Goal: Task Accomplishment & Management: Manage account settings

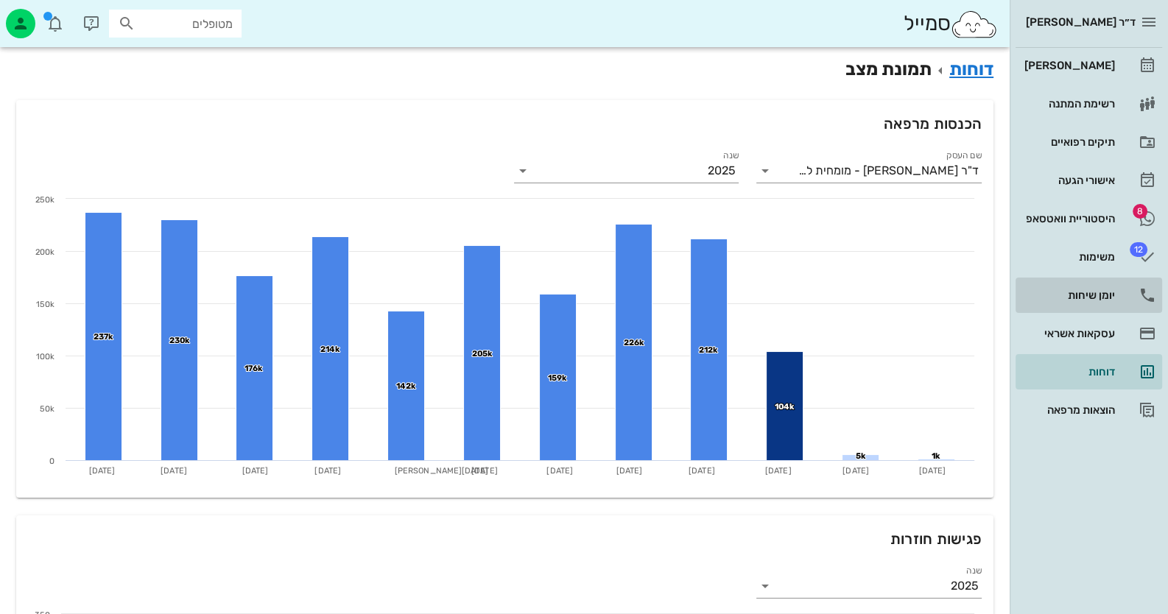
click at [1103, 287] on div "יומן שיחות" at bounding box center [1068, 296] width 94 height 24
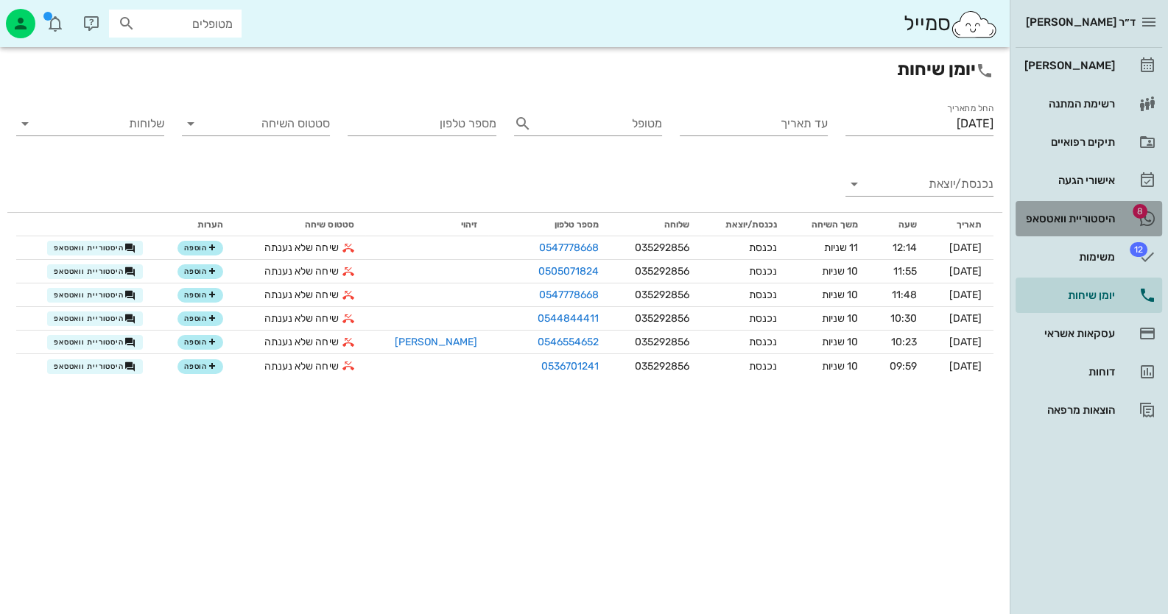
click at [1066, 231] on link "8 היסטוריית וואטסאפ" at bounding box center [1089, 218] width 147 height 35
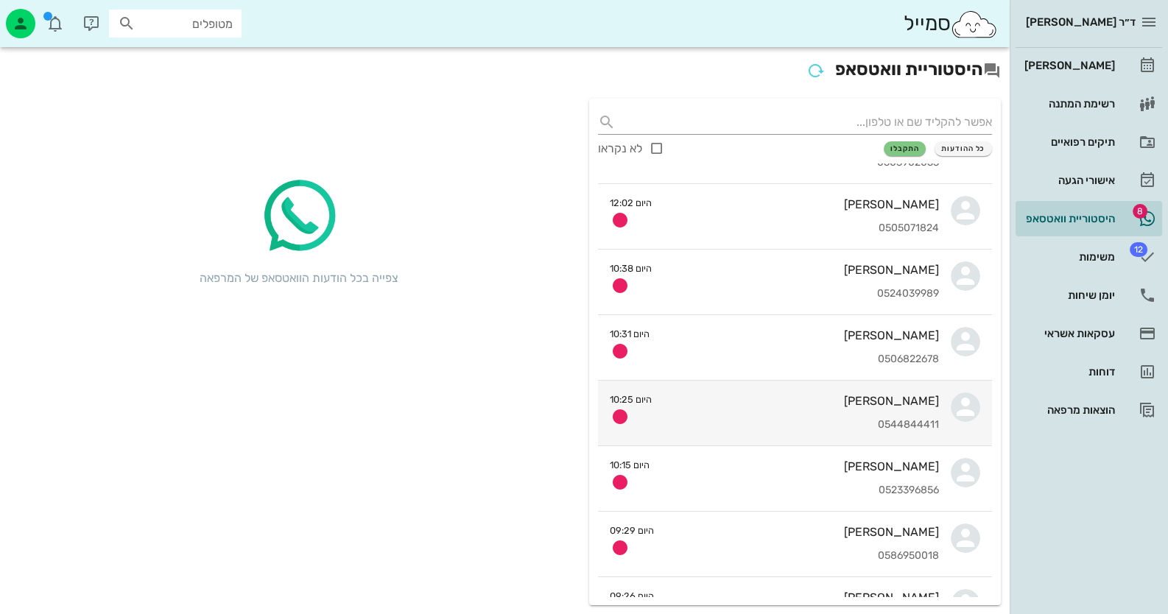
scroll to position [147, 0]
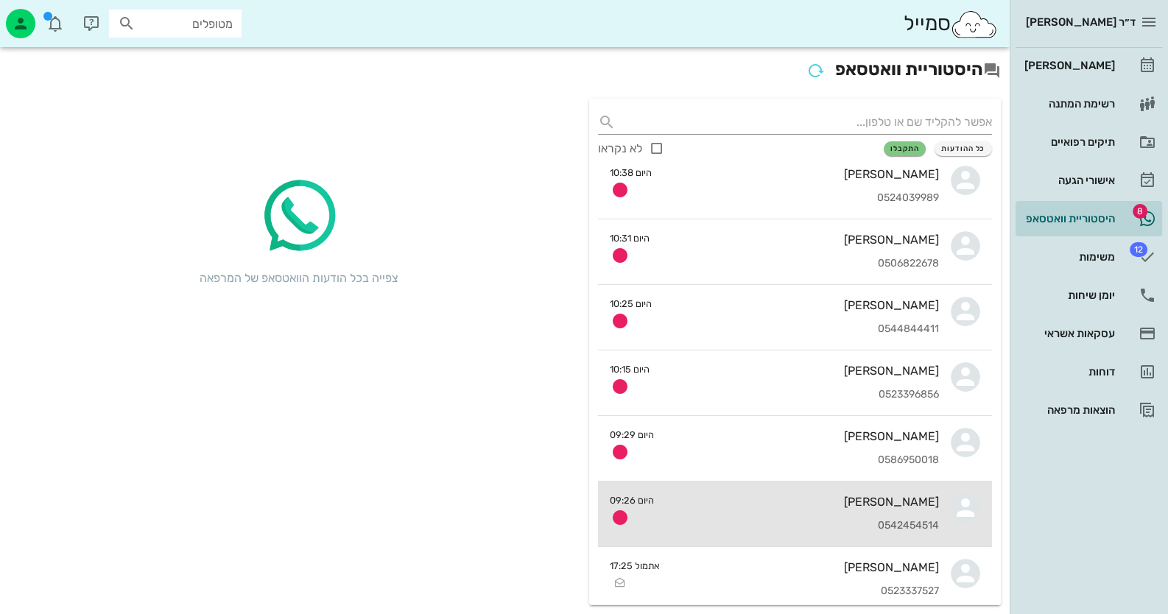
click at [902, 507] on div "[PERSON_NAME]" at bounding box center [802, 502] width 273 height 14
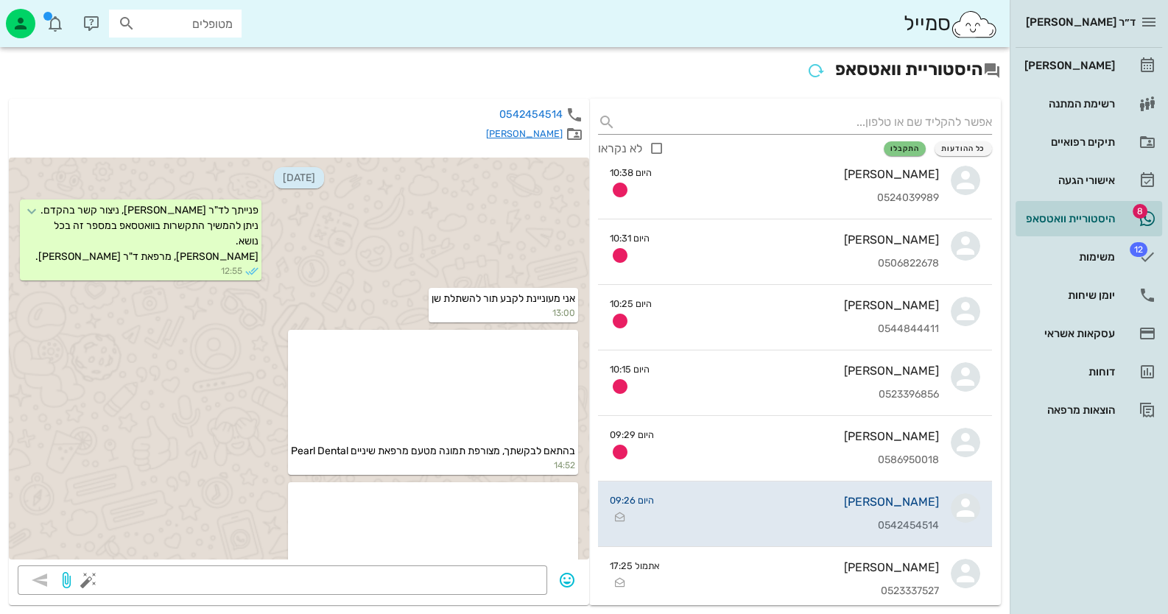
scroll to position [1381, 0]
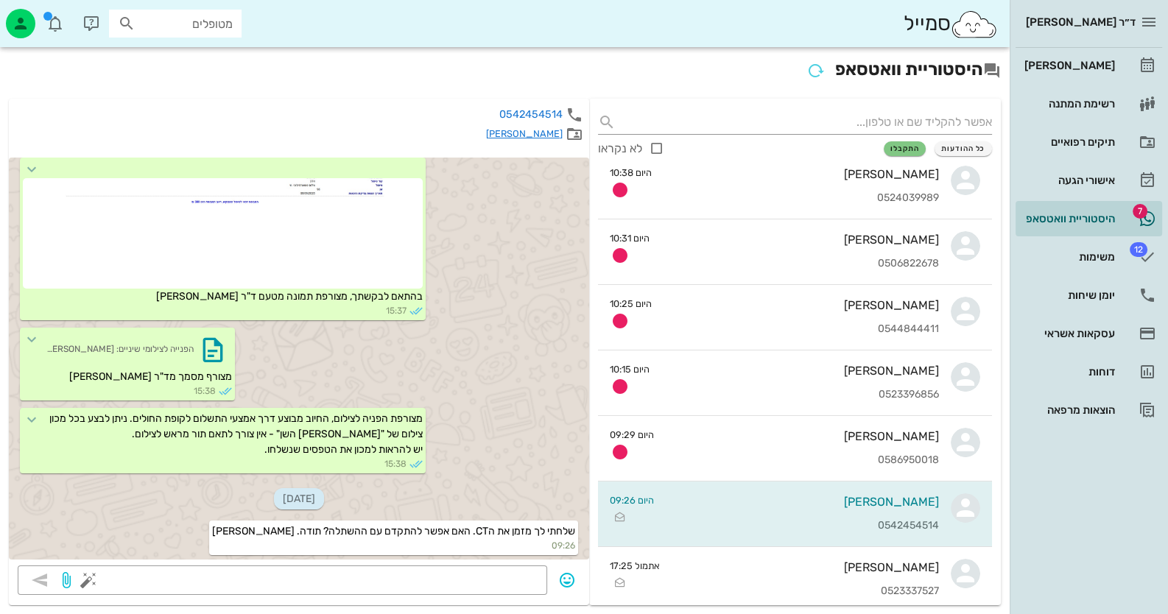
click at [548, 128] on link "[PERSON_NAME]" at bounding box center [524, 133] width 77 height 11
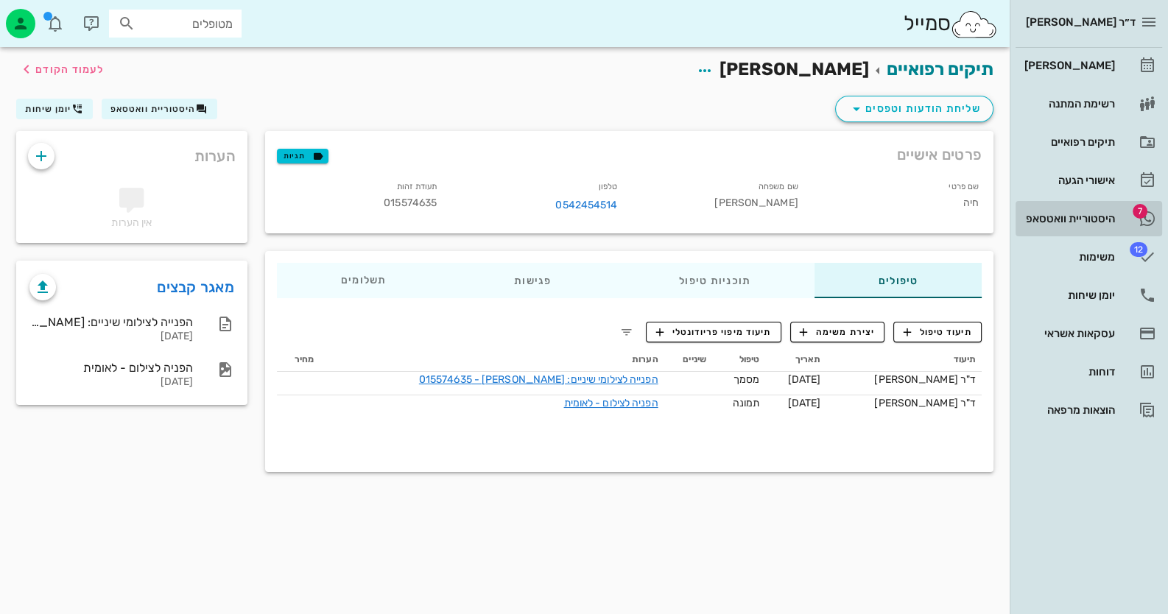
click at [1108, 208] on div "היסטוריית וואטסאפ" at bounding box center [1068, 219] width 94 height 24
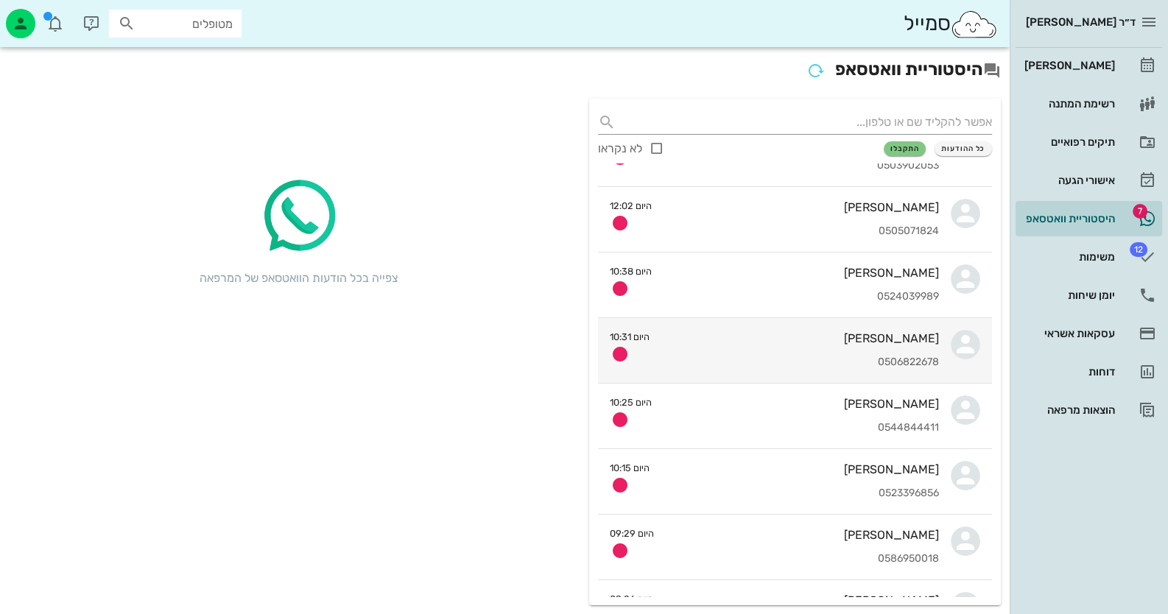
scroll to position [147, 0]
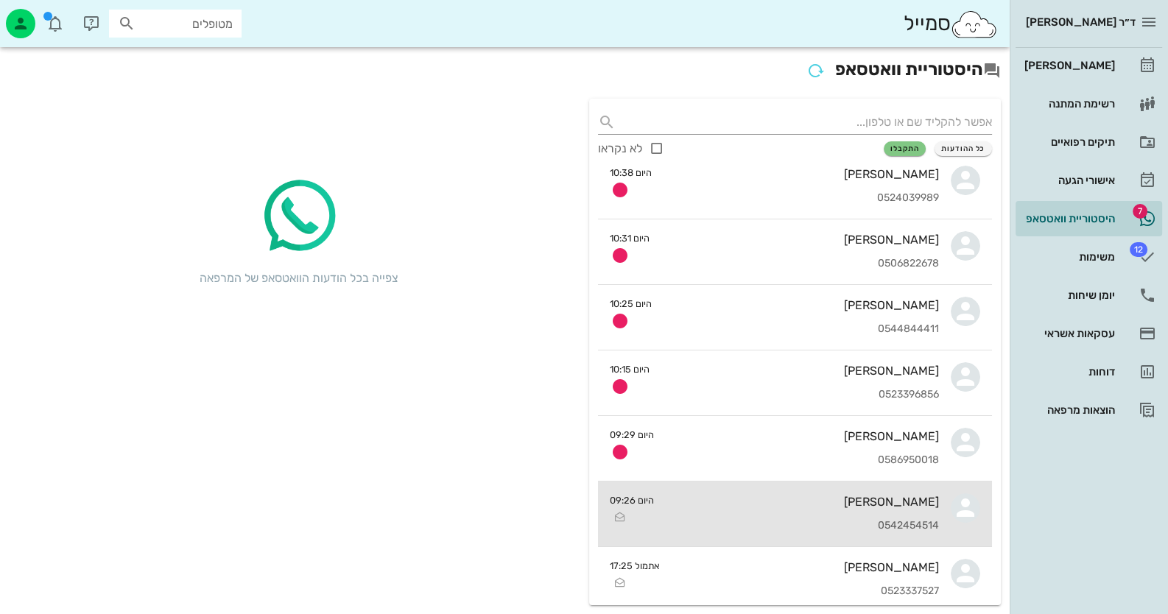
click at [935, 526] on div "0542454514" at bounding box center [802, 526] width 273 height 13
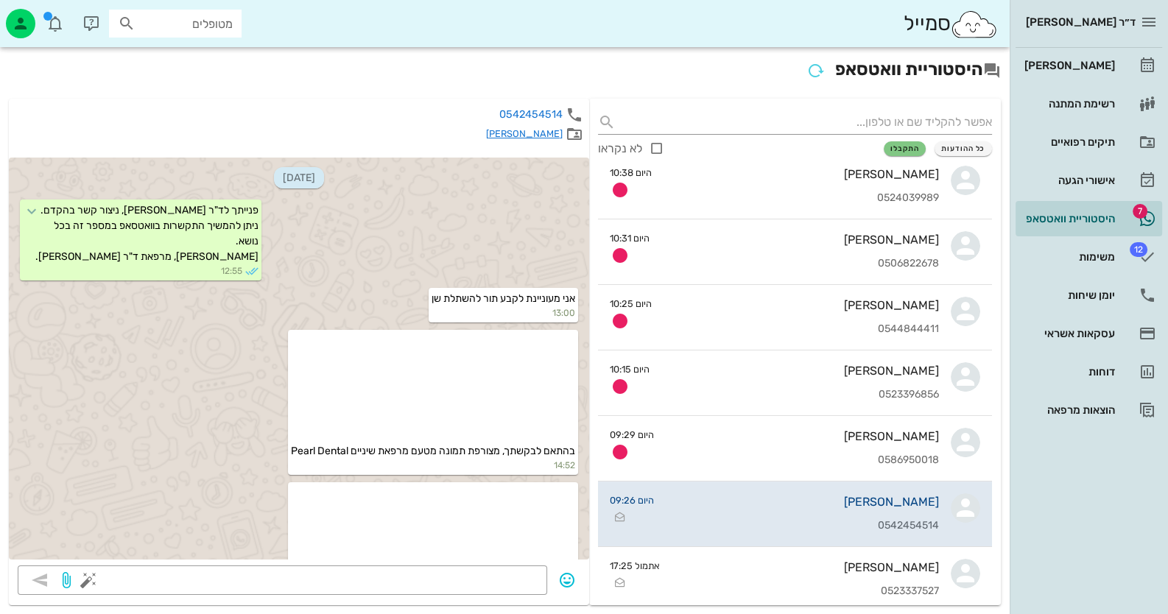
scroll to position [1381, 0]
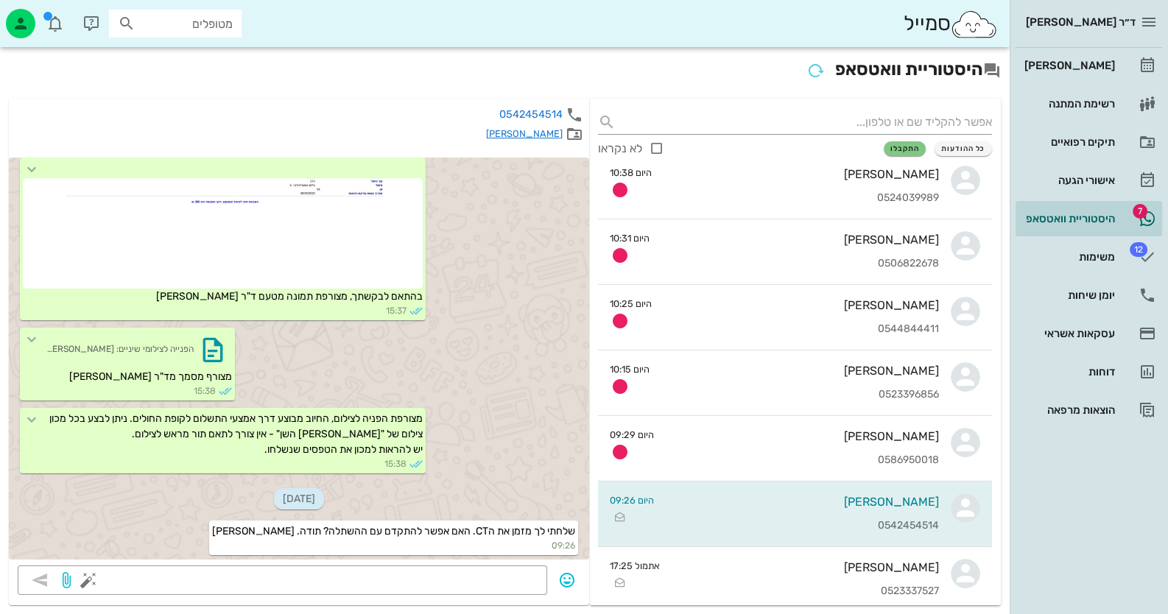
click at [541, 137] on link "[PERSON_NAME]" at bounding box center [524, 133] width 77 height 11
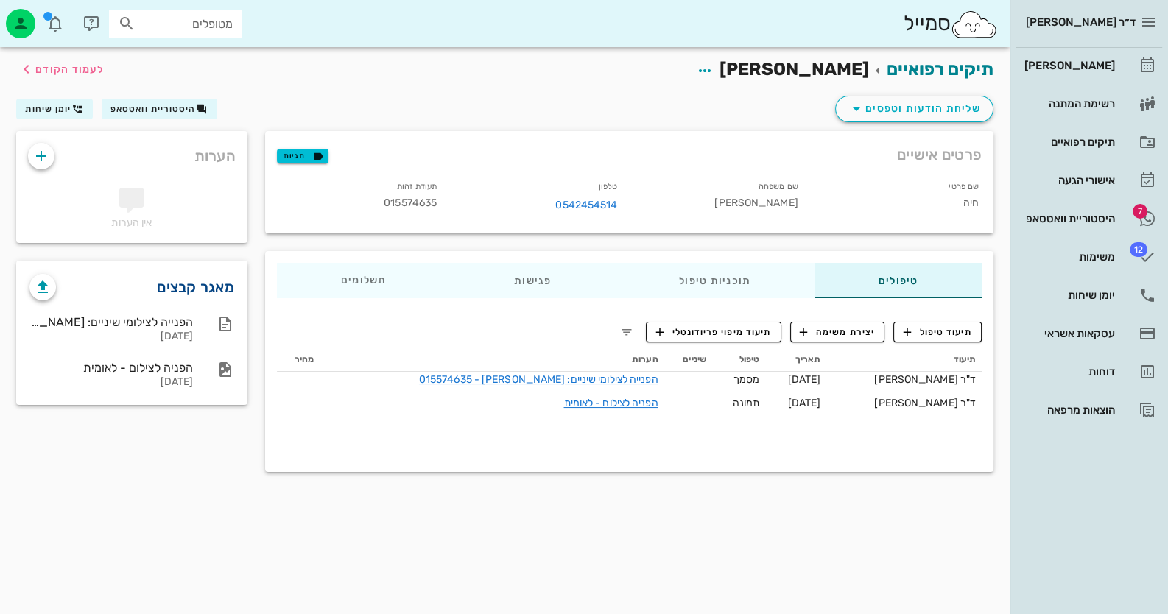
click at [201, 287] on link "מאגר קבצים" at bounding box center [195, 287] width 77 height 24
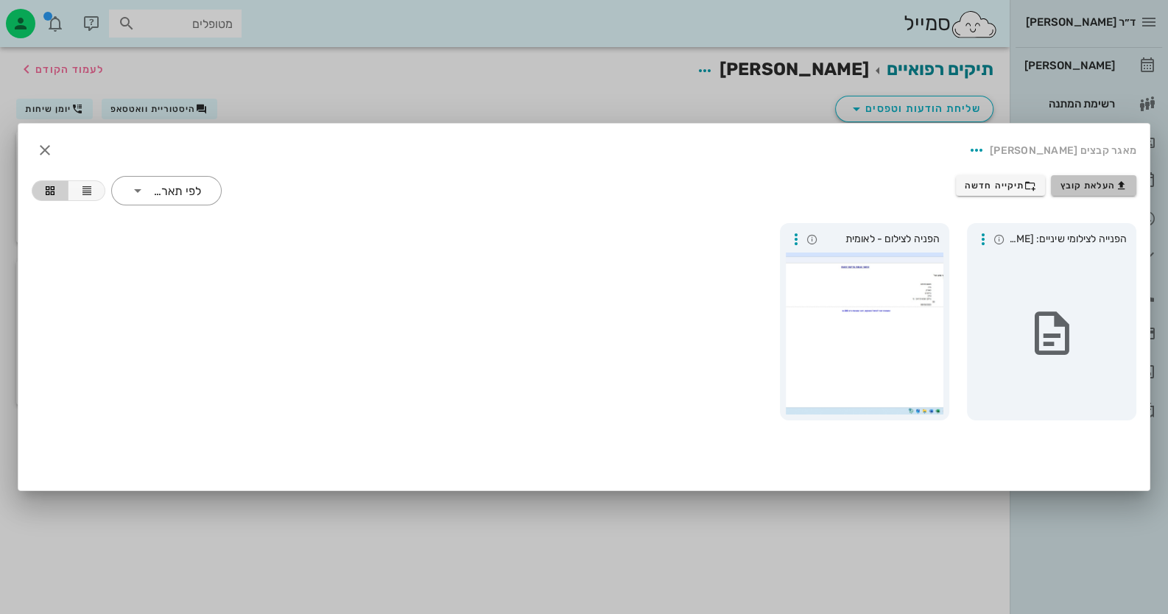
click at [1119, 183] on icon "button" at bounding box center [1122, 186] width 12 height 12
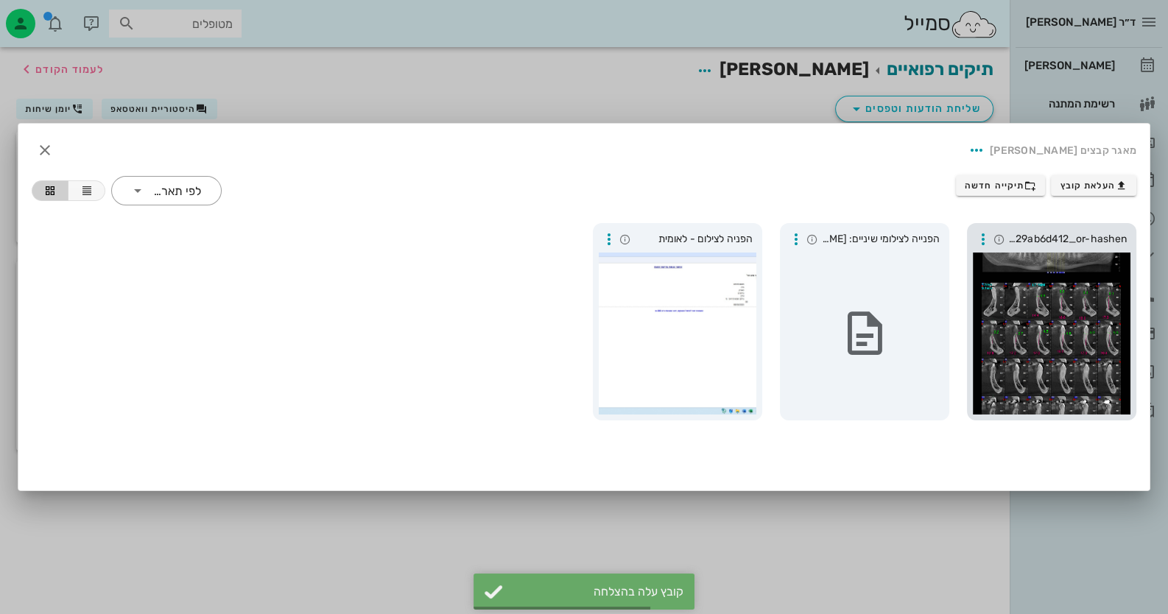
click at [1130, 268] on div at bounding box center [1052, 334] width 158 height 162
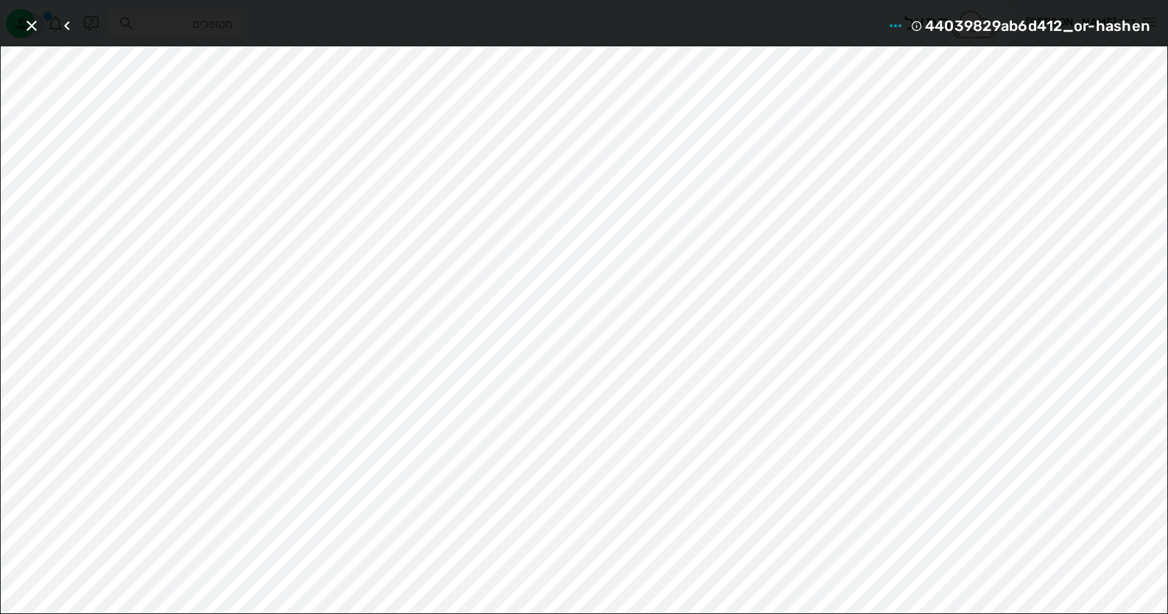
click at [35, 21] on icon "button" at bounding box center [32, 26] width 18 height 18
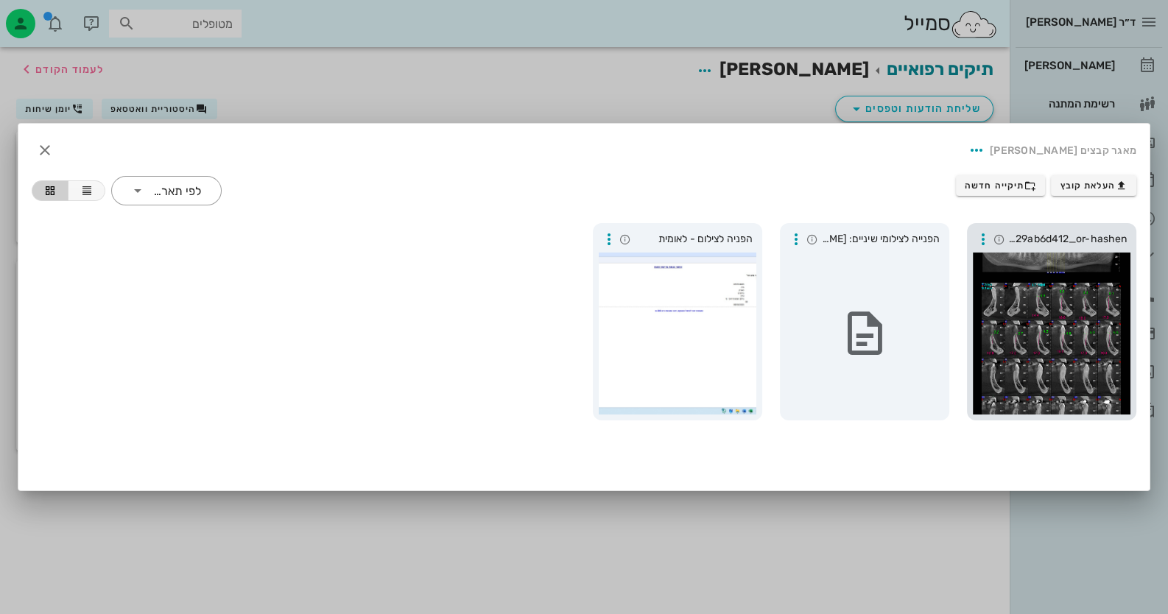
click at [1082, 320] on div at bounding box center [1052, 334] width 158 height 162
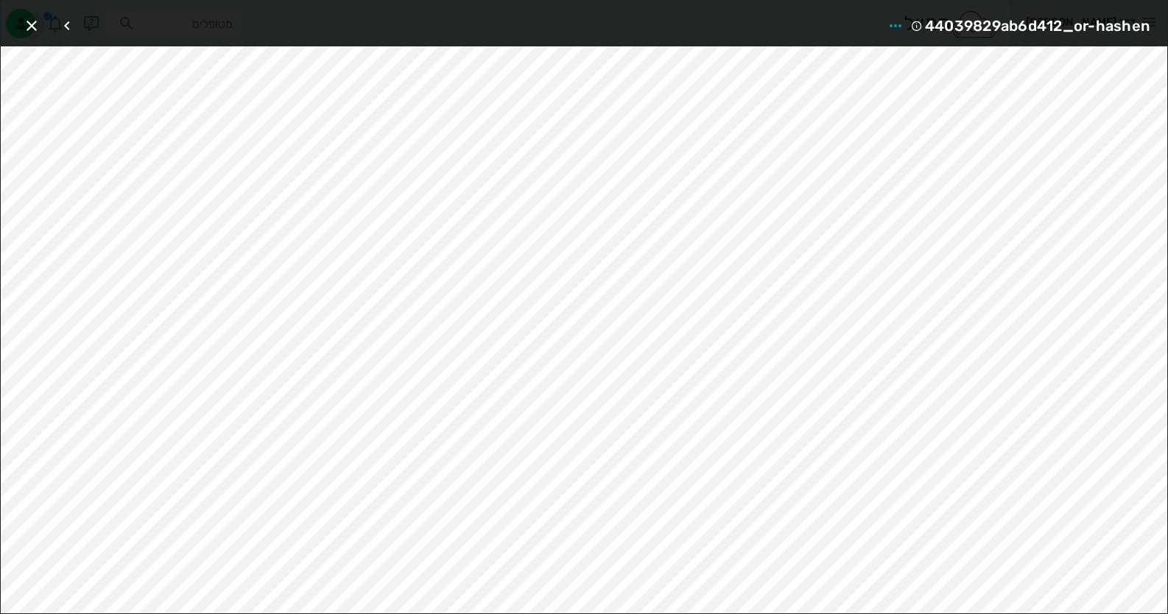
click at [32, 24] on icon "button" at bounding box center [32, 26] width 18 height 18
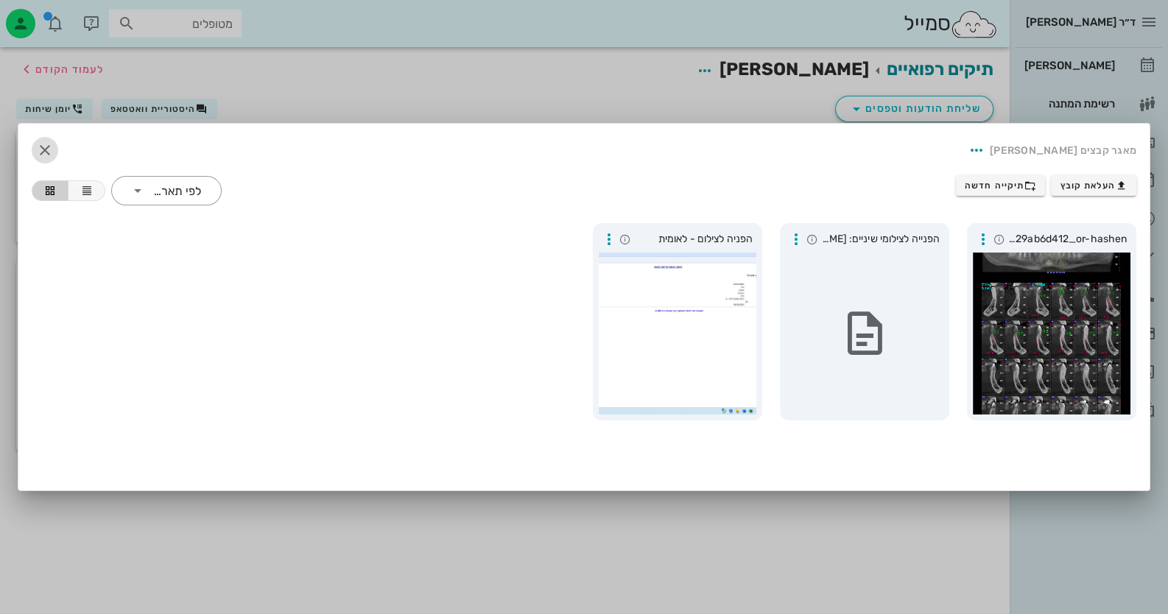
click at [46, 153] on icon "button" at bounding box center [45, 150] width 18 height 18
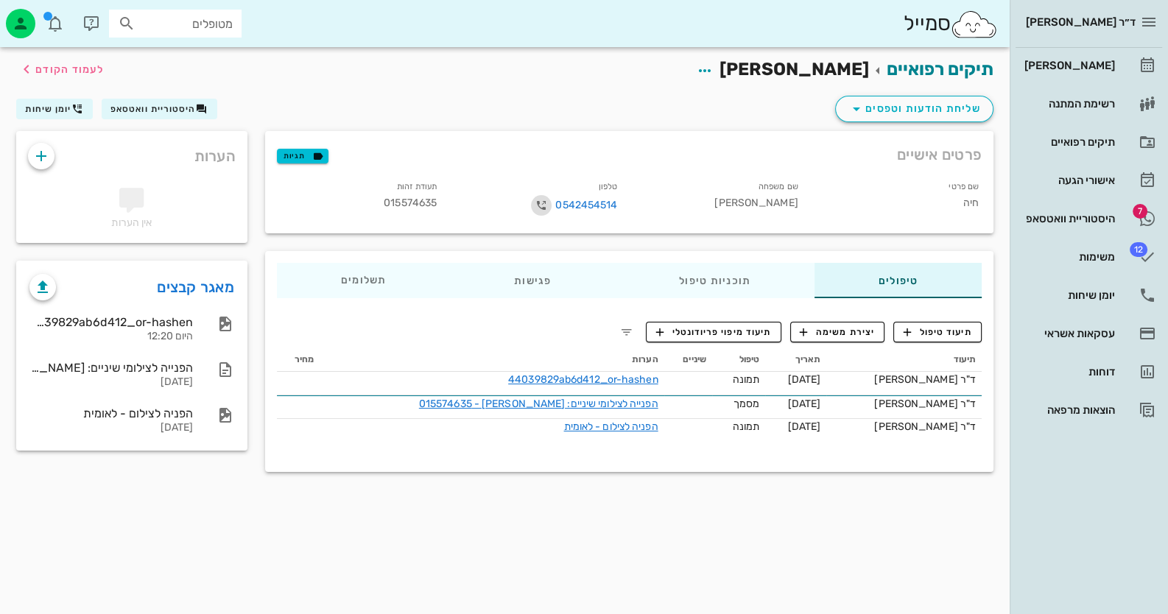
click at [544, 205] on icon "button" at bounding box center [541, 206] width 18 height 18
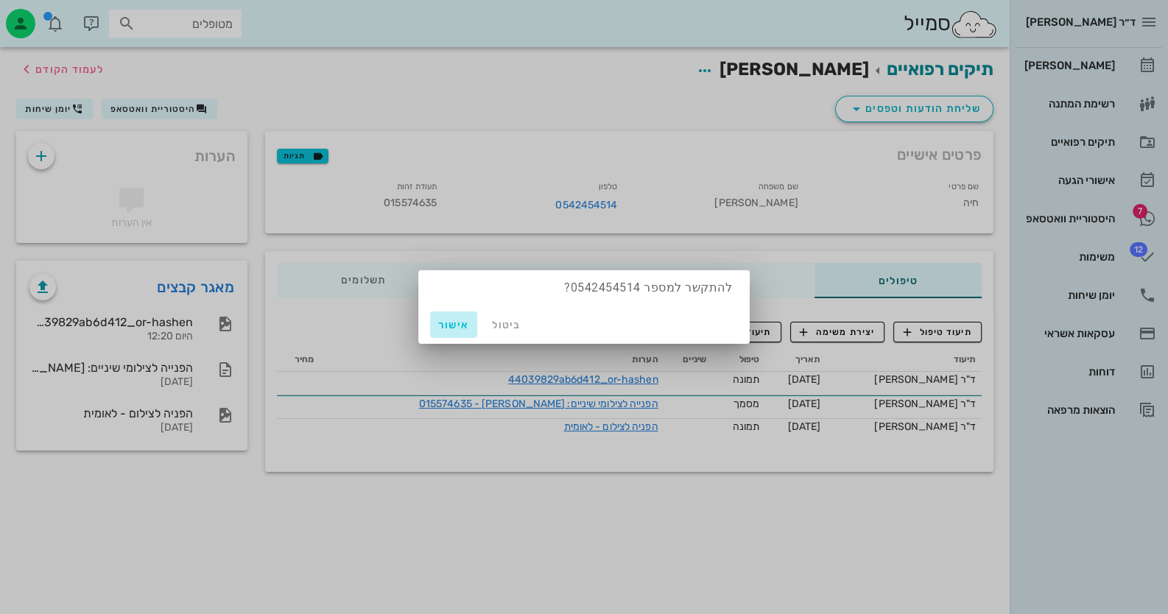
click at [446, 320] on span "אישור" at bounding box center [453, 325] width 35 height 13
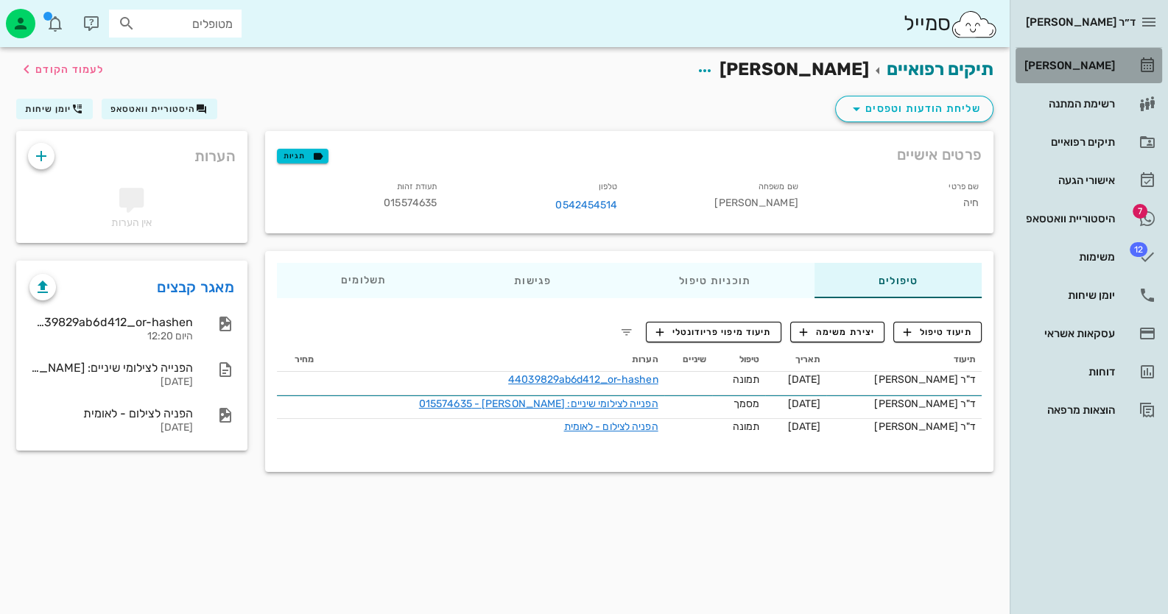
click at [1108, 67] on div "[PERSON_NAME]" at bounding box center [1068, 66] width 94 height 12
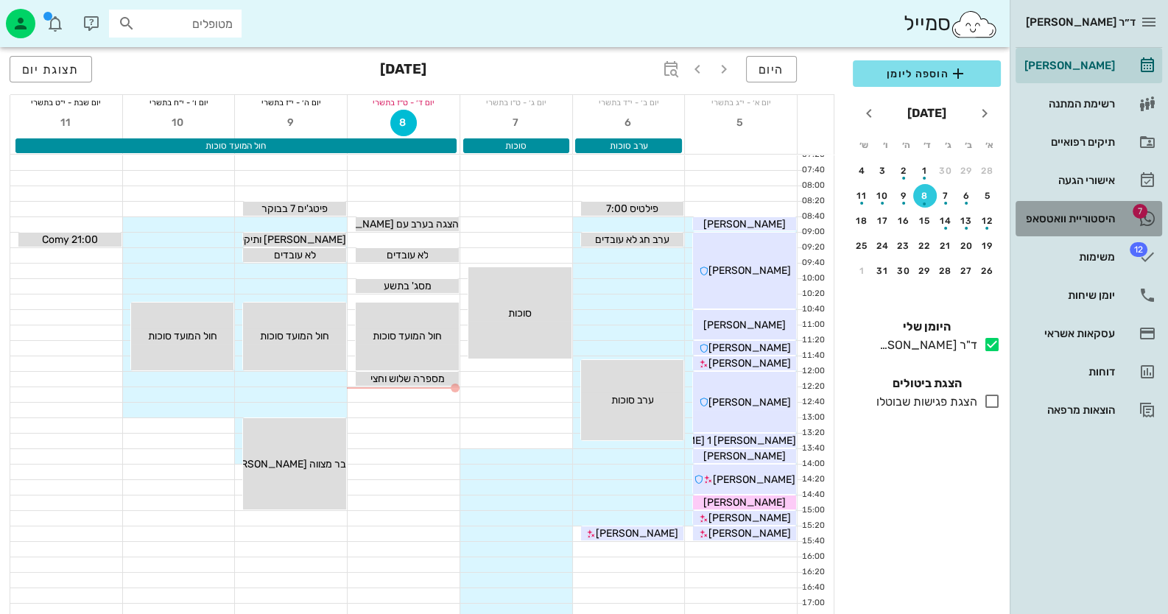
click at [1075, 224] on div "היסטוריית וואטסאפ" at bounding box center [1068, 219] width 94 height 12
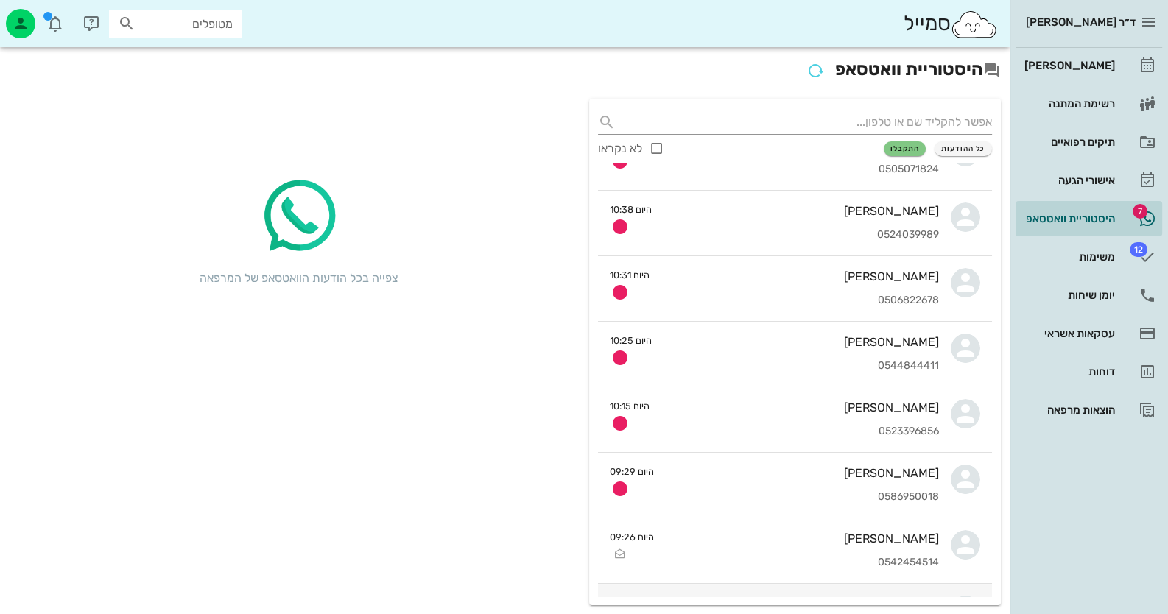
scroll to position [147, 0]
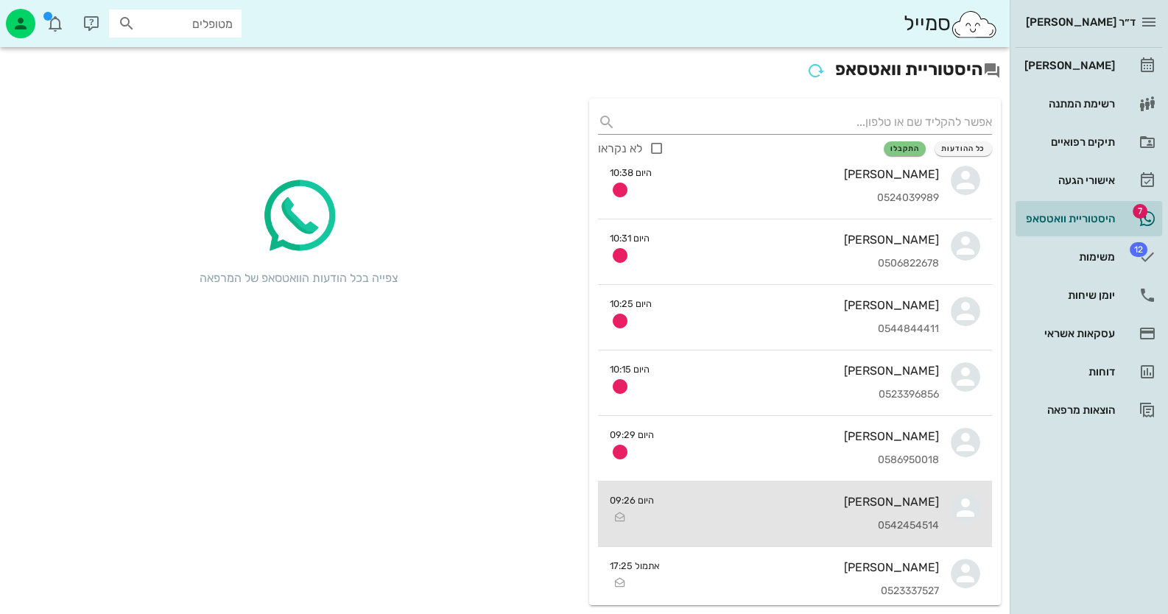
click at [909, 510] on div "[PERSON_NAME] 0542454514" at bounding box center [802, 514] width 273 height 65
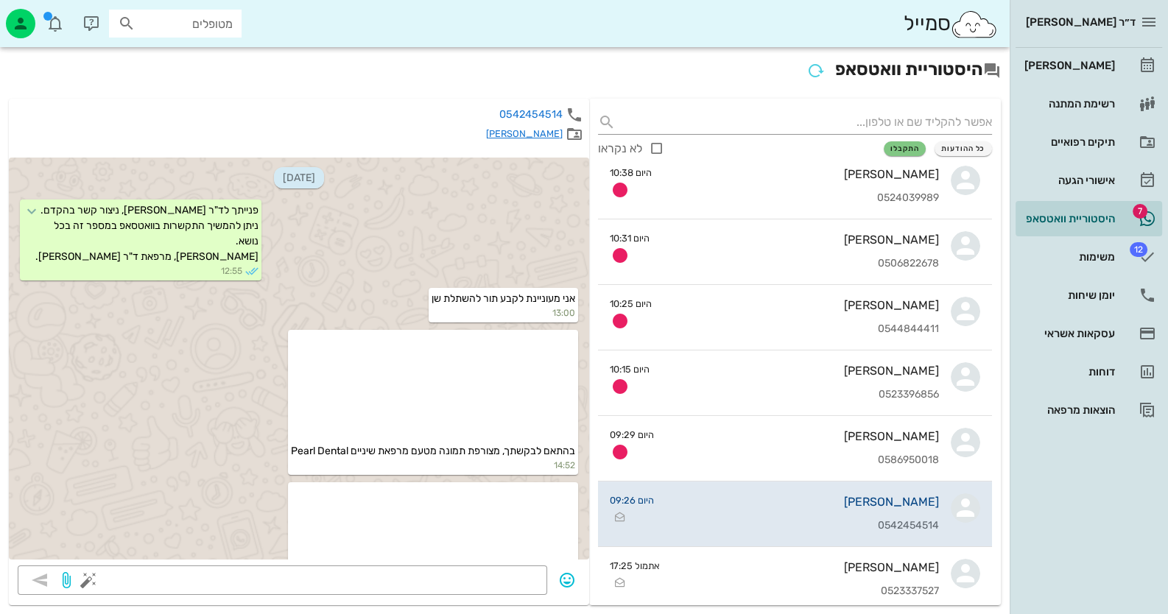
scroll to position [1381, 0]
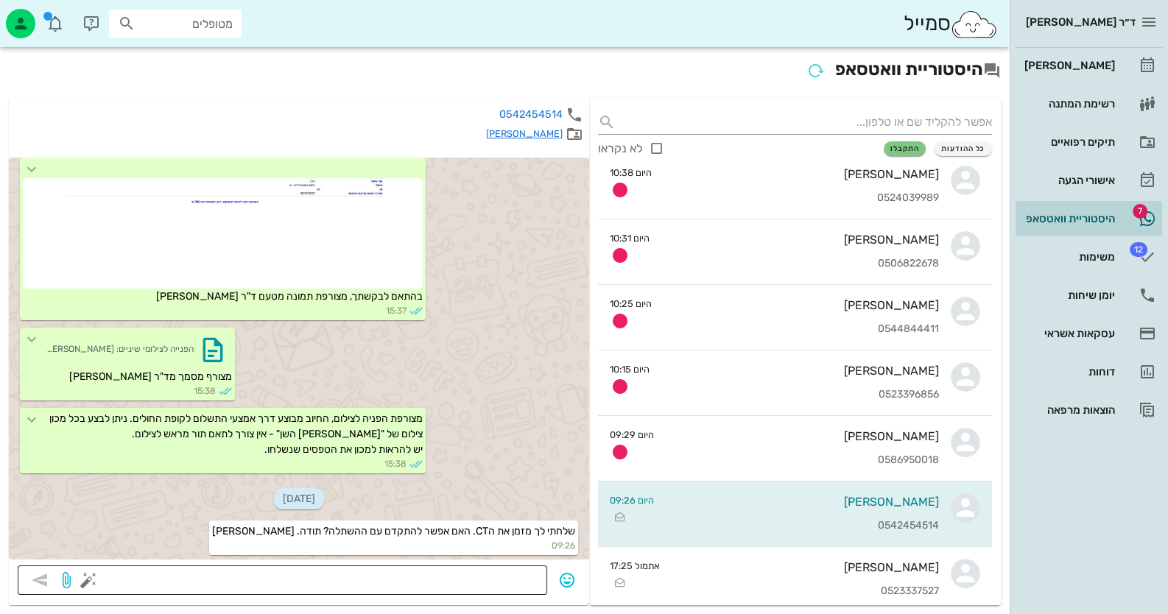
click at [473, 568] on div at bounding box center [314, 580] width 447 height 29
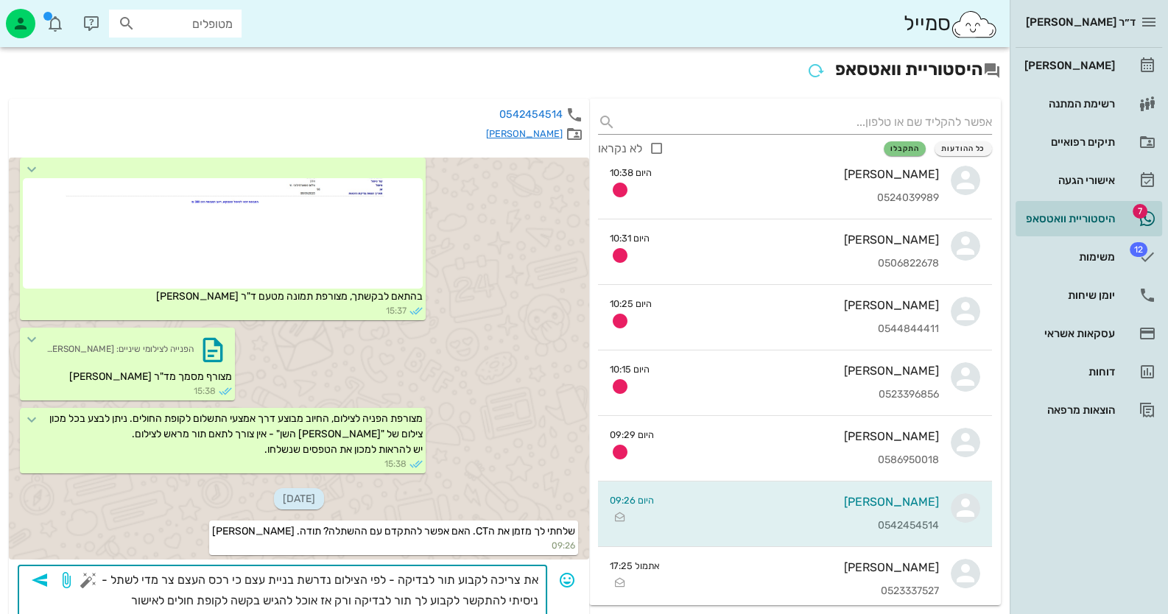
scroll to position [14, 0]
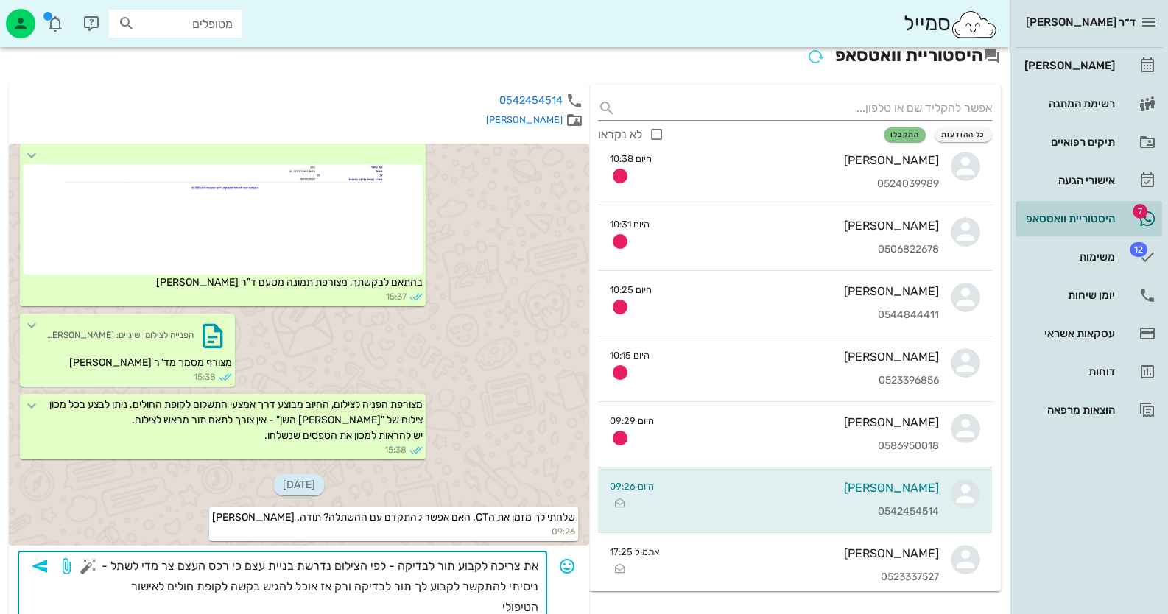
type textarea "את צריכה לקבוע תור לבדיקה - לפי הצילום נדרשת בניית עצם כי רכס העצם צר מדי לשתל …"
click at [46, 569] on icon "button" at bounding box center [40, 566] width 18 height 18
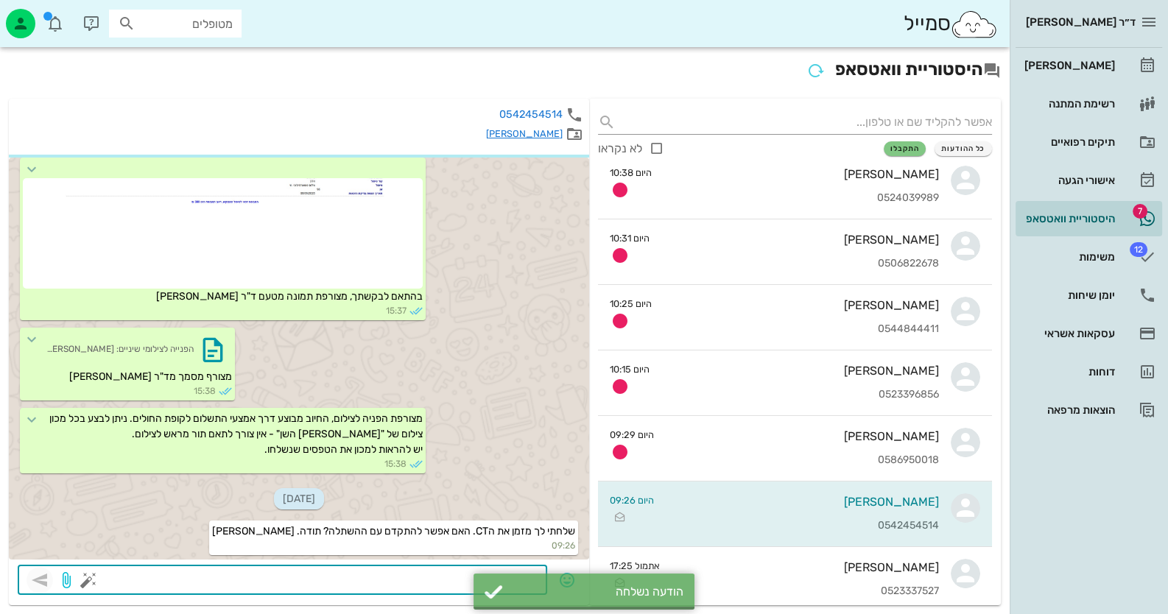
scroll to position [1454, 0]
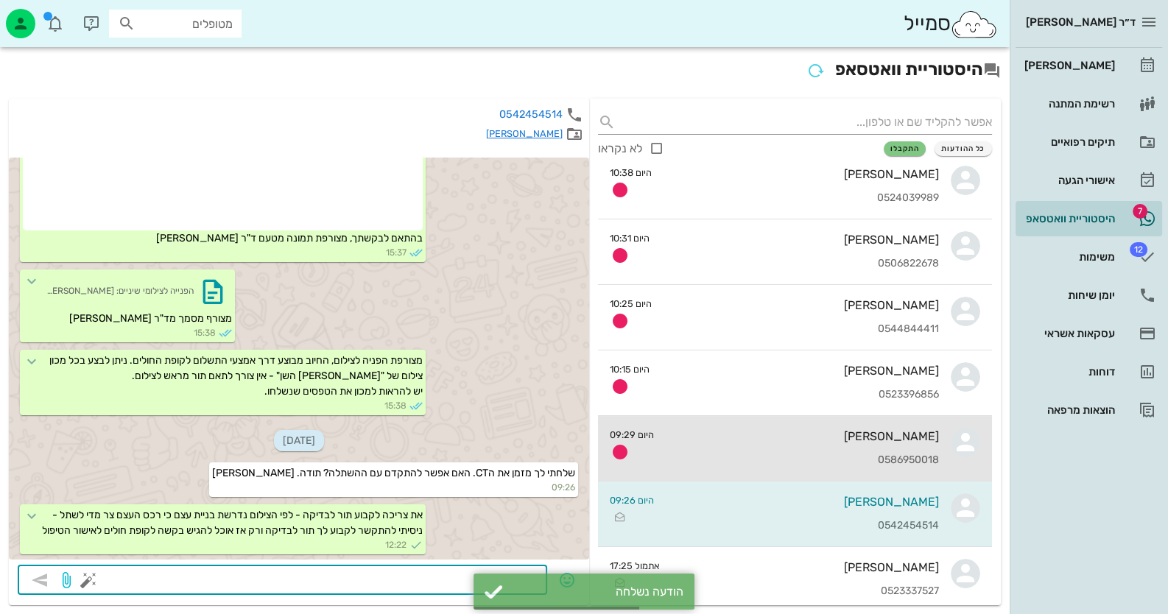
click at [928, 441] on div "[PERSON_NAME]" at bounding box center [802, 436] width 273 height 14
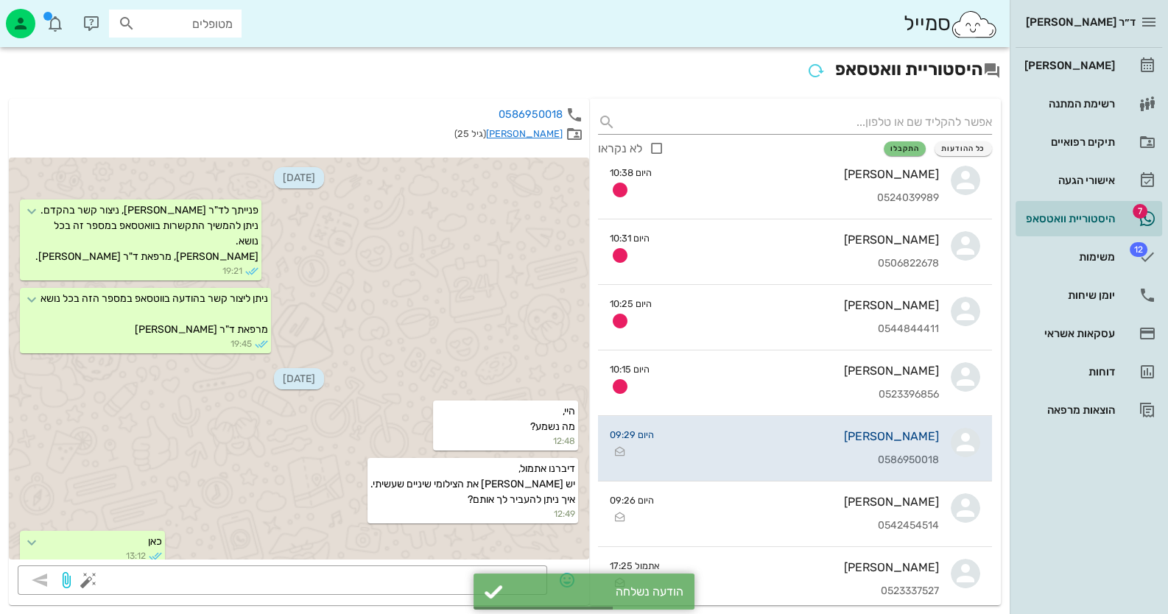
scroll to position [2567, 0]
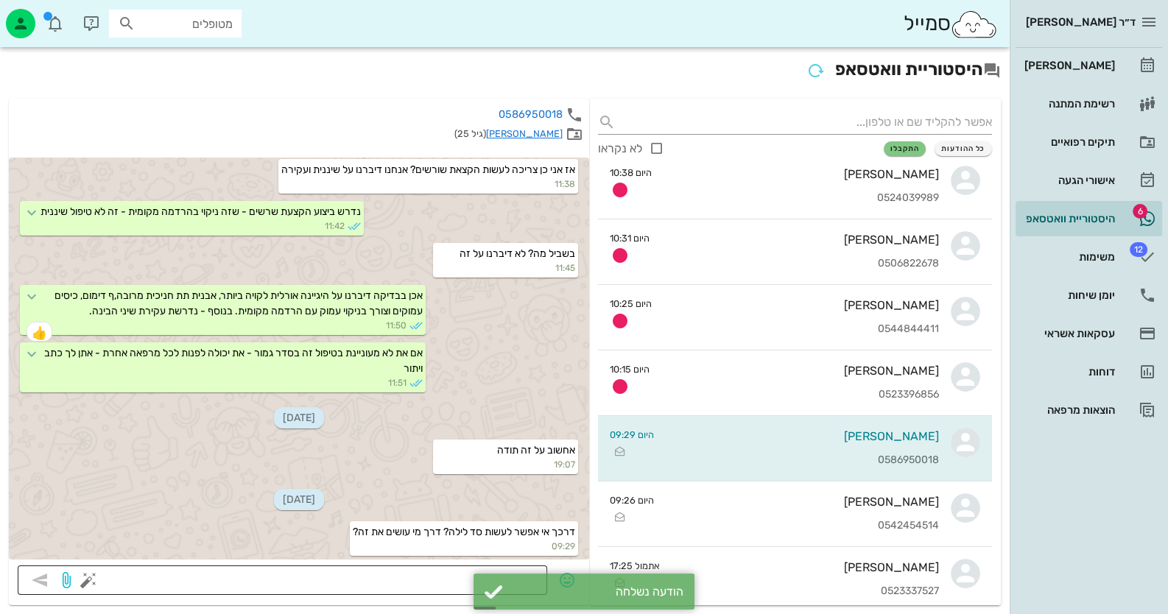
click at [426, 571] on textarea at bounding box center [314, 582] width 447 height 24
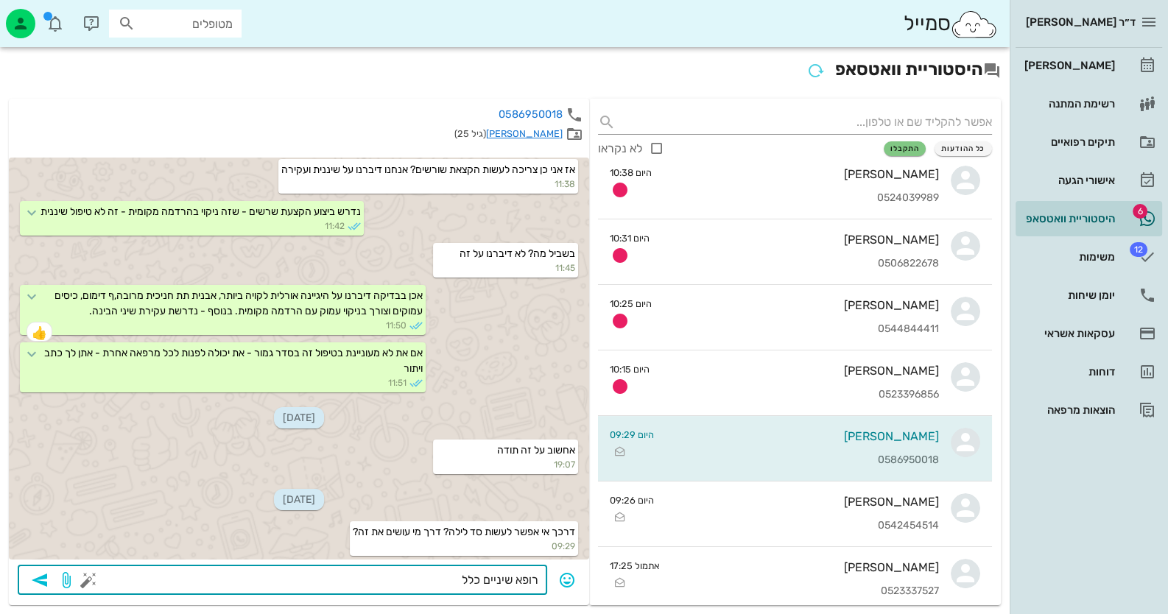
type textarea "רופא שיניים כללי"
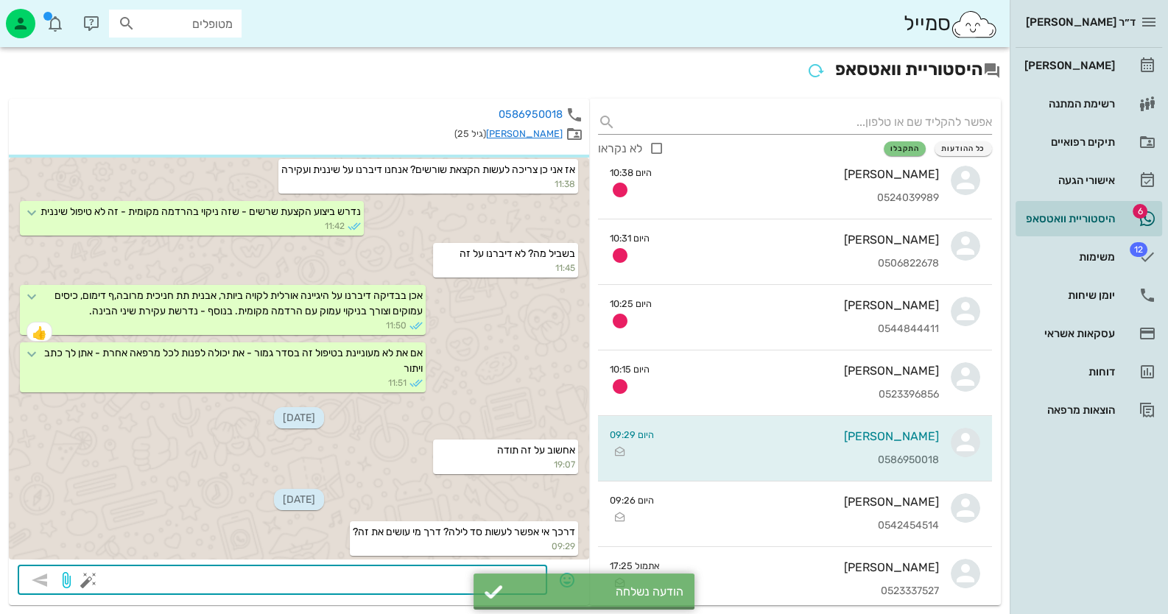
scroll to position [2610, 0]
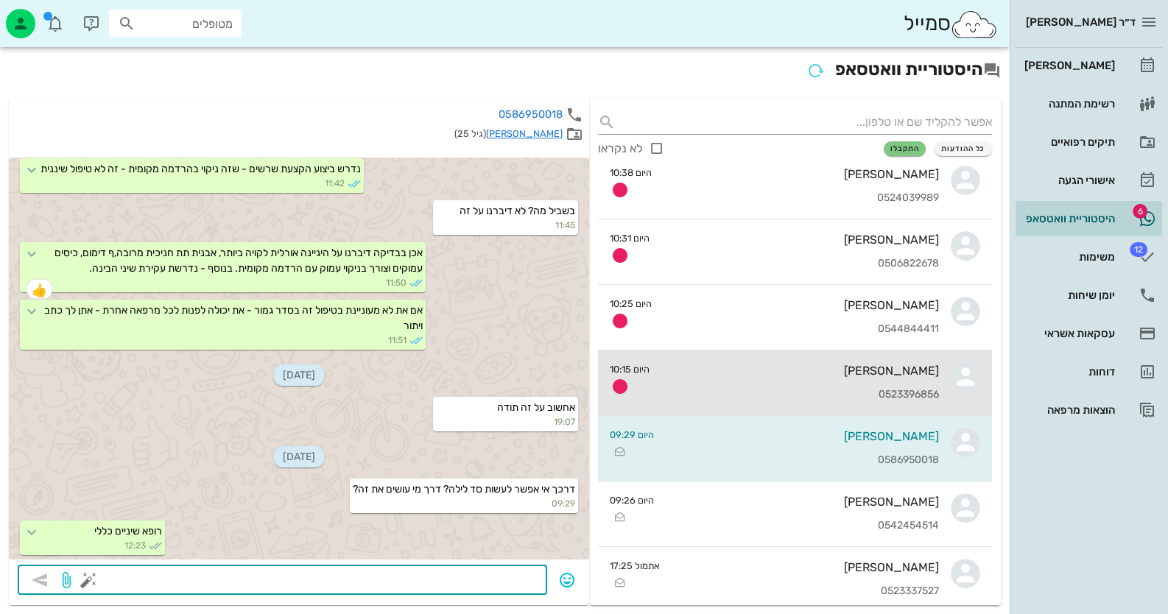
click at [895, 368] on div "[PERSON_NAME]" at bounding box center [800, 371] width 278 height 14
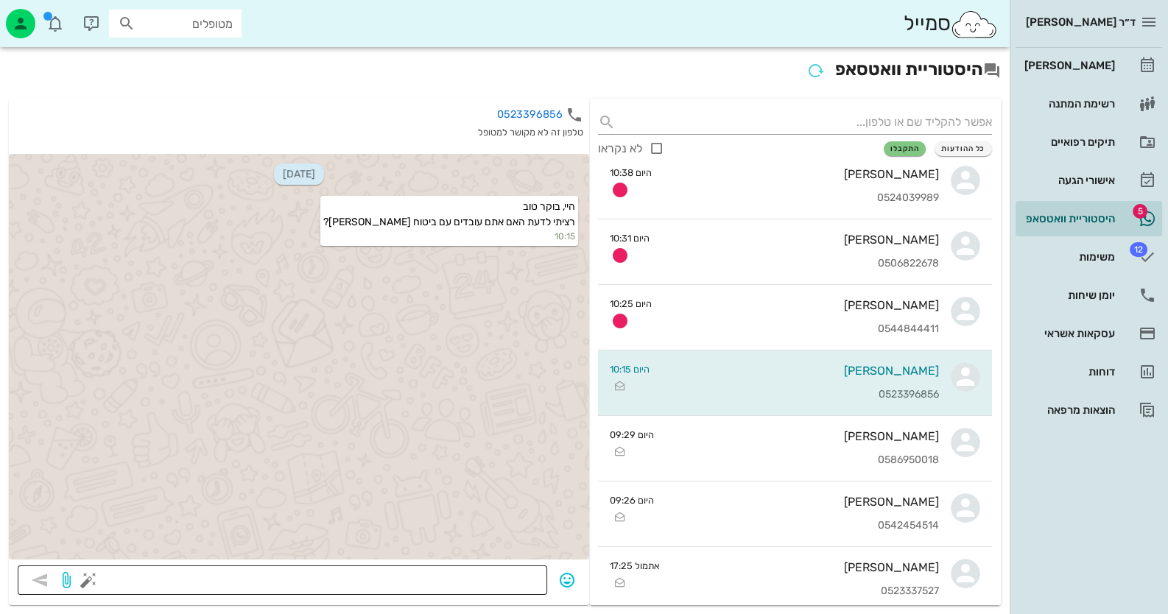
click at [509, 575] on textarea at bounding box center [314, 582] width 447 height 24
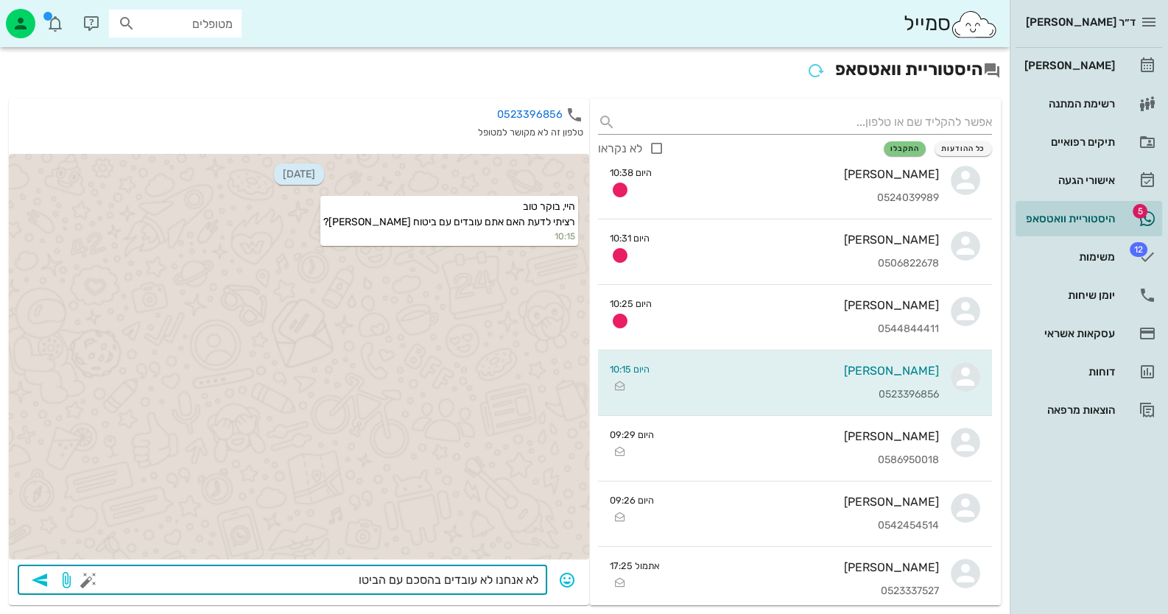
type textarea "לא אנחנו לא עובדים בהסכם עם הביטוח"
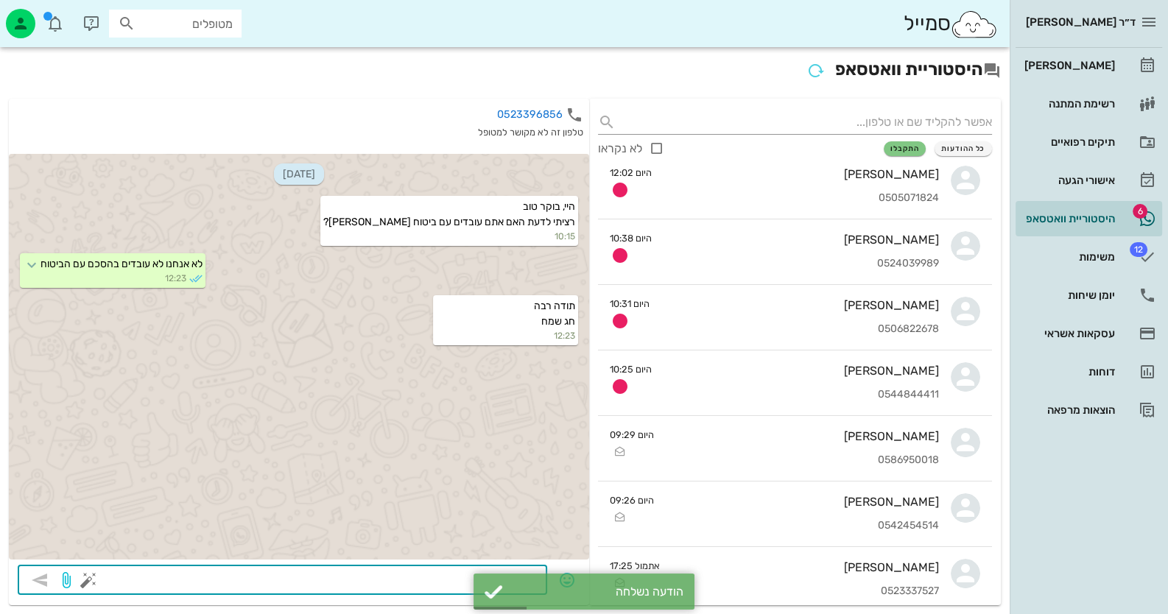
scroll to position [212, 0]
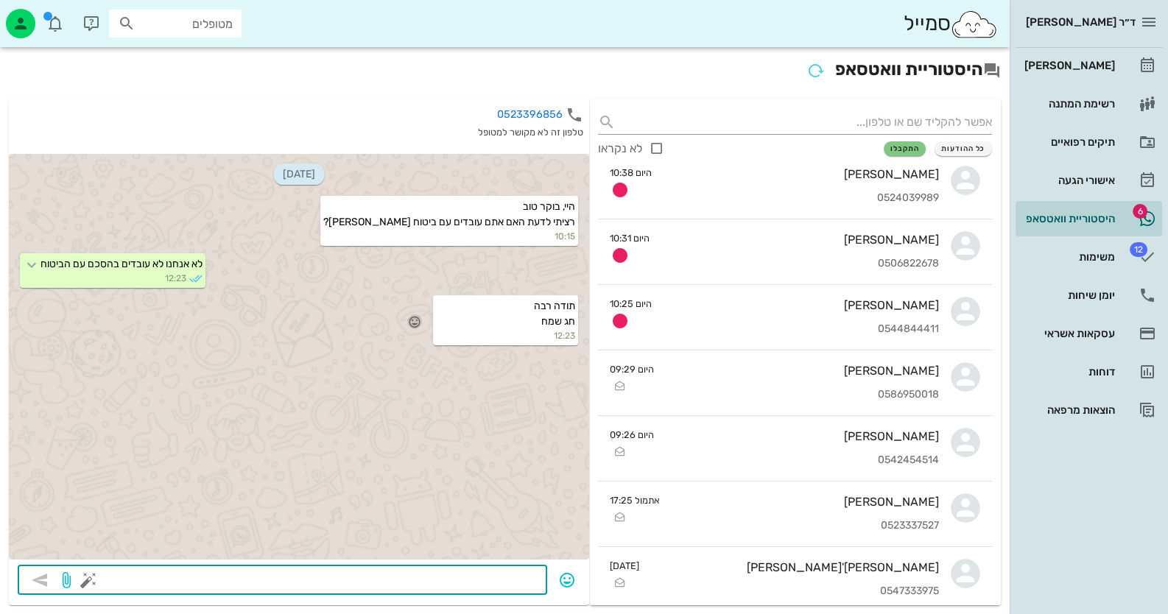
click at [415, 316] on icon "button" at bounding box center [414, 321] width 13 height 13
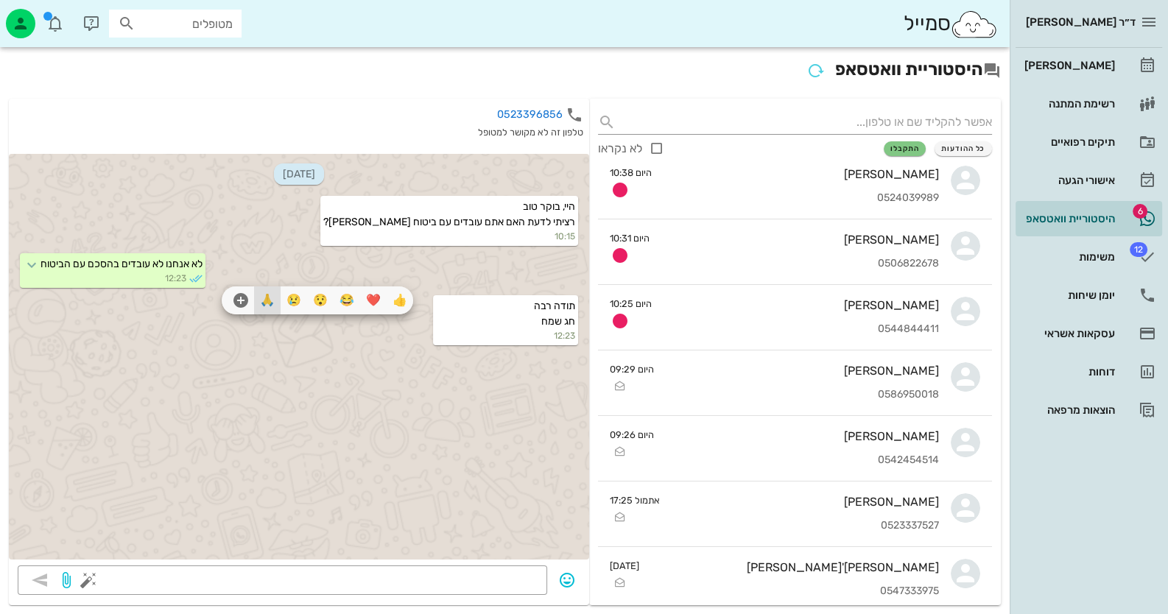
click at [269, 302] on div "🙏" at bounding box center [267, 300] width 27 height 28
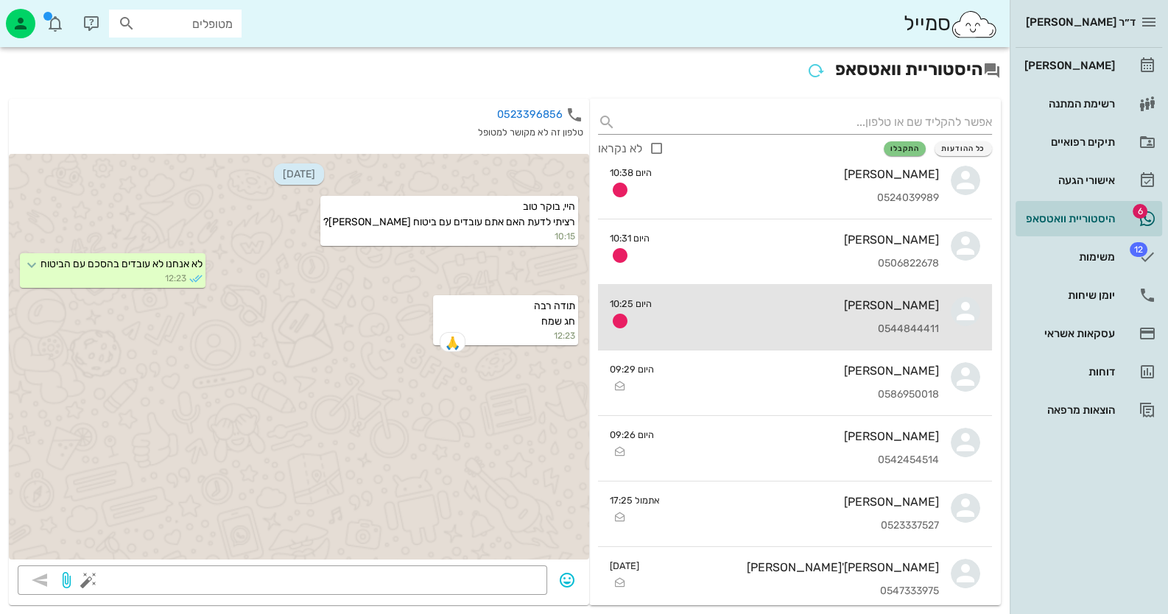
click at [968, 324] on icon at bounding box center [965, 311] width 29 height 29
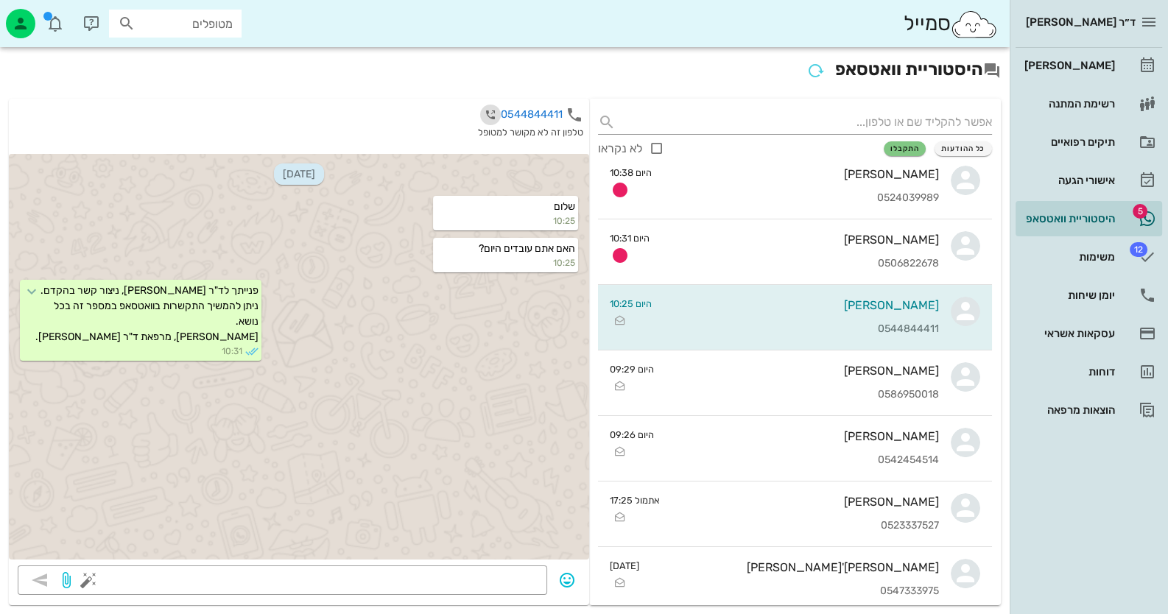
click at [491, 110] on icon "button" at bounding box center [491, 115] width 18 height 18
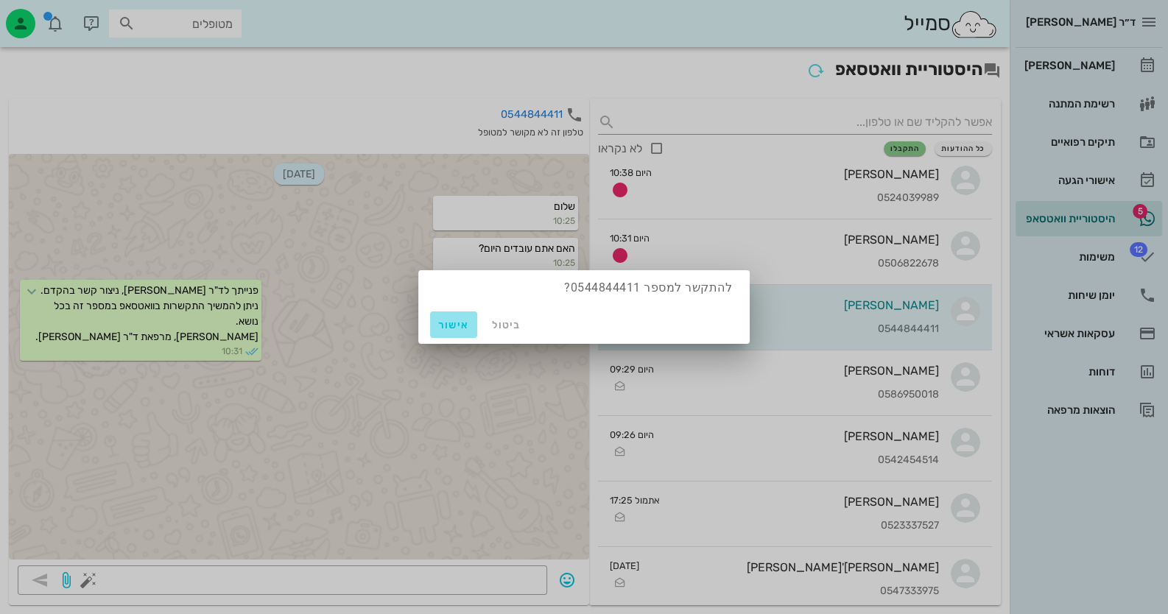
click at [471, 320] on button "אישור" at bounding box center [453, 325] width 47 height 27
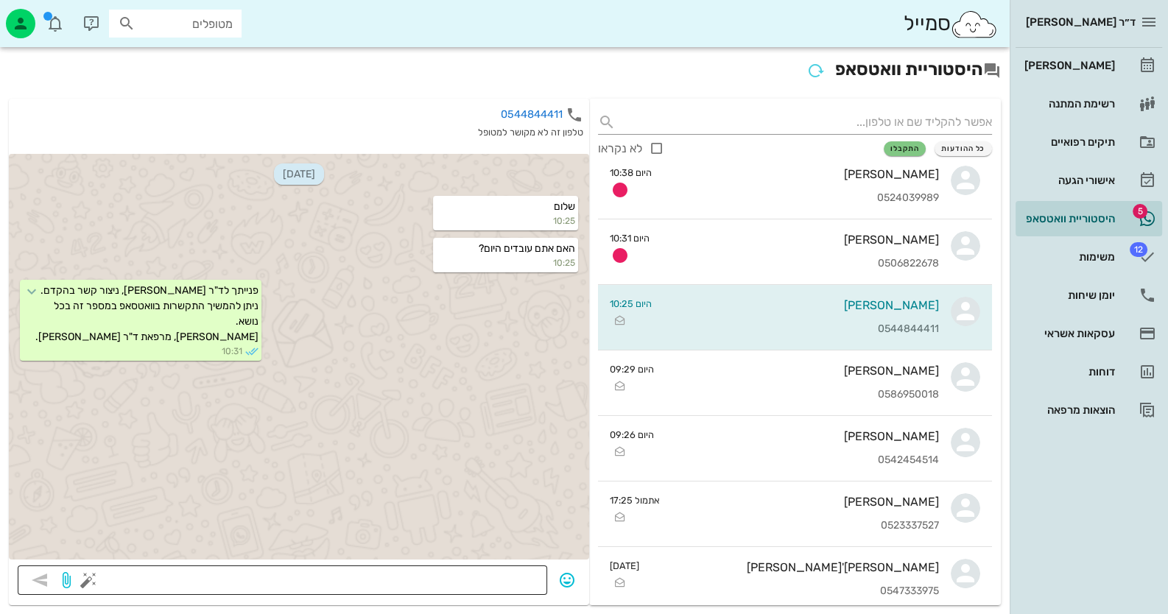
click at [87, 574] on button "button" at bounding box center [89, 580] width 18 height 18
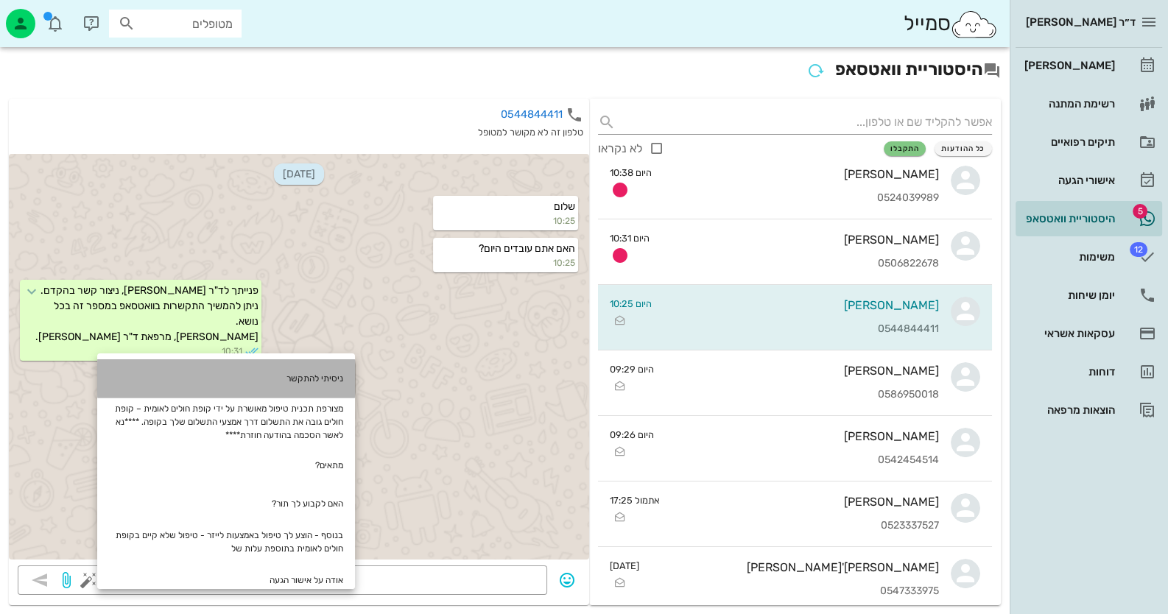
click at [317, 390] on div "ניסיתי להתקשר" at bounding box center [226, 378] width 258 height 38
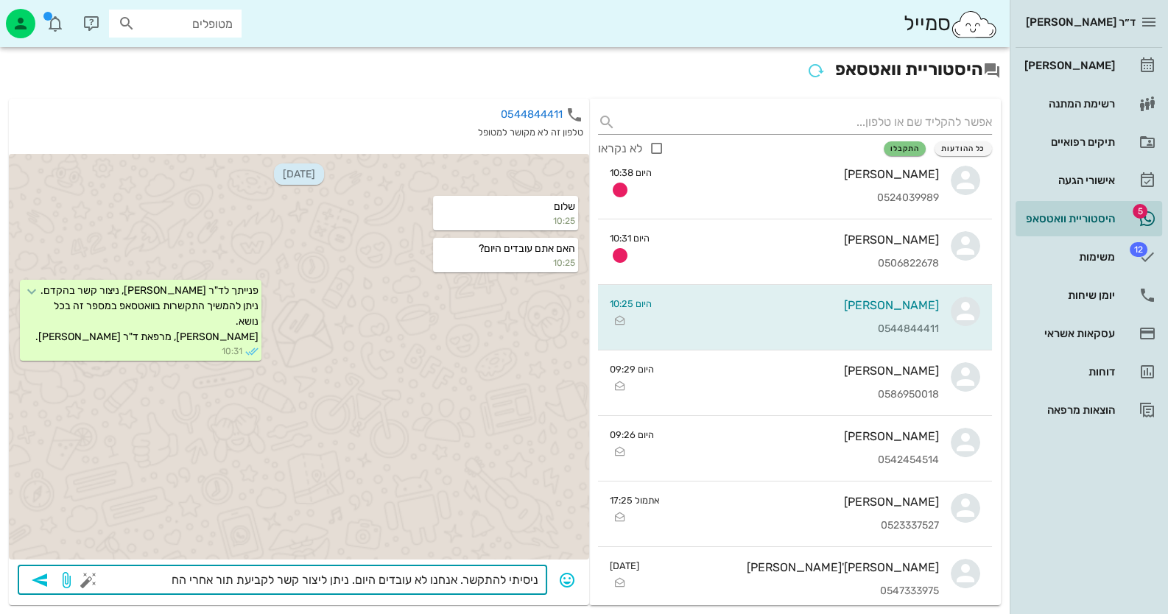
type textarea "ניסיתי להתקשר. אנחנו לא עובדים היום. ניתן ליצור קשר לקביעת תור אחרי החג"
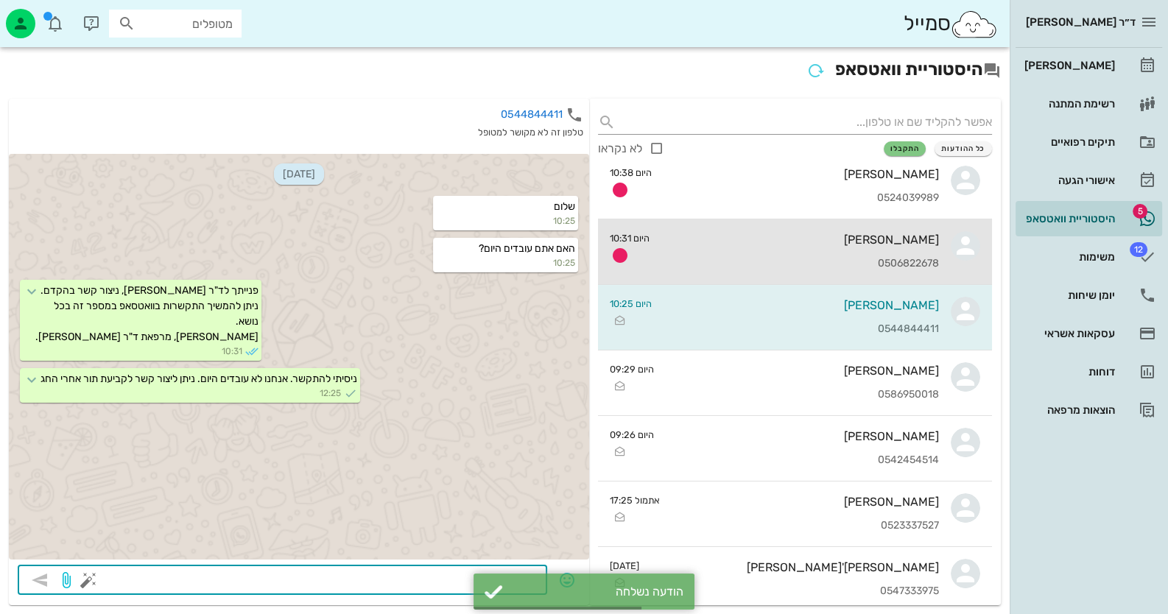
click at [904, 258] on div "0506822678" at bounding box center [800, 264] width 278 height 13
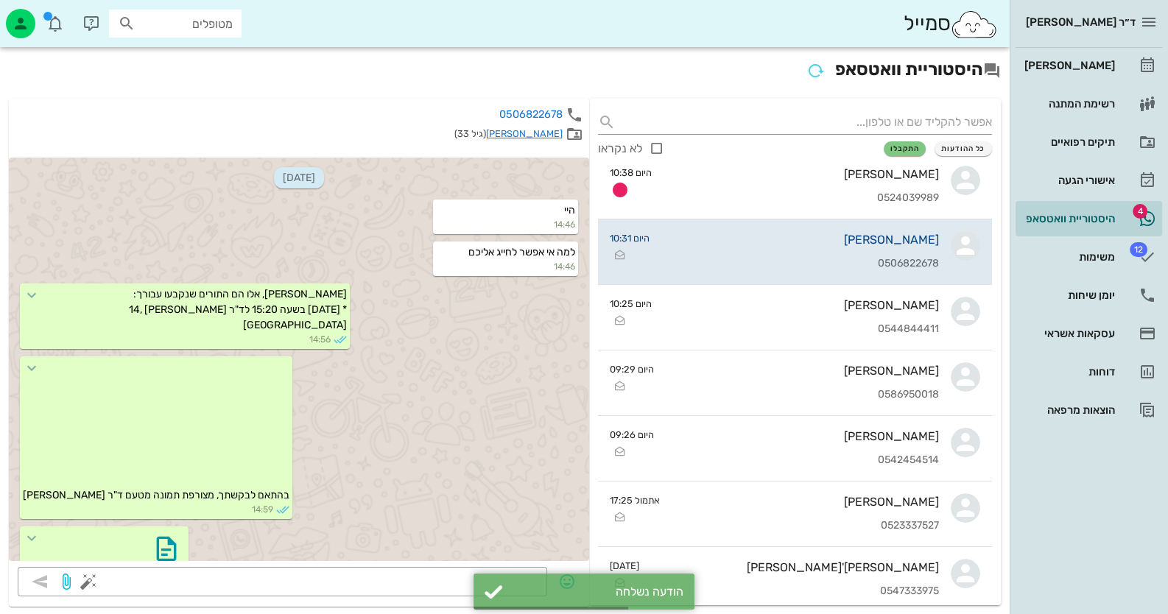
scroll to position [1885, 0]
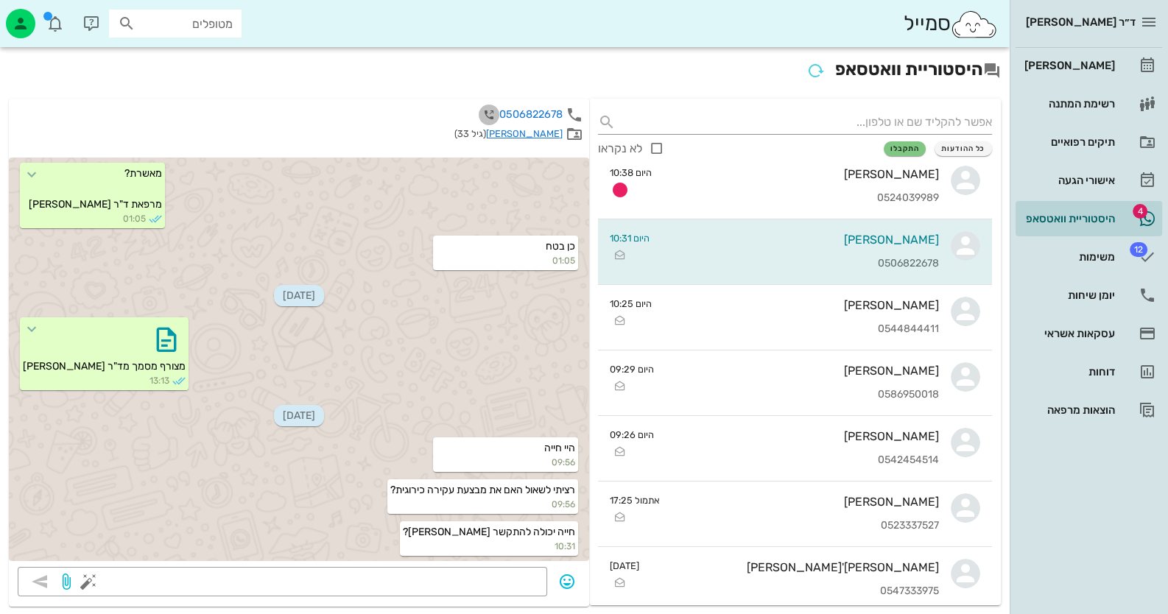
click at [490, 110] on icon "button" at bounding box center [489, 115] width 18 height 18
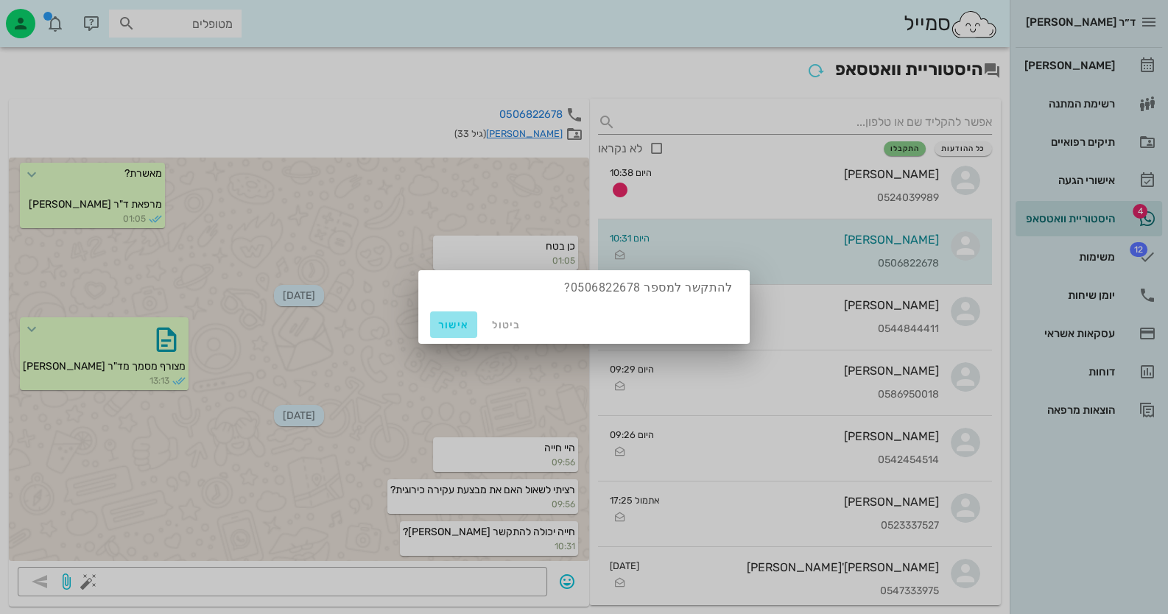
click at [464, 327] on span "אישור" at bounding box center [453, 325] width 35 height 13
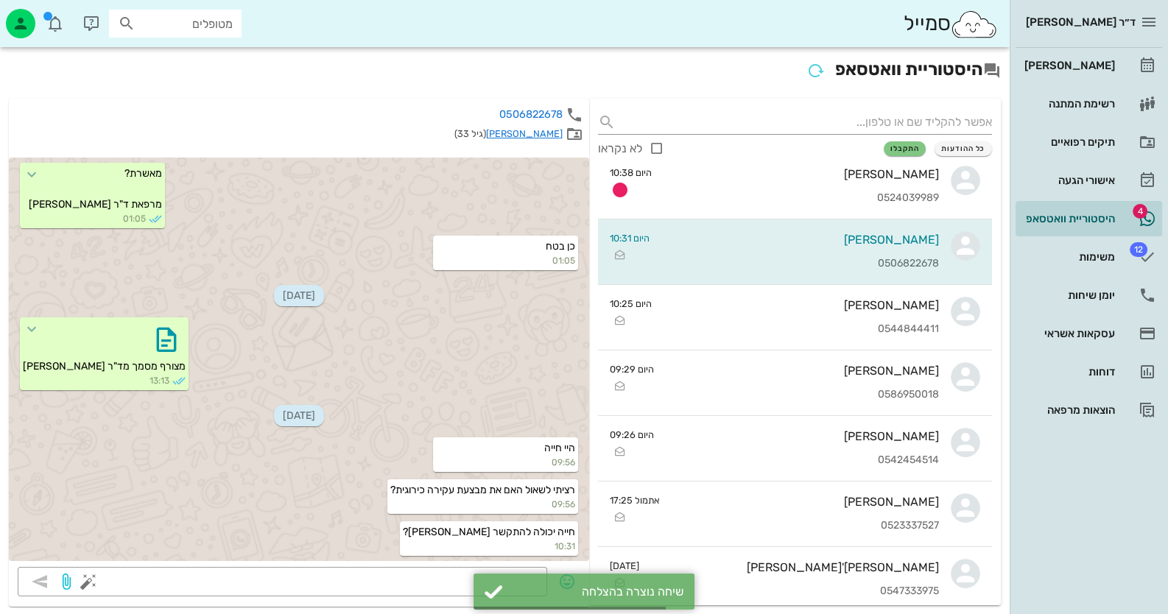
click at [530, 135] on link "[PERSON_NAME]" at bounding box center [524, 133] width 77 height 11
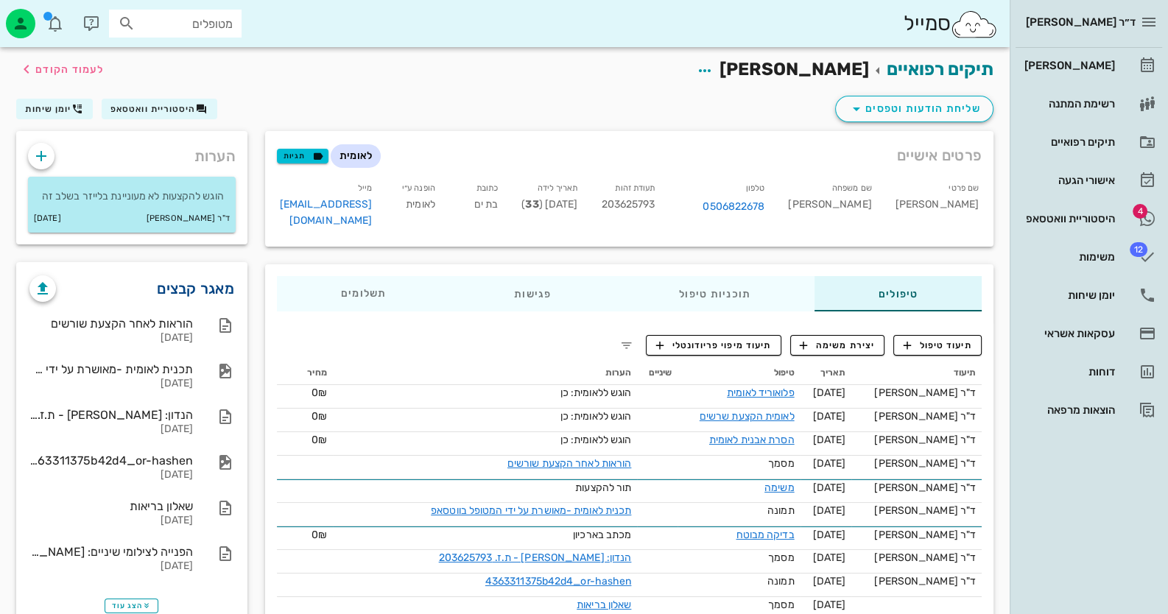
click at [217, 290] on link "מאגר קבצים" at bounding box center [195, 289] width 77 height 24
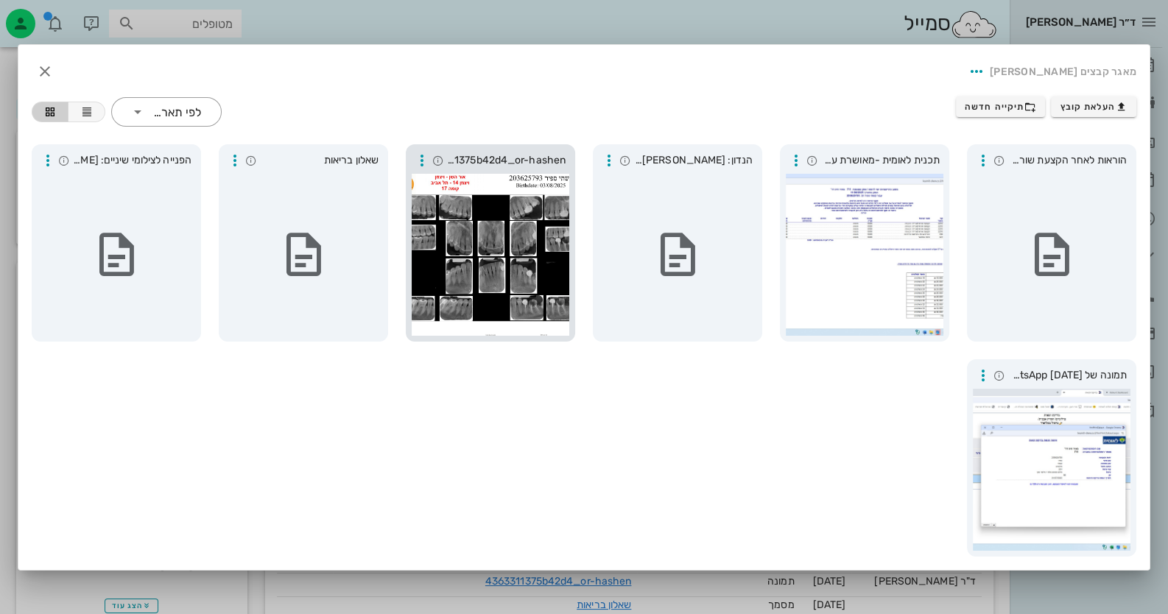
click at [479, 252] on div at bounding box center [491, 255] width 158 height 162
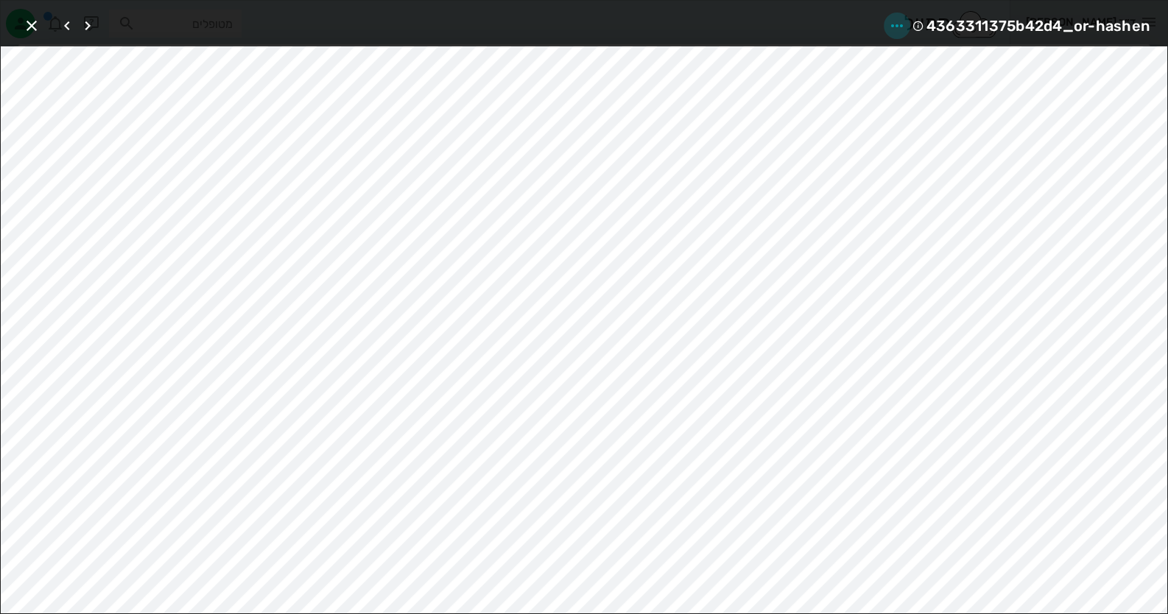
click at [900, 18] on icon "button" at bounding box center [897, 26] width 18 height 18
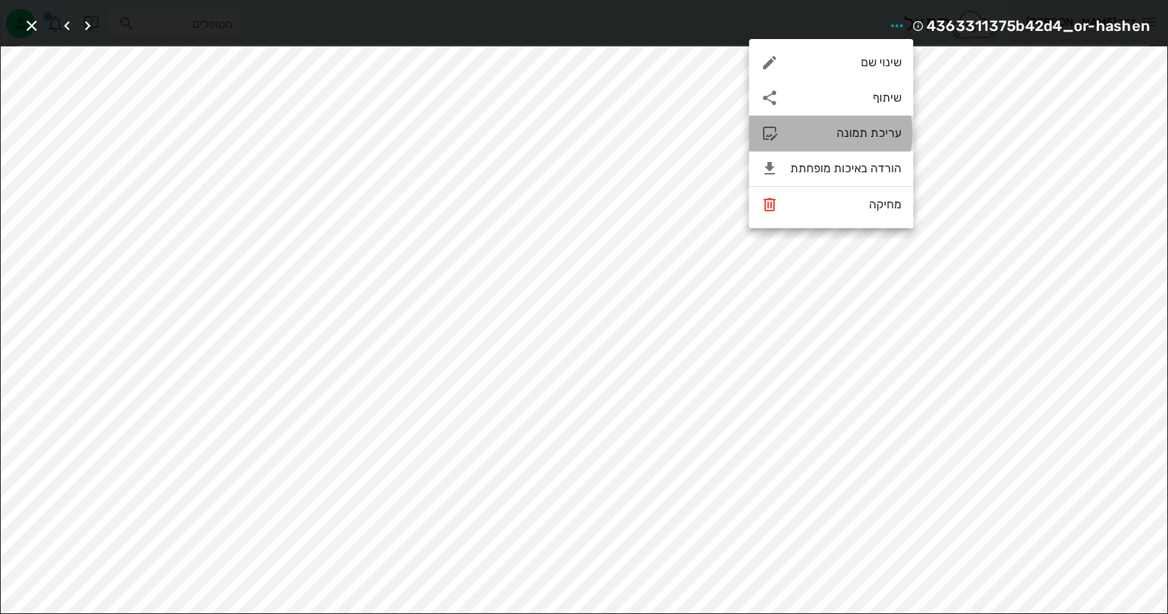
click at [858, 132] on div "עריכת תמונה" at bounding box center [845, 133] width 111 height 14
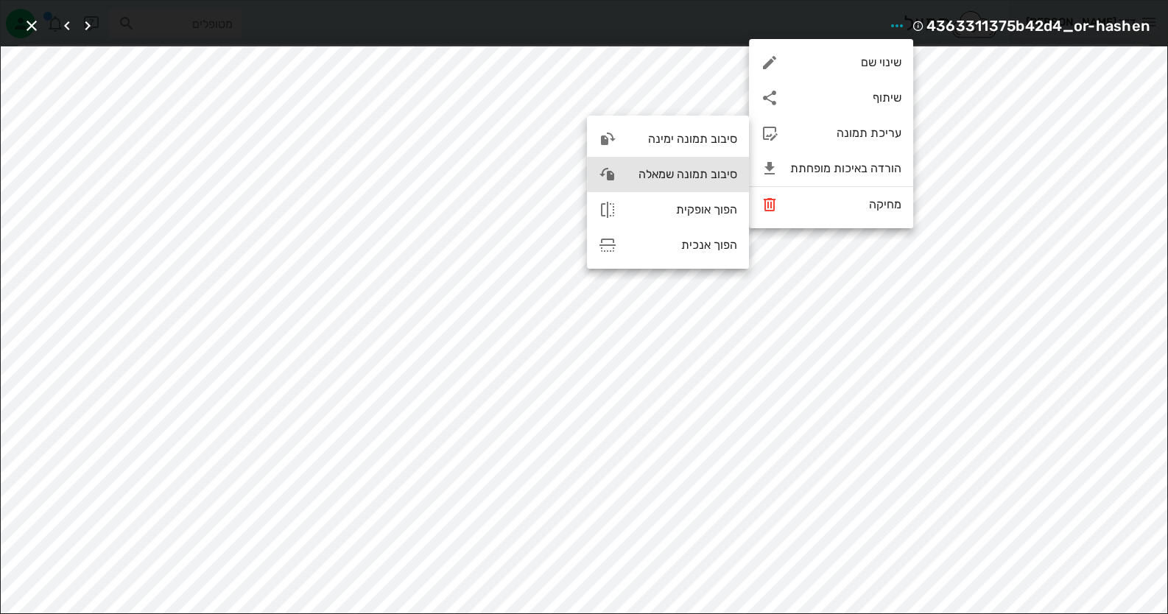
click at [652, 172] on div "סיבוב תמונה שמאלה" at bounding box center [682, 174] width 109 height 14
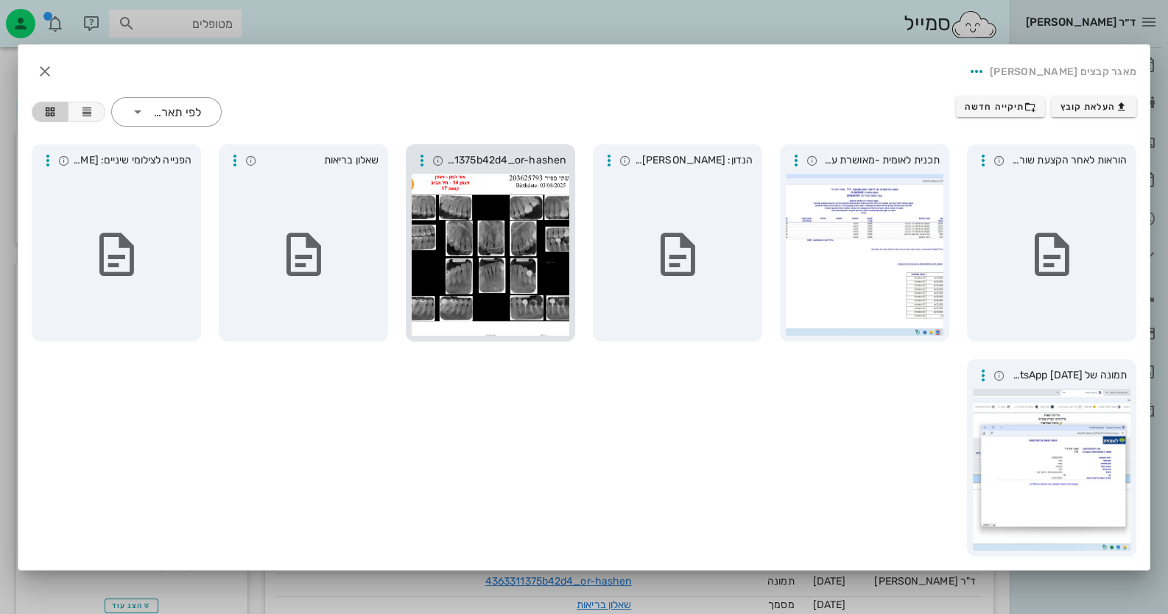
click at [527, 239] on div at bounding box center [491, 255] width 158 height 162
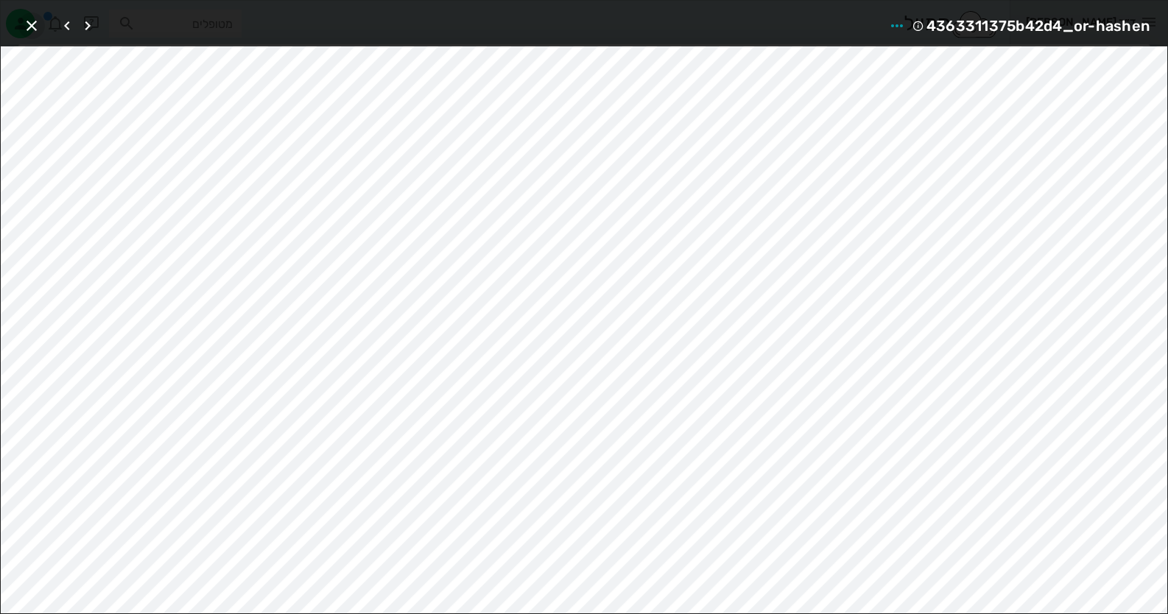
click at [36, 27] on icon "button" at bounding box center [32, 26] width 18 height 18
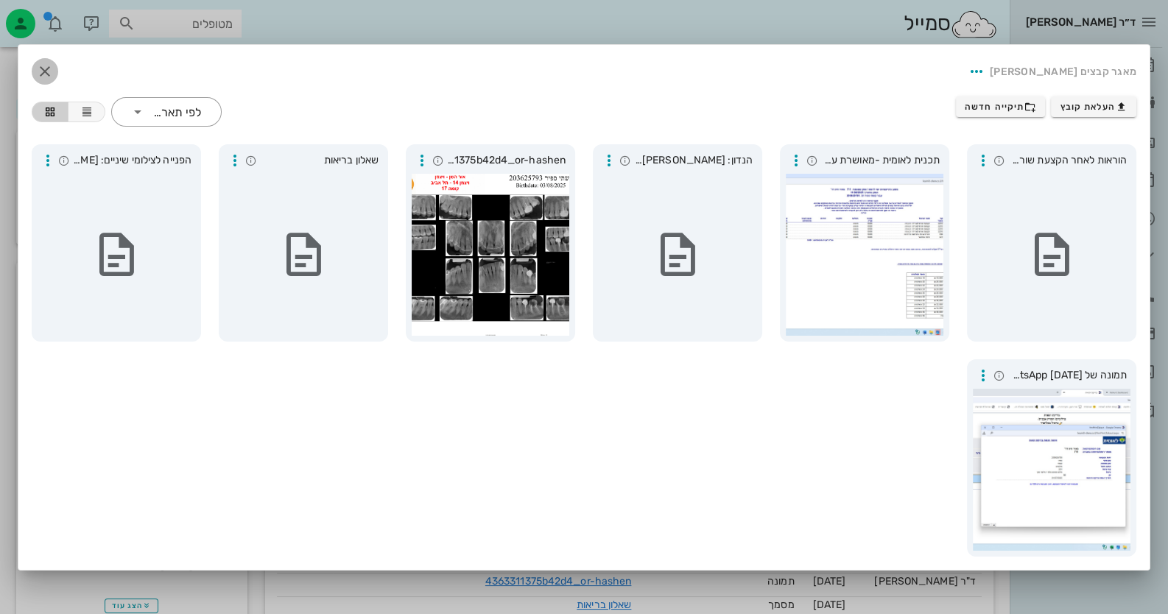
click at [38, 63] on icon "button" at bounding box center [45, 72] width 18 height 18
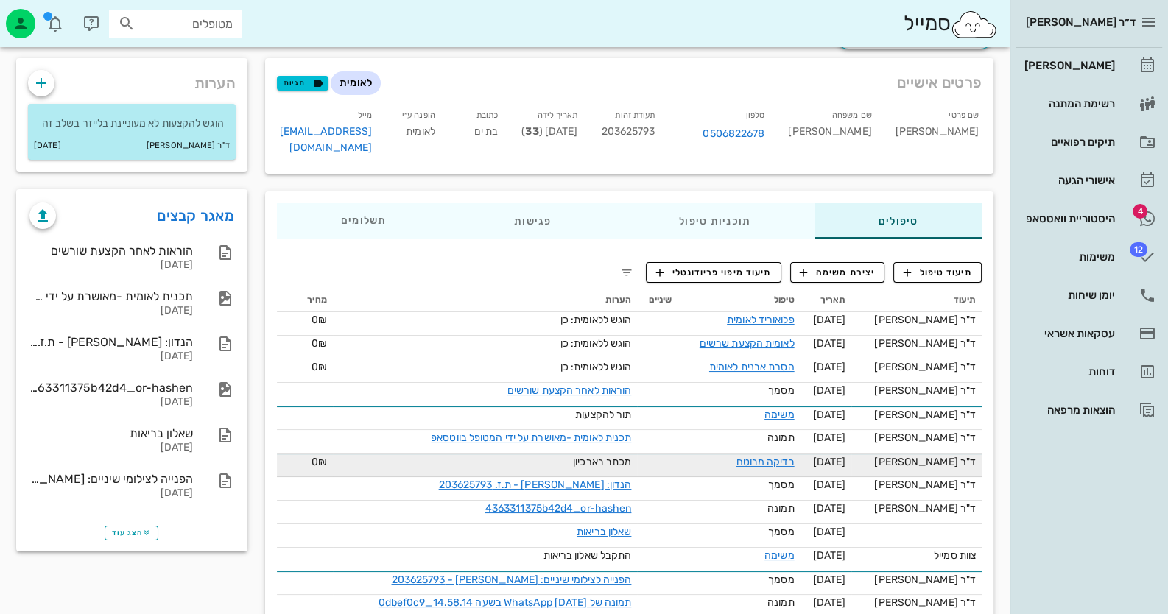
scroll to position [99, 0]
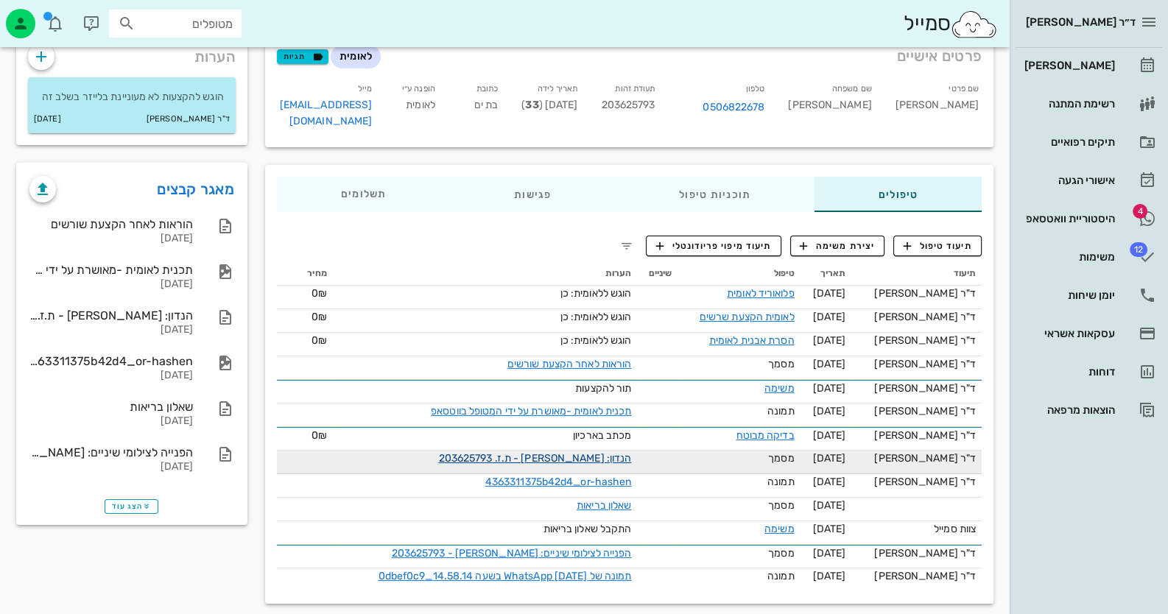
click at [572, 452] on link "הנדון: [PERSON_NAME] - ת.ז. 203625793" at bounding box center [535, 458] width 193 height 13
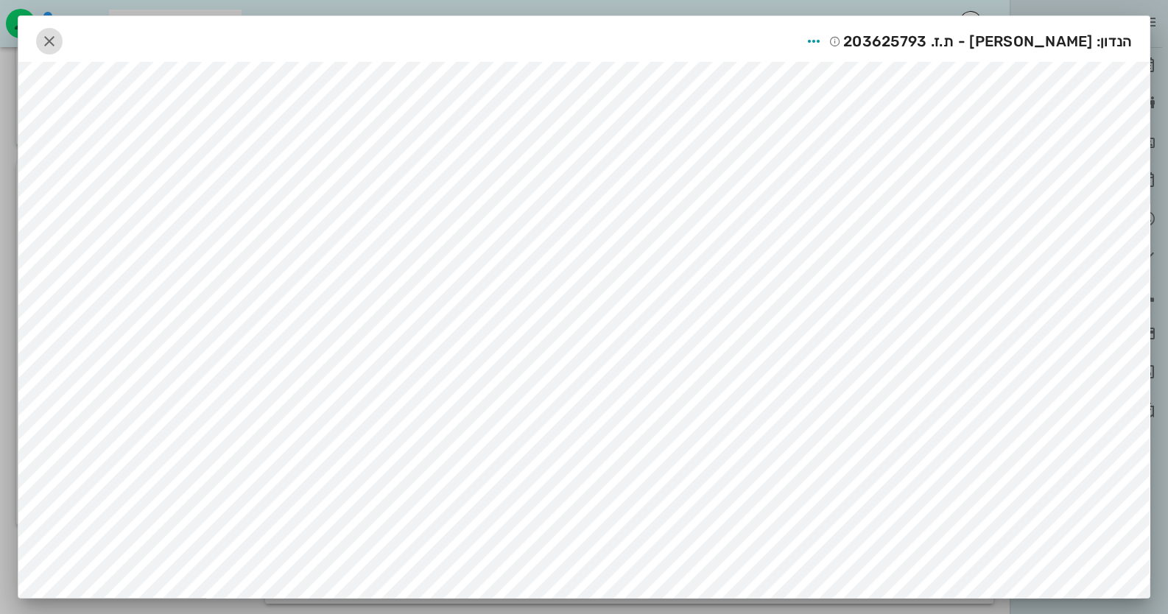
click at [52, 37] on icon "button" at bounding box center [50, 41] width 18 height 18
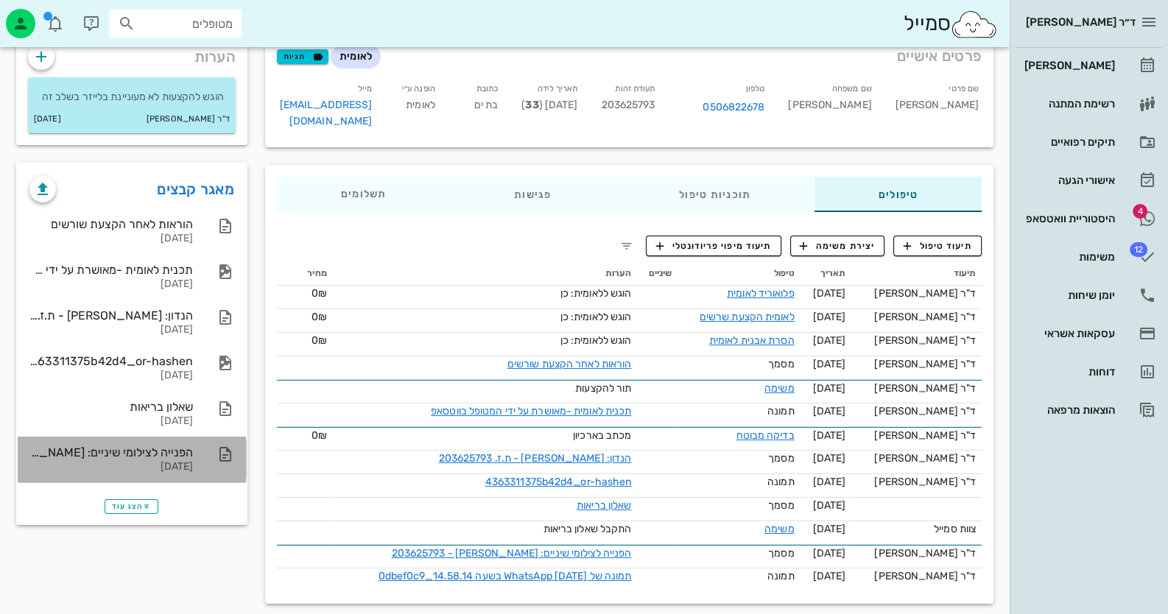
click at [194, 465] on div "הפנייה לצילומי שיניים: [PERSON_NAME] - 203625793 [DATE]" at bounding box center [132, 460] width 228 height 46
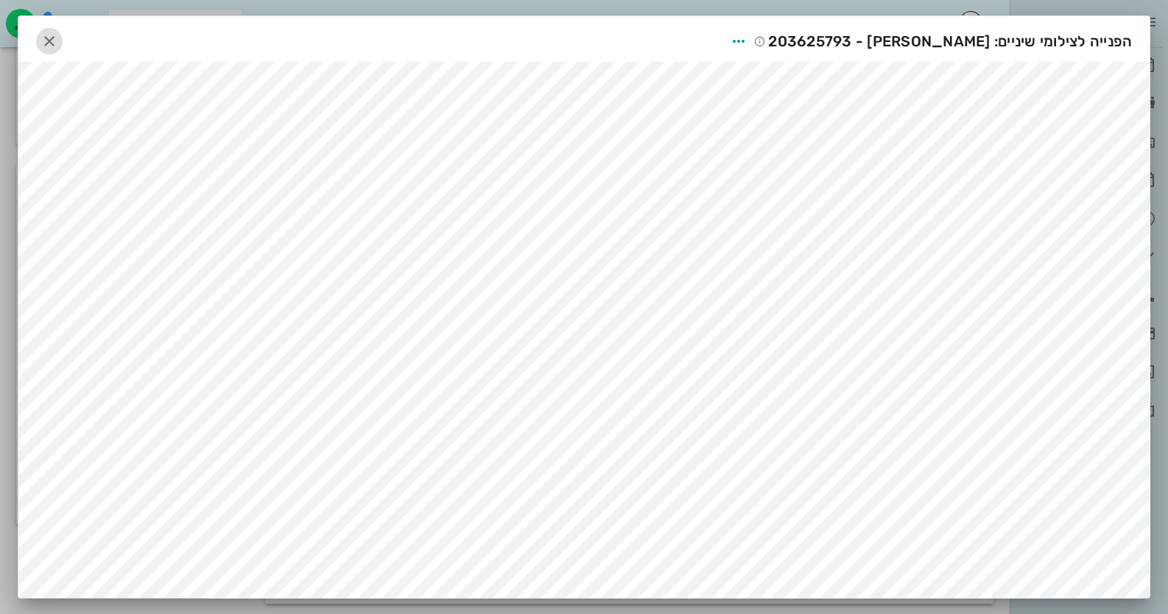
click at [57, 36] on icon "button" at bounding box center [50, 41] width 18 height 18
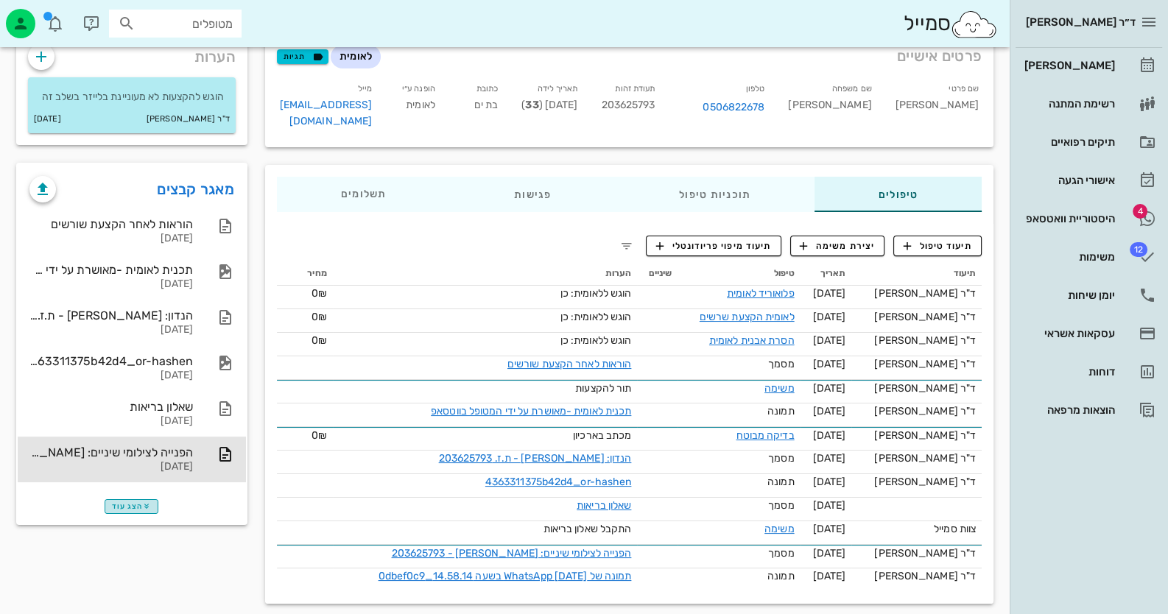
click at [122, 503] on span "הצג עוד" at bounding box center [131, 506] width 39 height 9
click at [200, 183] on link "מאגר קבצים" at bounding box center [195, 189] width 77 height 24
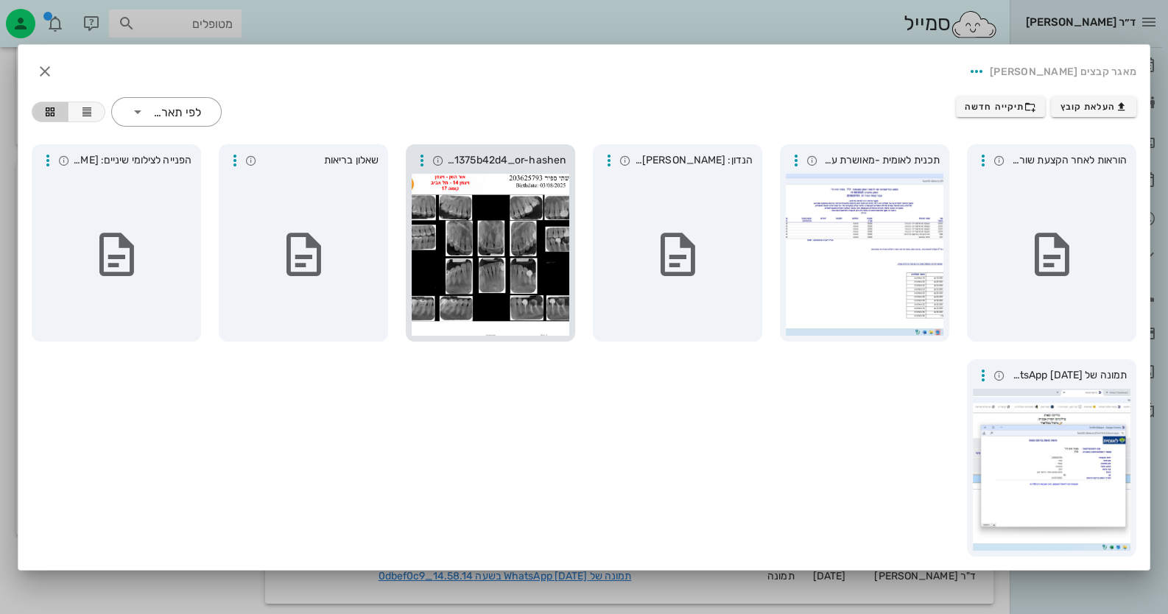
click at [563, 317] on div at bounding box center [491, 255] width 158 height 162
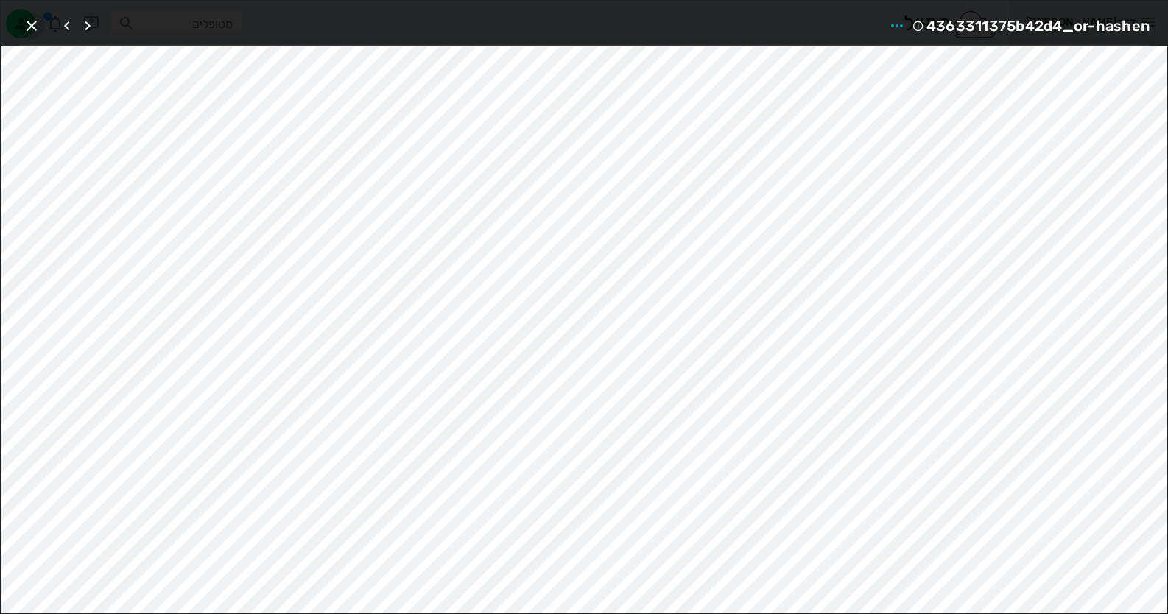
click at [26, 21] on icon "button" at bounding box center [32, 26] width 18 height 18
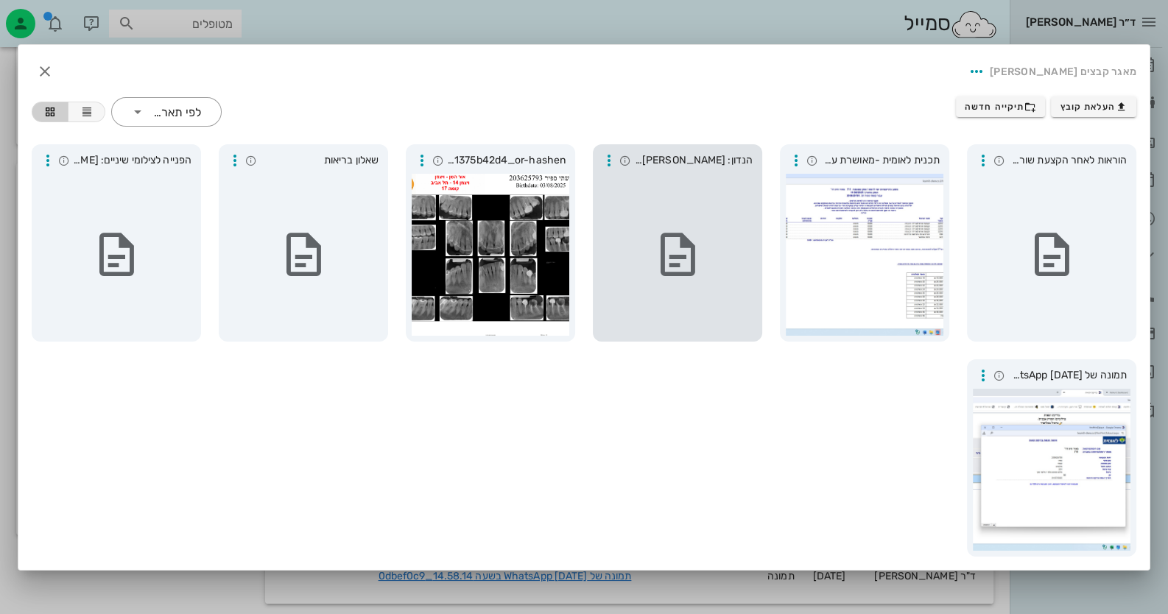
click at [718, 183] on div at bounding box center [678, 255] width 158 height 162
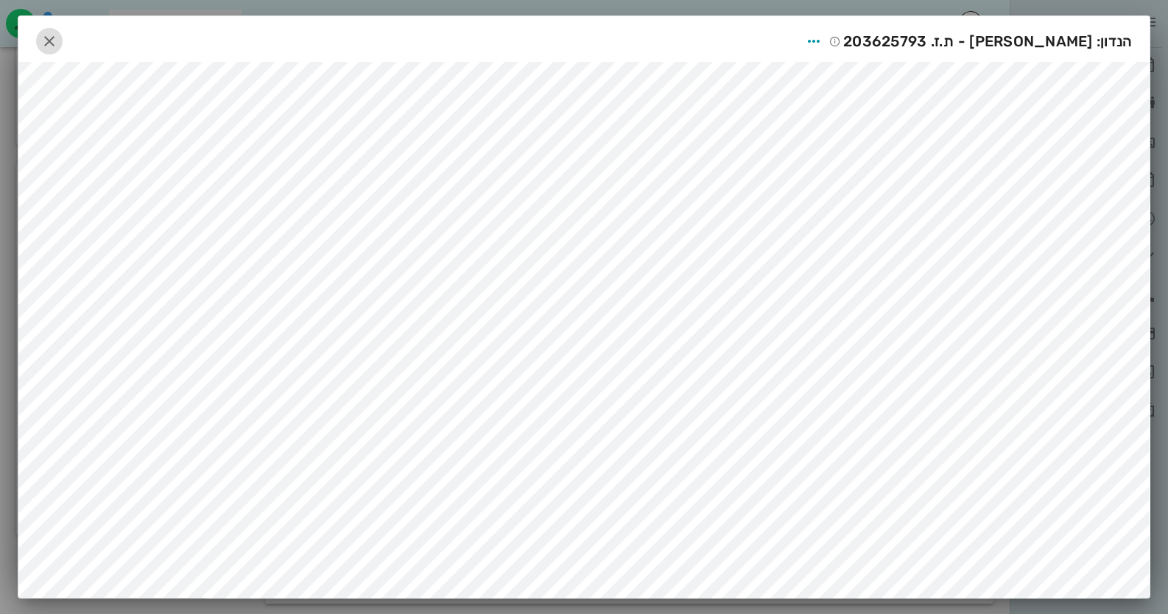
click at [58, 37] on icon "button" at bounding box center [50, 41] width 18 height 18
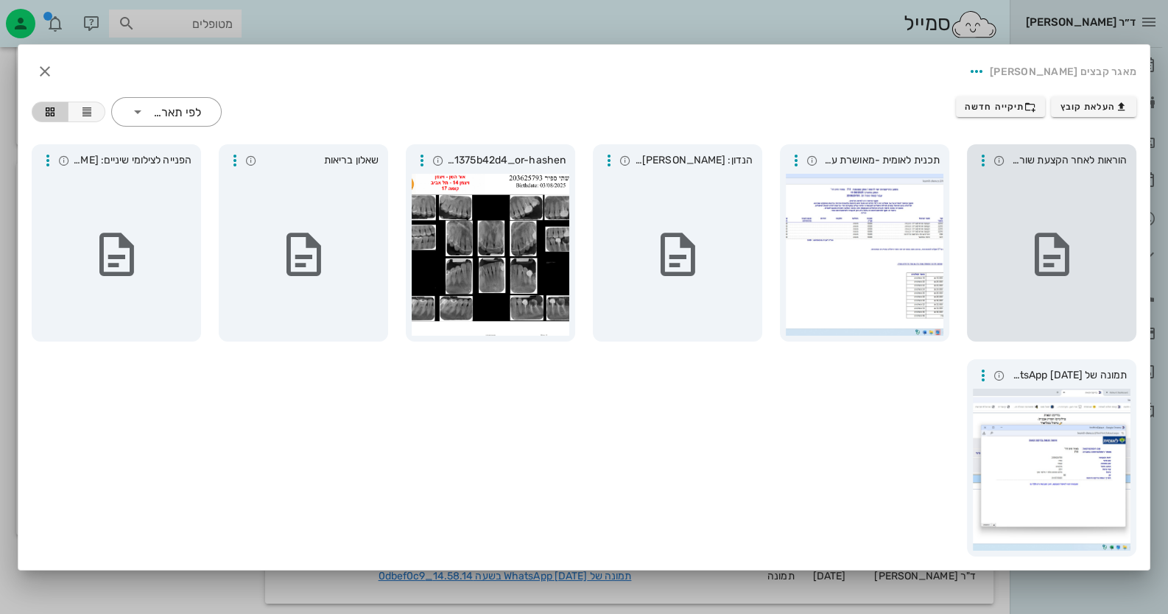
click at [1073, 242] on icon at bounding box center [1052, 255] width 52 height 52
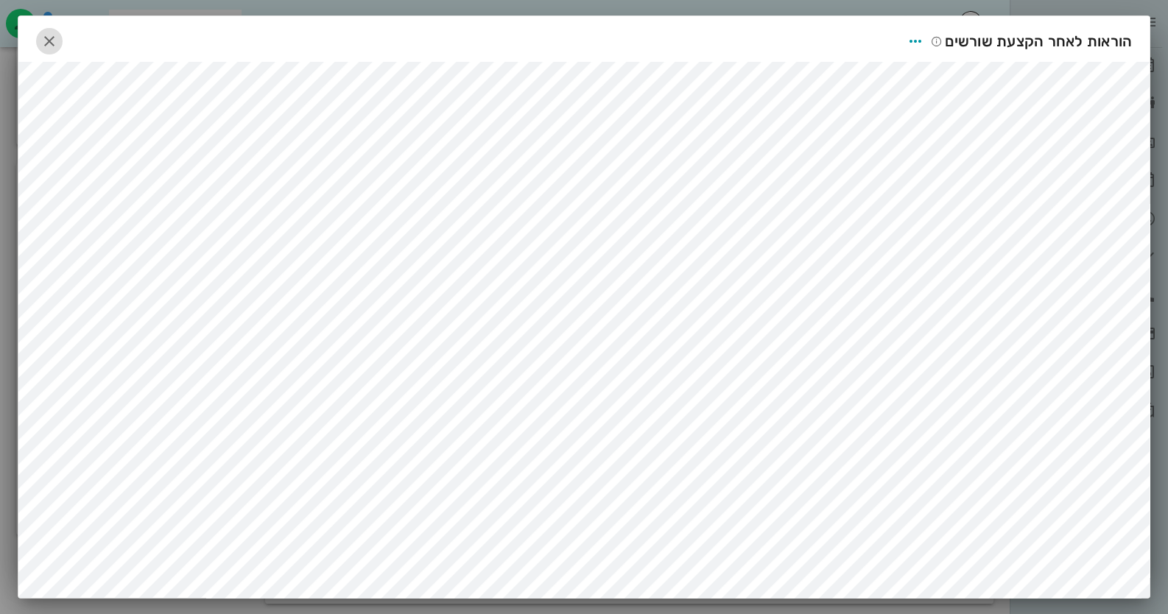
click at [58, 35] on icon "button" at bounding box center [50, 41] width 18 height 18
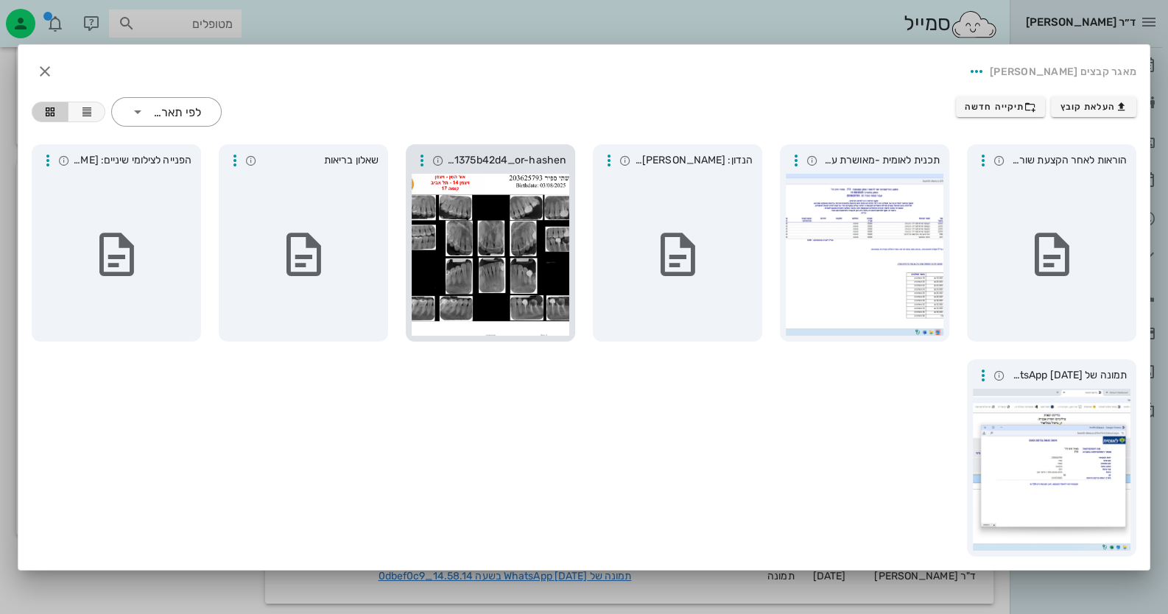
click at [497, 241] on div at bounding box center [491, 255] width 158 height 162
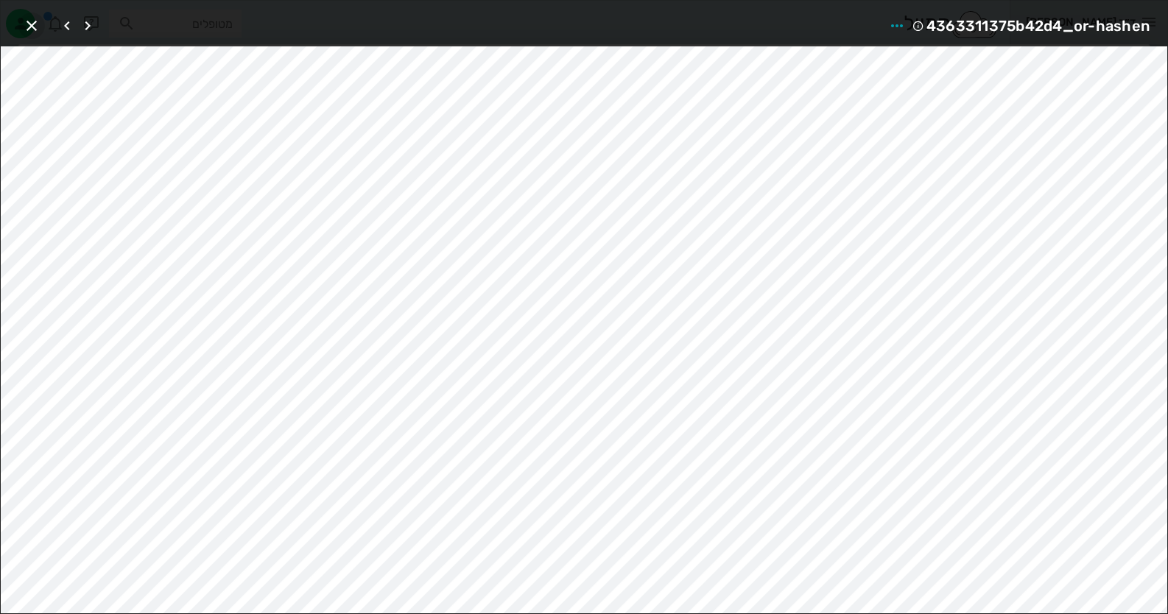
click at [25, 25] on icon "button" at bounding box center [32, 26] width 18 height 18
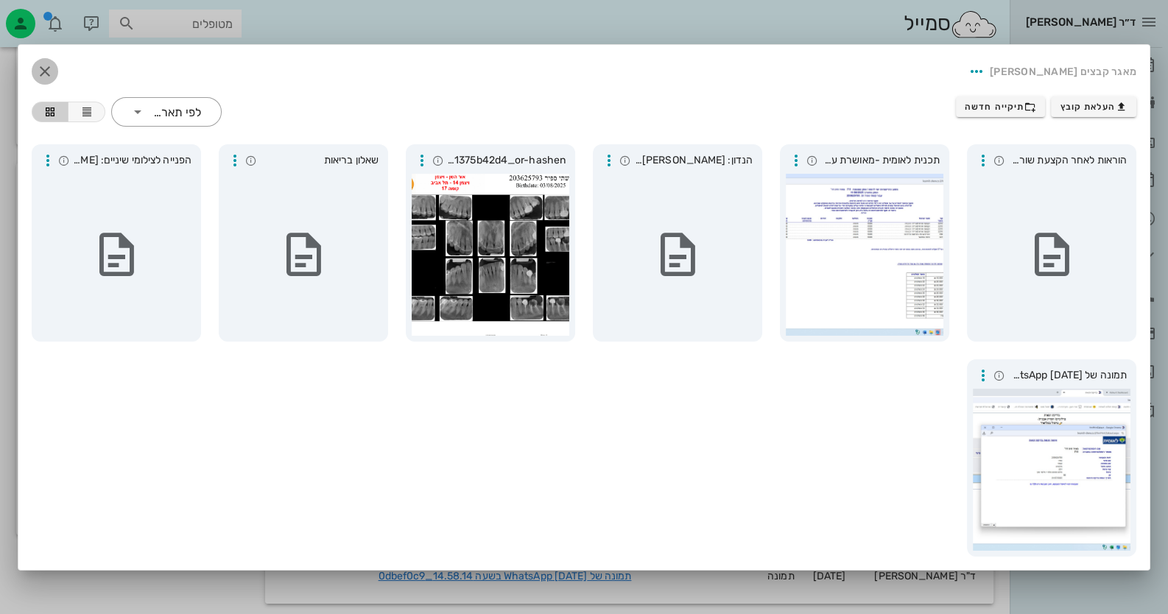
click at [40, 69] on icon "button" at bounding box center [45, 72] width 18 height 18
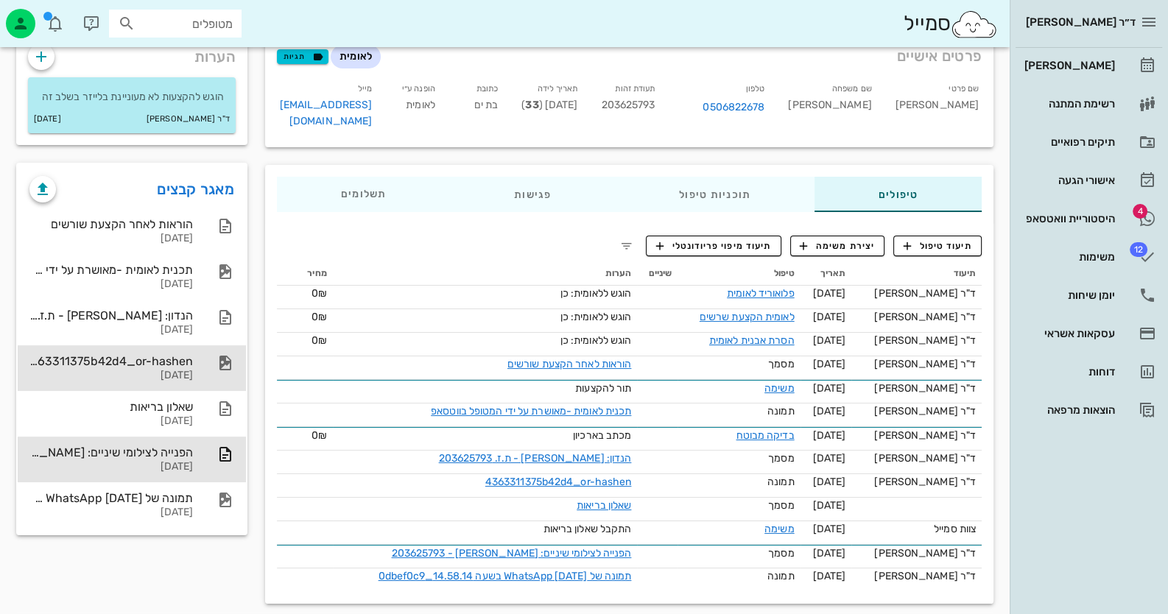
click at [196, 377] on div "4363311375b42d4_or-hashen [DATE]" at bounding box center [132, 368] width 228 height 46
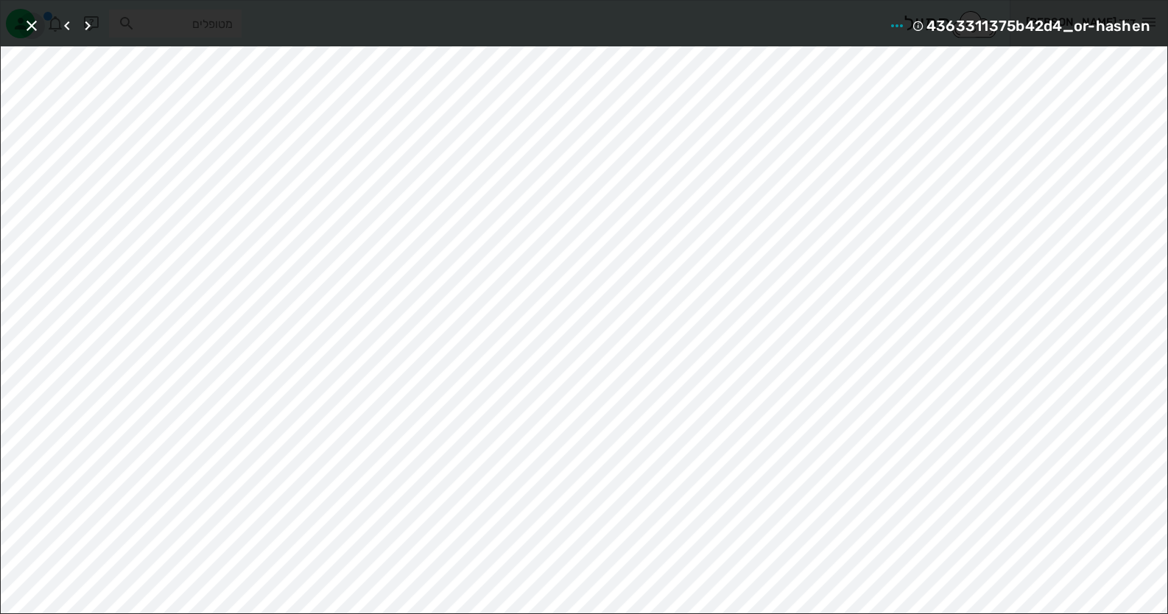
click at [28, 29] on icon "button" at bounding box center [32, 26] width 18 height 18
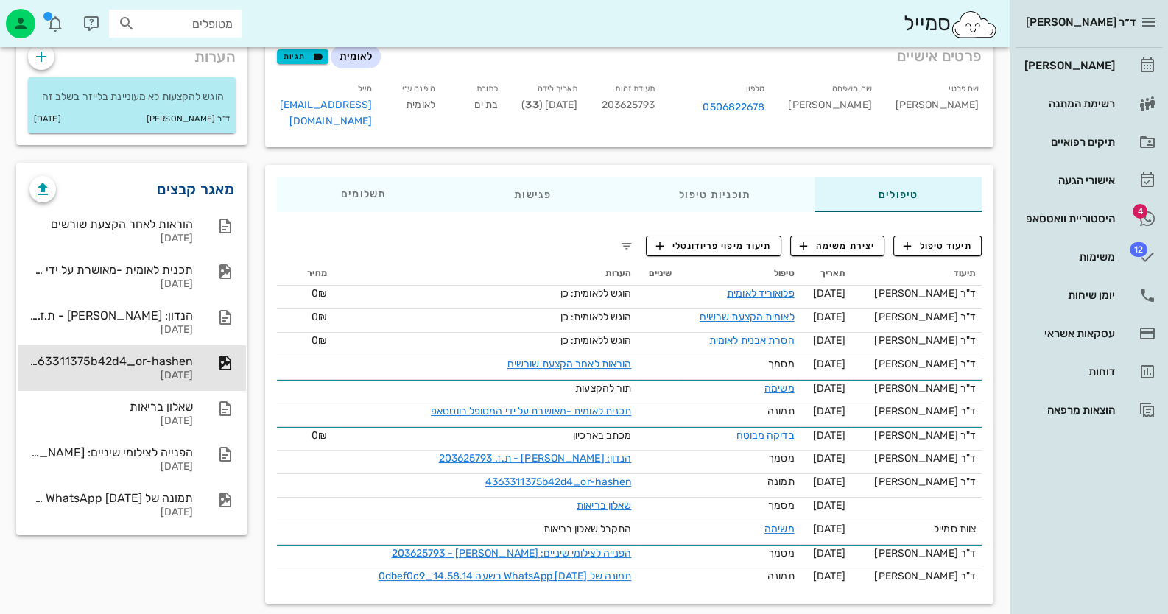
click at [203, 180] on link "מאגר קבצים" at bounding box center [195, 189] width 77 height 24
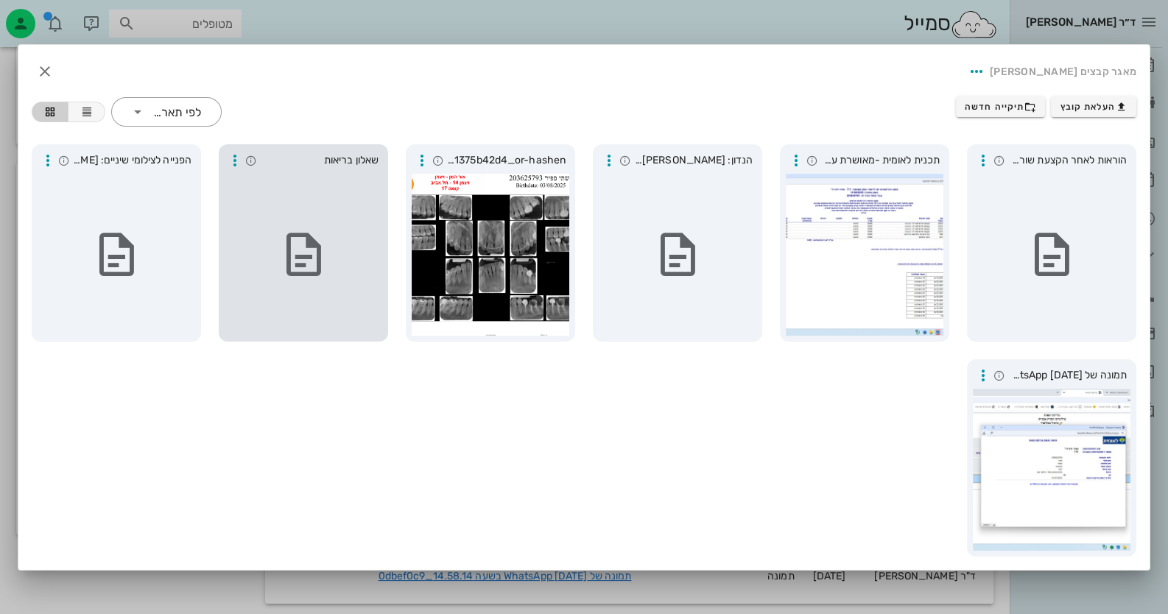
click at [317, 239] on icon at bounding box center [304, 255] width 52 height 52
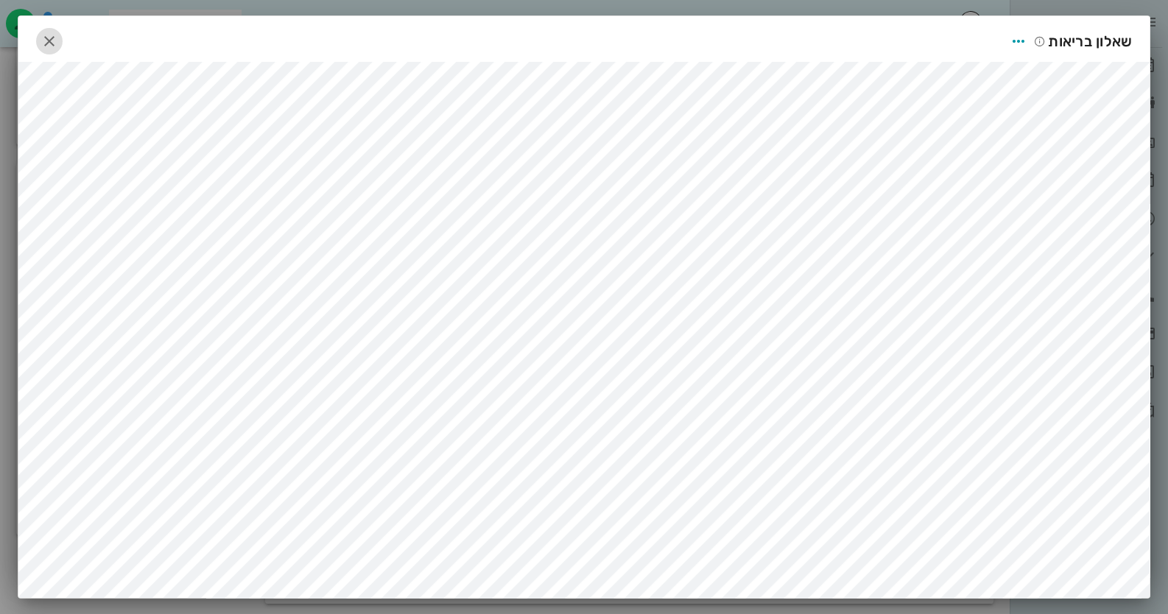
click at [52, 29] on button "button" at bounding box center [49, 41] width 27 height 27
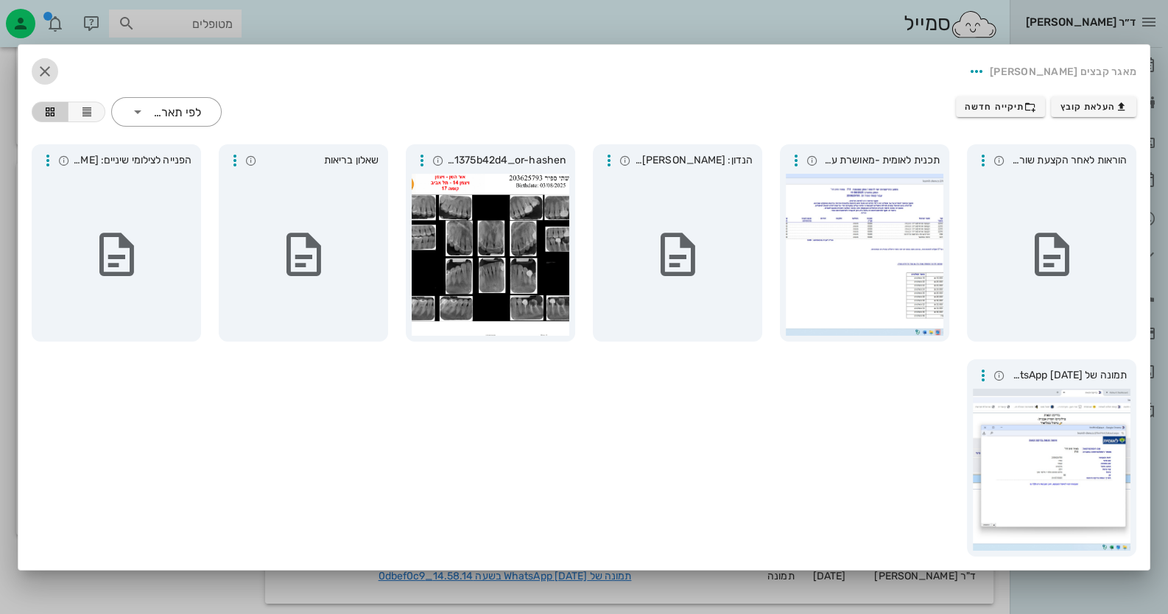
click at [38, 66] on icon "button" at bounding box center [45, 72] width 18 height 18
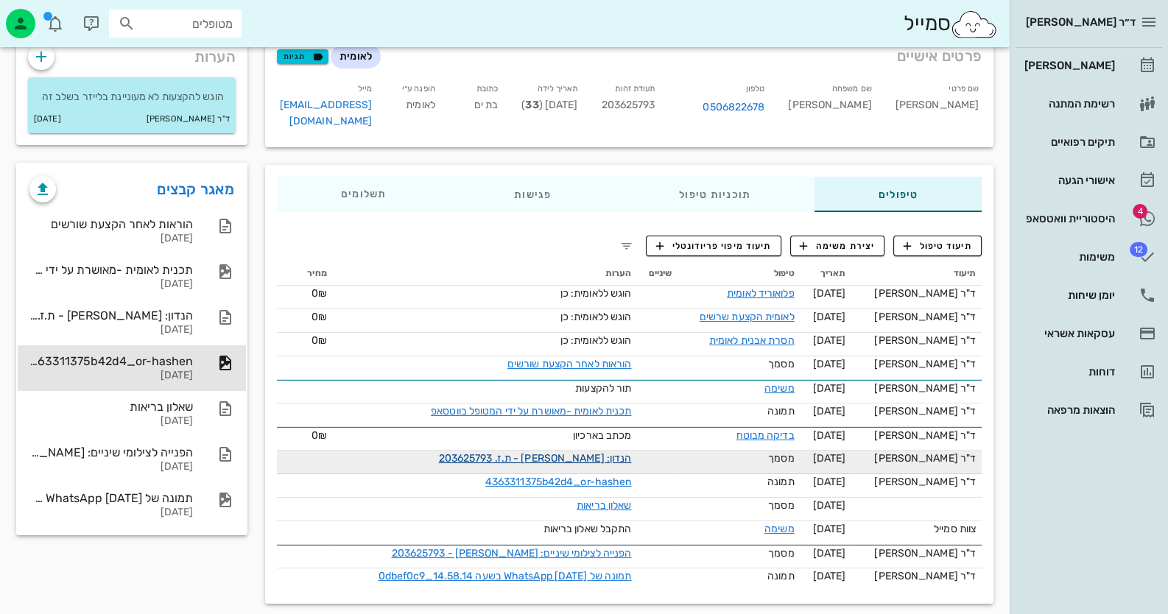
click at [569, 452] on link "הנדון: [PERSON_NAME] - ת.ז. 203625793" at bounding box center [535, 458] width 193 height 13
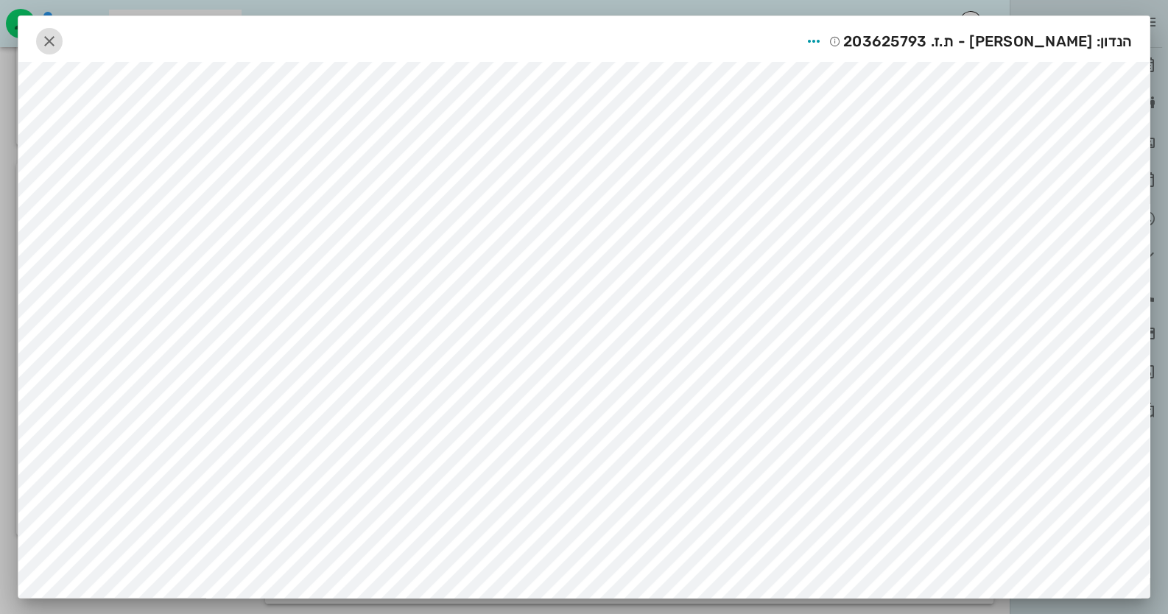
click at [55, 36] on icon "button" at bounding box center [50, 41] width 18 height 18
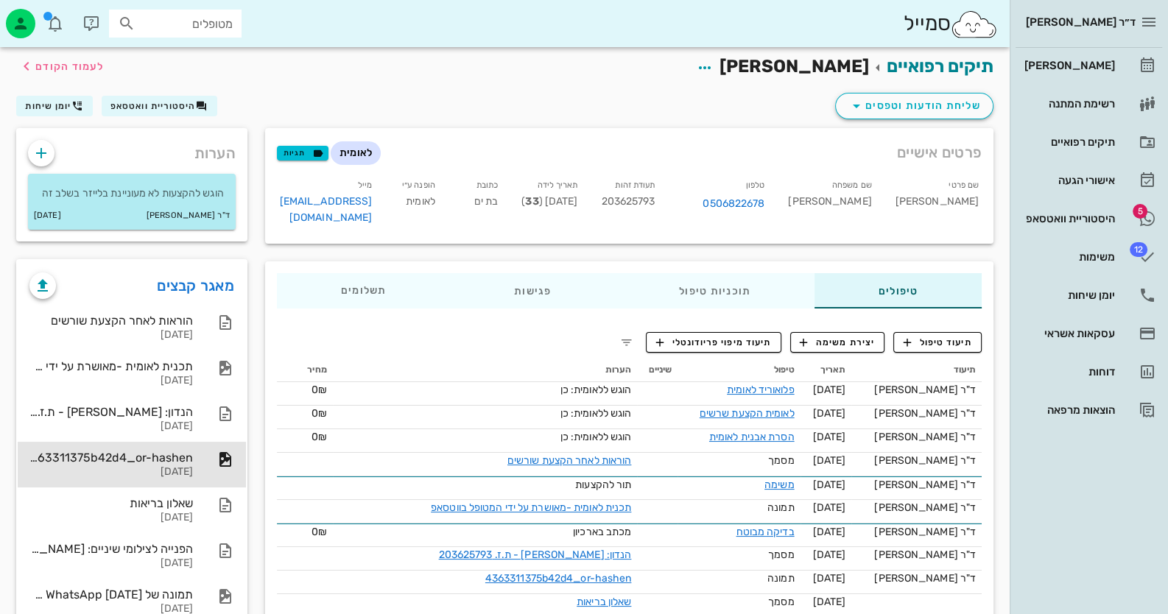
scroll to position [0, 0]
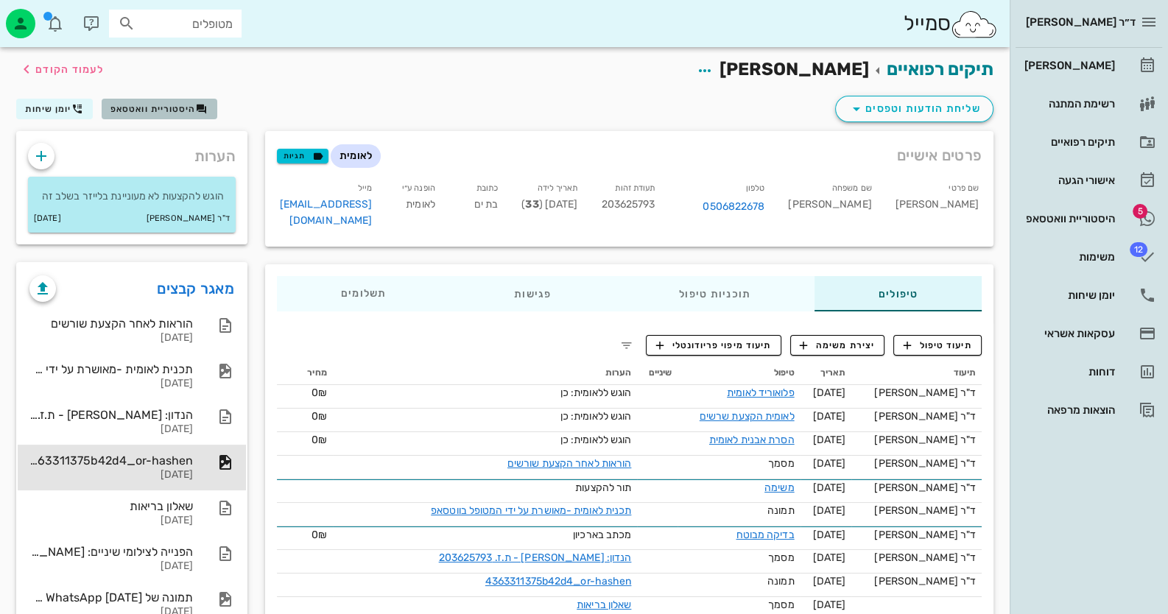
click at [172, 109] on span "היסטוריית וואטסאפ" at bounding box center [152, 109] width 85 height 10
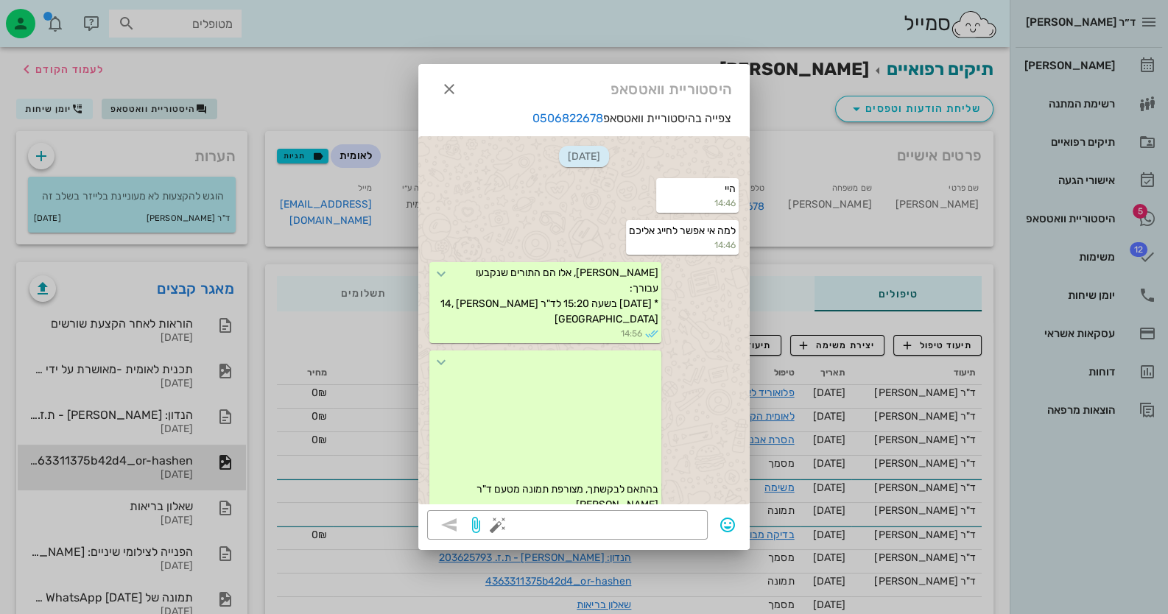
scroll to position [2165, 0]
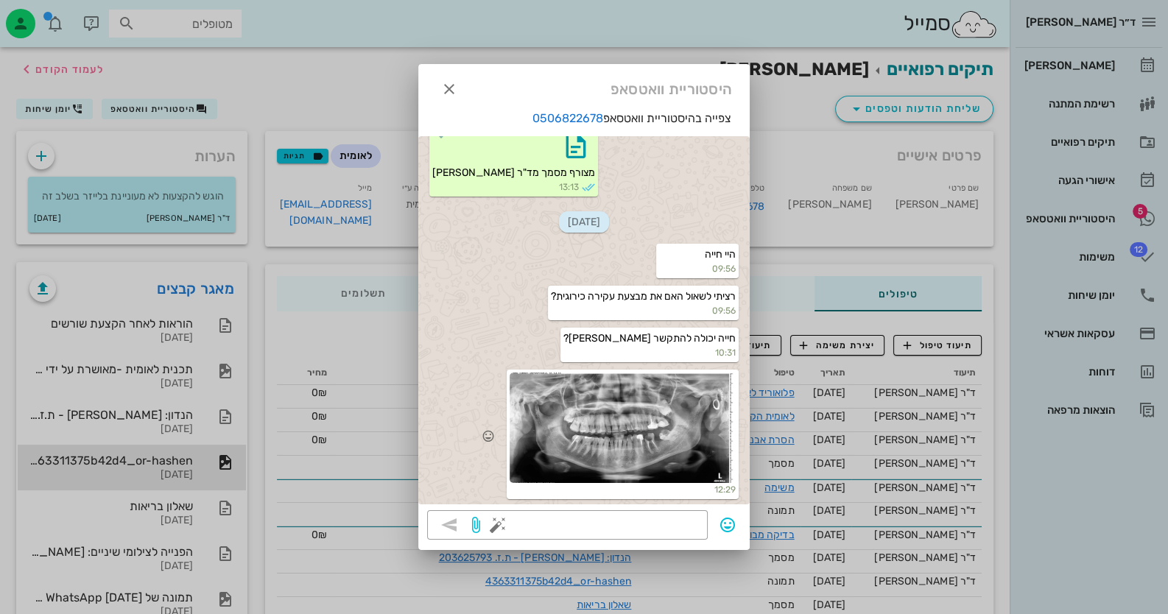
drag, startPoint x: 549, startPoint y: 379, endPoint x: 556, endPoint y: 378, distance: 7.4
click at [549, 379] on div at bounding box center [623, 428] width 226 height 110
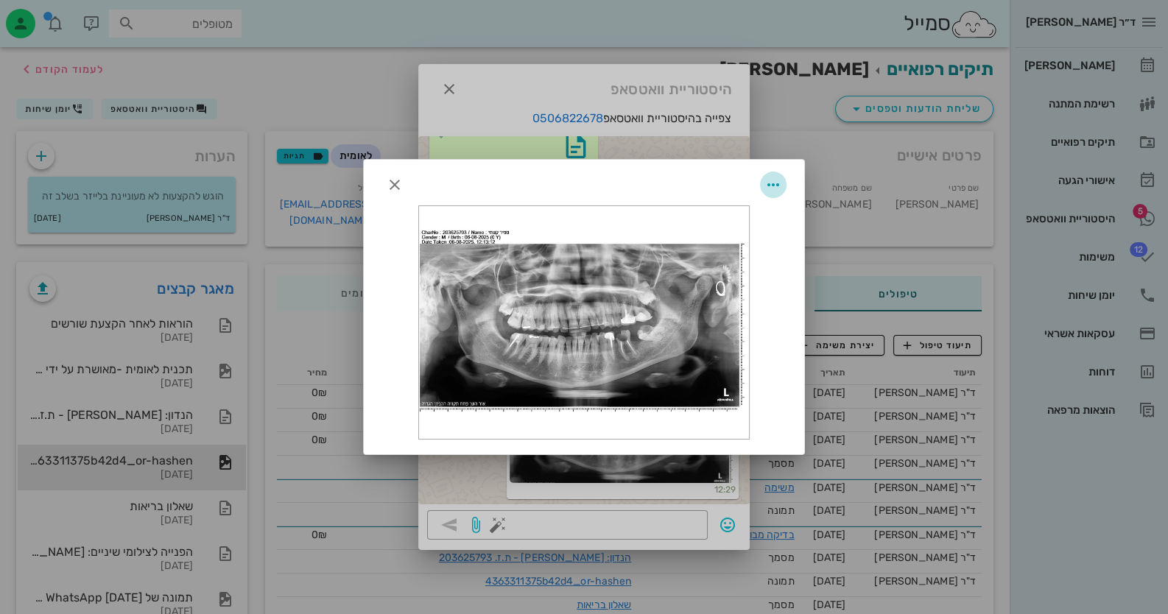
click at [776, 182] on icon "button" at bounding box center [773, 185] width 18 height 18
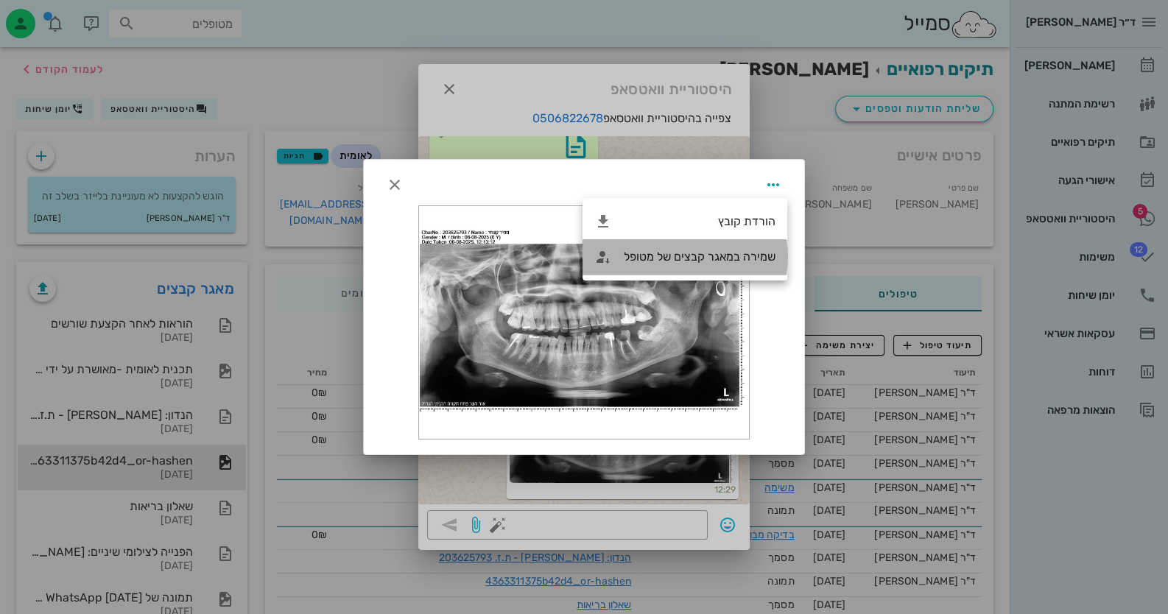
click at [734, 253] on div "שמירה במאגר קבצים של מטופל" at bounding box center [700, 257] width 152 height 14
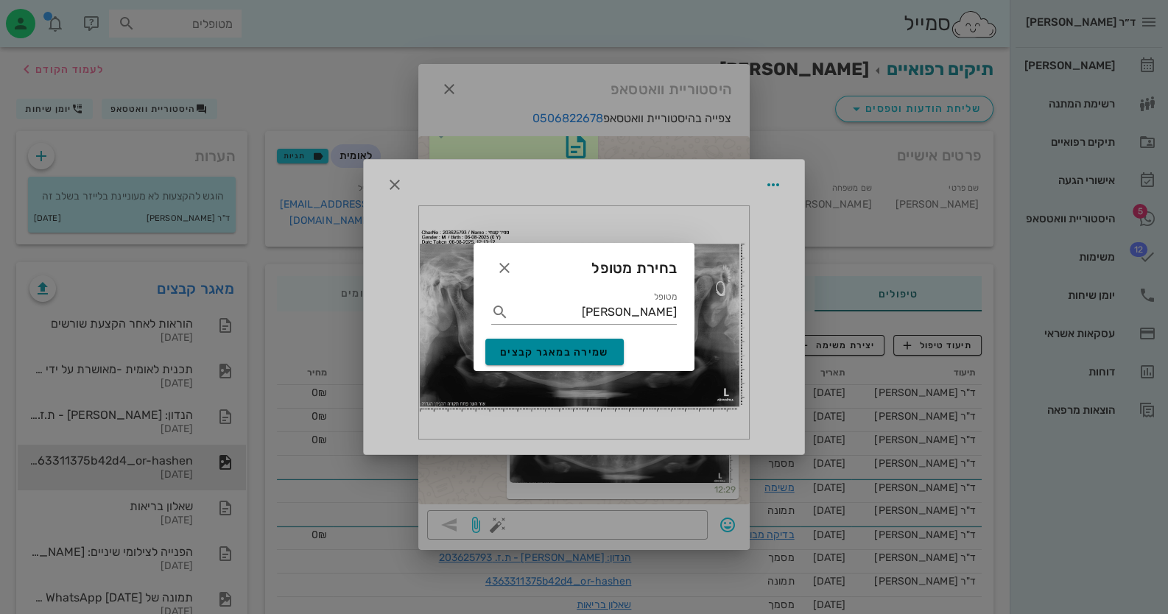
click at [523, 342] on button "שמירה במאגר קבצים" at bounding box center [554, 352] width 138 height 27
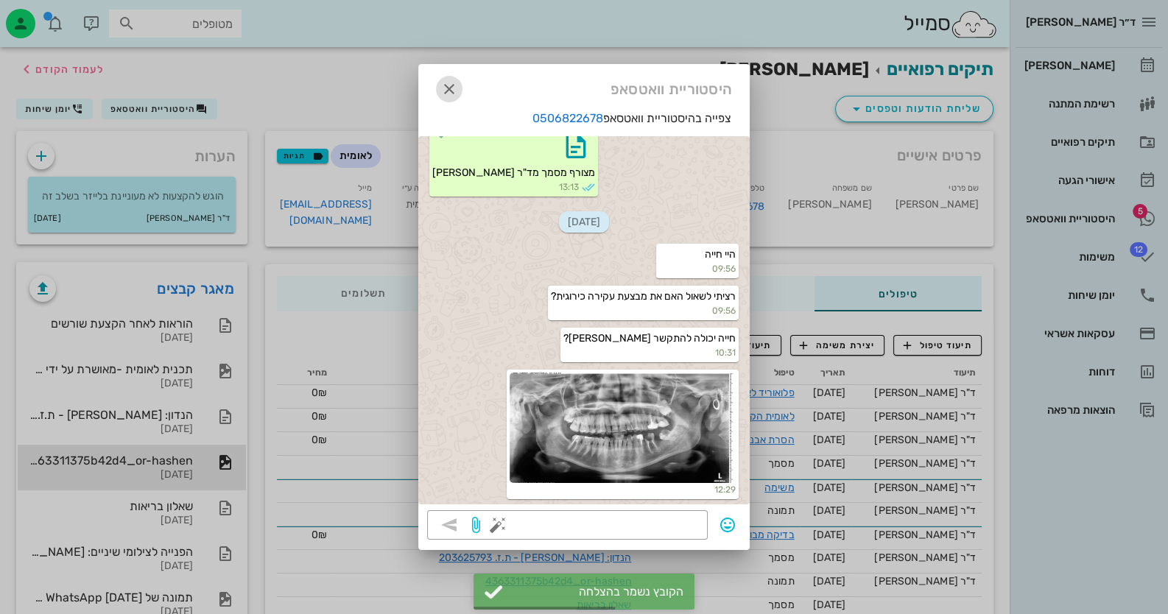
click at [439, 86] on span "button" at bounding box center [449, 89] width 27 height 18
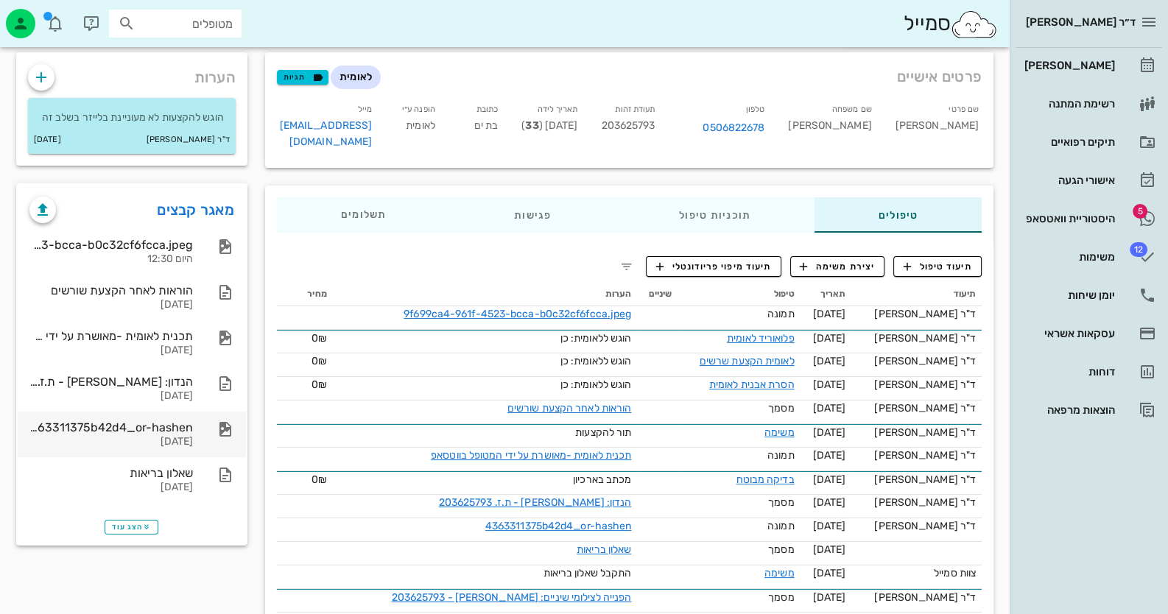
scroll to position [123, 0]
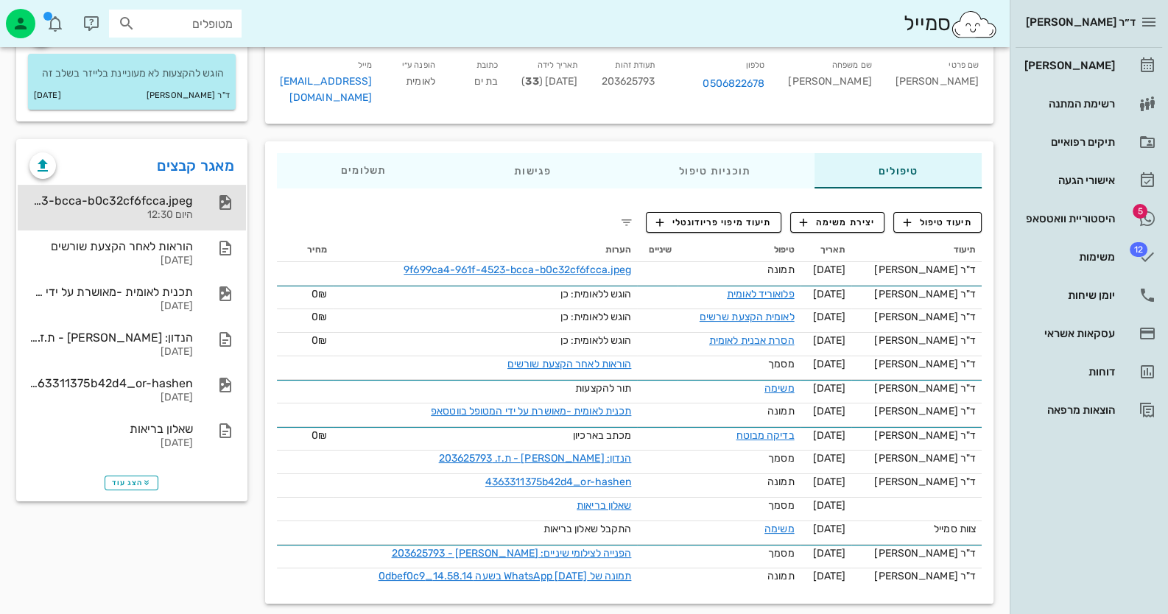
click at [184, 214] on div "היום 12:30" at bounding box center [110, 215] width 163 height 13
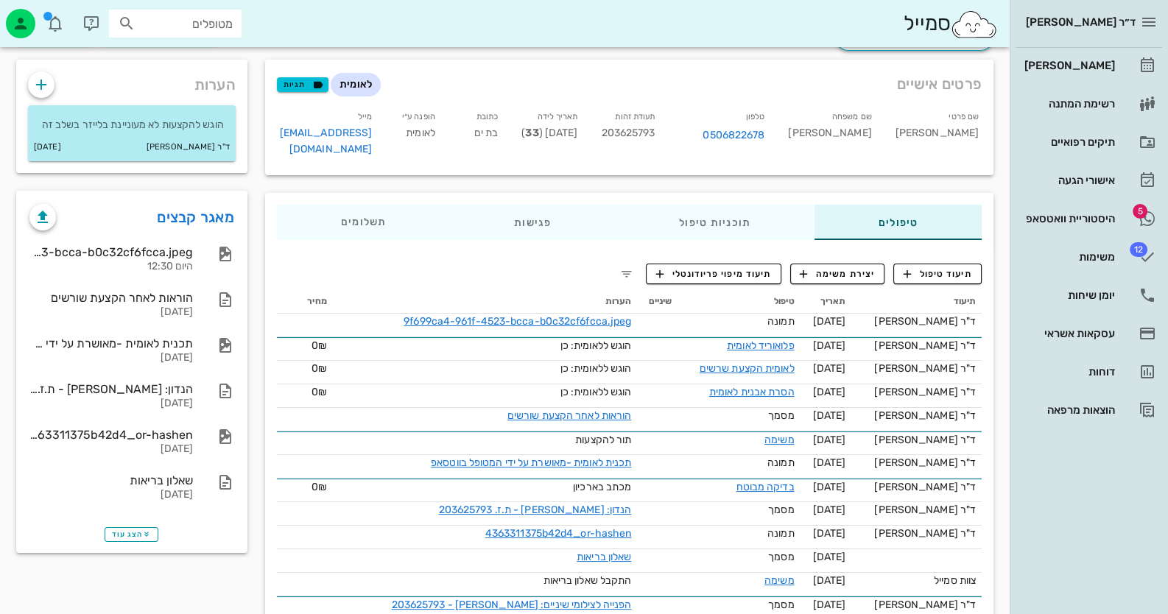
scroll to position [123, 0]
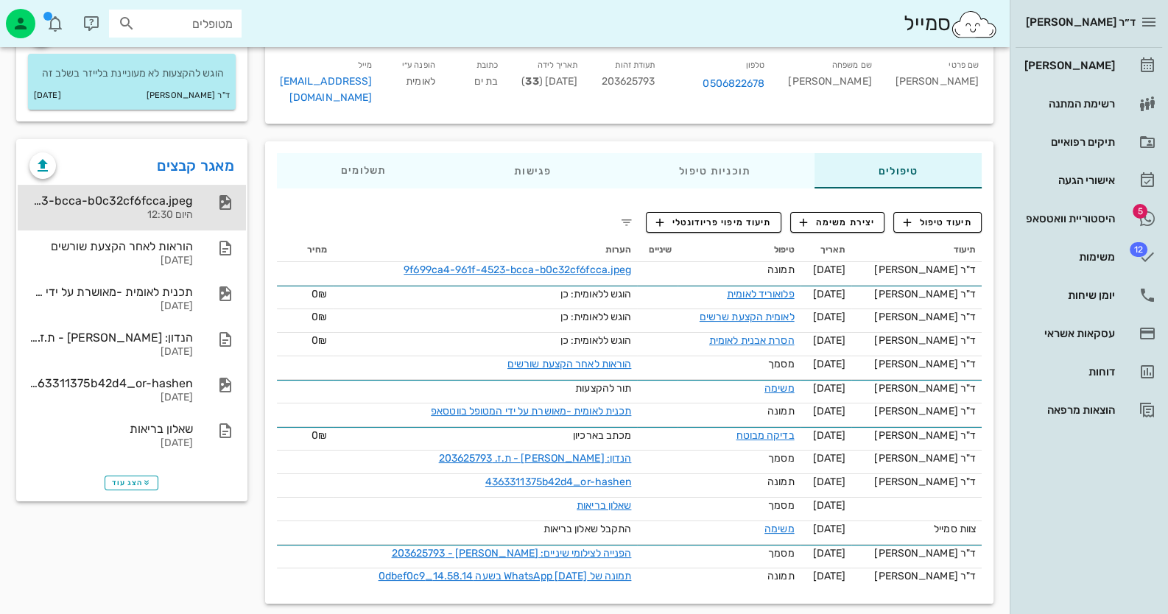
click at [217, 200] on icon at bounding box center [226, 203] width 18 height 18
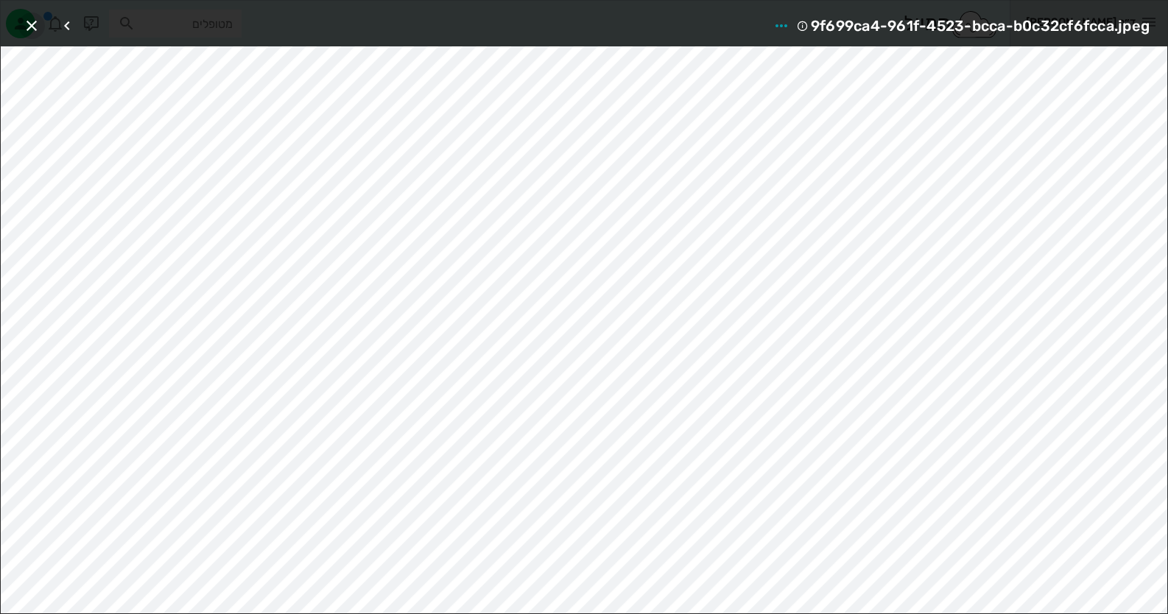
click at [31, 24] on icon "button" at bounding box center [32, 26] width 18 height 18
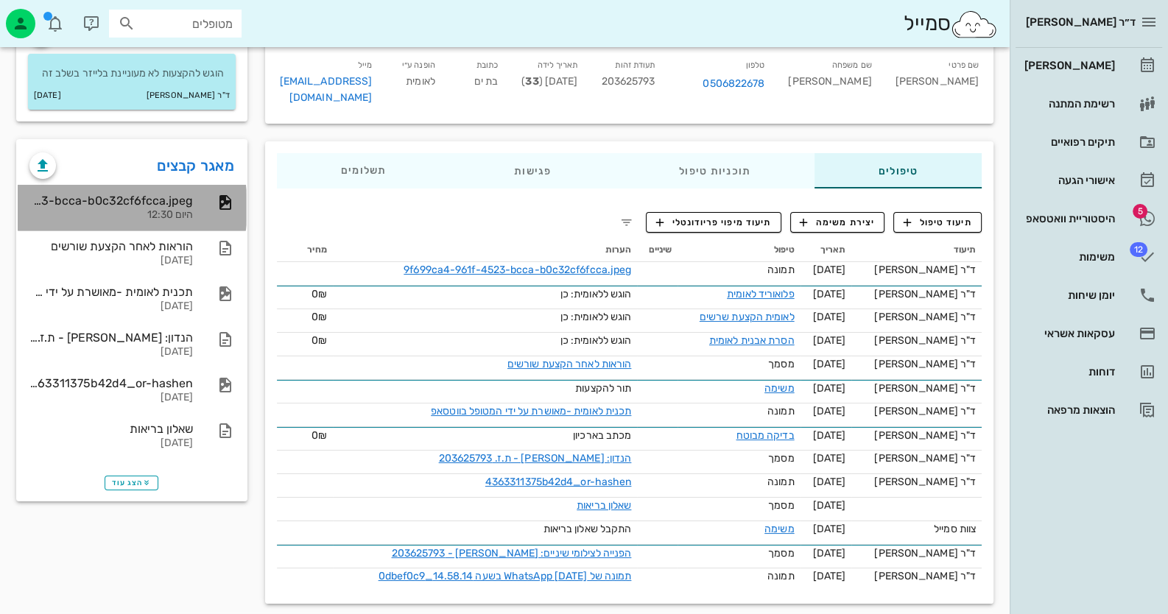
click at [158, 205] on div "9f699ca4-961f-4523-bcca-b0c32cf6fcca.jpeg" at bounding box center [110, 201] width 163 height 14
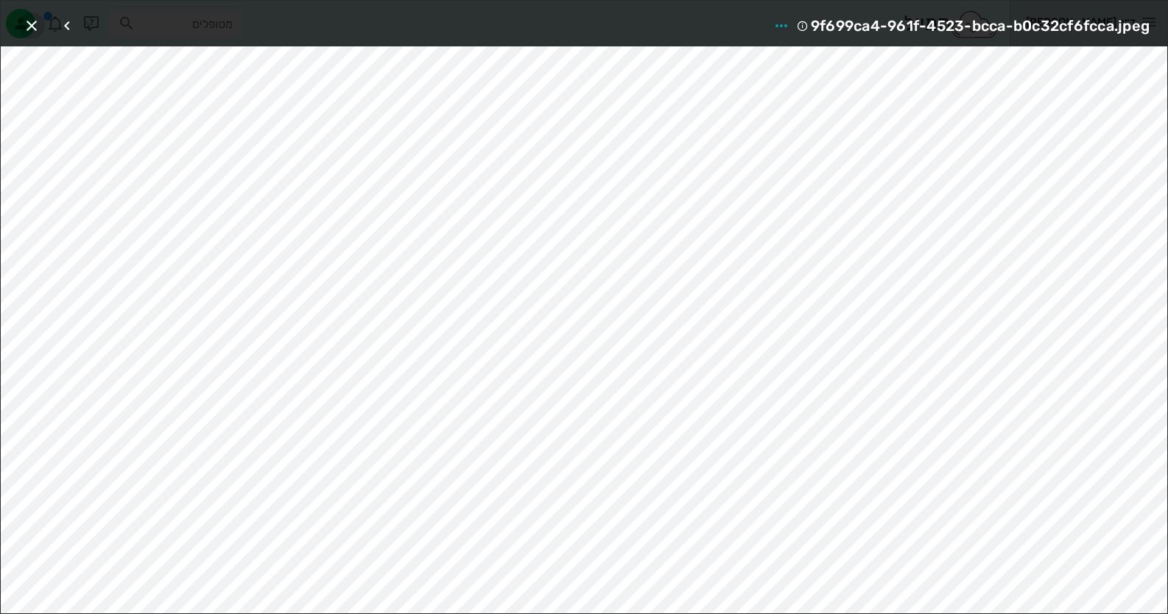
click at [30, 25] on icon "button" at bounding box center [32, 26] width 18 height 18
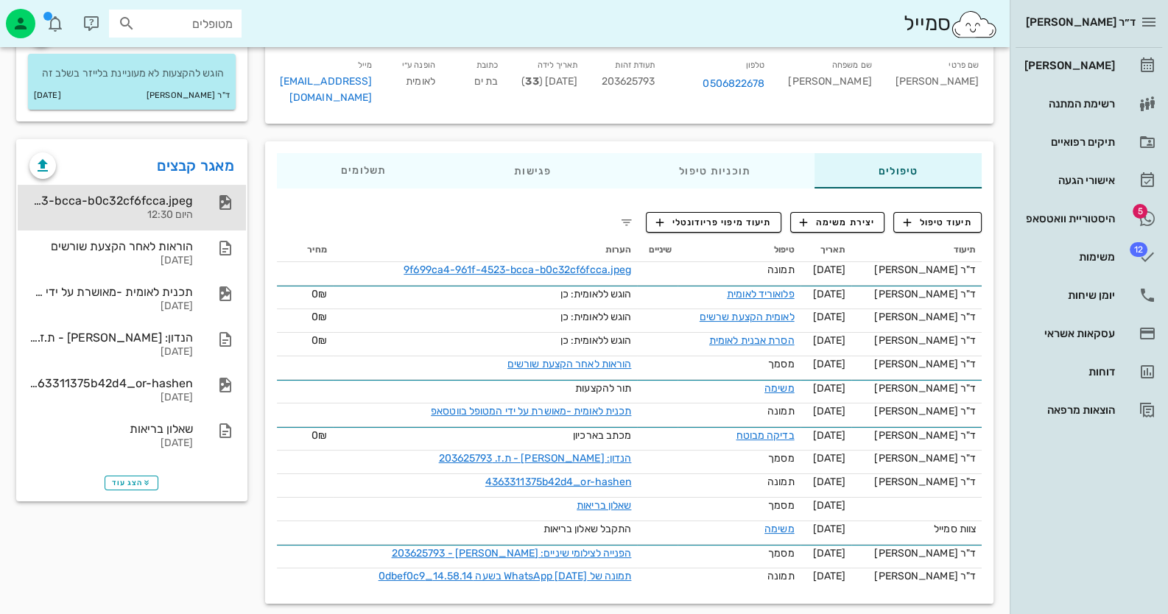
click at [206, 203] on div at bounding box center [218, 203] width 32 height 18
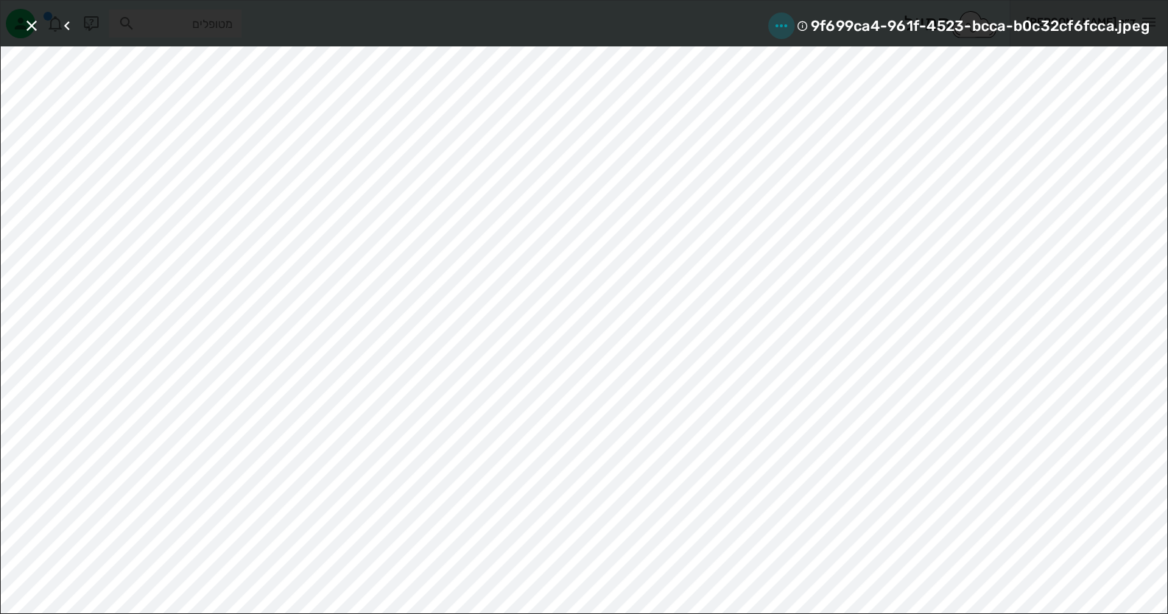
click at [779, 21] on icon "button" at bounding box center [782, 26] width 18 height 18
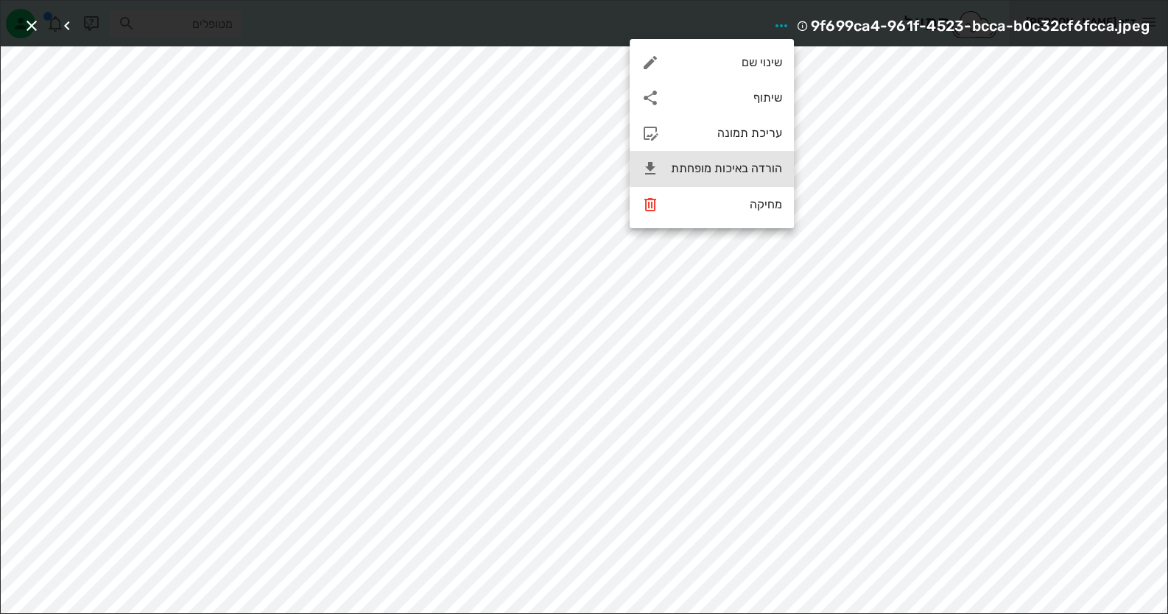
click at [755, 180] on div "הורדה באיכות מופחתת" at bounding box center [712, 168] width 164 height 35
click at [43, 24] on span "button" at bounding box center [31, 26] width 27 height 18
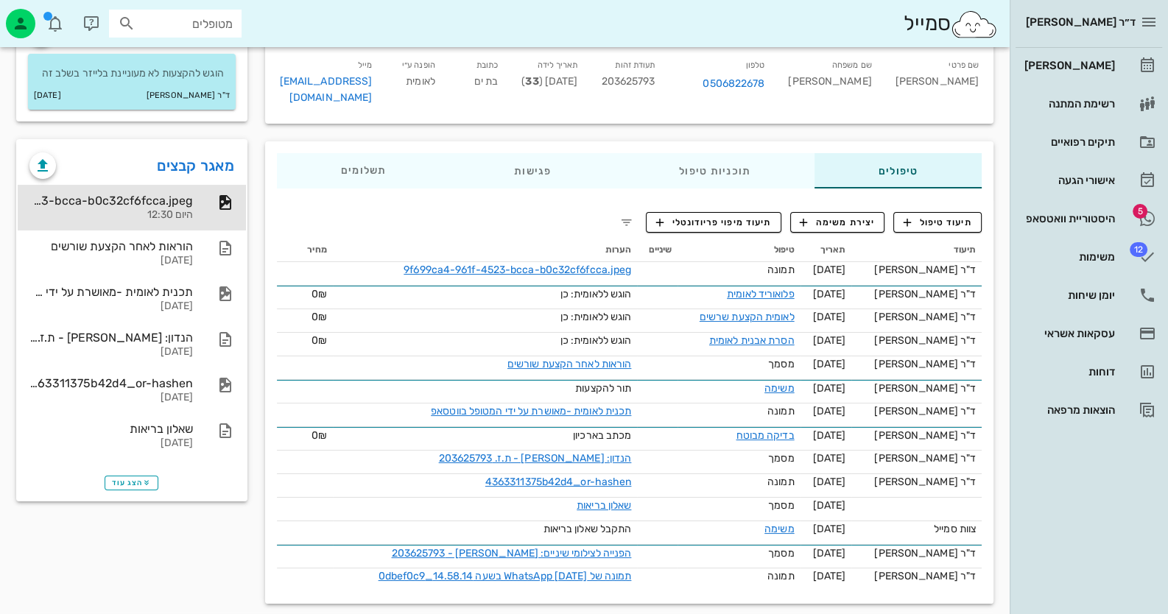
click at [655, 80] on span "203625793" at bounding box center [628, 81] width 54 height 13
copy span "203625793"
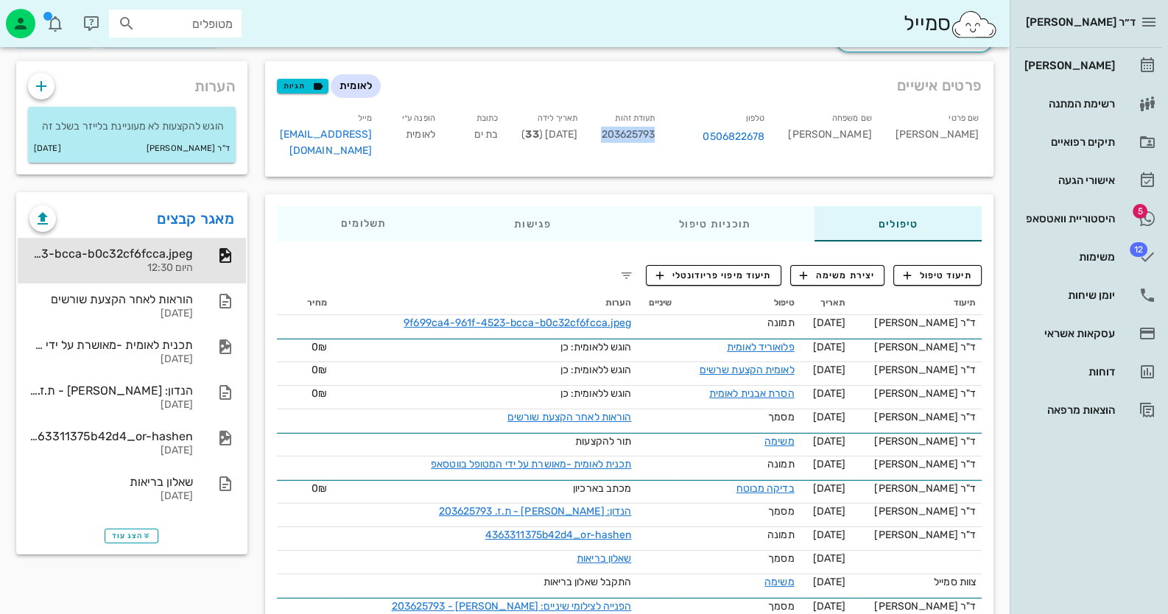
scroll to position [0, 0]
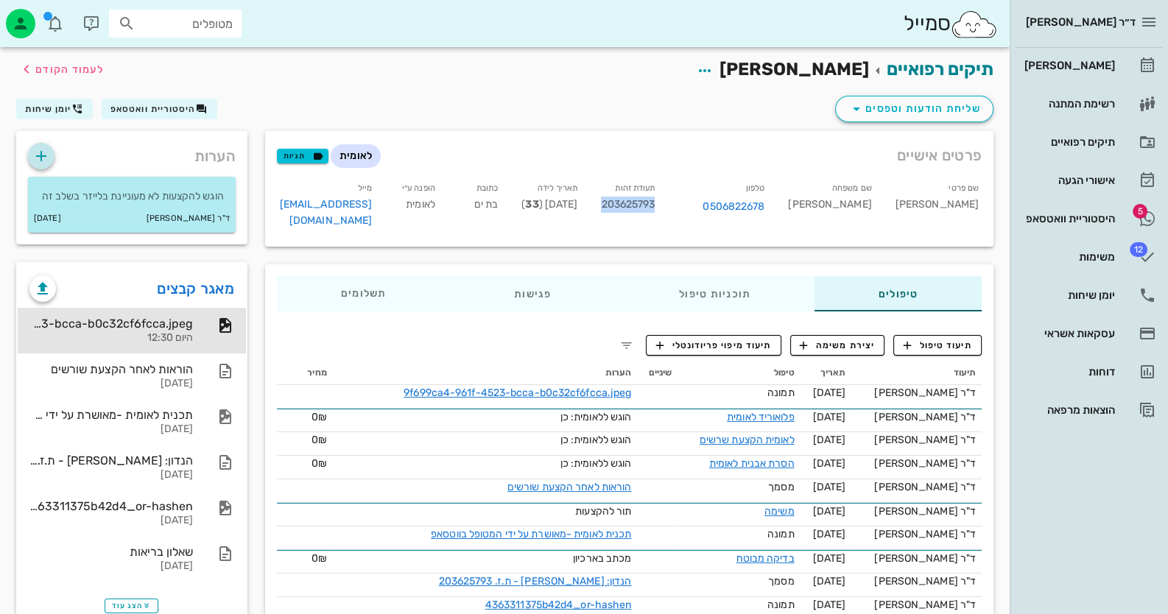
click at [49, 161] on icon "button" at bounding box center [41, 156] width 18 height 18
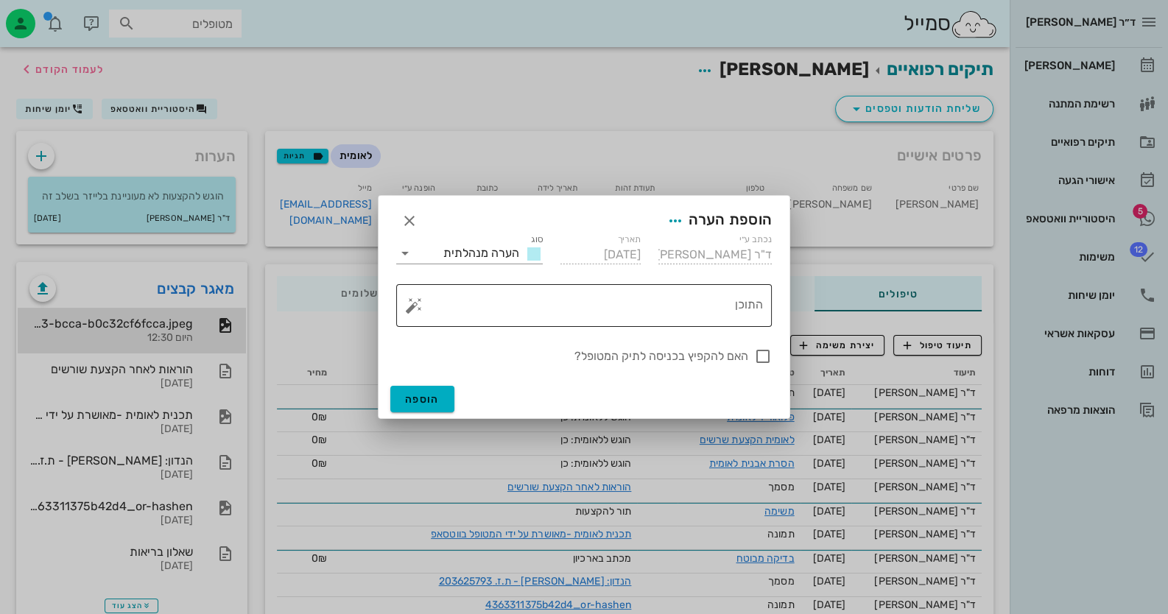
click at [714, 292] on textarea "התוכן" at bounding box center [590, 309] width 346 height 35
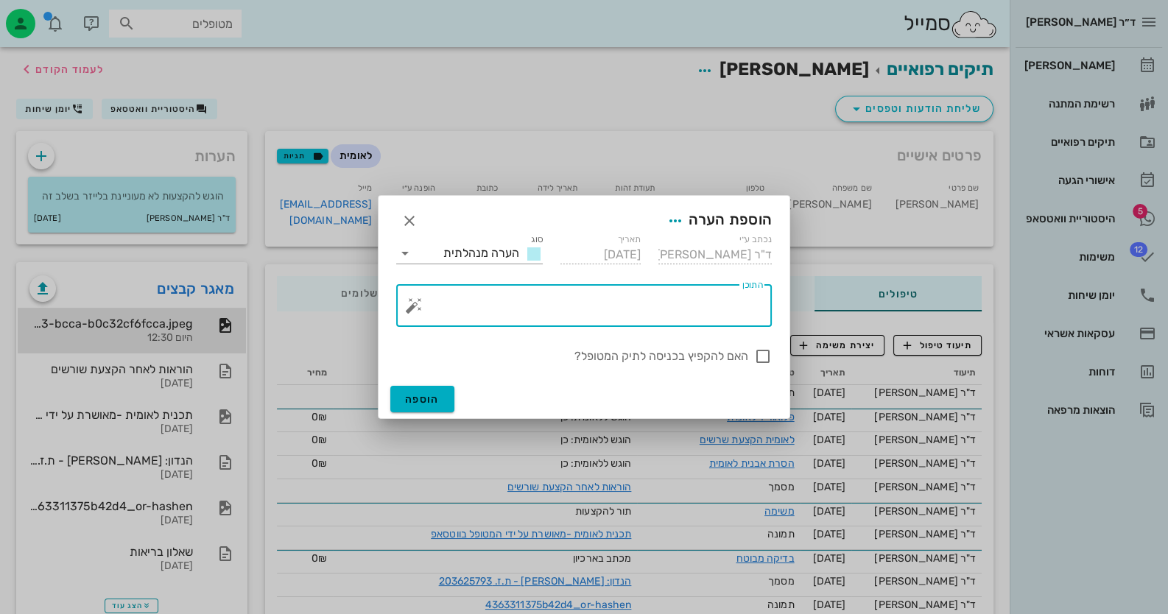
click at [409, 301] on button "button" at bounding box center [414, 306] width 18 height 18
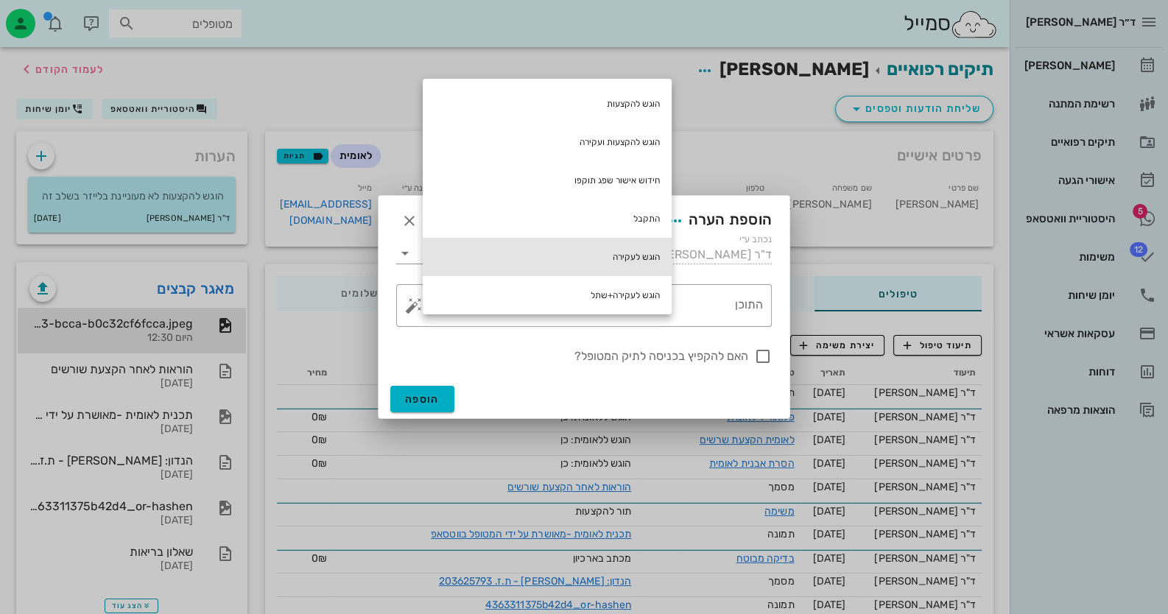
click at [554, 255] on div "הוגש לעקירה" at bounding box center [547, 257] width 249 height 38
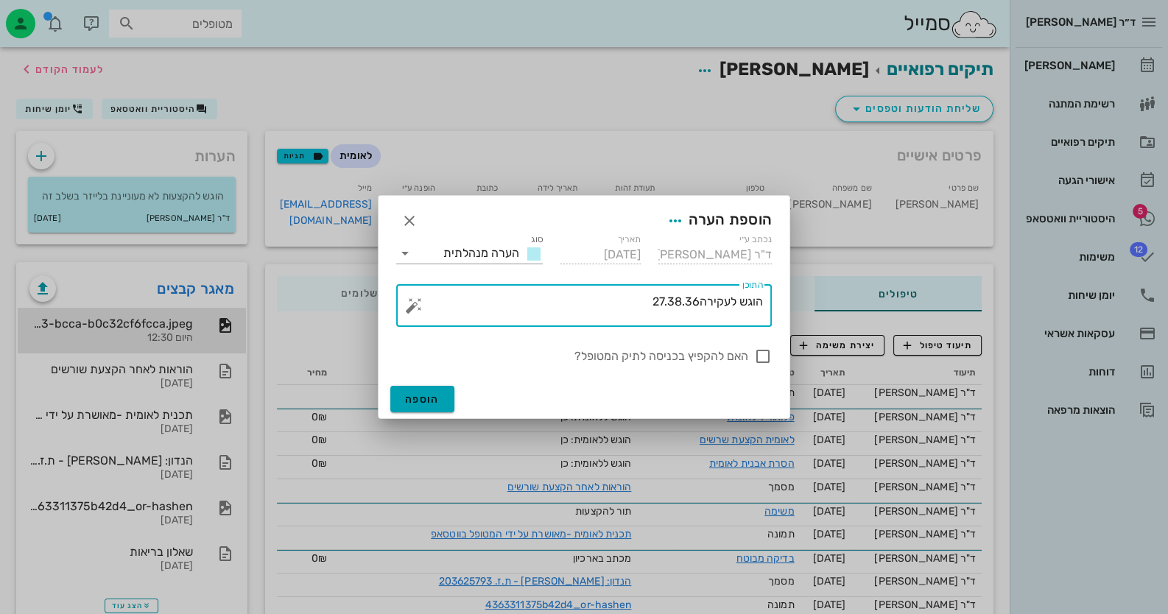
type textarea "הוגש לעקירה27.38.36"
click at [423, 389] on button "הוספה" at bounding box center [422, 399] width 64 height 27
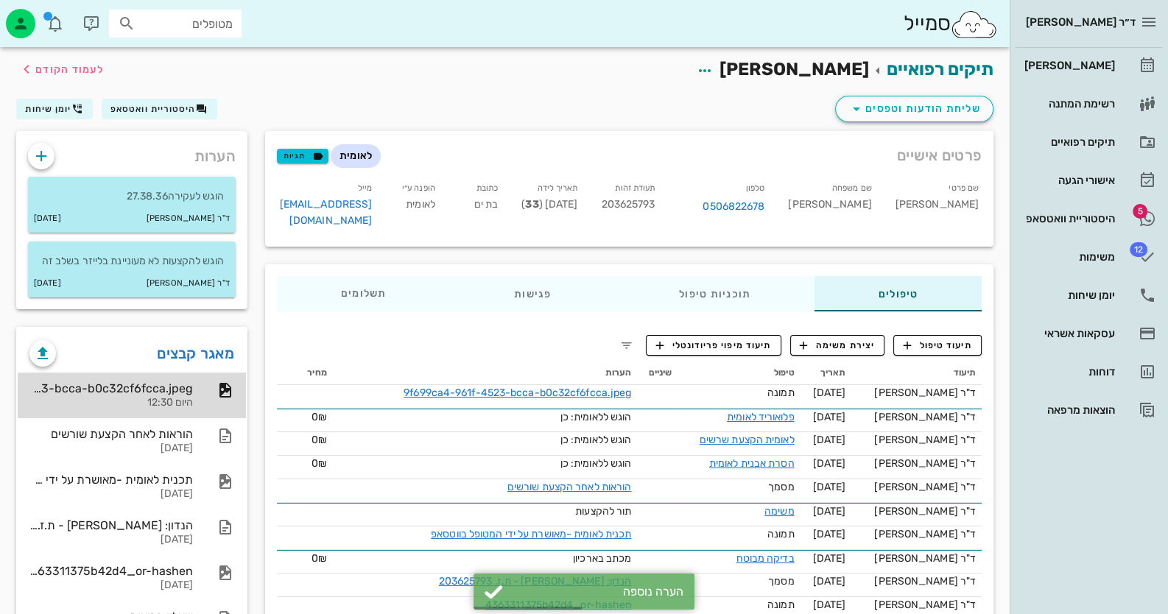
click at [119, 386] on div "9f699ca4-961f-4523-bcca-b0c32cf6fcca.jpeg" at bounding box center [110, 388] width 163 height 14
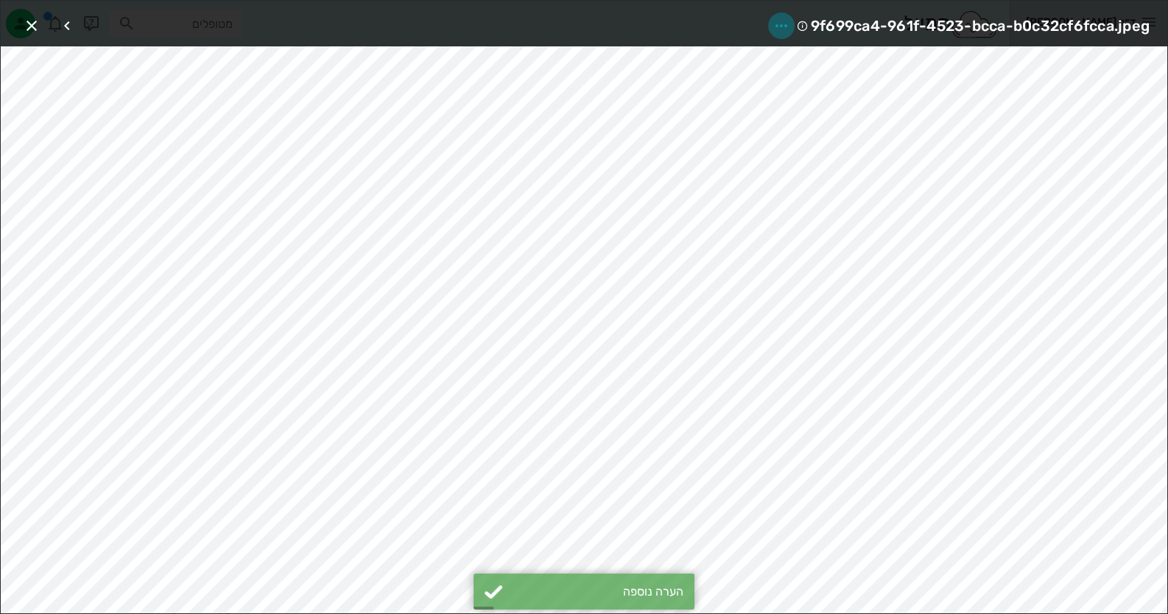
click at [784, 19] on icon "button" at bounding box center [782, 26] width 18 height 18
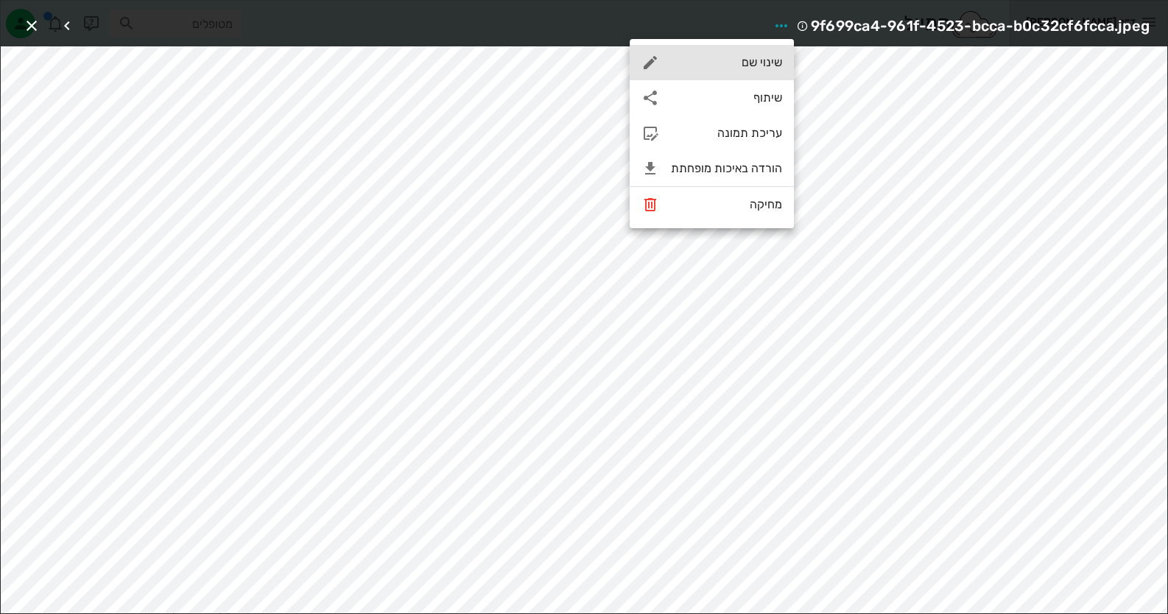
click at [771, 60] on div "שינוי שם" at bounding box center [726, 62] width 111 height 14
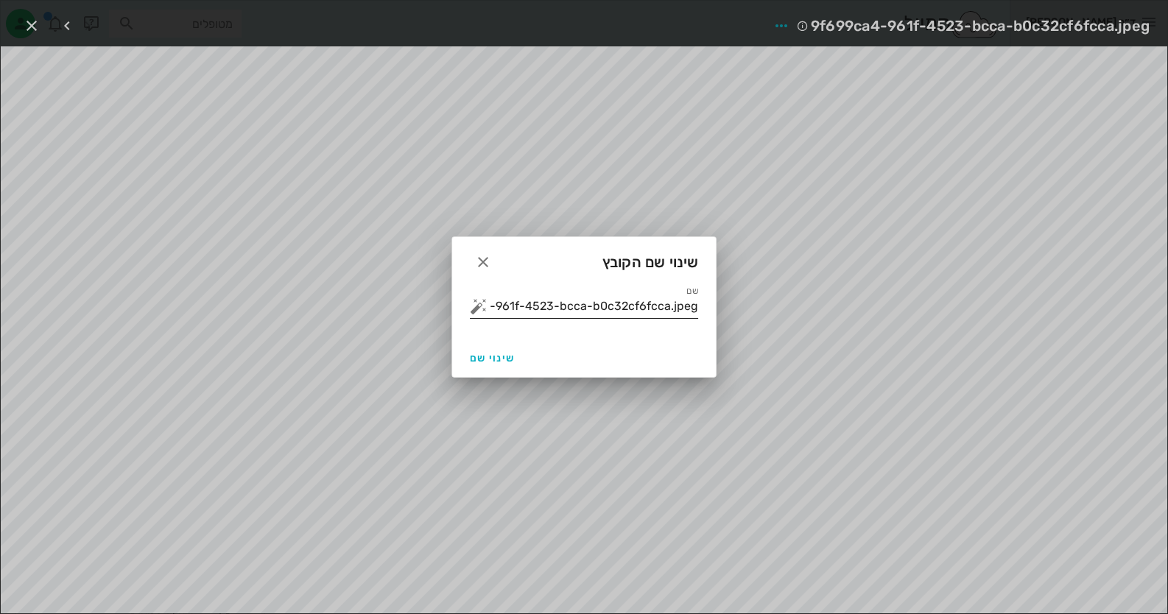
click at [475, 309] on button "button" at bounding box center [479, 307] width 18 height 18
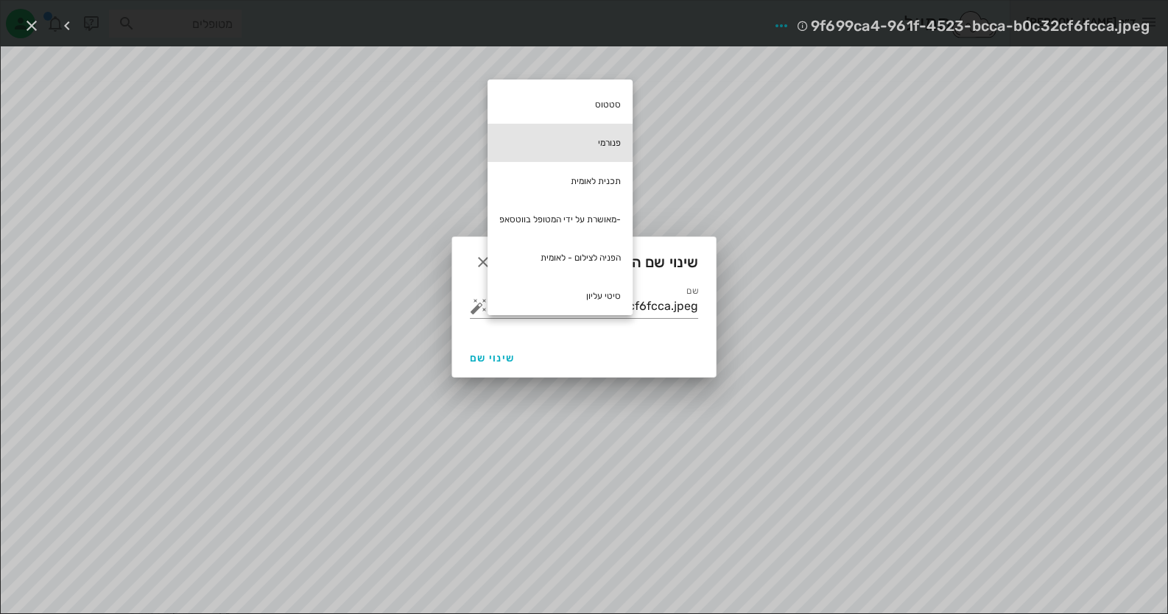
click at [599, 136] on div "פנורמי" at bounding box center [560, 143] width 145 height 38
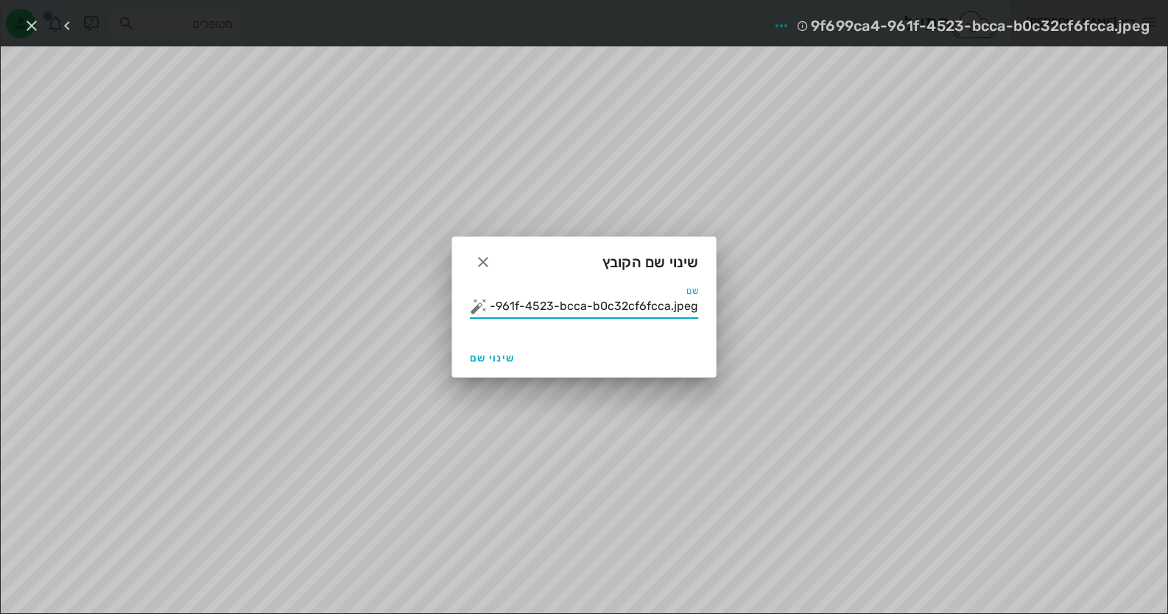
drag, startPoint x: 521, startPoint y: 306, endPoint x: 1178, endPoint y: 357, distance: 658.9
click at [1167, 357] on html "ד״ר חיה מאיר יומן מרפאה רשימת המתנה תיקים רפואיים אישורי הגעה 5 היסטוריית וואטס…" at bounding box center [584, 375] width 1168 height 750
type input "פנורמי"
click at [504, 357] on span "שינוי שם" at bounding box center [492, 358] width 45 height 13
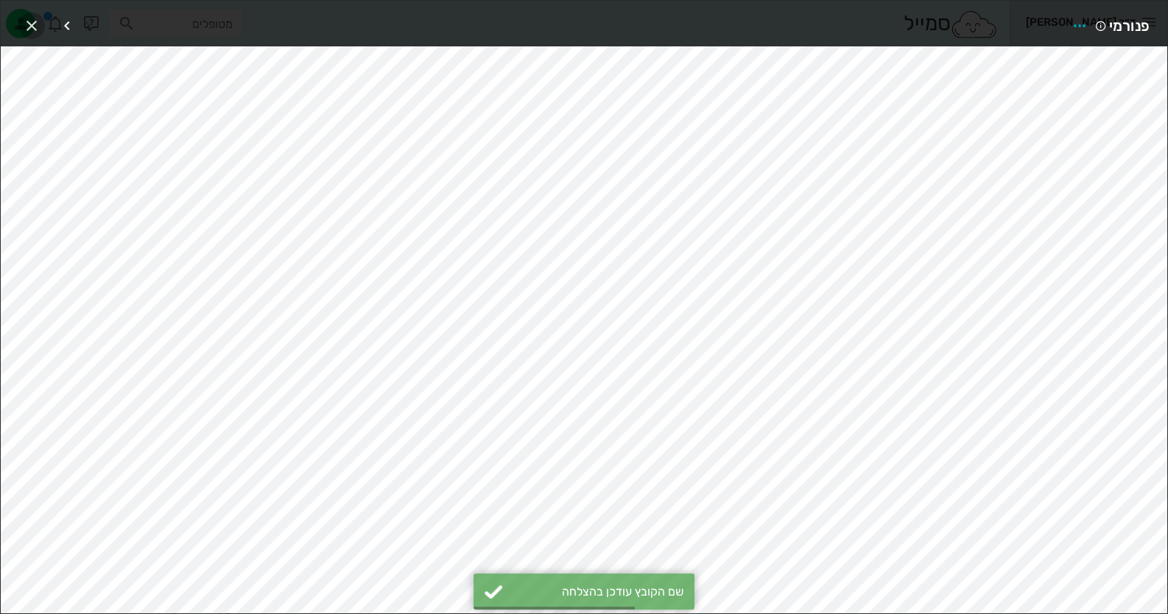
click at [28, 21] on icon "button" at bounding box center [32, 26] width 18 height 18
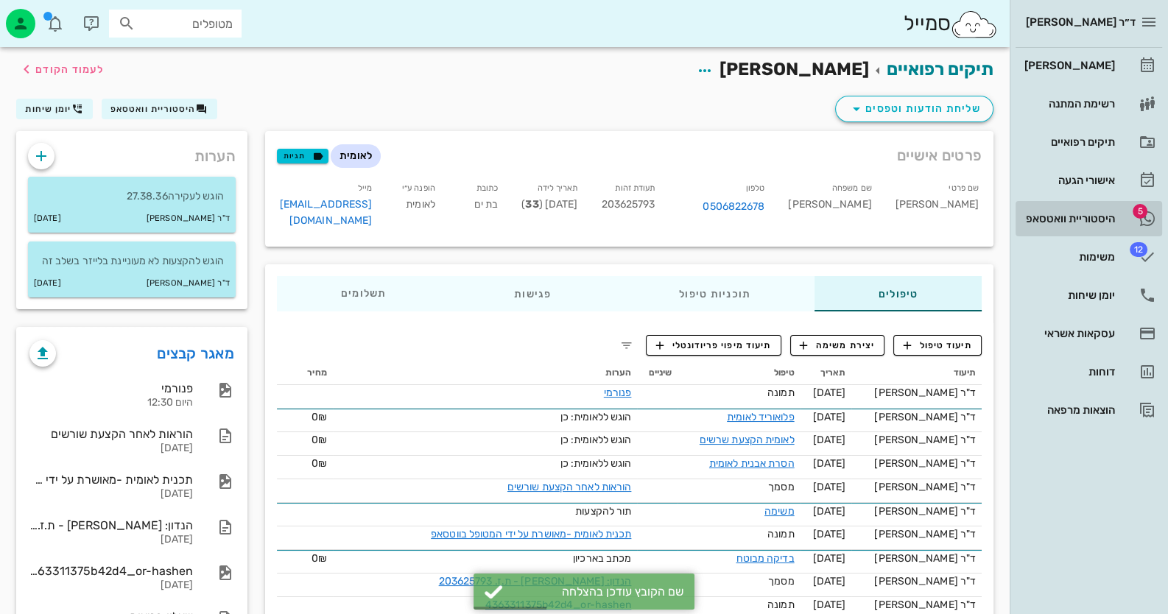
click at [1133, 201] on link "5 היסטוריית וואטסאפ" at bounding box center [1089, 218] width 147 height 35
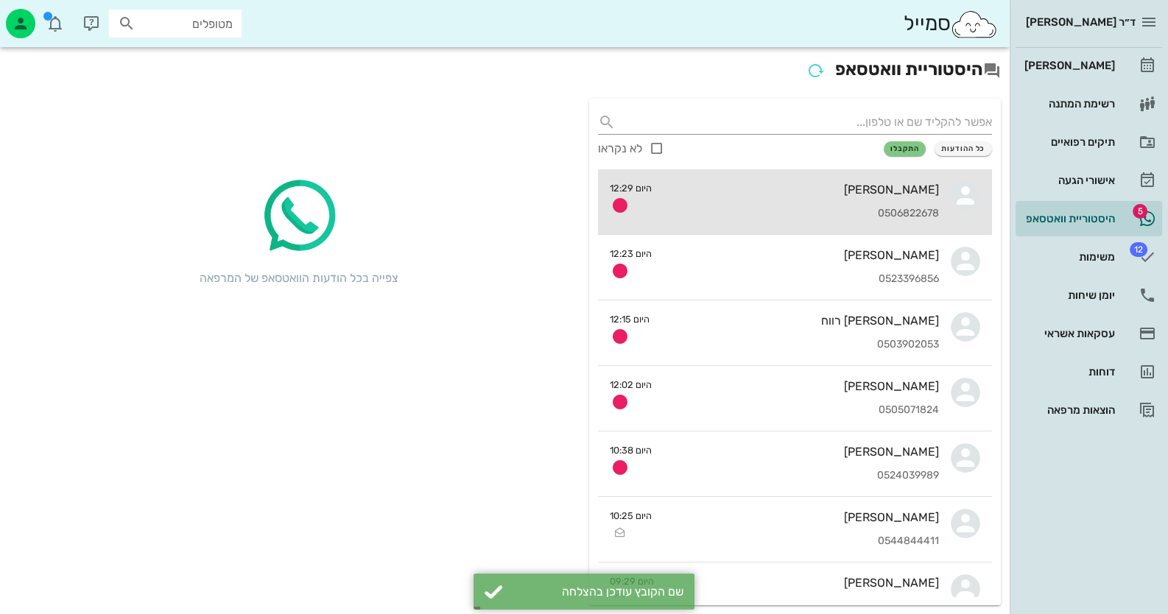
click at [885, 203] on div "קשתי ספיר 0506822678" at bounding box center [801, 201] width 275 height 65
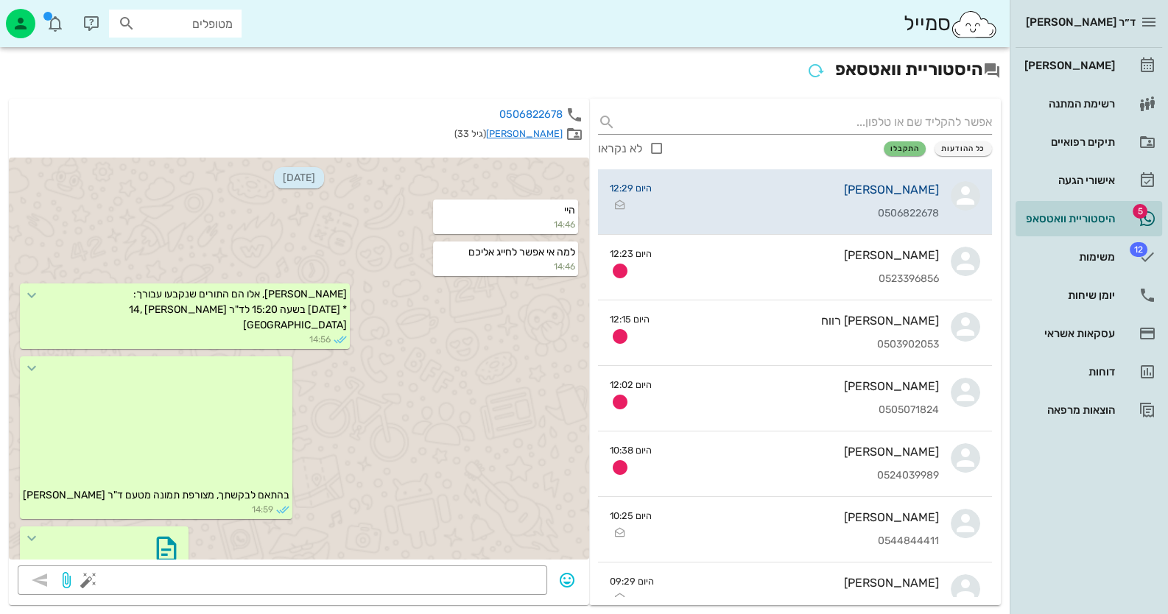
scroll to position [2023, 0]
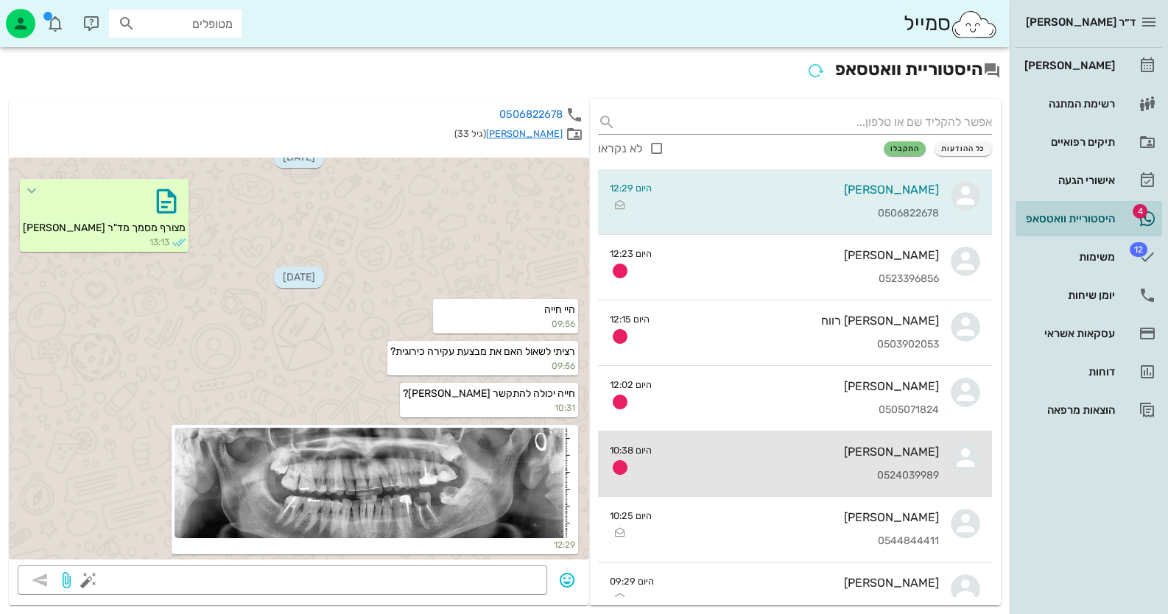
click at [939, 458] on link "שמואל בנחוס 0524039989 היום 10:38" at bounding box center [795, 465] width 394 height 66
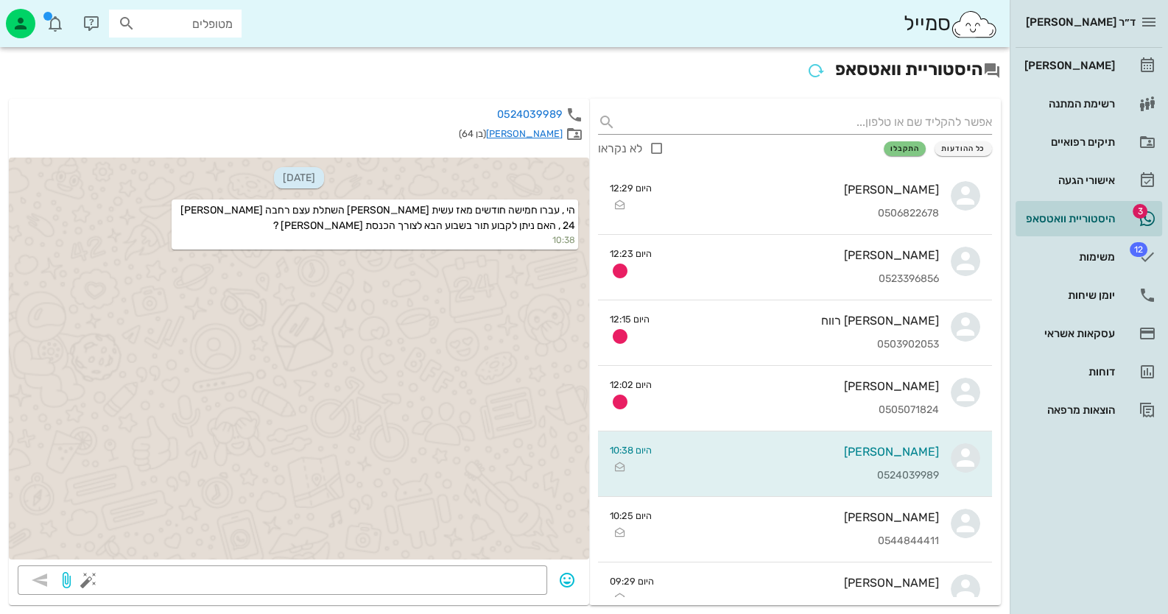
click at [538, 129] on link "[PERSON_NAME]" at bounding box center [524, 133] width 77 height 11
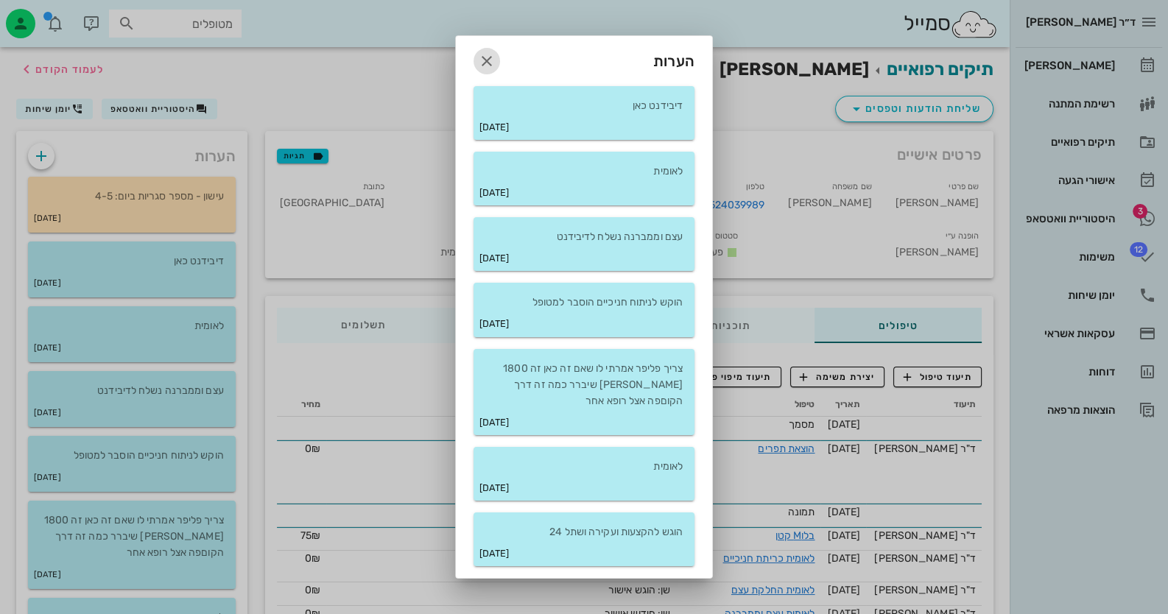
click at [490, 52] on icon "button" at bounding box center [487, 61] width 18 height 18
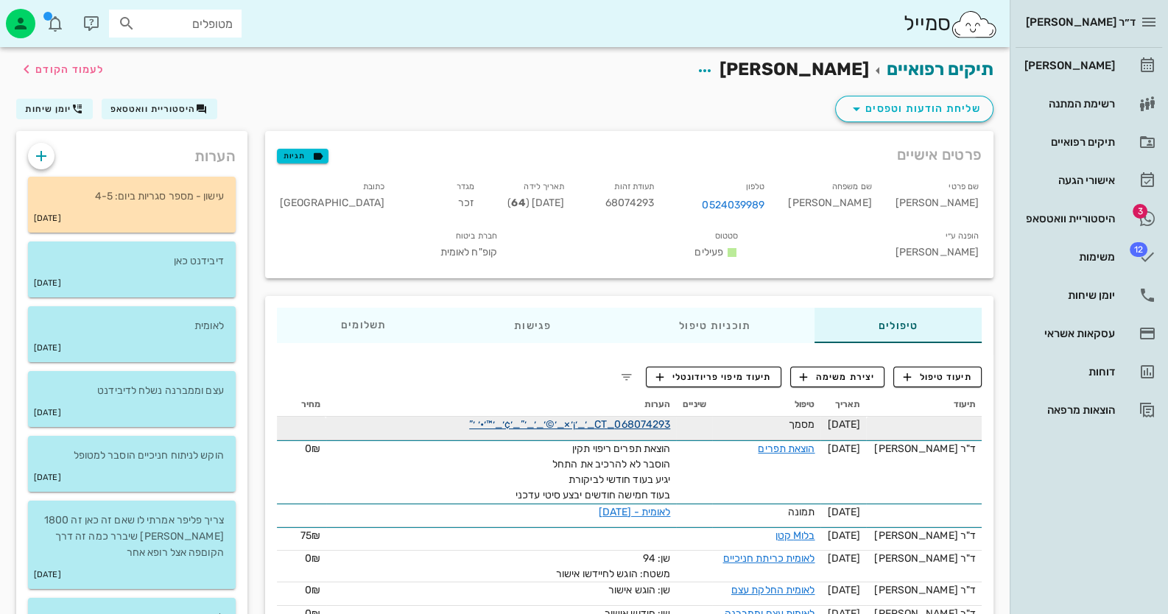
click at [611, 418] on link "068074293_CT_׳_׳¡׳×_׳©׳_׳_׳”_׳¢׳_׳™׳•׳ ׳”" at bounding box center [569, 424] width 201 height 13
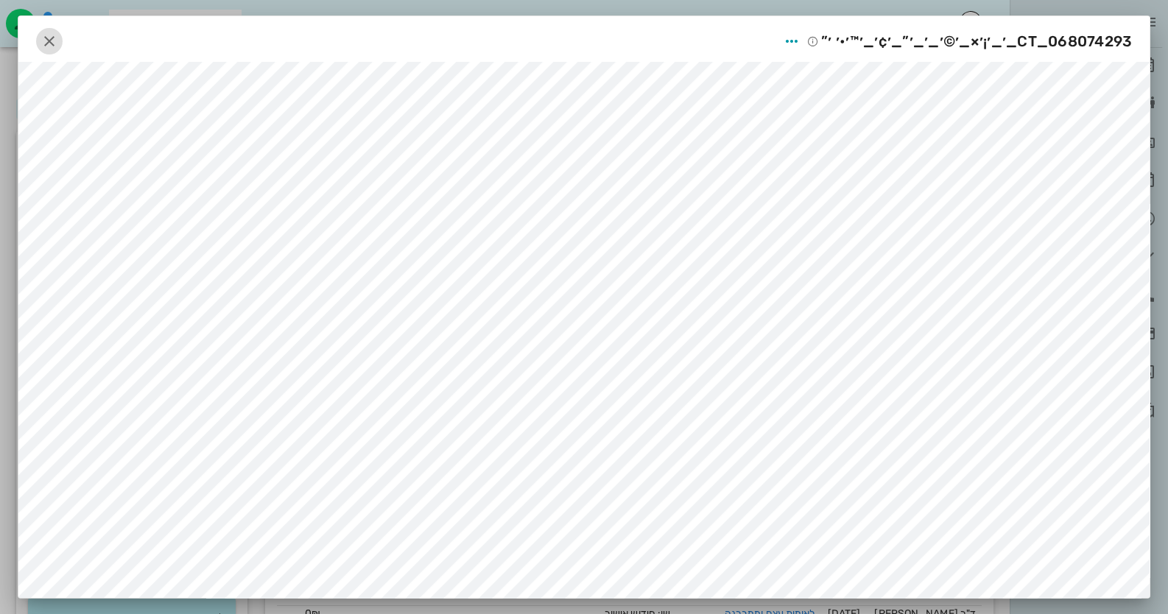
click at [54, 38] on icon "button" at bounding box center [50, 41] width 18 height 18
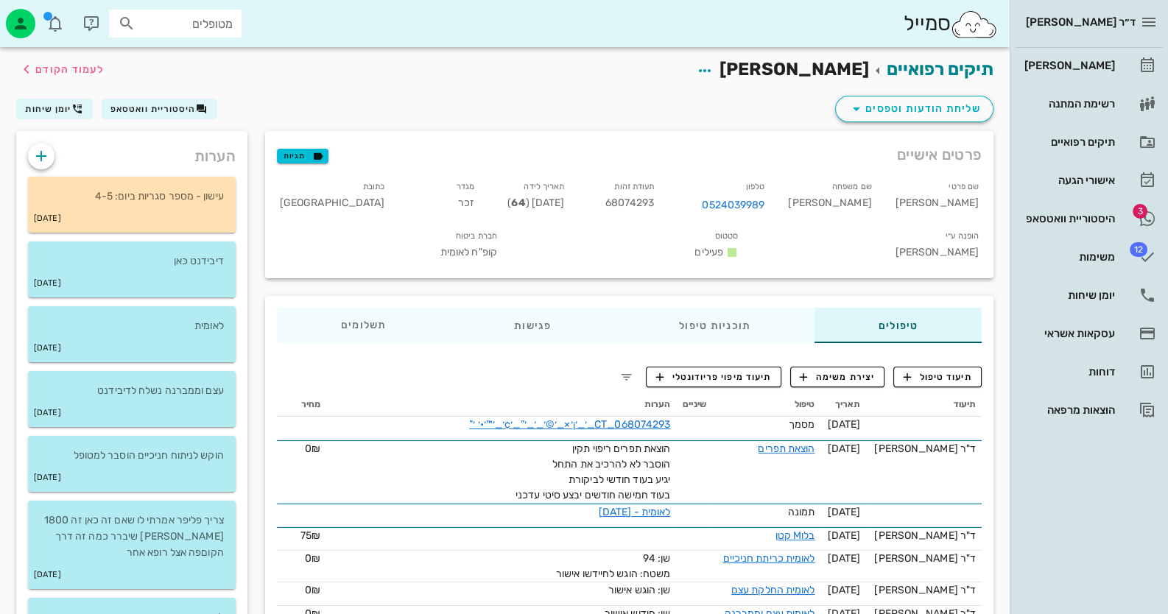
click at [655, 202] on span "68074293" at bounding box center [629, 203] width 49 height 13
click at [655, 201] on span "68074293" at bounding box center [629, 203] width 49 height 13
copy span "68074293"
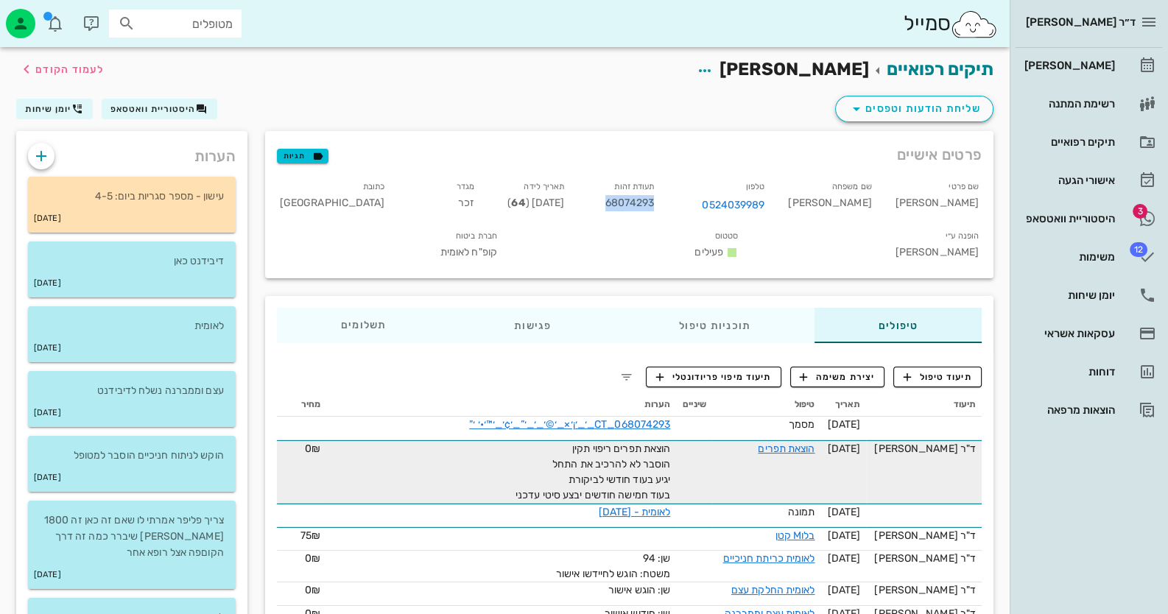
scroll to position [147, 0]
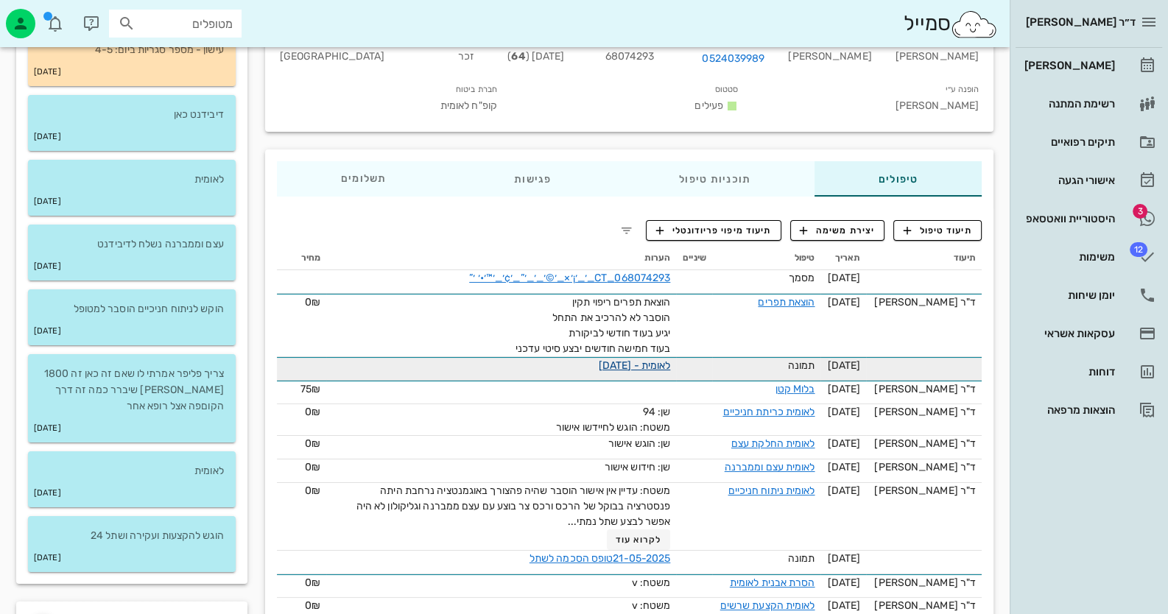
click at [661, 359] on link "לאומית - 26-05-2025" at bounding box center [635, 365] width 72 height 13
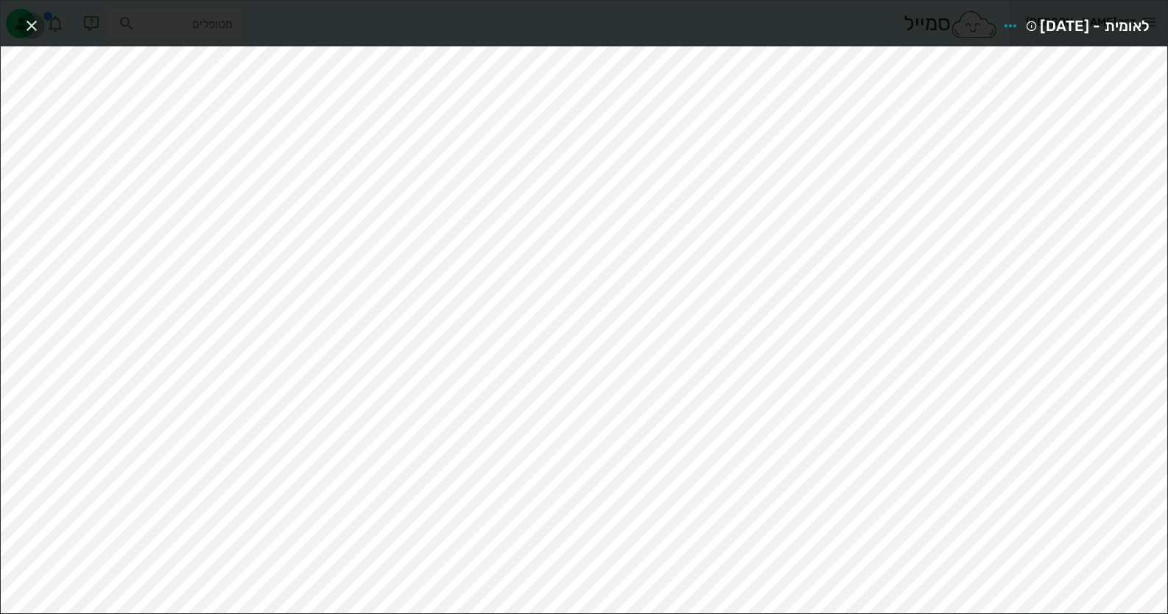
click at [32, 24] on icon "button" at bounding box center [32, 26] width 18 height 18
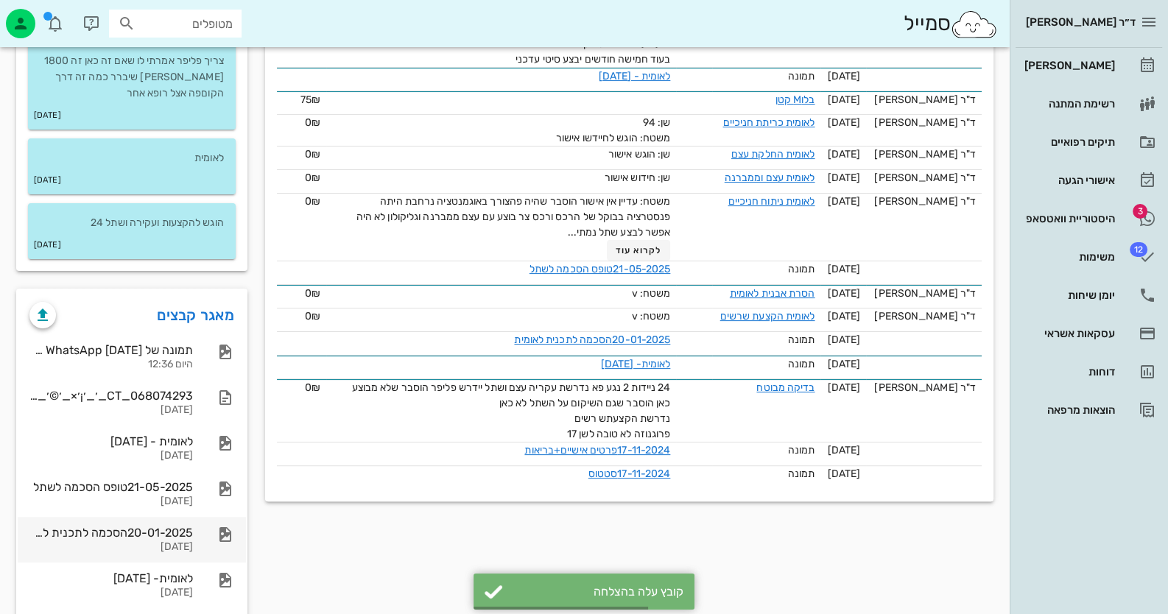
scroll to position [516, 0]
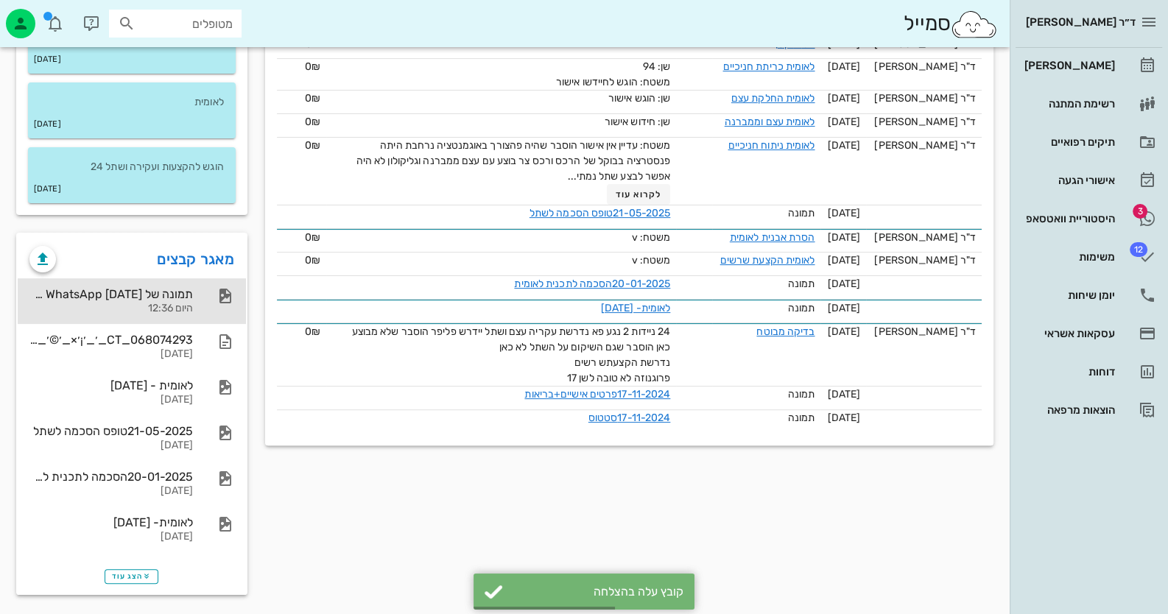
click at [147, 304] on div "היום 12:36" at bounding box center [110, 309] width 163 height 13
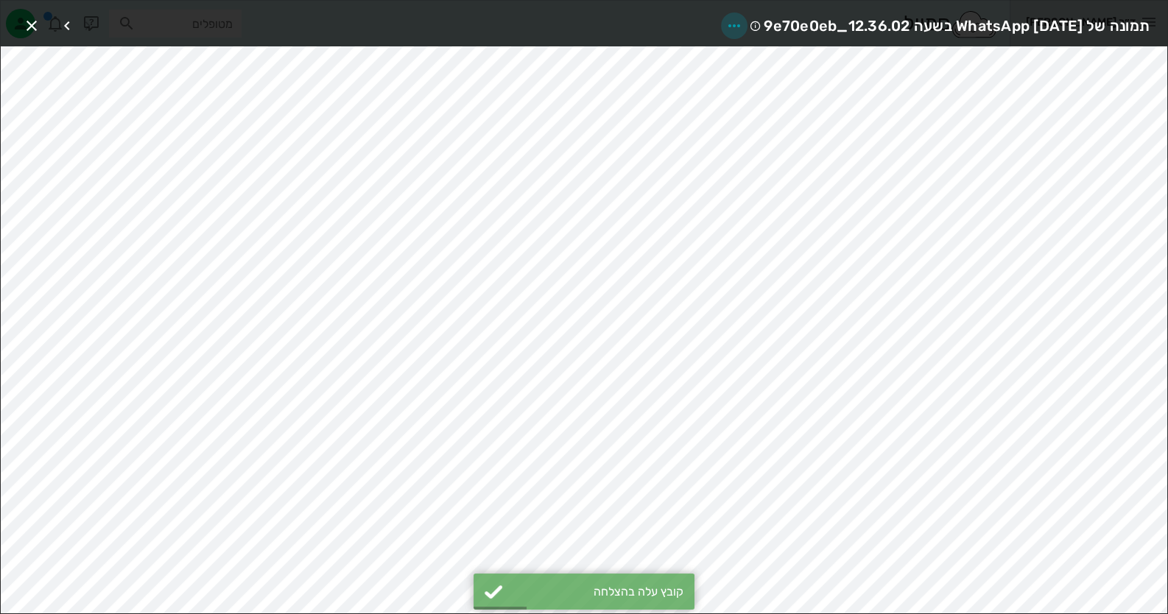
click at [725, 24] on icon "button" at bounding box center [734, 26] width 18 height 18
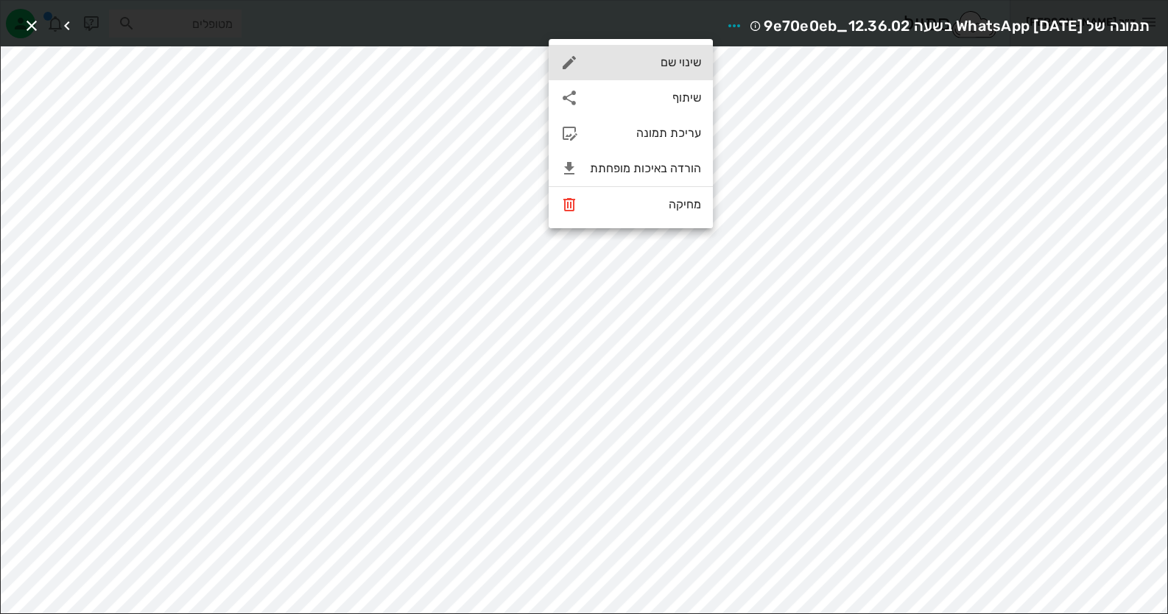
click at [684, 66] on div "שינוי שם" at bounding box center [645, 62] width 111 height 14
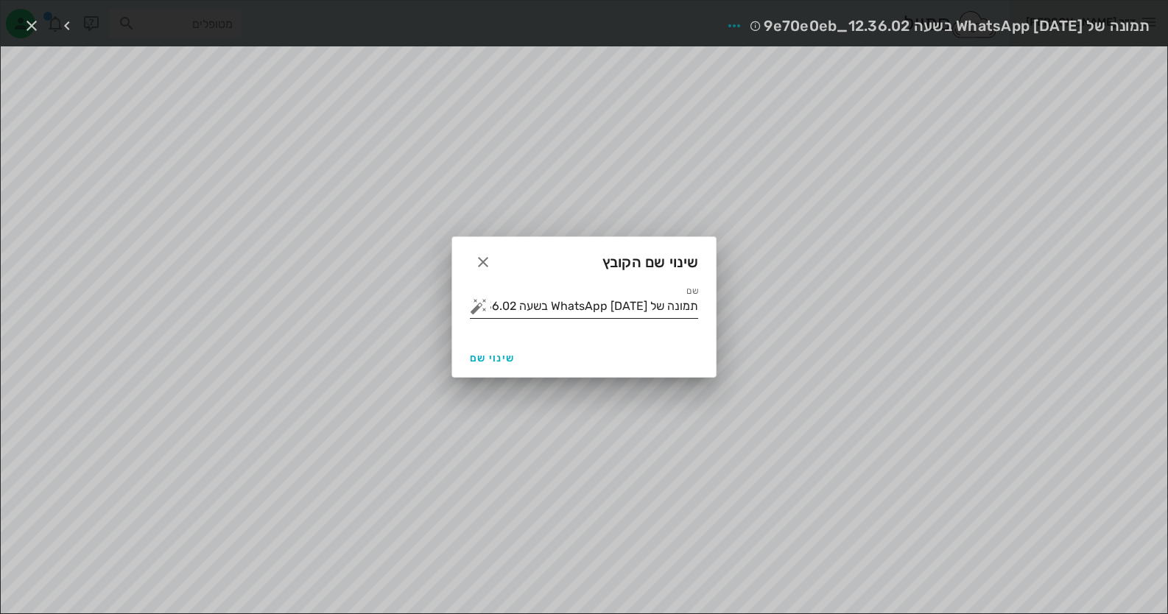
click at [477, 309] on button "button" at bounding box center [479, 307] width 18 height 18
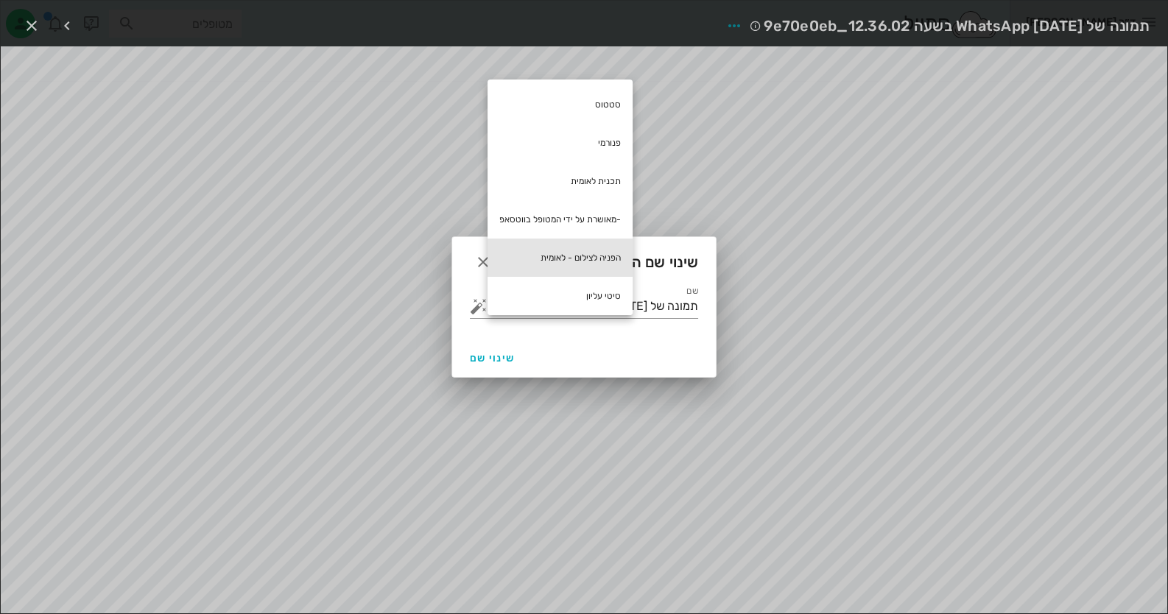
click at [552, 246] on div "הפניה לצילום - לאומית" at bounding box center [560, 258] width 145 height 38
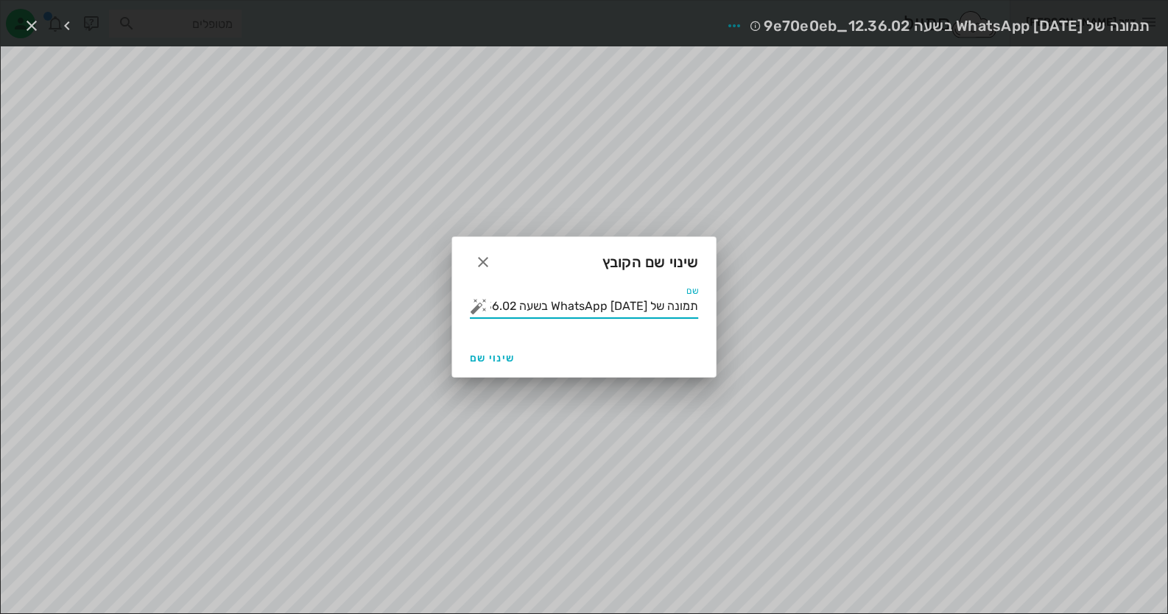
drag, startPoint x: 599, startPoint y: 305, endPoint x: 1142, endPoint y: 305, distance: 542.8
click at [1142, 305] on div "ד״ר חיה מאיר יומן מרפאה רשימת המתנה תיקים רפואיים אישורי הגעה 3 היסטוריית וואטס…" at bounding box center [584, 51] width 1168 height 1134
type input "הפניה לצילום - לאומית"
click at [487, 364] on span "שינוי שם" at bounding box center [492, 358] width 45 height 13
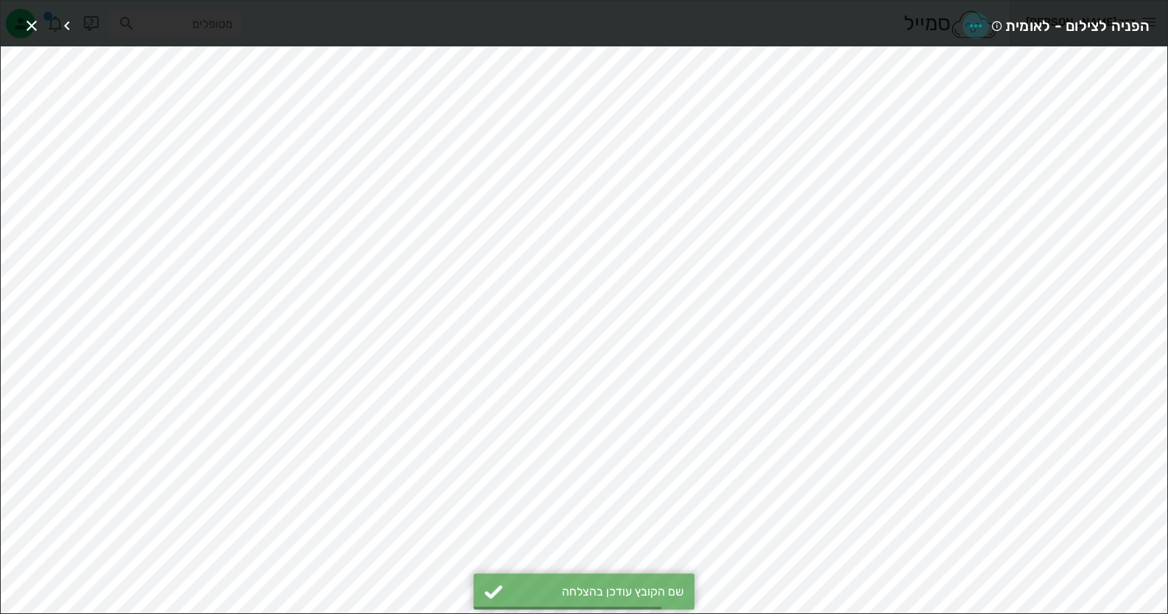
click at [977, 27] on icon "button" at bounding box center [976, 26] width 18 height 18
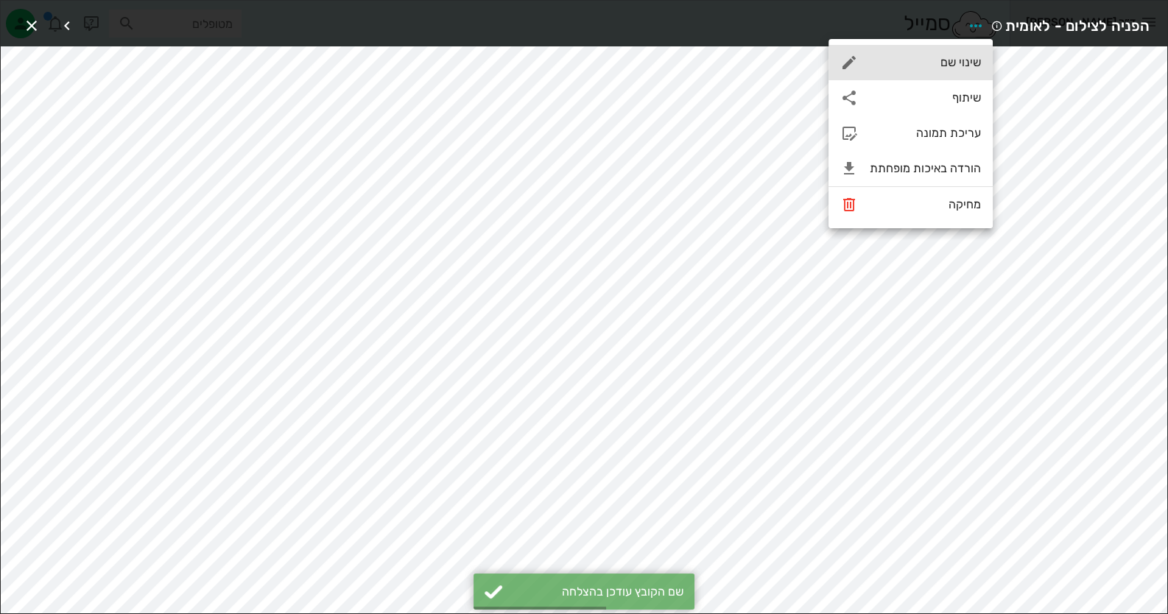
click at [962, 79] on div "שינוי שם" at bounding box center [911, 62] width 164 height 35
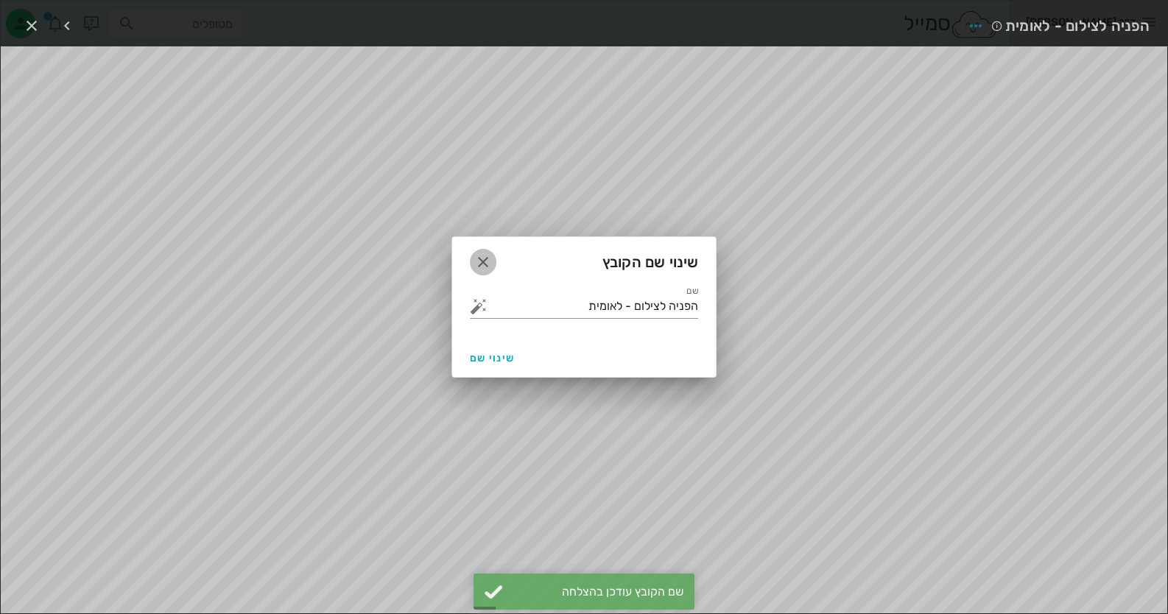
click at [488, 253] on icon "button" at bounding box center [483, 262] width 18 height 18
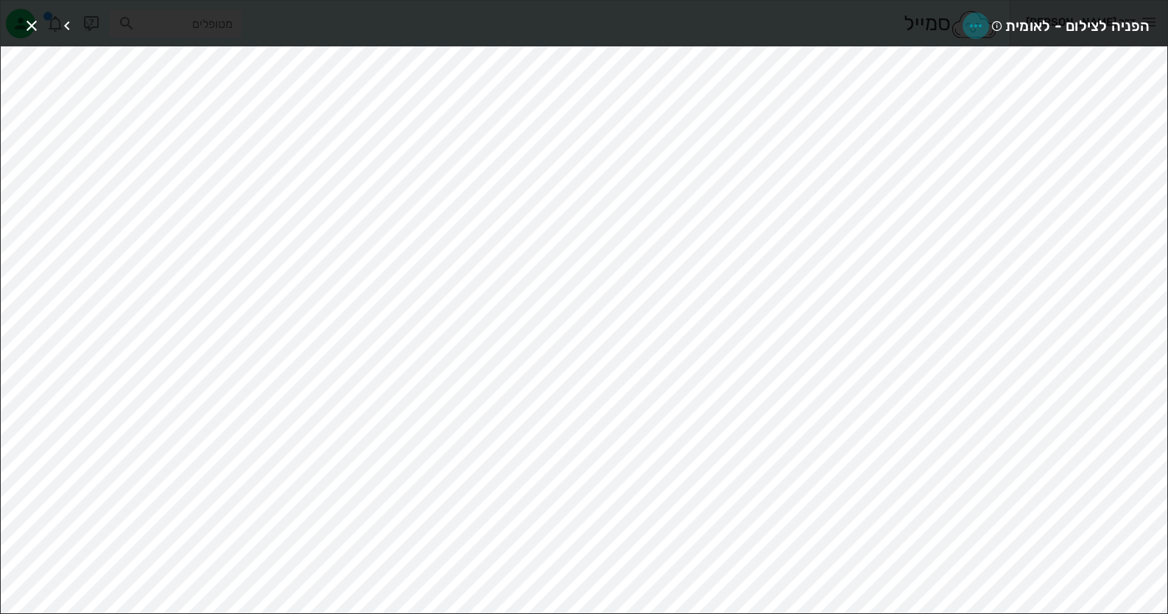
click at [985, 22] on icon "button" at bounding box center [976, 26] width 18 height 18
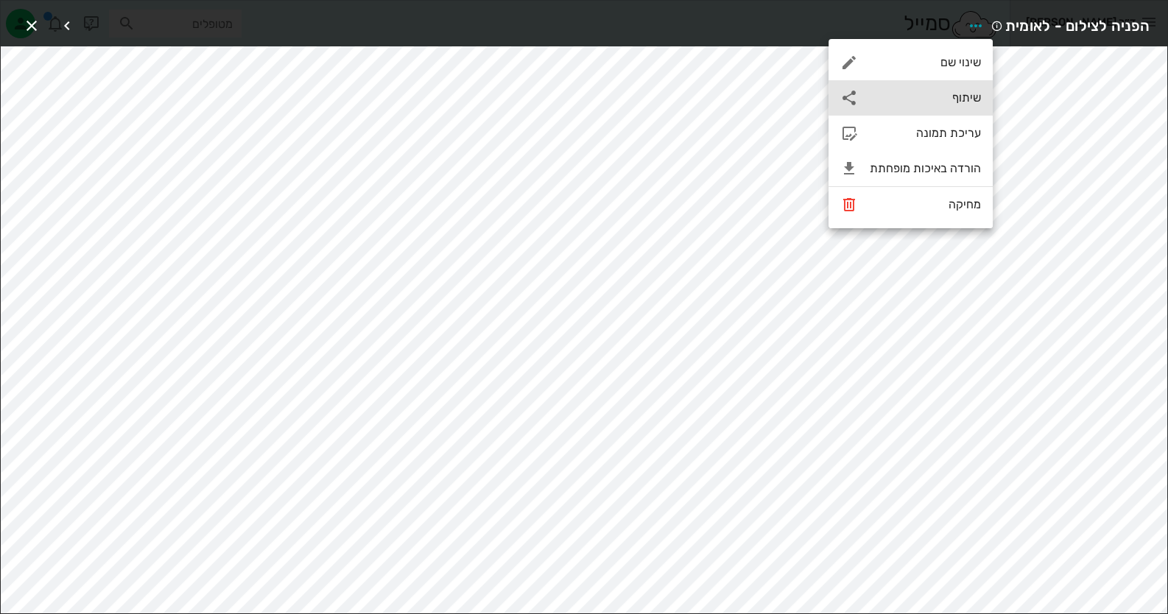
click at [965, 95] on div "שיתוף" at bounding box center [925, 98] width 111 height 14
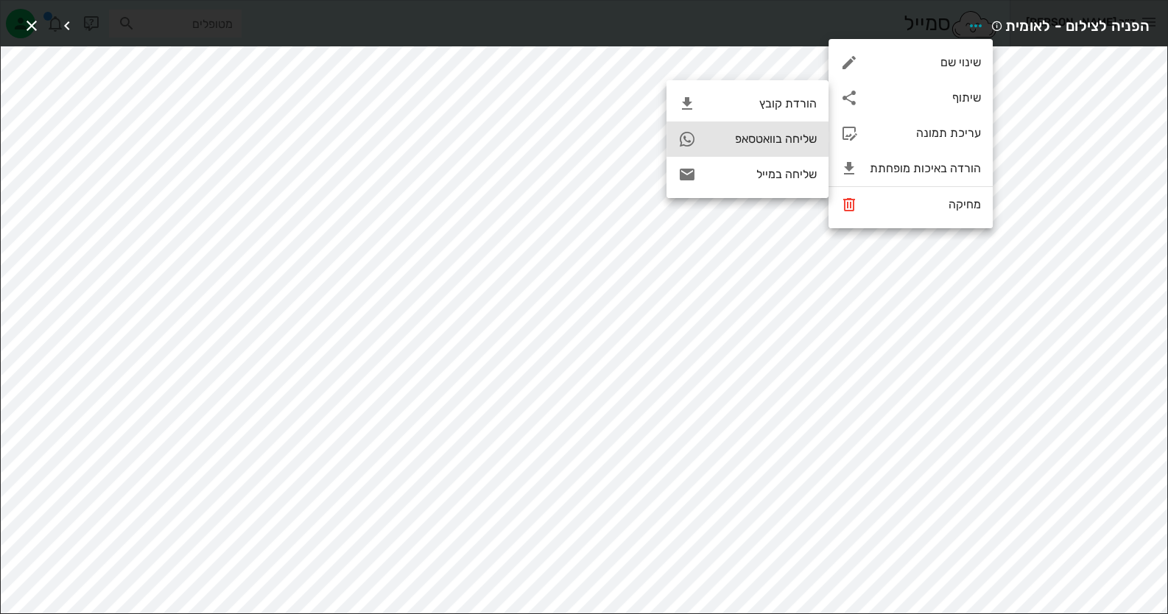
click at [733, 136] on div "שליחה בוואטסאפ" at bounding box center [762, 139] width 109 height 14
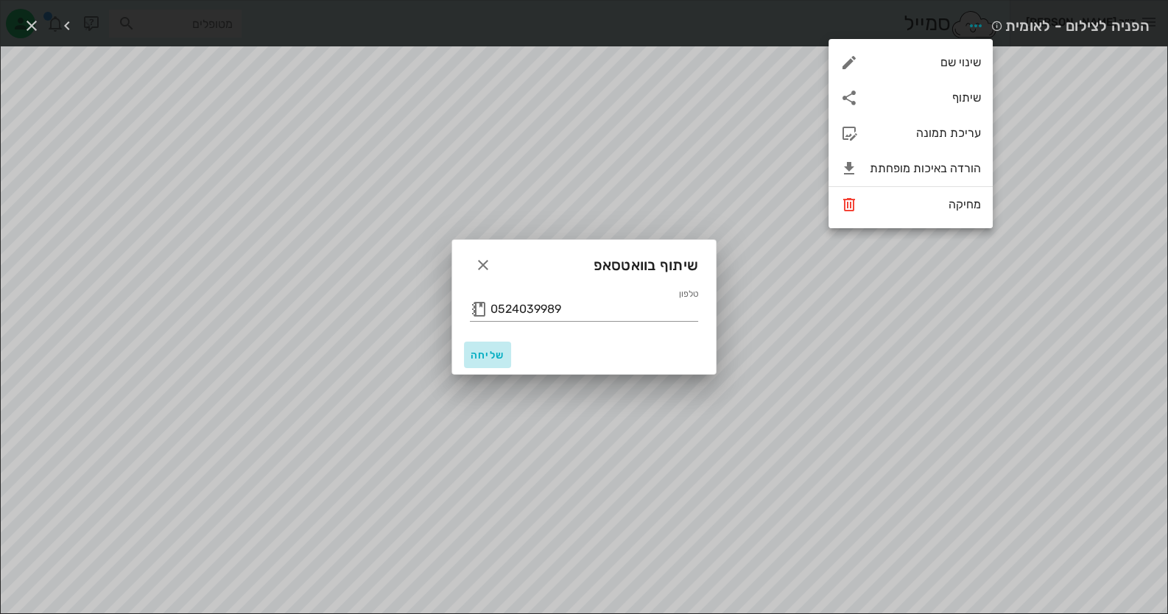
click at [493, 358] on span "שליחה" at bounding box center [487, 355] width 35 height 13
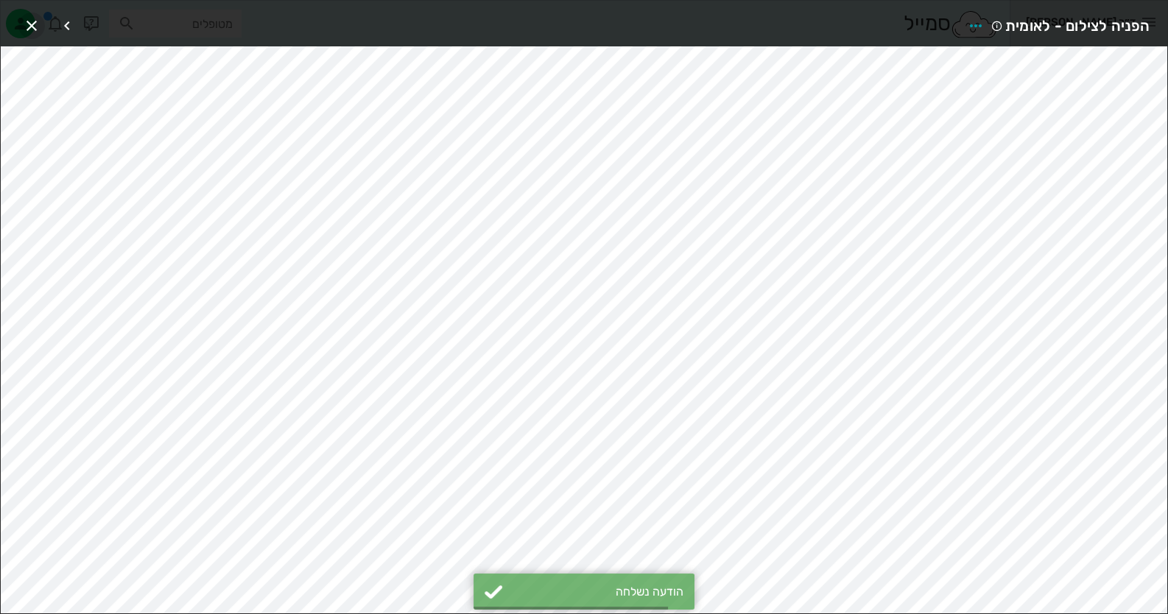
click at [28, 23] on icon "button" at bounding box center [32, 26] width 18 height 18
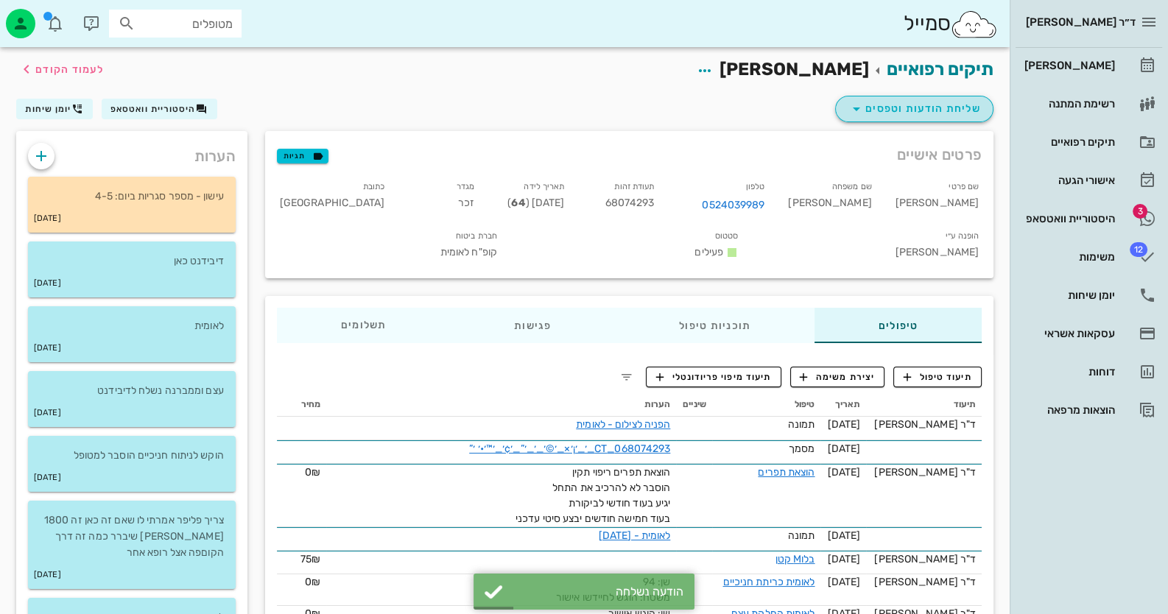
click at [954, 109] on span "שליחת הודעות וטפסים" at bounding box center [914, 109] width 133 height 18
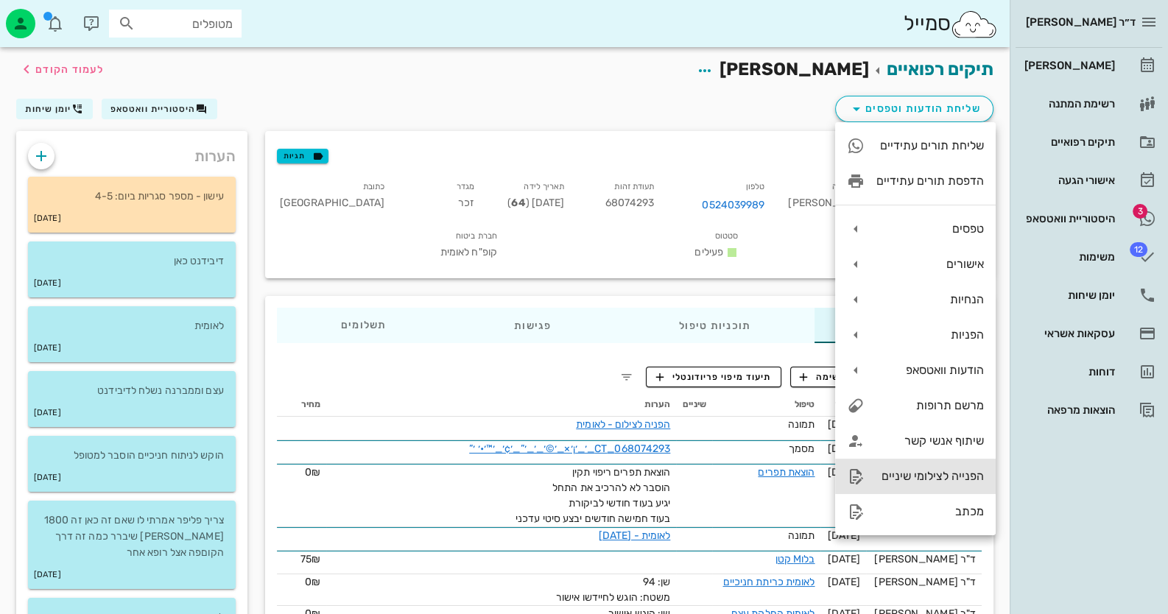
click at [935, 485] on div "הפנייה לצילומי שיניים" at bounding box center [915, 476] width 161 height 35
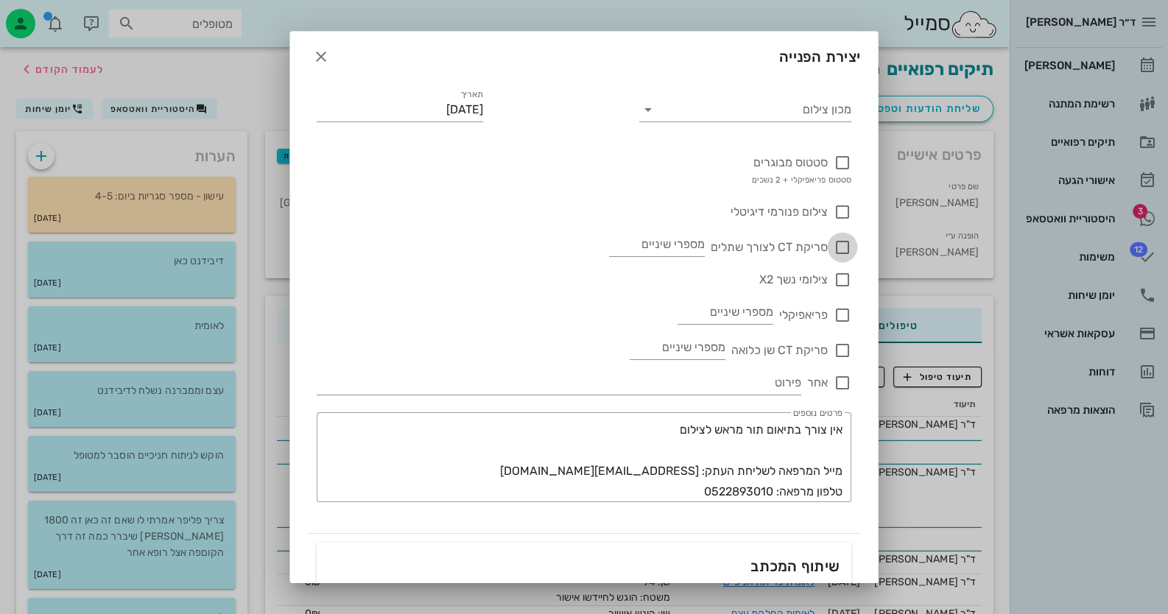
click at [846, 245] on div at bounding box center [842, 247] width 25 height 25
checkbox input "true"
click at [666, 247] on input "מספרי שיניים" at bounding box center [657, 245] width 96 height 24
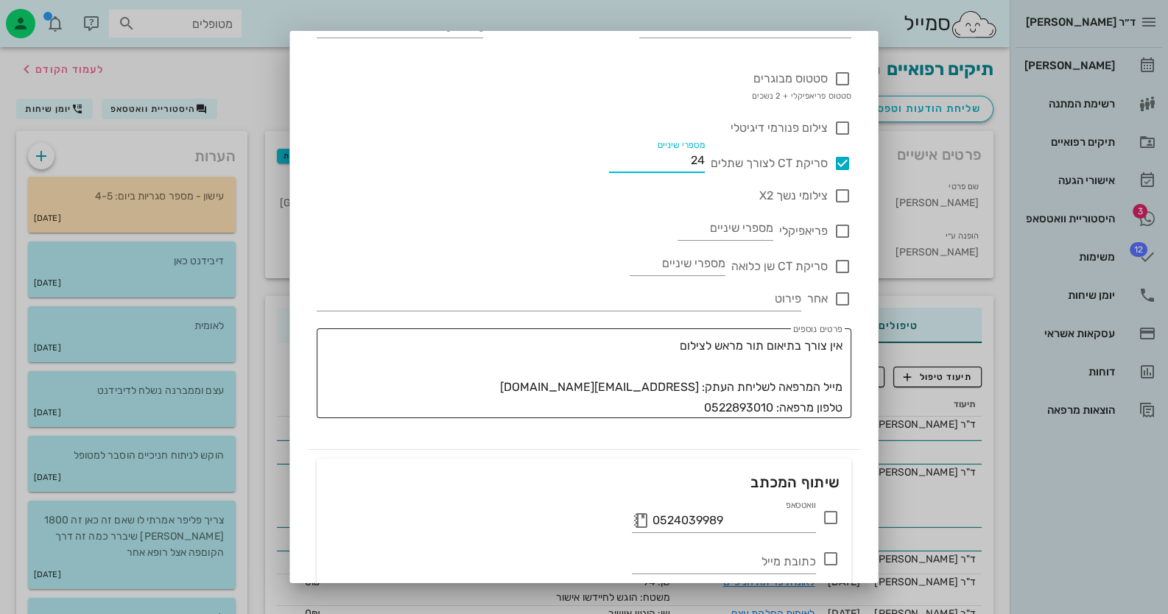
scroll to position [195, 0]
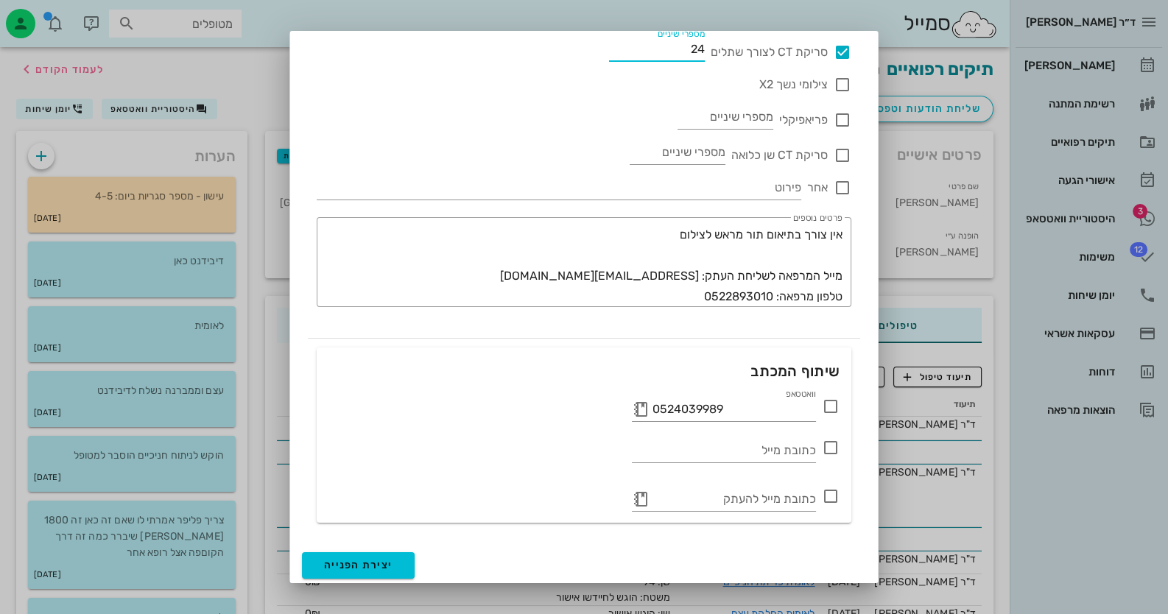
type input "24"
click at [831, 410] on icon at bounding box center [831, 407] width 18 height 18
click at [353, 566] on span "יצירת הפנייה" at bounding box center [358, 565] width 68 height 13
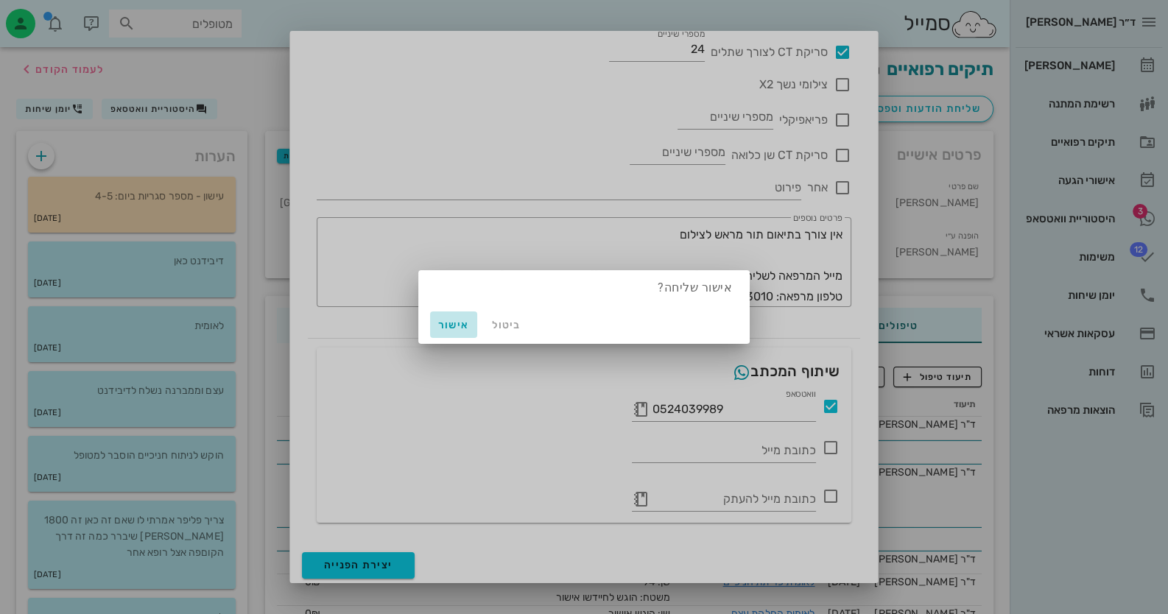
click at [459, 324] on span "אישור" at bounding box center [453, 325] width 35 height 13
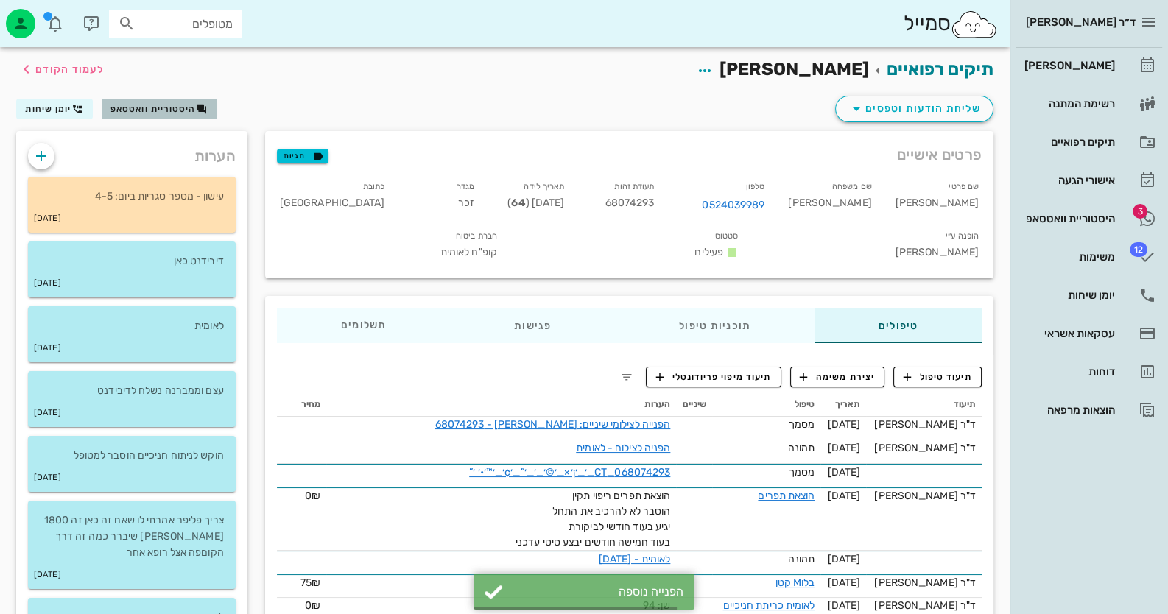
click at [166, 104] on span "היסטוריית וואטסאפ" at bounding box center [152, 109] width 85 height 10
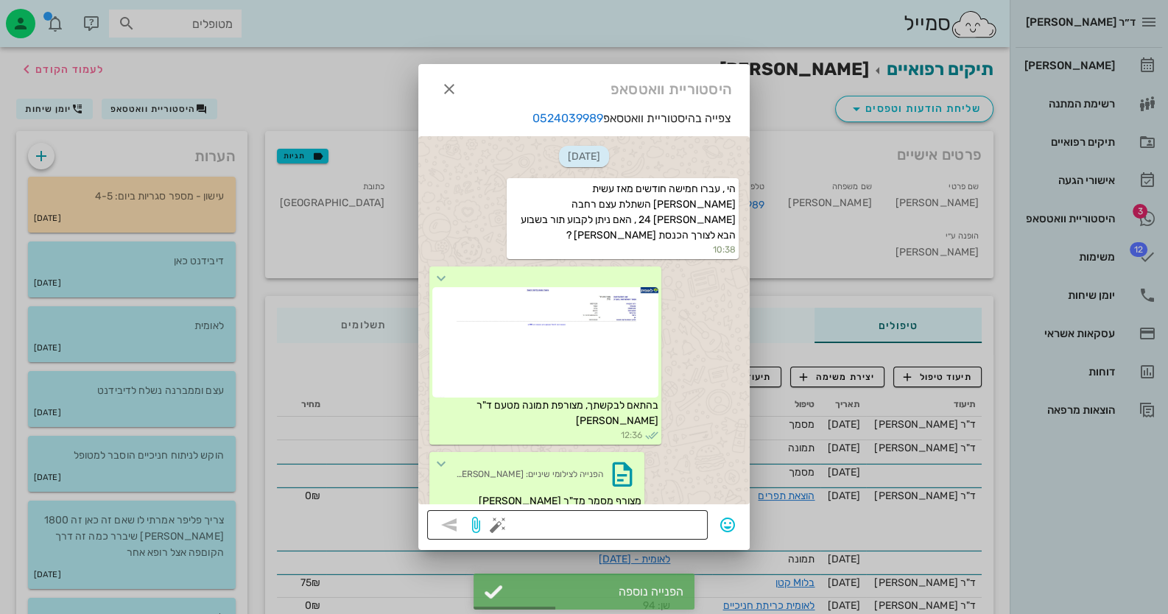
click at [502, 527] on button "button" at bounding box center [498, 525] width 18 height 18
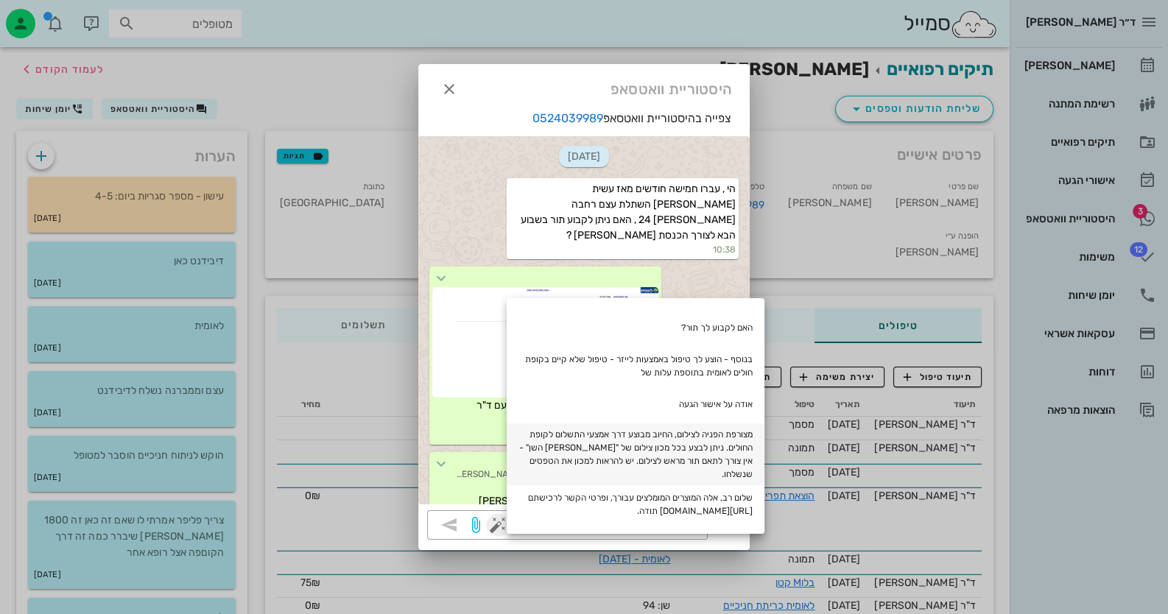
scroll to position [147, 0]
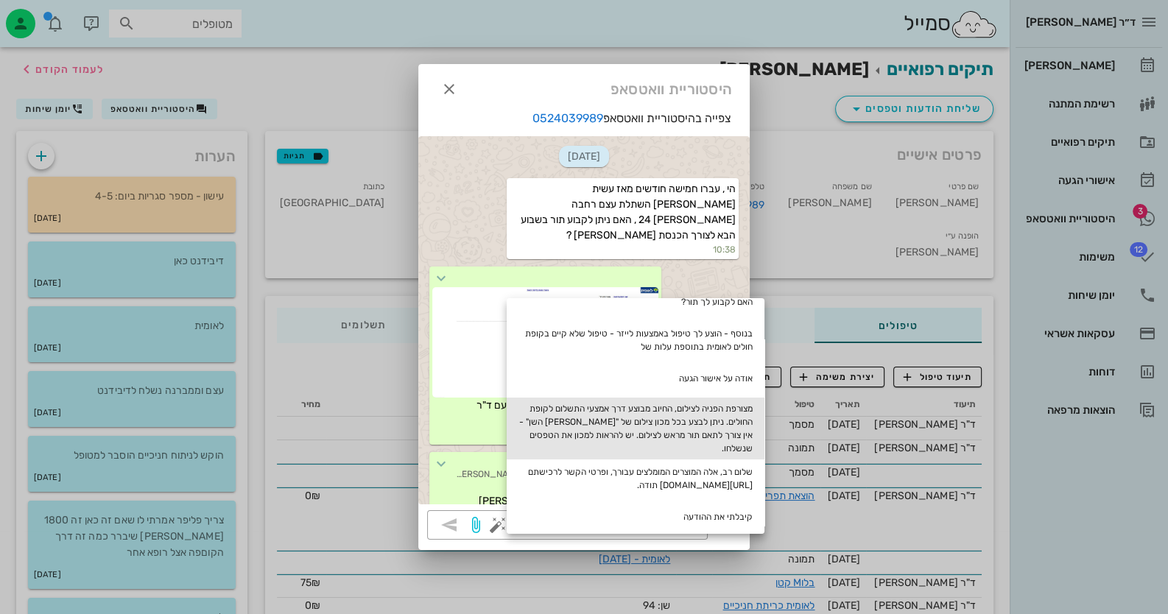
click at [707, 427] on div "מצורפת הפניה לצילום, החיוב מבוצע דרך אמצעי התשלום לקופת החולים. ניתן לבצע בכל מ…" at bounding box center [636, 429] width 258 height 62
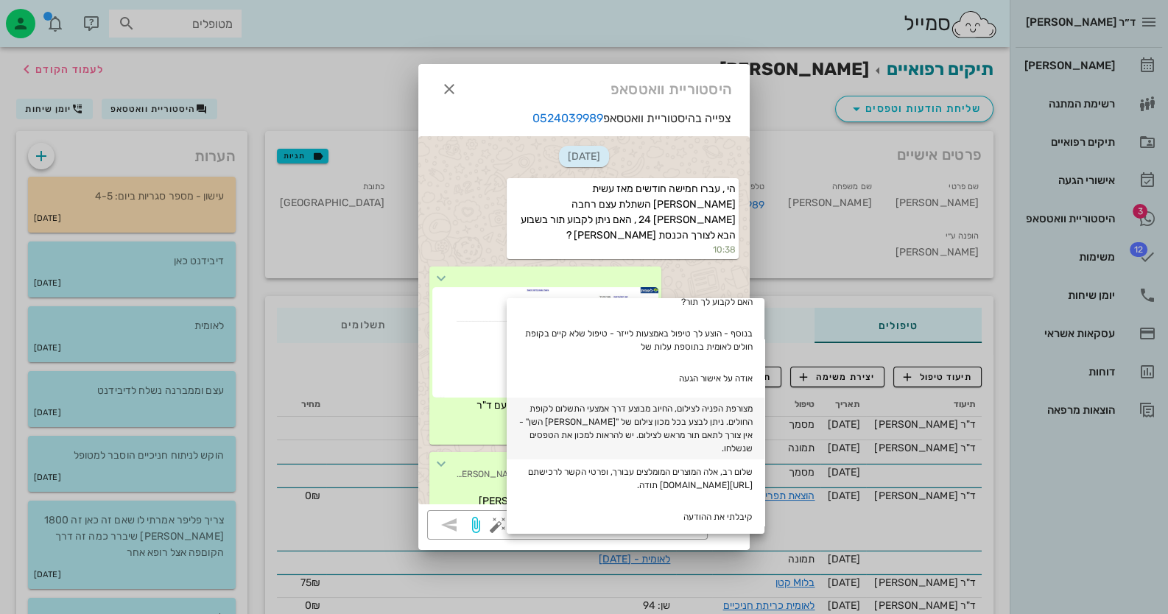
type textarea "מצורפת הפניה לצילום, החיוב מבוצע דרך אמצעי התשלום לקופת החולים. ניתן לבצע בכל מ…"
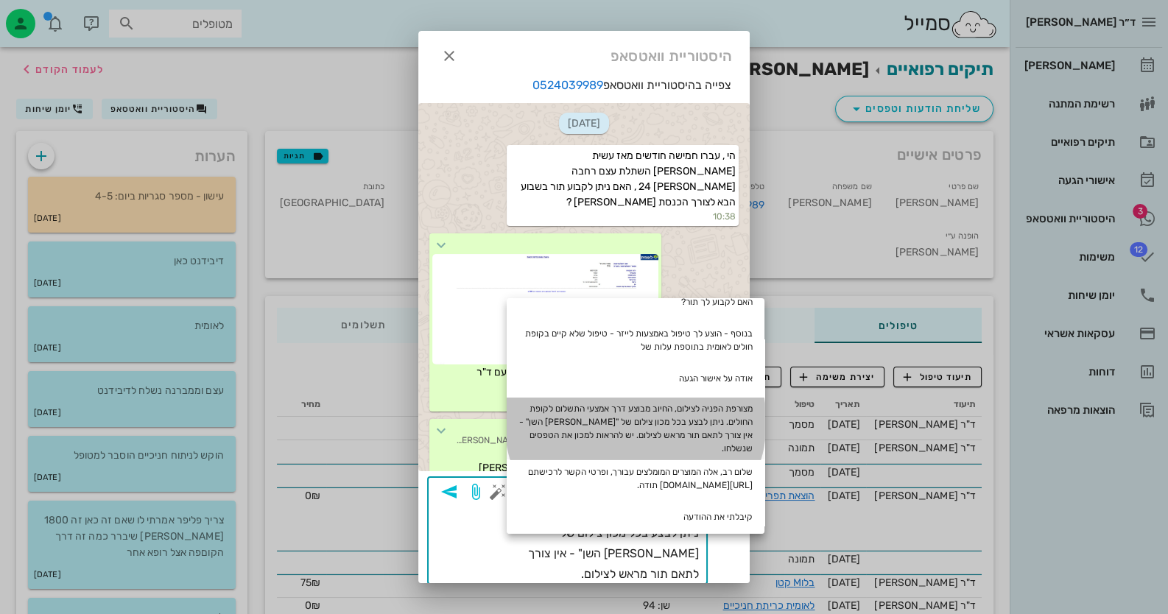
scroll to position [41, 0]
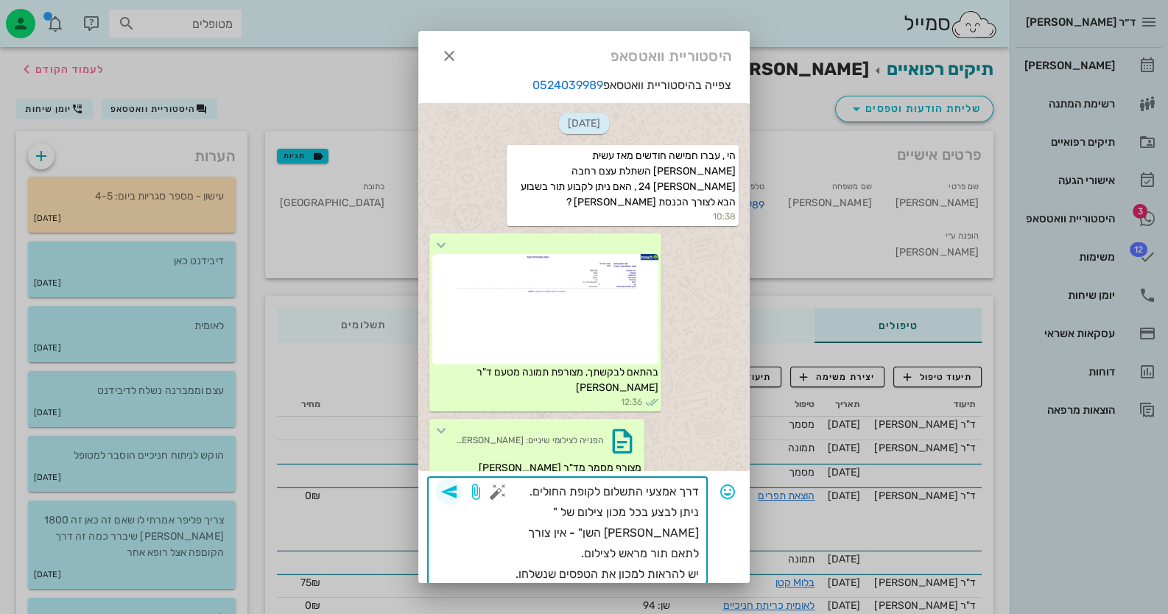
click at [458, 489] on icon "button" at bounding box center [449, 492] width 18 height 18
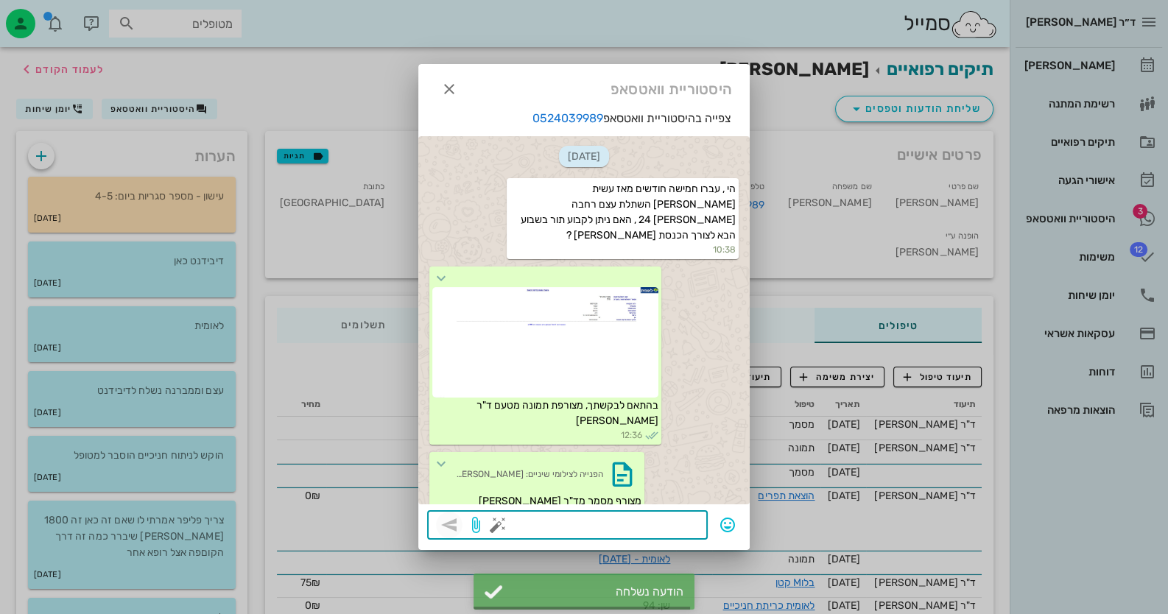
scroll to position [114, 0]
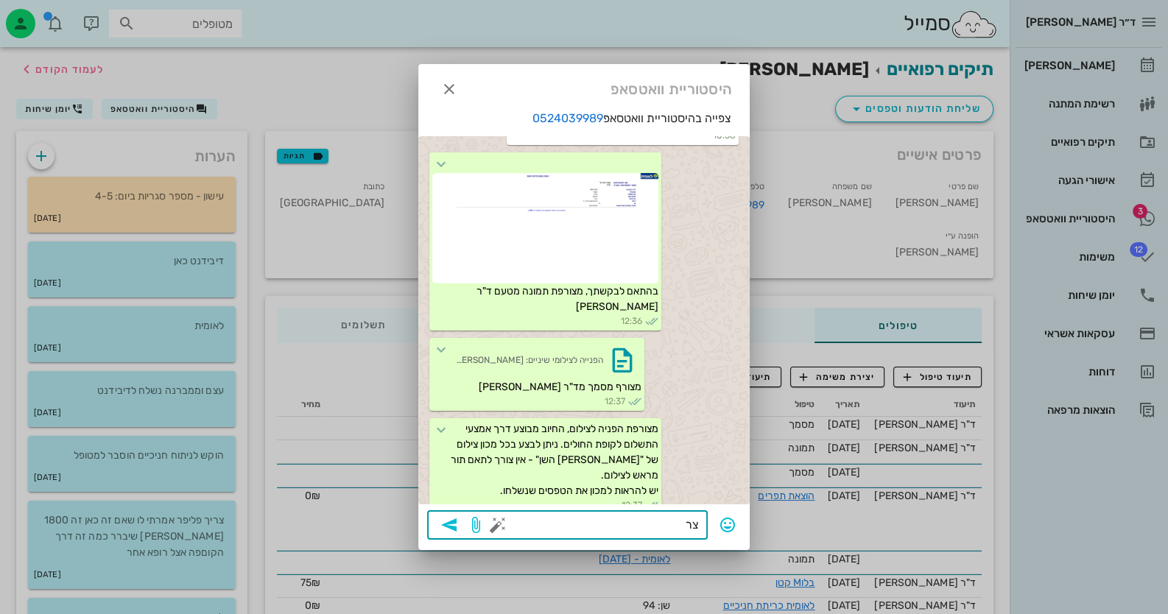
type textarea "צ"
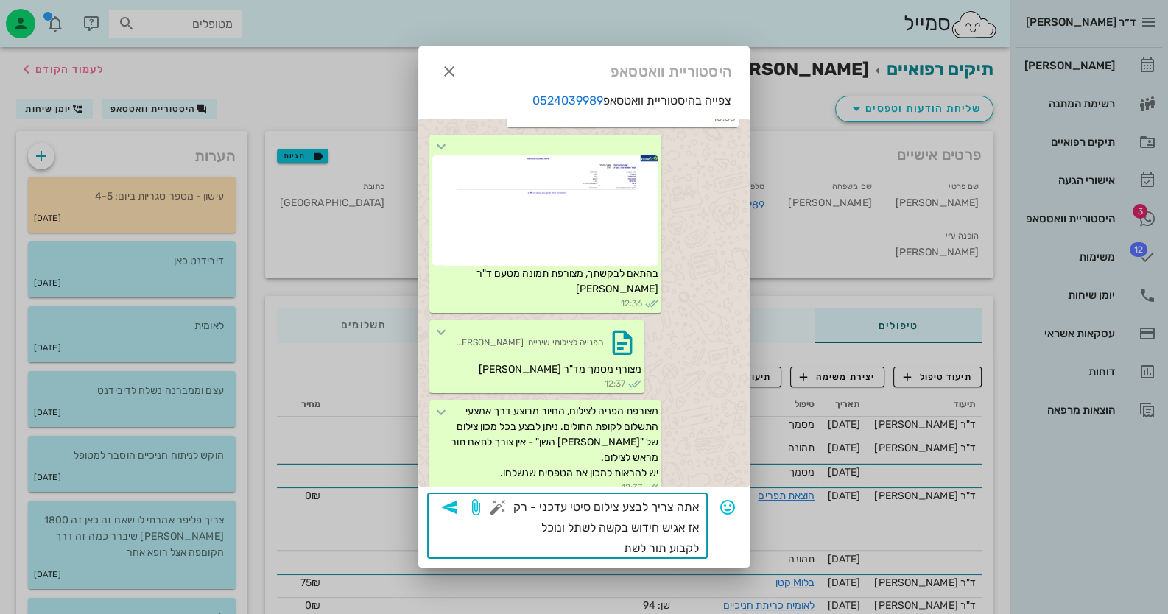
type textarea "אתה צריך לבצע צילום סיטי עדכני - רק אז אגיש חידוש בקשה לשתל ונוכל לקבוע תור לשתל"
click at [454, 504] on icon "button" at bounding box center [449, 508] width 18 height 18
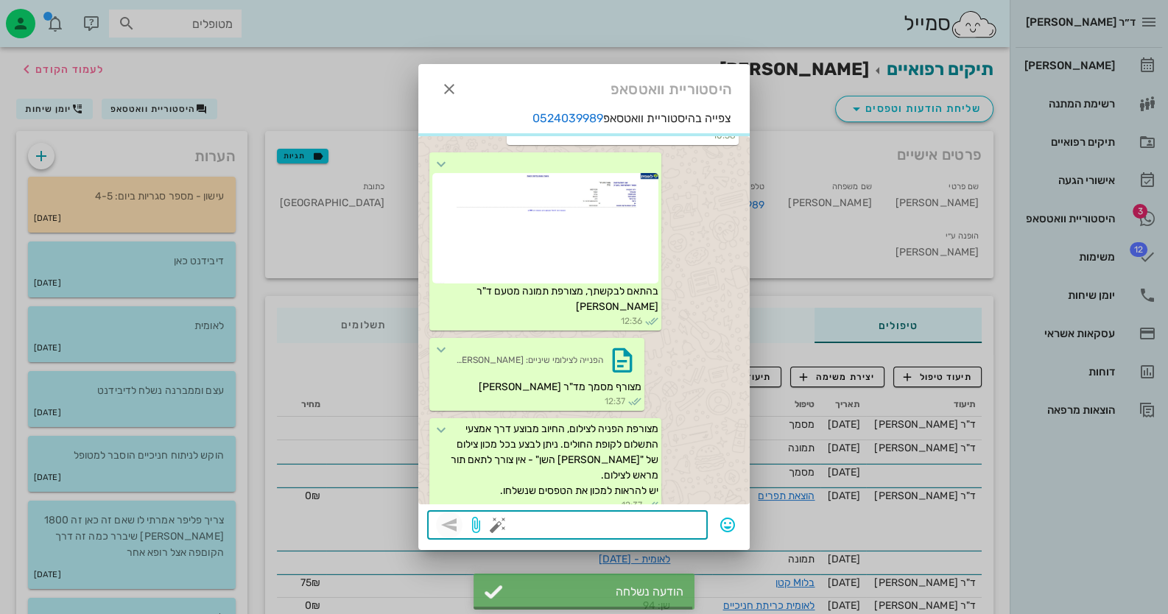
scroll to position [171, 0]
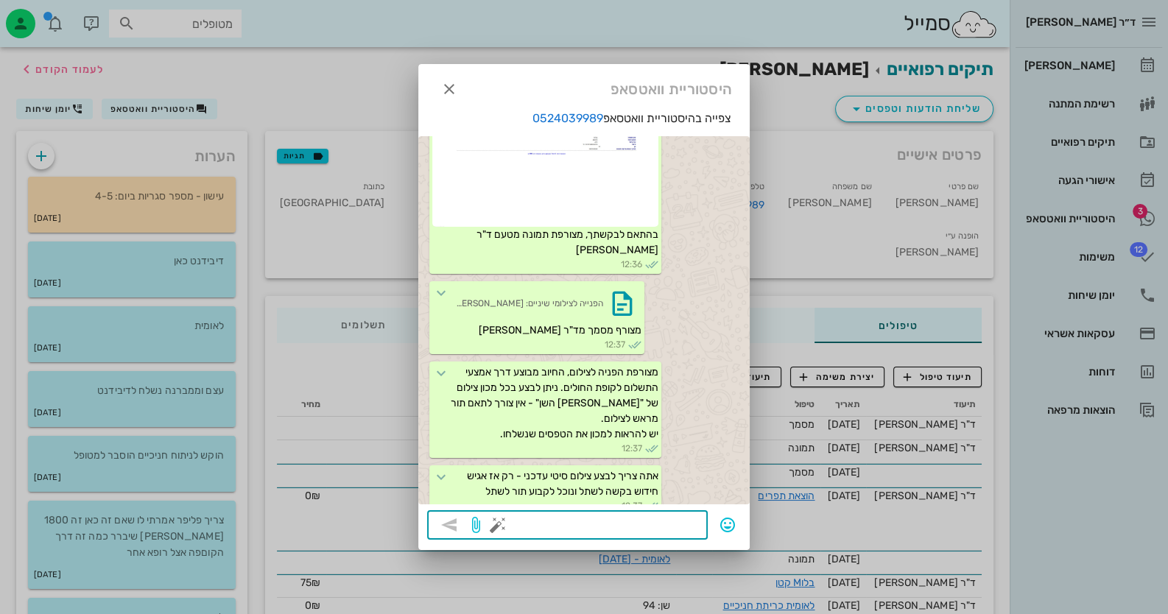
click at [1115, 213] on div at bounding box center [584, 307] width 1168 height 614
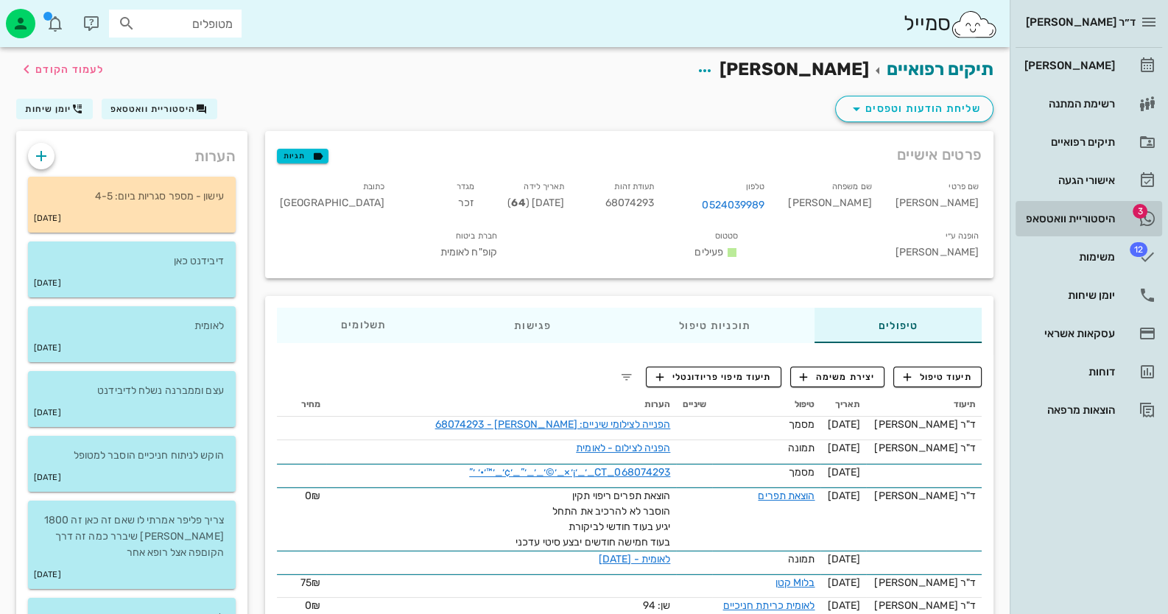
click at [1115, 213] on link "3 היסטוריית וואטסאפ" at bounding box center [1089, 218] width 147 height 35
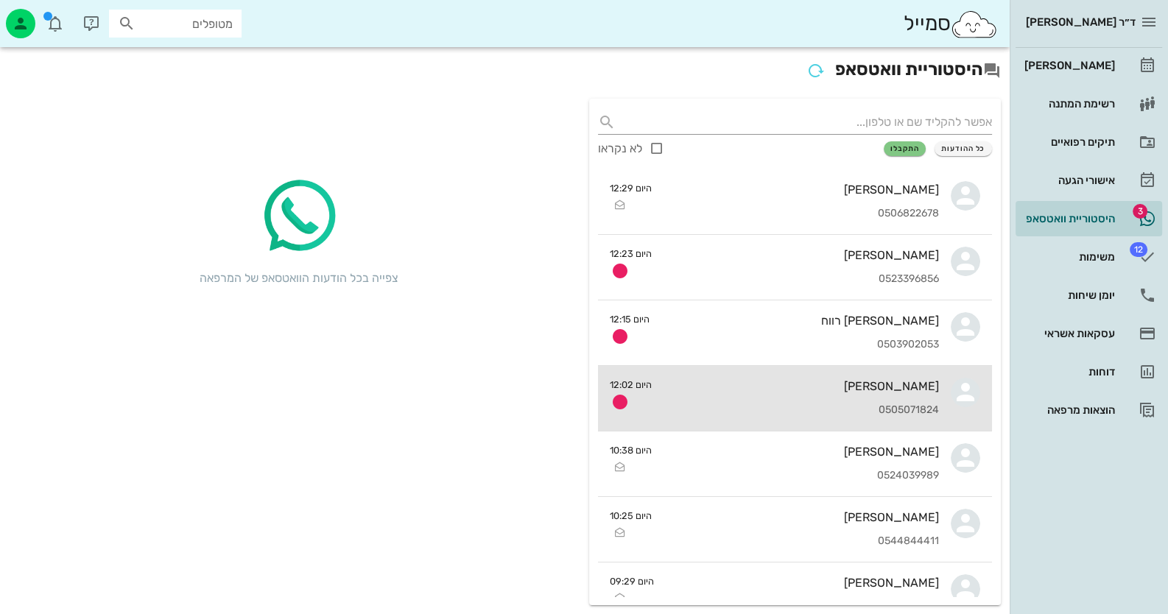
click at [921, 401] on div "רן לייכט 0505071824" at bounding box center [801, 398] width 275 height 65
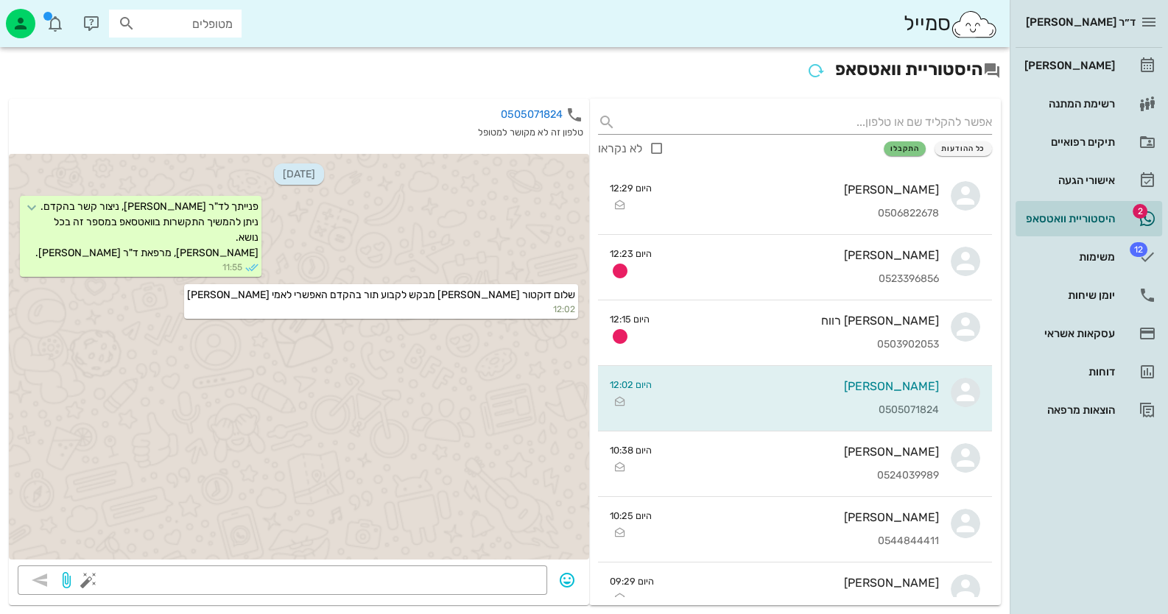
click at [179, 25] on input "מטופלים" at bounding box center [185, 23] width 94 height 19
type input "לייכט ב"
click at [37, 63] on h2 "היסטוריית וואטסאפ" at bounding box center [505, 70] width 992 height 28
click at [489, 113] on icon "button" at bounding box center [491, 115] width 18 height 18
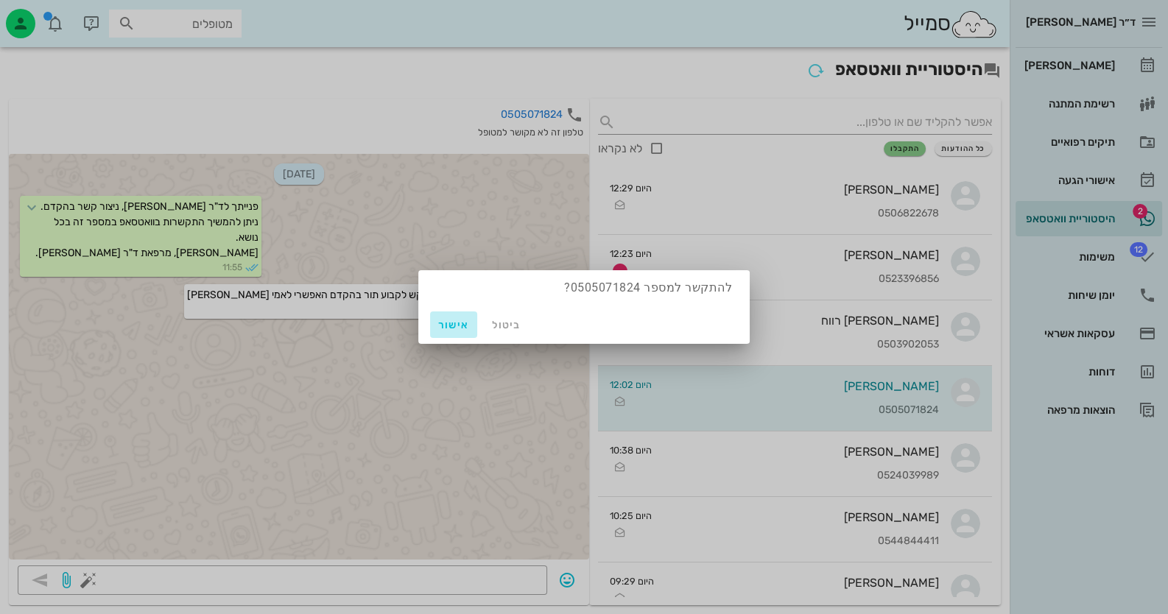
click at [455, 323] on span "אישור" at bounding box center [453, 325] width 35 height 13
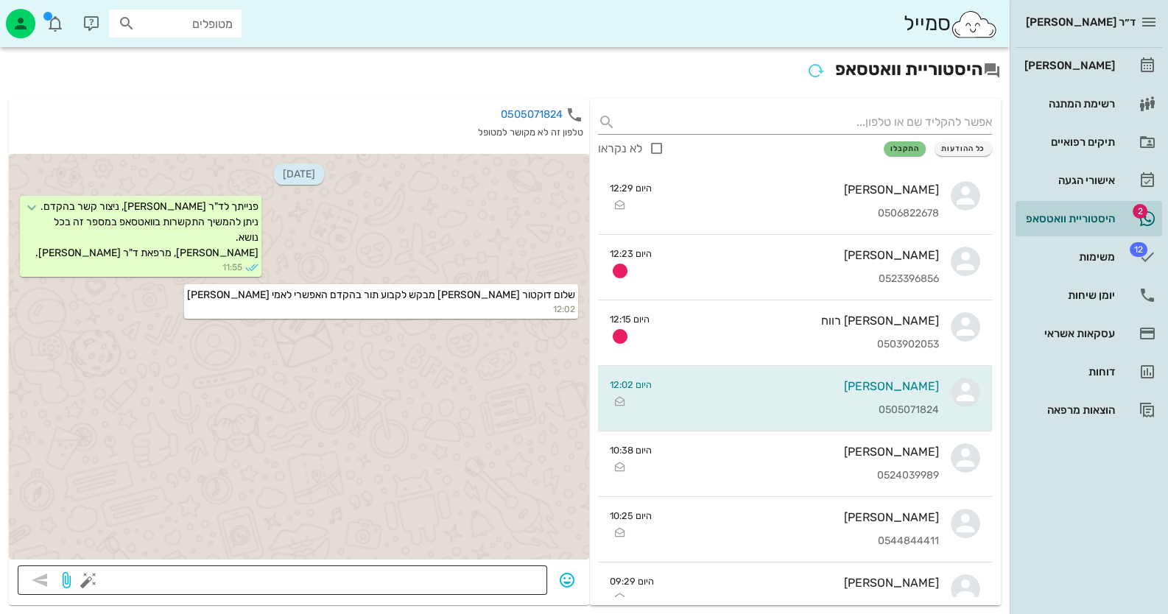
click at [526, 579] on textarea at bounding box center [314, 582] width 447 height 24
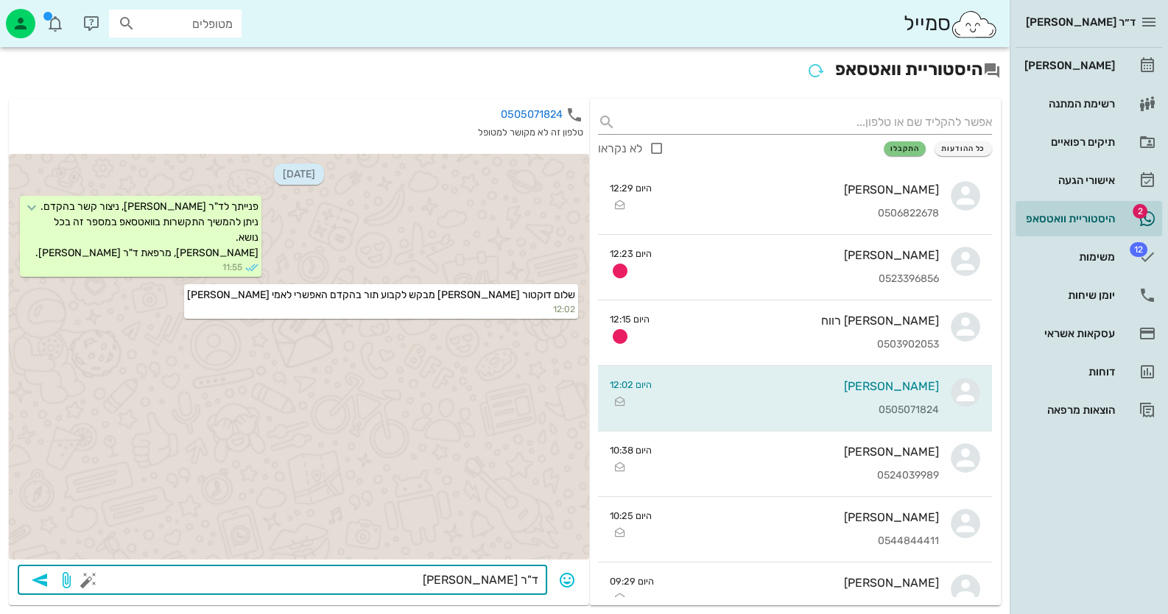
paste textarea "03-559-3714"
type textarea "ד"ר מוני צין 03-559-3714"
click at [46, 580] on icon "button" at bounding box center [40, 580] width 18 height 18
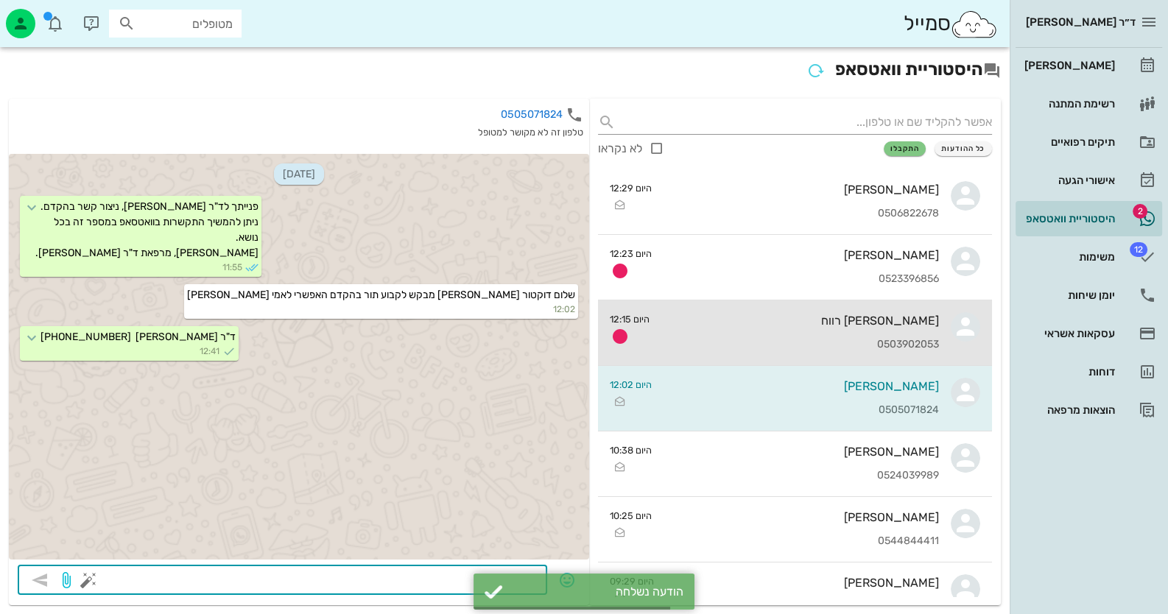
click at [778, 353] on div "תומר רווח 0503902053" at bounding box center [800, 332] width 278 height 65
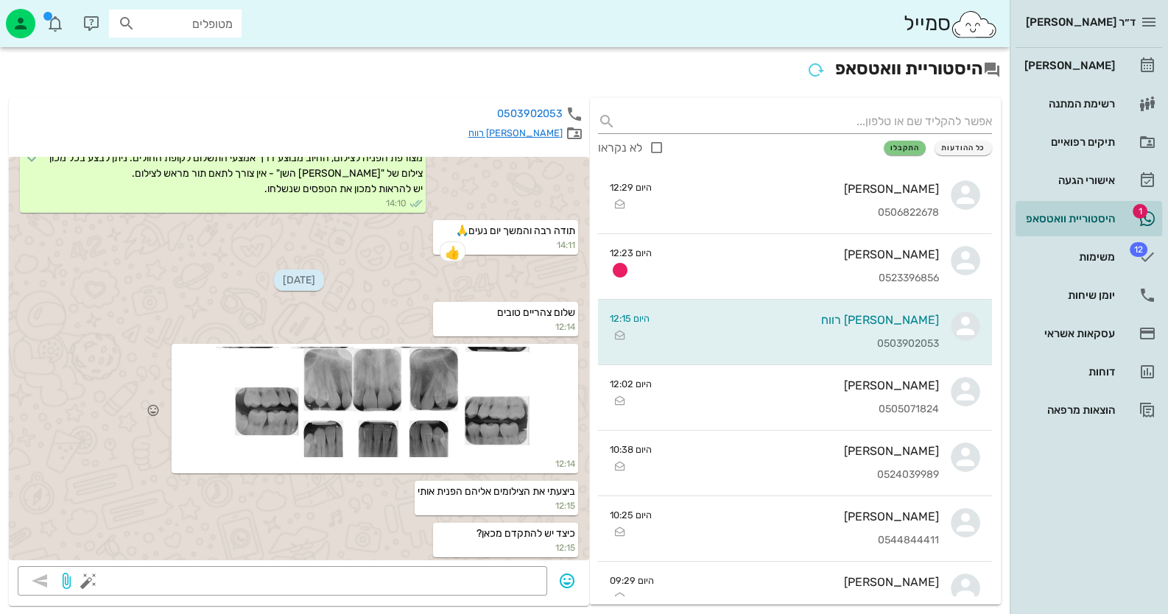
scroll to position [823, 0]
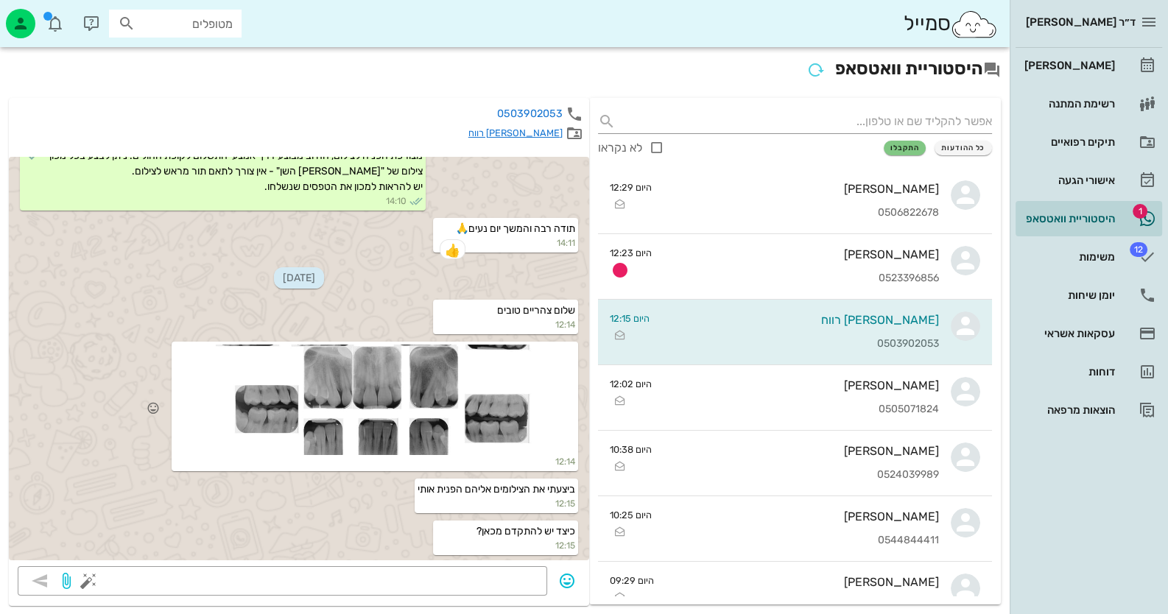
click at [490, 406] on div at bounding box center [375, 400] width 400 height 110
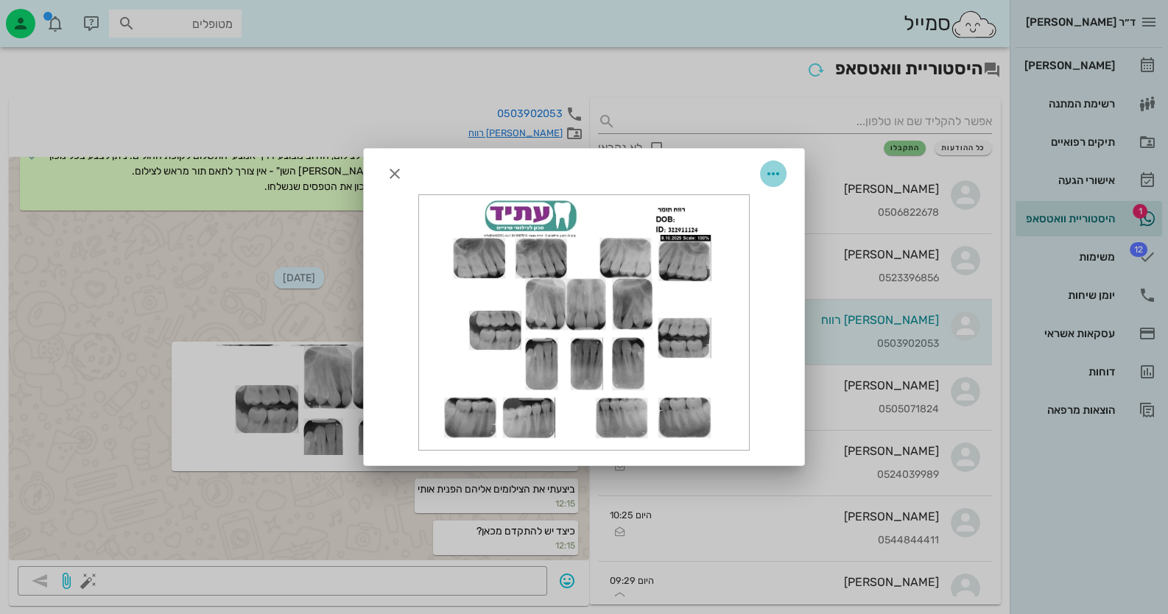
click at [766, 175] on icon "button" at bounding box center [773, 174] width 18 height 18
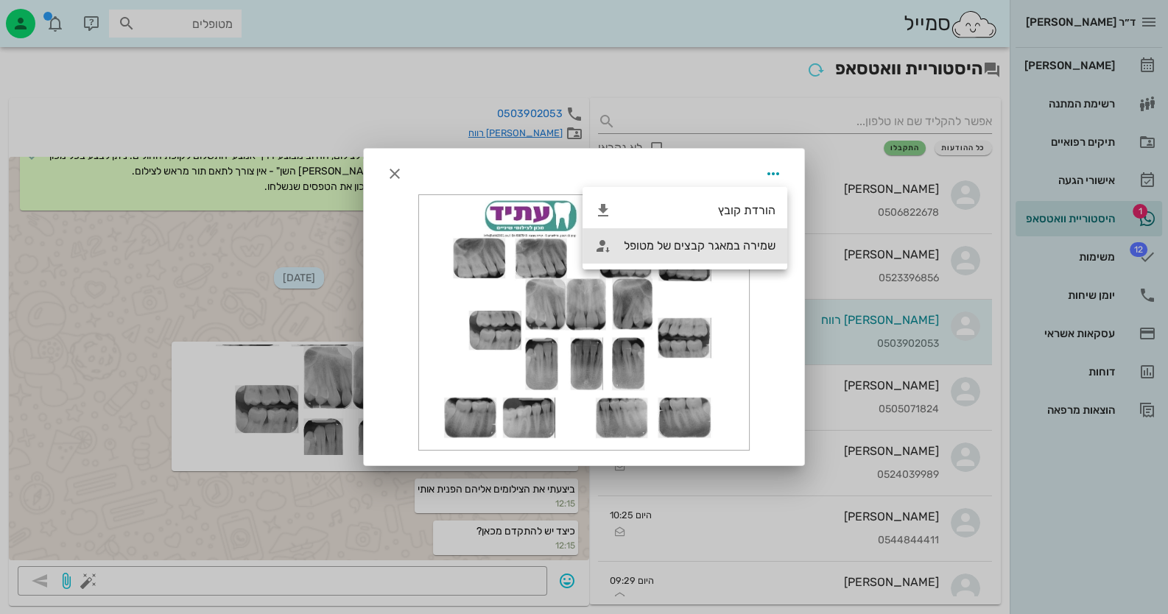
click at [736, 242] on div "שמירה במאגר קבצים של מטופל" at bounding box center [700, 246] width 152 height 14
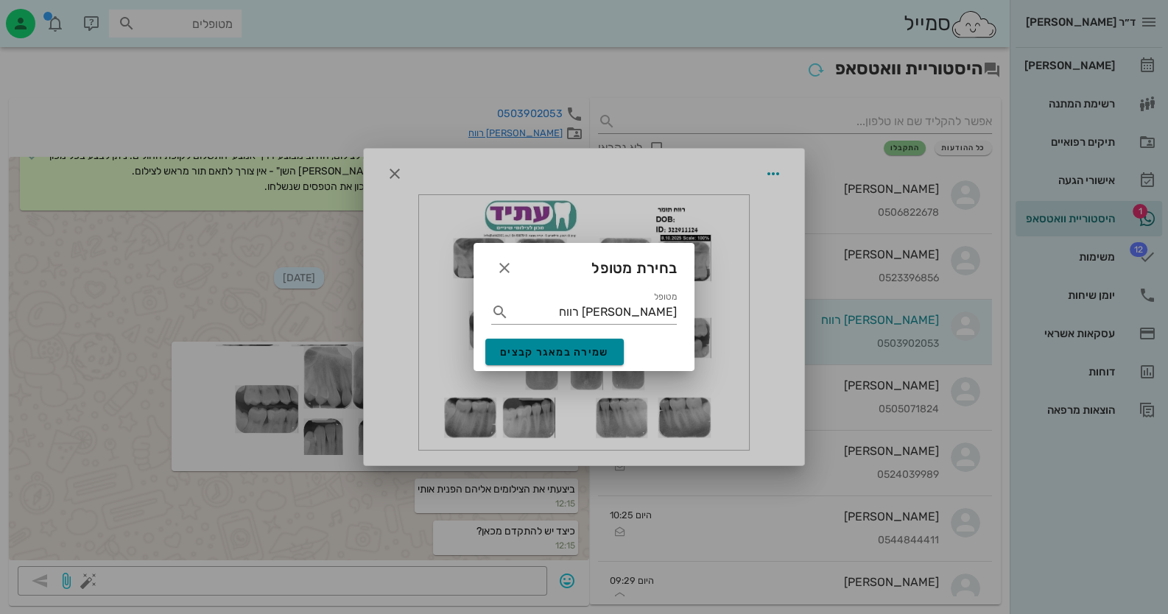
click at [594, 354] on span "שמירה במאגר קבצים" at bounding box center [554, 352] width 109 height 13
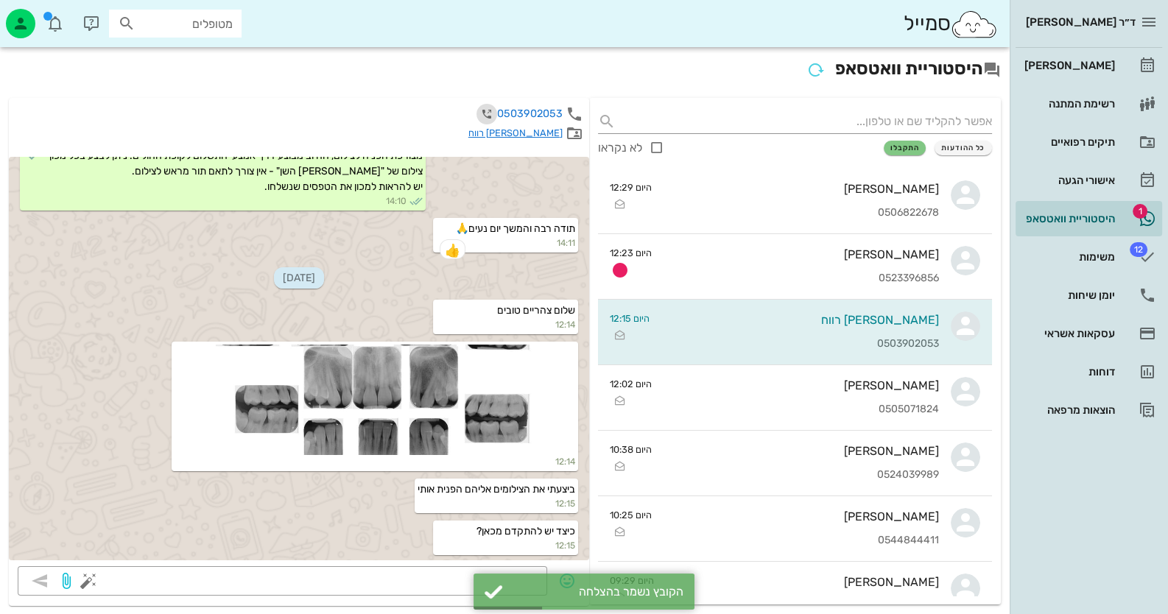
click at [493, 110] on icon "button" at bounding box center [487, 114] width 18 height 18
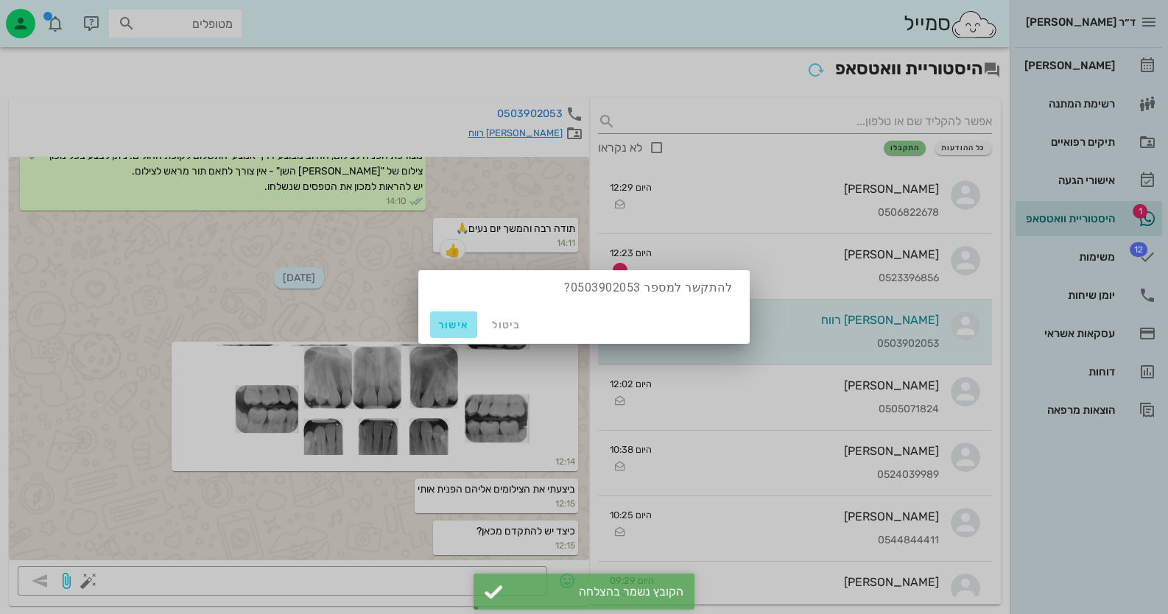
click at [435, 328] on button "אישור" at bounding box center [453, 325] width 47 height 27
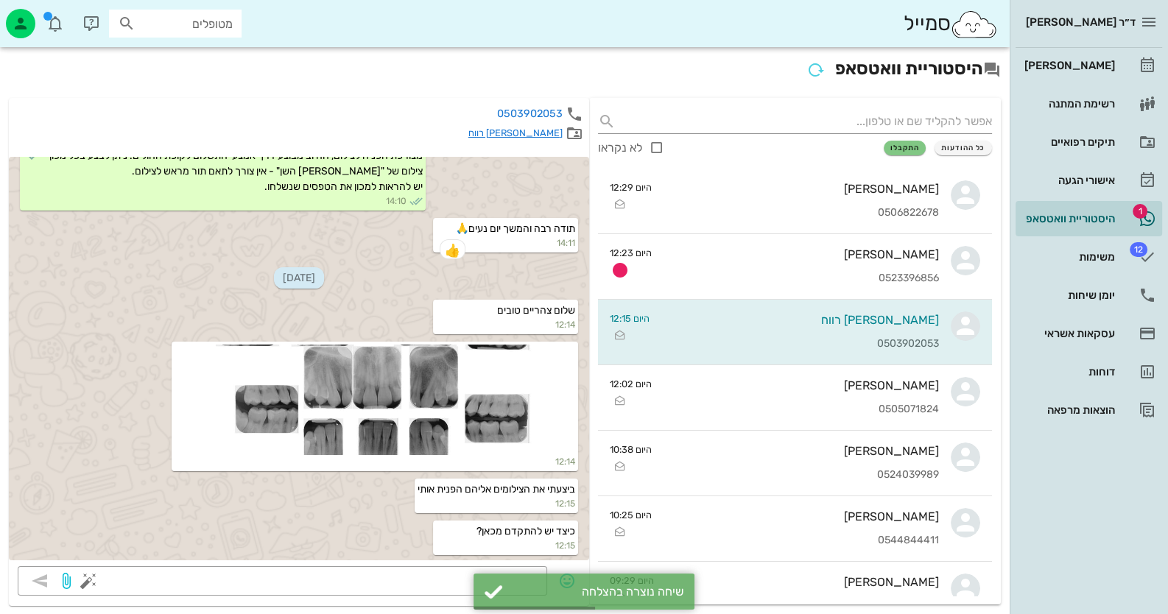
click at [549, 130] on link "[PERSON_NAME] רווח" at bounding box center [515, 132] width 94 height 11
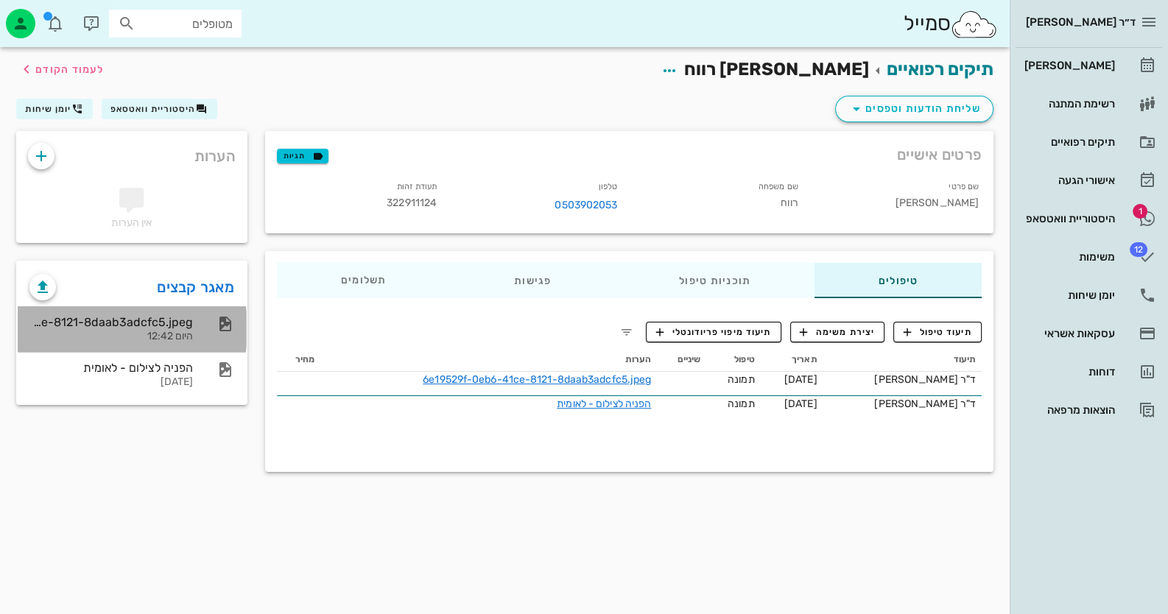
click at [144, 323] on div "6e19529f-0eb6-41ce-8121-8daab3adcfc5.jpeg" at bounding box center [110, 322] width 163 height 14
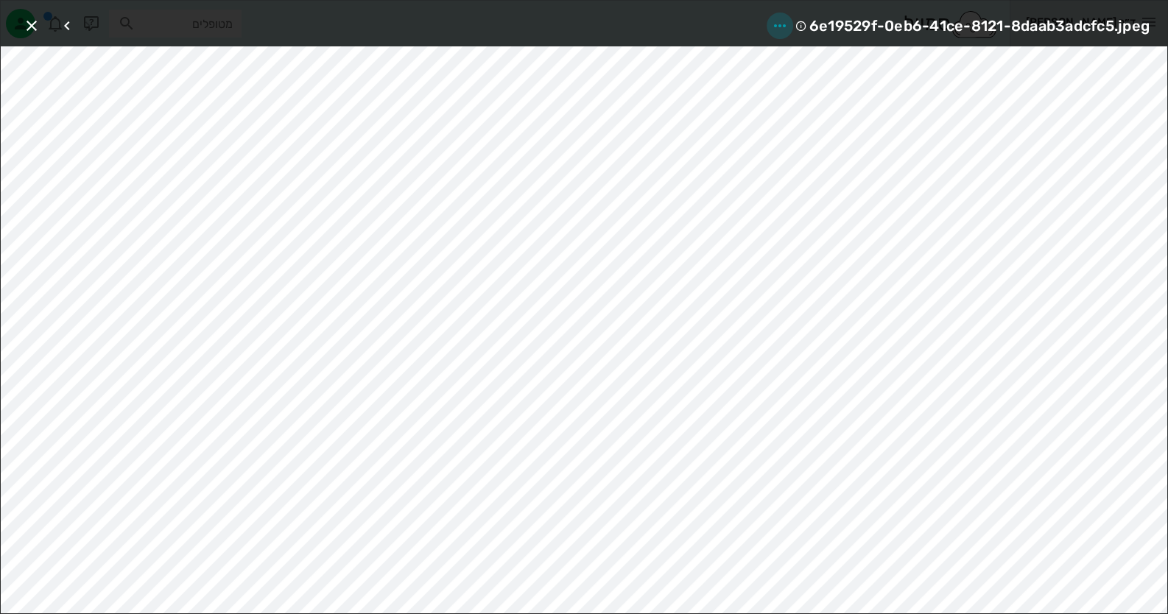
click at [768, 29] on span "button" at bounding box center [780, 26] width 27 height 18
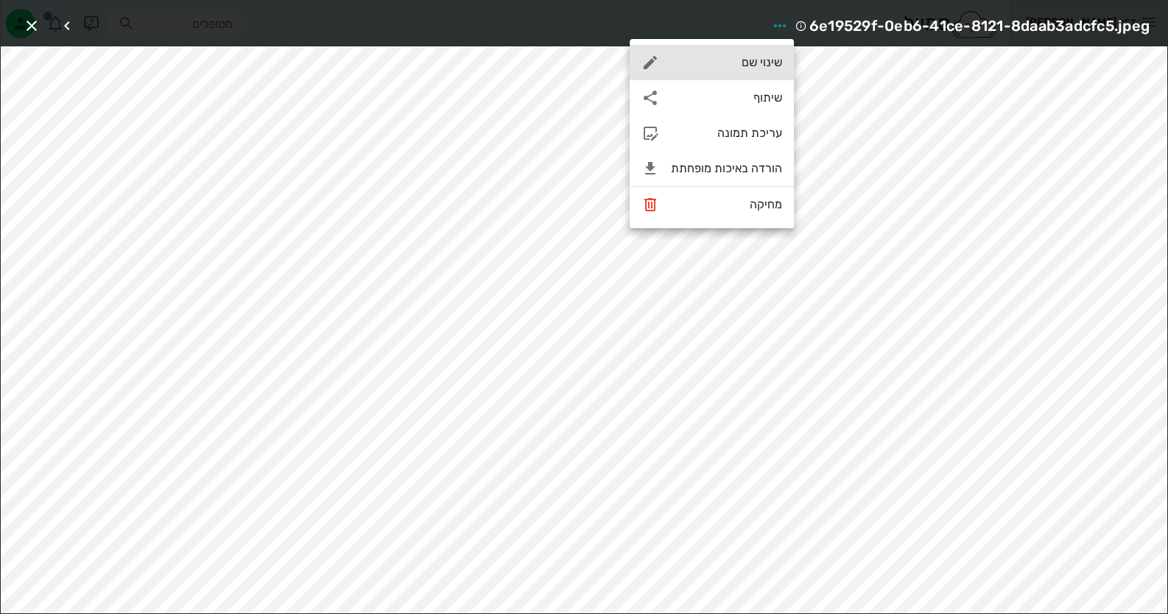
click at [760, 66] on div "שינוי שם" at bounding box center [726, 62] width 111 height 14
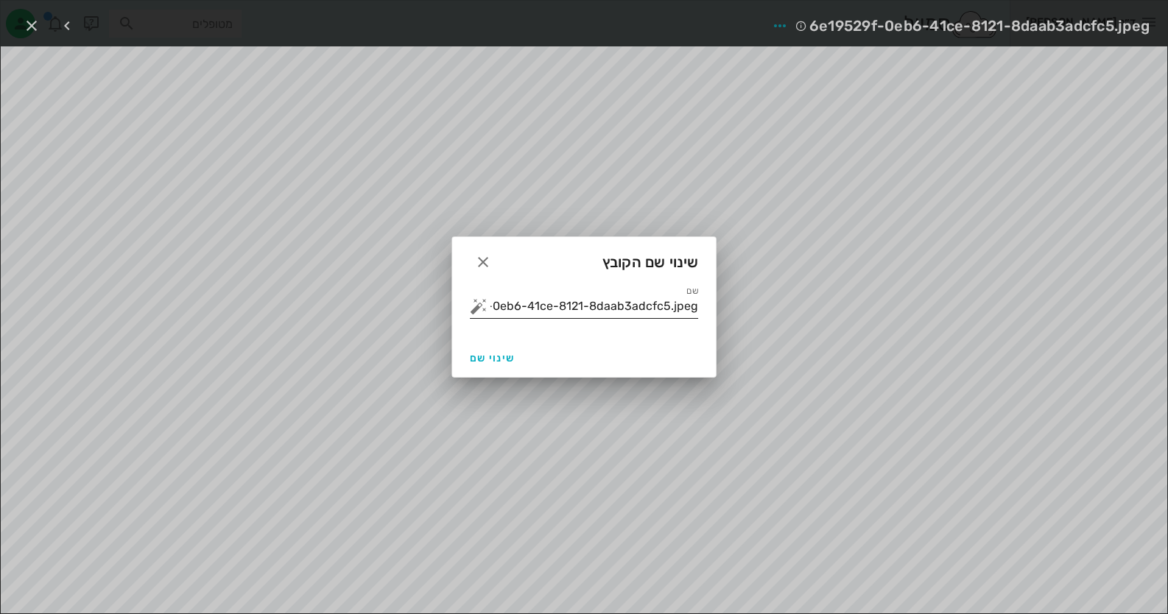
click at [479, 303] on button "button" at bounding box center [479, 307] width 18 height 18
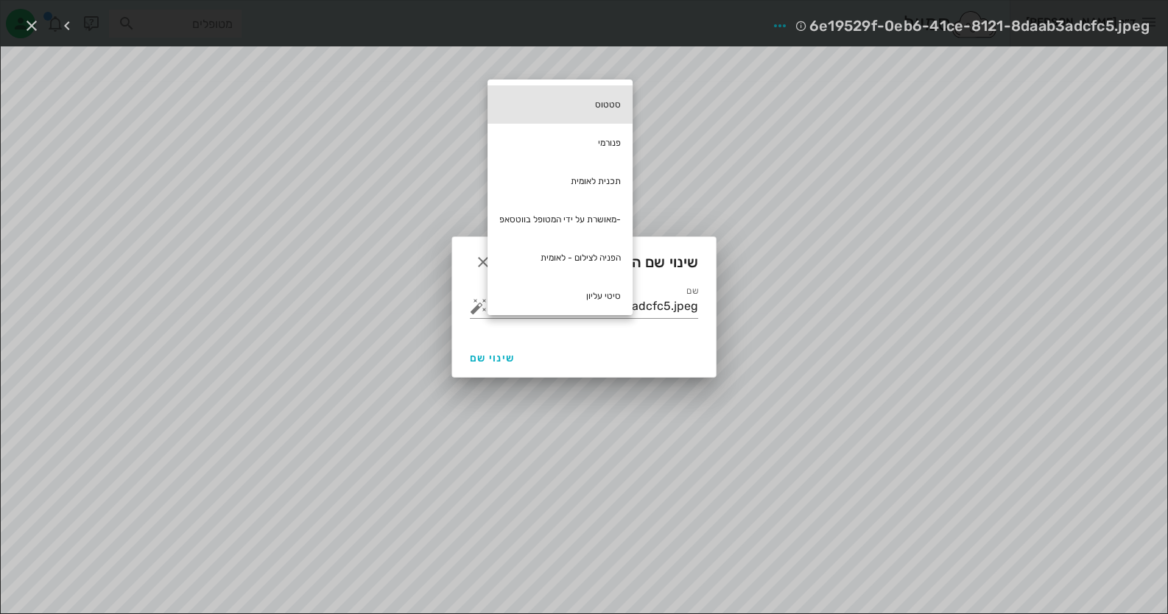
click at [619, 92] on div "סטטוס" at bounding box center [560, 104] width 145 height 38
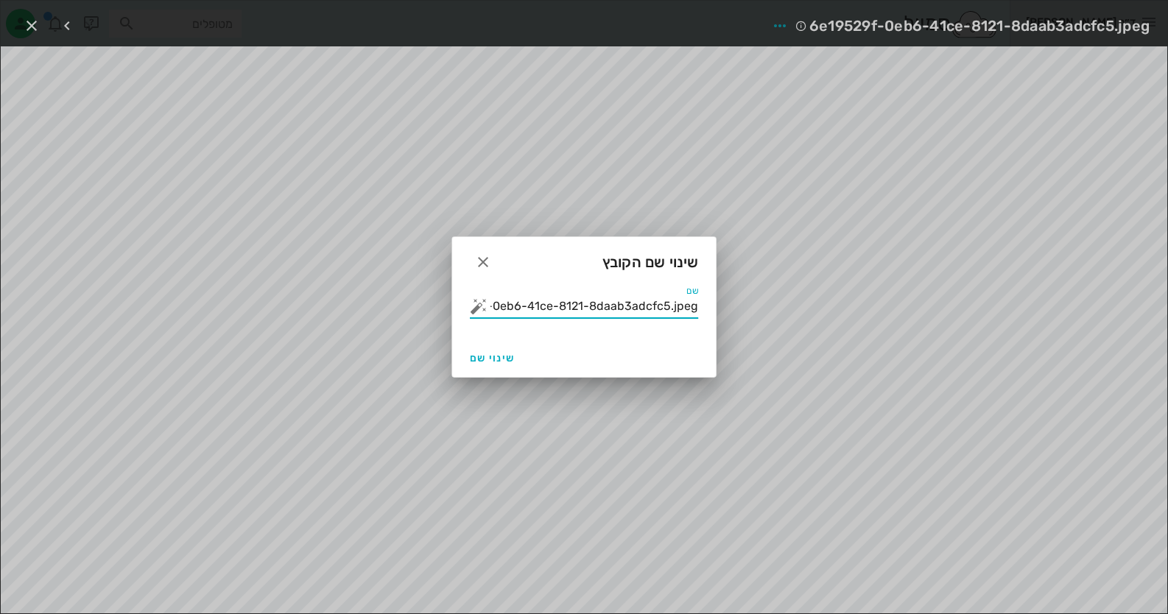
drag, startPoint x: 524, startPoint y: 306, endPoint x: 1027, endPoint y: 311, distance: 503.0
click at [1027, 311] on div "ד״ר חיה מאיר יומן מרפאה רשימת המתנה תיקים רפואיים אישורי הגעה 1 היסטוריית וואטס…" at bounding box center [584, 307] width 1168 height 614
type input "סטטוס"
click at [510, 354] on span "שינוי שם" at bounding box center [492, 358] width 45 height 13
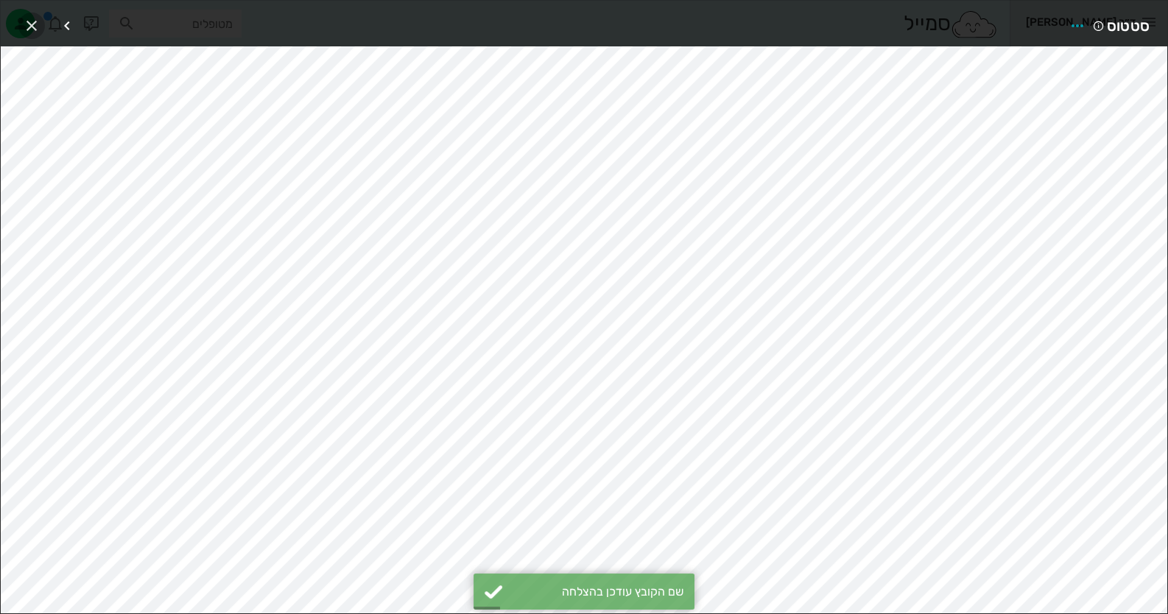
click at [35, 19] on icon "button" at bounding box center [32, 26] width 18 height 18
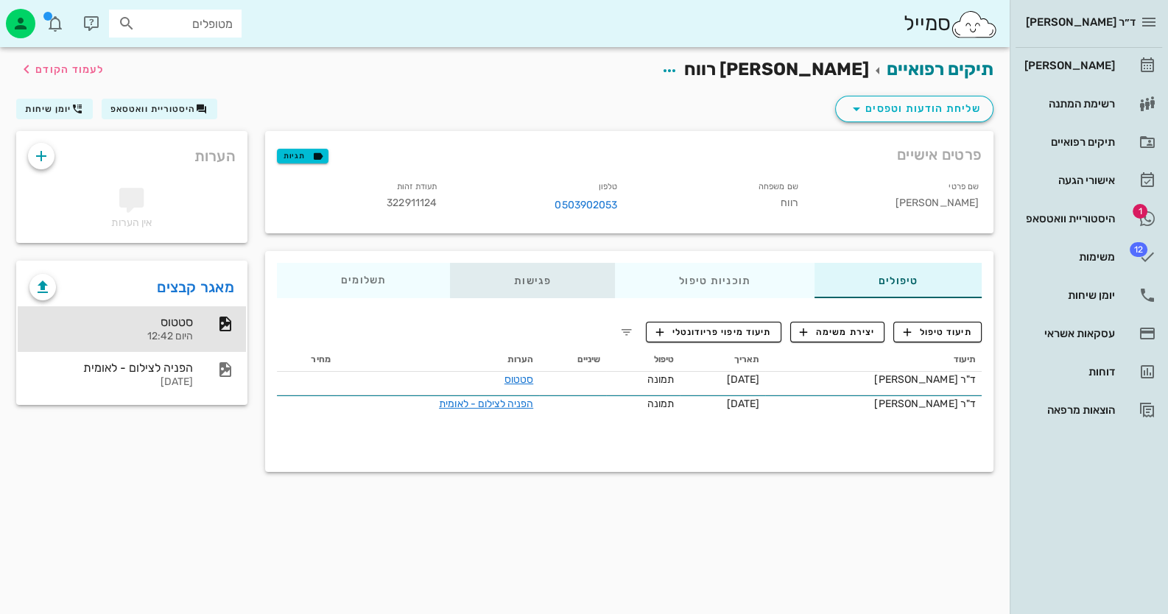
click at [555, 281] on div "פגישות" at bounding box center [532, 280] width 165 height 35
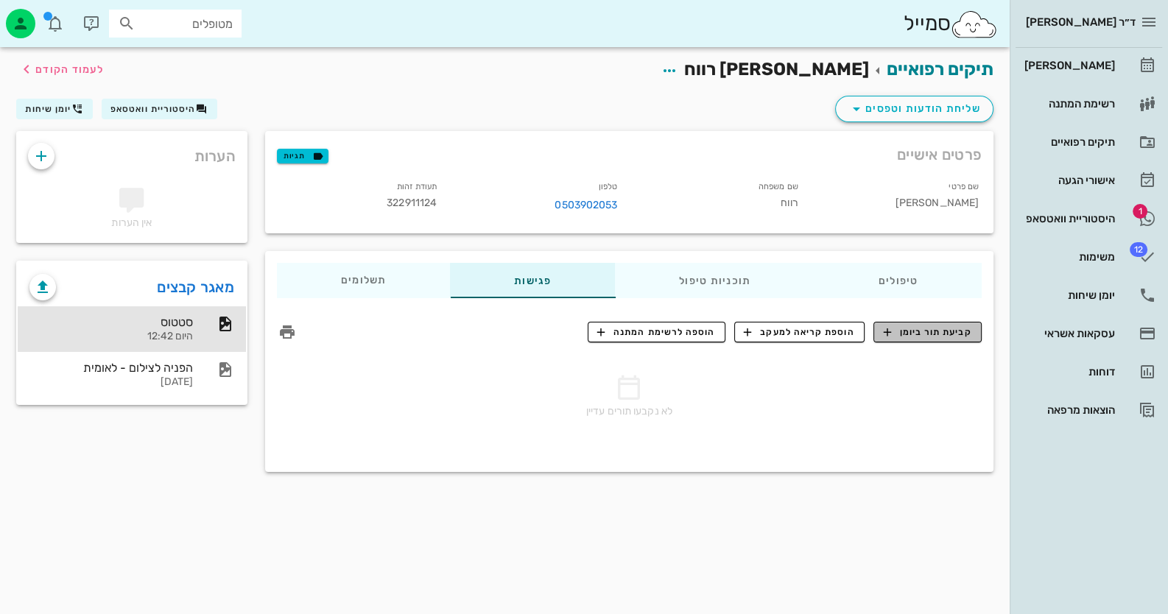
click at [940, 326] on span "קביעת תור ביומן" at bounding box center [927, 332] width 88 height 13
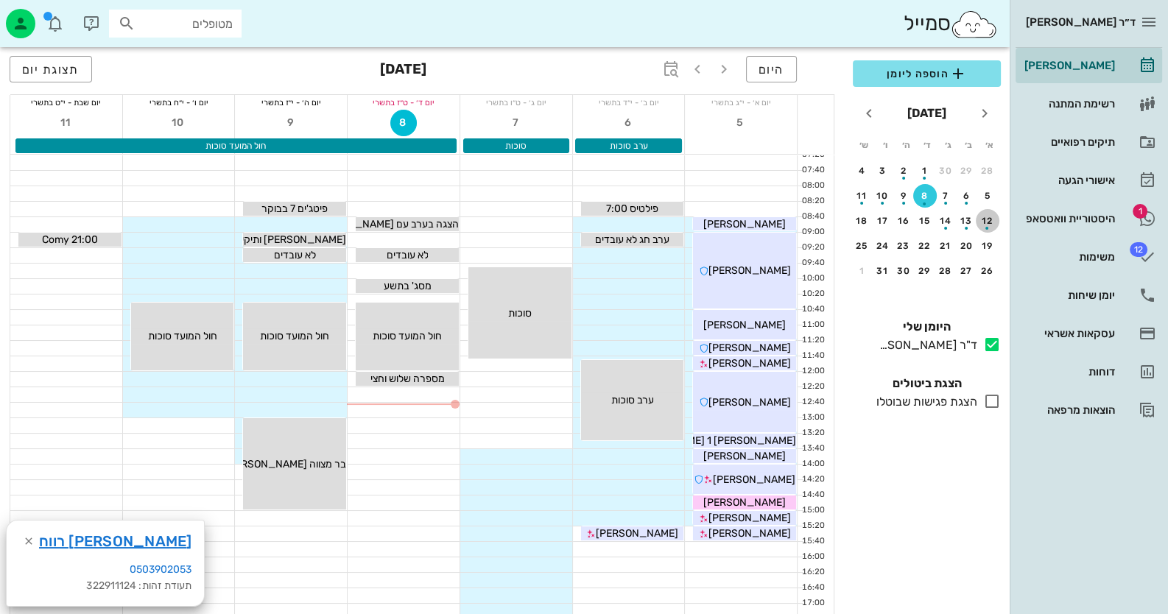
click at [991, 217] on div "12" at bounding box center [988, 221] width 24 height 10
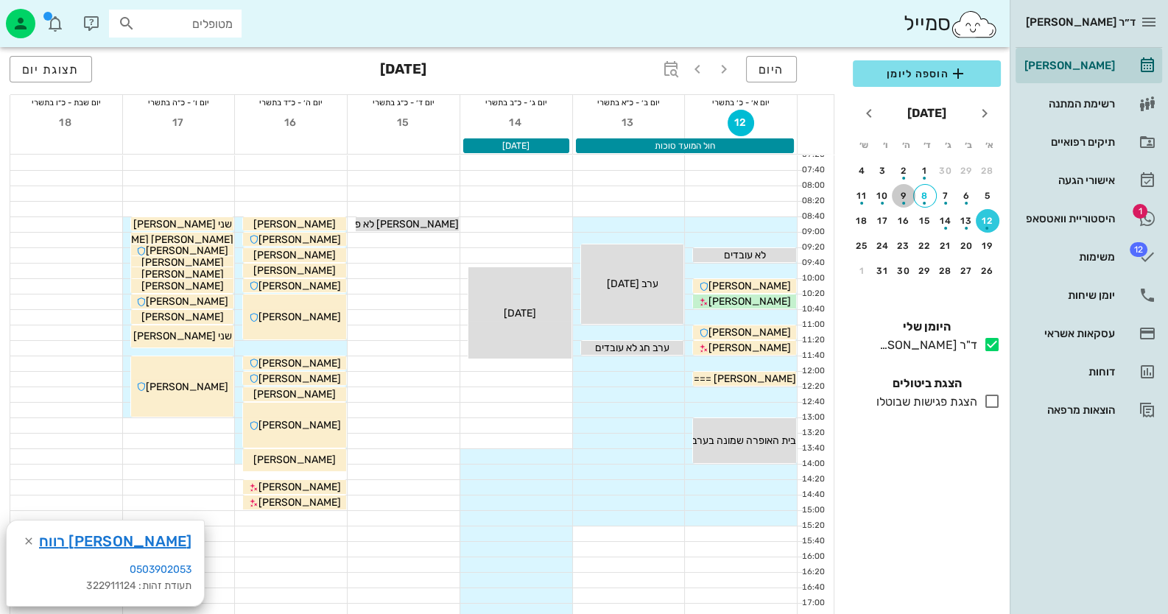
click at [907, 197] on div "button" at bounding box center [904, 199] width 24 height 8
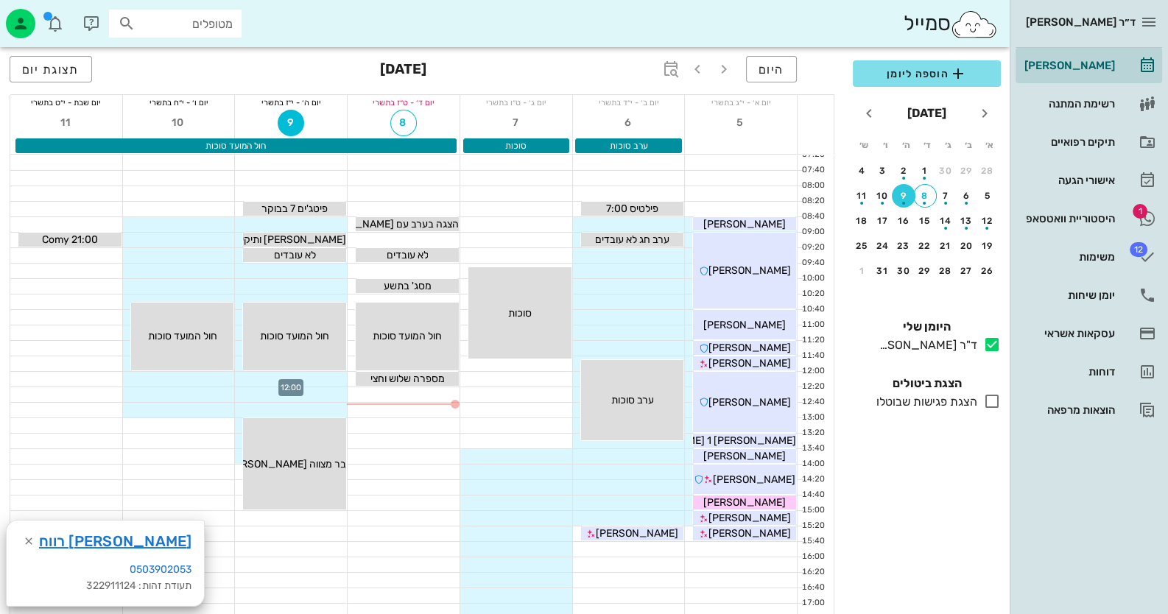
click at [309, 378] on div at bounding box center [291, 379] width 112 height 15
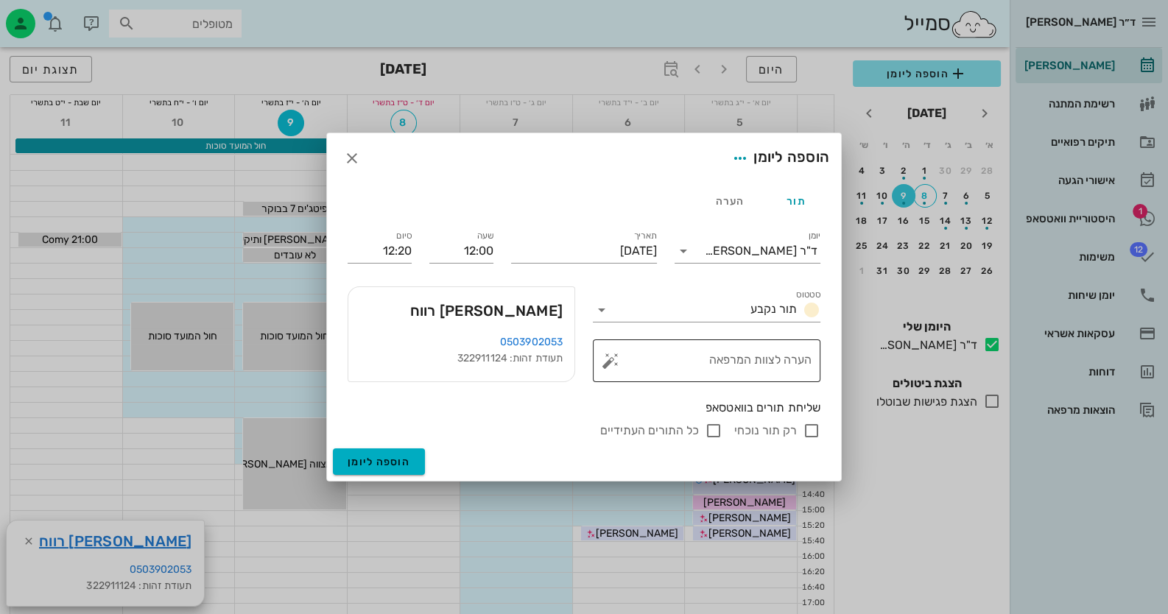
click at [606, 365] on button "button" at bounding box center [611, 361] width 18 height 18
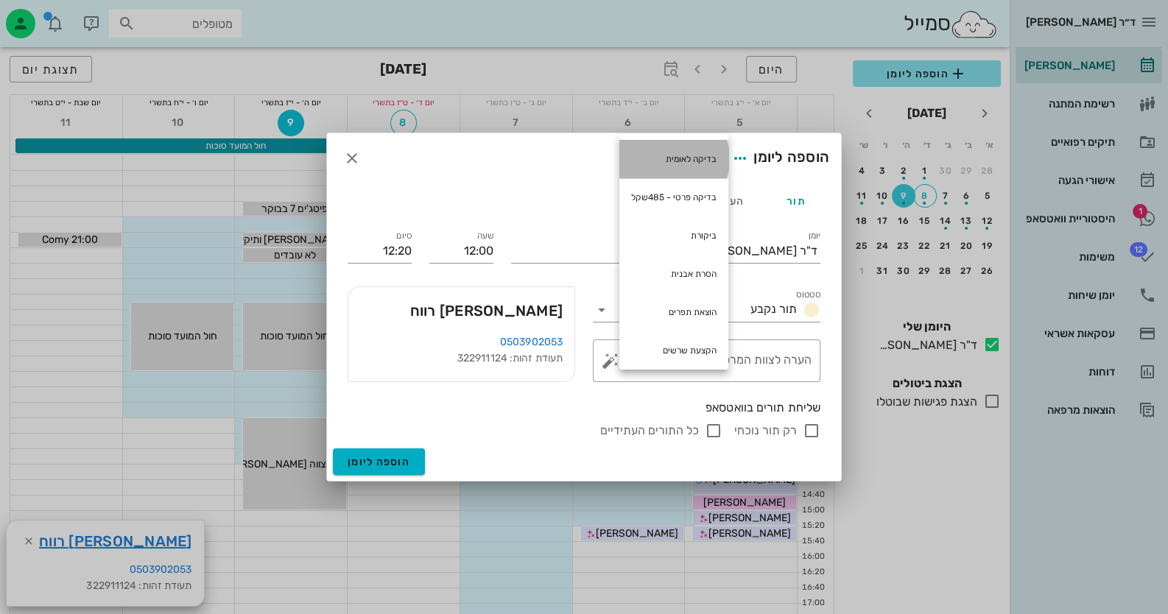
click at [706, 152] on div "בדיקה לאומית" at bounding box center [673, 159] width 109 height 38
type textarea "בדיקה לאומית"
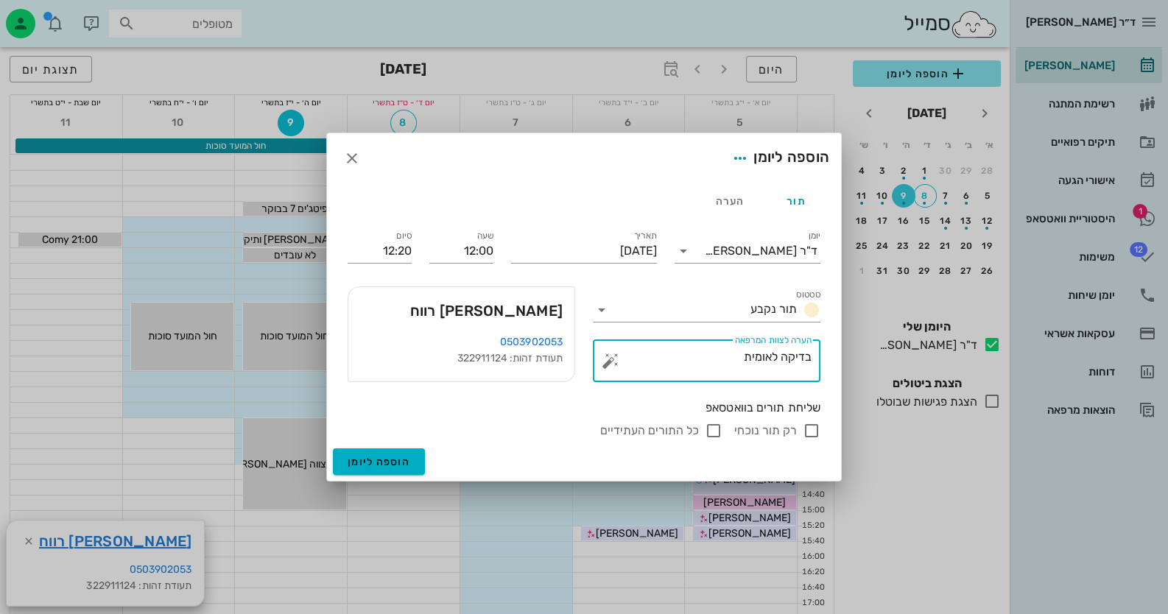
click at [814, 427] on input "רק תור נוכחי" at bounding box center [812, 431] width 18 height 18
checkbox input "false"
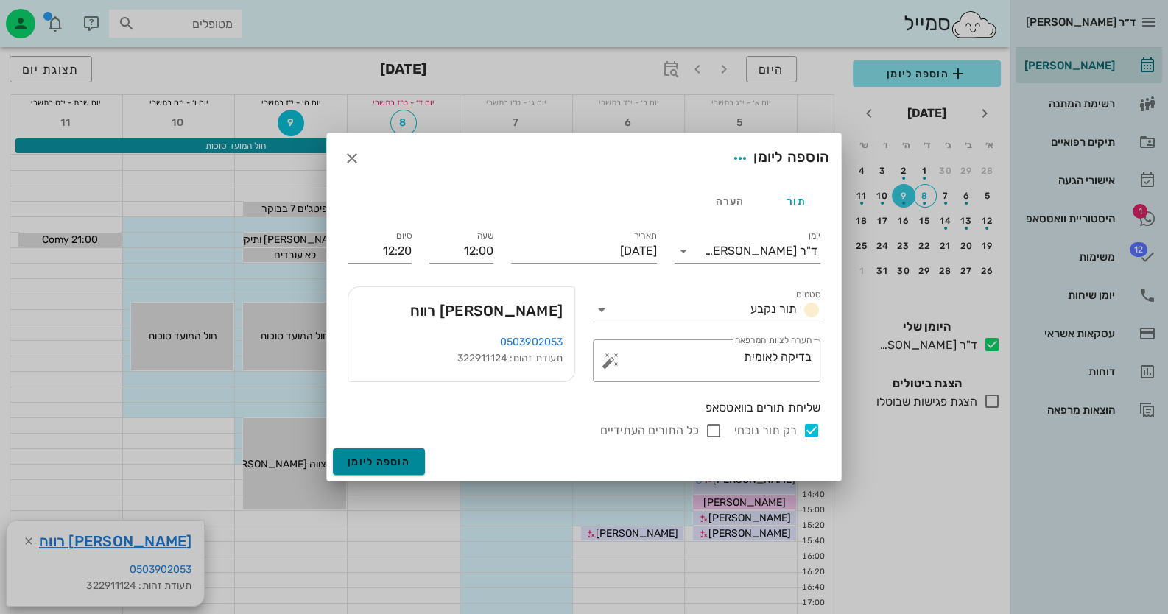
click at [395, 463] on span "הוספה ליומן" at bounding box center [379, 462] width 63 height 13
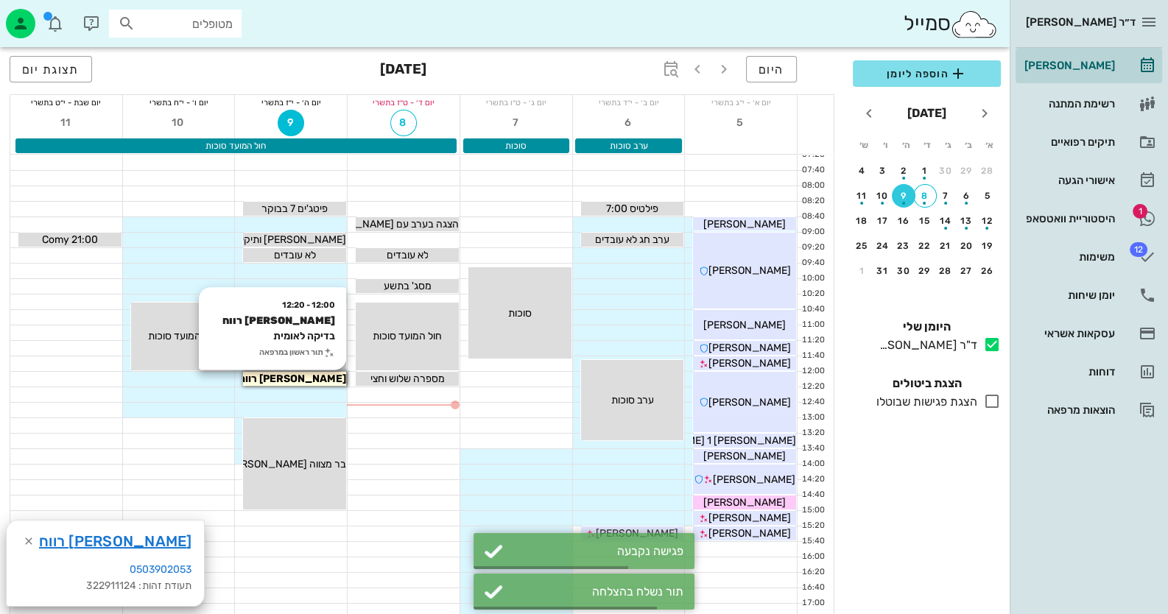
click at [331, 381] on div "[PERSON_NAME] רווח" at bounding box center [294, 378] width 103 height 15
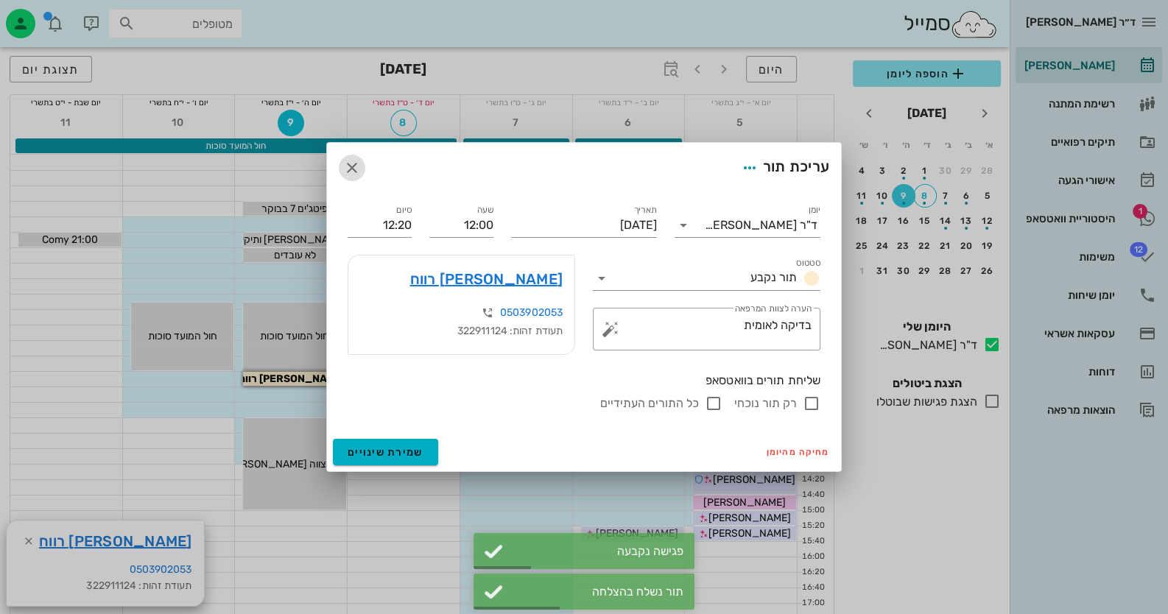
click at [356, 171] on icon "button" at bounding box center [352, 168] width 18 height 18
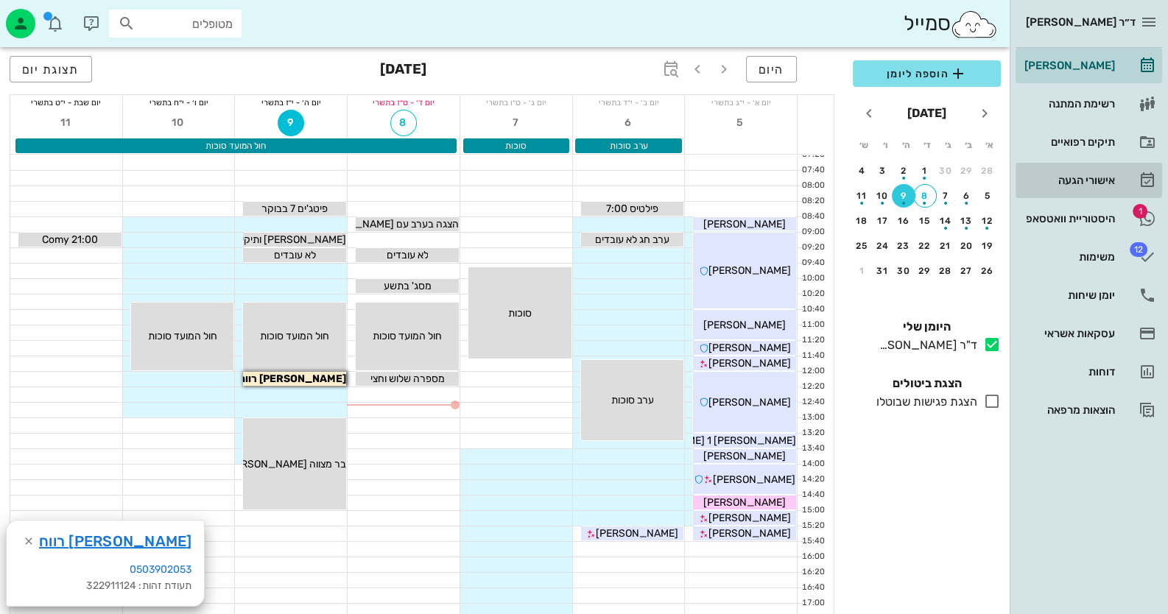
click at [1097, 180] on div "אישורי הגעה" at bounding box center [1068, 181] width 94 height 12
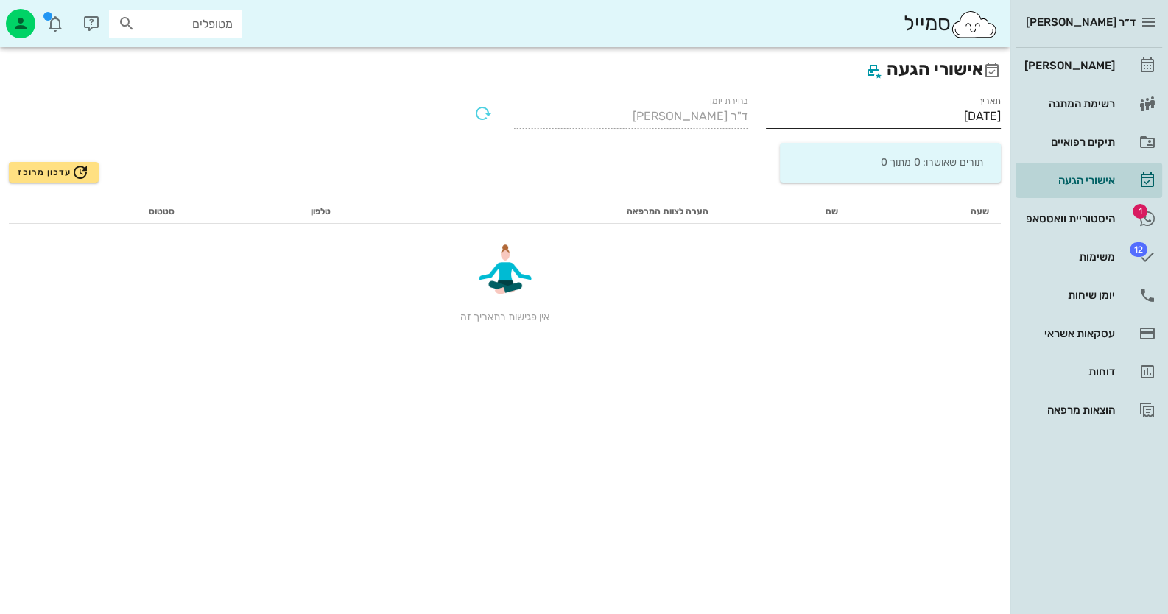
click at [957, 103] on div "תאריך 08/10/2025" at bounding box center [883, 115] width 235 height 38
click at [961, 113] on input "[DATE]" at bounding box center [883, 117] width 235 height 24
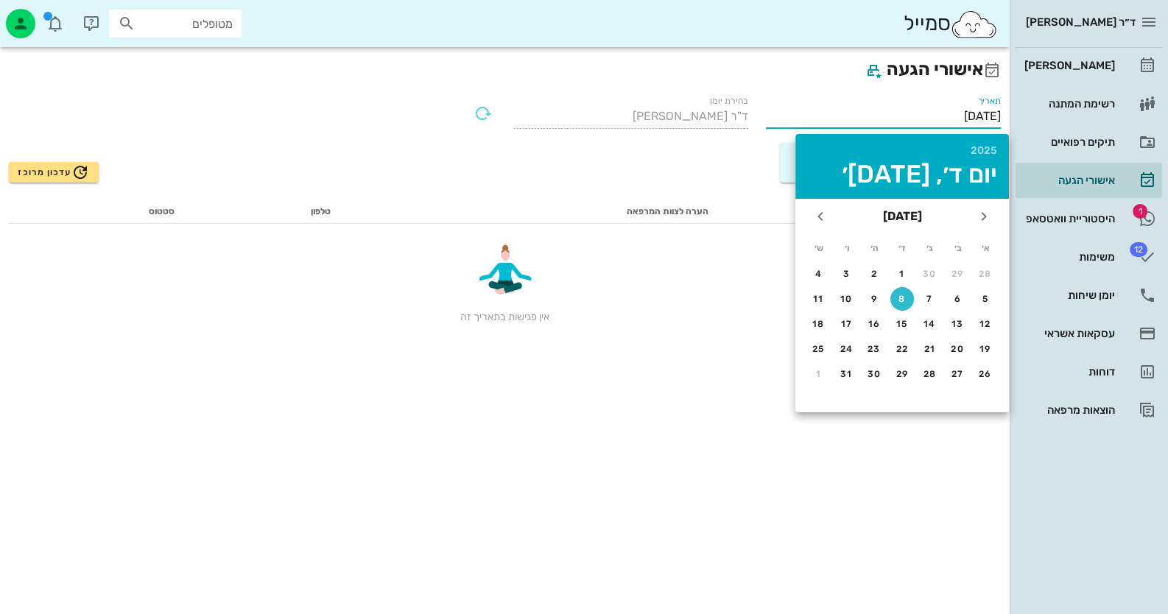
click at [880, 287] on td "9" at bounding box center [874, 299] width 27 height 24
click at [880, 292] on button "9" at bounding box center [874, 299] width 24 height 24
type input "09/10/2025"
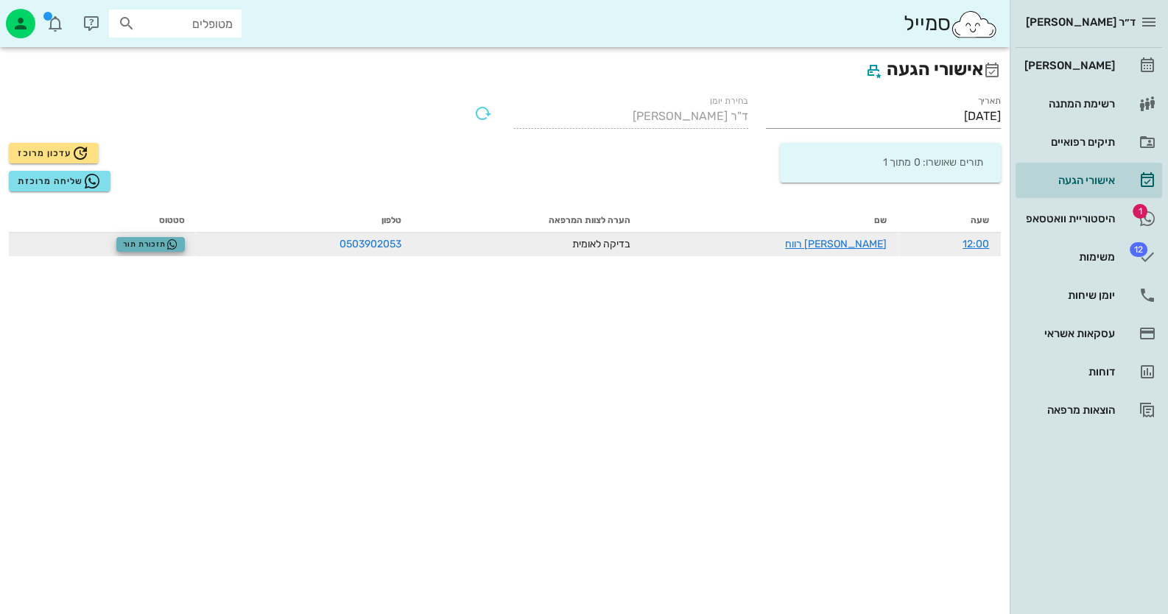
click at [178, 243] on icon "button" at bounding box center [172, 245] width 12 height 12
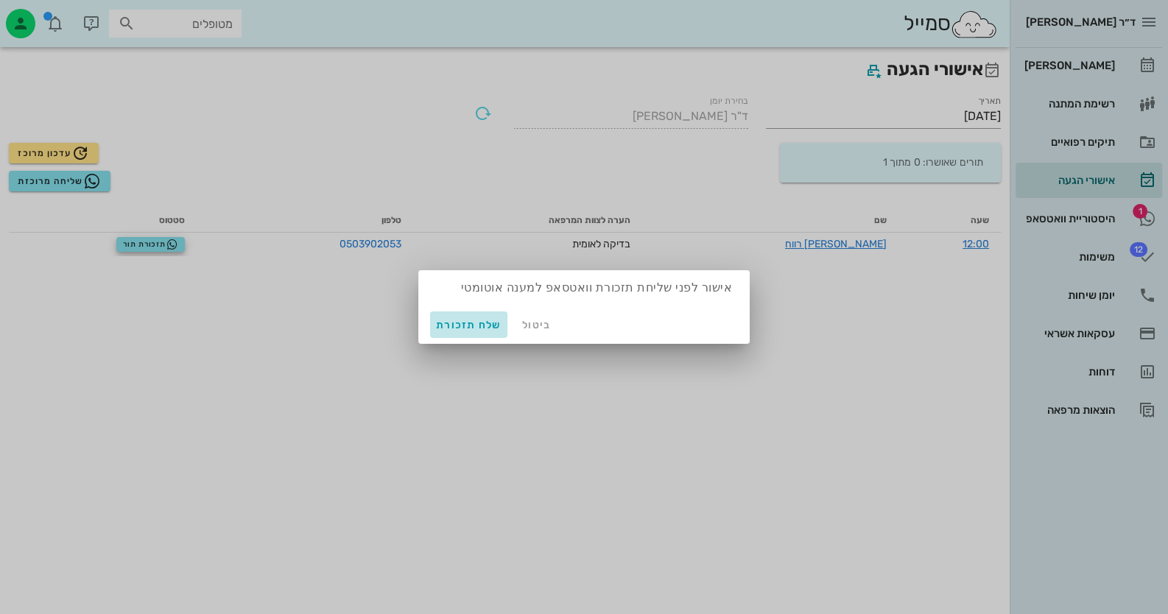
click at [479, 323] on span "שלח תזכורת" at bounding box center [469, 325] width 66 height 13
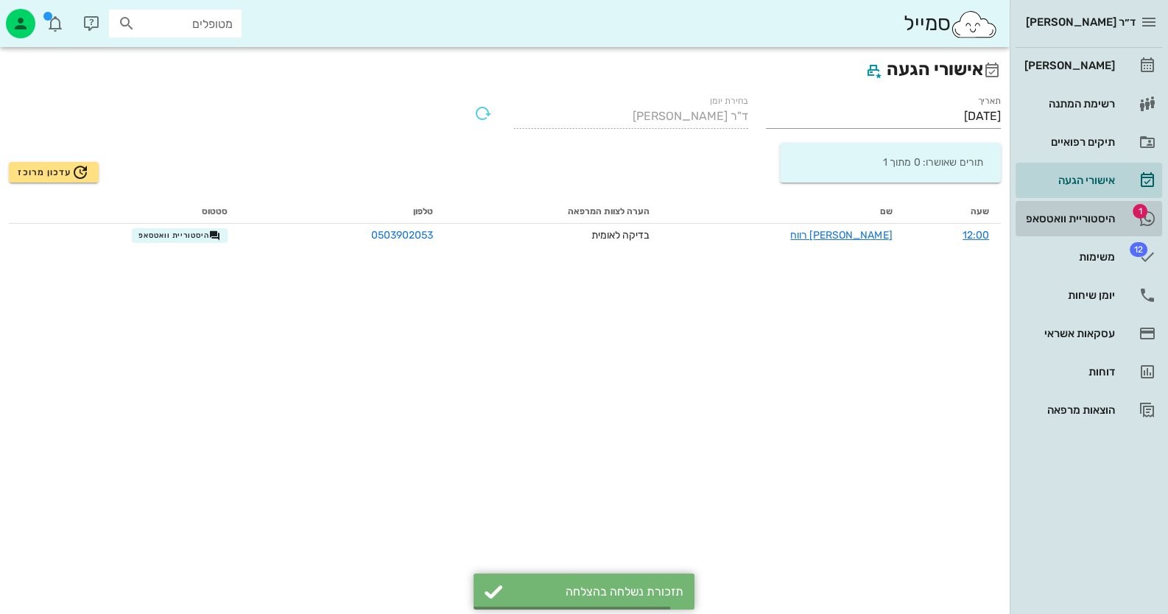
click at [1139, 220] on icon at bounding box center [1148, 219] width 18 height 18
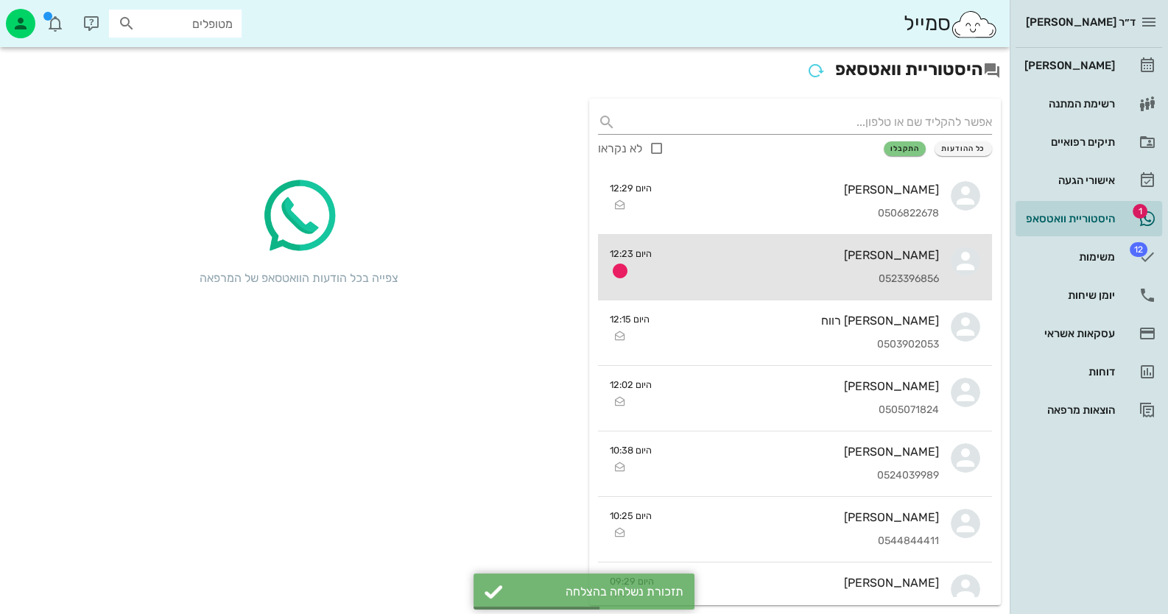
click at [863, 277] on div "0523396856" at bounding box center [801, 279] width 275 height 13
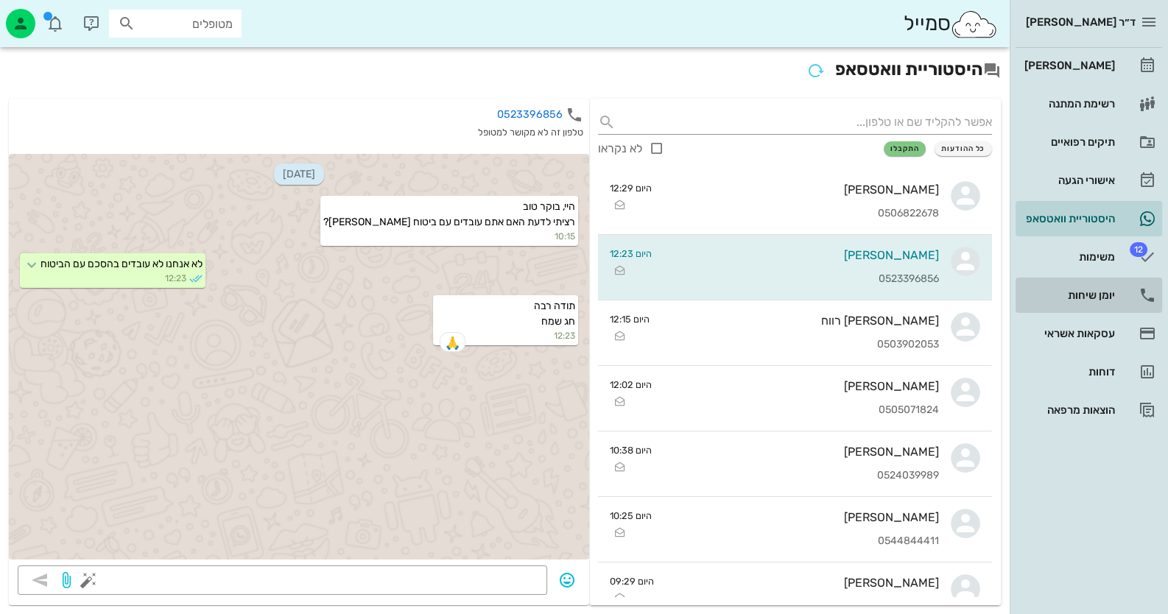
click at [1130, 297] on link "יומן שיחות" at bounding box center [1089, 295] width 147 height 35
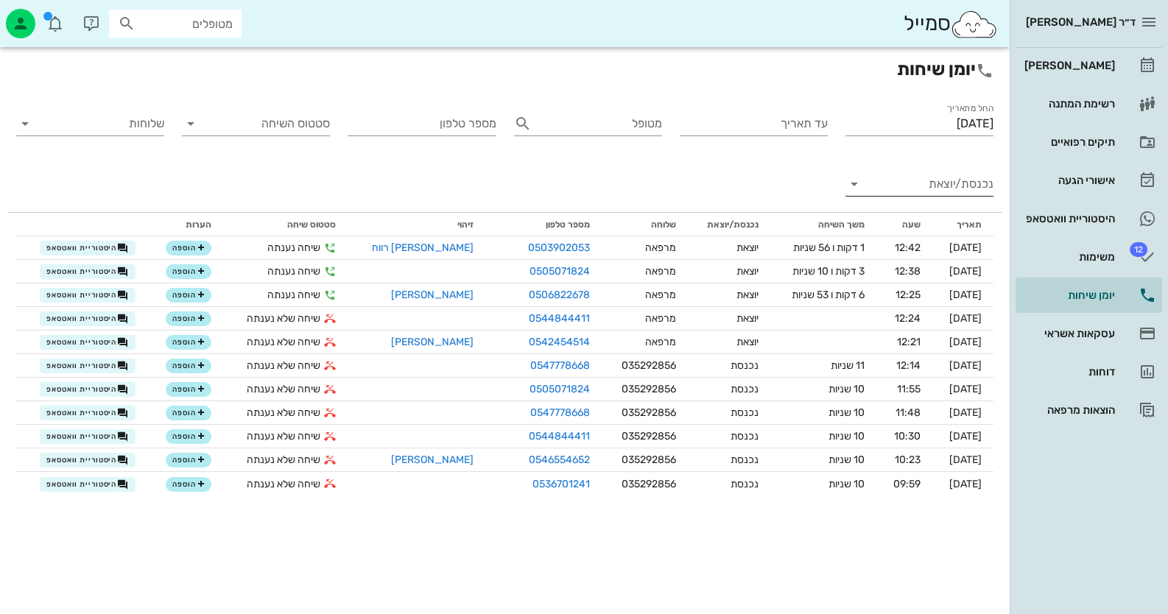
click at [869, 180] on input "נכנסת/יוצאת" at bounding box center [931, 184] width 124 height 24
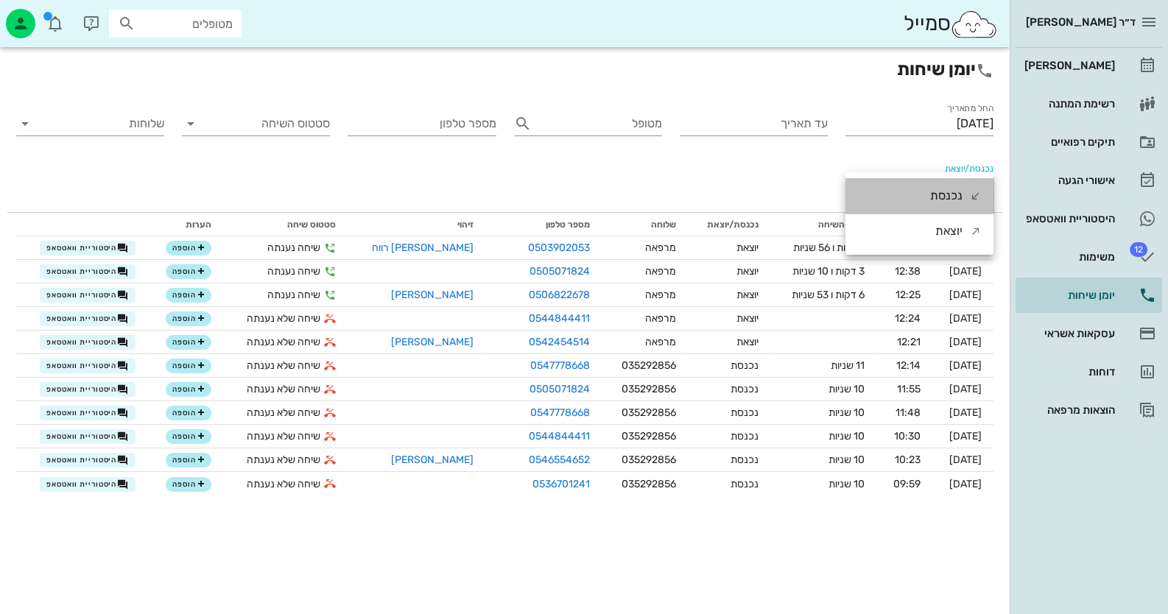
click at [947, 197] on div "נכנסת" at bounding box center [946, 195] width 32 height 35
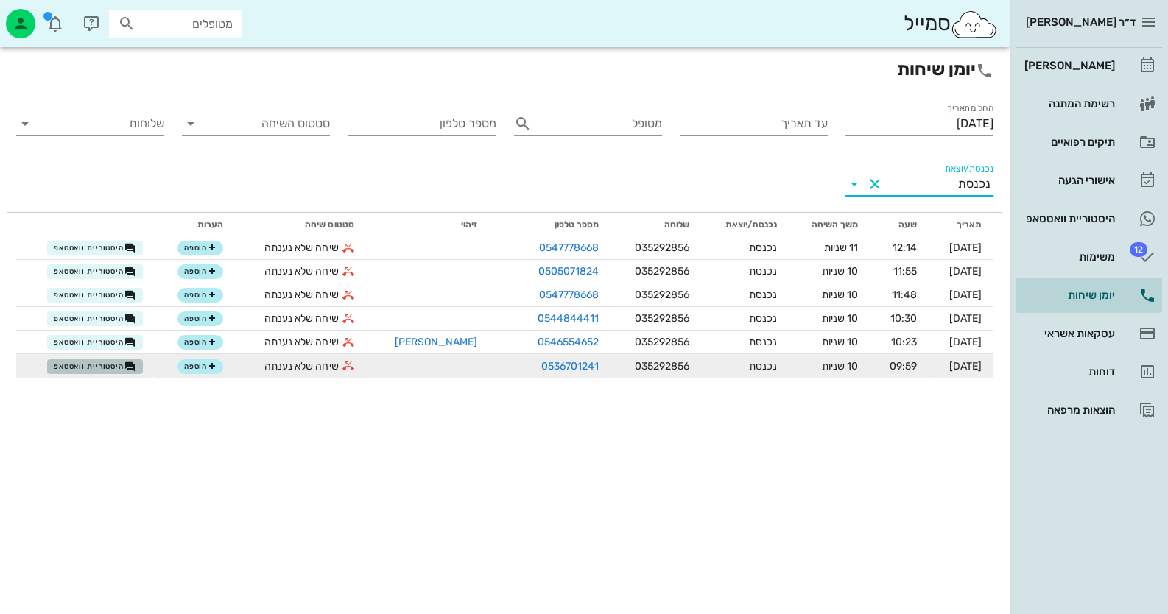
click at [94, 373] on button "היסטוריית וואטסאפ" at bounding box center [95, 366] width 96 height 15
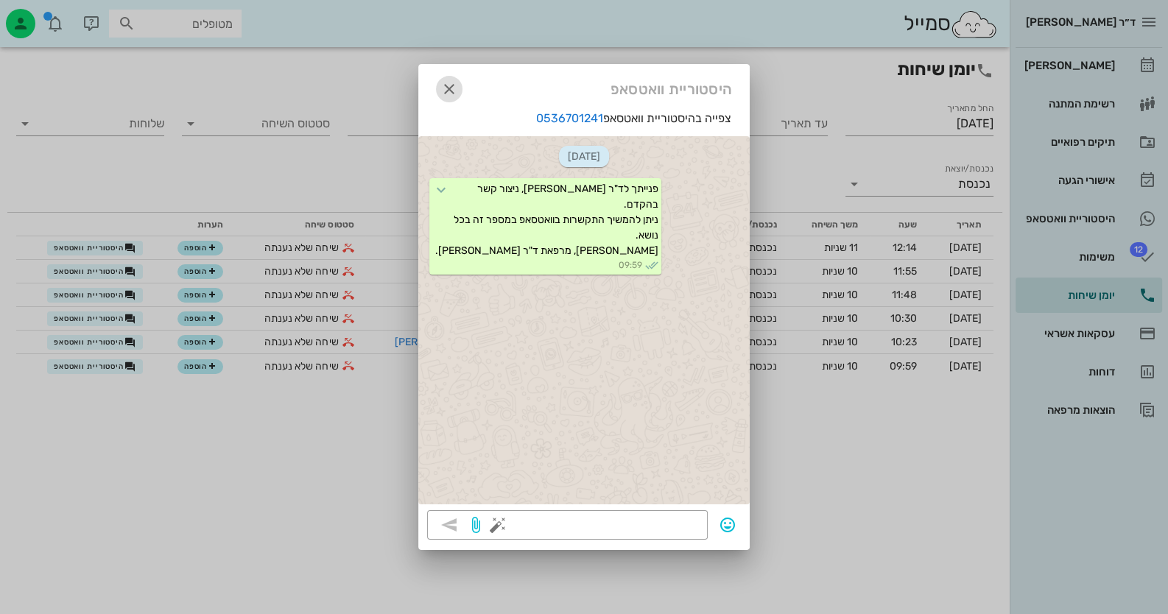
click at [459, 83] on span "button" at bounding box center [449, 89] width 27 height 18
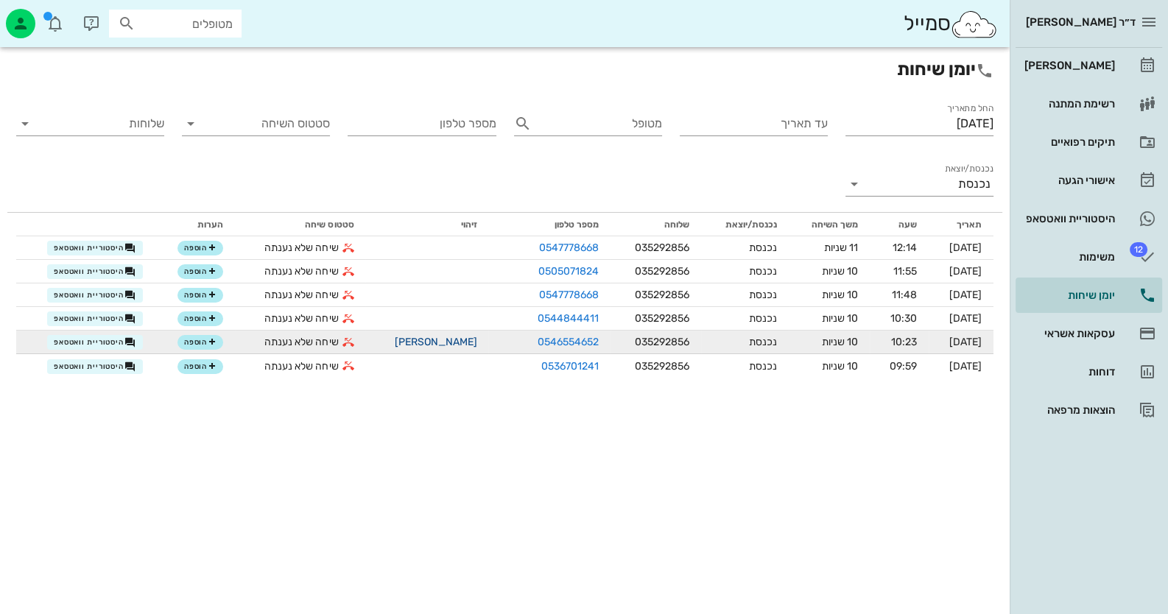
click at [436, 345] on link "[PERSON_NAME]" at bounding box center [435, 342] width 82 height 13
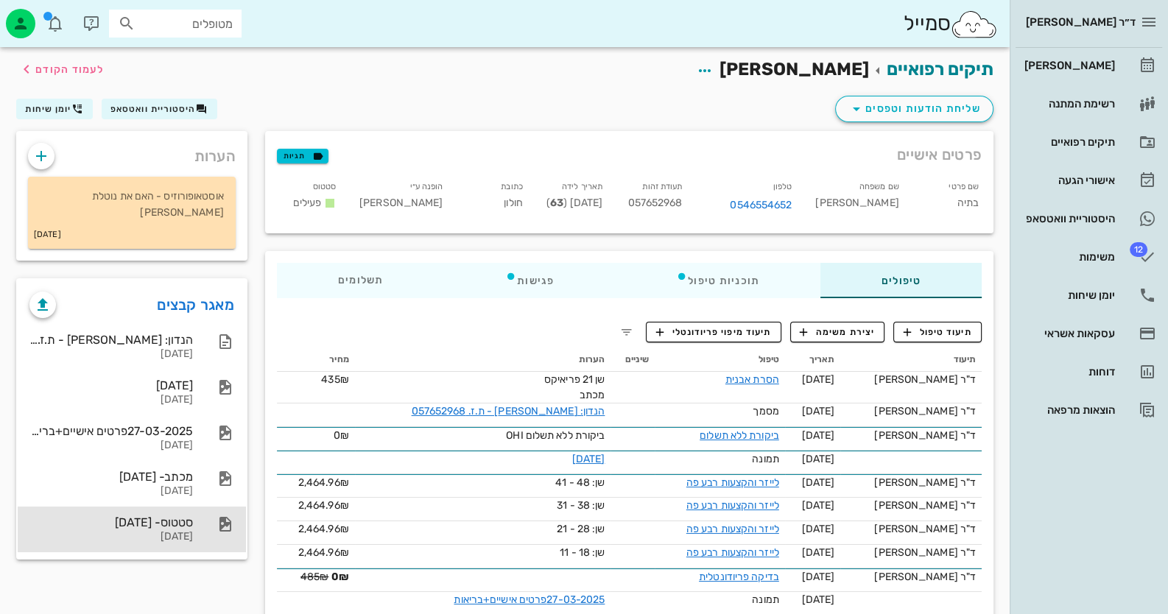
click at [200, 530] on div "סטטוס- 27-03-2025 27-03-2025" at bounding box center [132, 530] width 228 height 46
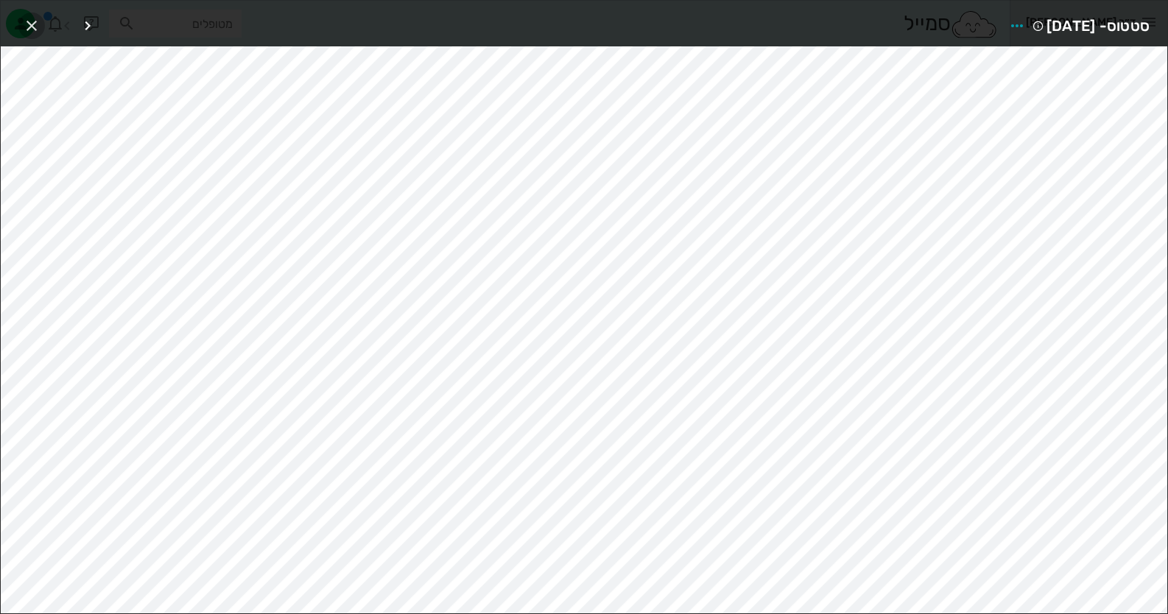
click at [37, 21] on icon "button" at bounding box center [32, 26] width 18 height 18
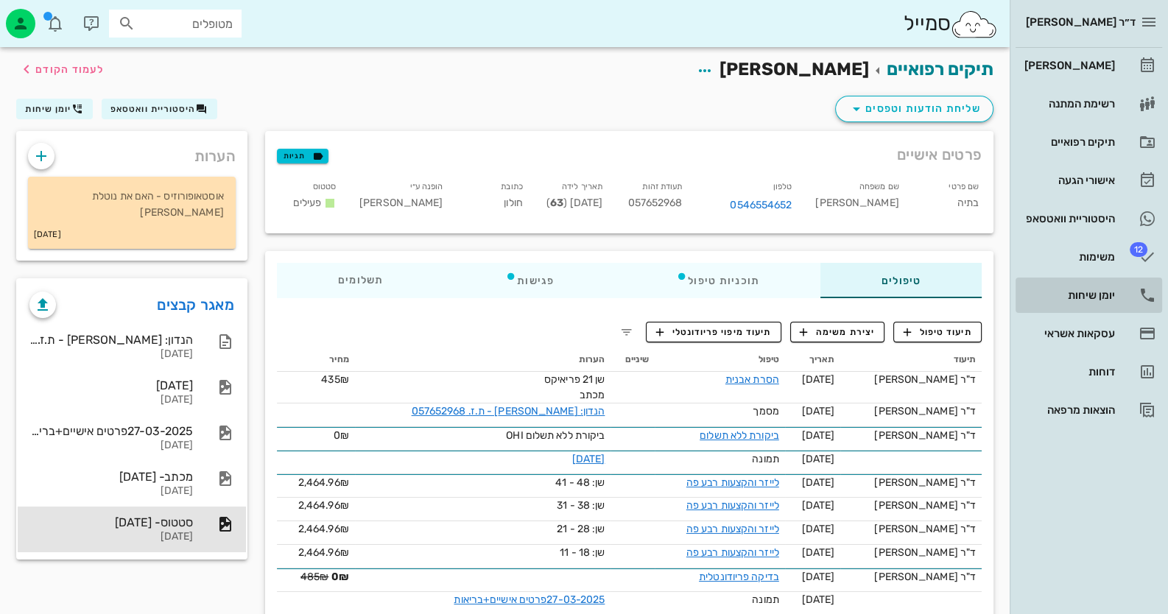
click at [1128, 306] on link "יומן שיחות" at bounding box center [1089, 295] width 147 height 35
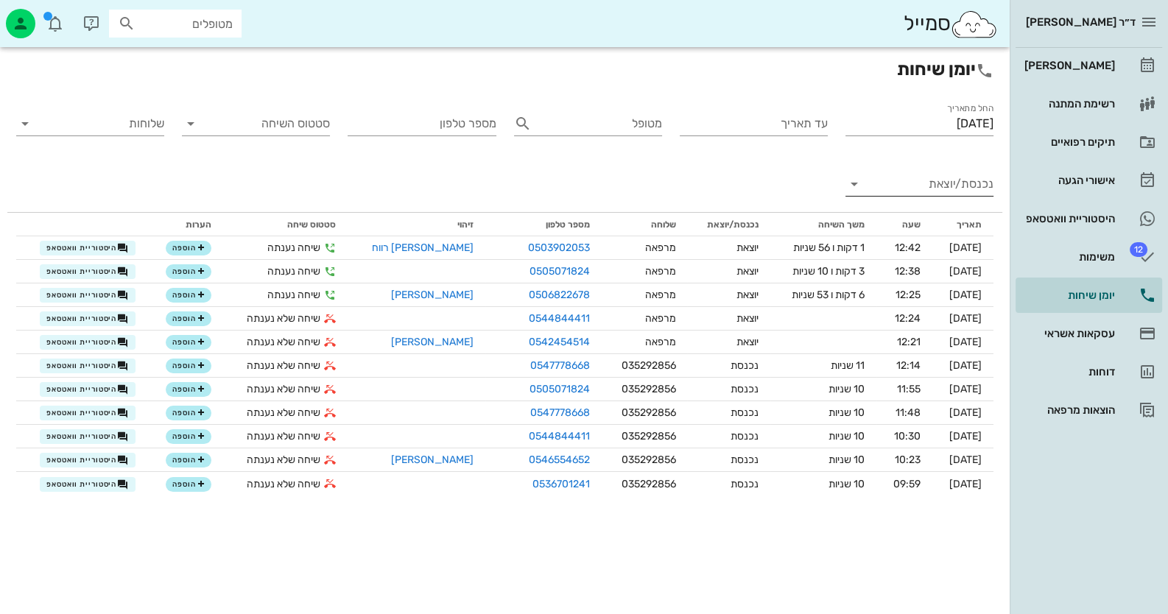
click at [976, 183] on input "נכנסת/יוצאת" at bounding box center [931, 184] width 124 height 24
click at [961, 185] on div "נכנסת" at bounding box center [946, 195] width 32 height 35
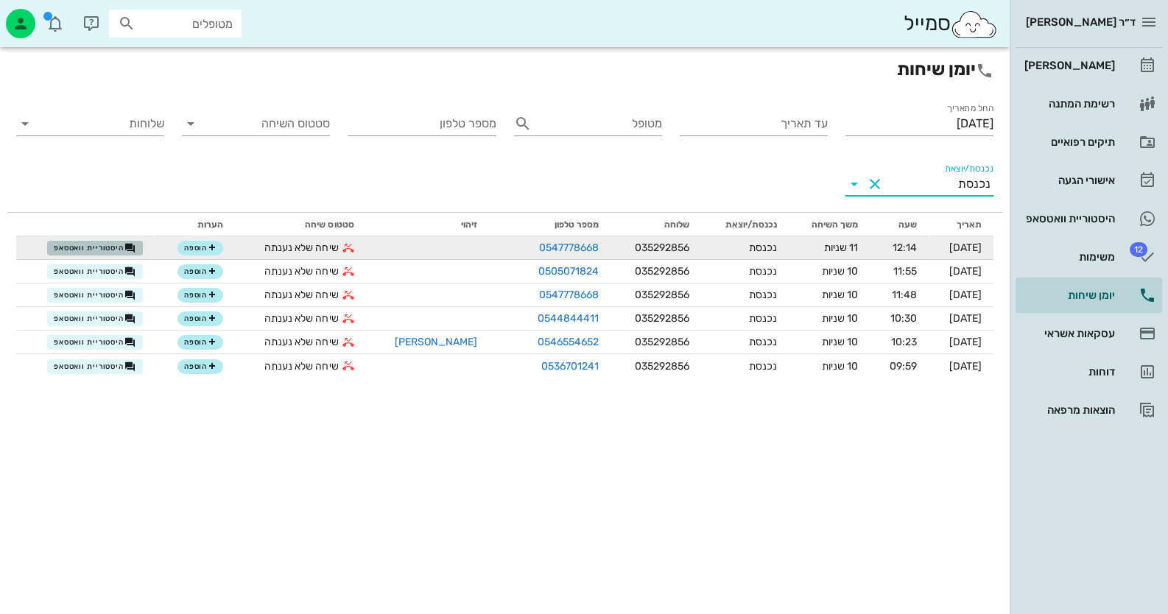
click at [122, 247] on span "היסטוריית וואטסאפ" at bounding box center [95, 248] width 82 height 12
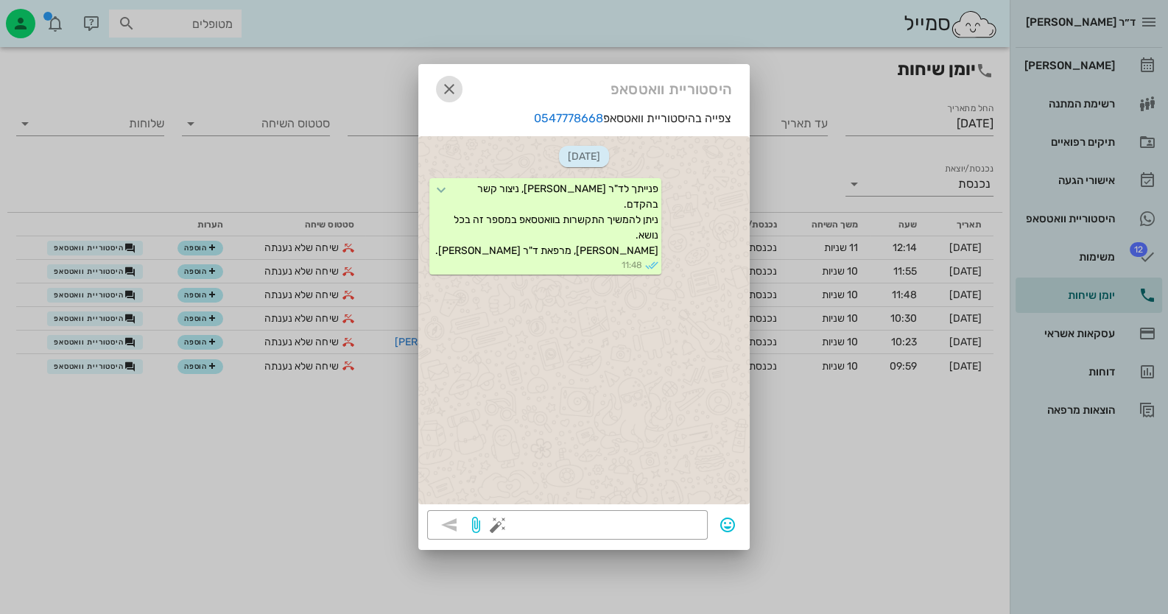
click at [451, 88] on icon "button" at bounding box center [449, 89] width 18 height 18
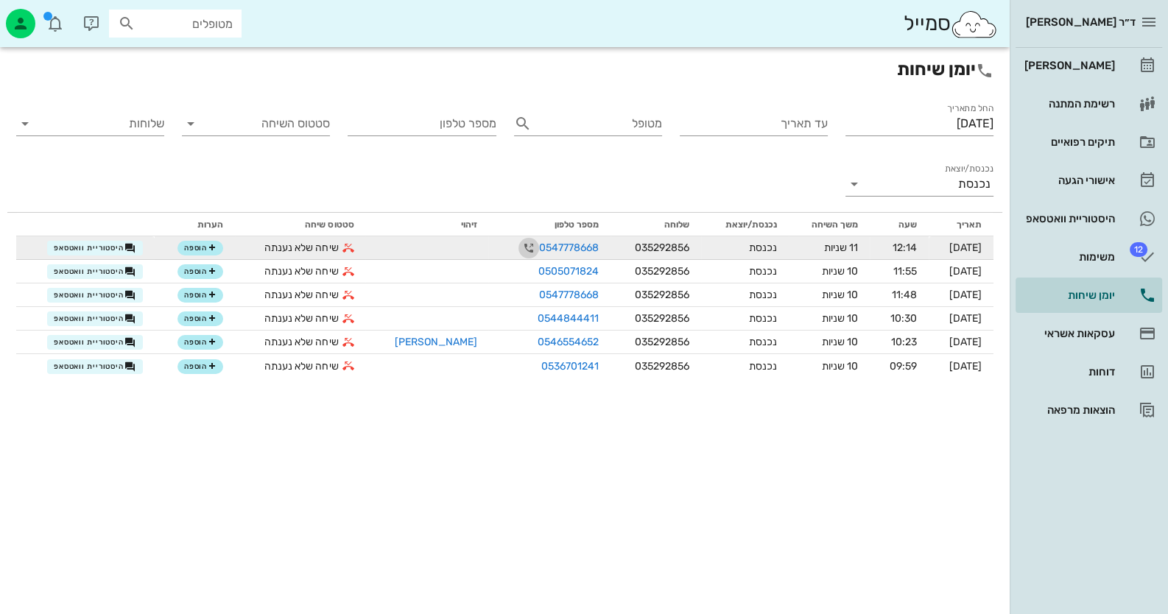
click at [520, 247] on icon "button" at bounding box center [529, 248] width 18 height 18
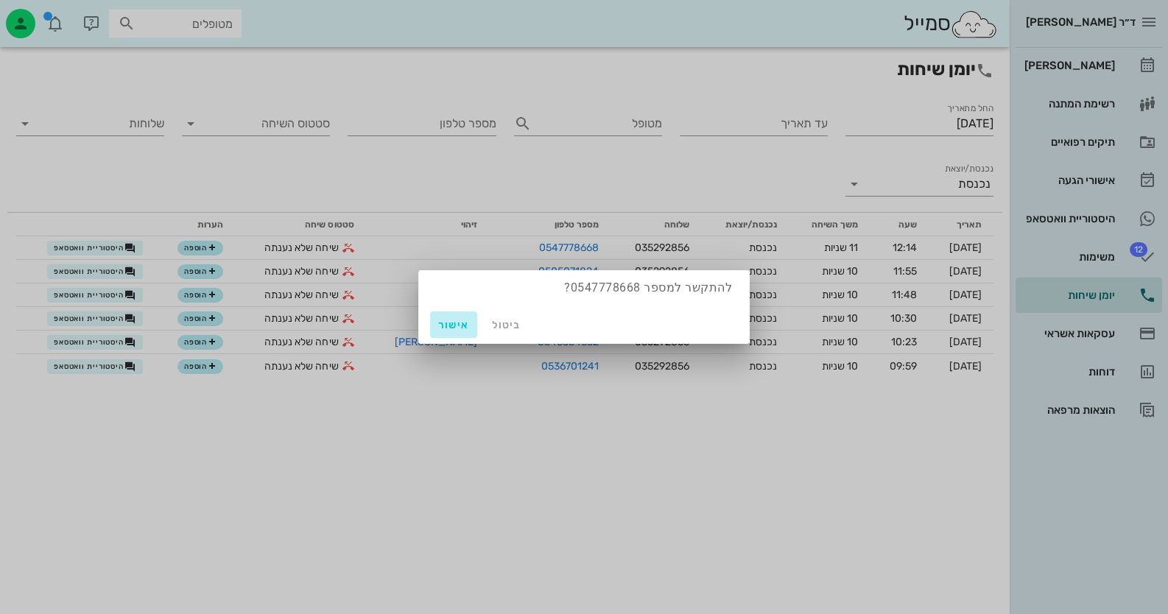
click at [464, 323] on span "אישור" at bounding box center [453, 325] width 35 height 13
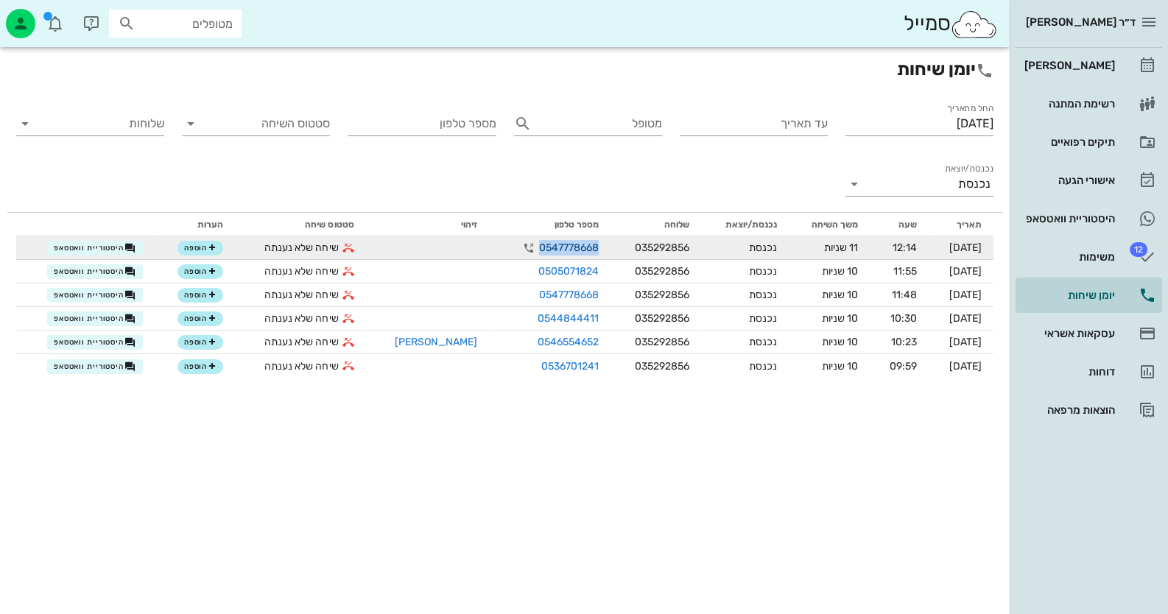
drag, startPoint x: 512, startPoint y: 249, endPoint x: 568, endPoint y: 247, distance: 56.0
click at [568, 247] on link "0547778668" at bounding box center [569, 247] width 60 height 15
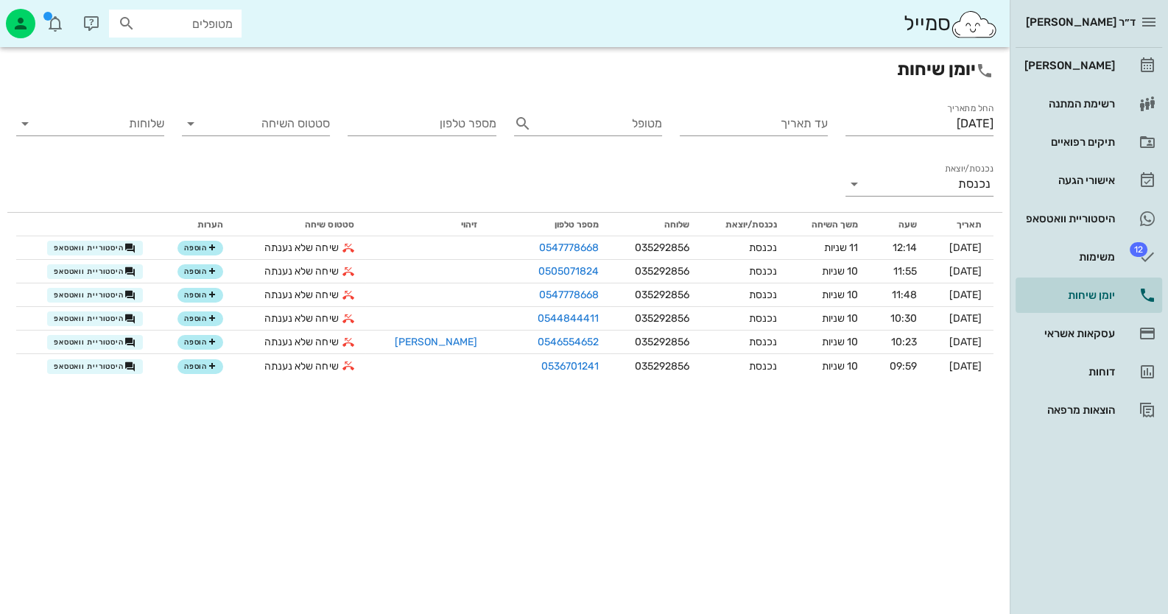
click at [1055, 437] on div "ד״ר חיה מאיר יומן מרפאה רשימת המתנה תיקים רפואיים אישורי הגעה היסטוריית וואטסאפ…" at bounding box center [1089, 307] width 158 height 614
click at [1084, 476] on div "ד״ר חיה מאיר יומן מרפאה רשימת המתנה תיקים רפואיים אישורי הגעה היסטוריית וואטסאפ…" at bounding box center [1089, 307] width 158 height 614
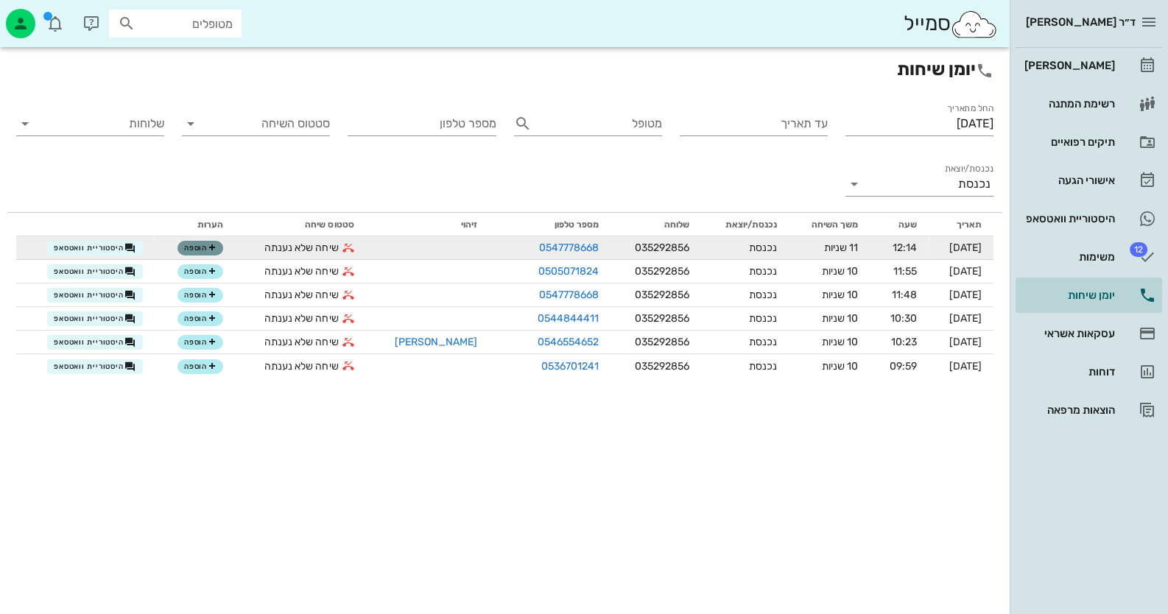
click at [203, 244] on span "הוספה" at bounding box center [200, 248] width 32 height 9
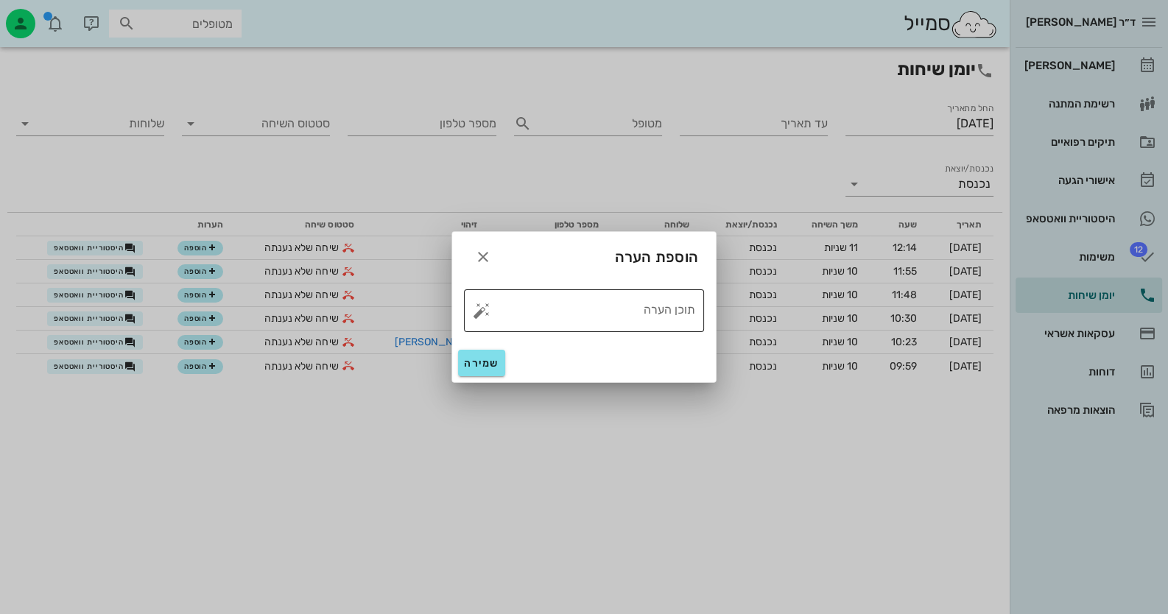
click at [479, 309] on button "button" at bounding box center [482, 311] width 18 height 18
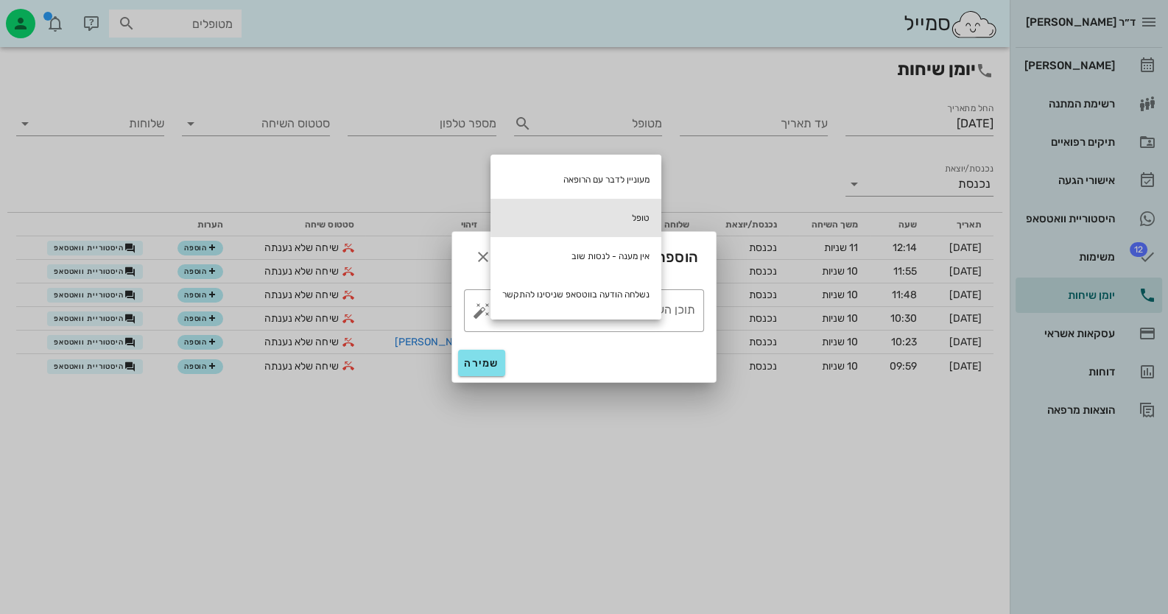
click at [618, 222] on div "טופל" at bounding box center [575, 218] width 171 height 38
type textarea "טופל"
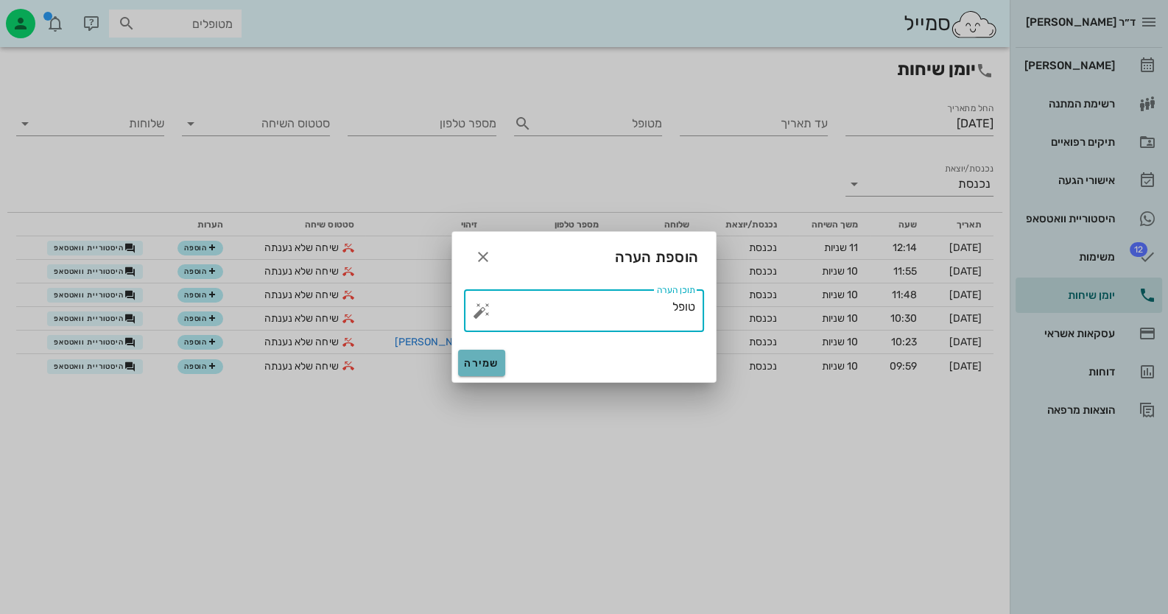
click at [481, 367] on span "שמירה" at bounding box center [481, 363] width 35 height 13
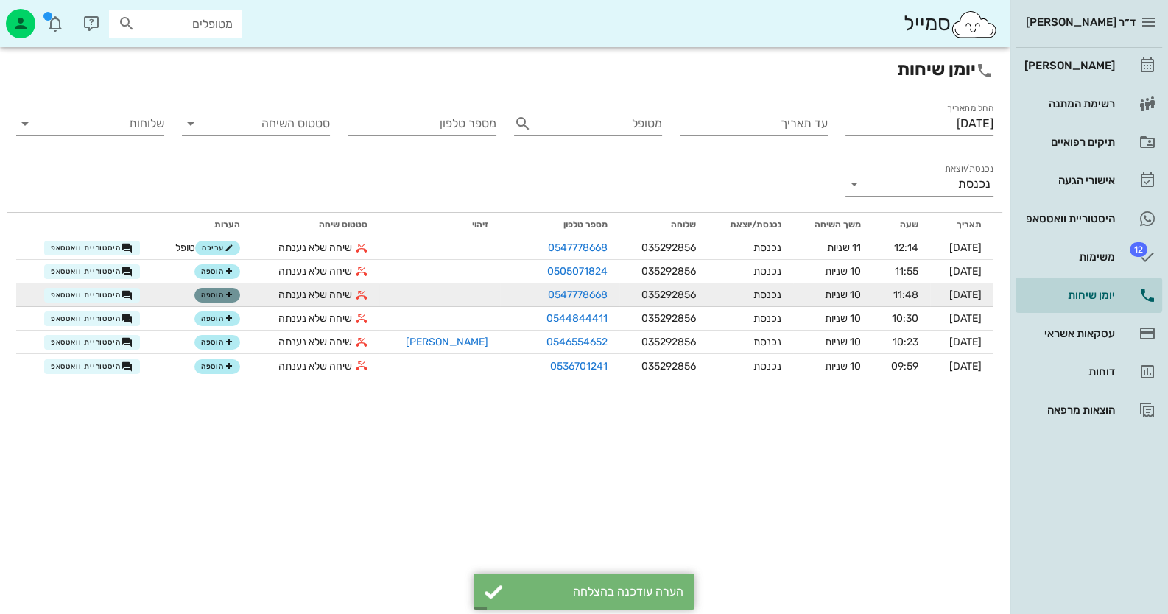
click at [210, 295] on span "הוספה" at bounding box center [217, 295] width 32 height 9
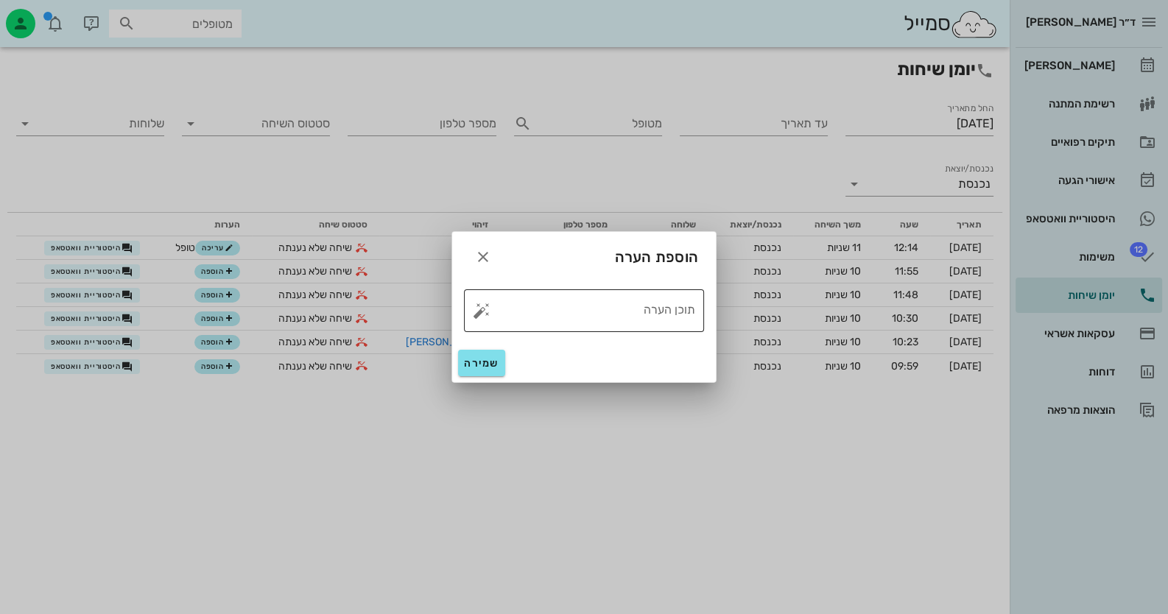
click at [482, 311] on button "button" at bounding box center [482, 311] width 18 height 18
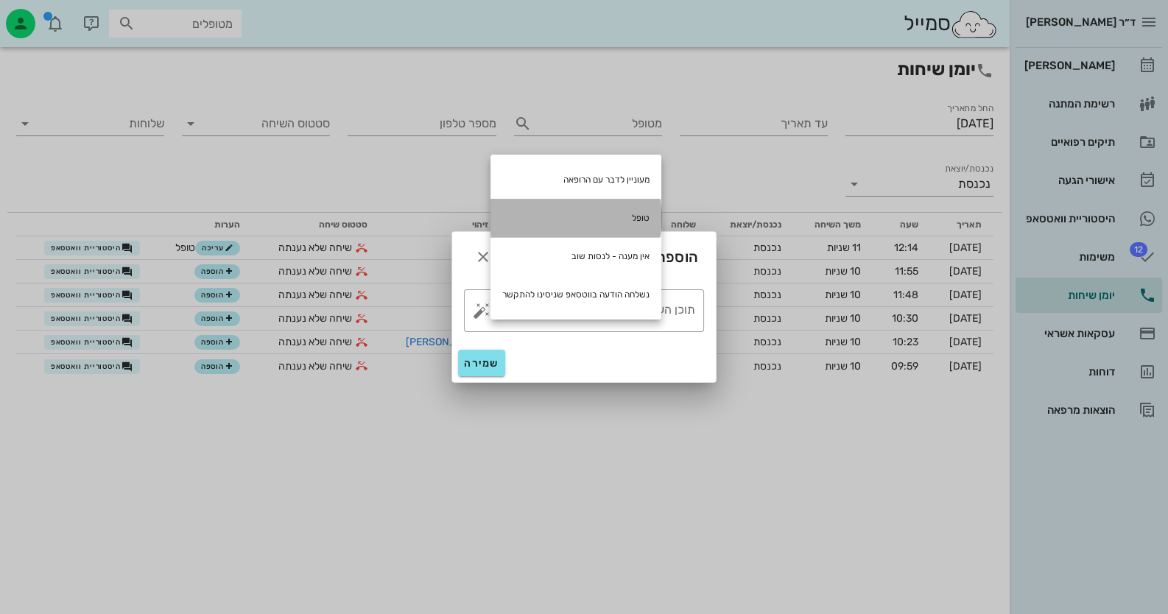
click at [619, 223] on div "טופל" at bounding box center [575, 218] width 171 height 38
type textarea "טופל"
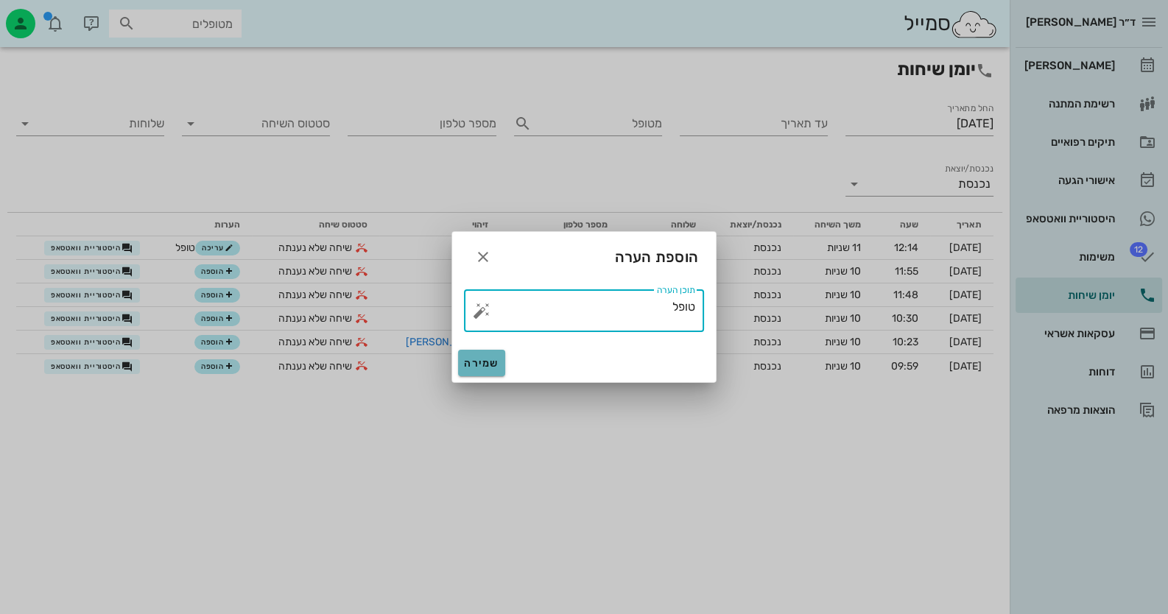
click at [468, 362] on span "שמירה" at bounding box center [481, 363] width 35 height 13
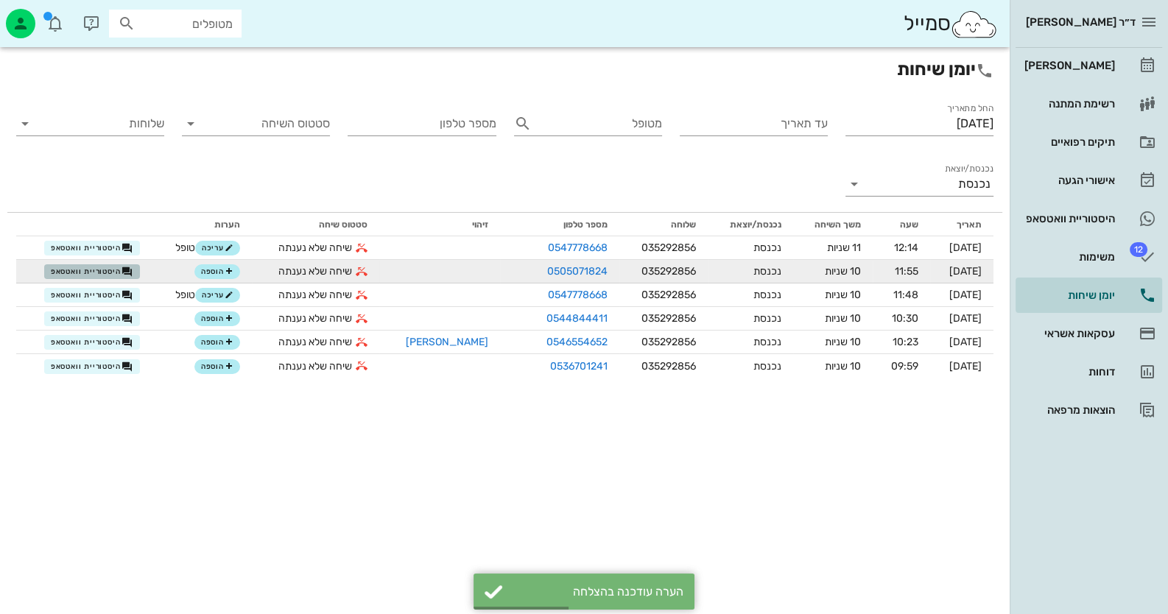
click at [62, 273] on span "היסטוריית וואטסאפ" at bounding box center [92, 272] width 82 height 12
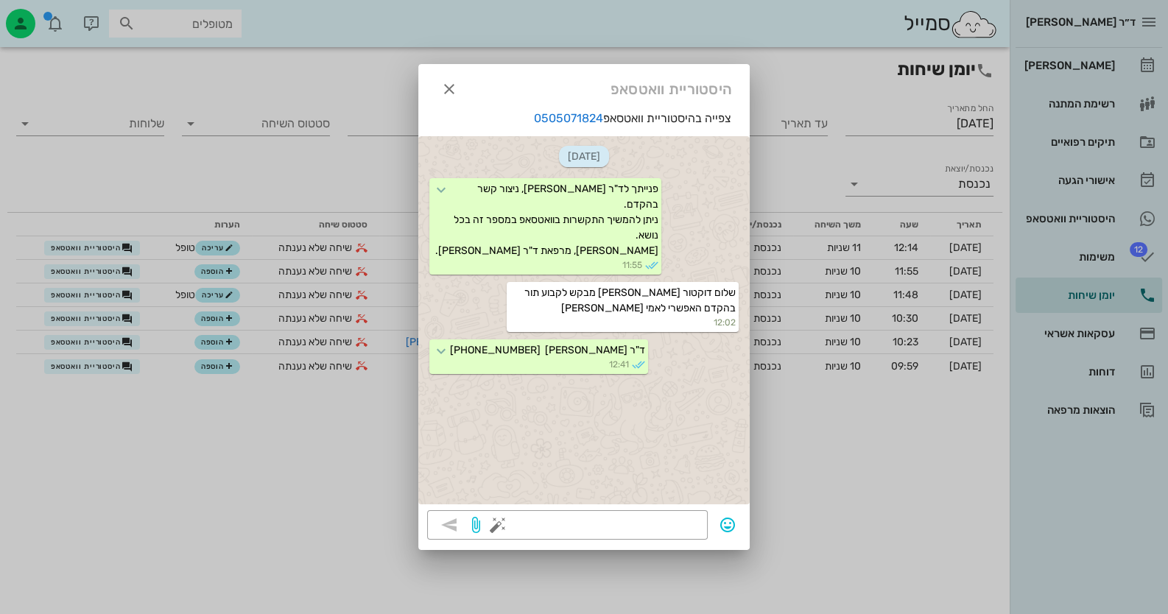
click at [208, 267] on div at bounding box center [584, 307] width 1168 height 614
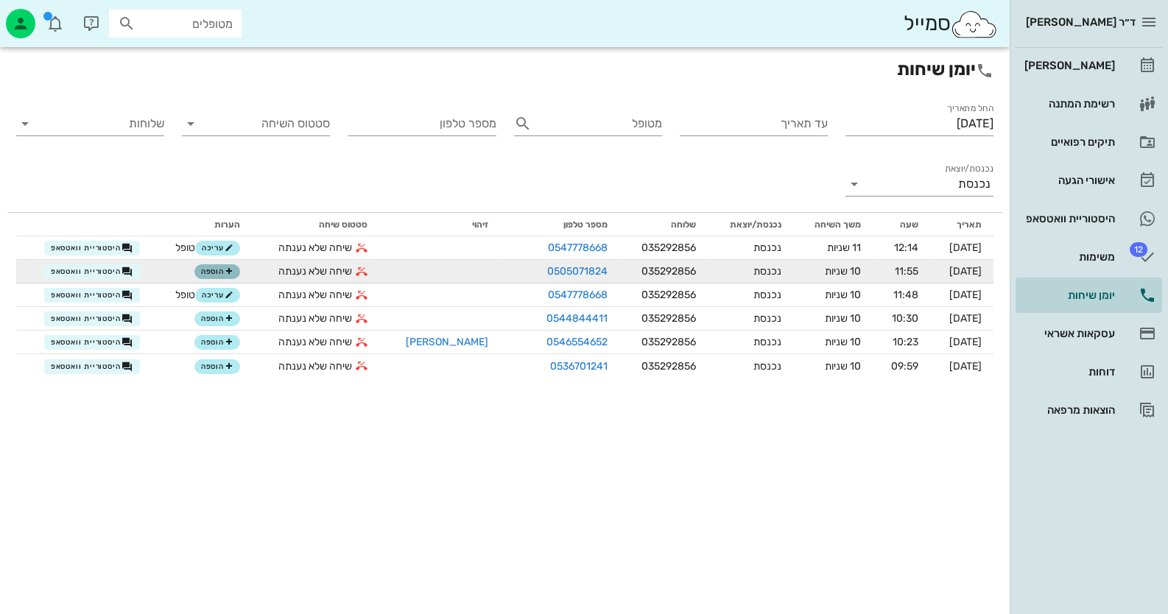
click at [217, 270] on span "הוספה" at bounding box center [217, 271] width 32 height 9
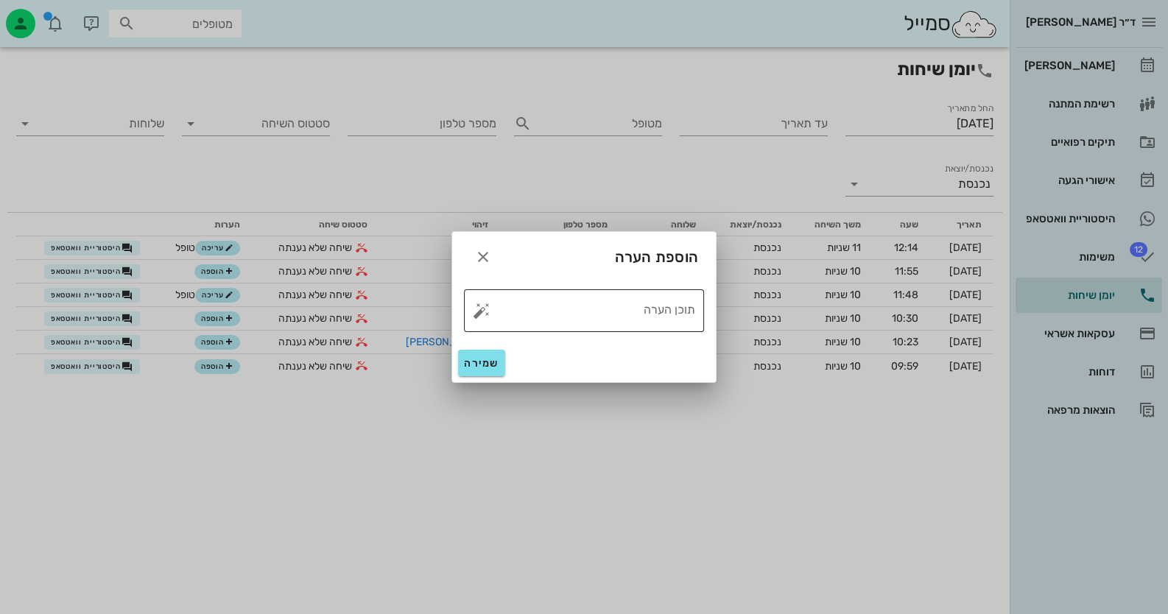
click at [483, 310] on button "button" at bounding box center [482, 311] width 18 height 18
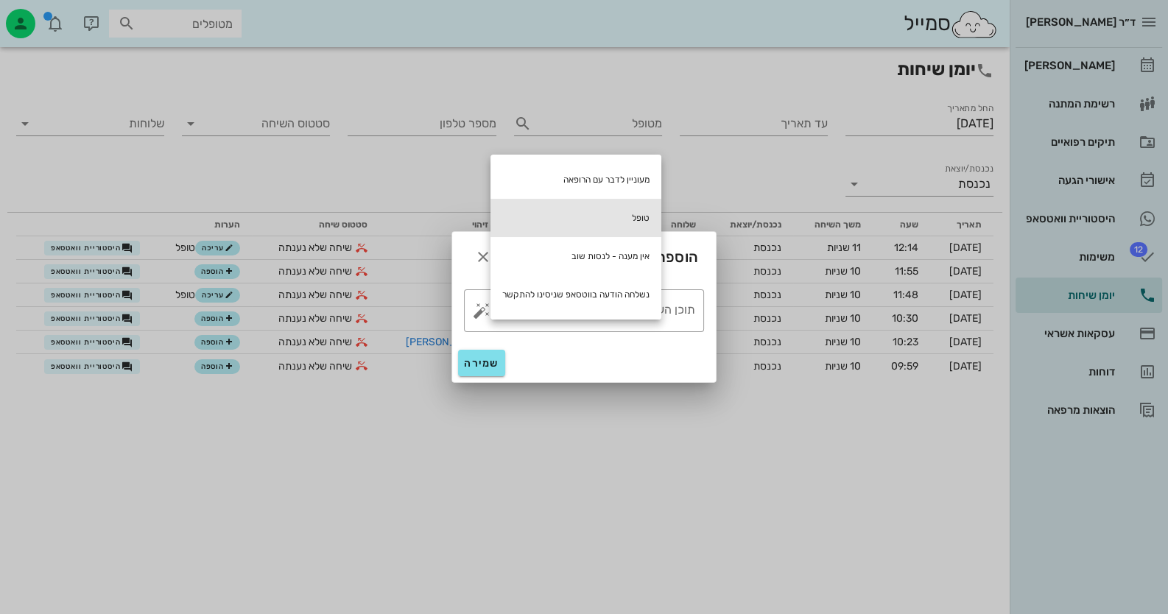
click at [618, 221] on div "טופל" at bounding box center [575, 218] width 171 height 38
type textarea "טופל"
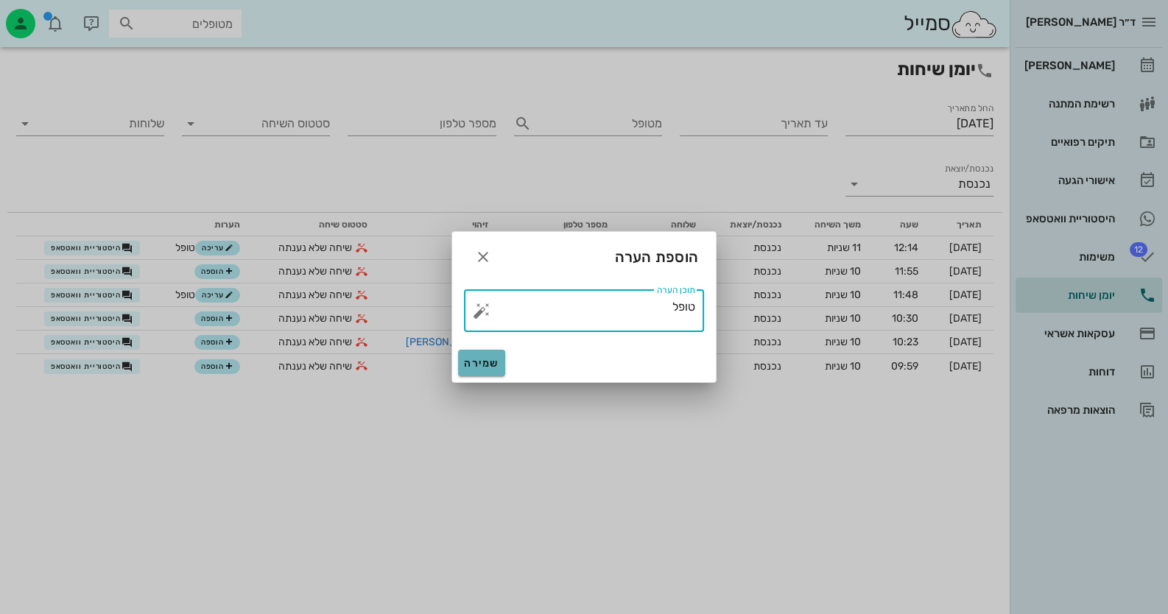
click at [495, 365] on span "שמירה" at bounding box center [481, 363] width 35 height 13
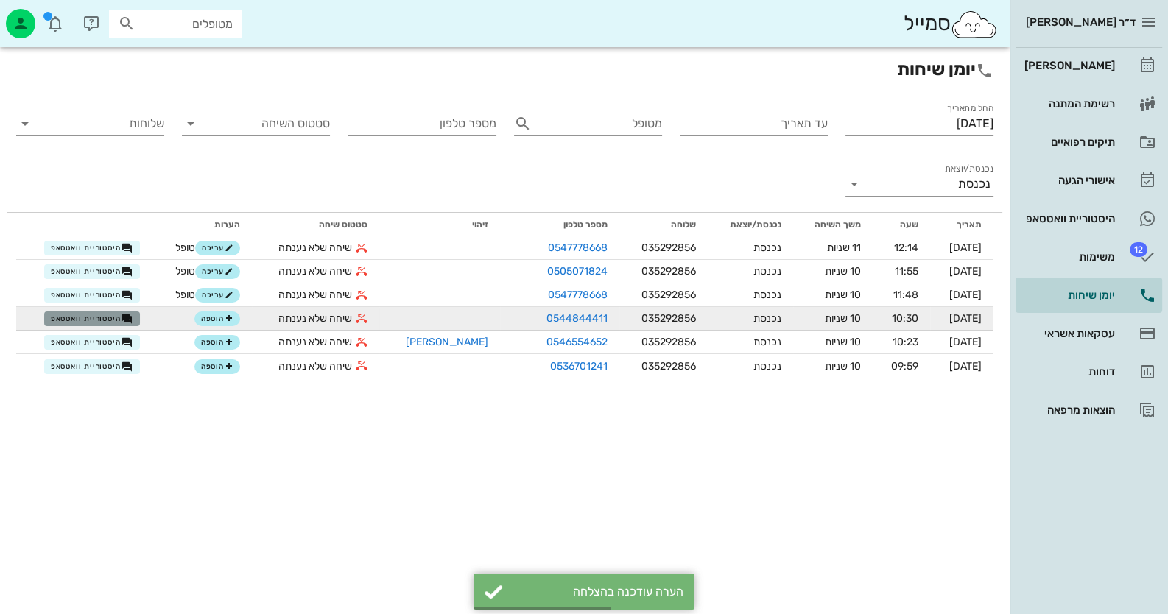
click at [93, 320] on span "היסטוריית וואטסאפ" at bounding box center [92, 319] width 82 height 12
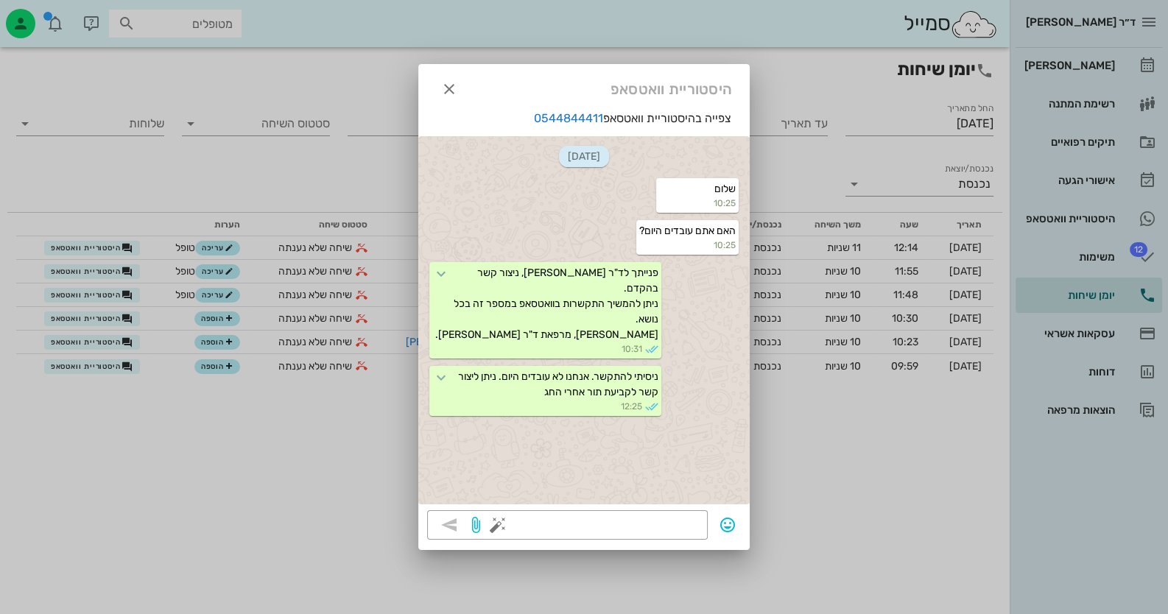
click at [228, 325] on div at bounding box center [584, 307] width 1168 height 614
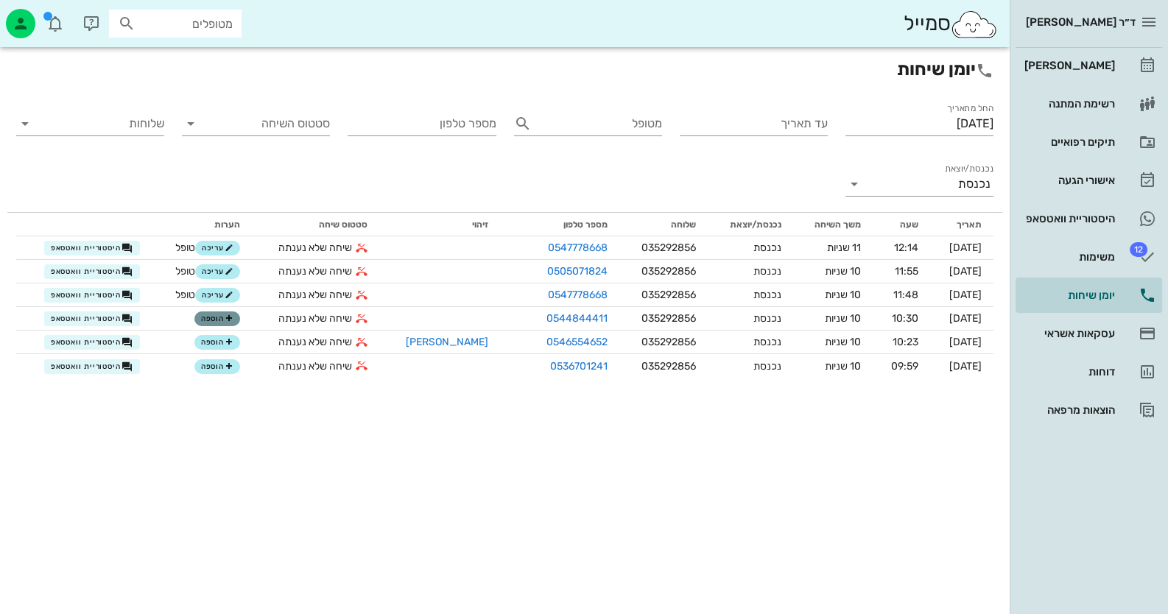
click at [228, 325] on button "הוספה" at bounding box center [217, 319] width 46 height 15
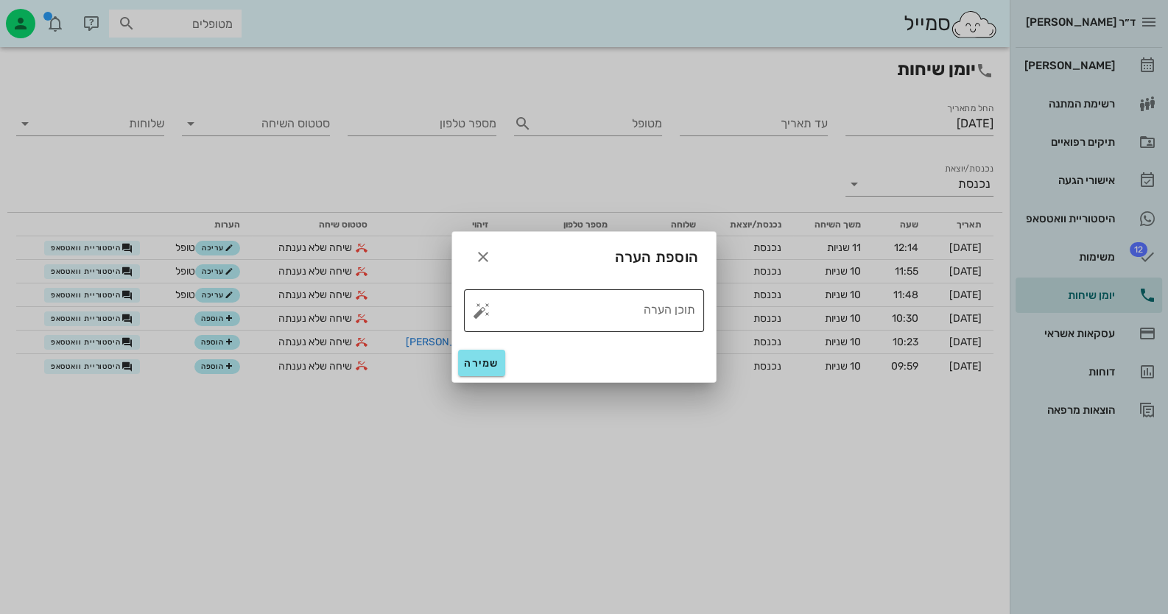
click at [480, 307] on button "button" at bounding box center [482, 311] width 18 height 18
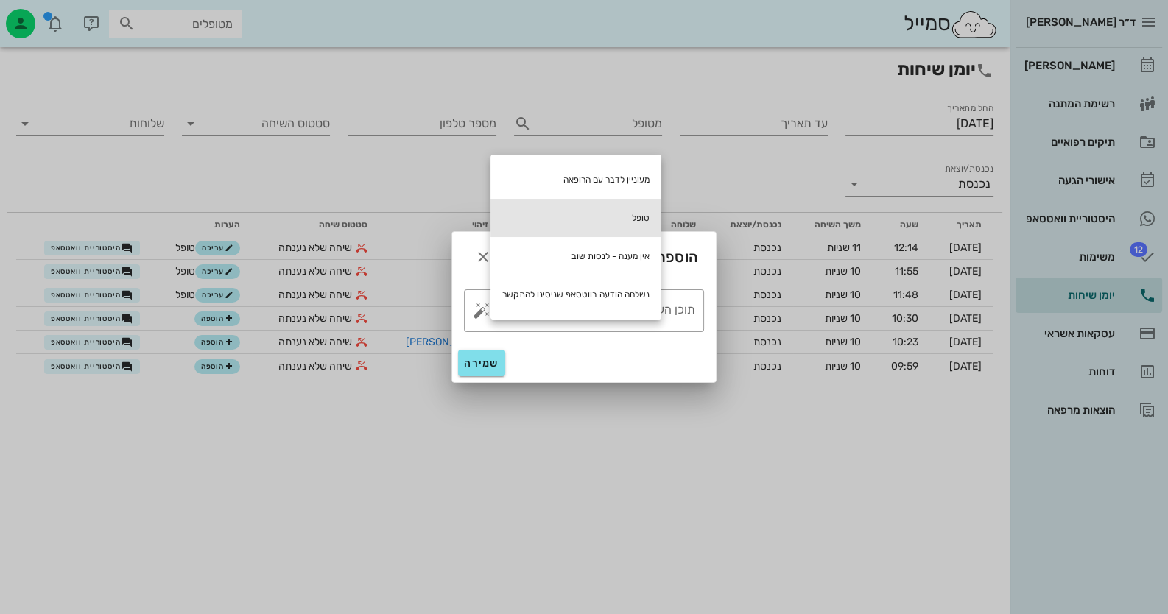
drag, startPoint x: 632, startPoint y: 222, endPoint x: 545, endPoint y: 346, distance: 151.2
click at [632, 223] on div "טופל" at bounding box center [575, 218] width 171 height 38
type textarea "טופל"
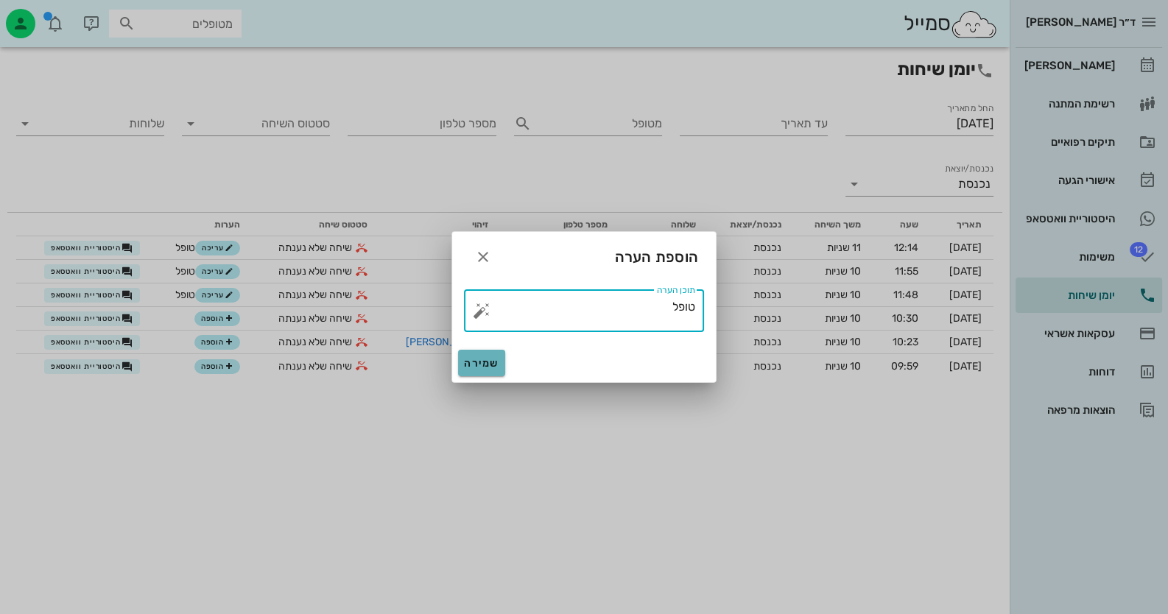
click at [493, 363] on span "שמירה" at bounding box center [481, 363] width 35 height 13
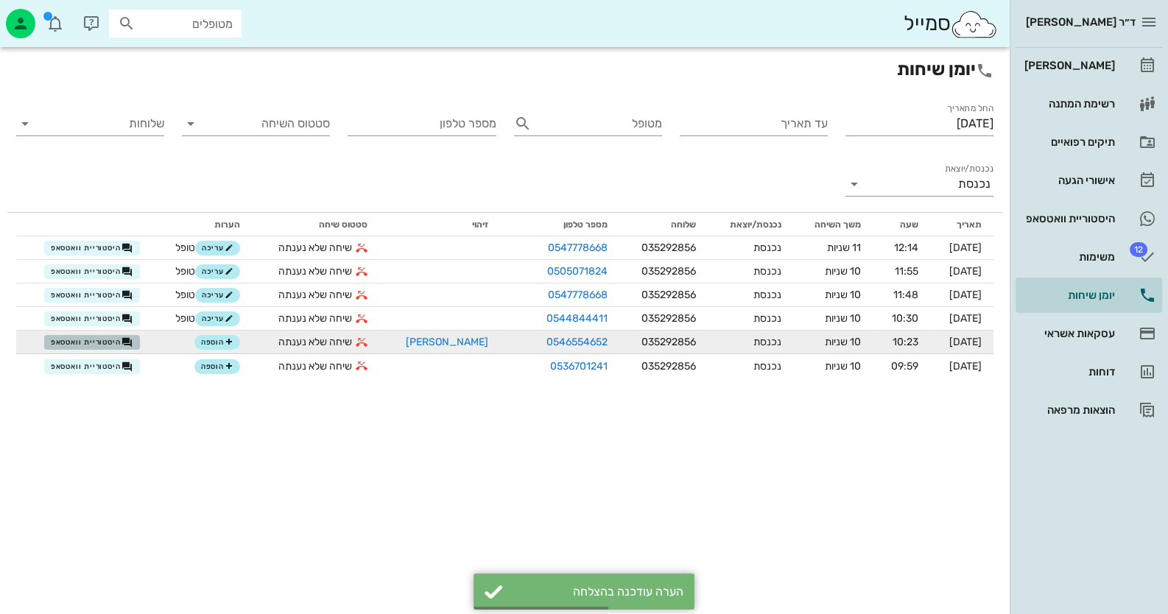
click at [103, 338] on span "היסטוריית וואטסאפ" at bounding box center [92, 343] width 82 height 12
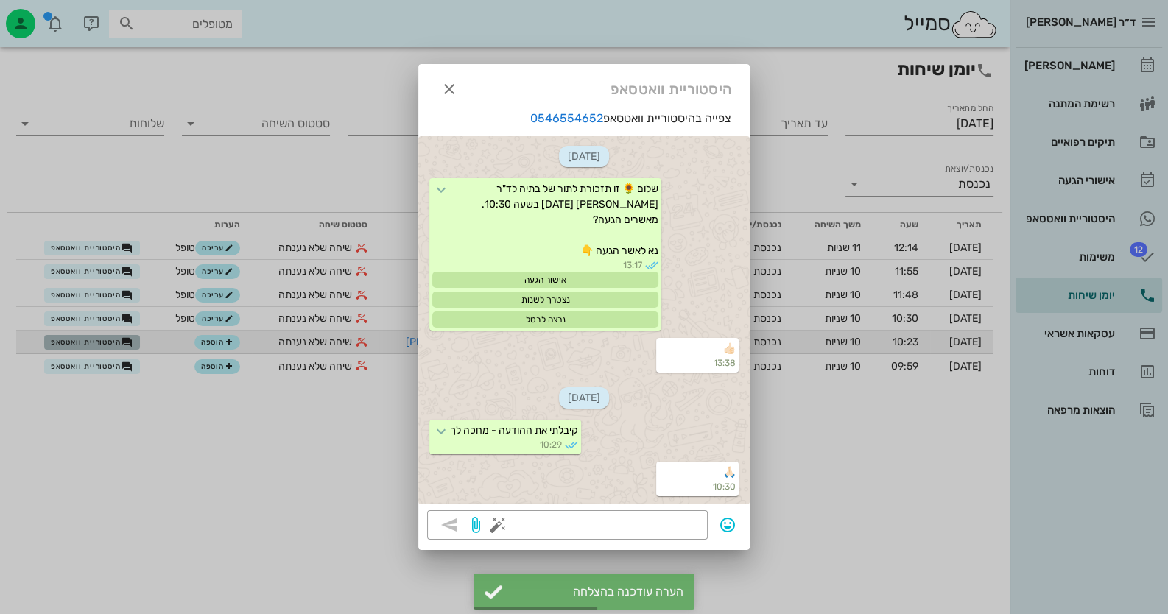
scroll to position [320, 0]
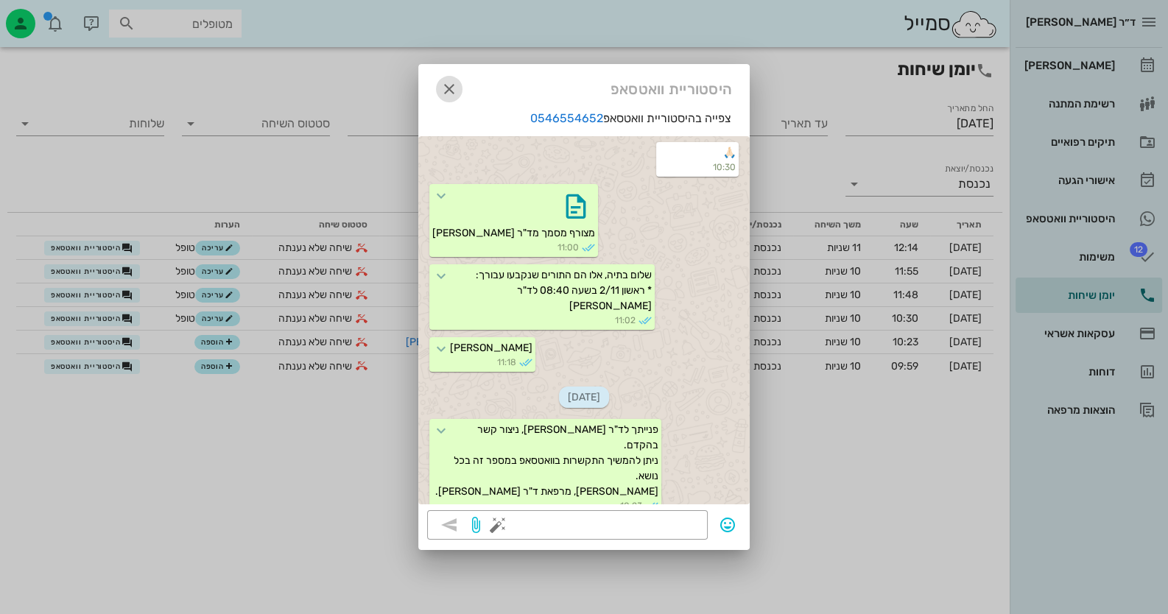
click at [443, 84] on icon "button" at bounding box center [449, 89] width 18 height 18
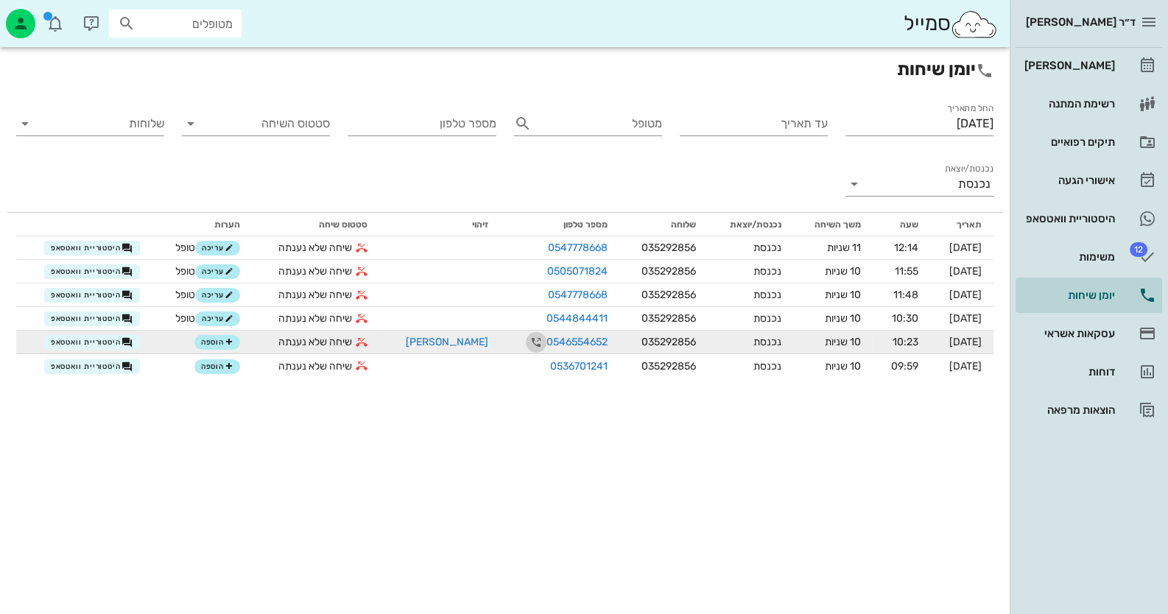
click at [527, 344] on icon "button" at bounding box center [536, 343] width 18 height 18
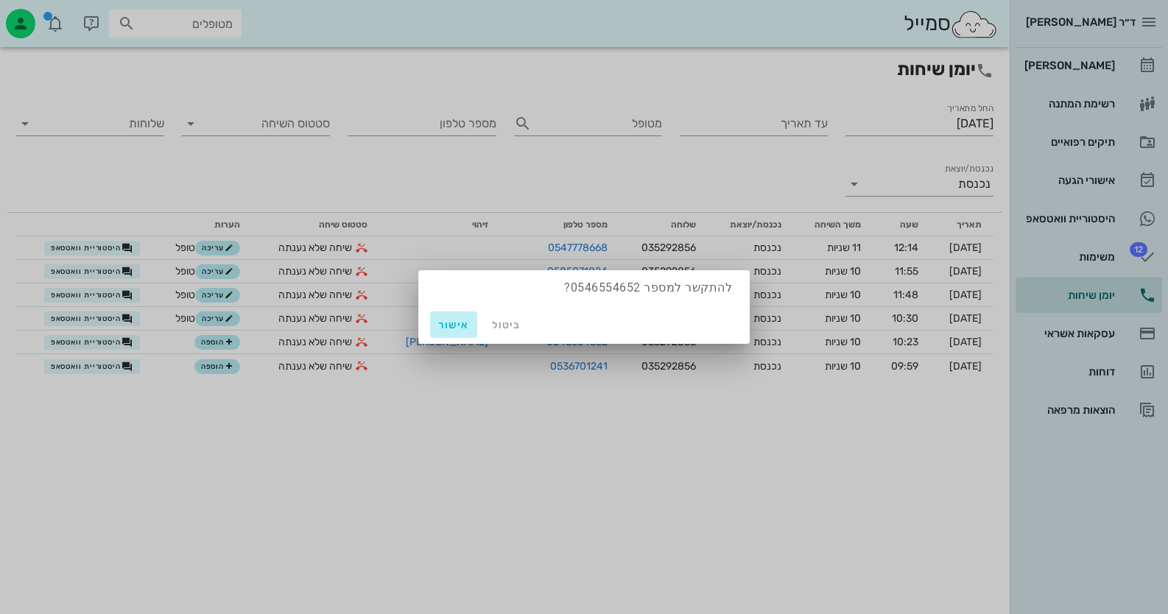
click at [446, 326] on span "אישור" at bounding box center [453, 325] width 35 height 13
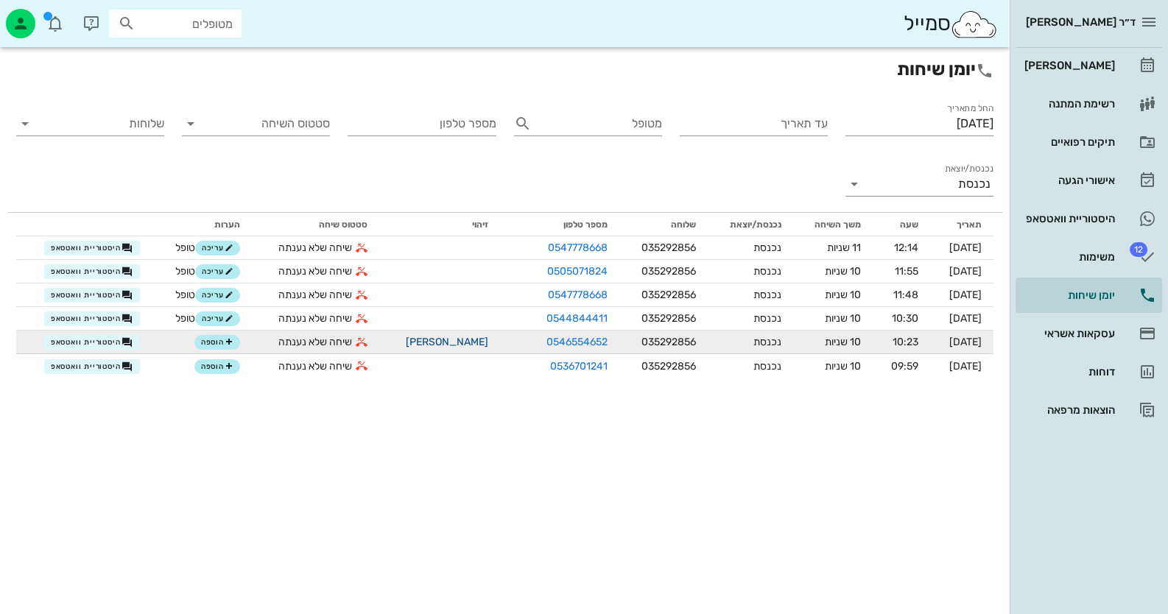
click at [421, 347] on link "[PERSON_NAME]" at bounding box center [447, 342] width 82 height 13
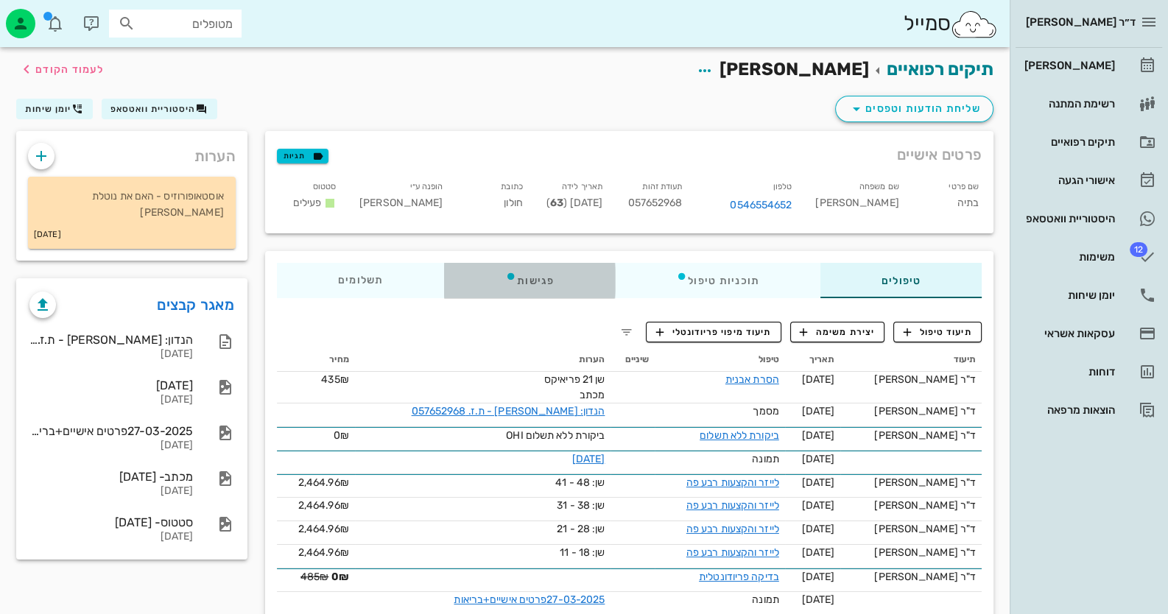
click at [536, 279] on div "פגישות" at bounding box center [529, 280] width 171 height 35
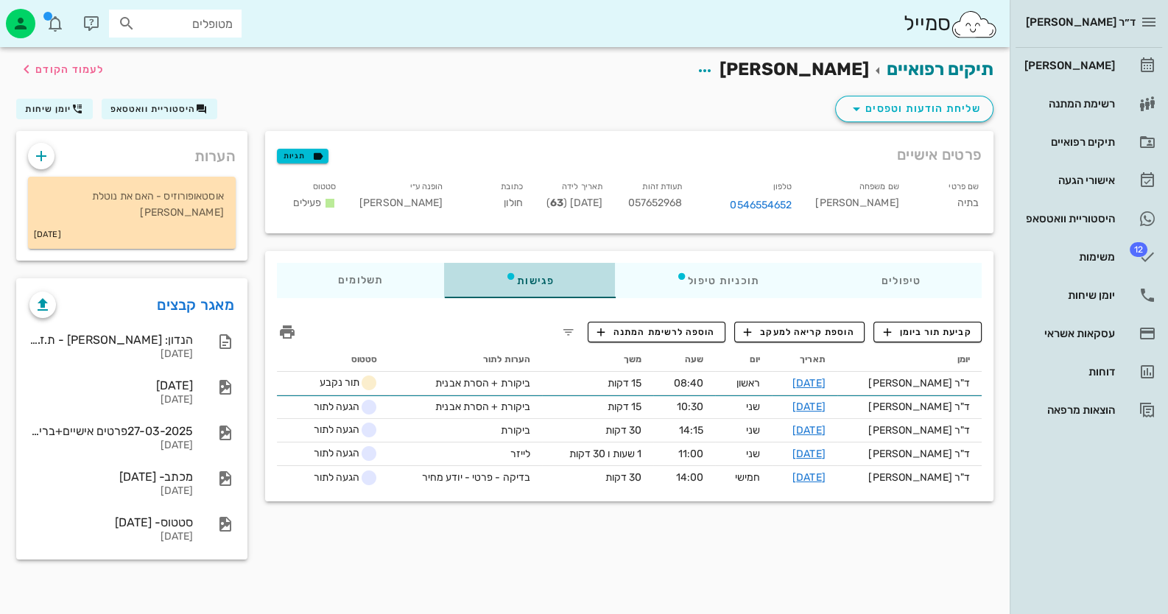
click at [536, 279] on div "פגישות" at bounding box center [529, 280] width 171 height 35
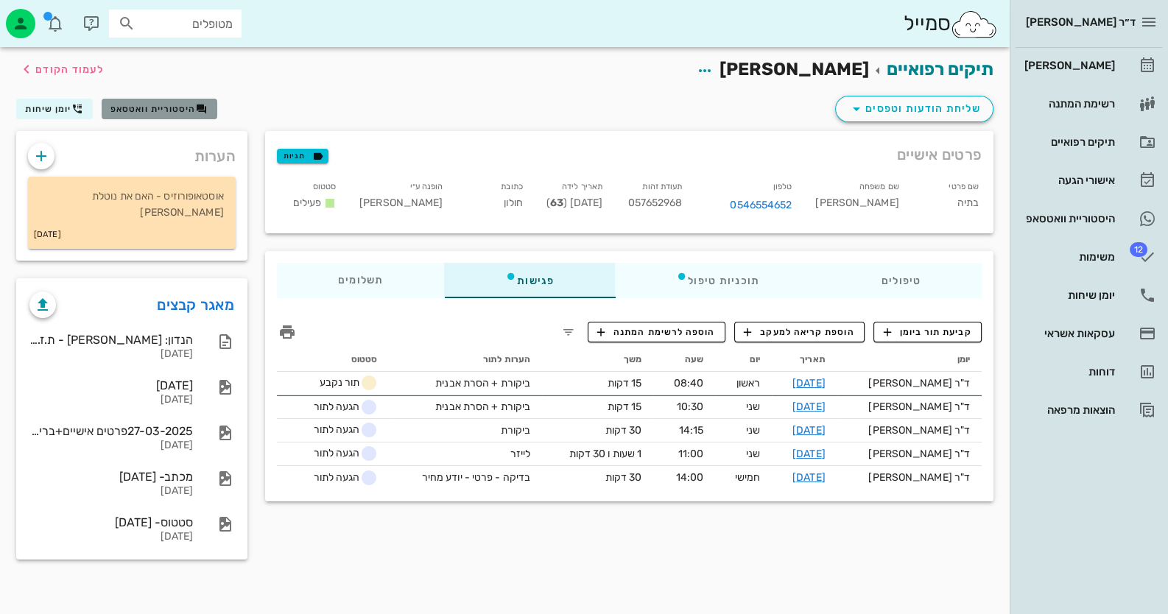
click at [171, 110] on span "היסטוריית וואטסאפ" at bounding box center [152, 109] width 85 height 10
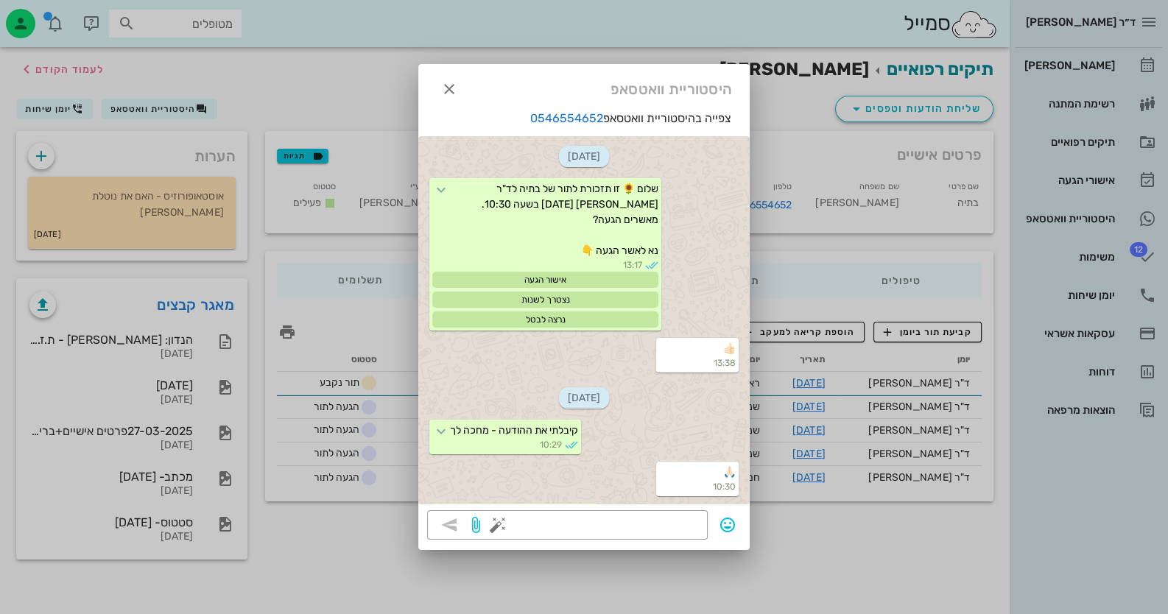
scroll to position [320, 0]
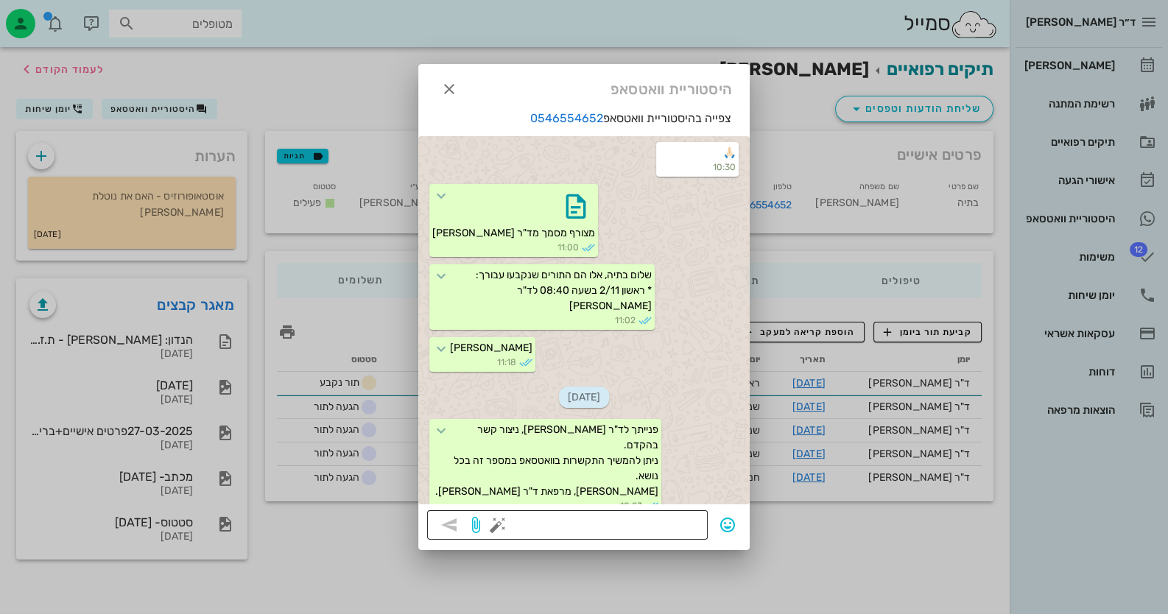
click at [497, 530] on button "button" at bounding box center [498, 525] width 18 height 18
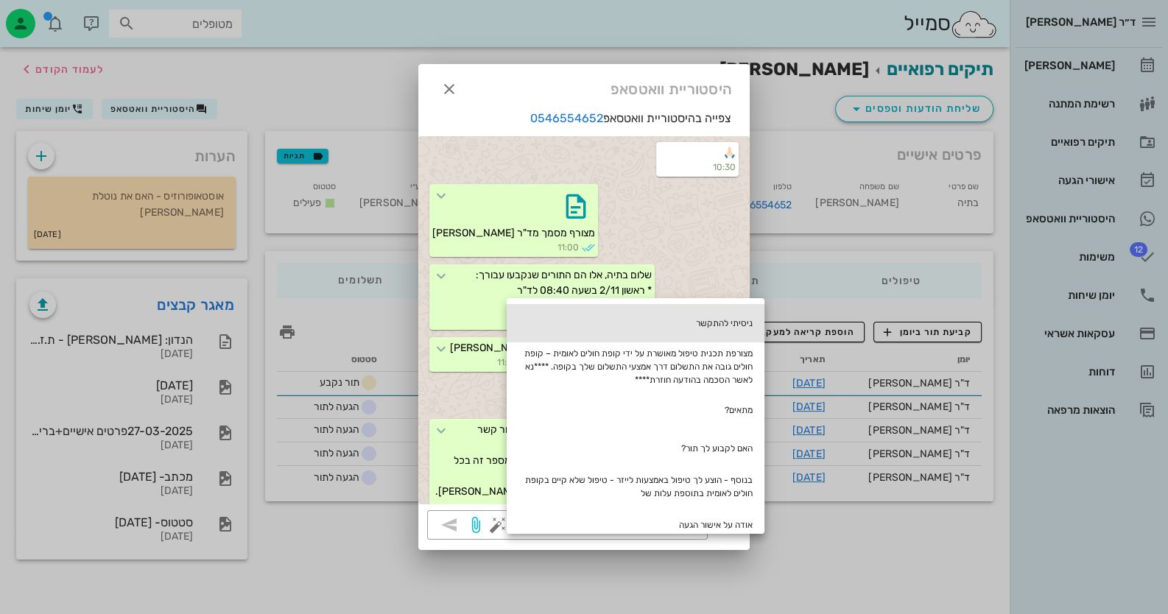
drag, startPoint x: 747, startPoint y: 326, endPoint x: 736, endPoint y: 329, distance: 10.7
click at [747, 327] on div "ניסיתי להתקשר" at bounding box center [636, 323] width 258 height 38
type textarea "ניסיתי להתקשר"
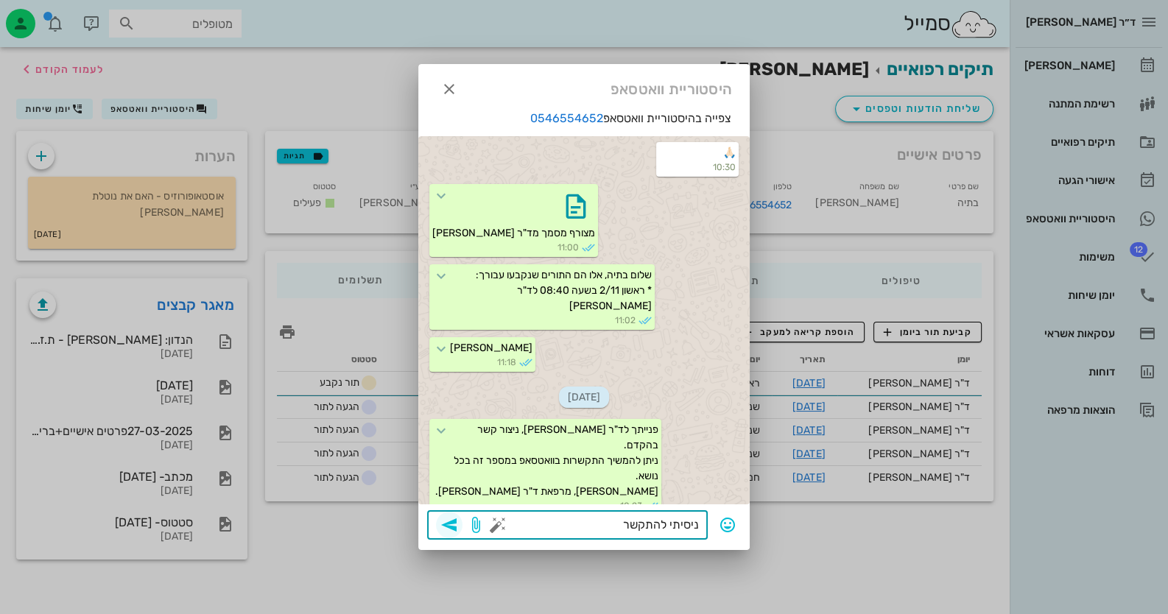
click at [460, 522] on span "button" at bounding box center [449, 525] width 27 height 18
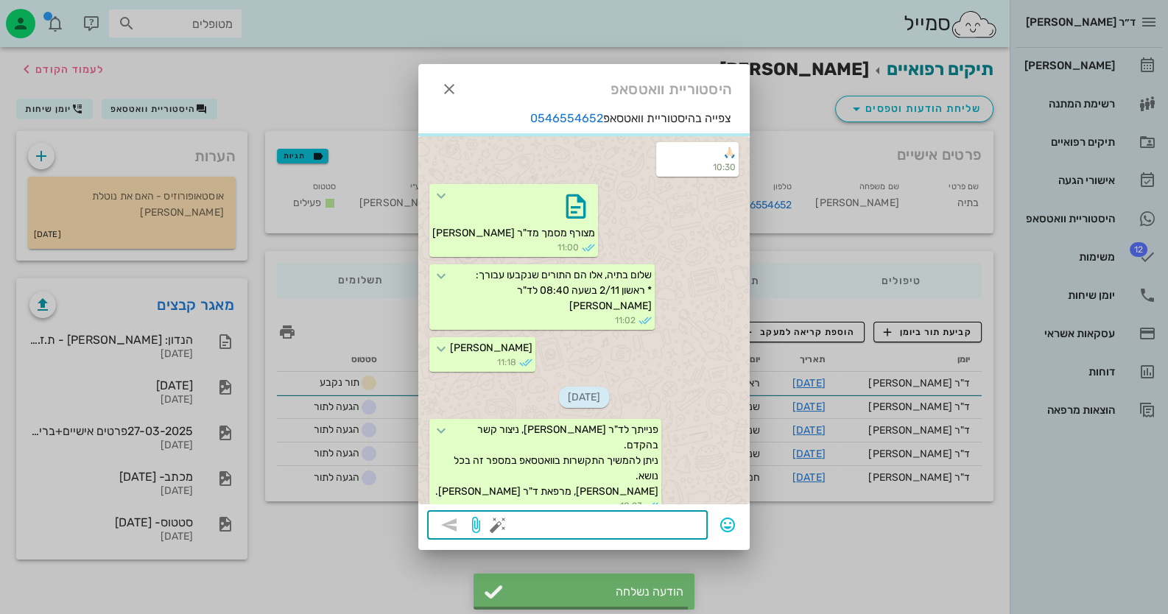
scroll to position [393, 0]
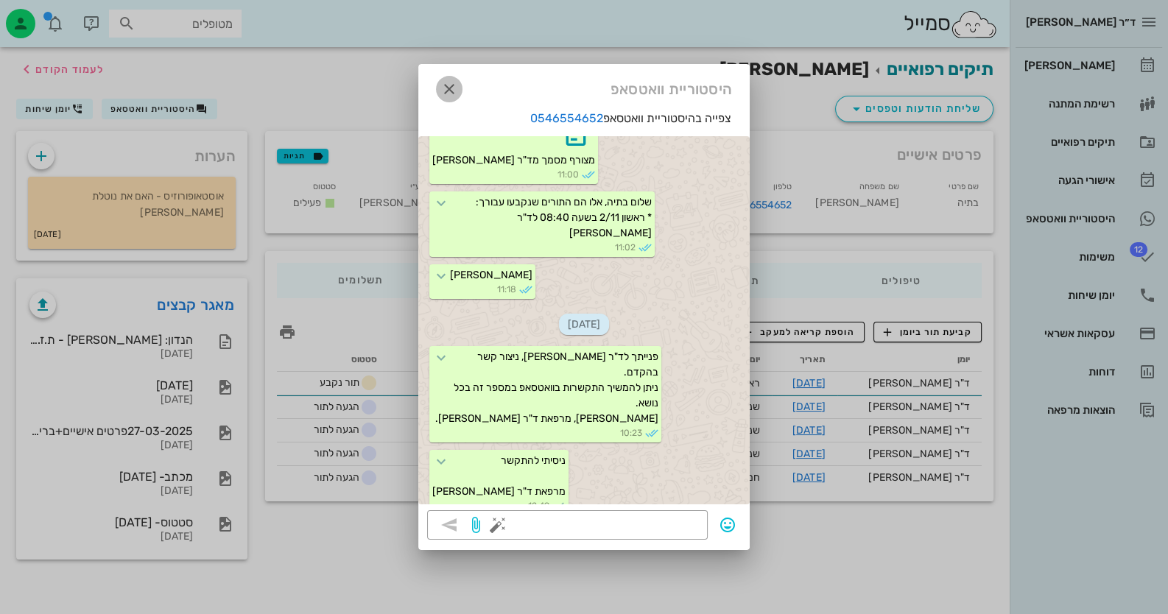
click at [451, 88] on icon "button" at bounding box center [449, 89] width 18 height 18
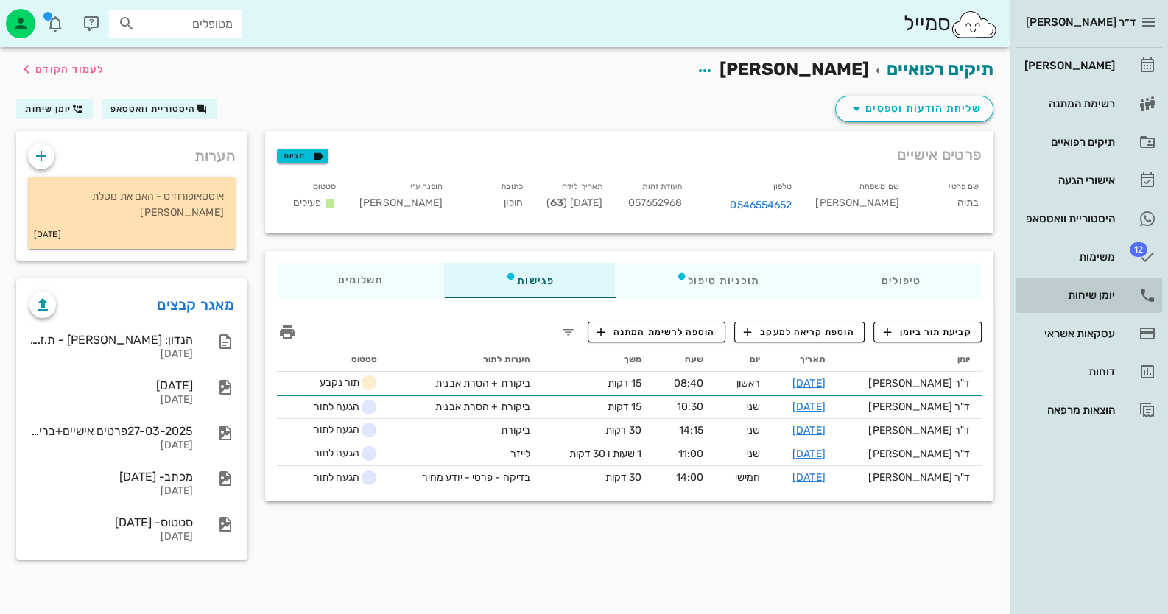
click at [1136, 293] on link "יומן שיחות" at bounding box center [1089, 295] width 147 height 35
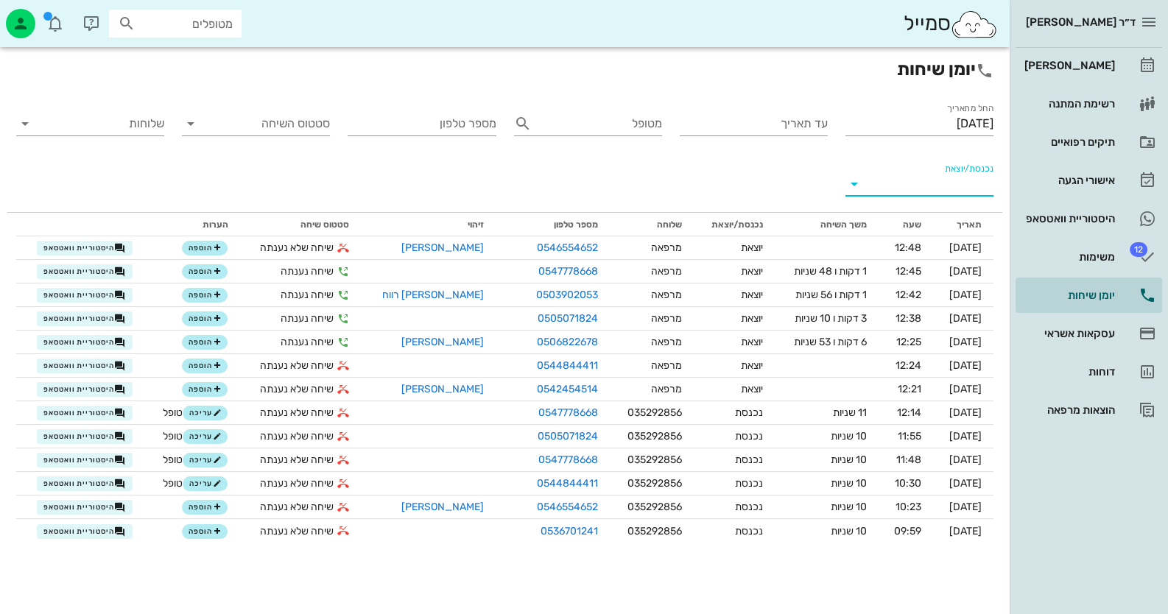
click at [977, 184] on input "נכנסת/יוצאת" at bounding box center [931, 184] width 124 height 24
click at [973, 191] on icon at bounding box center [976, 196] width 12 height 12
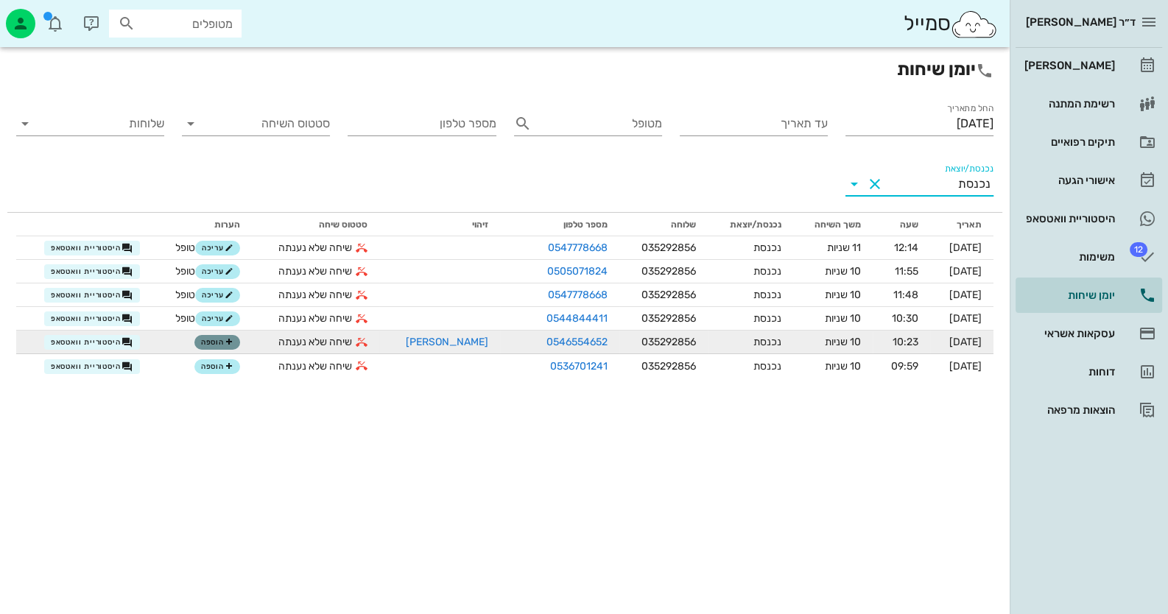
click at [204, 342] on span "הוספה" at bounding box center [217, 342] width 32 height 9
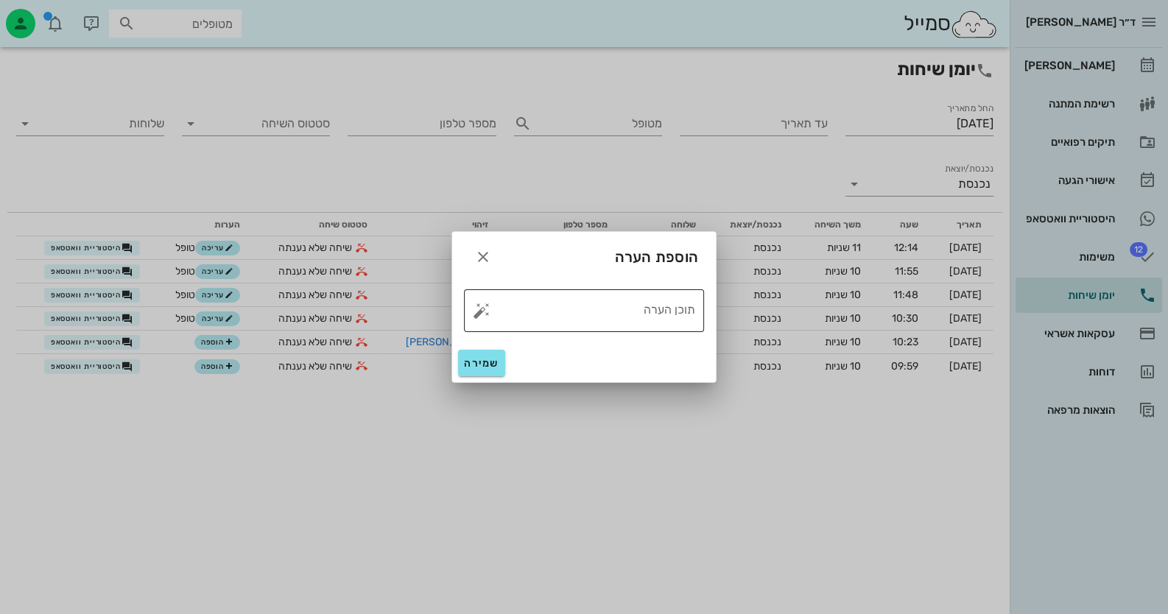
click at [479, 309] on button "button" at bounding box center [482, 311] width 18 height 18
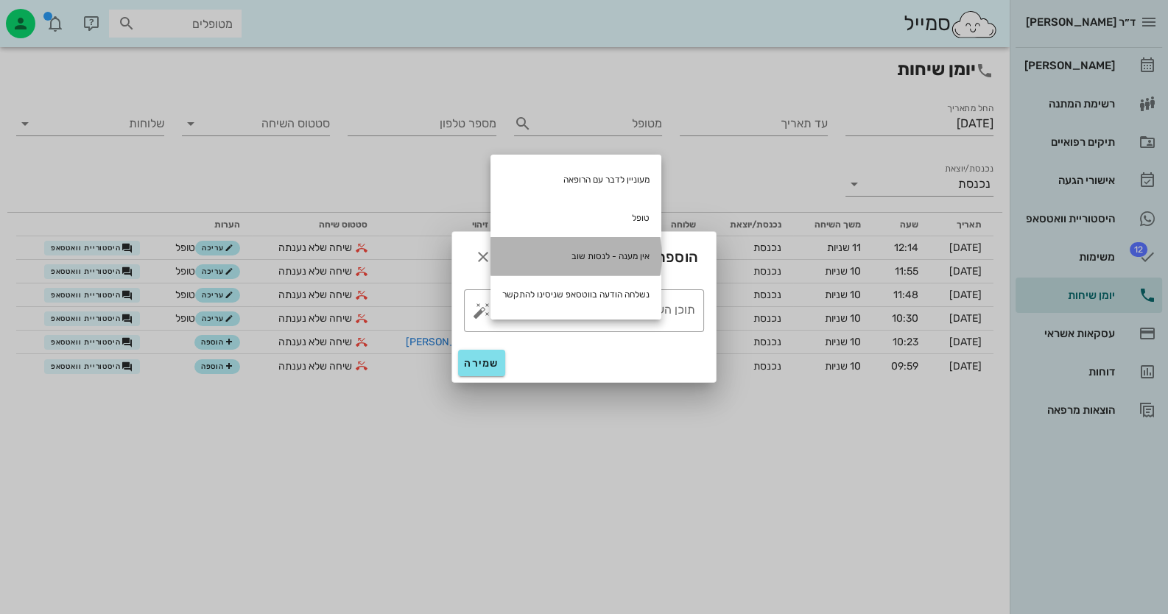
click at [576, 260] on div "אין מענה - לנסות שוב" at bounding box center [575, 256] width 171 height 38
type textarea "אין מענה - לנסות שוב"
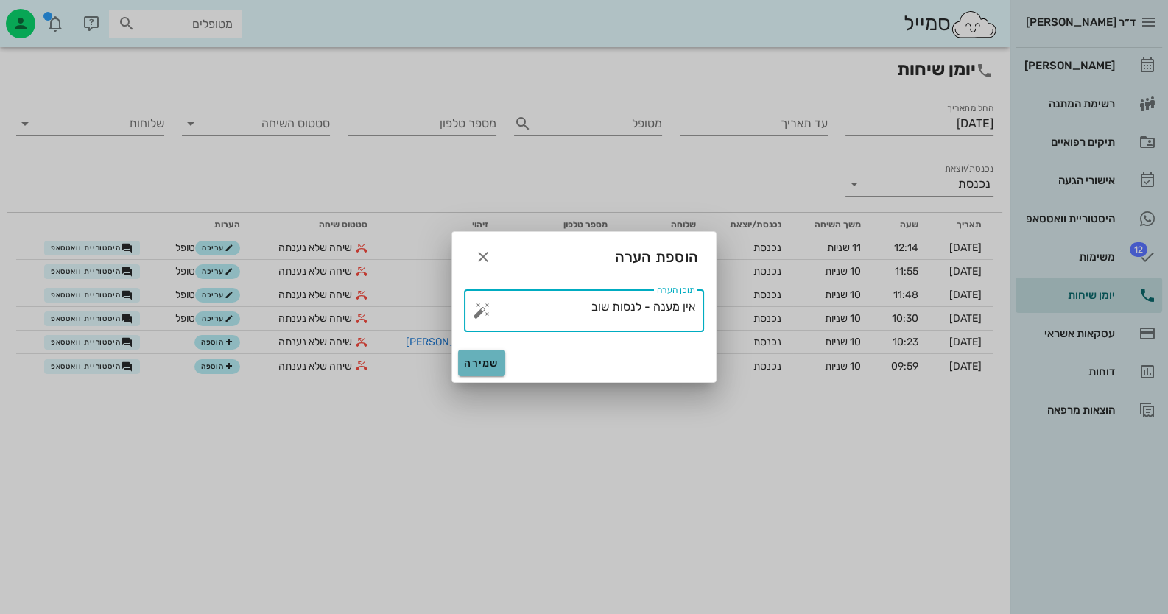
click at [493, 356] on button "שמירה" at bounding box center [481, 363] width 47 height 27
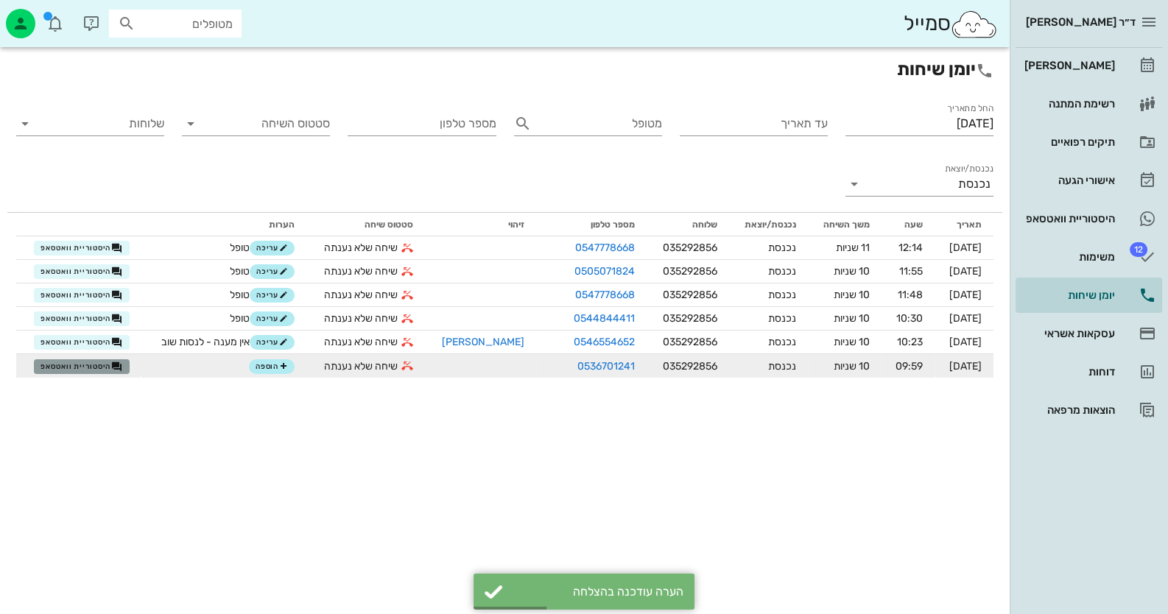
click at [99, 368] on span "היסטוריית וואטסאפ" at bounding box center [82, 367] width 82 height 12
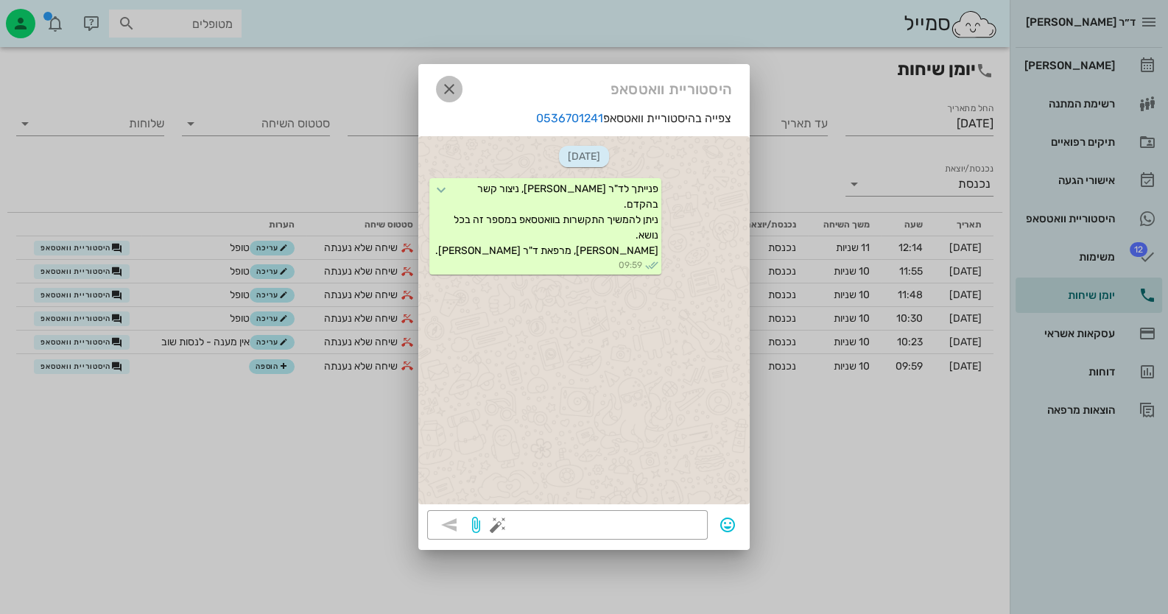
click at [457, 82] on icon "button" at bounding box center [449, 89] width 18 height 18
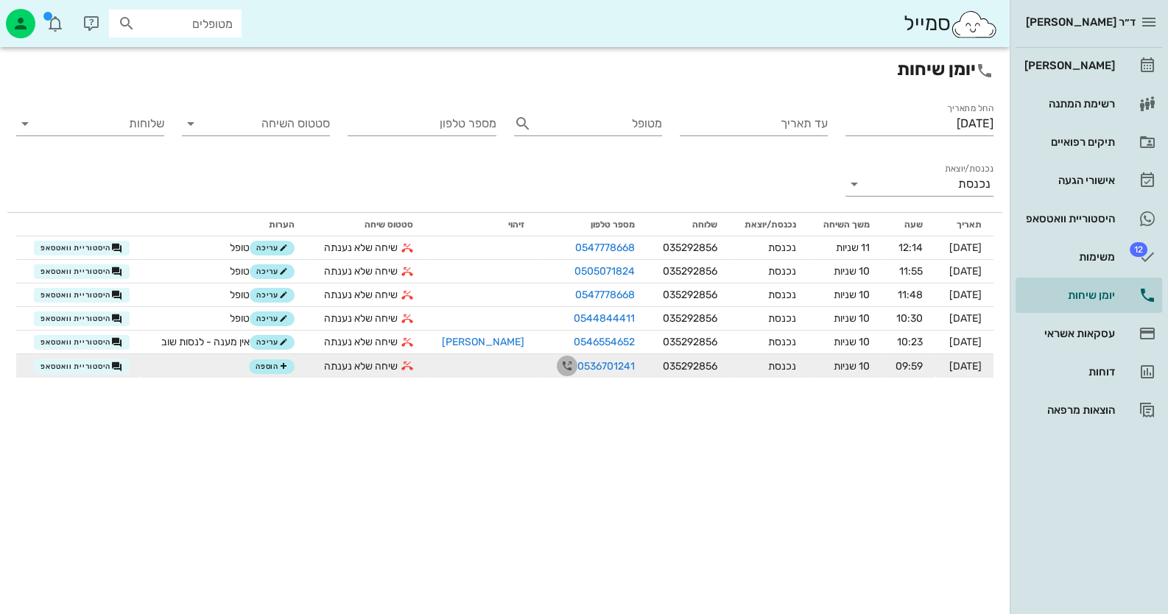
click at [558, 365] on icon "button" at bounding box center [567, 366] width 18 height 18
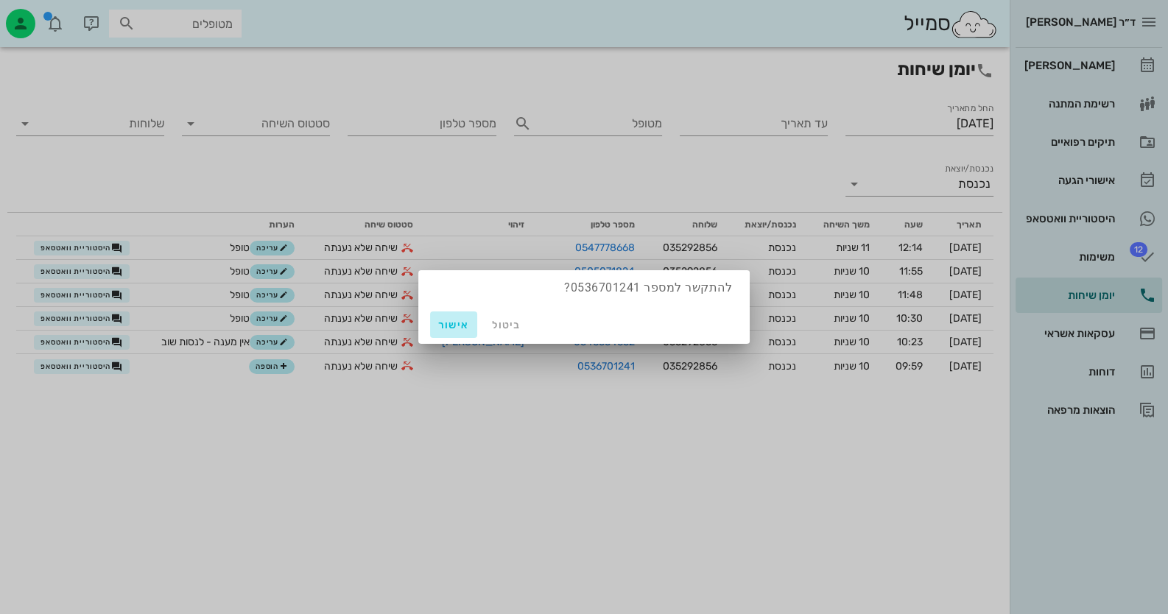
click at [460, 315] on button "אישור" at bounding box center [453, 325] width 47 height 27
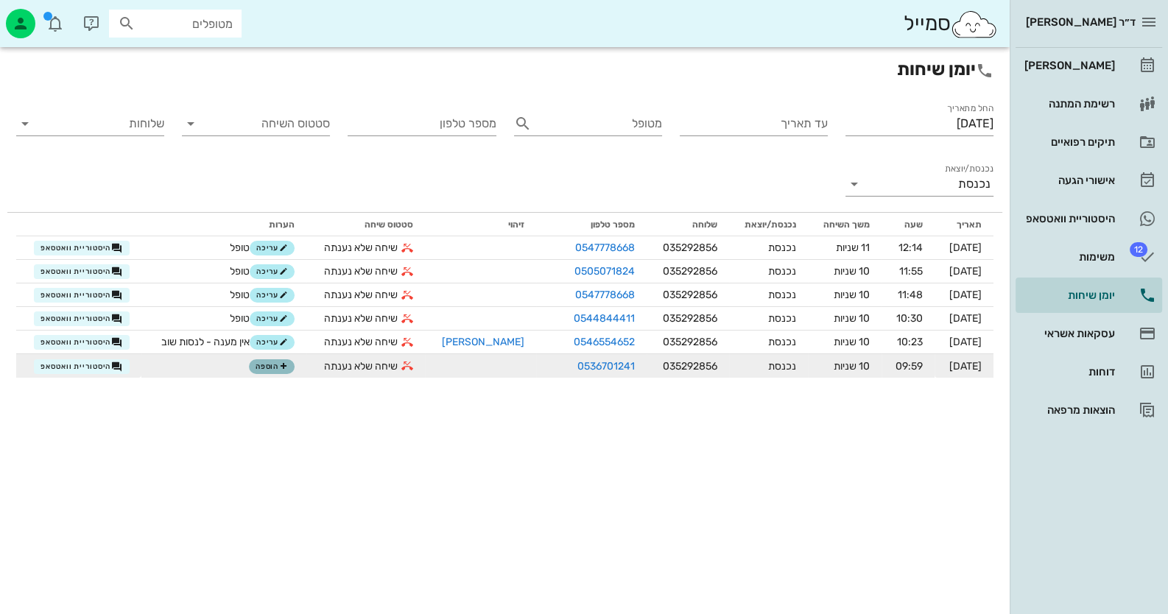
click at [289, 366] on button "הוספה" at bounding box center [272, 366] width 46 height 15
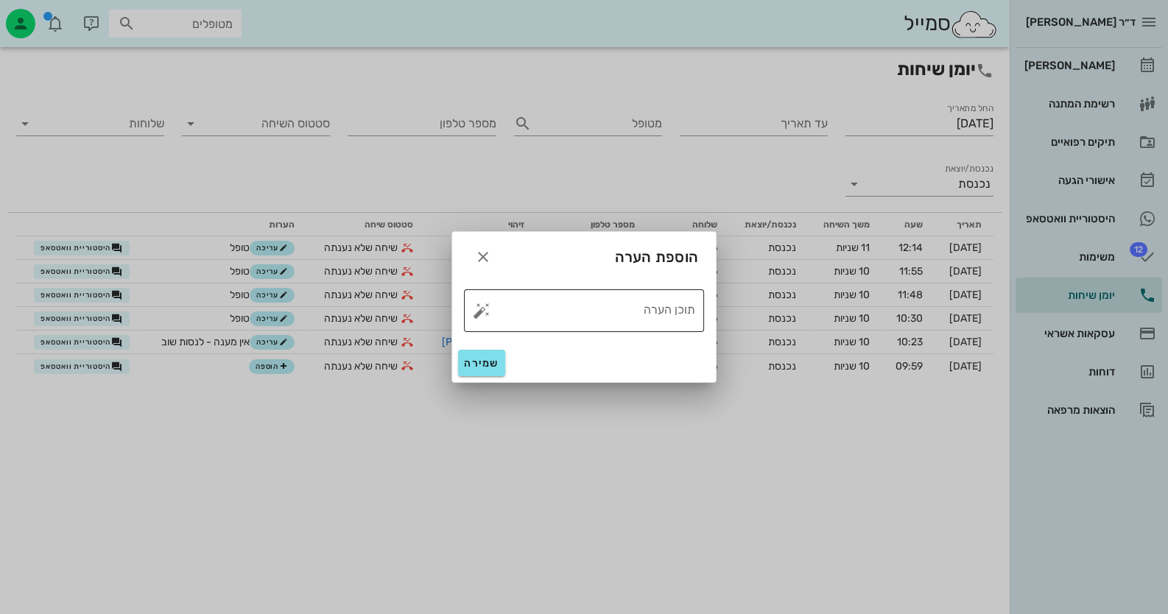
click at [486, 306] on button "button" at bounding box center [482, 311] width 18 height 18
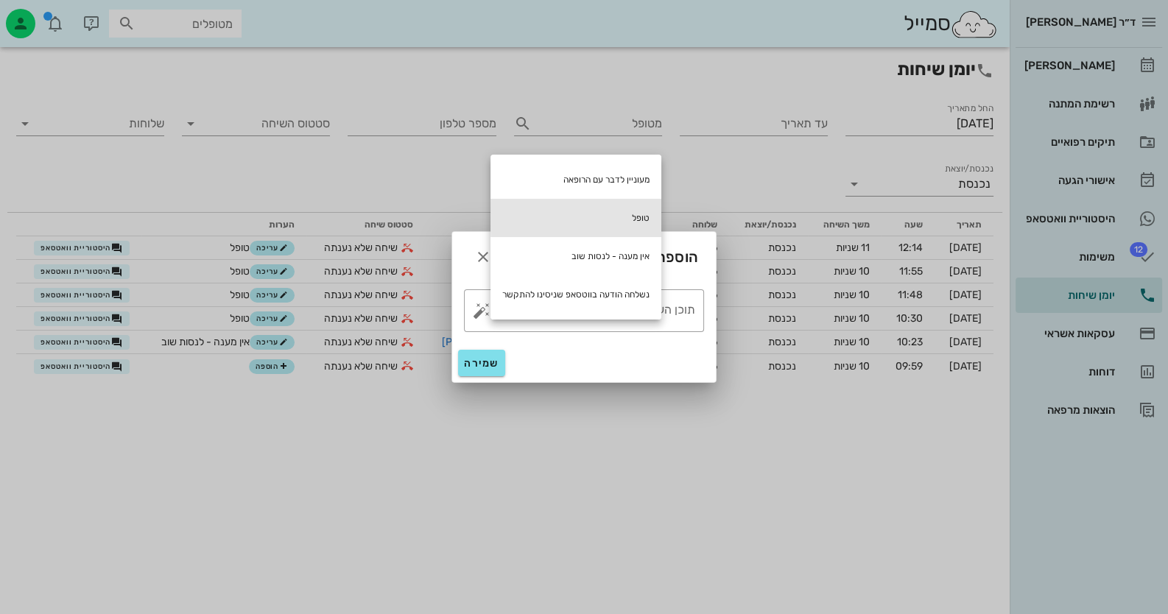
click at [590, 227] on div "טופל" at bounding box center [575, 218] width 171 height 38
type textarea "טופל"
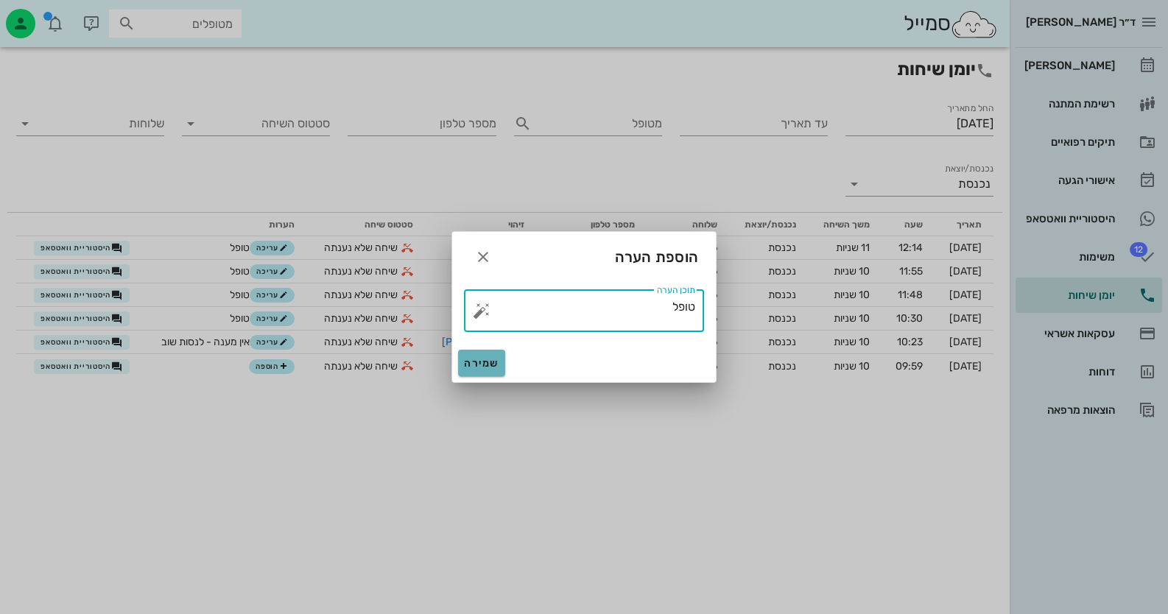
click at [485, 367] on span "שמירה" at bounding box center [481, 363] width 35 height 13
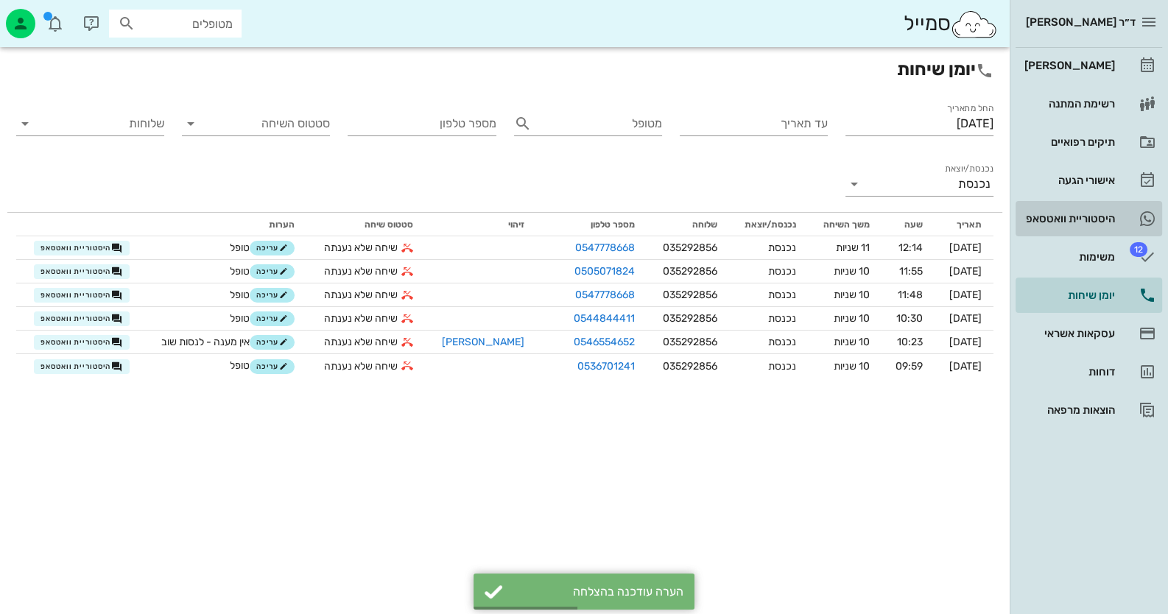
click at [1108, 217] on div "היסטוריית וואטסאפ" at bounding box center [1068, 219] width 94 height 12
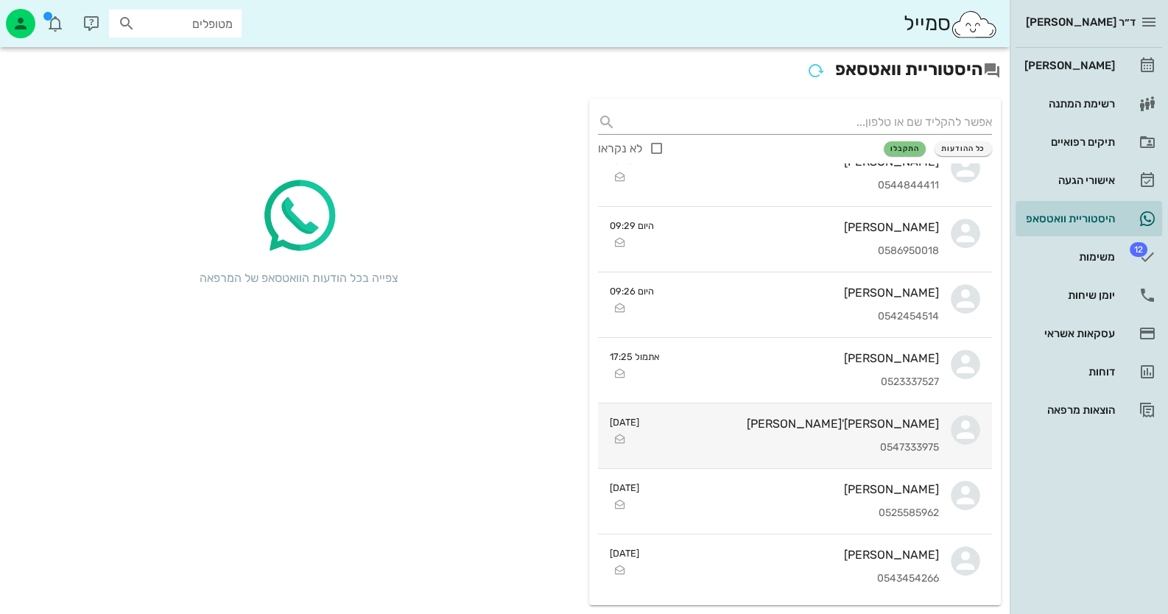
scroll to position [367, 0]
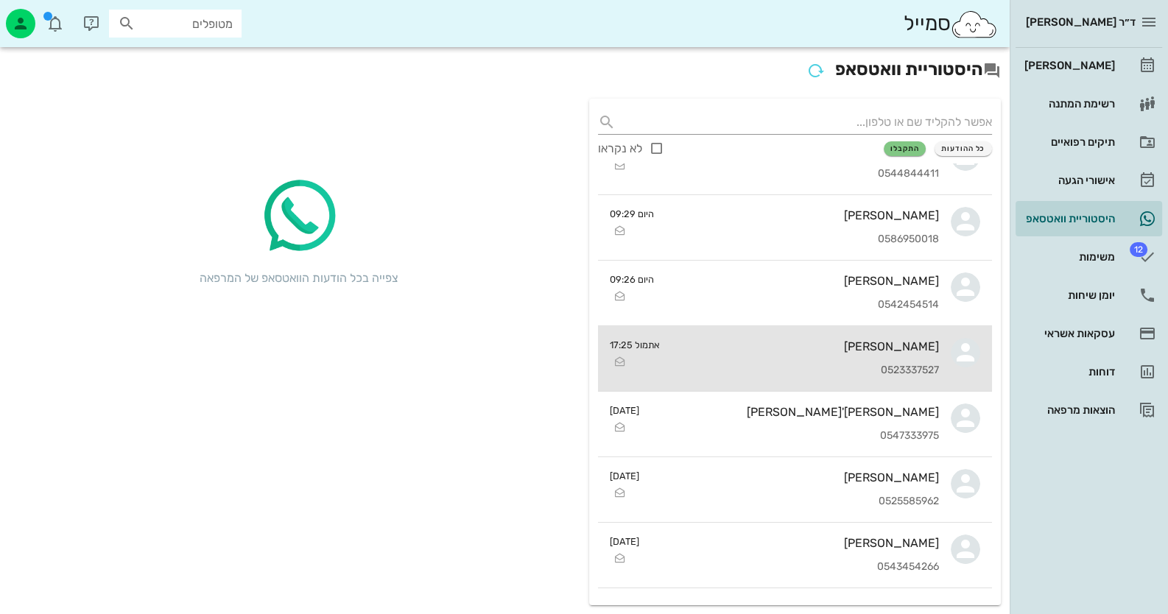
click at [904, 351] on div "[PERSON_NAME]" at bounding box center [805, 347] width 267 height 14
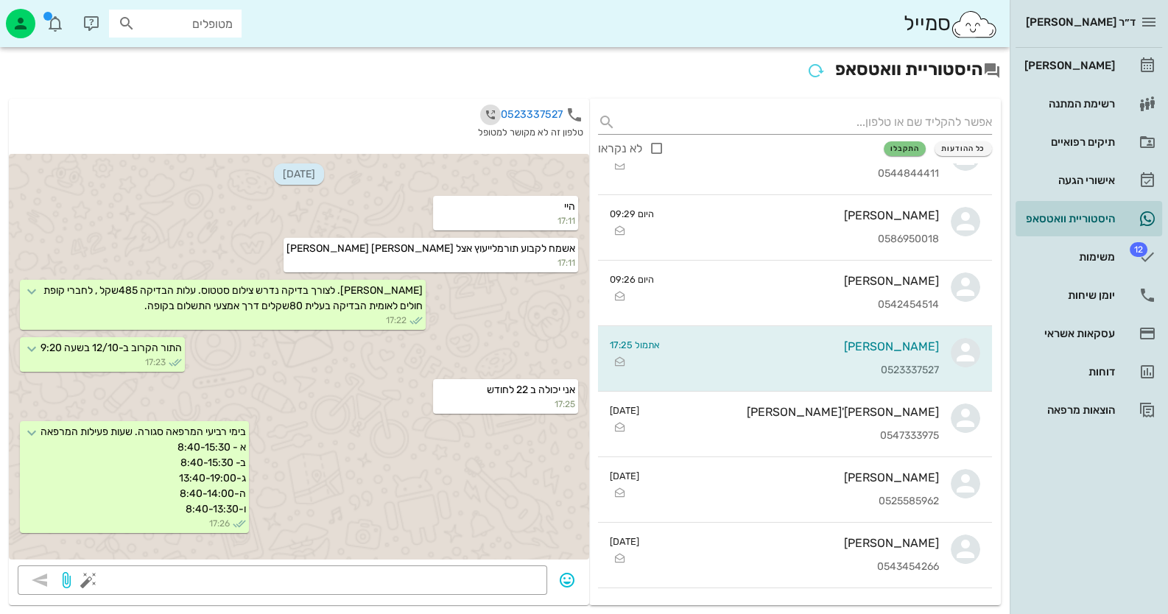
click at [490, 110] on icon "button" at bounding box center [491, 115] width 18 height 18
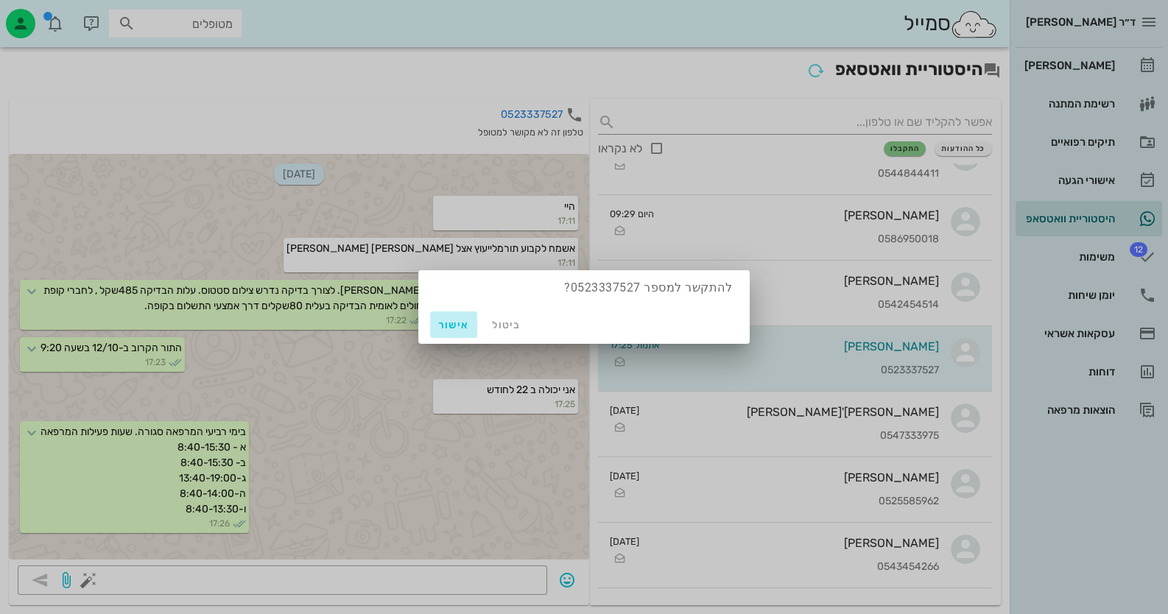
click at [461, 322] on span "אישור" at bounding box center [453, 325] width 35 height 13
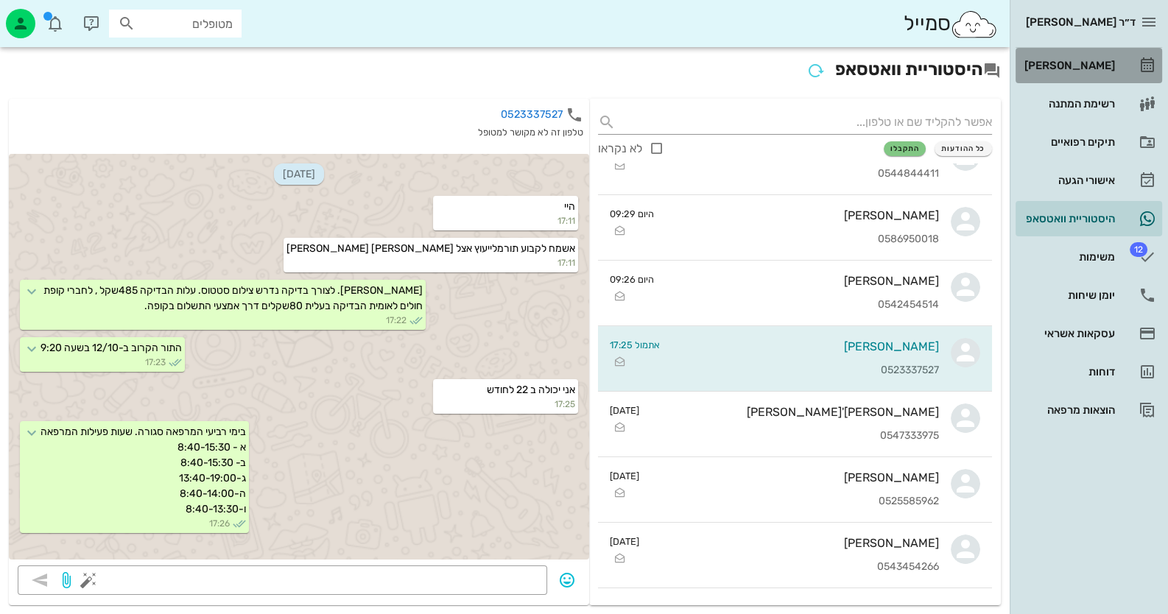
click at [1112, 71] on div "[PERSON_NAME]" at bounding box center [1068, 66] width 94 height 24
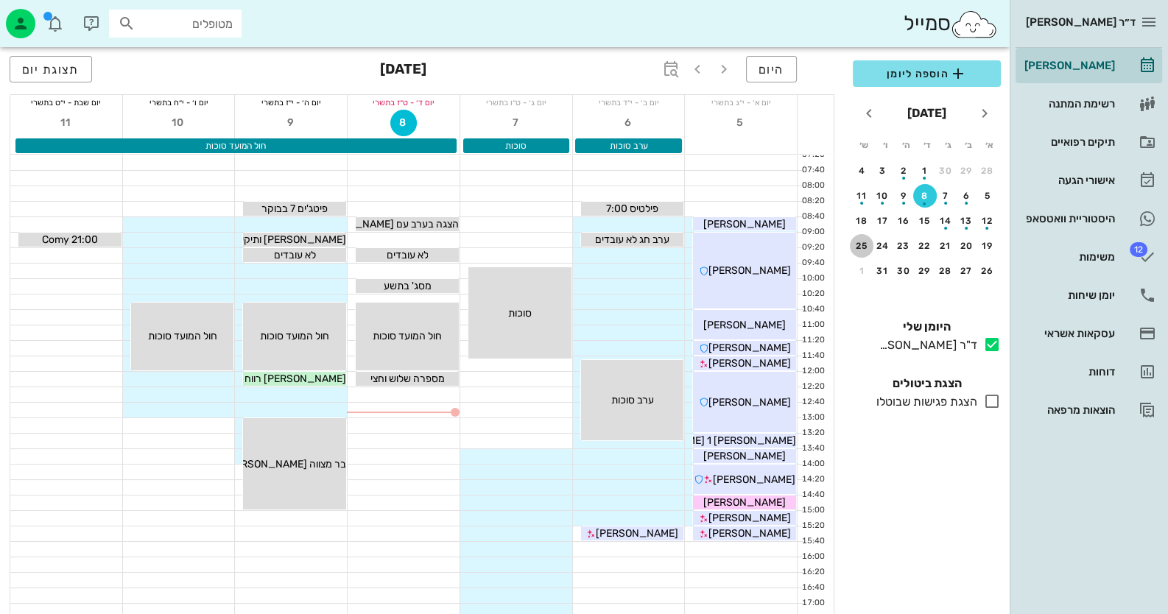
click at [854, 250] on div "25" at bounding box center [862, 246] width 24 height 10
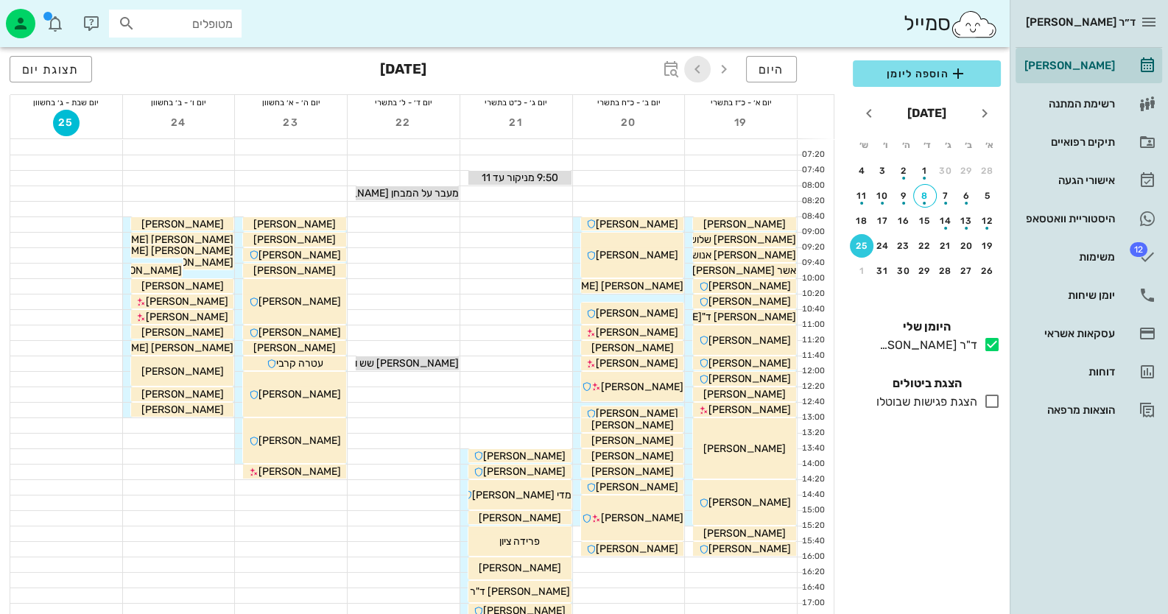
click at [707, 71] on span "button" at bounding box center [697, 69] width 27 height 18
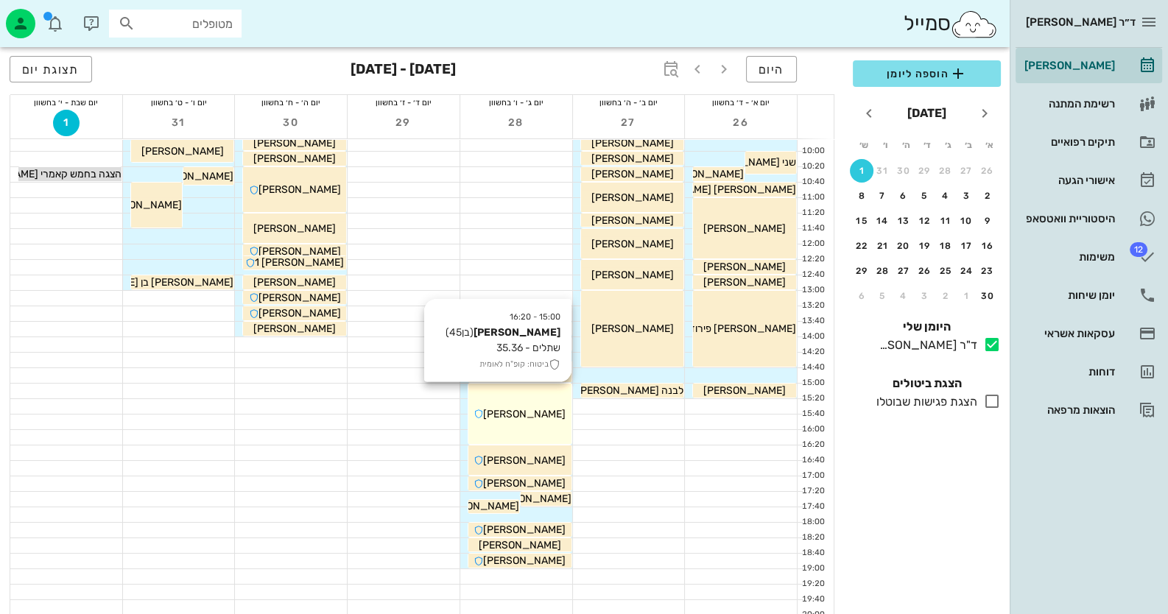
scroll to position [147, 0]
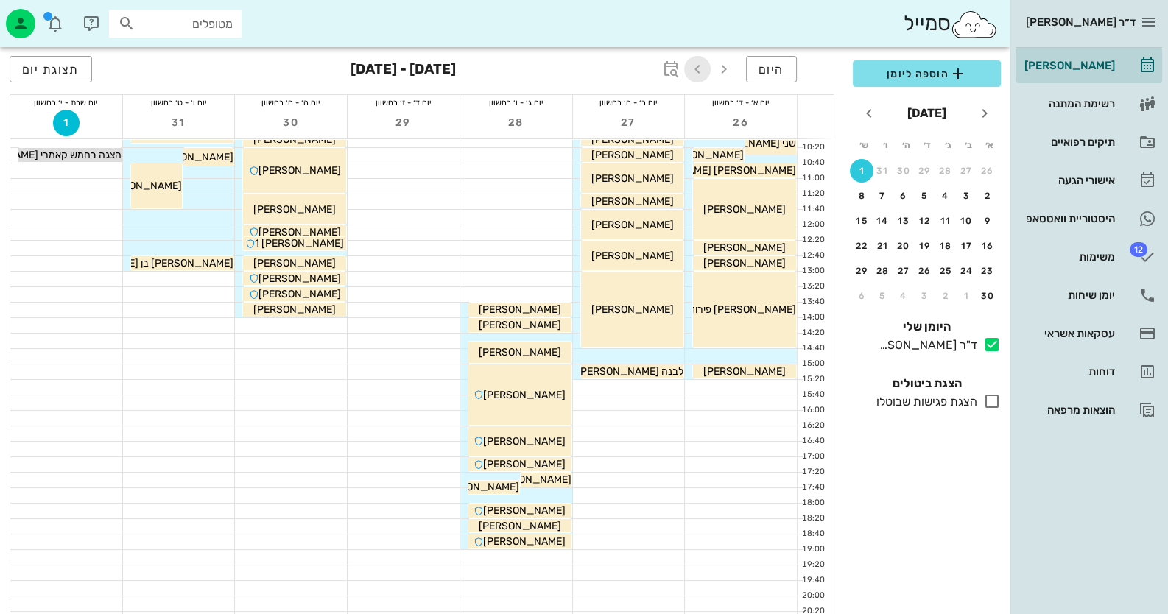
click at [700, 71] on icon "button" at bounding box center [698, 69] width 18 height 18
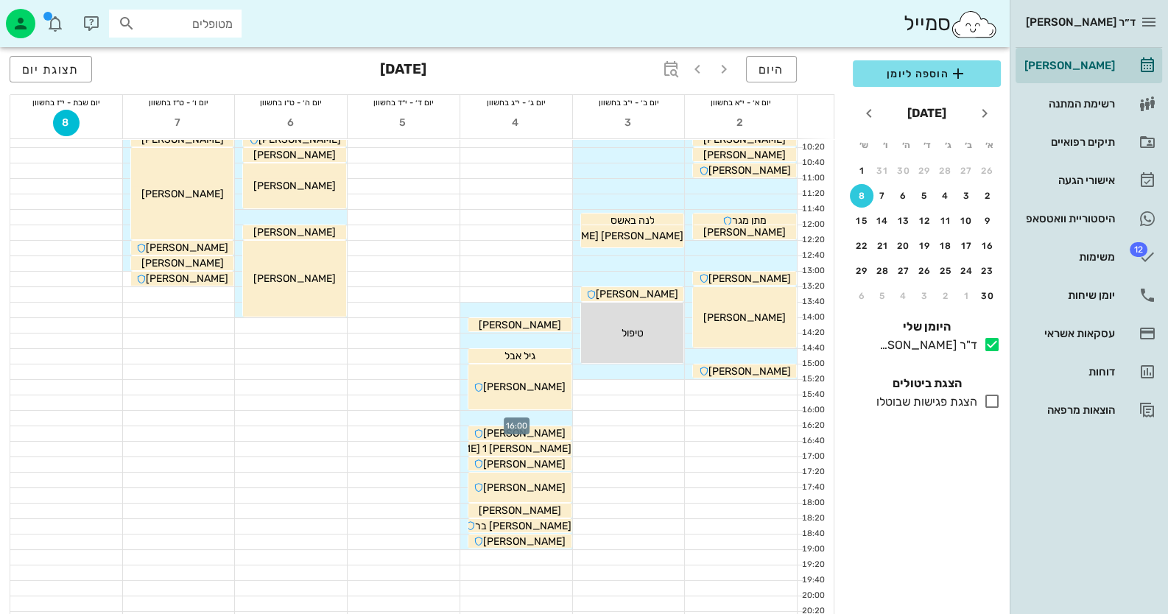
click at [562, 419] on div at bounding box center [516, 418] width 112 height 15
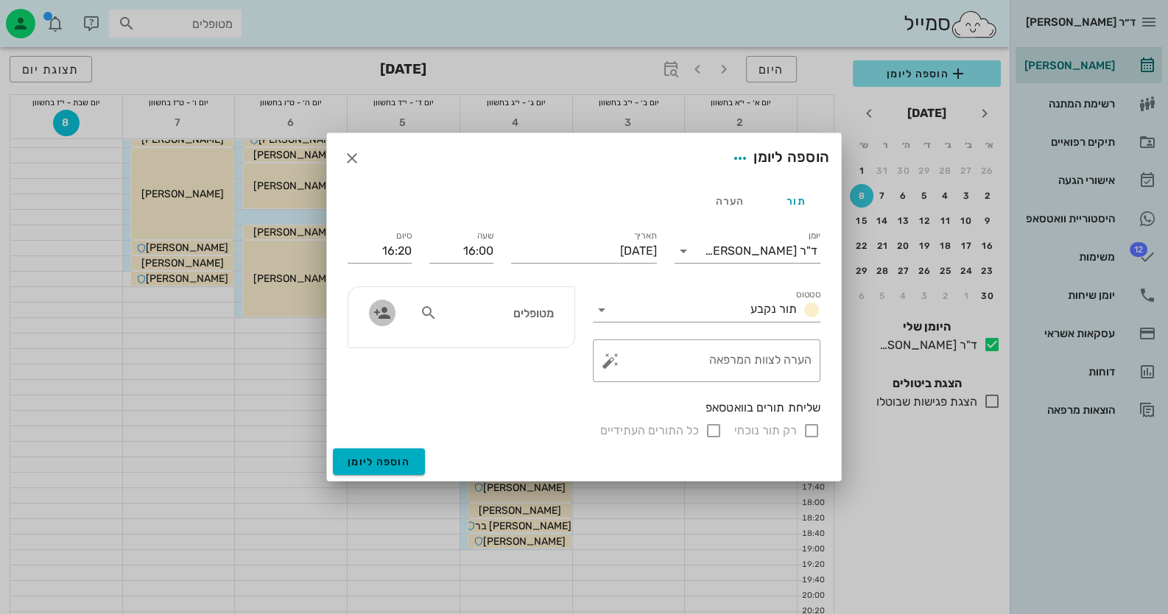
click at [392, 314] on span "button" at bounding box center [382, 313] width 27 height 18
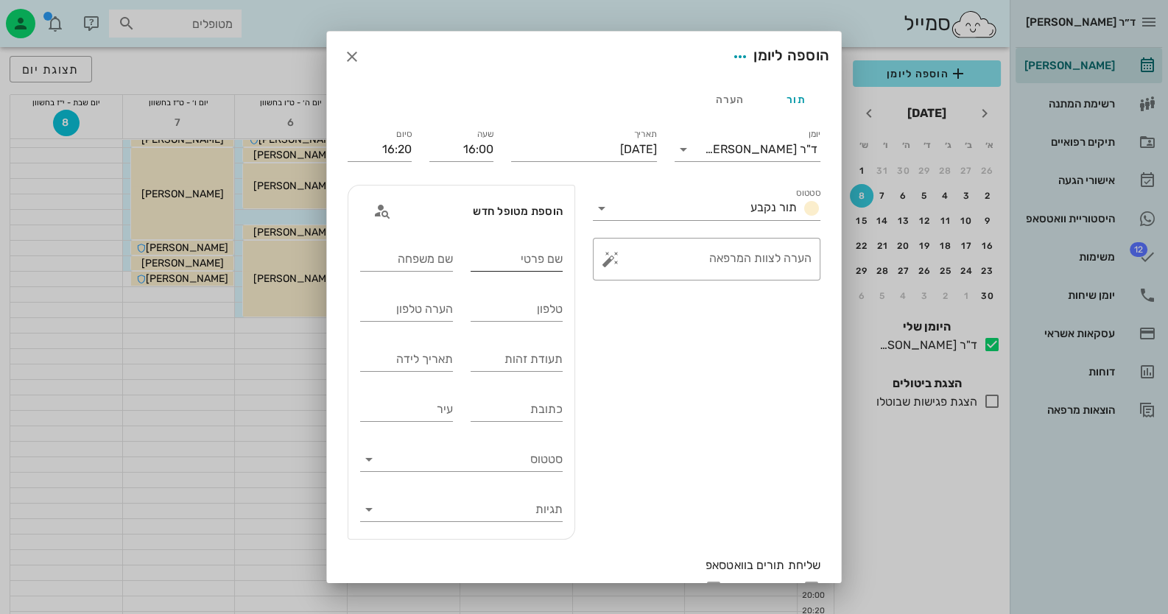
click at [526, 263] on input "שם פרטי" at bounding box center [517, 259] width 93 height 24
type input "לינור"
click at [393, 259] on input "שם משפחה" at bounding box center [406, 259] width 93 height 24
type input "כספי"
click at [519, 360] on input "תעודת זהות" at bounding box center [517, 360] width 93 height 24
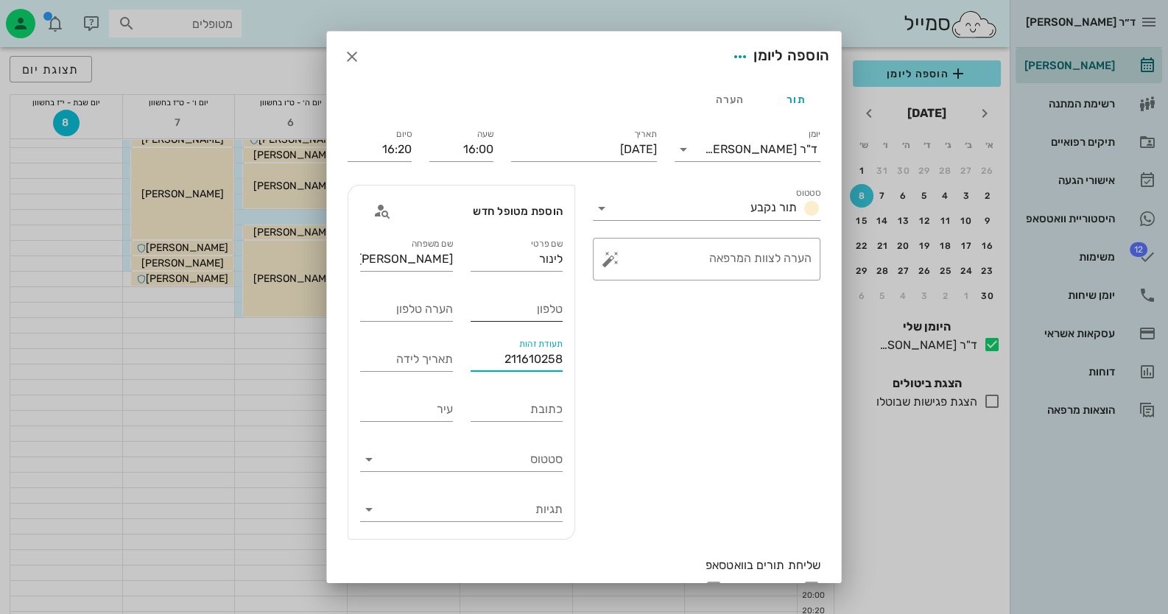
type input "211610258"
click at [538, 303] on input "טלפון" at bounding box center [517, 310] width 93 height 24
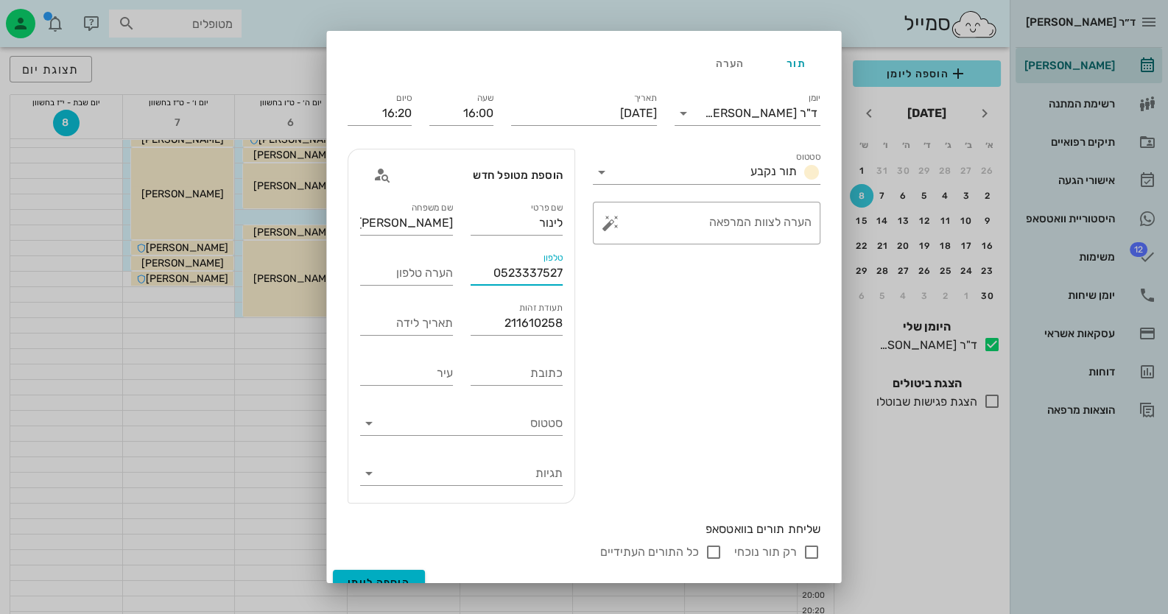
scroll to position [54, 0]
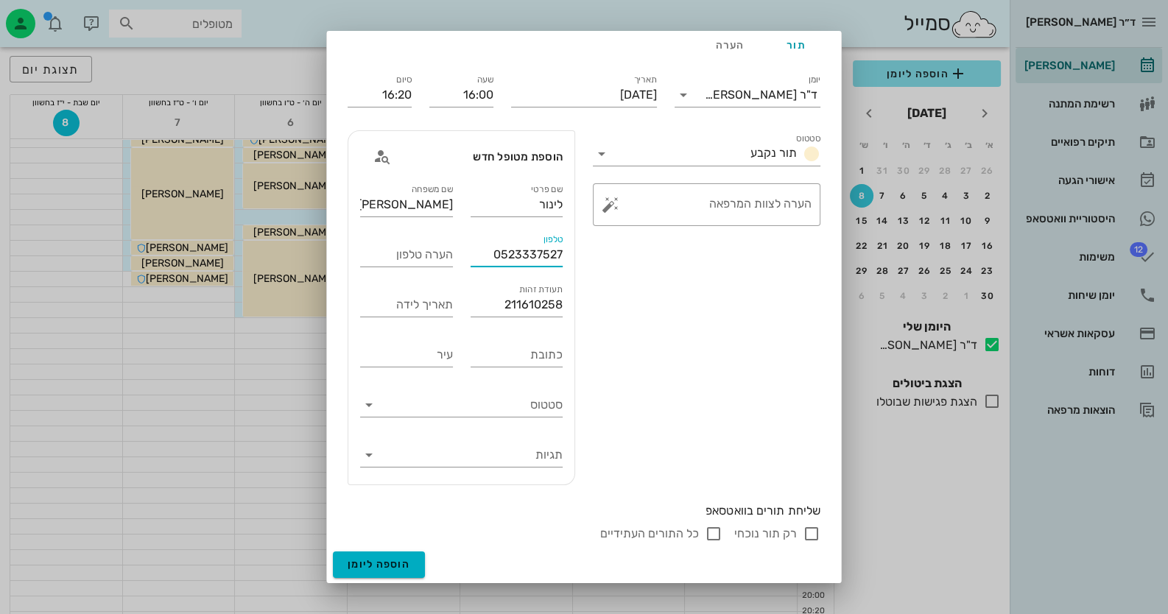
type input "0523337527"
click at [818, 532] on input "רק תור נוכחי" at bounding box center [812, 534] width 18 height 18
checkbox input "false"
click at [383, 565] on span "הוספה ליומן" at bounding box center [379, 564] width 63 height 13
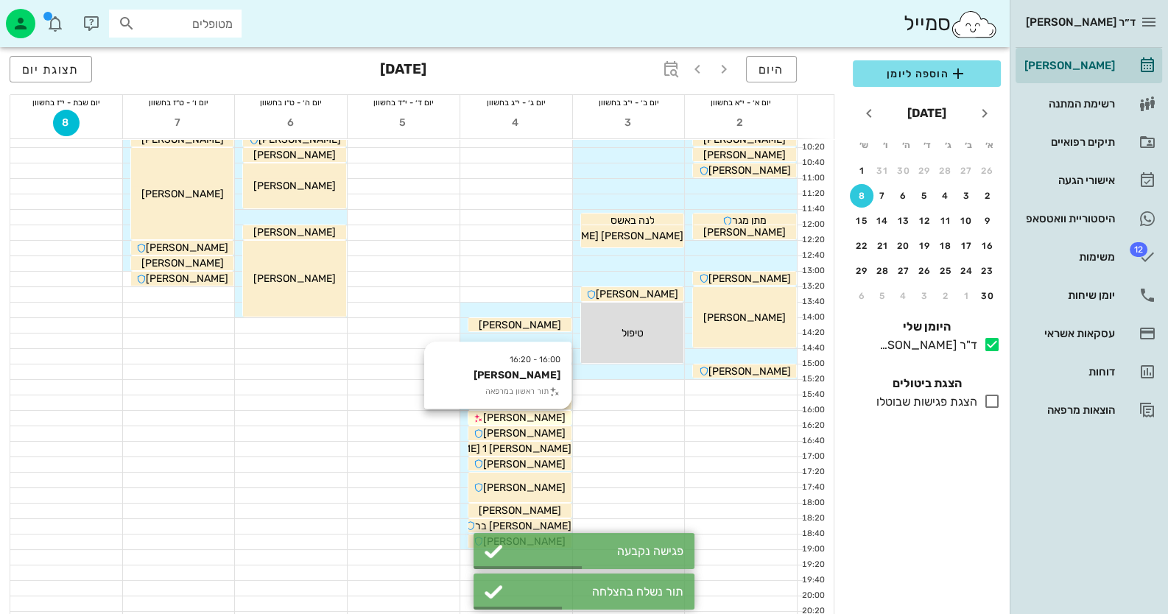
click at [561, 412] on div "לינור כספי" at bounding box center [519, 417] width 103 height 15
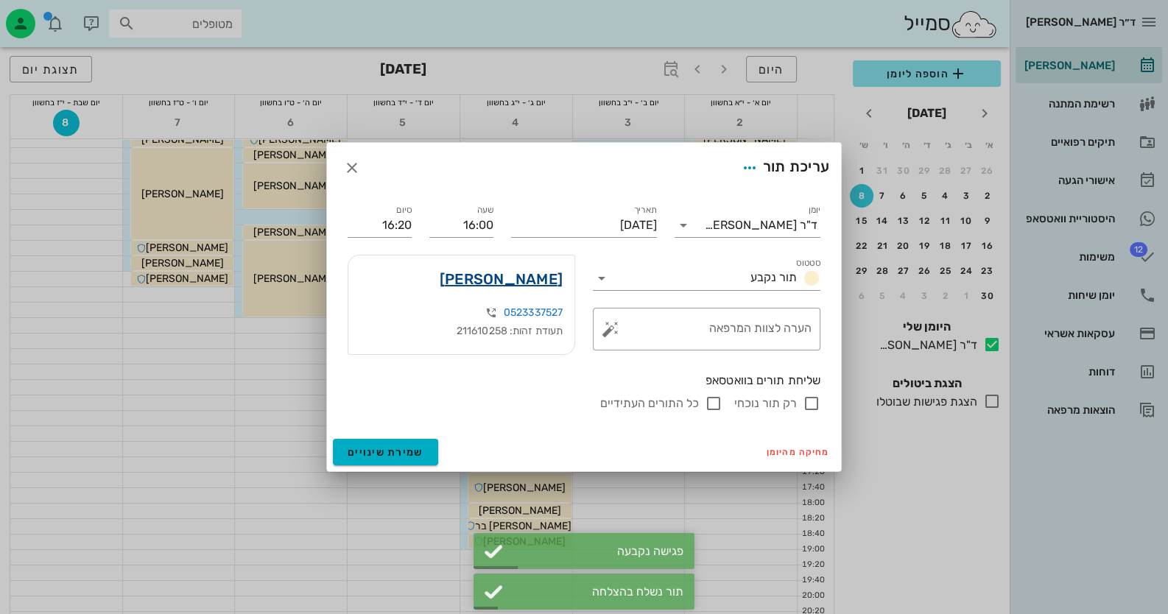
click at [547, 279] on link "לינור כספי" at bounding box center [501, 279] width 123 height 24
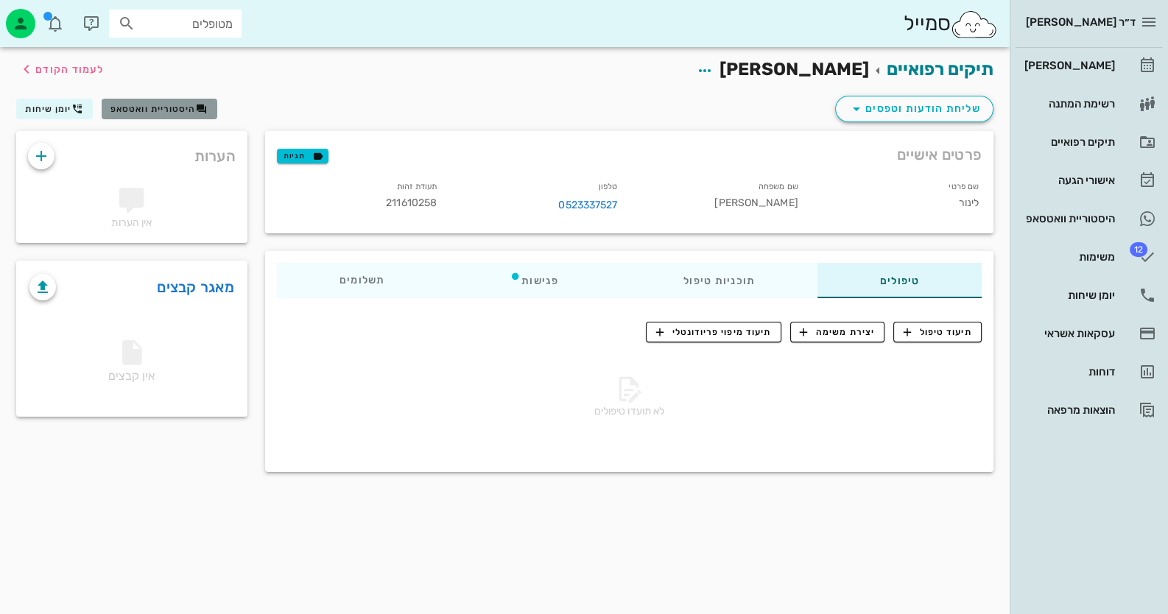
click at [183, 110] on span "היסטוריית וואטסאפ" at bounding box center [152, 109] width 85 height 10
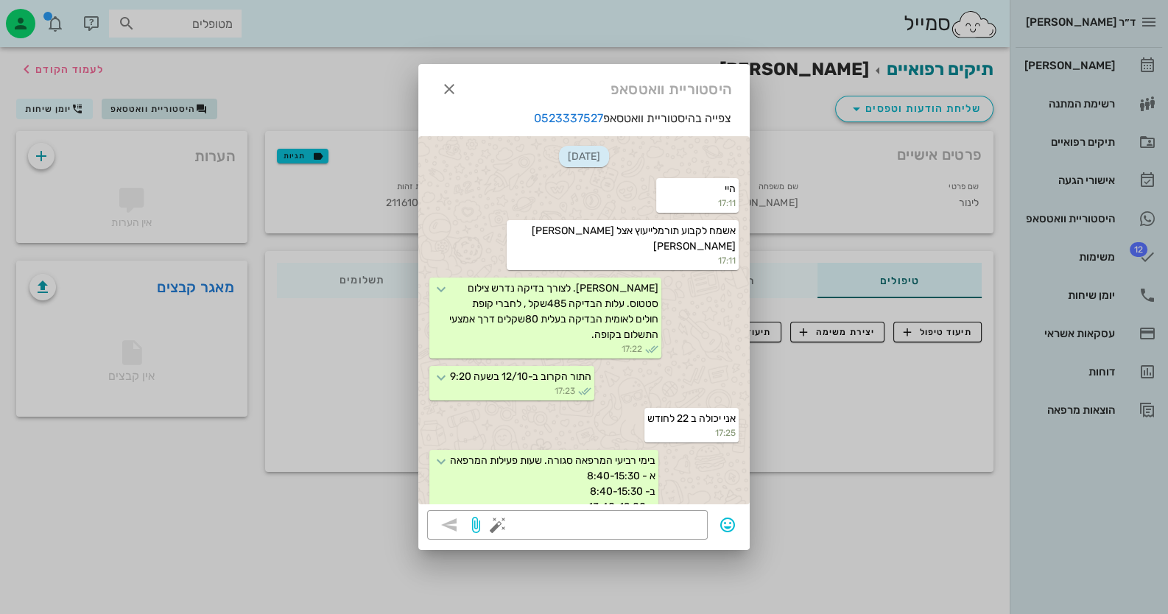
scroll to position [206, 0]
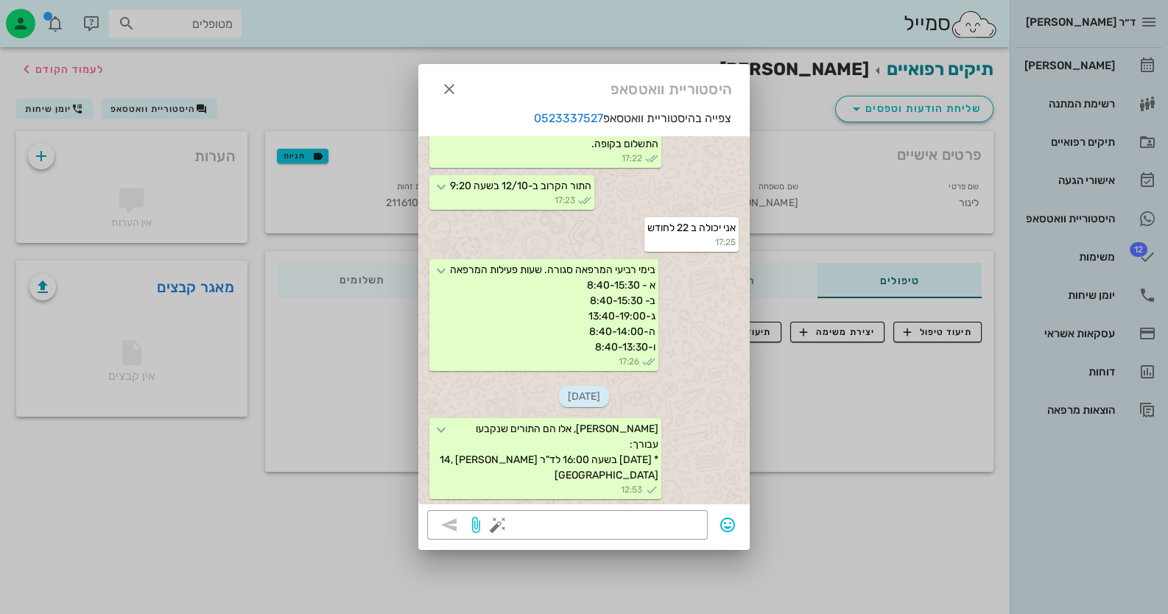
click at [351, 85] on div at bounding box center [584, 307] width 1168 height 614
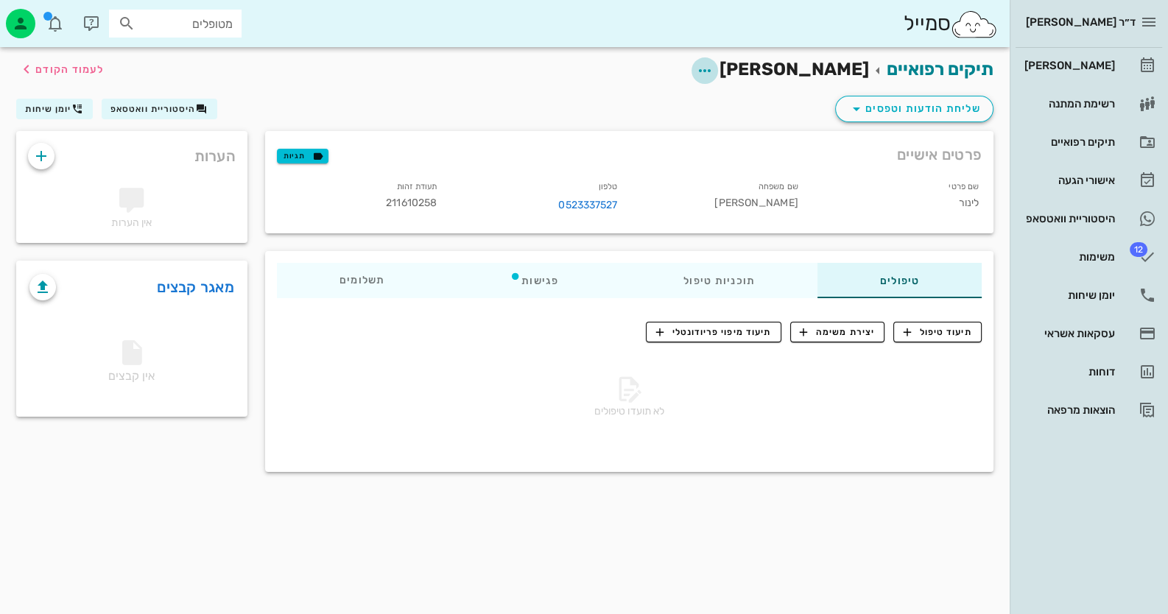
click at [714, 65] on icon "button" at bounding box center [705, 71] width 18 height 18
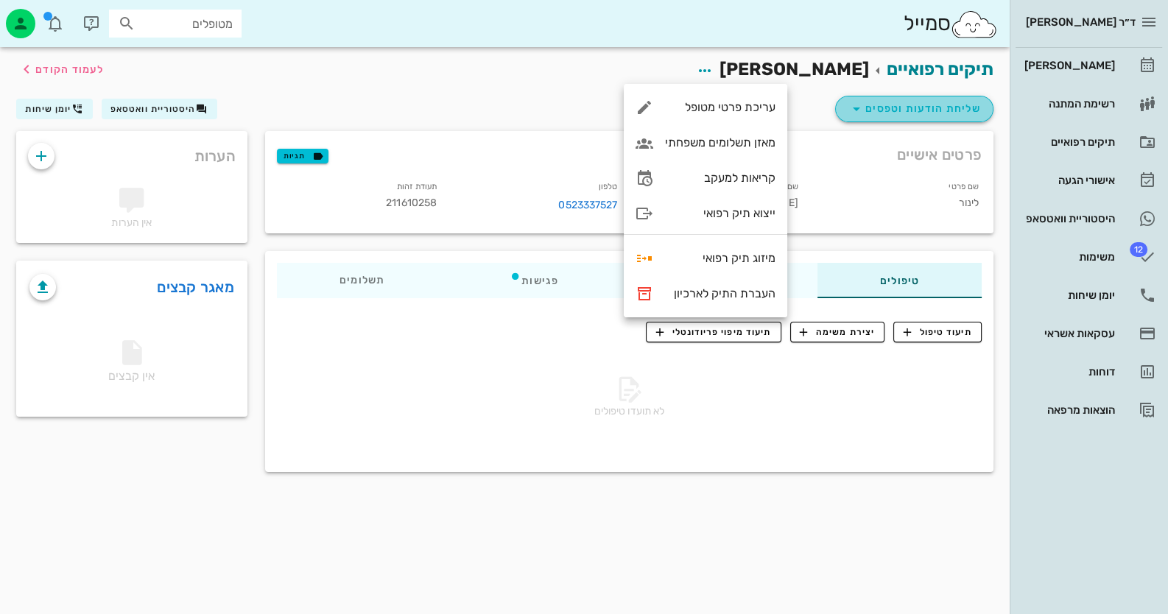
click at [873, 113] on span "שליחת הודעות וטפסים" at bounding box center [914, 109] width 133 height 18
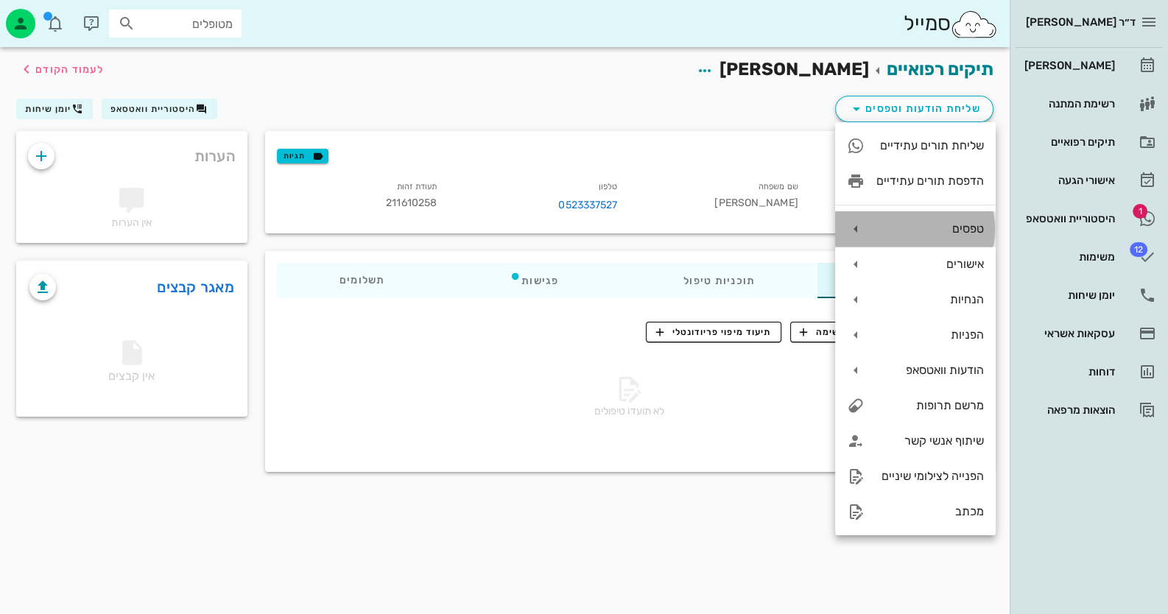
click at [957, 236] on div "טפסים" at bounding box center [915, 228] width 161 height 35
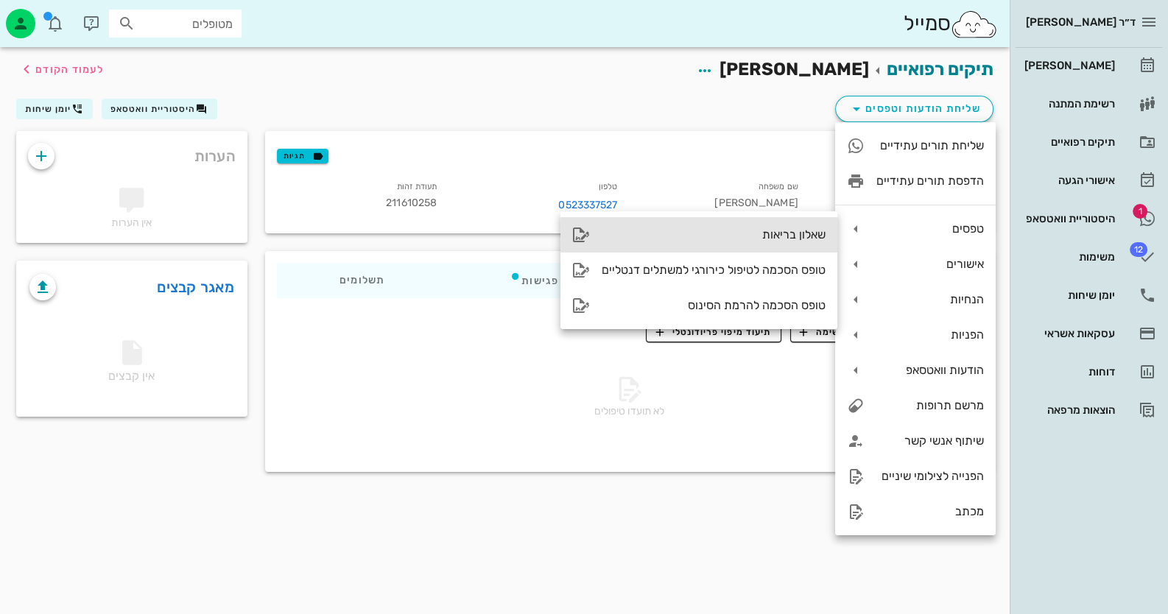
click at [720, 225] on div "שאלון בריאות" at bounding box center [698, 234] width 277 height 35
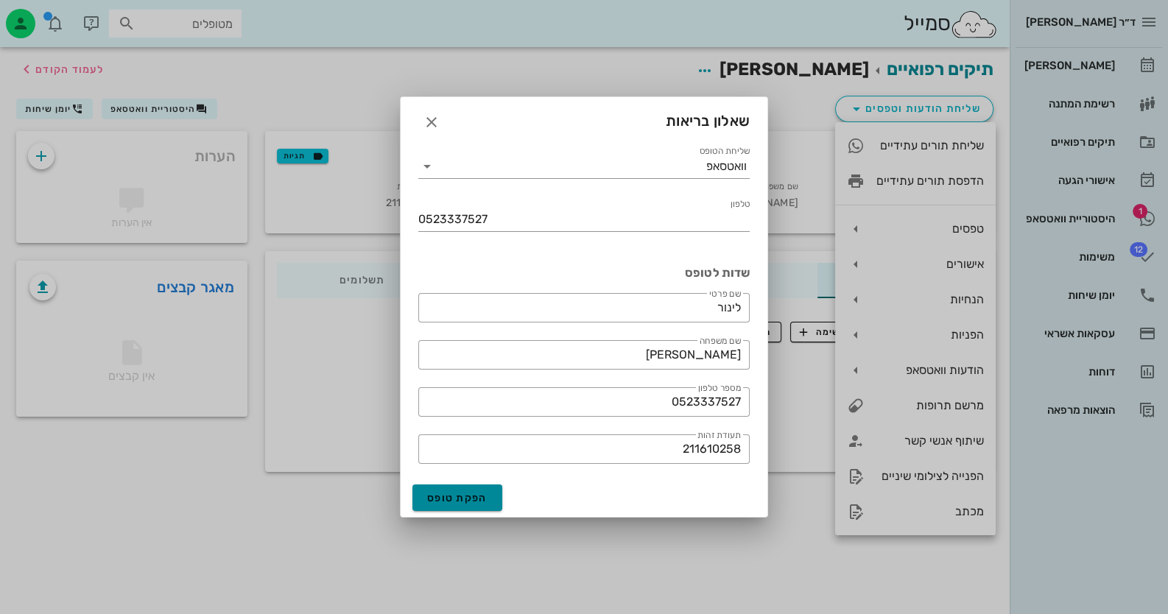
click at [474, 509] on button "הפקת טופס" at bounding box center [457, 498] width 90 height 27
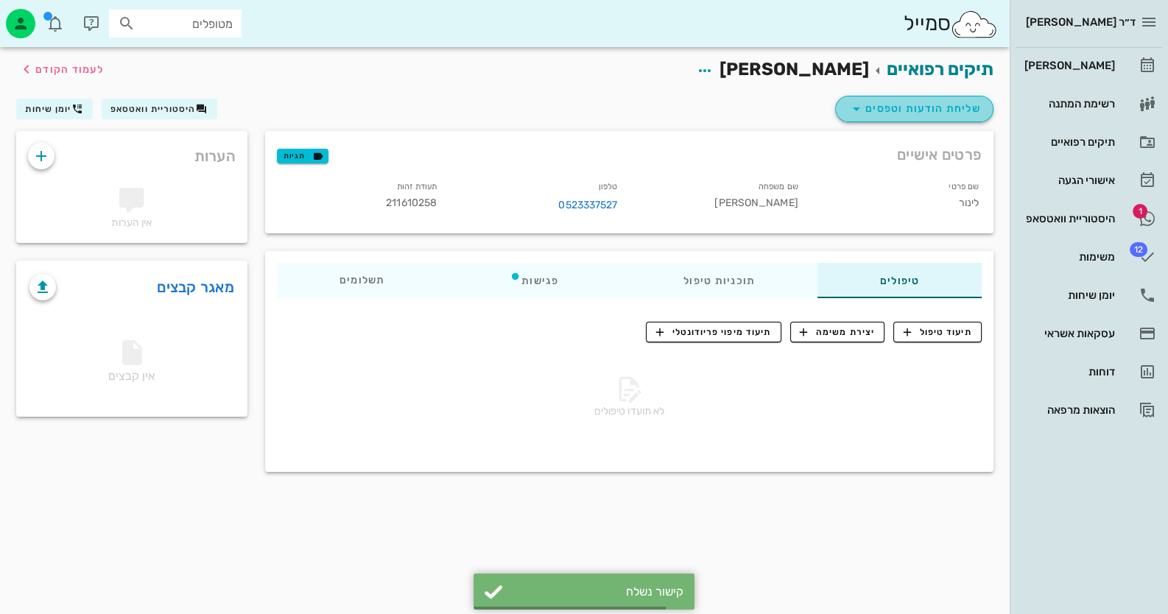
click at [940, 102] on span "שליחת הודעות וטפסים" at bounding box center [914, 109] width 133 height 18
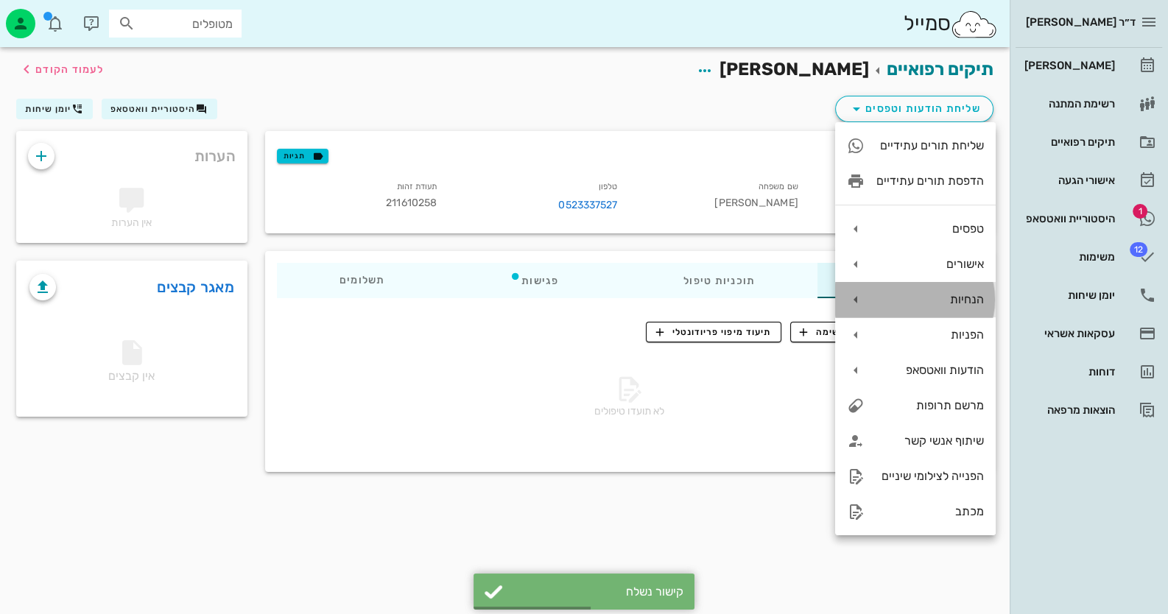
click at [971, 298] on div "הנחיות" at bounding box center [930, 299] width 108 height 14
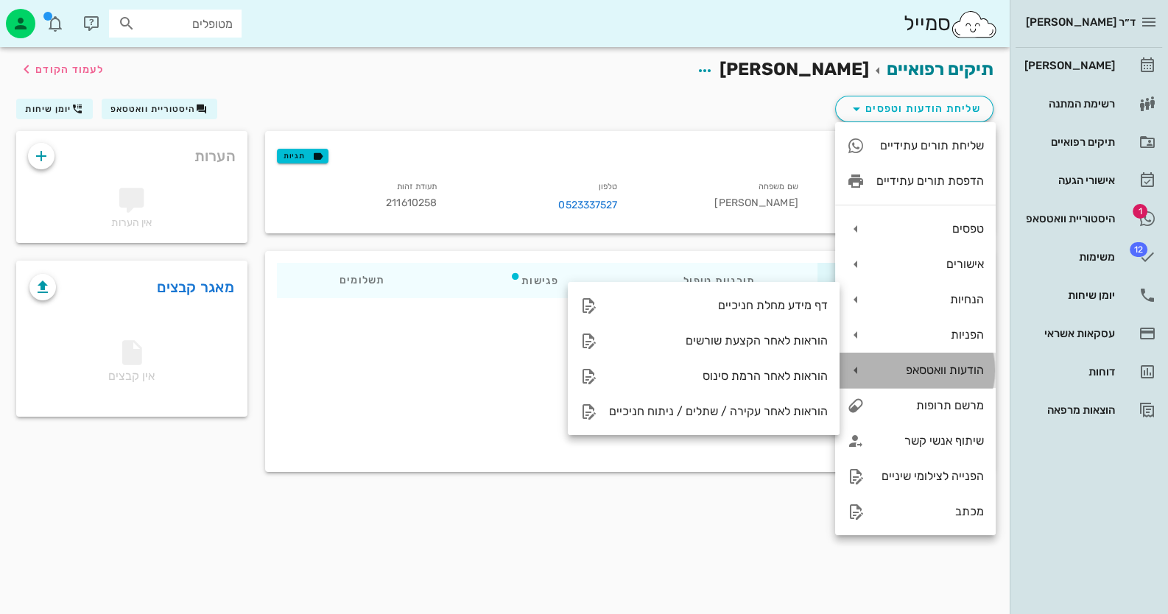
click at [954, 362] on div "הודעות וואטסאפ" at bounding box center [915, 370] width 161 height 35
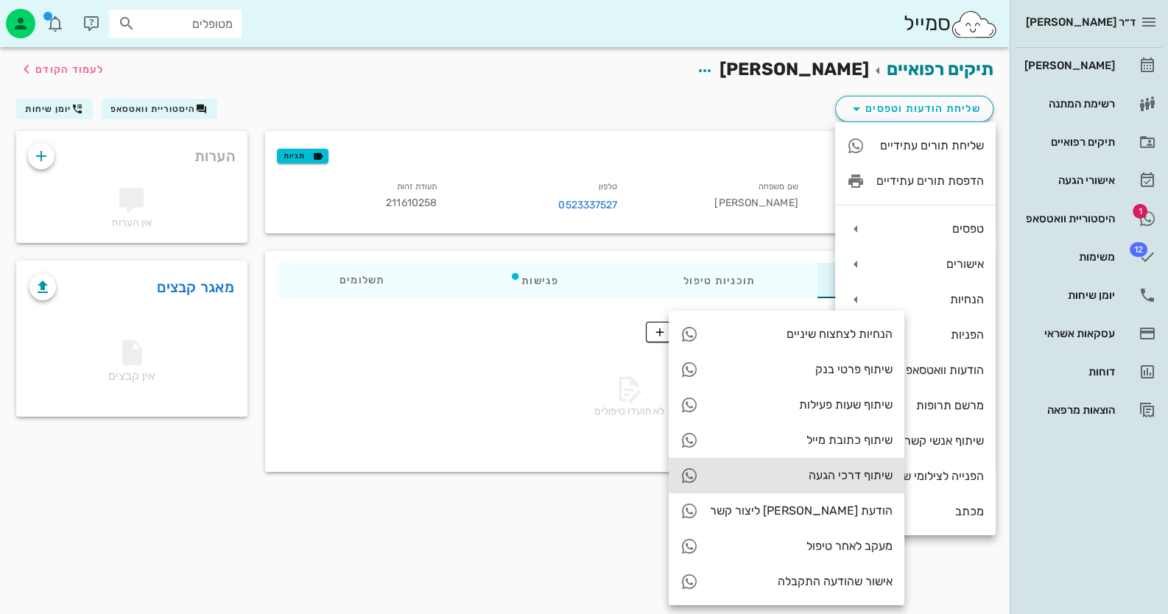
click at [803, 476] on div "שיתוף דרכי הגעה" at bounding box center [801, 475] width 183 height 14
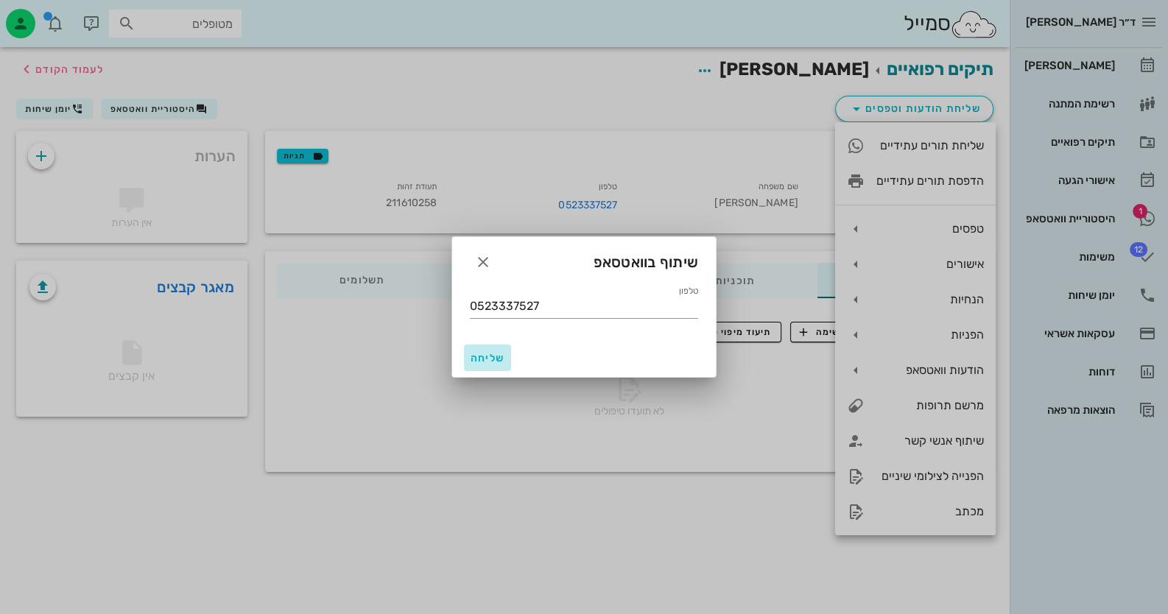
click at [479, 360] on span "שליחה" at bounding box center [487, 358] width 35 height 13
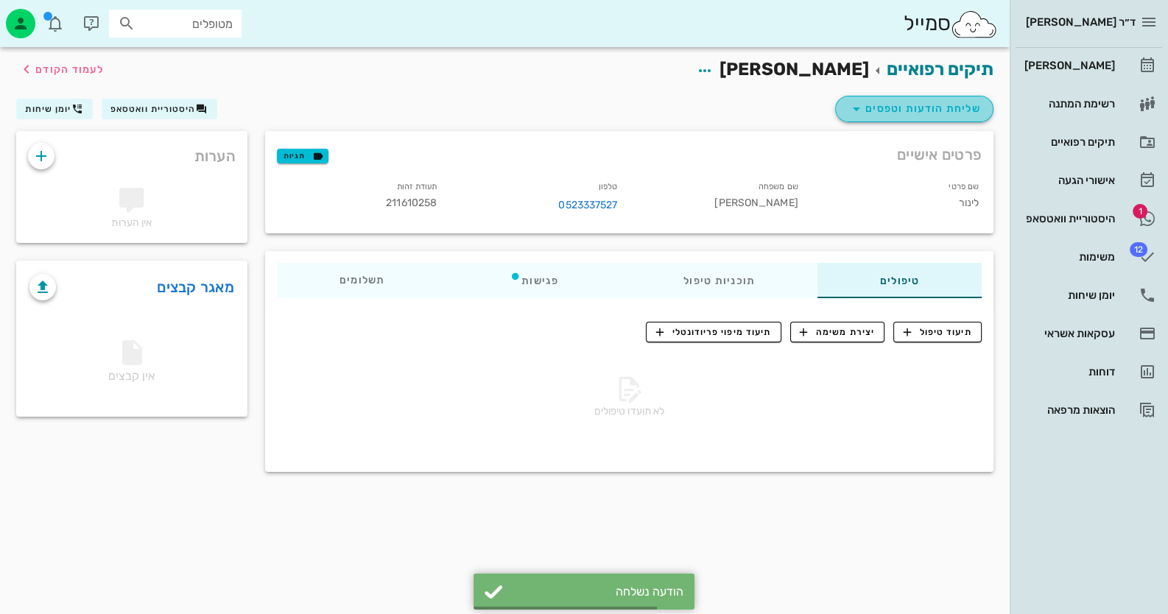
click at [919, 116] on span "שליחת הודעות וטפסים" at bounding box center [914, 109] width 133 height 18
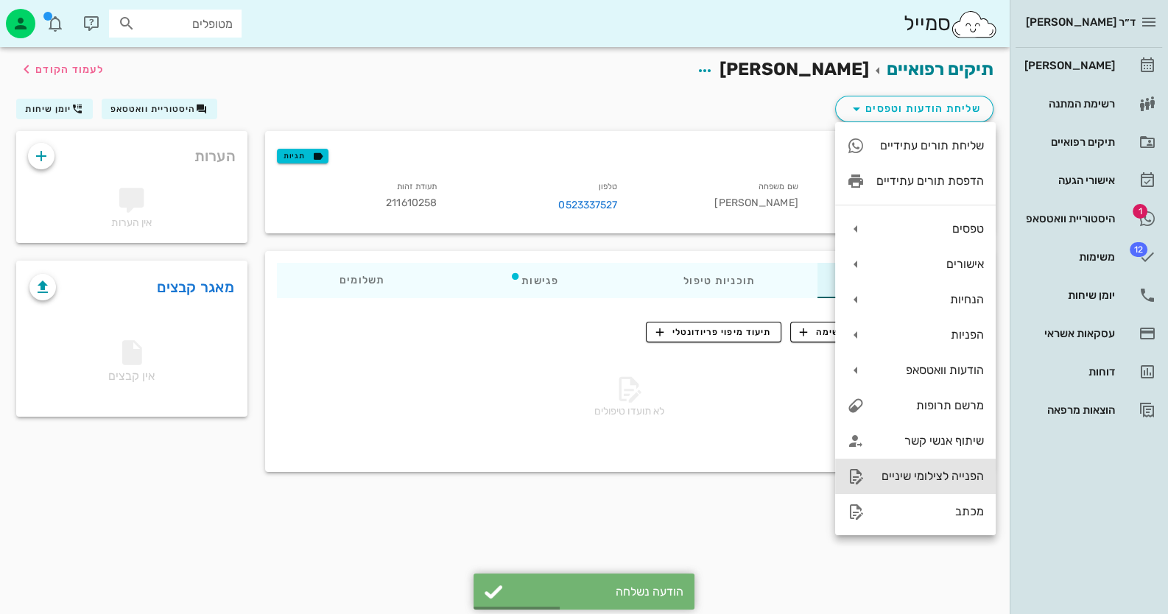
click at [956, 479] on div "הפנייה לצילומי שיניים" at bounding box center [930, 476] width 108 height 14
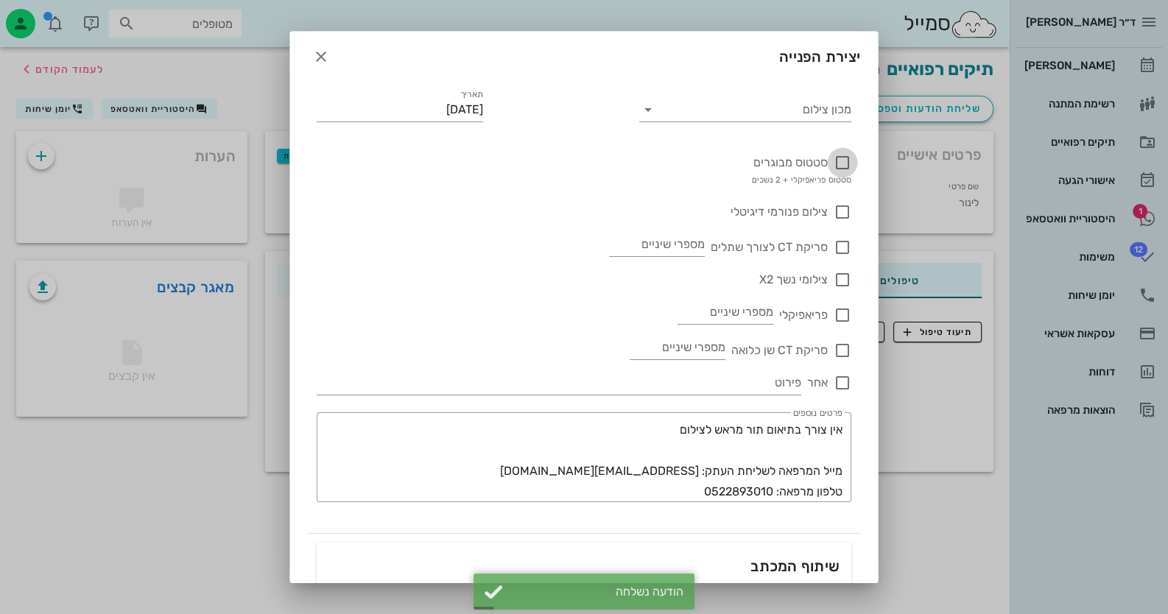
click at [845, 165] on div at bounding box center [842, 162] width 25 height 25
checkbox input "true"
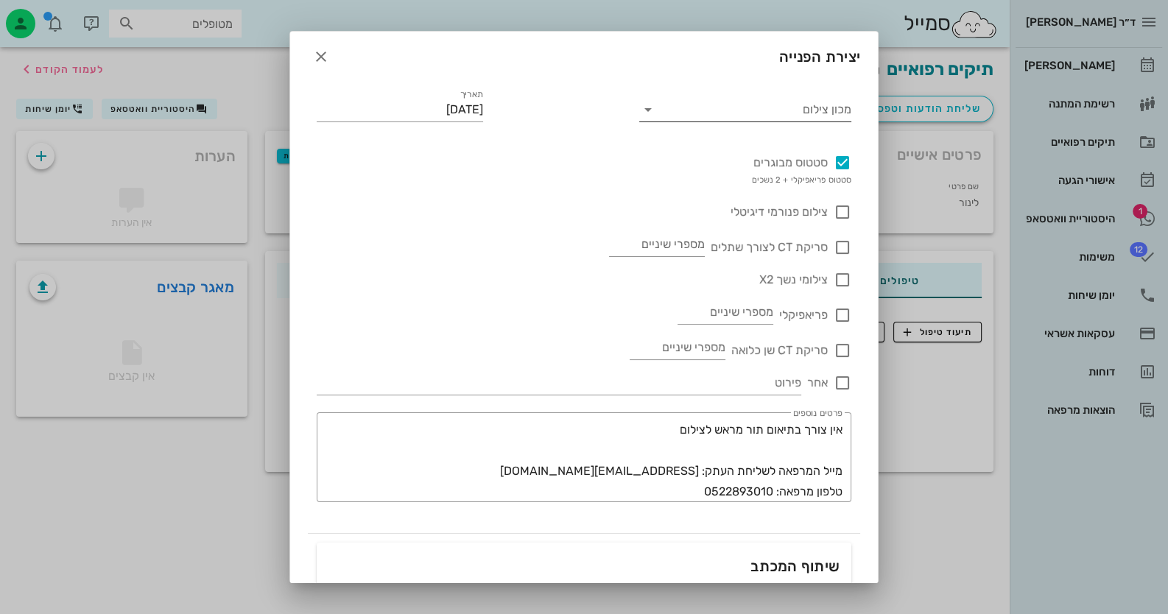
click at [846, 105] on input "מכון צילום" at bounding box center [757, 110] width 189 height 24
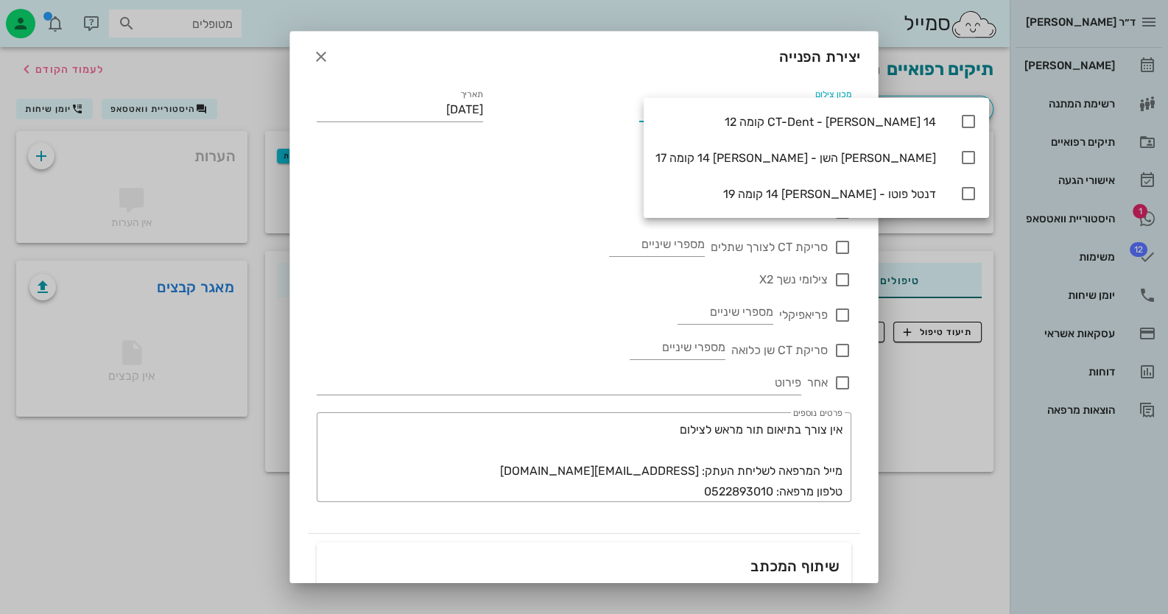
click at [394, 124] on div "תאריך 08-10-2025" at bounding box center [400, 103] width 184 height 53
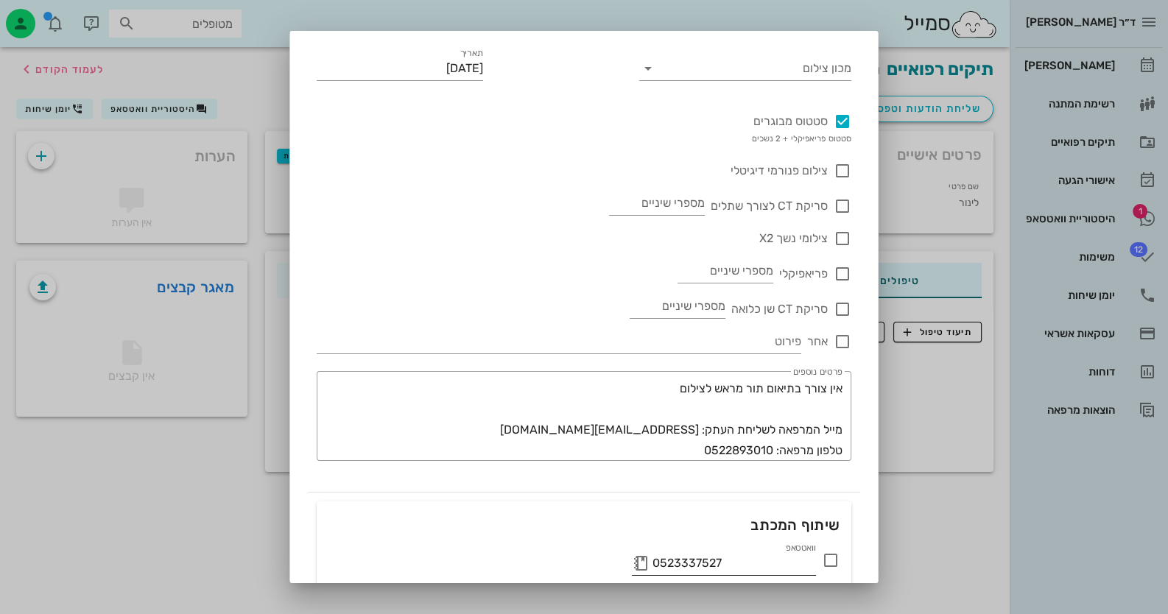
scroll to position [147, 0]
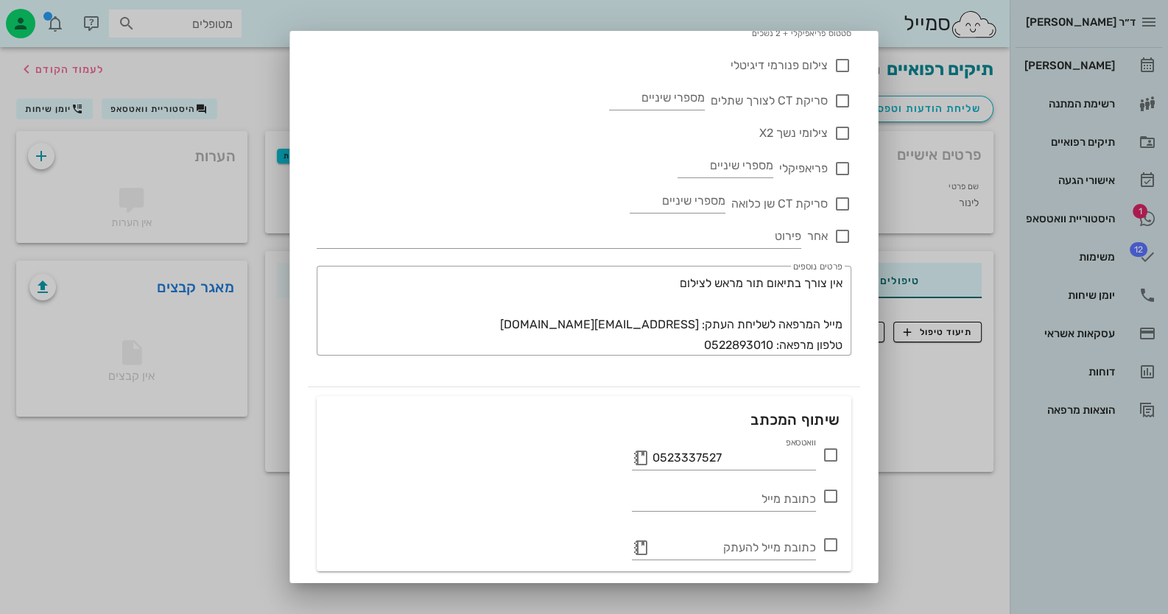
click at [834, 451] on icon at bounding box center [831, 455] width 18 height 18
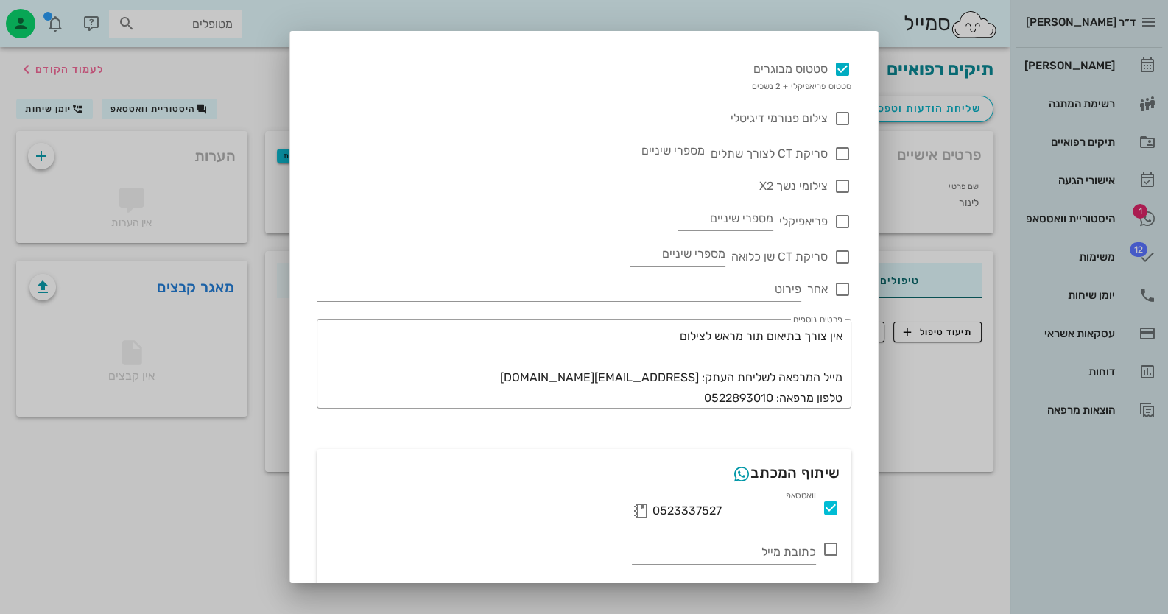
scroll to position [195, 0]
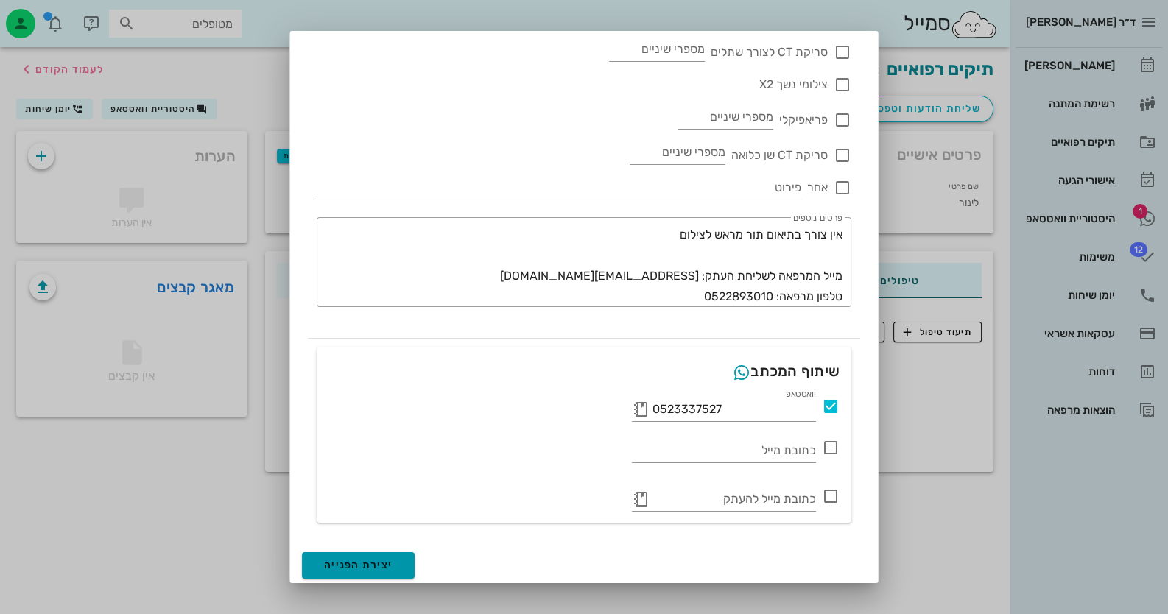
click at [355, 552] on button "יצירת הפנייה" at bounding box center [358, 565] width 113 height 27
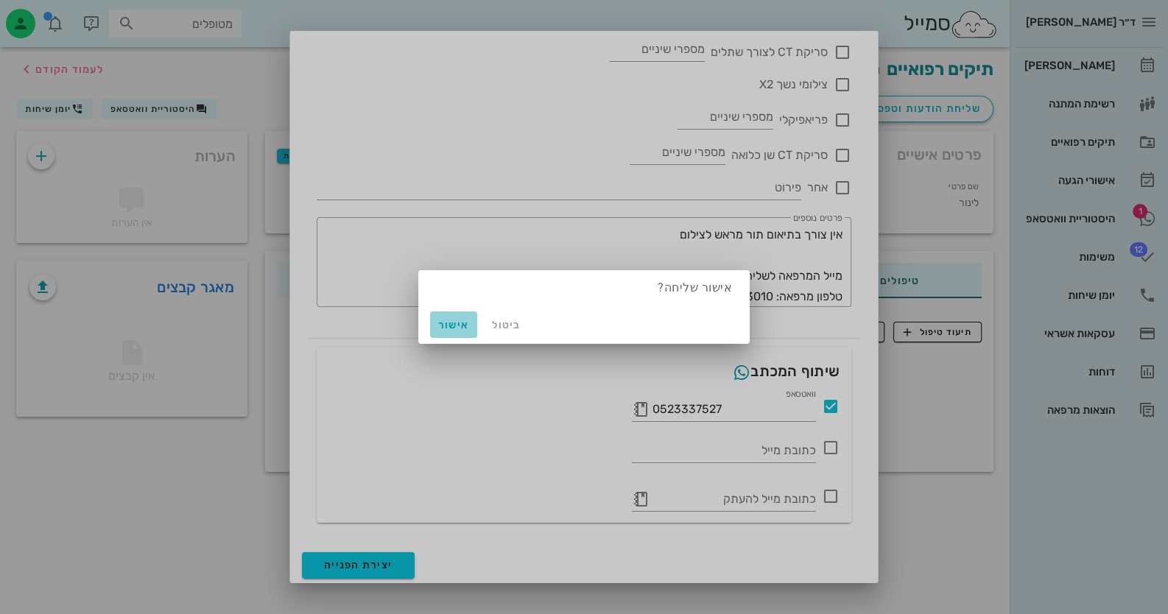
click at [453, 317] on button "אישור" at bounding box center [453, 325] width 47 height 27
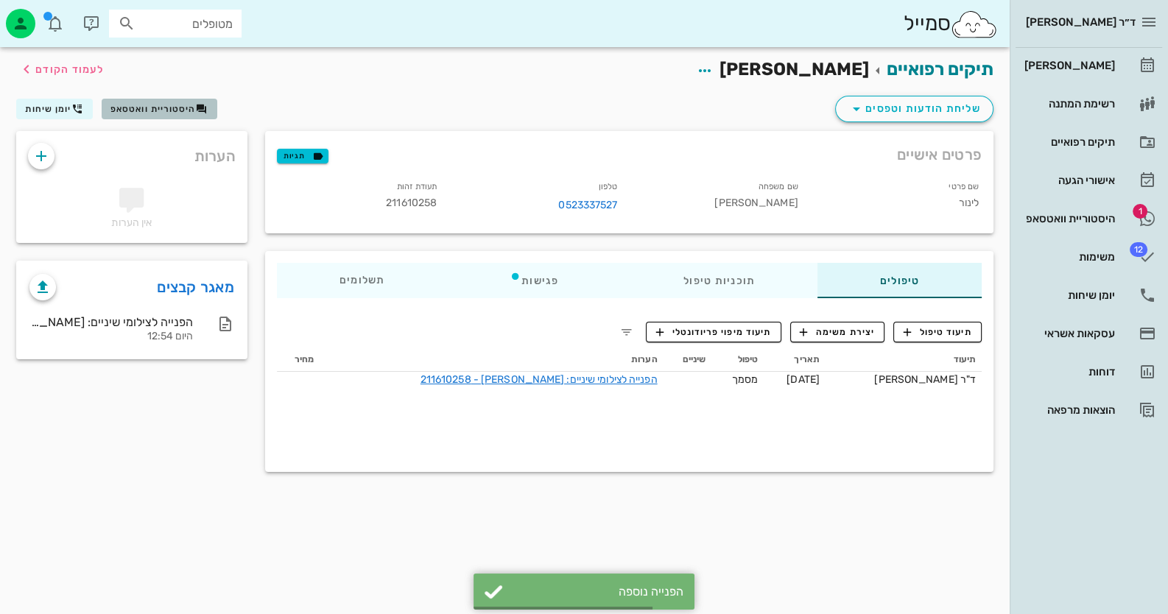
click at [152, 102] on button "היסטוריית וואטסאפ" at bounding box center [160, 109] width 116 height 21
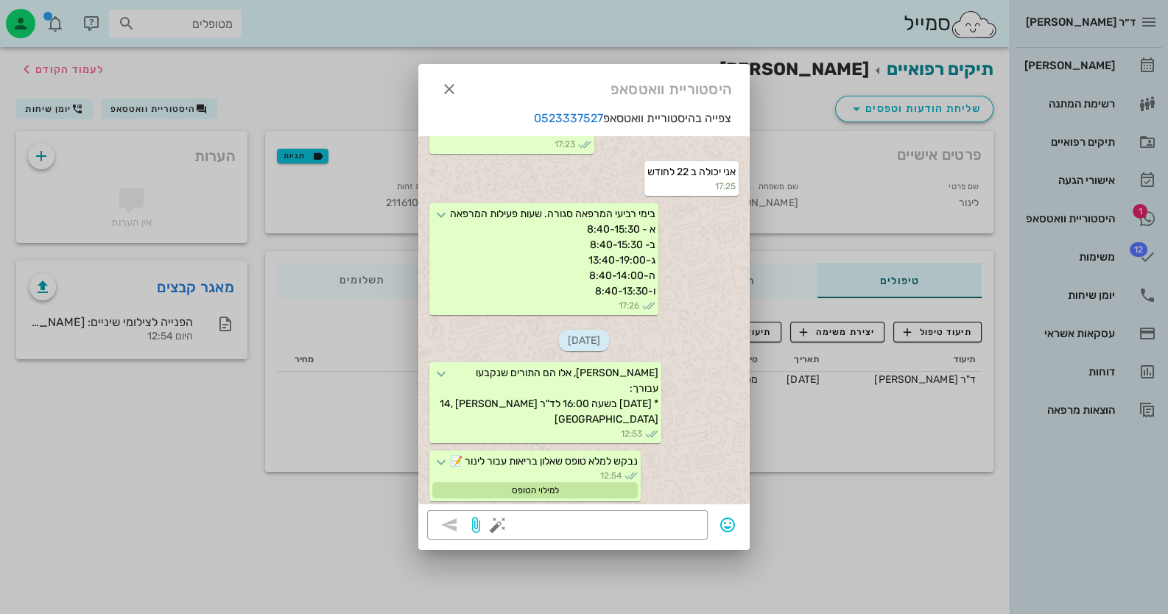
scroll to position [246, 0]
click at [1055, 214] on div at bounding box center [584, 307] width 1168 height 614
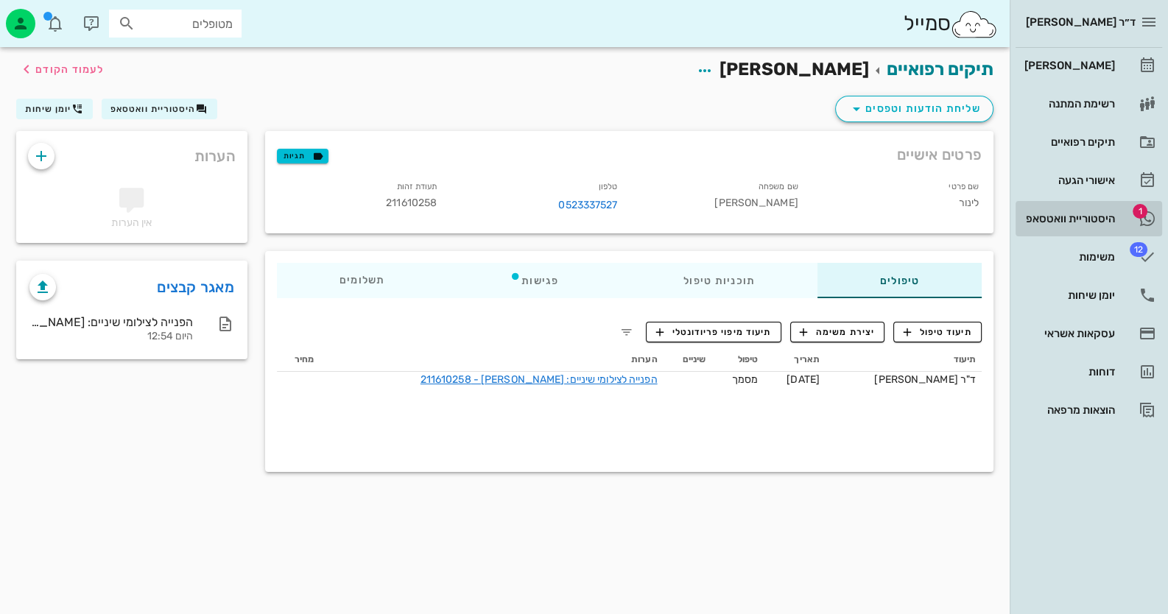
click at [1055, 214] on div "היסטוריית וואטסאפ" at bounding box center [1068, 219] width 94 height 12
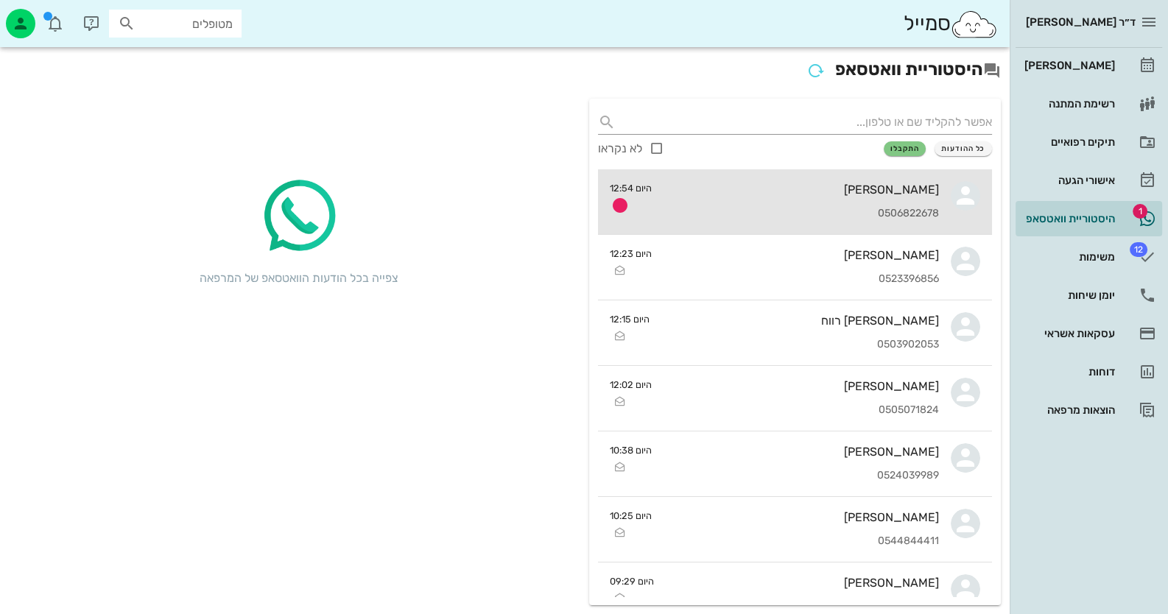
click at [786, 203] on div "קשתי ספיר 0506822678" at bounding box center [801, 201] width 275 height 65
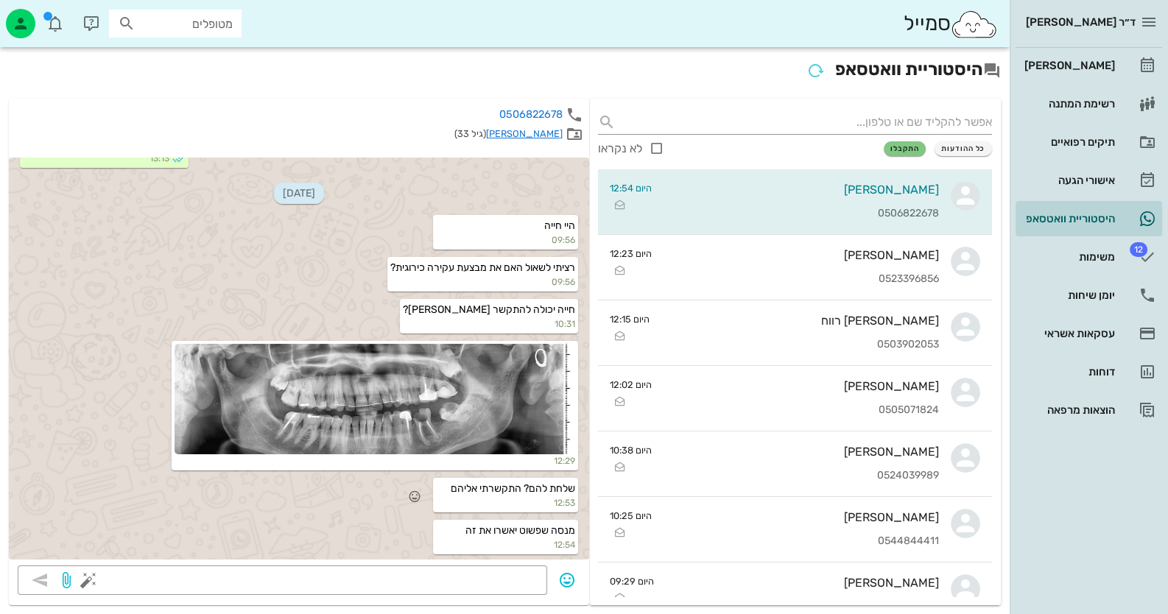
scroll to position [2106, 0]
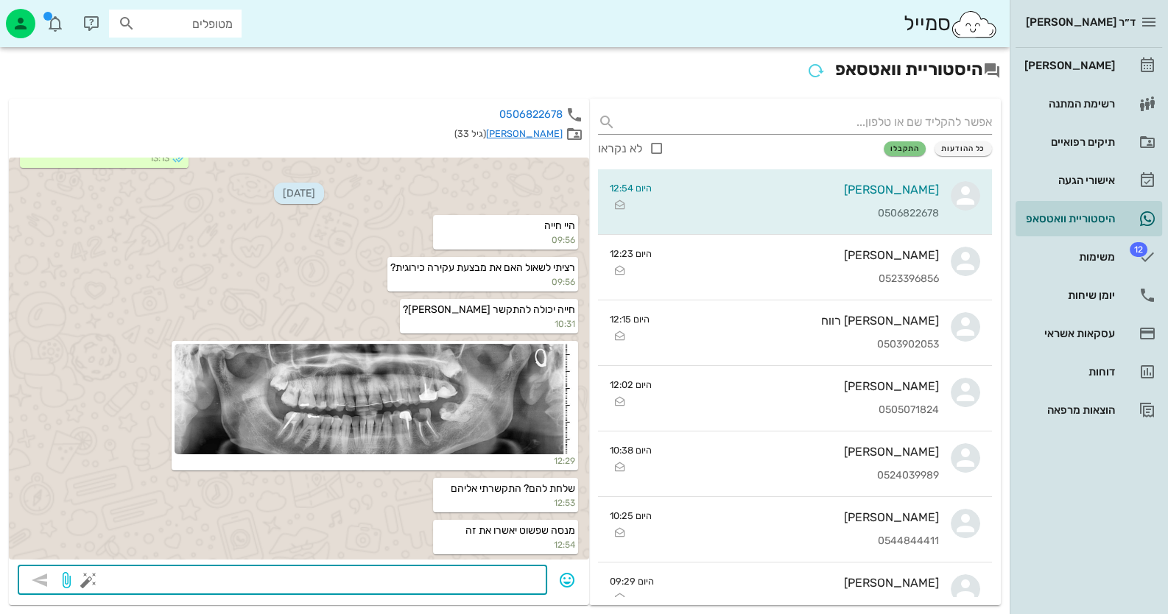
click at [435, 575] on textarea at bounding box center [314, 582] width 447 height 24
type textarea "שלחתי"
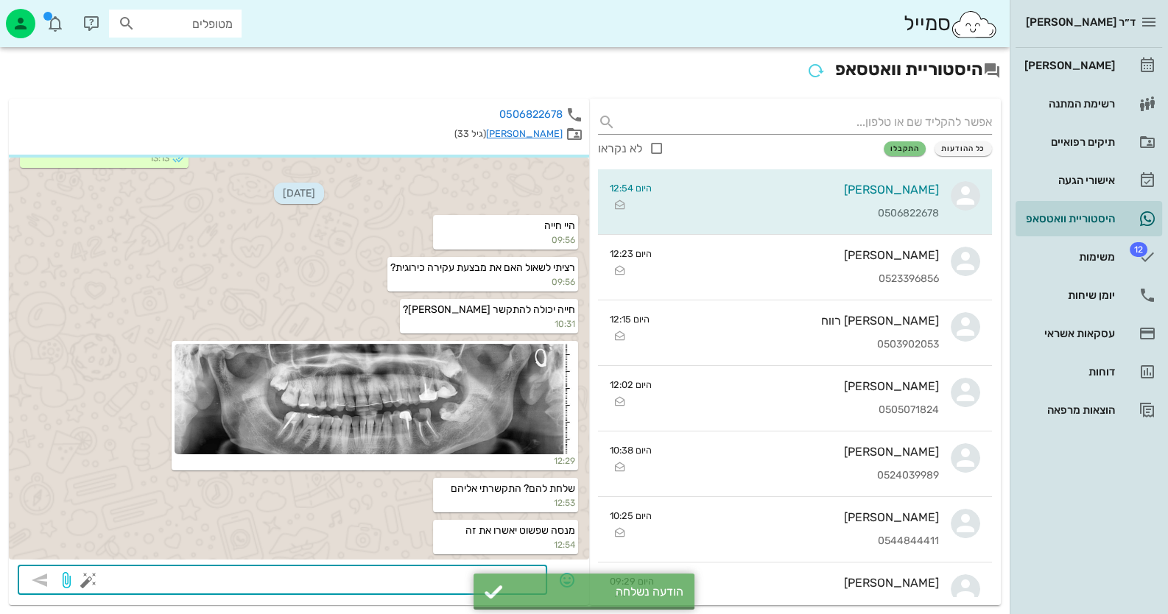
scroll to position [2149, 0]
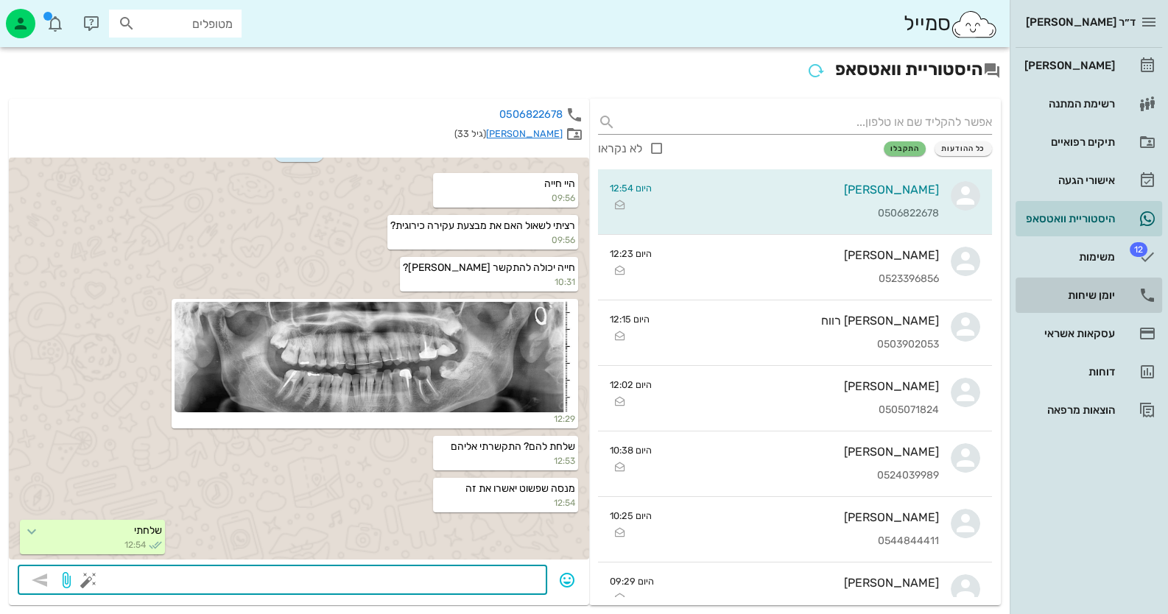
click at [1134, 303] on link "יומן שיחות" at bounding box center [1089, 295] width 147 height 35
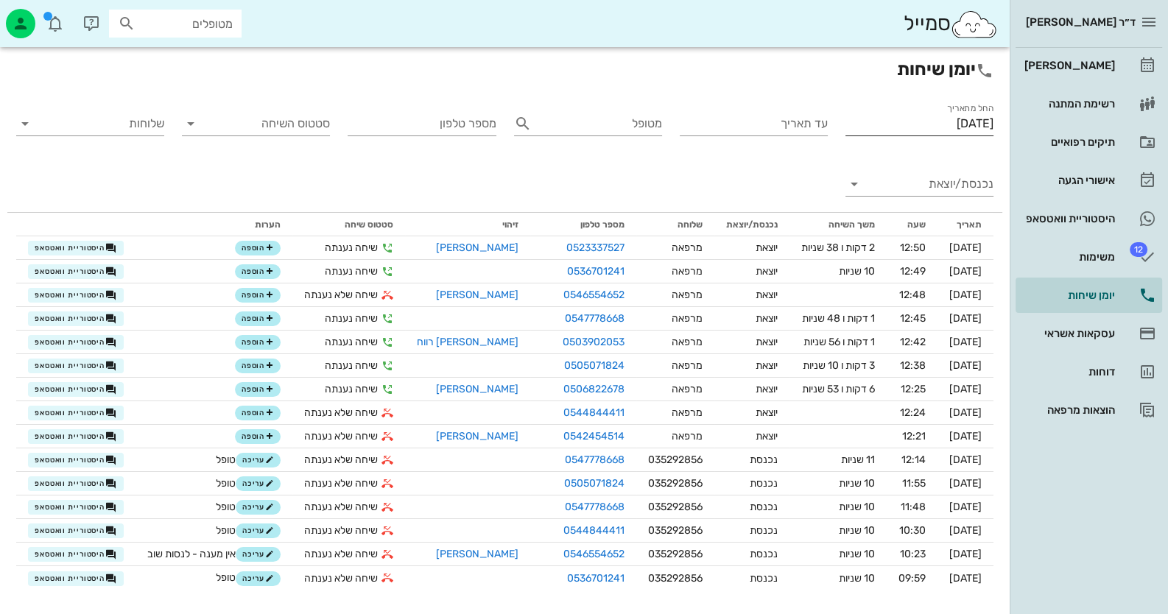
click at [955, 136] on div "החל מתאריך 08/10/2025" at bounding box center [919, 124] width 148 height 24
click at [977, 180] on input "נכנסת/יוצאת" at bounding box center [931, 184] width 124 height 24
click at [977, 180] on div "נכנסת" at bounding box center [956, 195] width 52 height 35
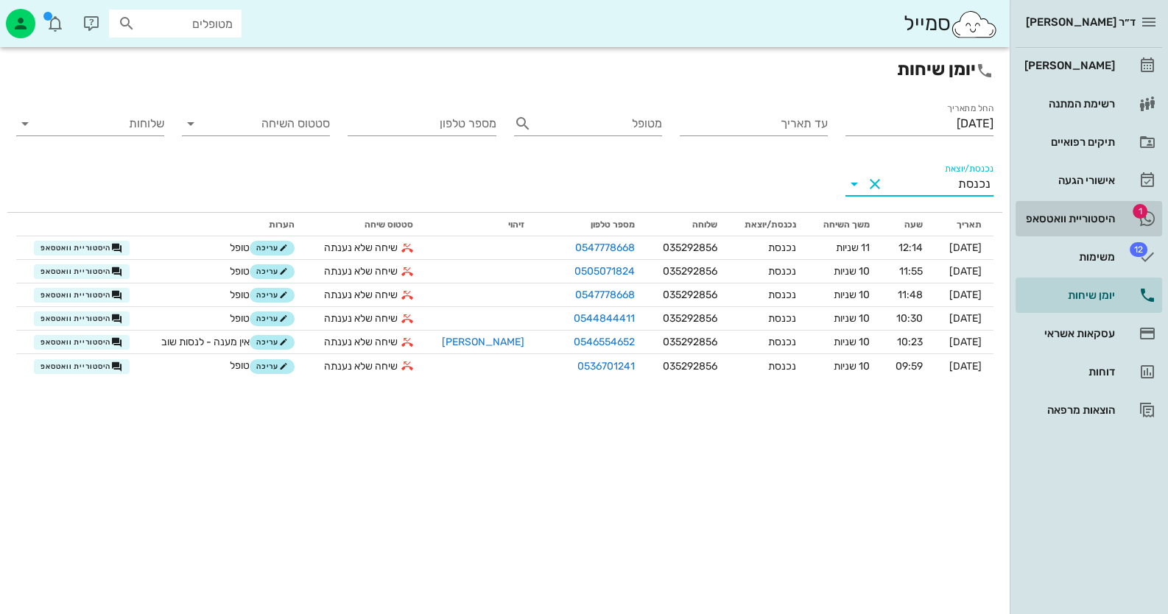
click at [1063, 217] on div "היסטוריית וואטסאפ" at bounding box center [1068, 219] width 94 height 12
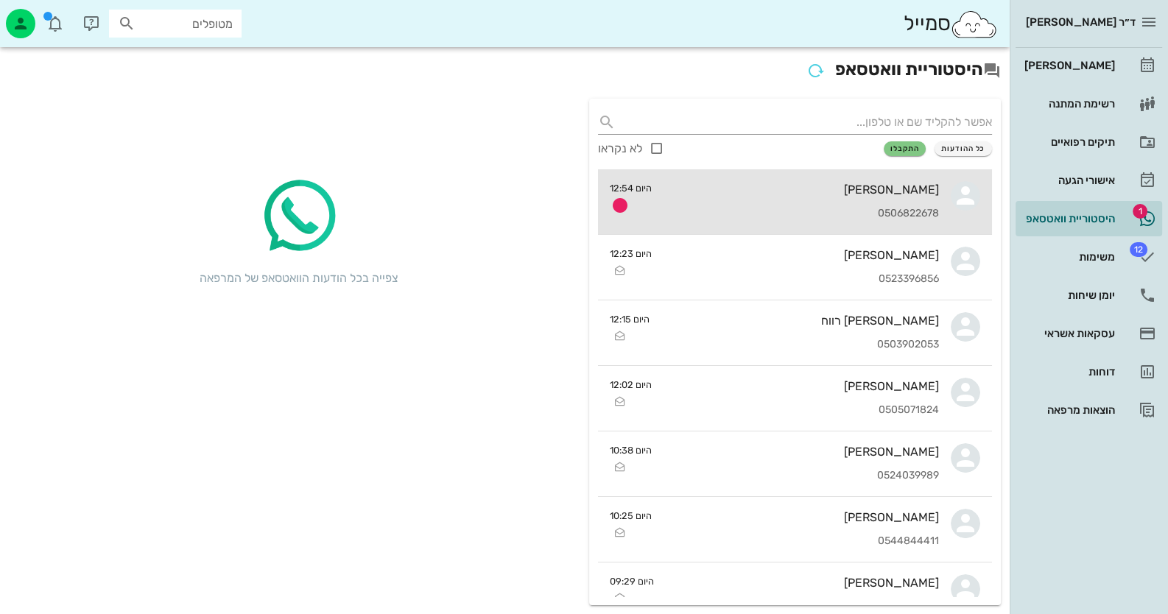
click at [951, 190] on icon at bounding box center [965, 195] width 29 height 29
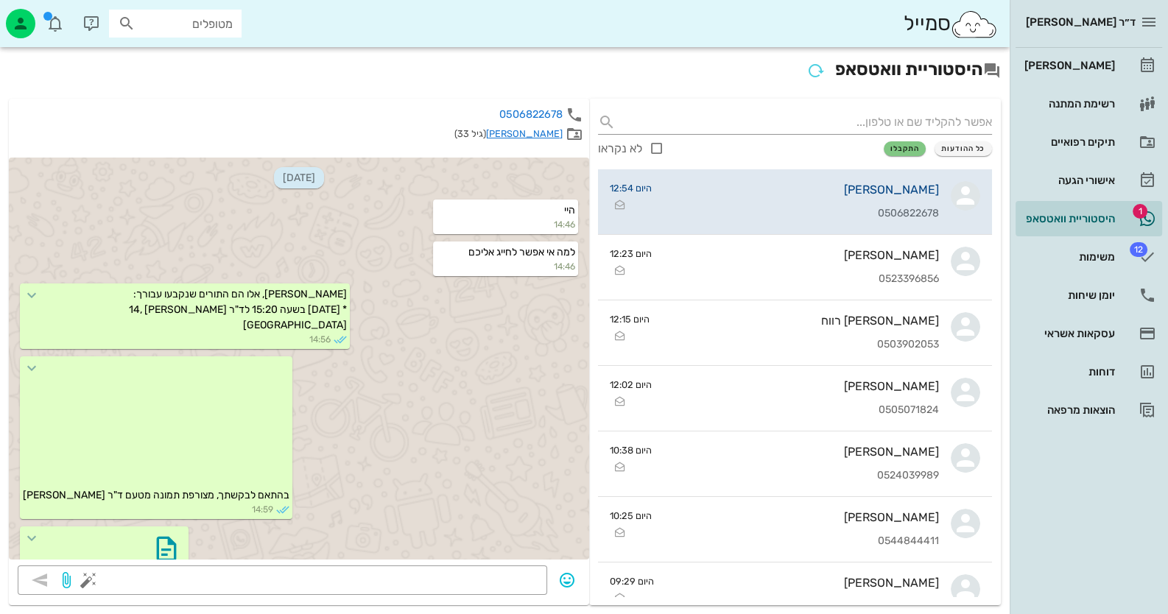
scroll to position [2233, 0]
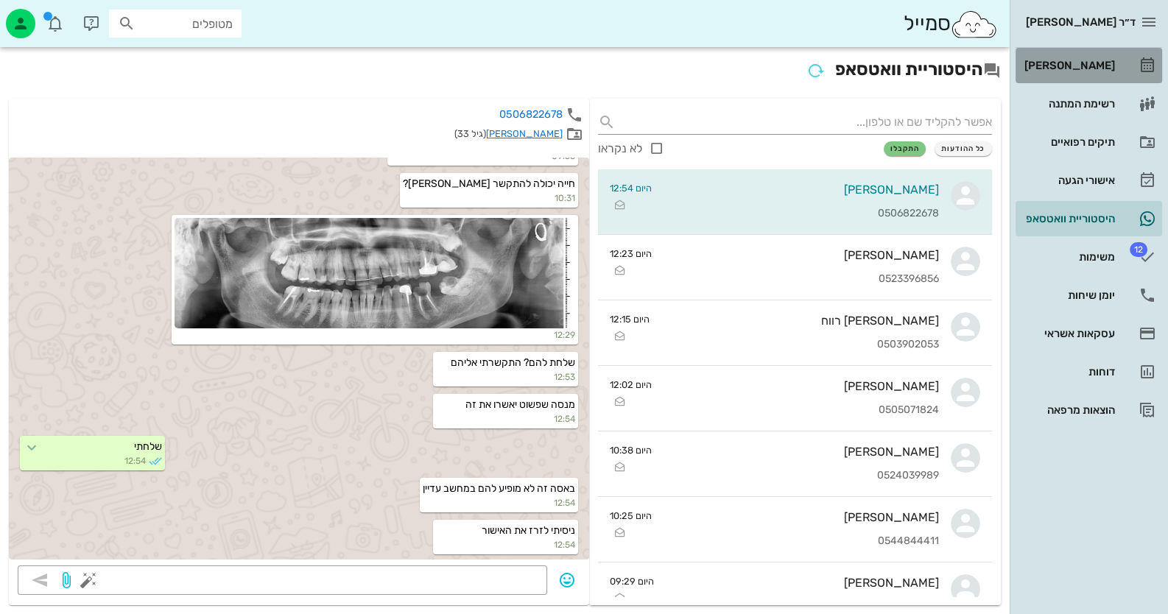
click at [1108, 66] on div "[PERSON_NAME]" at bounding box center [1068, 66] width 94 height 12
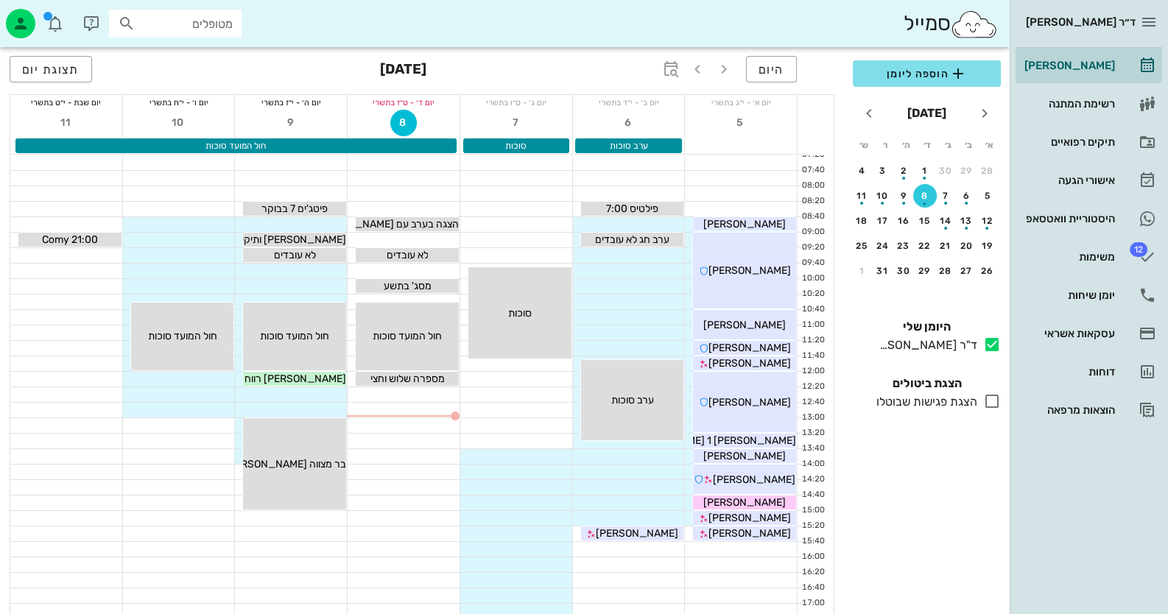
click at [180, 14] on input "מטופלים" at bounding box center [185, 23] width 94 height 19
type input "פלוס"
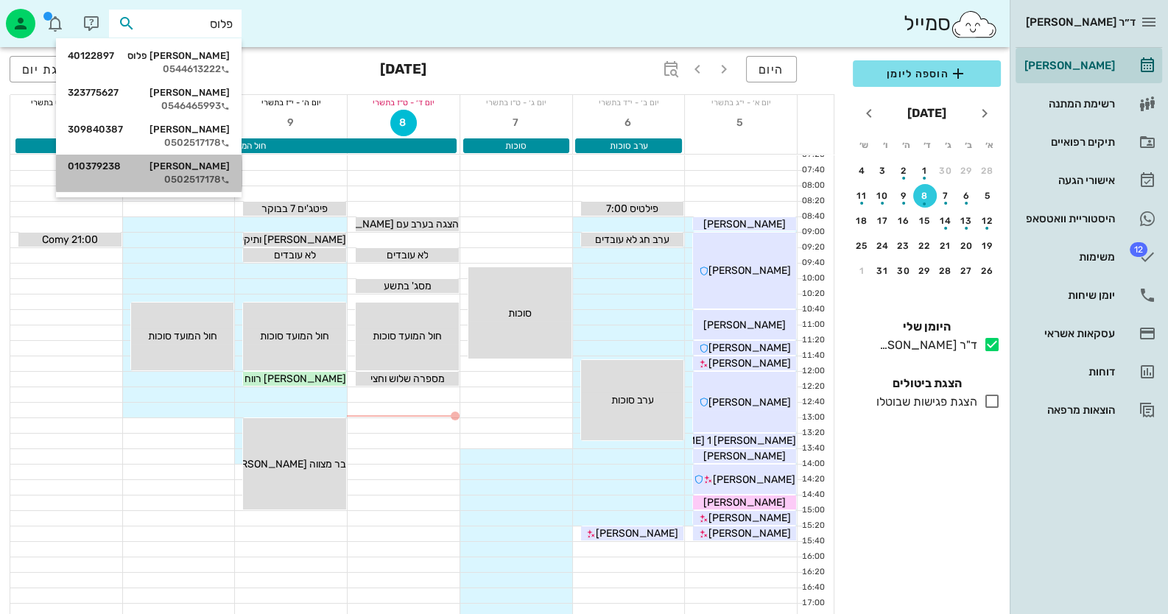
click at [204, 169] on div "דניס פלוס 010379238" at bounding box center [149, 167] width 162 height 12
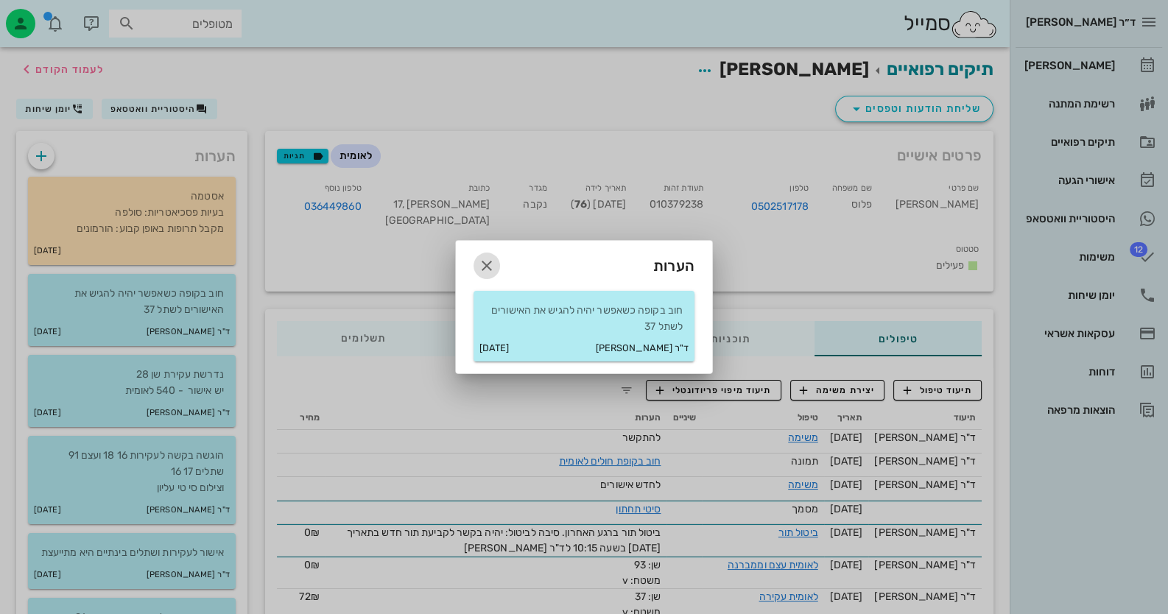
click at [487, 268] on icon "button" at bounding box center [487, 266] width 18 height 18
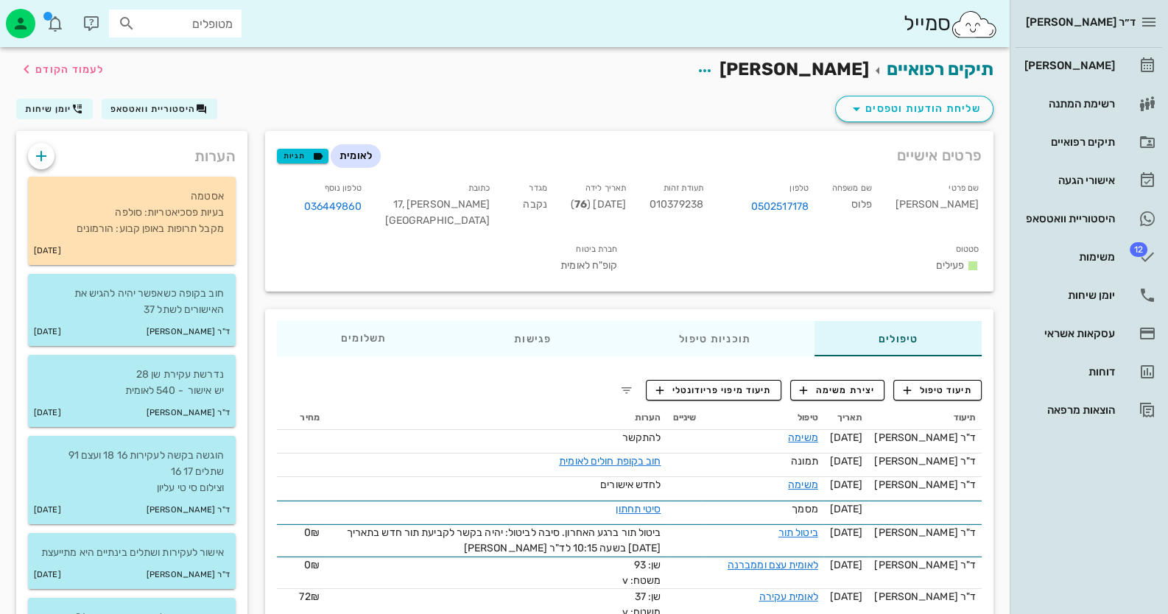
click at [686, 196] on div "תעודת זהות 010379238" at bounding box center [676, 207] width 77 height 61
copy span "010379238"
click at [1123, 214] on link "1 היסטוריית וואטסאפ" at bounding box center [1089, 218] width 147 height 35
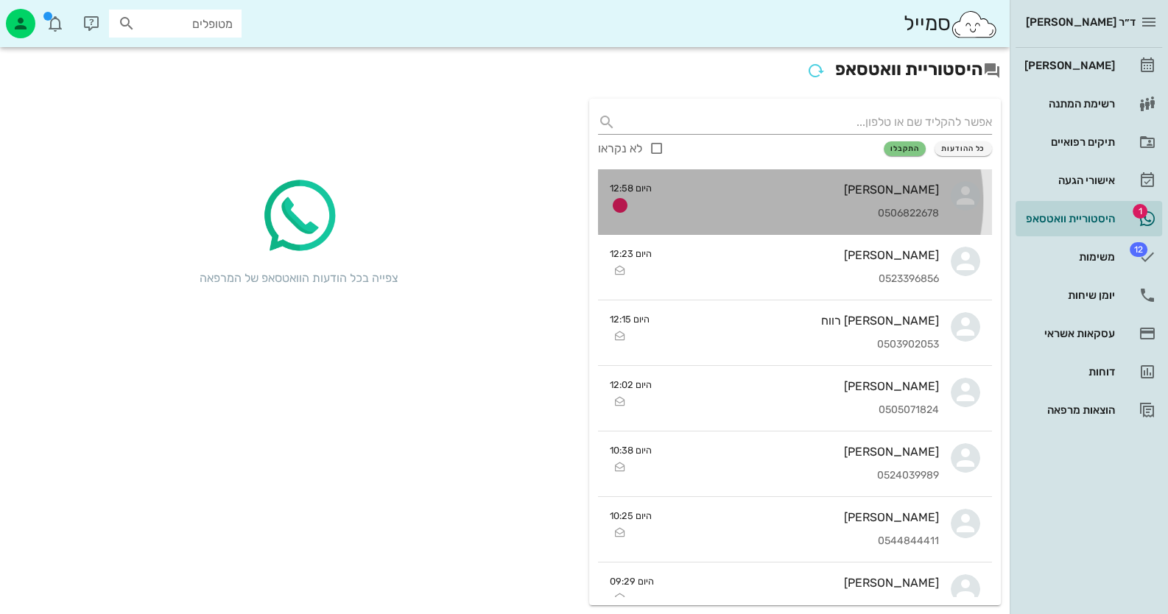
click at [921, 214] on div "0506822678" at bounding box center [801, 214] width 275 height 13
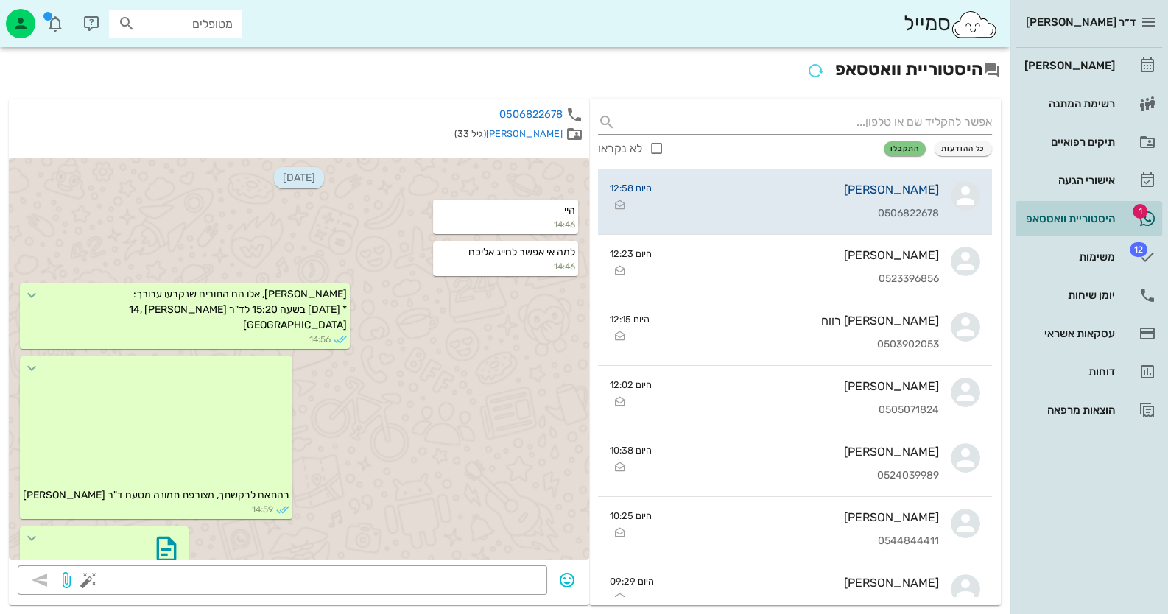
scroll to position [2275, 0]
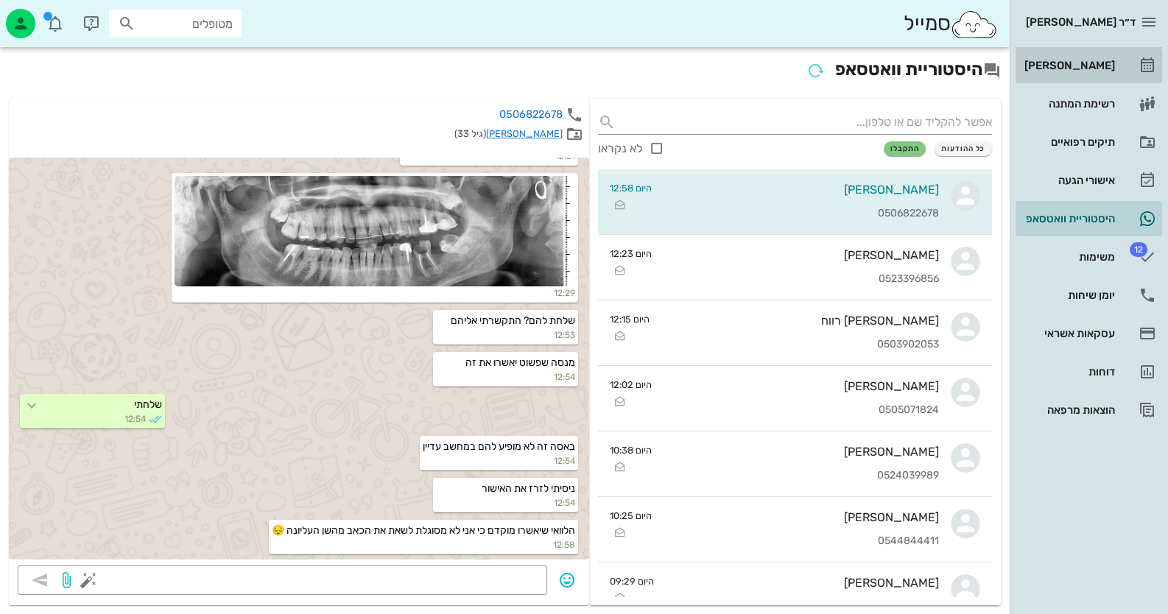
click at [1114, 58] on div "[PERSON_NAME]" at bounding box center [1068, 66] width 94 height 24
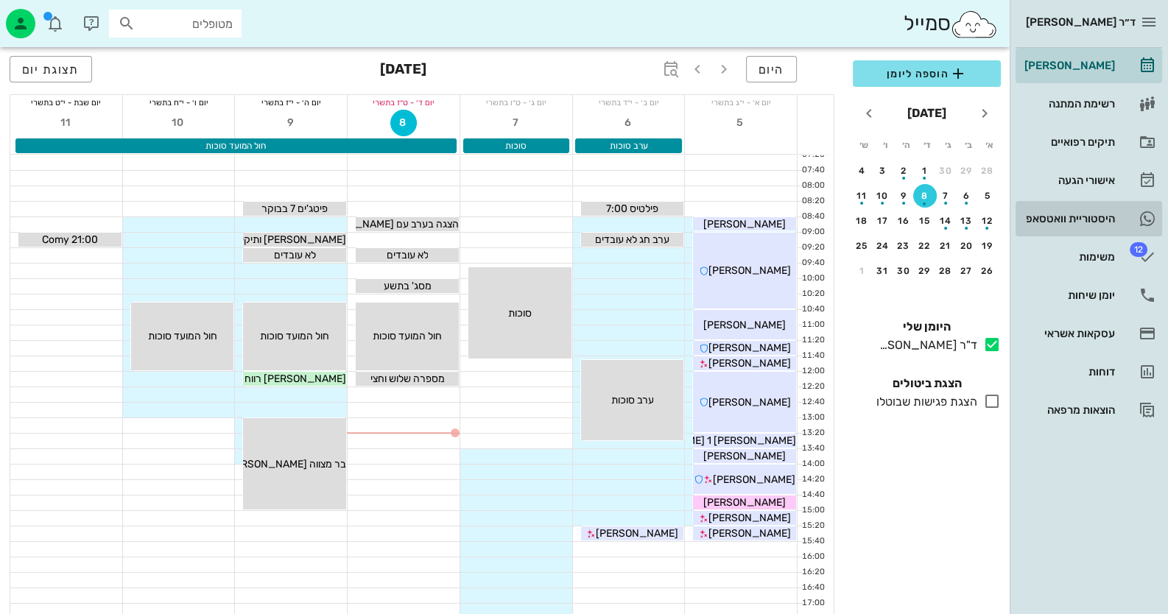
click at [1103, 214] on div "היסטוריית וואטסאפ" at bounding box center [1068, 219] width 94 height 12
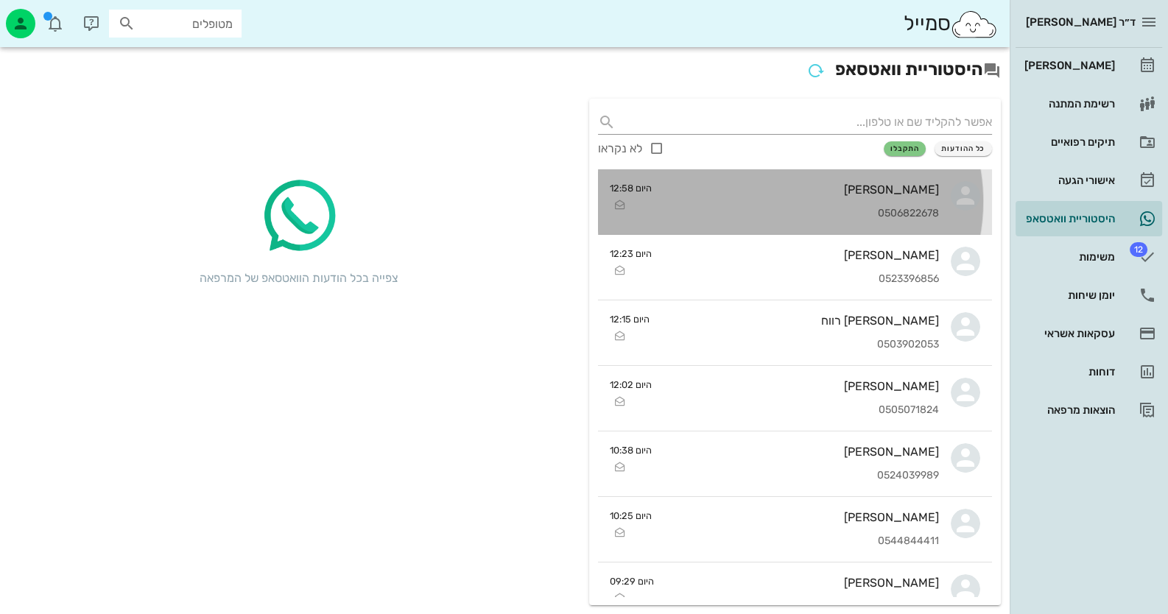
click at [871, 211] on div "0506822678" at bounding box center [801, 214] width 275 height 13
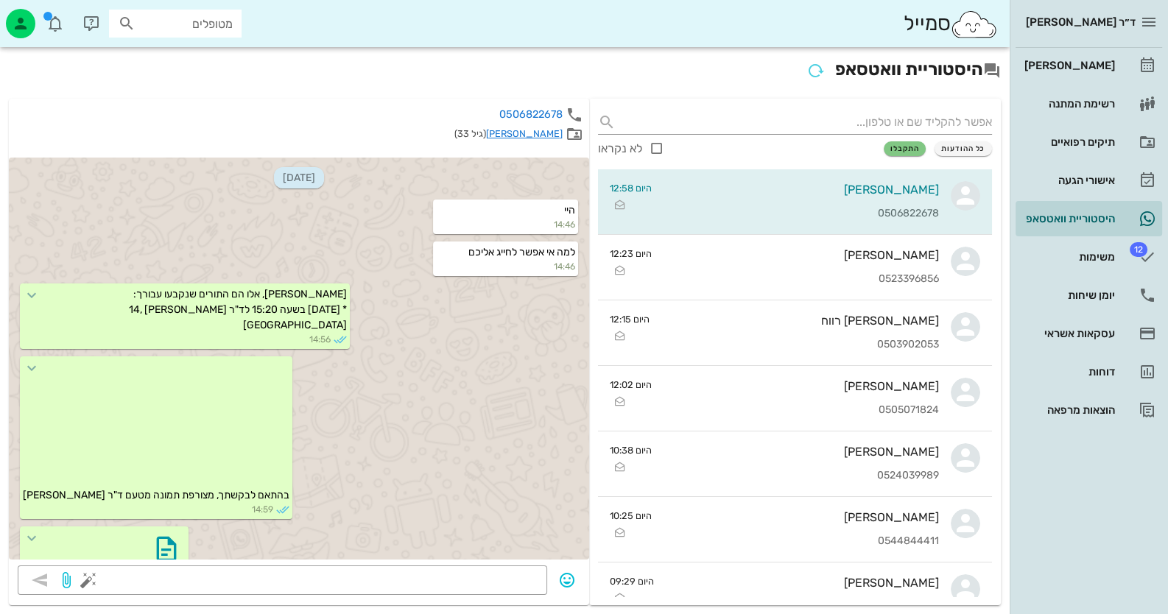
scroll to position [2275, 0]
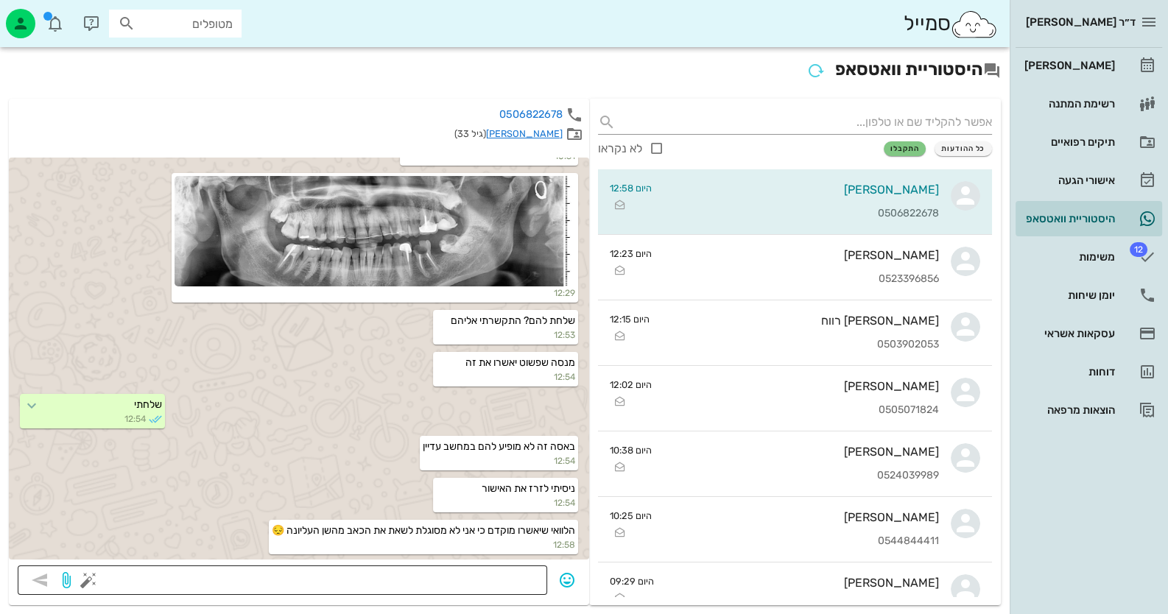
click at [464, 566] on div at bounding box center [314, 580] width 447 height 29
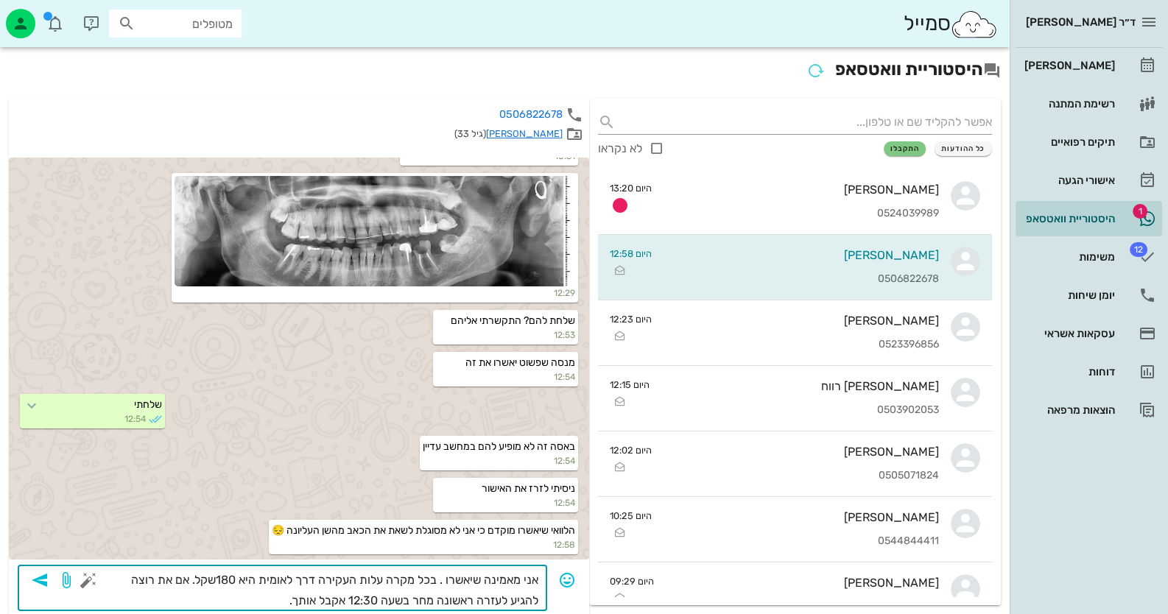
type textarea "אני מאמינה שיאשרו . בכל מקרה עלות העקירה דרך לאומית היא 180שקל. אם את רוצה להגי…"
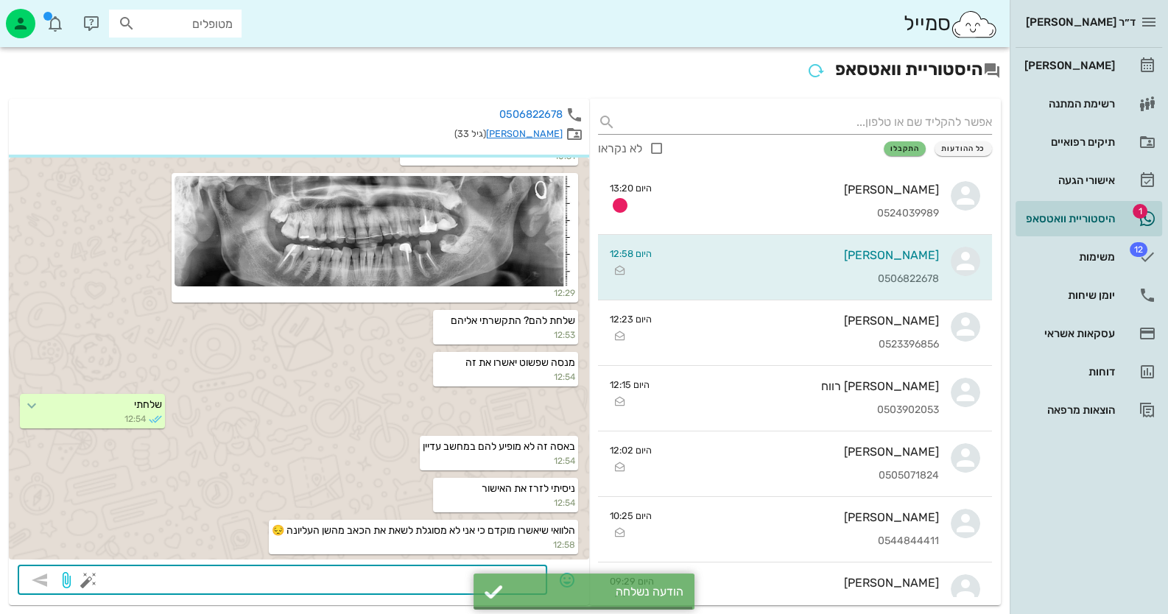
scroll to position [2332, 0]
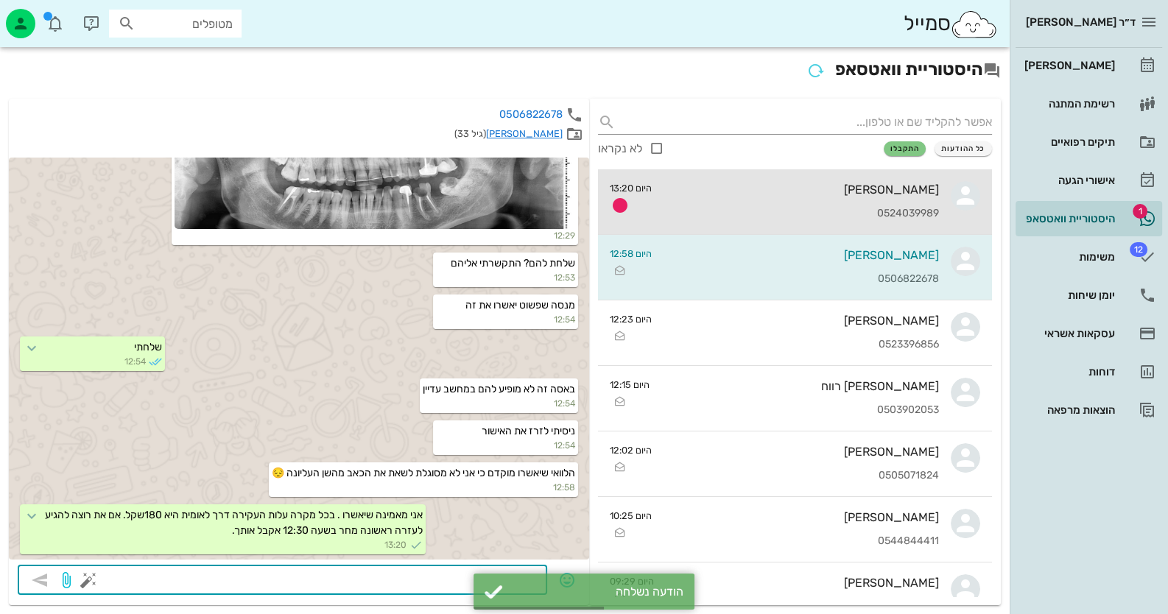
click at [795, 212] on div "0524039989" at bounding box center [801, 214] width 275 height 13
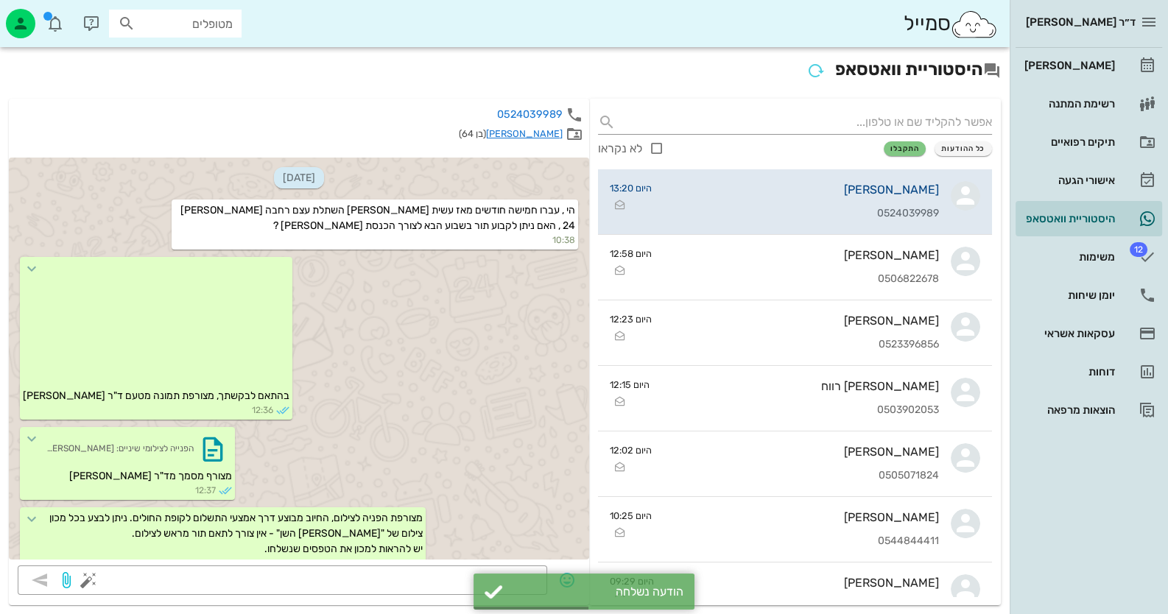
scroll to position [102, 0]
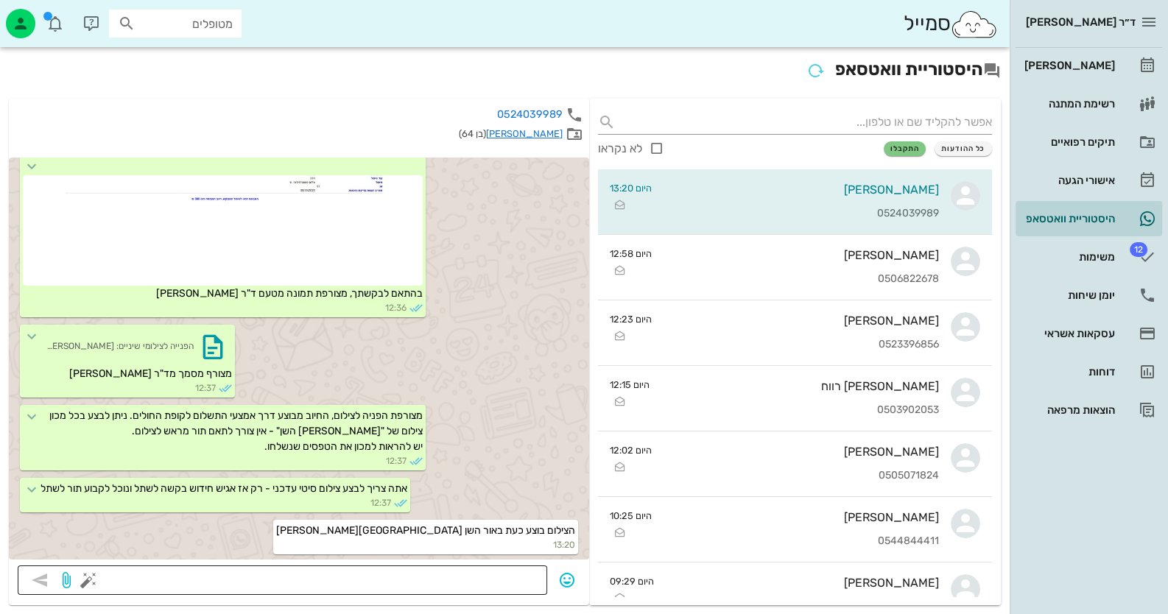
click at [490, 581] on textarea at bounding box center [314, 582] width 447 height 24
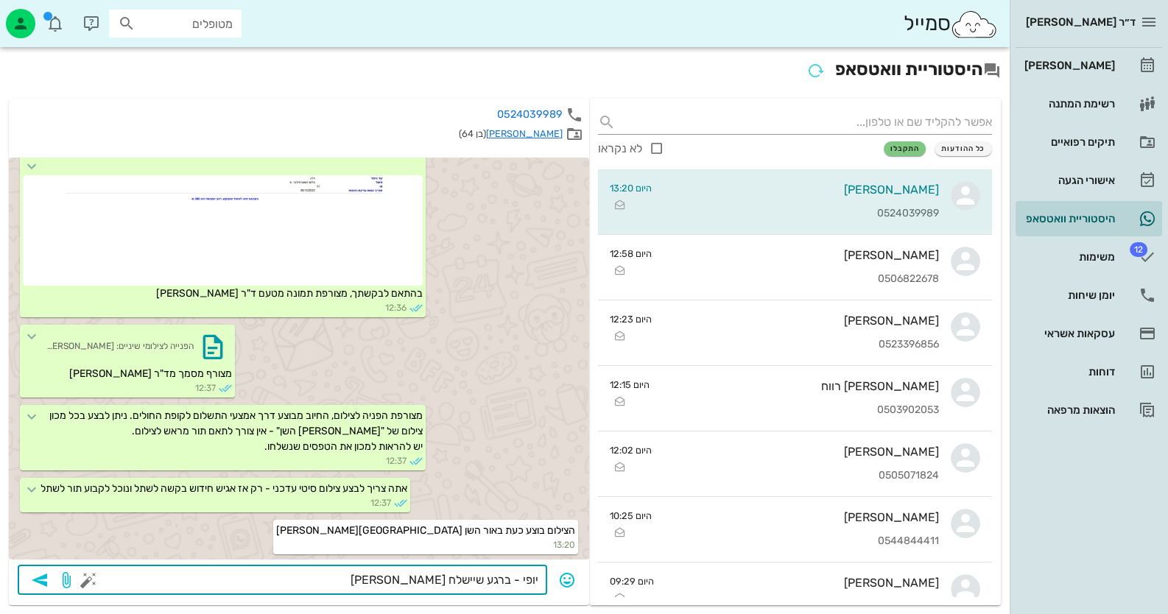
type textarea "יופי - ברגע שיישלח אלי אעדכן"
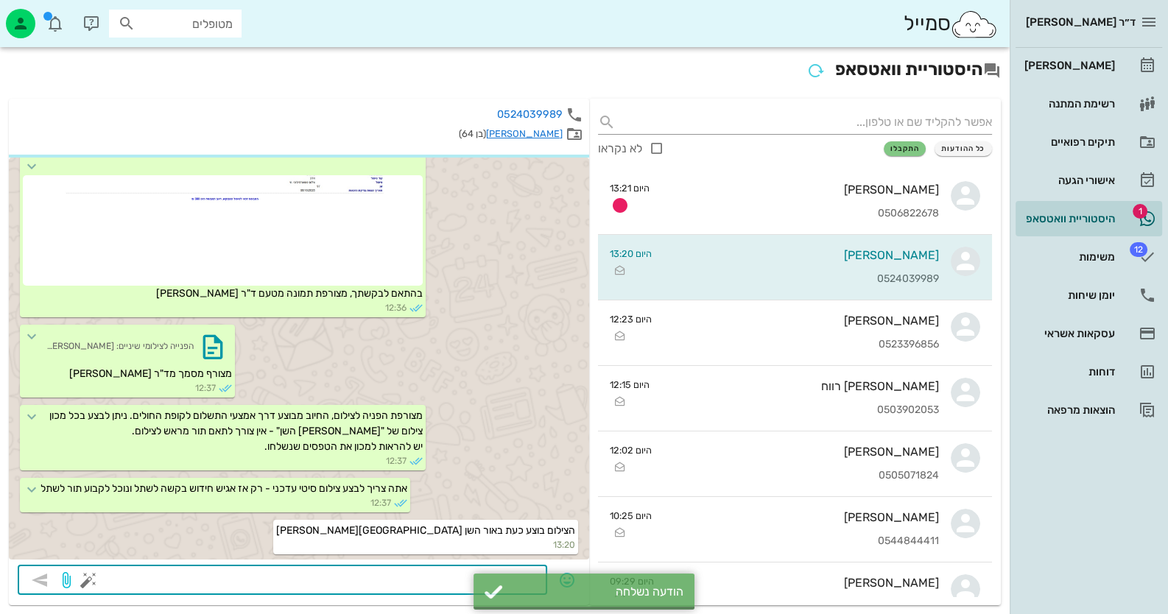
scroll to position [144, 0]
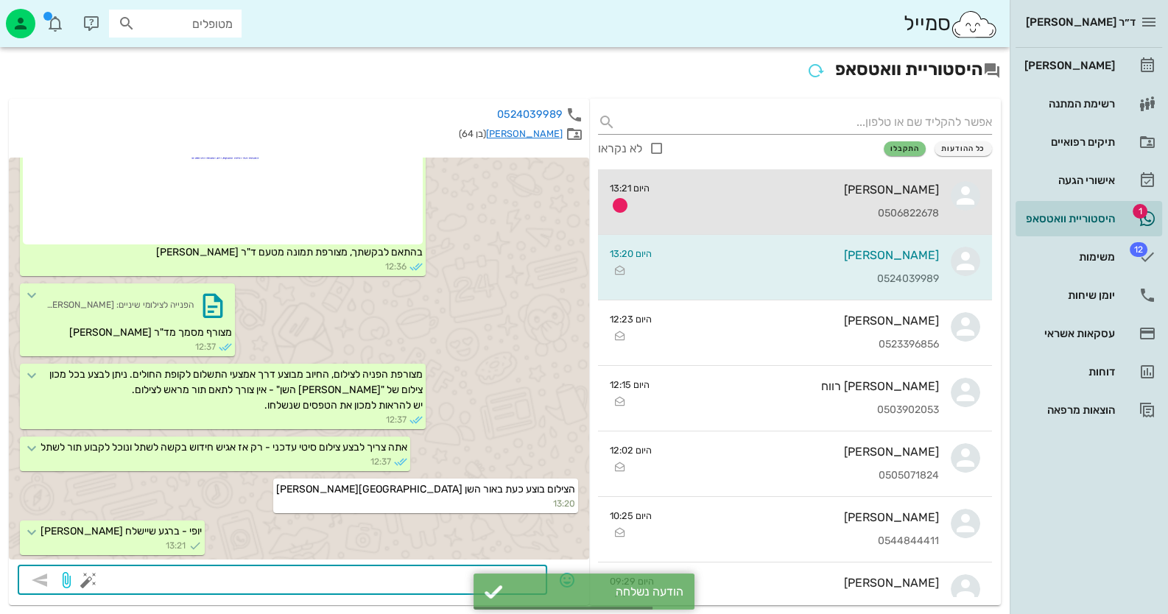
click at [753, 208] on div "0506822678" at bounding box center [800, 214] width 278 height 13
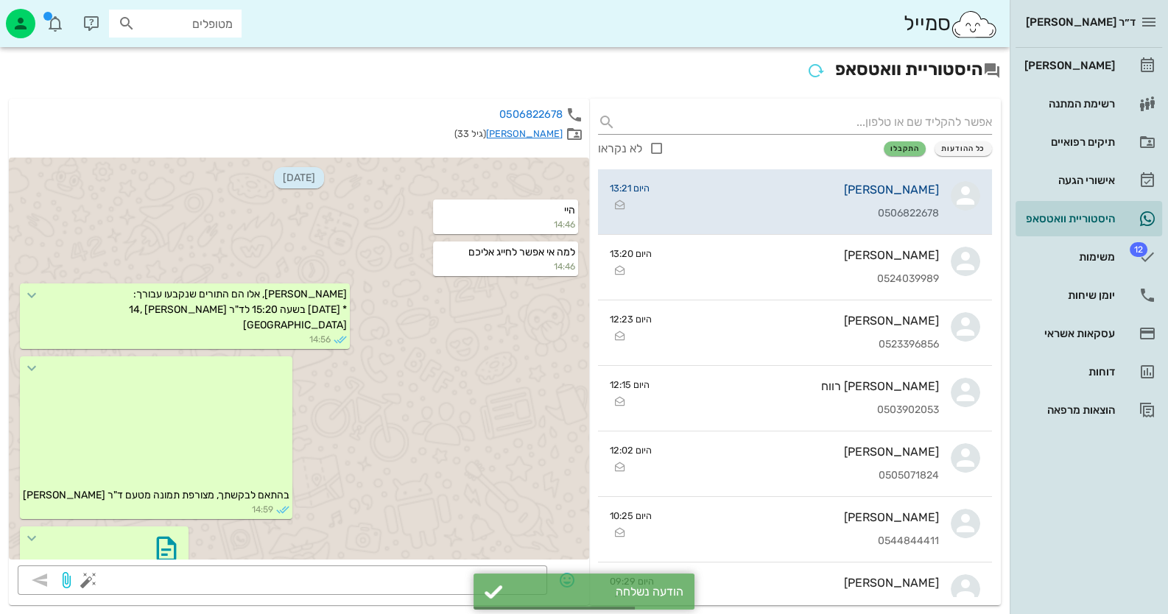
scroll to position [2374, 0]
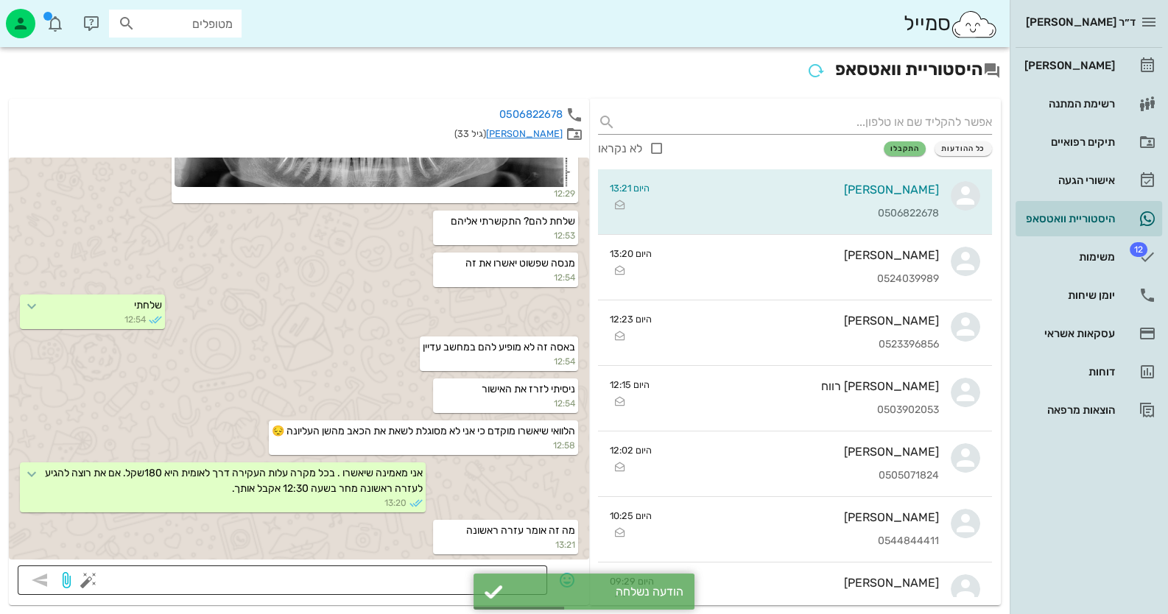
click at [440, 578] on textarea at bounding box center [314, 582] width 447 height 24
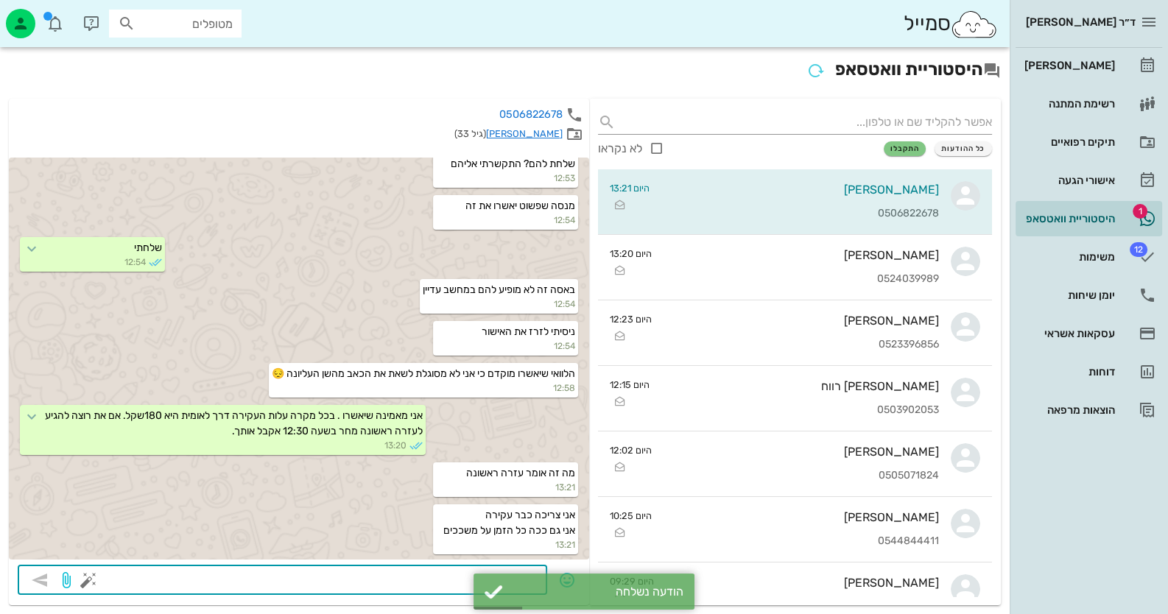
scroll to position [2432, 0]
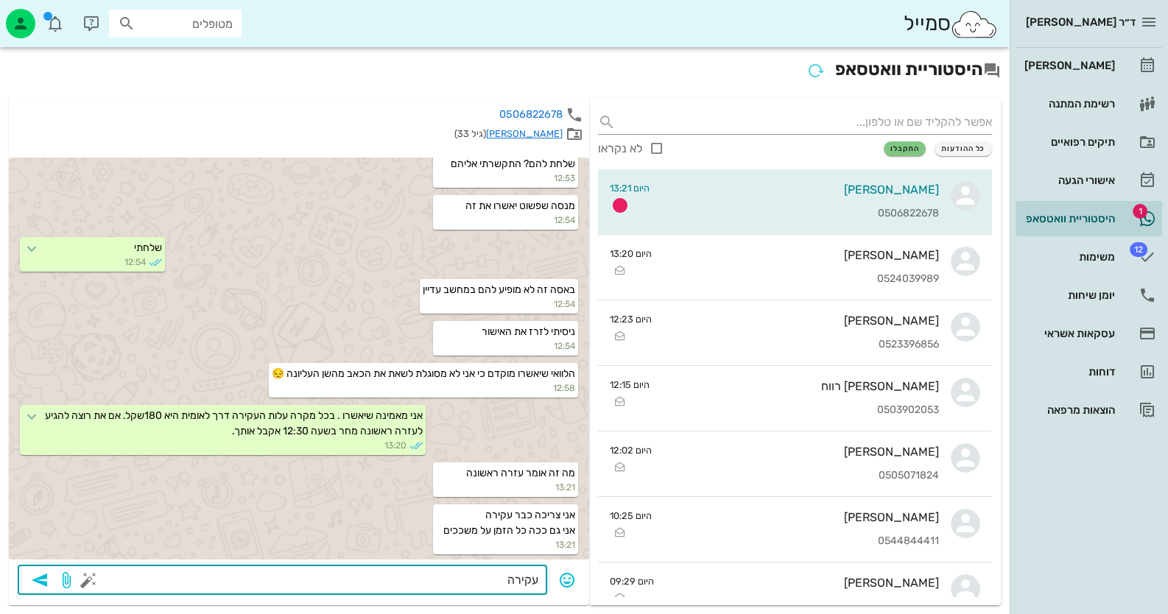
type textarea "עקירה"
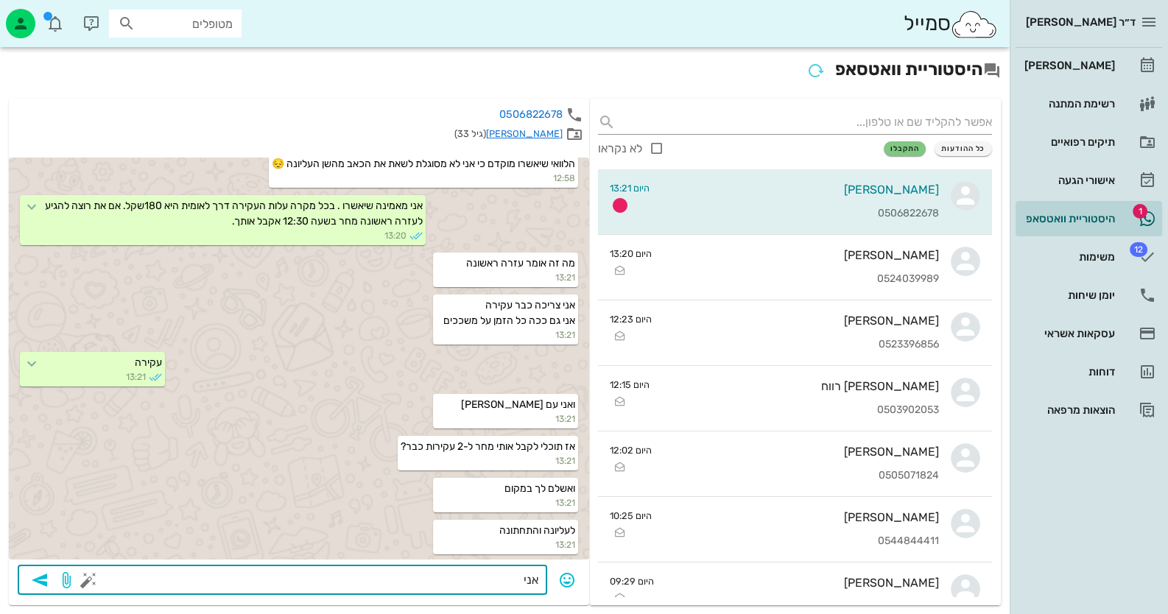
scroll to position [2641, 0]
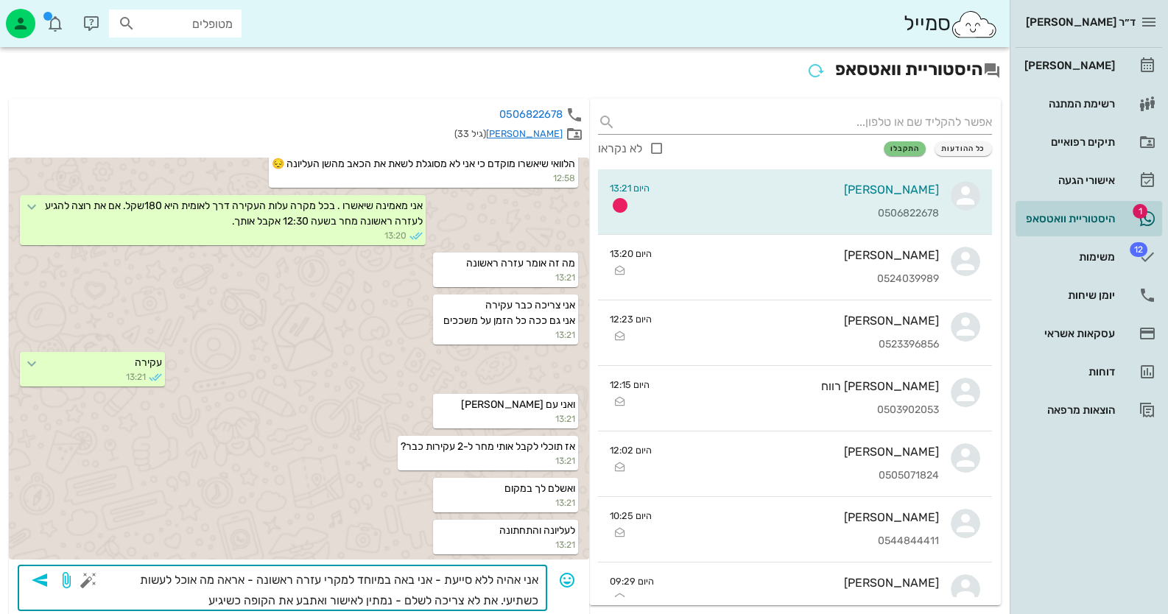
click at [116, 577] on textarea "אני אהיה ללא סייעת - אני באה במיוחד למקרי עזרה ראשונה - אראה מה אוכל לעשות כשתי…" at bounding box center [314, 590] width 447 height 41
type textarea "אני אהיה ללא סייעת - אני באה במיוחד למקרי עזרה ראשונה - אראה מה אוכל לעשות כשתג…"
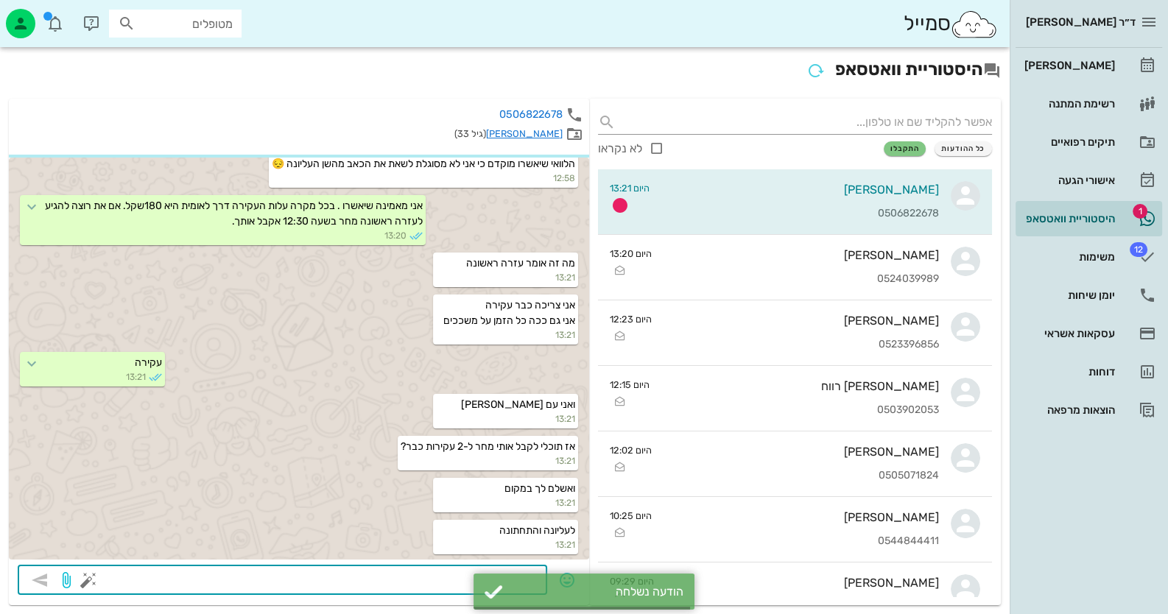
scroll to position [2698, 0]
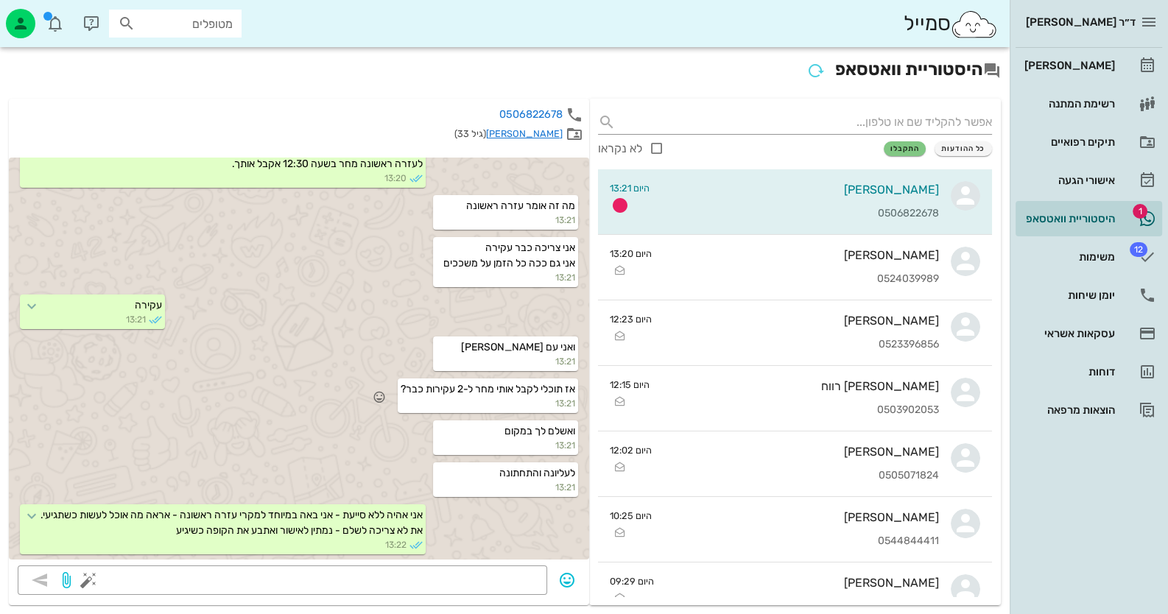
click at [148, 410] on div "אז תוכלי לקבל אותי מחר ל-2 עקירות כבר? 13:21" at bounding box center [299, 397] width 580 height 42
click at [508, 577] on textarea at bounding box center [314, 582] width 447 height 24
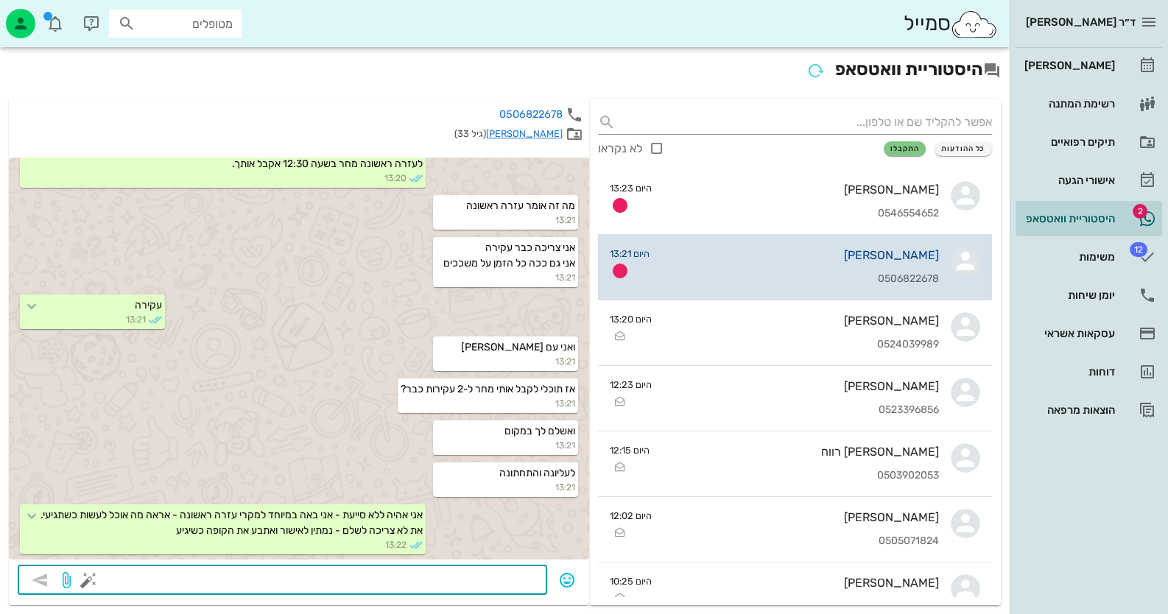
click at [928, 264] on div "קשתי ספיר 0506822678" at bounding box center [800, 267] width 278 height 65
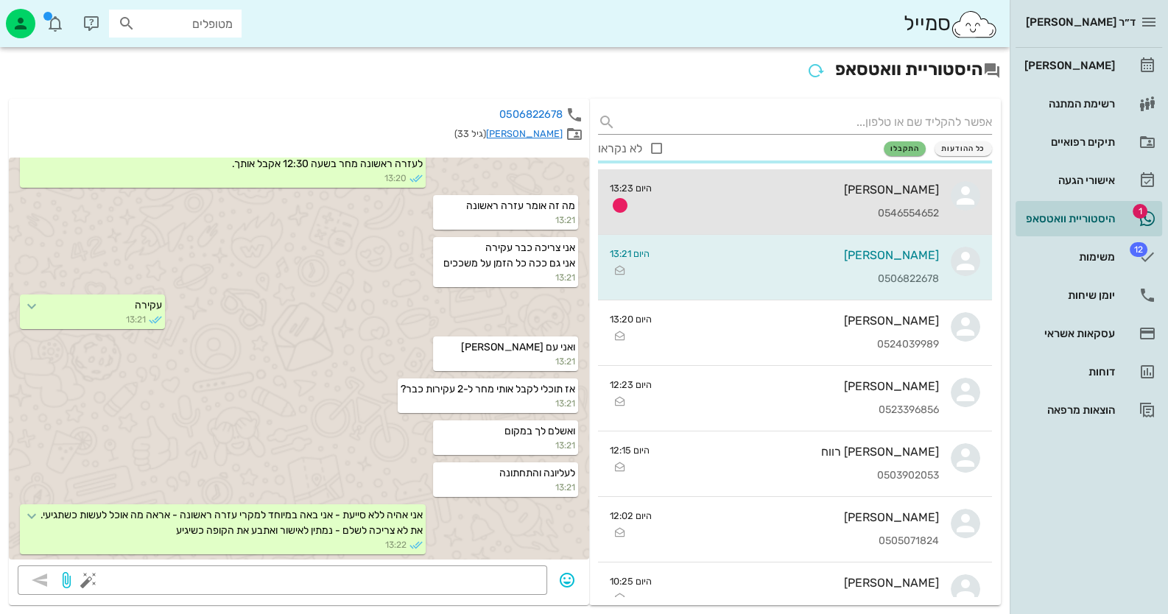
click at [869, 194] on div "[PERSON_NAME]" at bounding box center [801, 190] width 275 height 14
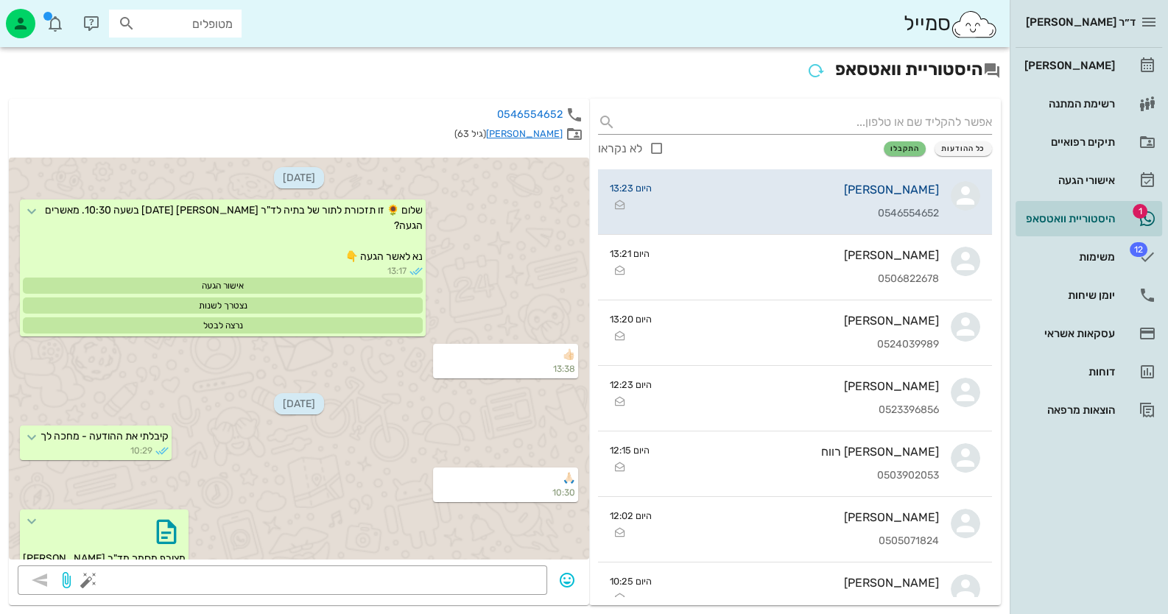
scroll to position [386, 0]
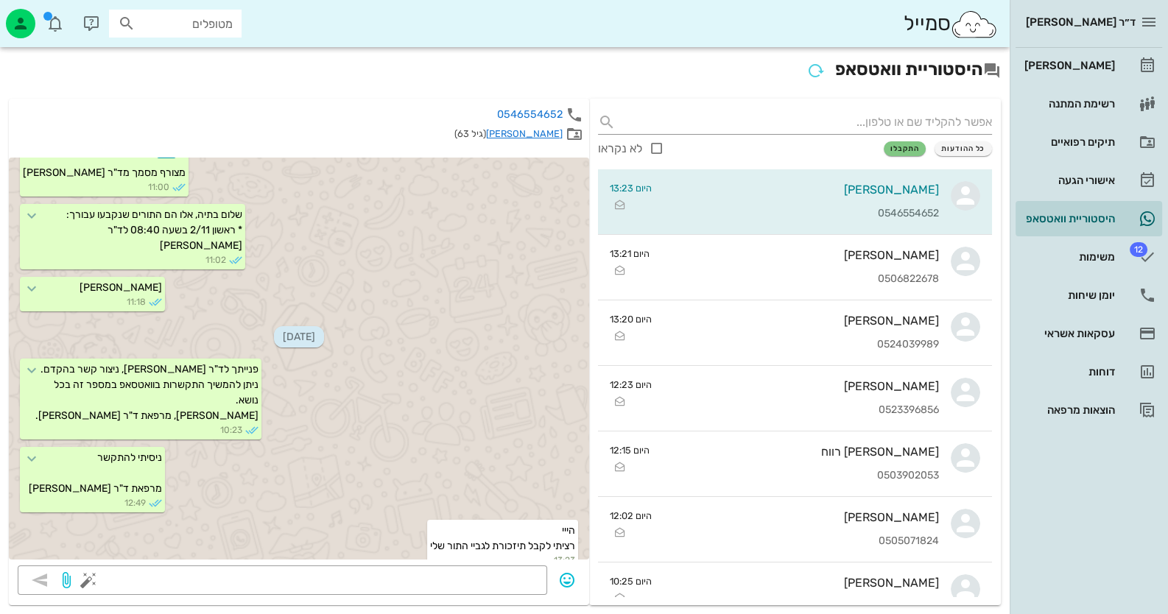
click at [535, 128] on link "[PERSON_NAME]" at bounding box center [524, 133] width 77 height 11
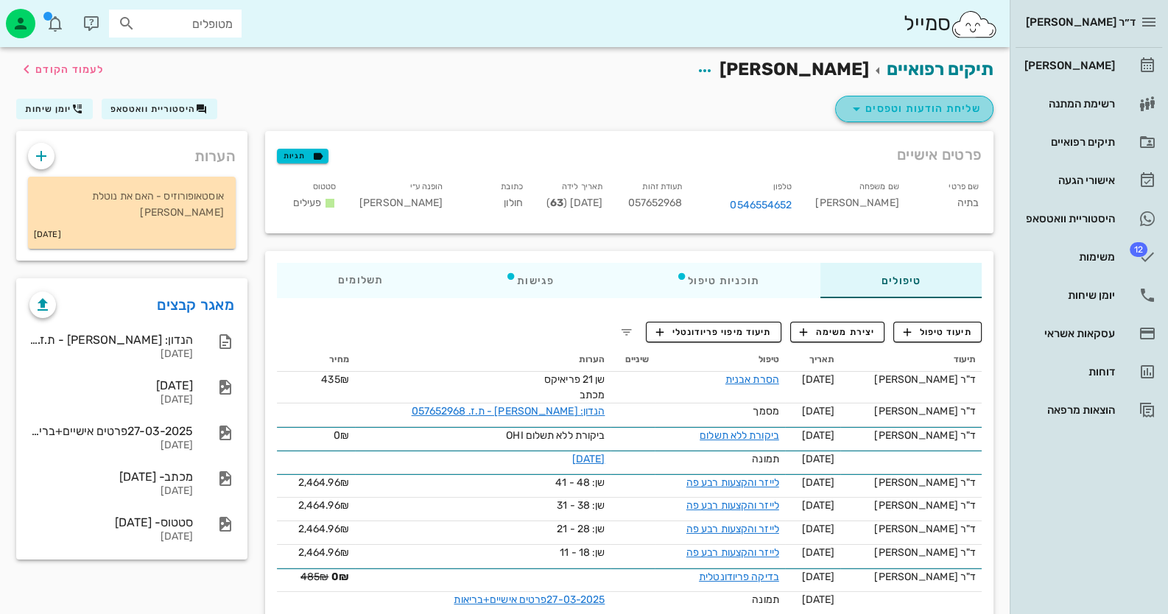
click at [911, 116] on span "שליחת הודעות וטפסים" at bounding box center [914, 109] width 133 height 18
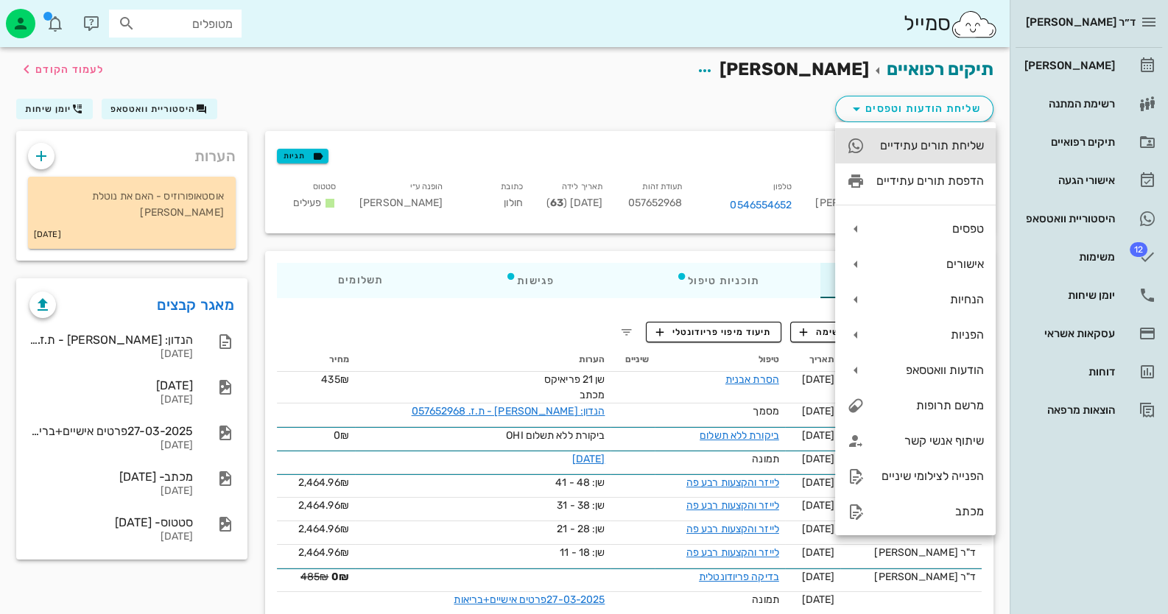
click at [948, 153] on div "שליחת תורים עתידיים" at bounding box center [915, 145] width 161 height 35
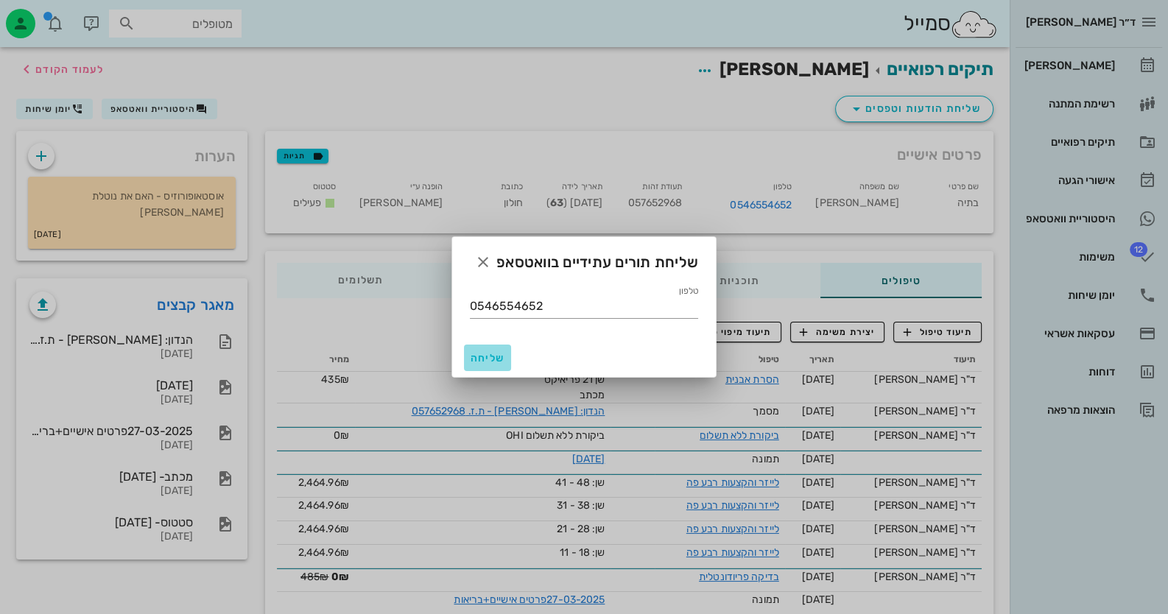
click at [496, 353] on span "שליחה" at bounding box center [487, 358] width 35 height 13
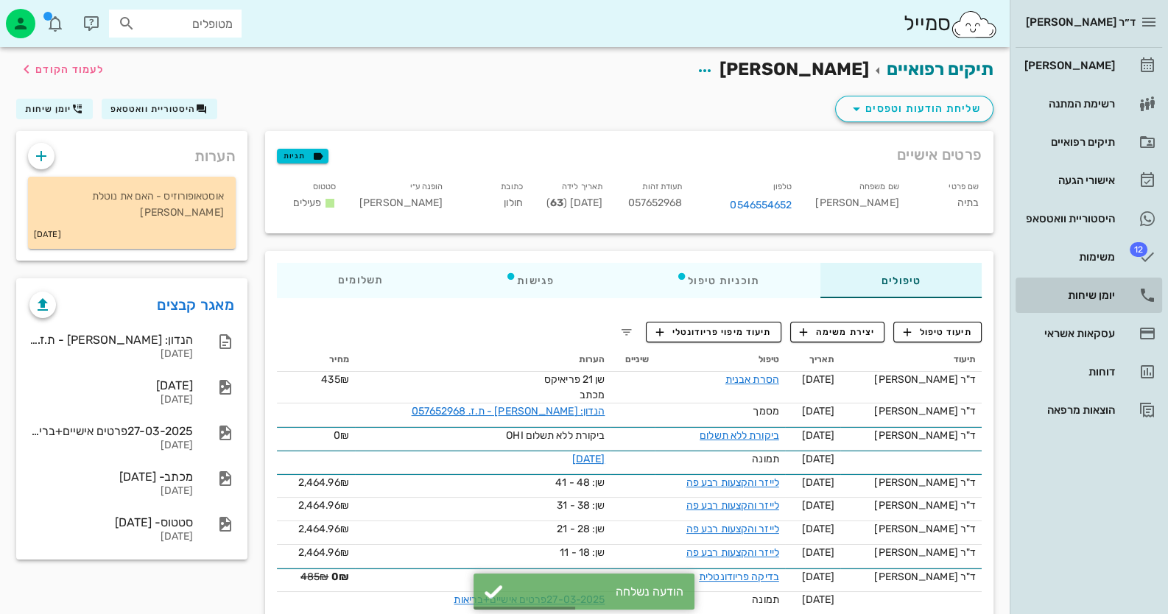
click at [1114, 297] on div "יומן שיחות" at bounding box center [1068, 295] width 94 height 12
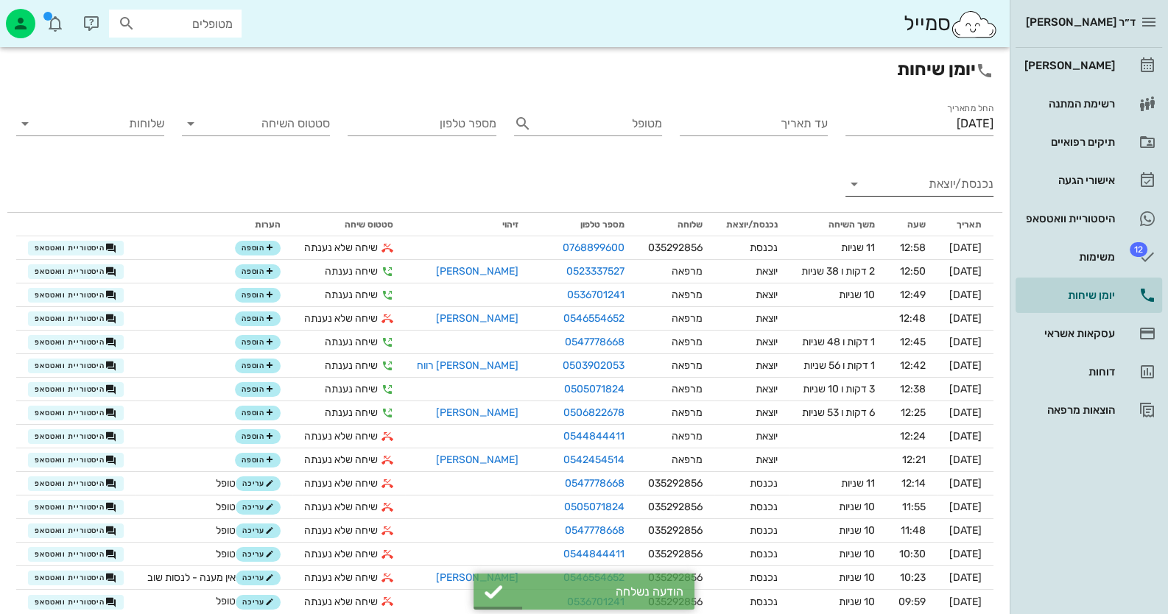
click at [979, 185] on input "נכנסת/יוצאת" at bounding box center [931, 184] width 124 height 24
click at [979, 185] on div "נכנסת" at bounding box center [956, 195] width 52 height 35
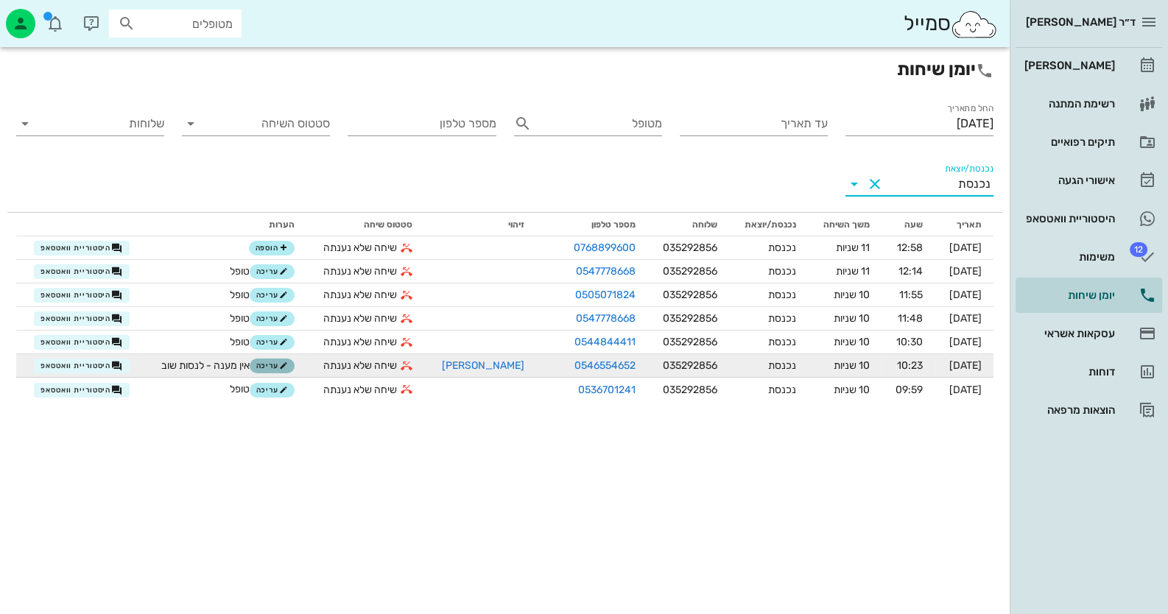
click at [272, 369] on span "עריכה" at bounding box center [272, 366] width 32 height 9
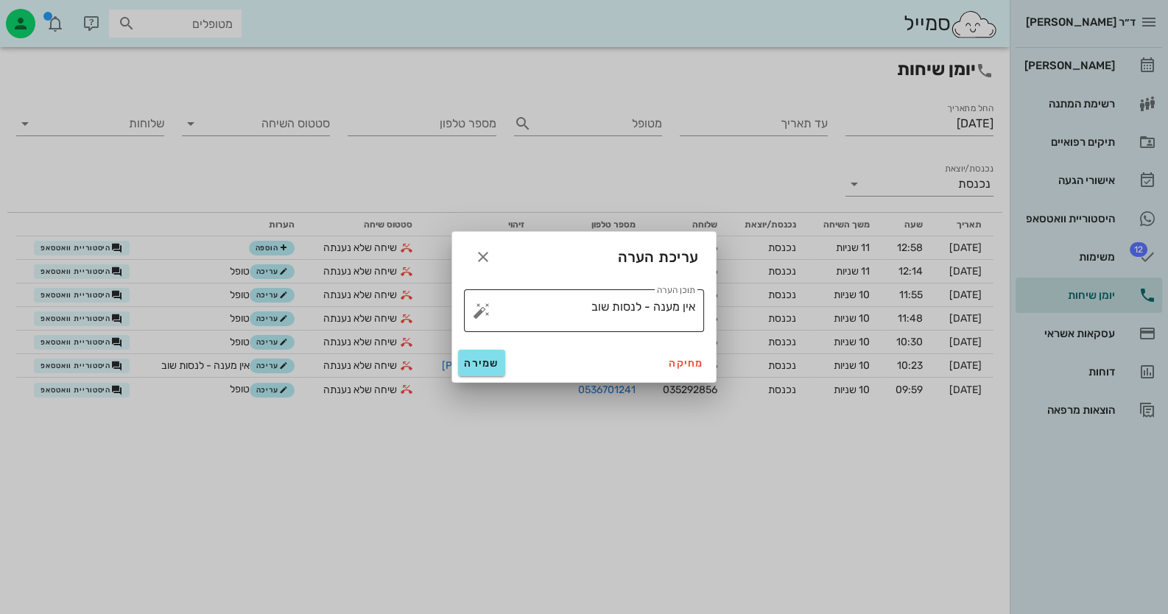
click at [475, 312] on button "button" at bounding box center [482, 311] width 18 height 18
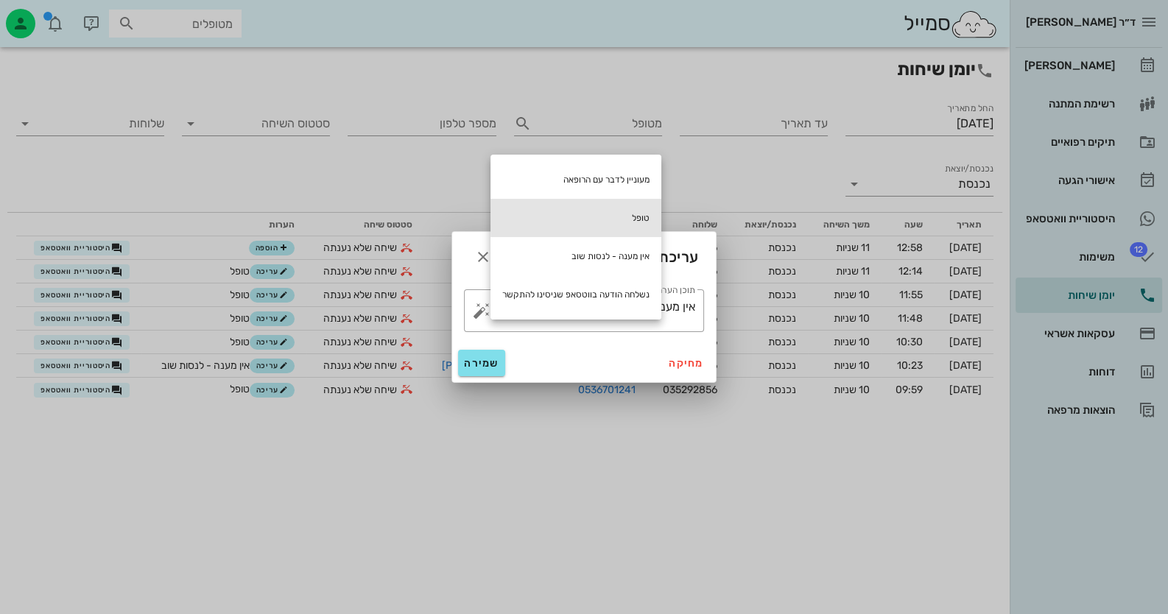
click at [614, 216] on div "טופל" at bounding box center [575, 218] width 171 height 38
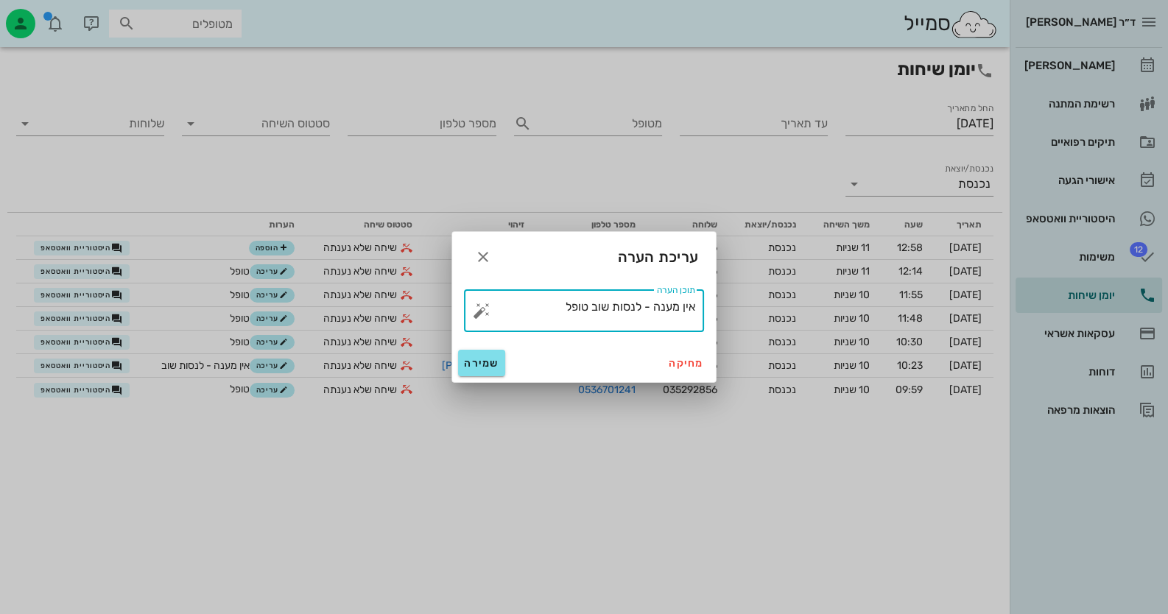
drag, startPoint x: 590, startPoint y: 304, endPoint x: 777, endPoint y: 308, distance: 187.1
click at [775, 307] on div "ד״ר חיה מאיר יומן מרפאה רשימת המתנה תיקים רפואיים אישורי הגעה היסטוריית וואטסאפ…" at bounding box center [584, 307] width 1168 height 614
type textarea "טופל"
click at [488, 357] on span "שמירה" at bounding box center [481, 363] width 35 height 13
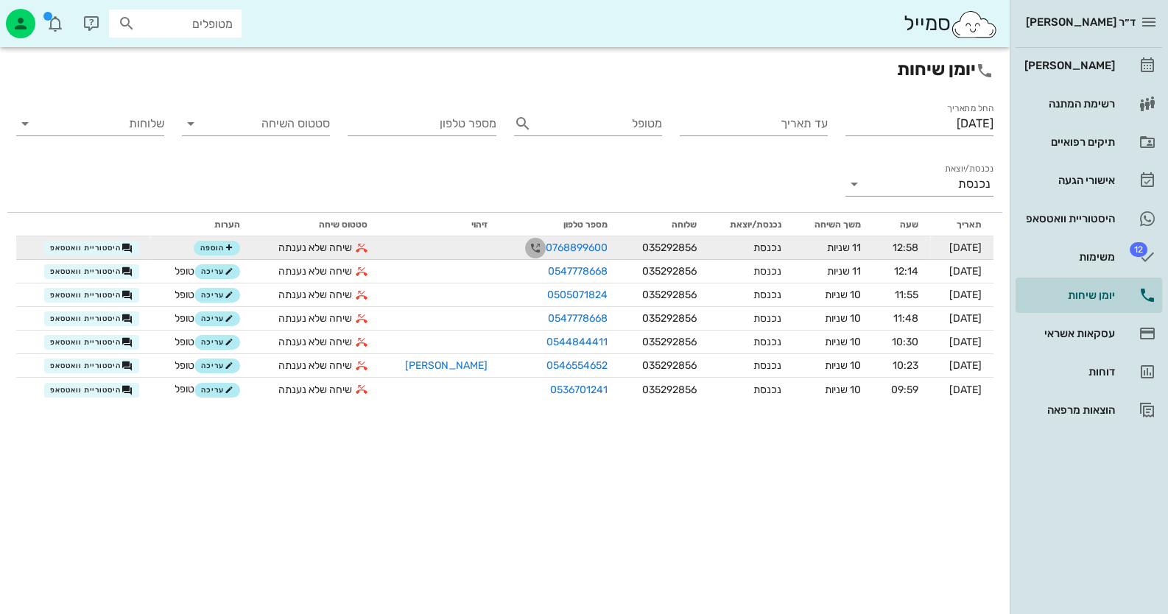
click at [527, 246] on icon "button" at bounding box center [536, 248] width 18 height 18
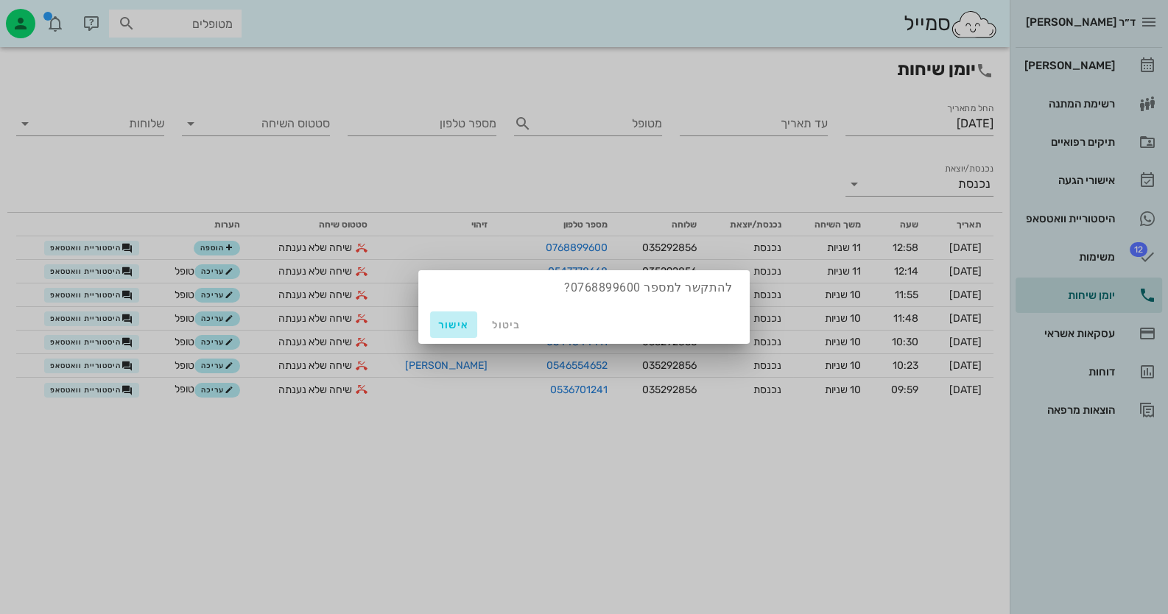
click at [457, 329] on span "אישור" at bounding box center [453, 325] width 35 height 13
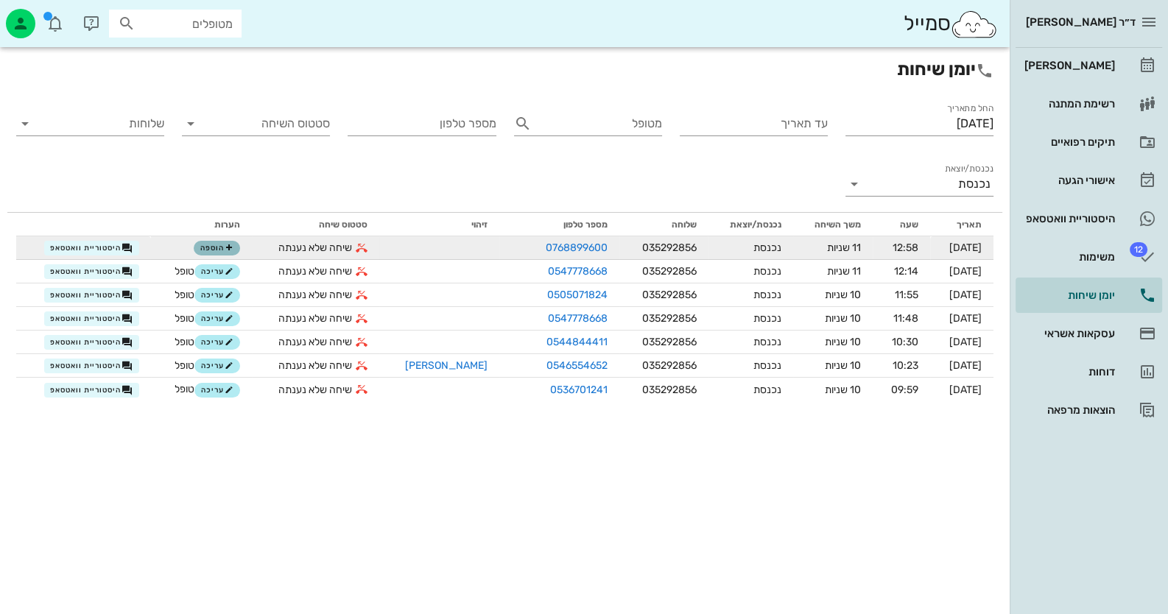
click at [225, 250] on icon "button" at bounding box center [229, 248] width 9 height 9
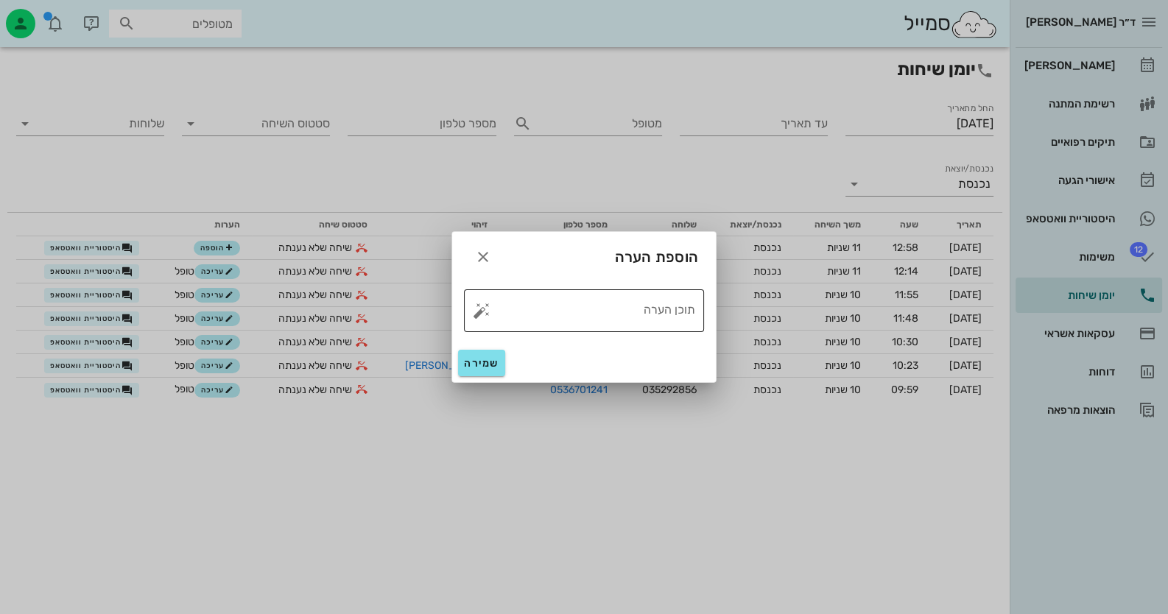
click at [477, 308] on button "button" at bounding box center [482, 311] width 18 height 18
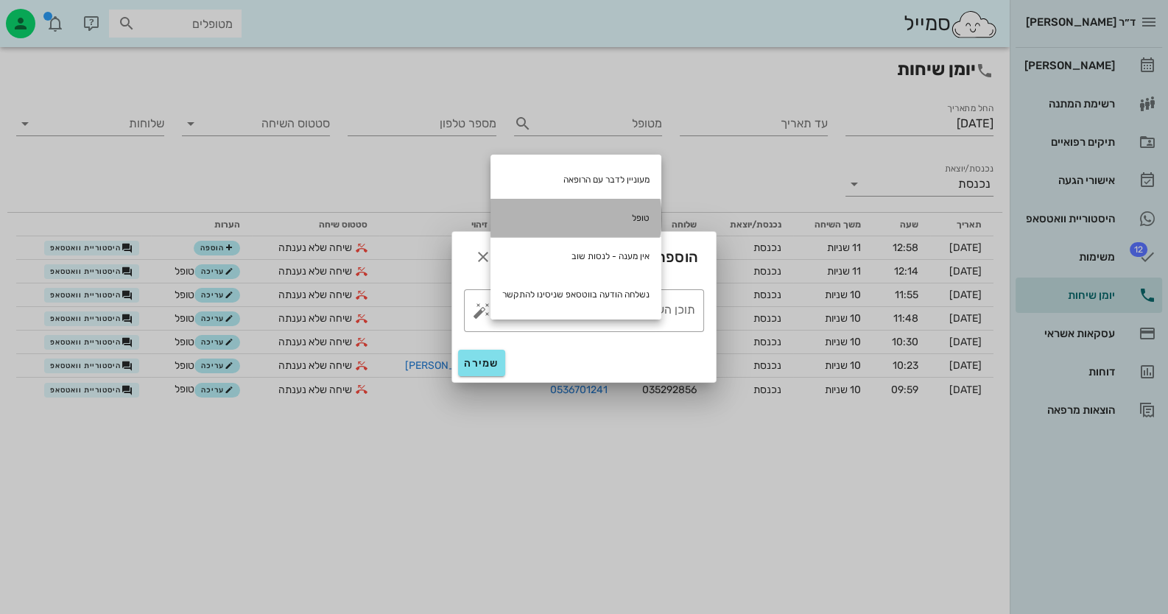
click at [608, 213] on div "טופל" at bounding box center [575, 218] width 171 height 38
type textarea "טופל"
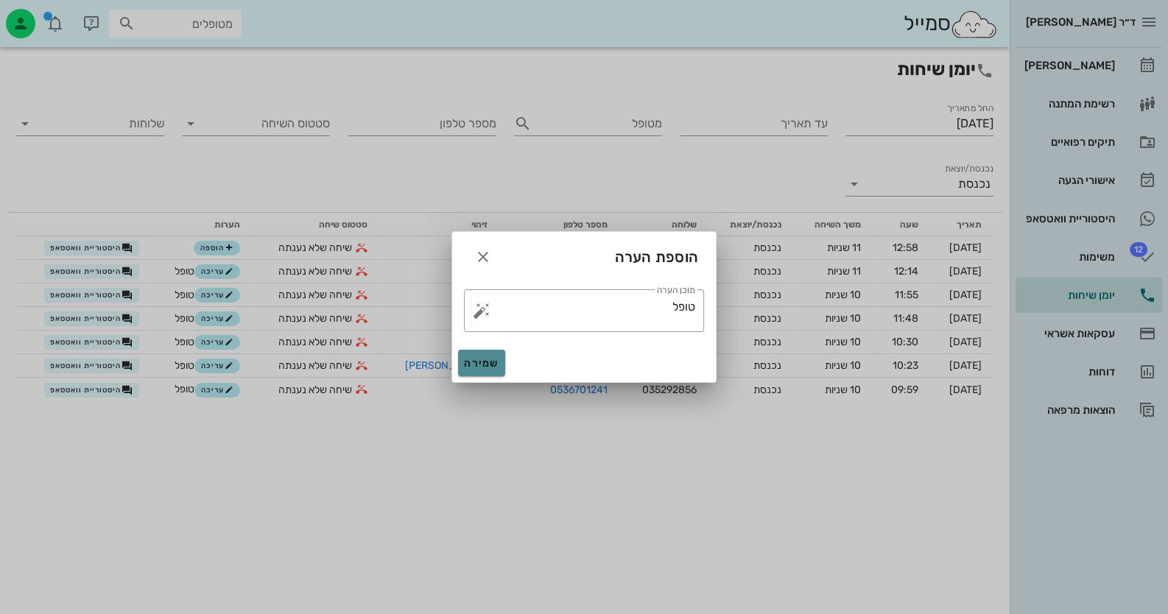
click at [490, 362] on span "שמירה" at bounding box center [481, 363] width 35 height 13
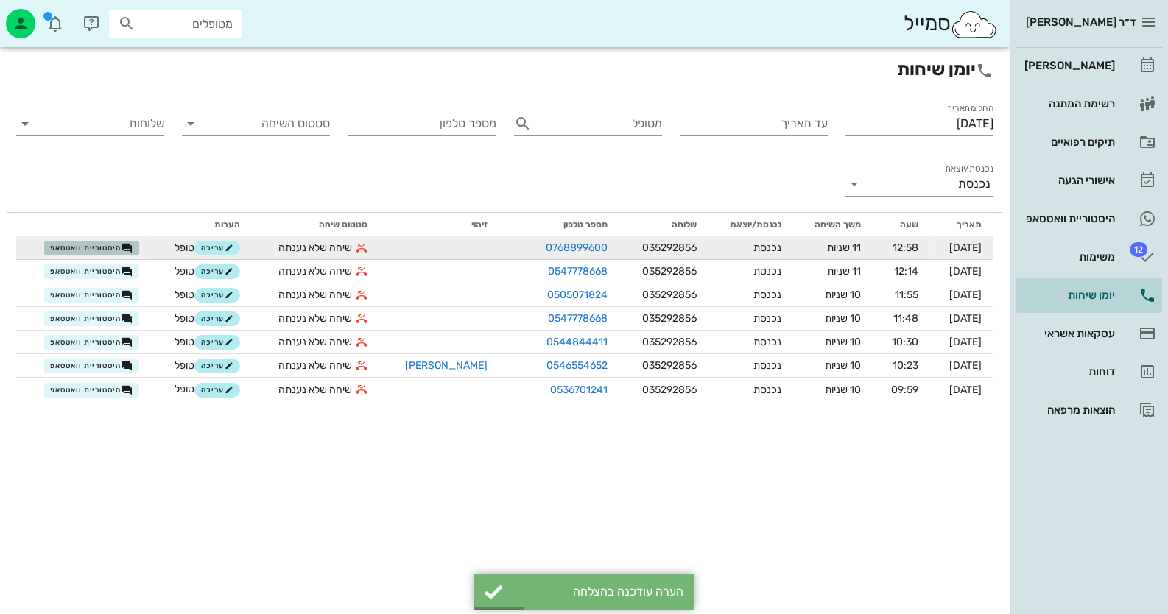
click at [85, 248] on span "היסטוריית וואטסאפ" at bounding box center [91, 248] width 82 height 12
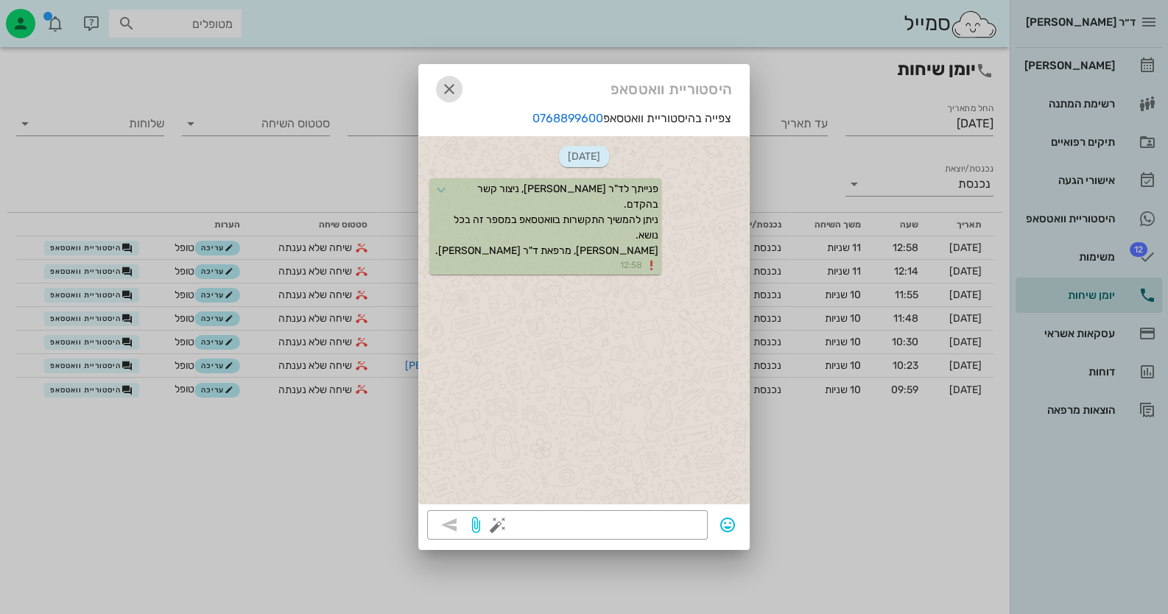
click at [446, 90] on icon "button" at bounding box center [449, 89] width 18 height 18
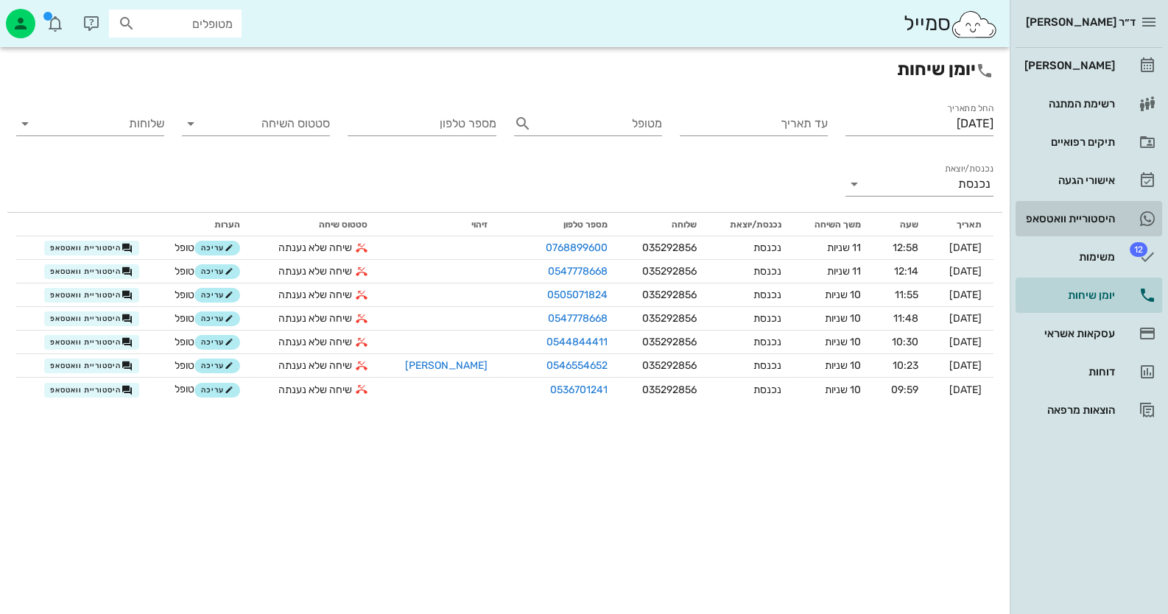
click at [1133, 217] on link "היסטוריית וואטסאפ" at bounding box center [1089, 218] width 147 height 35
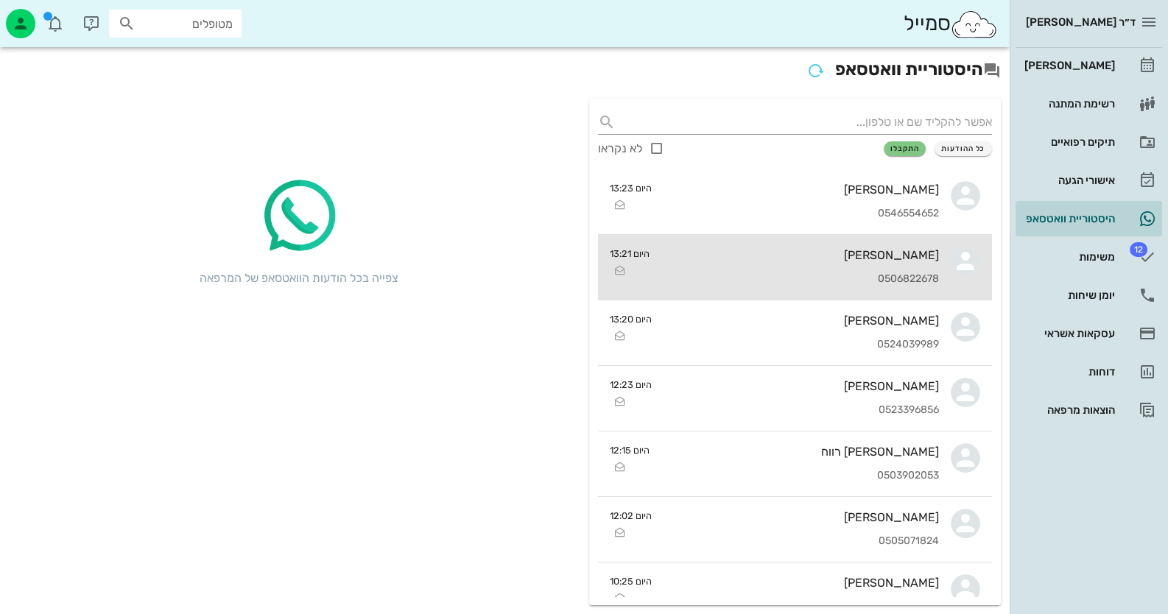
click at [942, 286] on link "קשתי ספיר 0506822678 היום 13:21" at bounding box center [795, 268] width 394 height 66
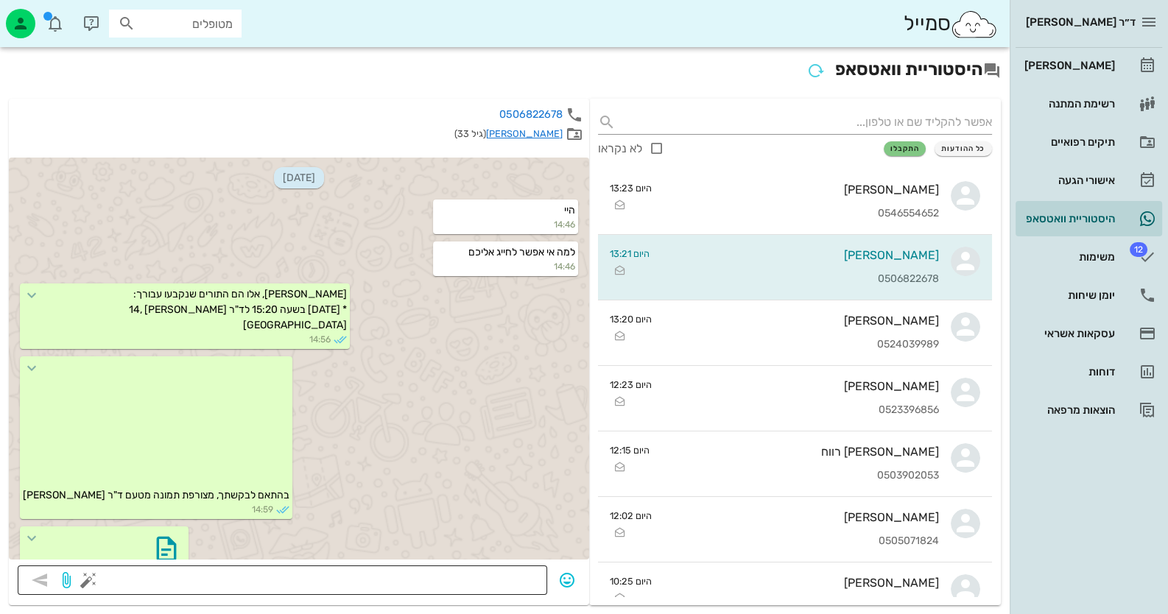
scroll to position [2698, 0]
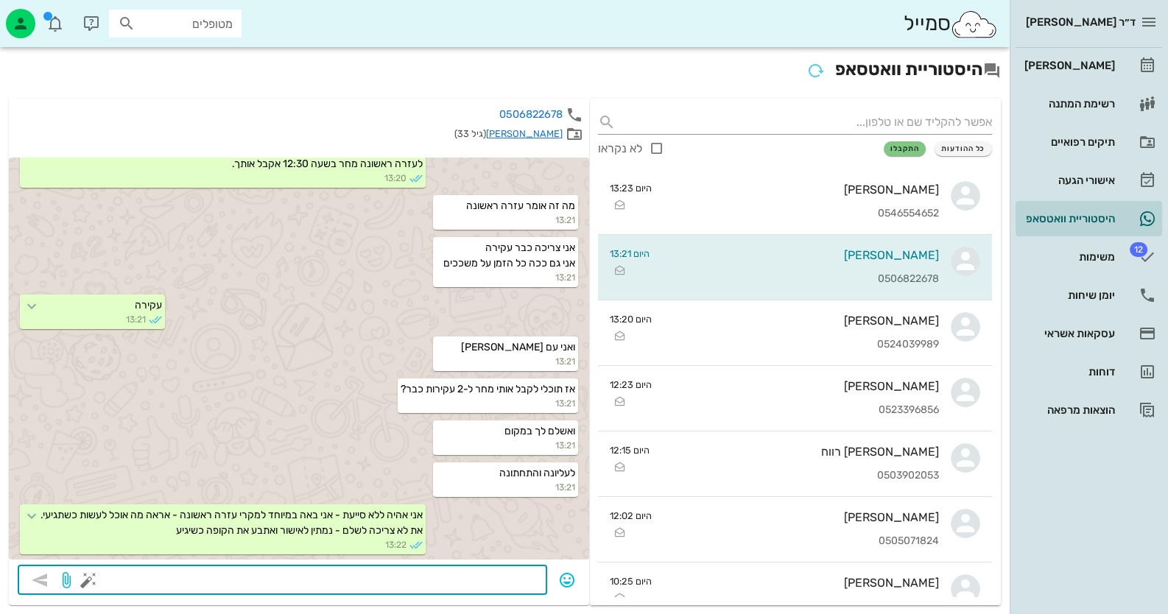
click at [504, 577] on textarea at bounding box center [314, 582] width 447 height 24
type textarea "אז תגיעי מחר?"
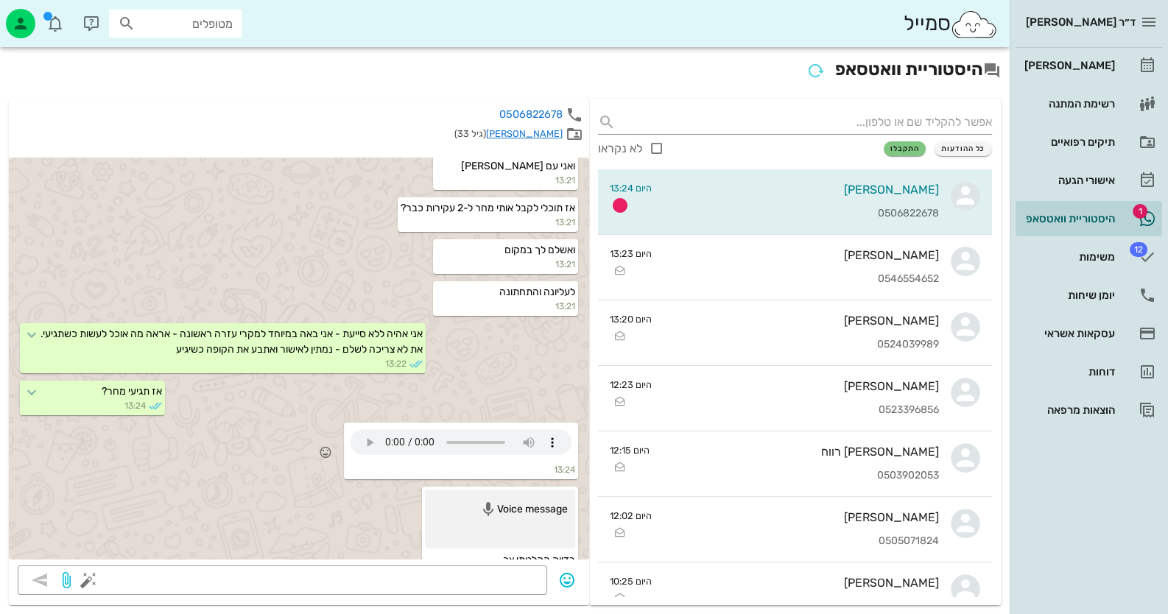
scroll to position [2909, 0]
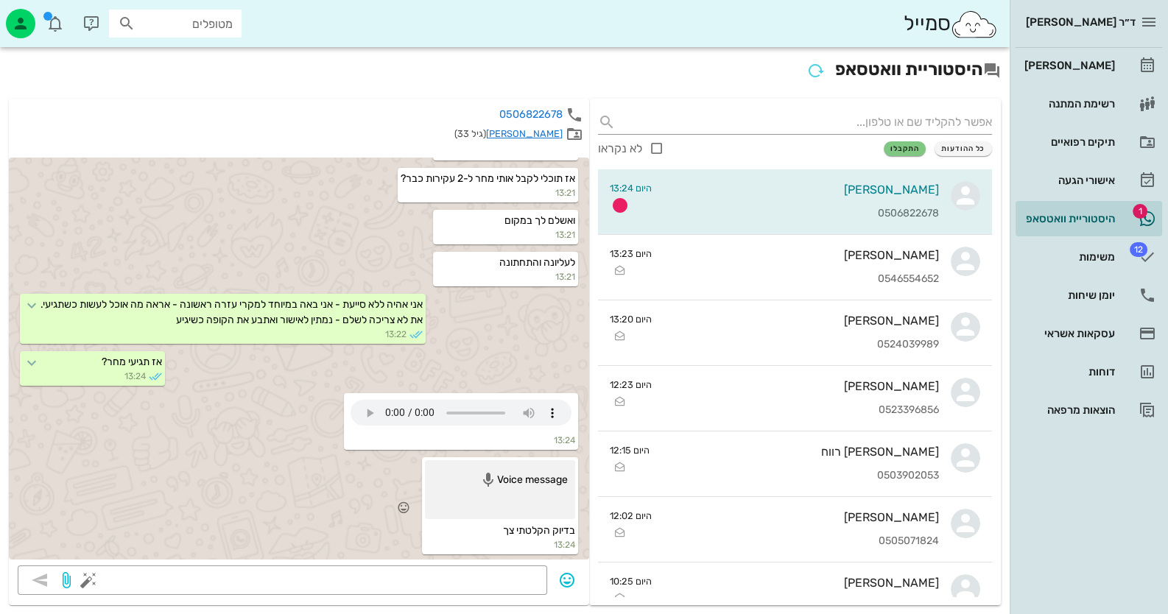
click at [278, 493] on div "Voice message בדיוק הקלטתי צך 13:24" at bounding box center [299, 507] width 580 height 105
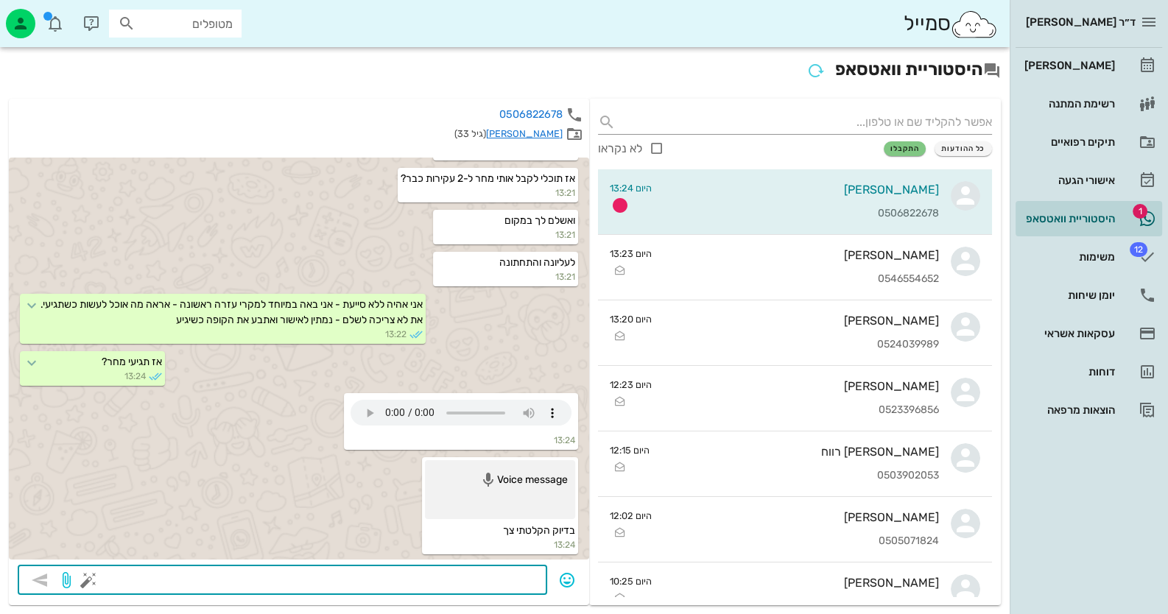
click at [405, 576] on textarea at bounding box center [314, 582] width 447 height 24
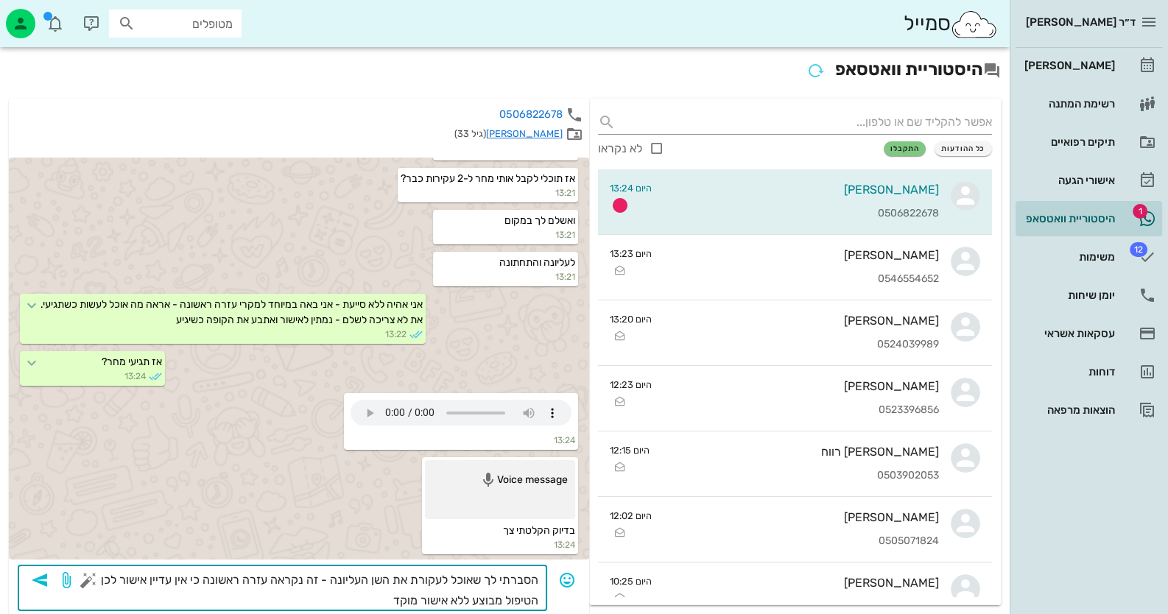
type textarea "הסברתי לך שאוכל לעקורת את השן העליונה - זה נקראה עזרה ראשונה כי אין עדיין אישור…"
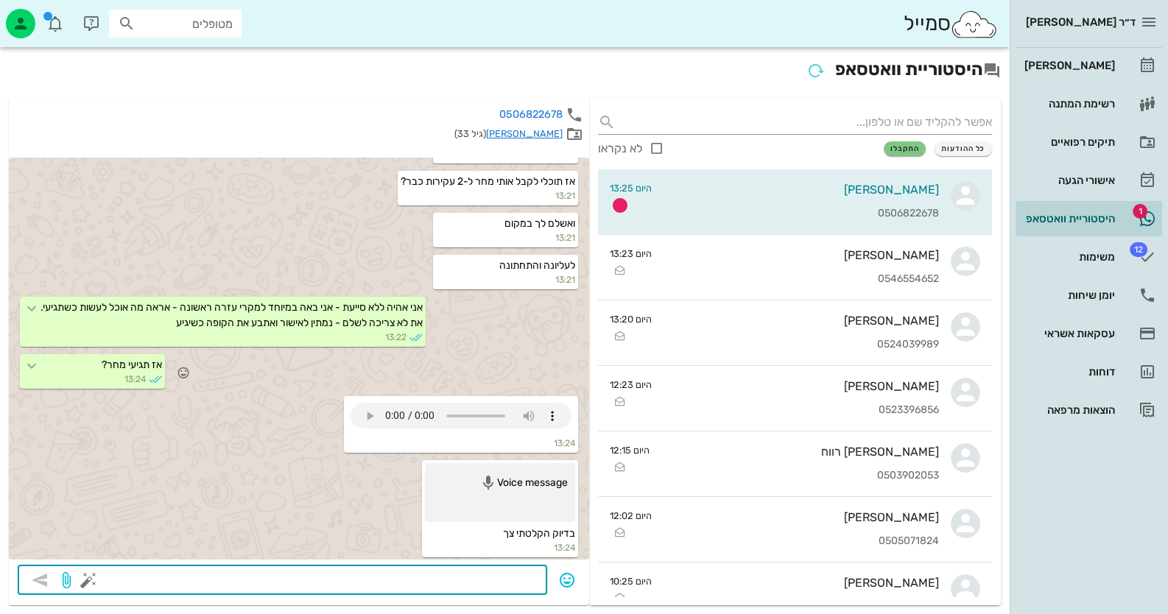
scroll to position [2611, 0]
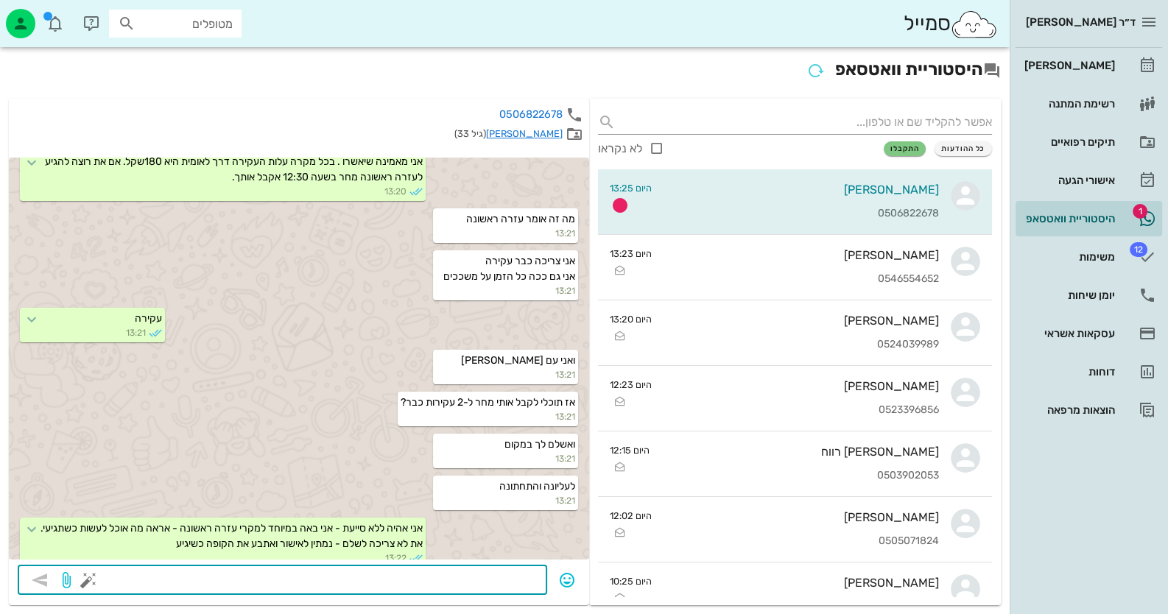
click at [552, 132] on link "[PERSON_NAME]" at bounding box center [524, 133] width 77 height 11
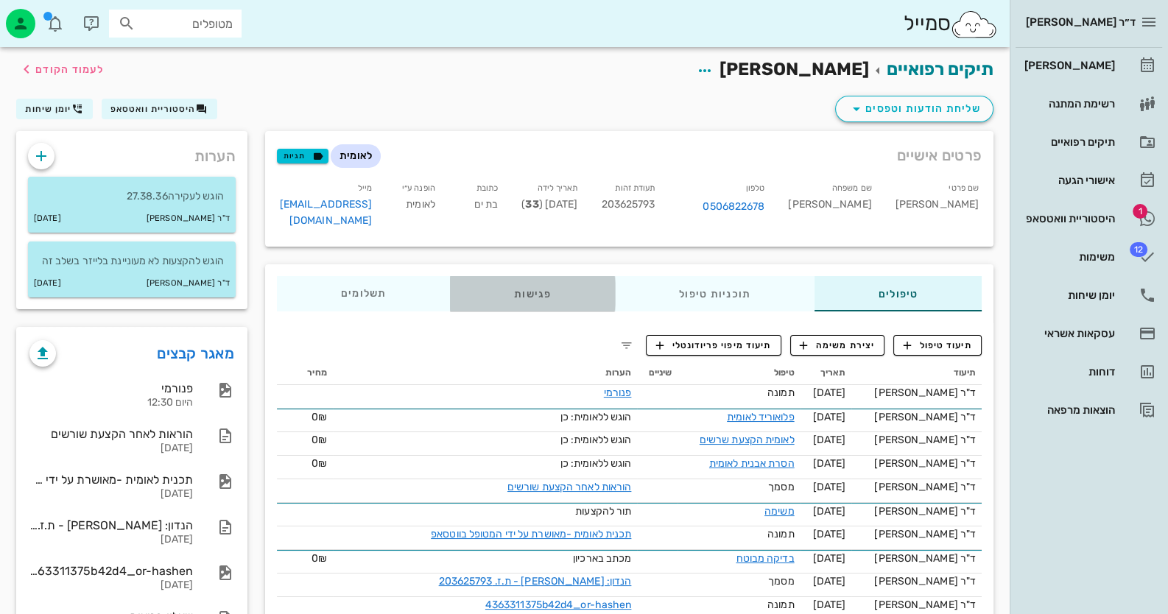
click at [534, 282] on div "פגישות" at bounding box center [532, 293] width 165 height 35
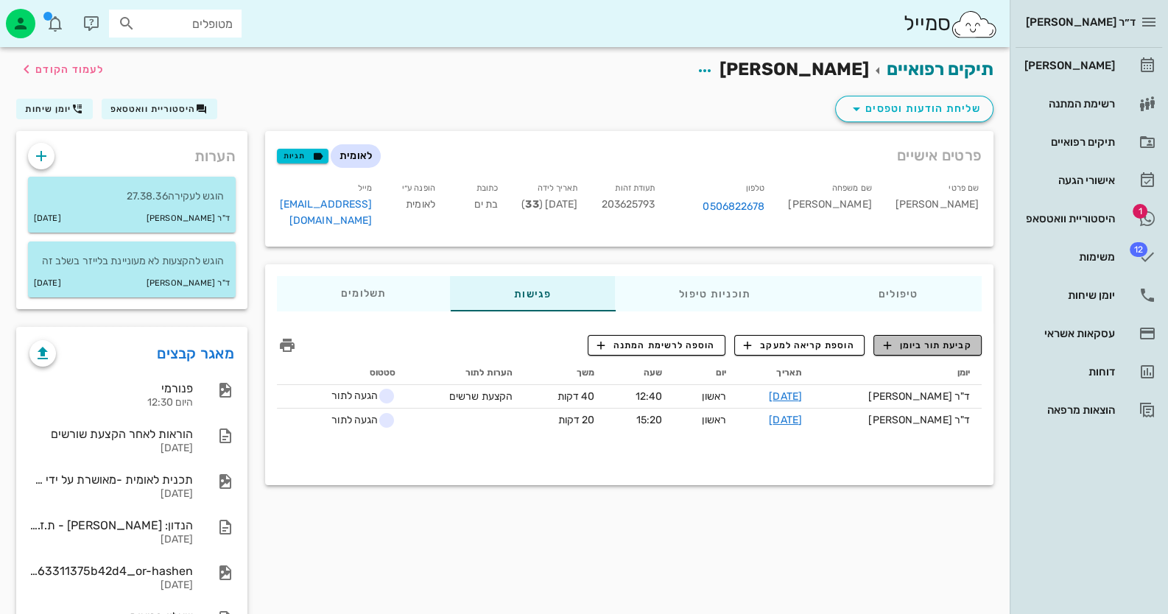
click at [929, 339] on span "קביעת תור ביומן" at bounding box center [927, 345] width 88 height 13
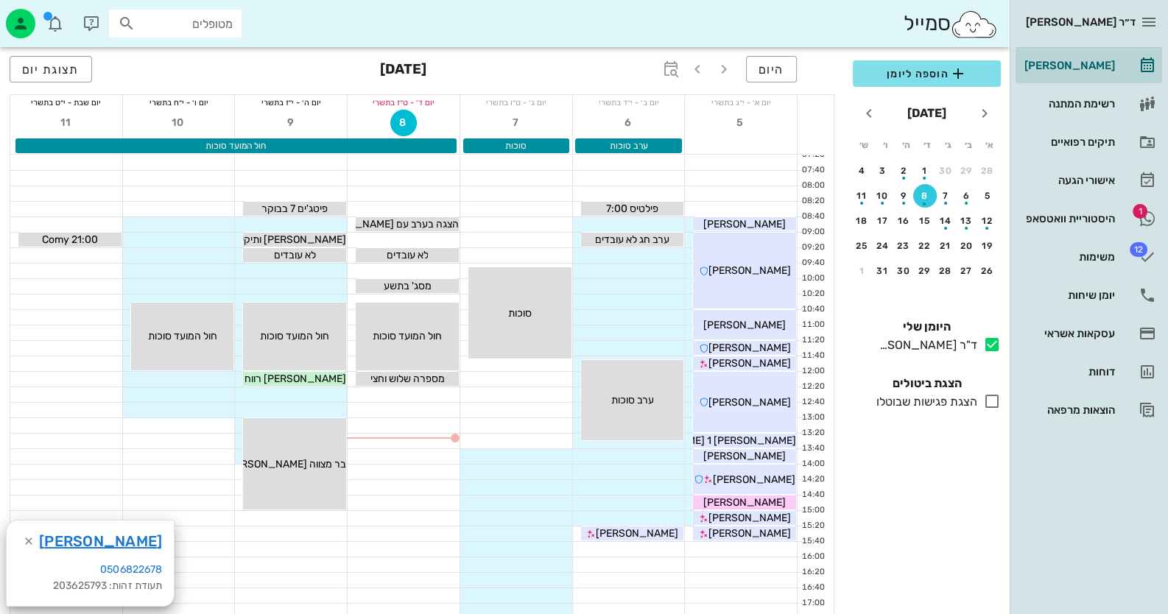
click at [337, 393] on div at bounding box center [291, 394] width 112 height 15
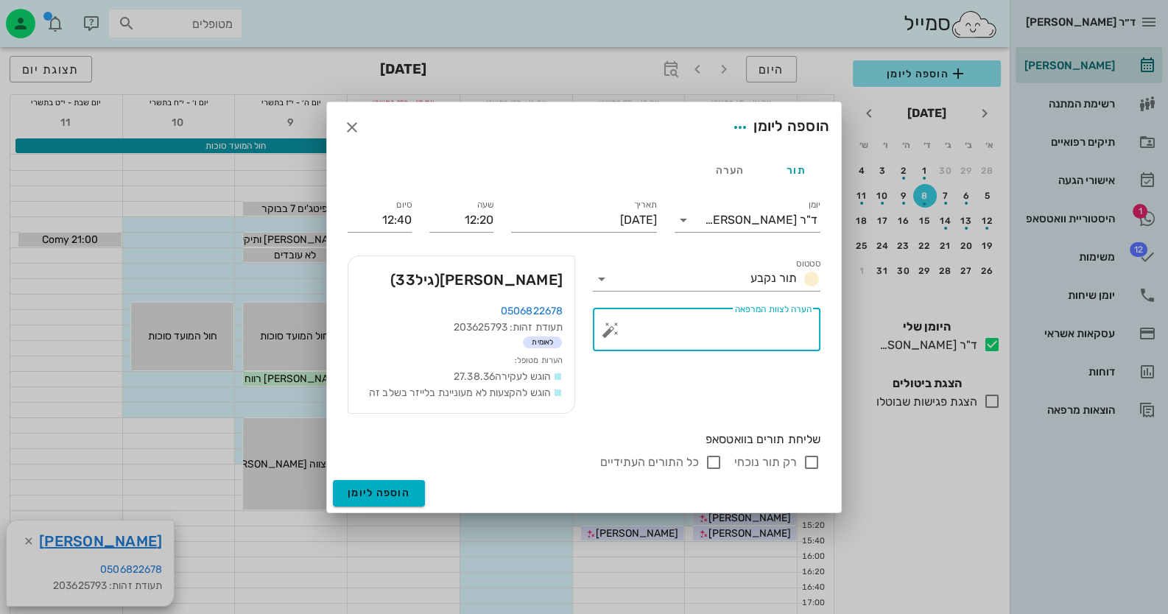
click at [613, 339] on textarea "הערה לצוות המרפאה" at bounding box center [712, 333] width 198 height 35
click at [613, 328] on button "button" at bounding box center [611, 330] width 18 height 18
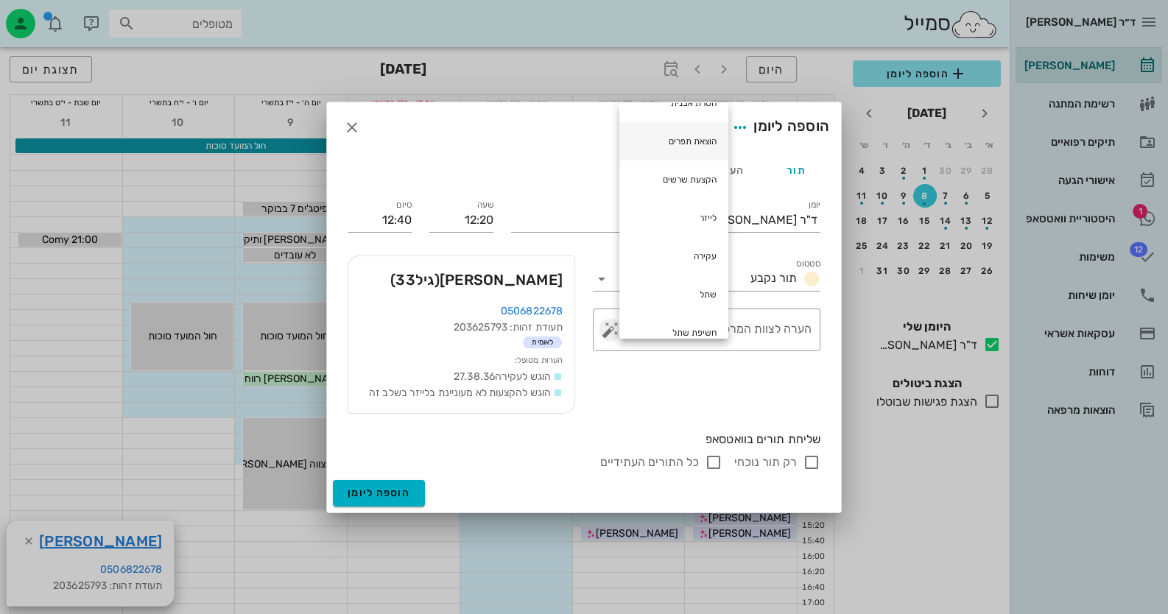
scroll to position [147, 0]
click at [689, 239] on div "עקירה" at bounding box center [673, 250] width 109 height 38
type textarea "עקירה"
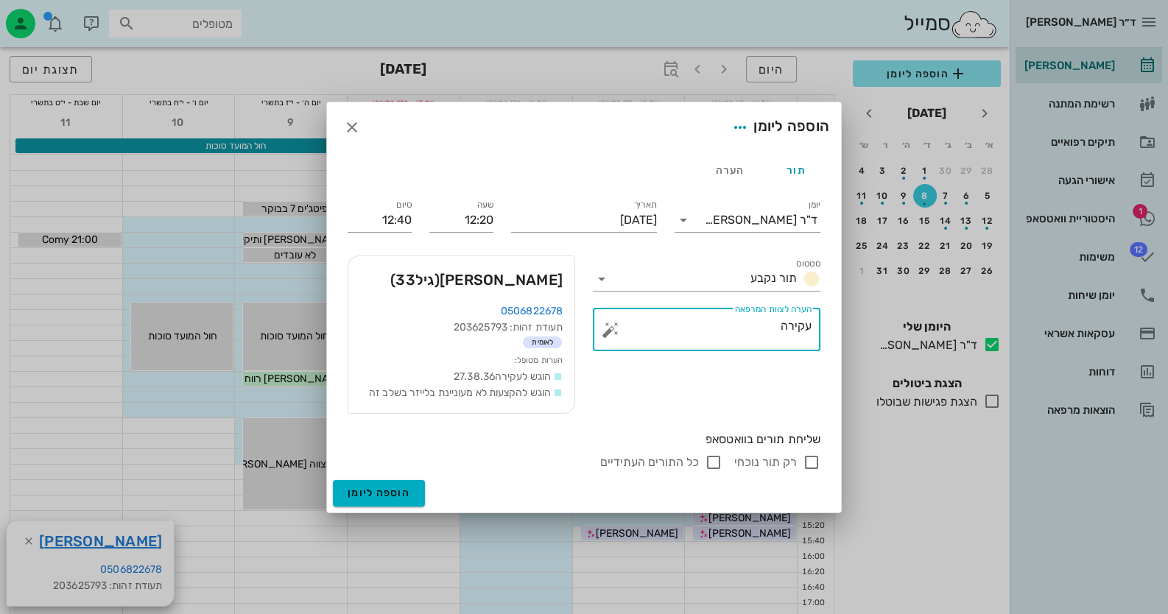
click at [810, 465] on input "רק תור נוכחי" at bounding box center [812, 463] width 18 height 18
checkbox input "false"
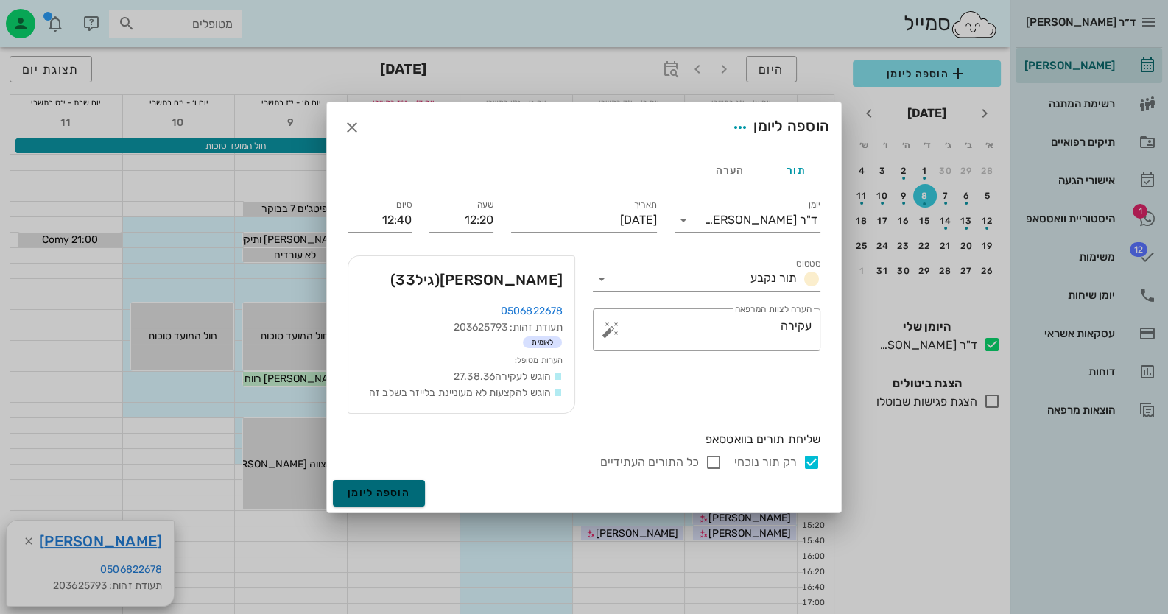
click at [384, 491] on span "הוספה ליומן" at bounding box center [379, 493] width 63 height 13
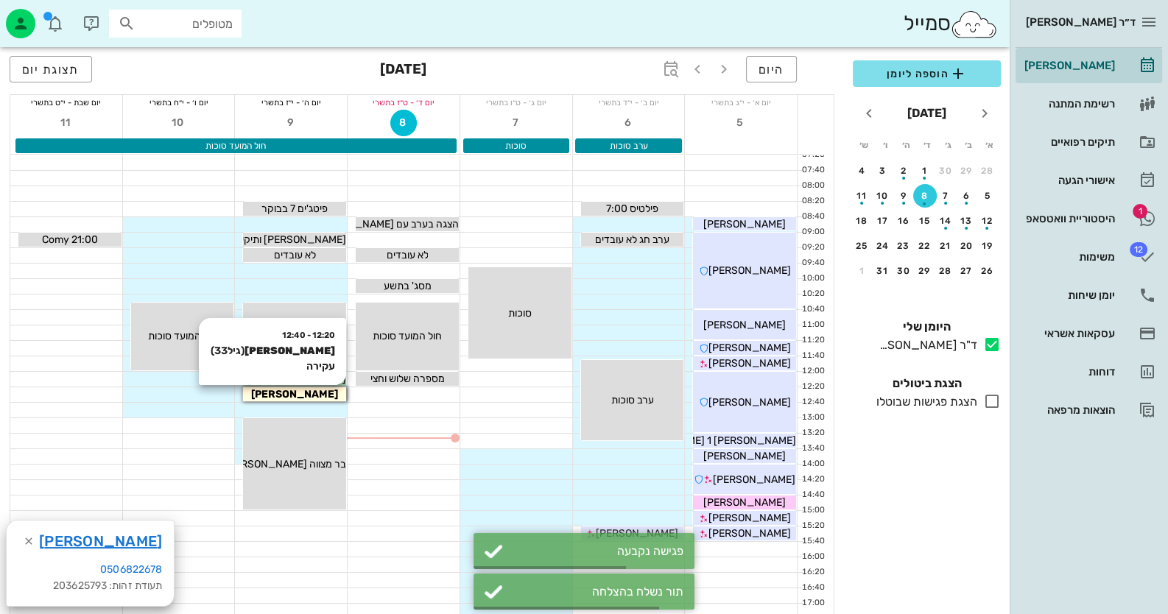
click at [324, 389] on div "[PERSON_NAME]" at bounding box center [294, 394] width 103 height 15
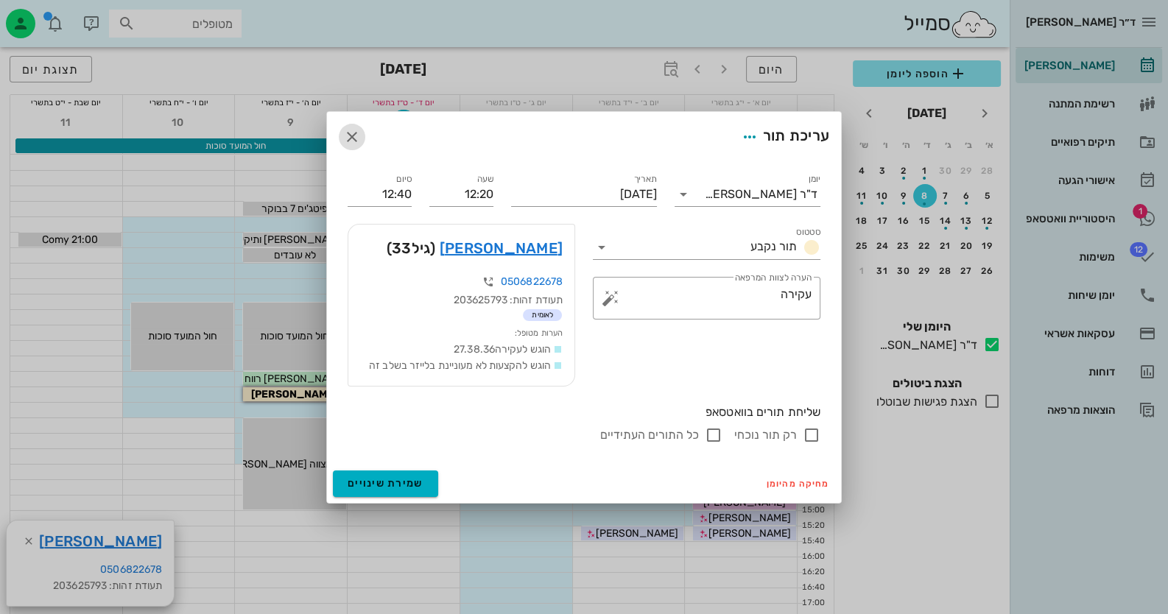
click at [346, 139] on icon "button" at bounding box center [352, 137] width 18 height 18
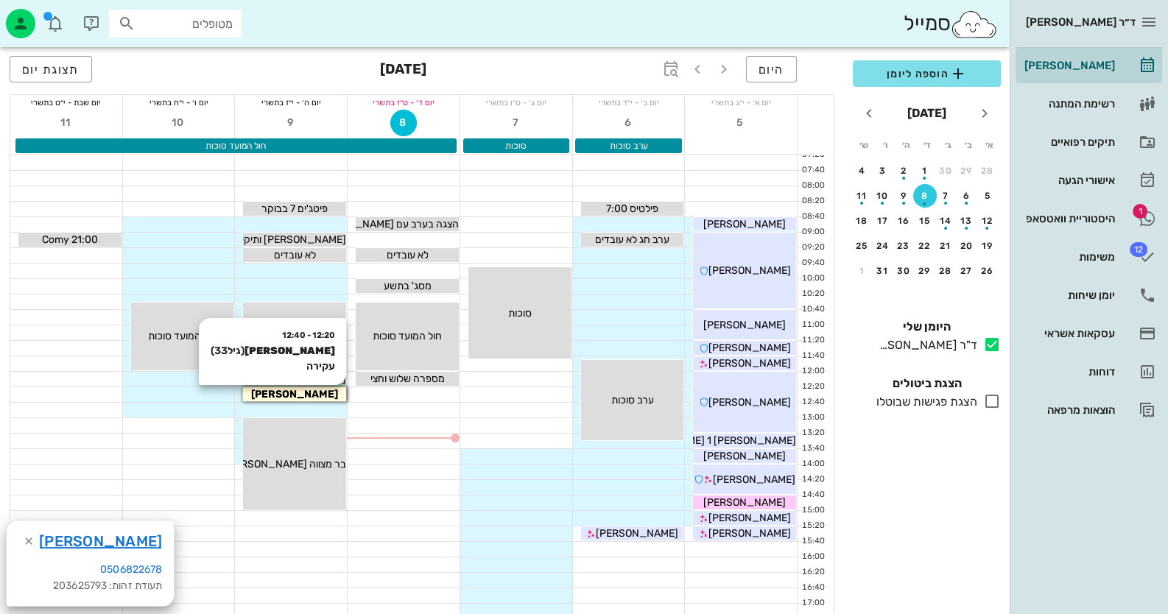
click at [296, 398] on span "[PERSON_NAME]" at bounding box center [294, 394] width 87 height 13
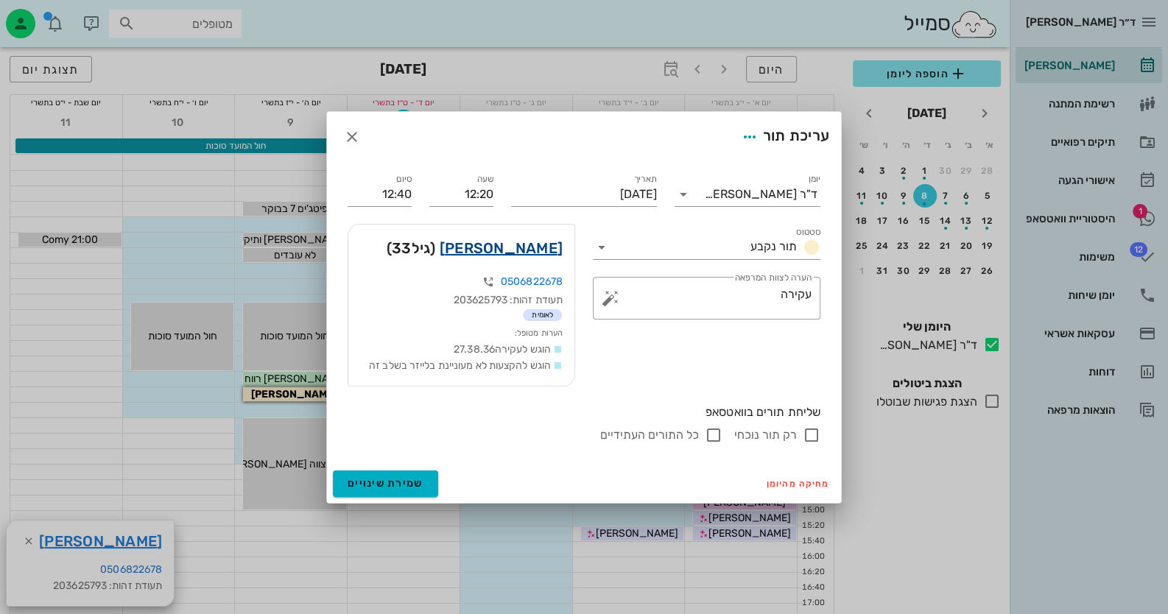
click at [556, 239] on link "קשתי ספיר" at bounding box center [501, 248] width 123 height 24
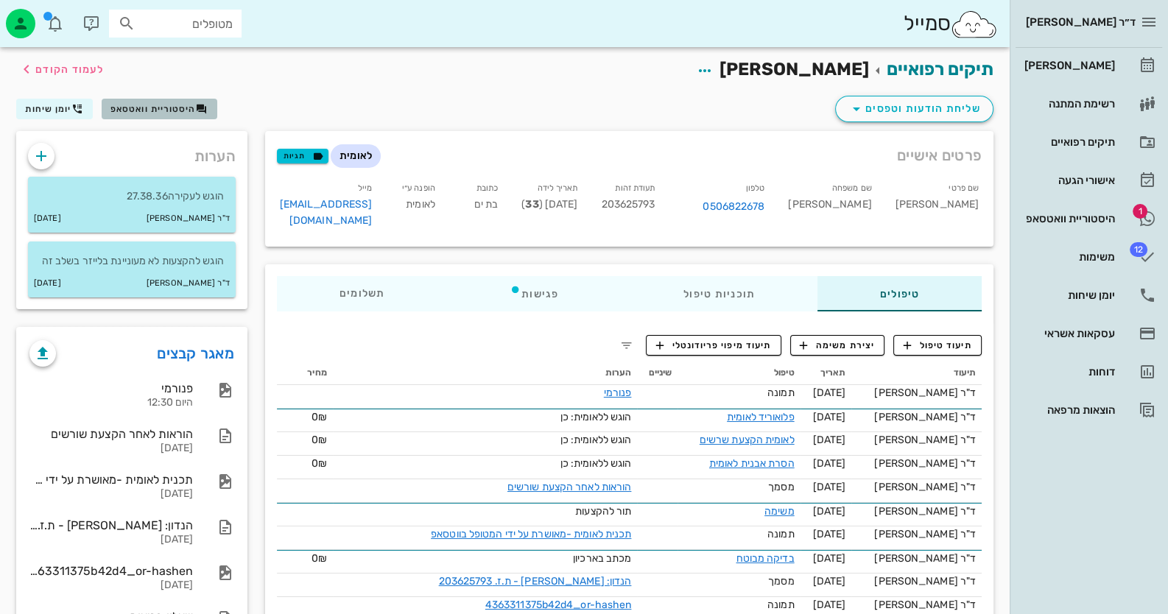
click at [177, 111] on span "היסטוריית וואטסאפ" at bounding box center [152, 109] width 85 height 10
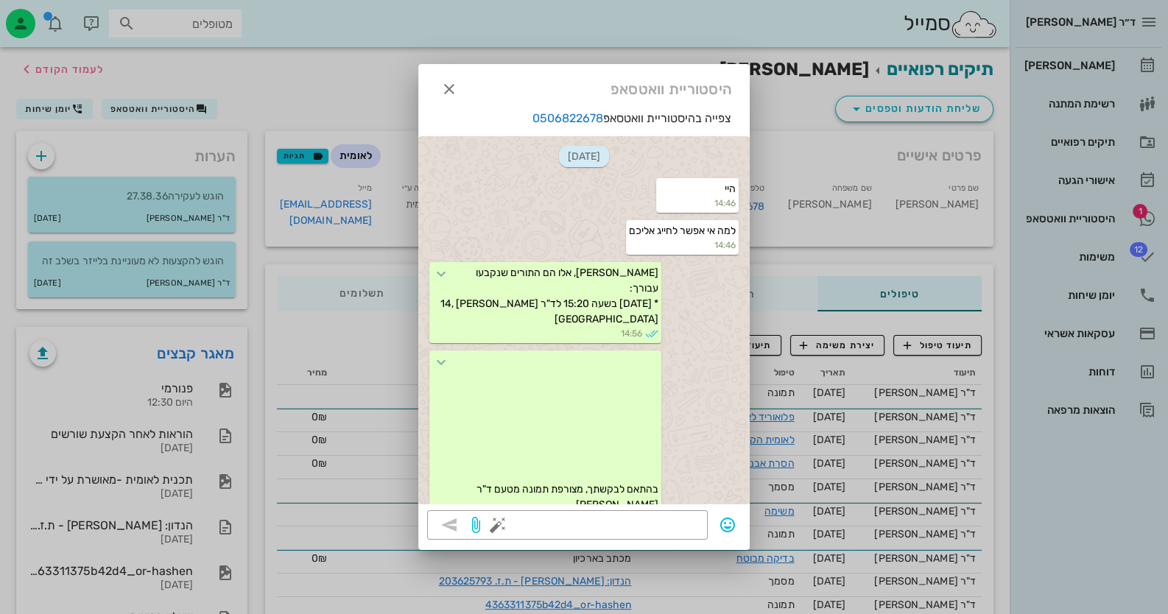
scroll to position [3416, 0]
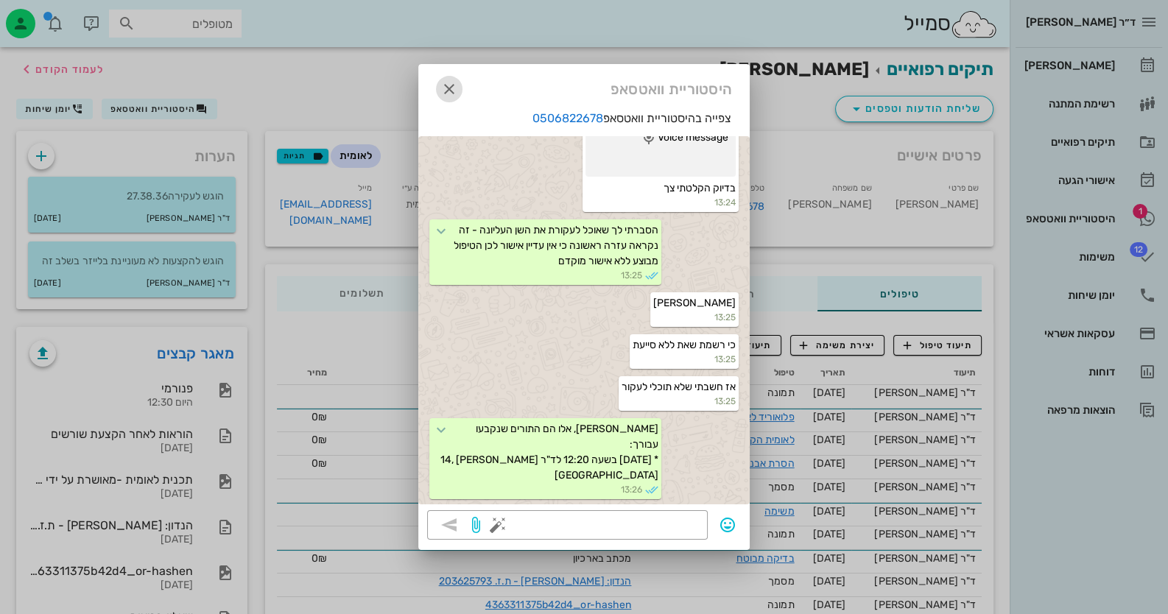
click at [454, 90] on icon "button" at bounding box center [449, 89] width 18 height 18
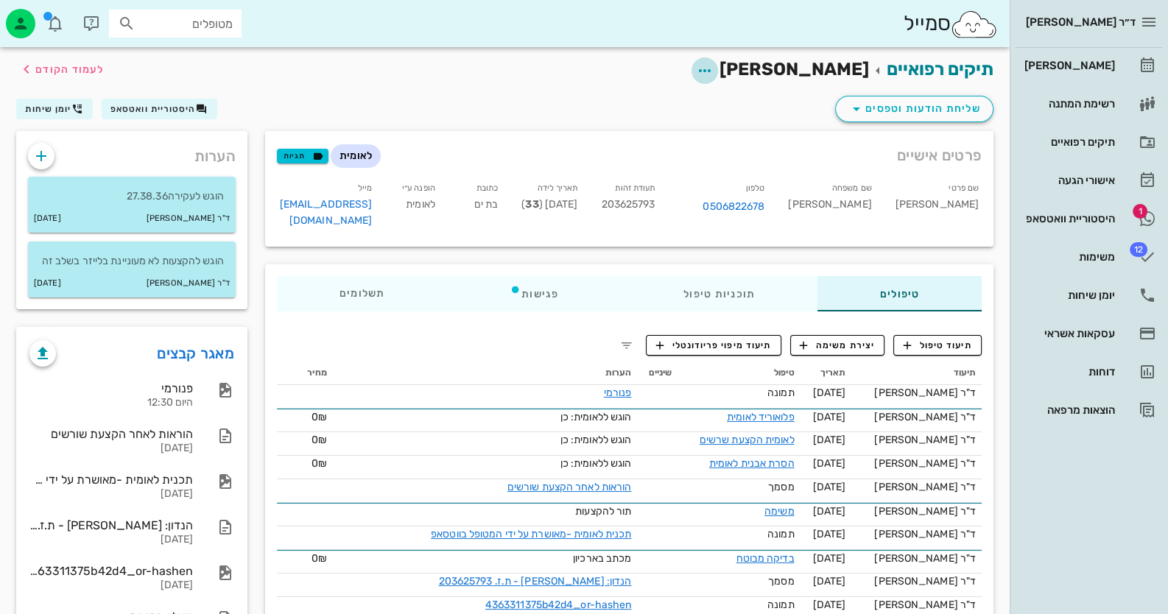
click at [718, 63] on span "button" at bounding box center [705, 71] width 27 height 18
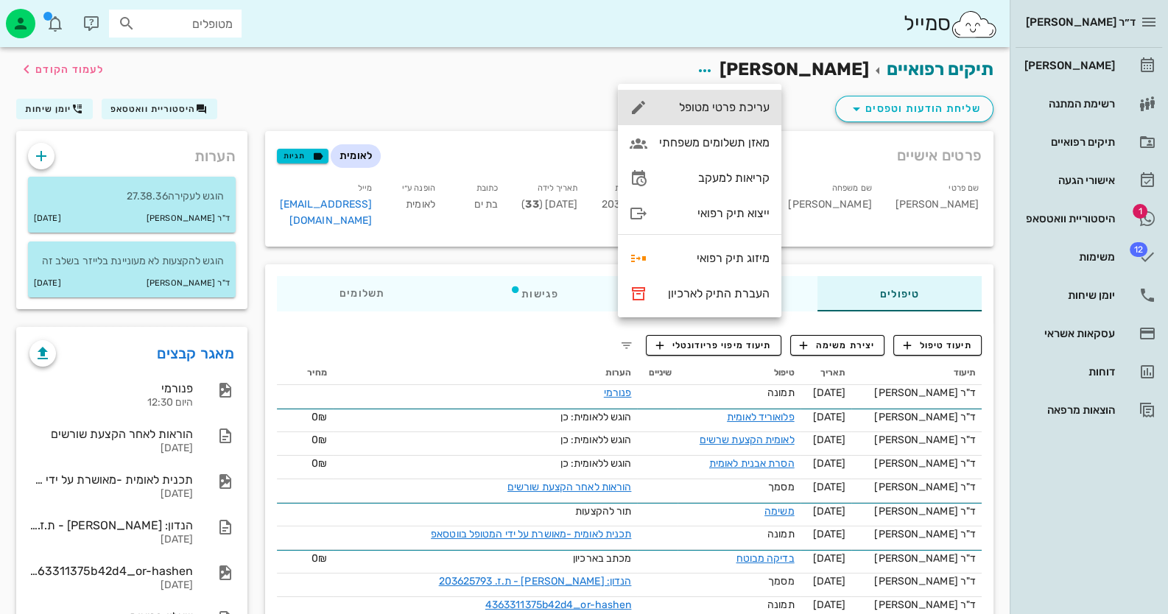
click at [752, 108] on div "עריכת פרטי מטופל" at bounding box center [714, 107] width 110 height 14
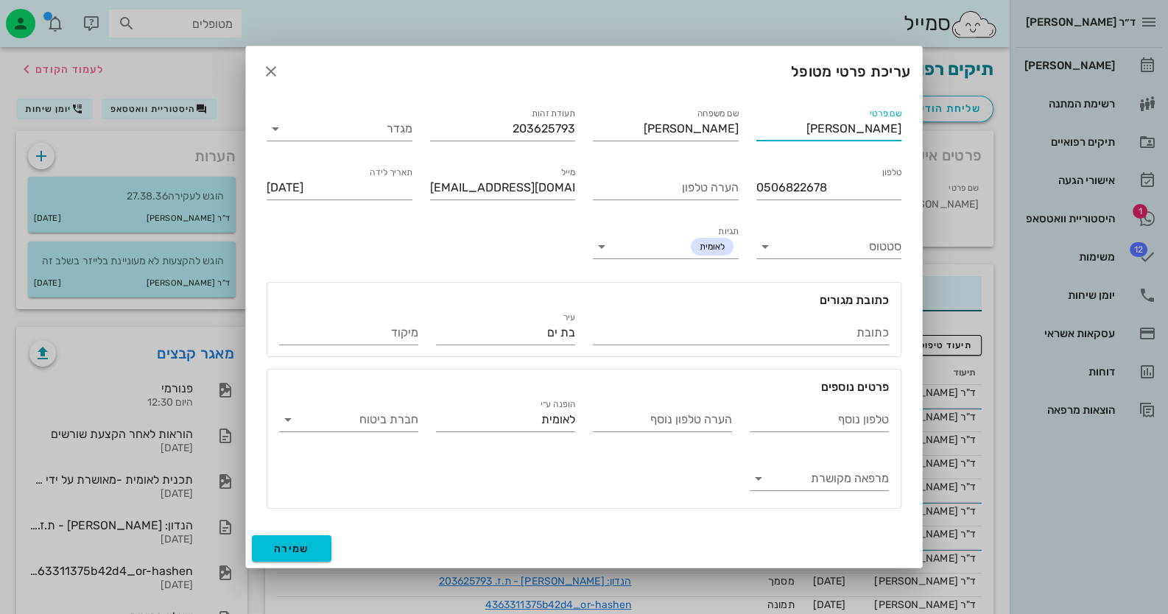
drag, startPoint x: 858, startPoint y: 134, endPoint x: 929, endPoint y: 127, distance: 71.7
click at [929, 127] on div "ד״ר חיה מאיר יומן מרפאה רשימת המתנה תיקים רפואיים אישורי הגעה 1 היסטוריית וואטס…" at bounding box center [584, 375] width 1168 height 750
type input "[PERSON_NAME]"
drag, startPoint x: 708, startPoint y: 134, endPoint x: 845, endPoint y: 115, distance: 139.0
click at [845, 115] on div "שם פרטי ספיר שם משפחה ספיר תעודת זהות 203625793 מגדר טלפון 0506822678 הערה טלפו…" at bounding box center [584, 306] width 652 height 421
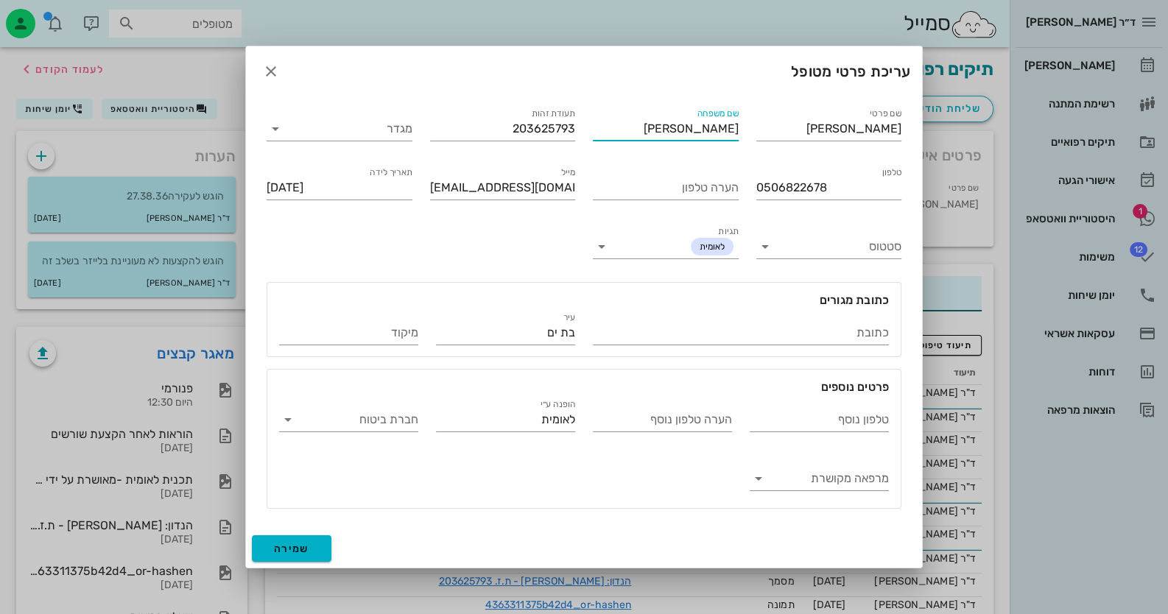
type input "[PERSON_NAME]"
click at [267, 541] on button "שמירה" at bounding box center [292, 548] width 80 height 27
type input "1991-12-08"
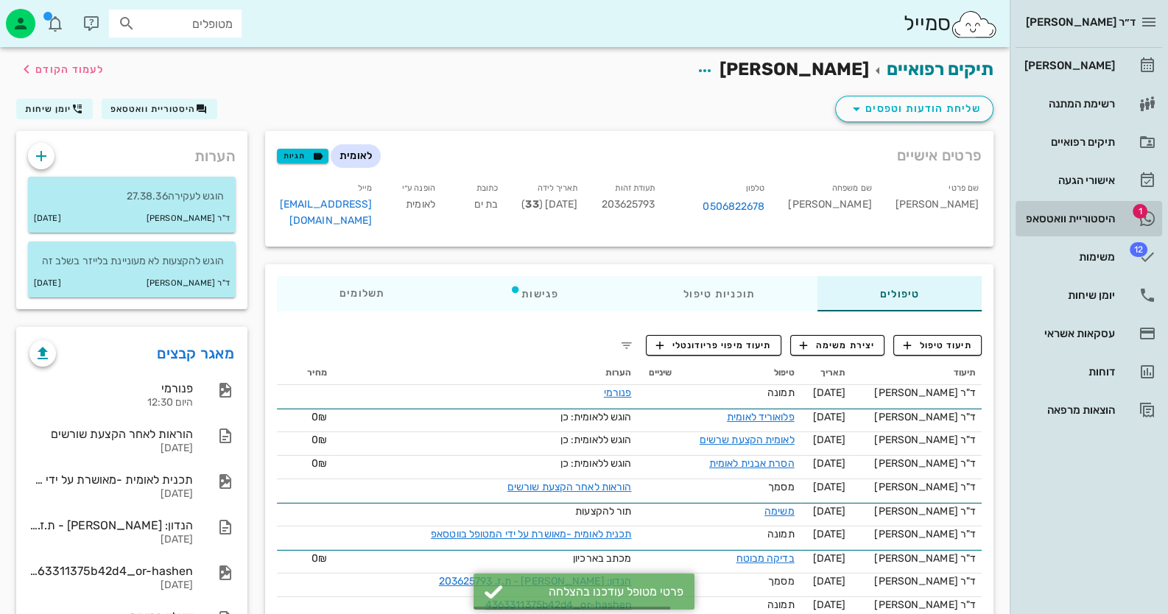
click at [1071, 225] on div "היסטוריית וואטסאפ" at bounding box center [1068, 219] width 94 height 24
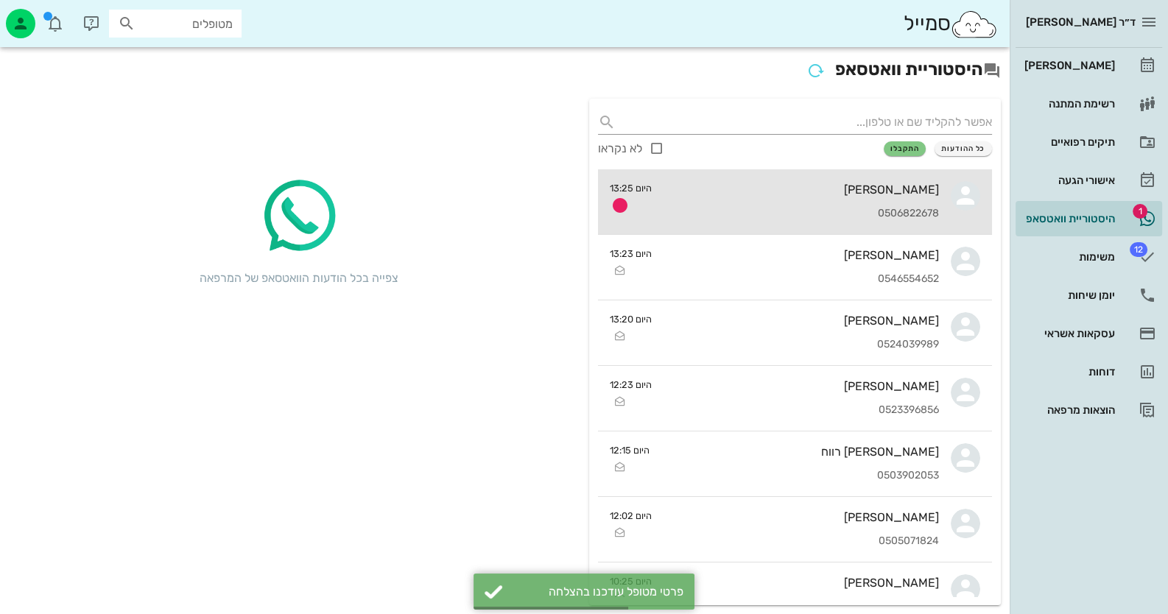
click at [802, 215] on div "0506822678" at bounding box center [801, 214] width 275 height 13
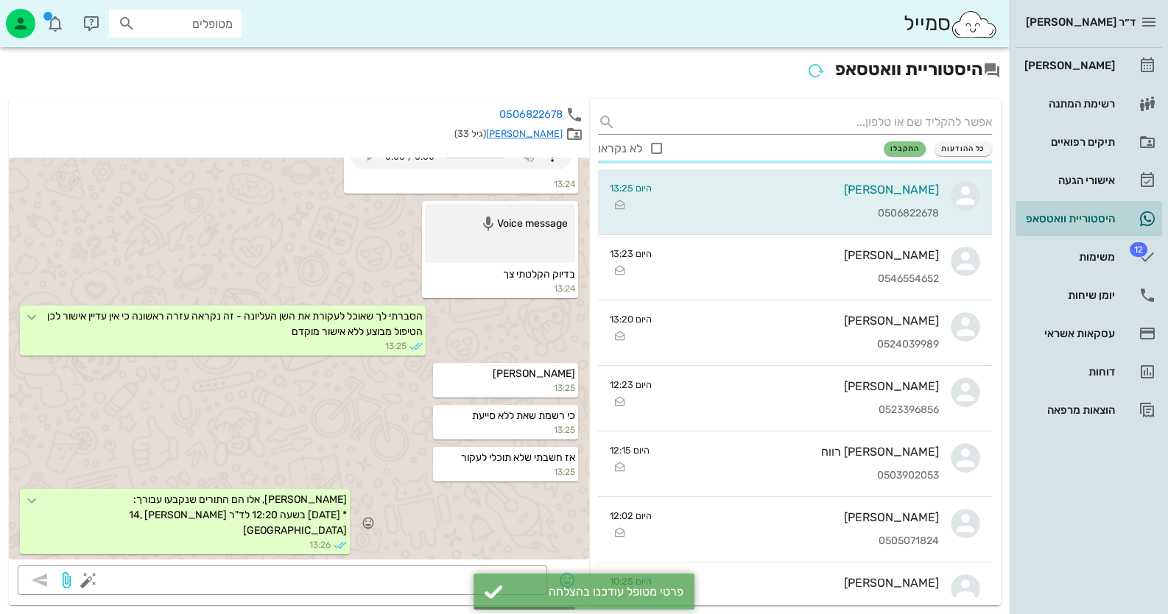
scroll to position [3196, 0]
click at [510, 487] on div "שלום קשתי, אלו הם התורים שנקבעו עבורך: * יום חמישי 9/10 בשעה 12:20 לד"ר חיה מאי…" at bounding box center [299, 523] width 580 height 73
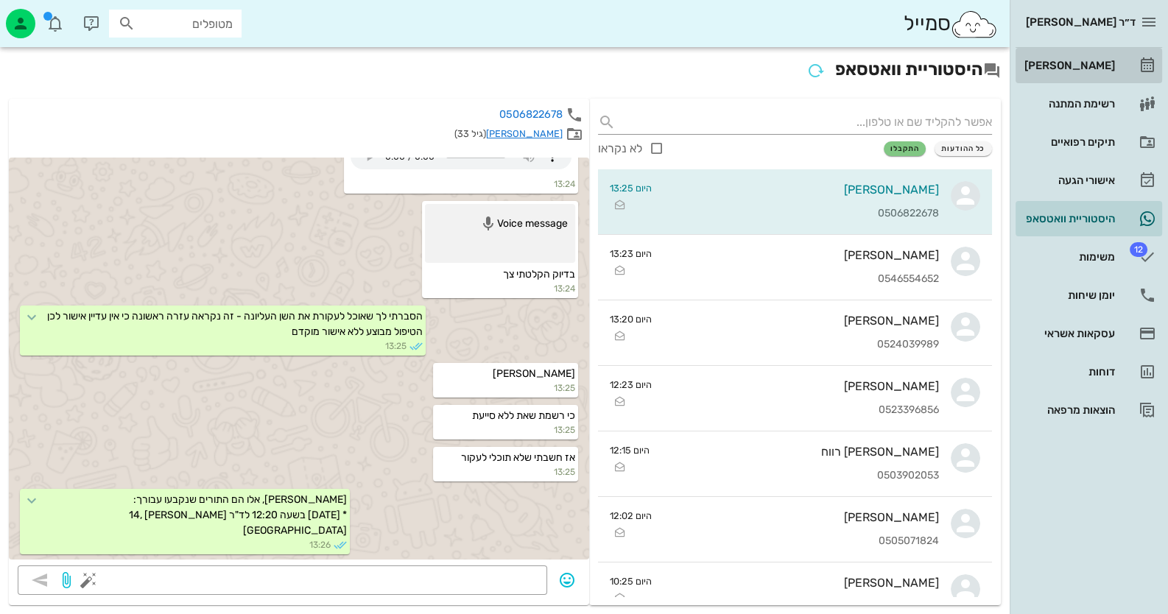
click at [1080, 66] on div "[PERSON_NAME]" at bounding box center [1068, 66] width 94 height 12
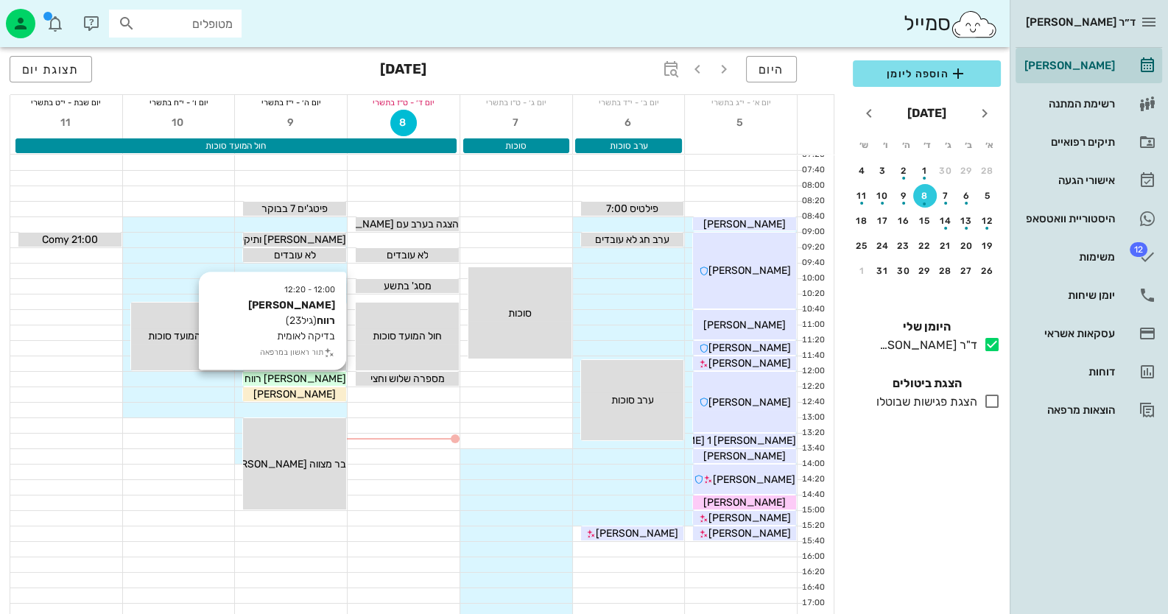
click at [328, 379] on div "[PERSON_NAME] רווח" at bounding box center [294, 378] width 103 height 15
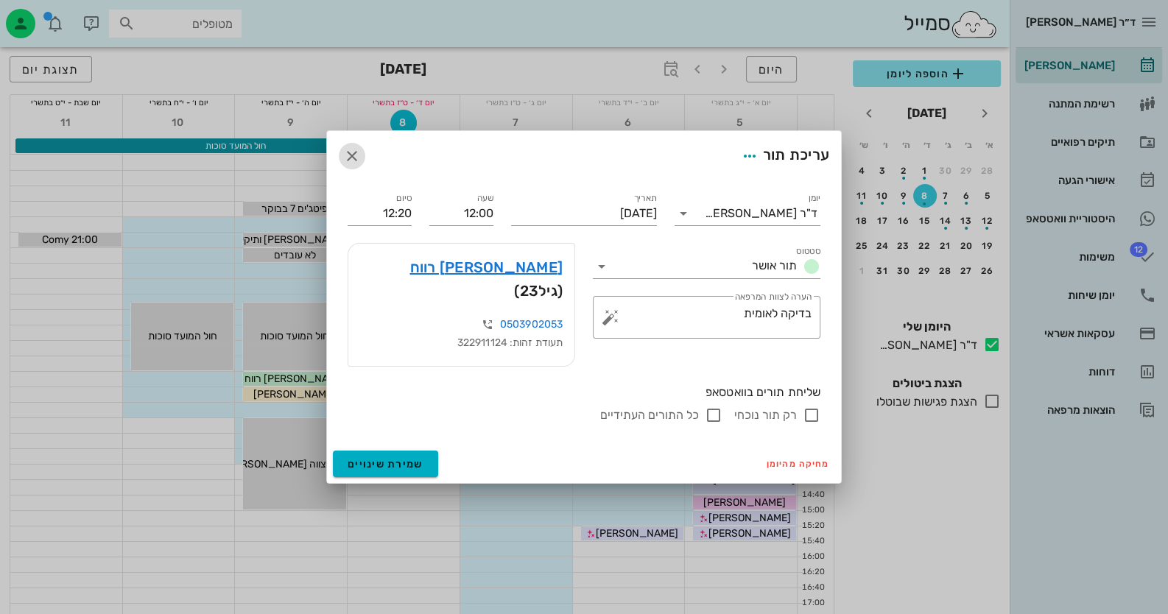
click at [357, 160] on icon "button" at bounding box center [352, 156] width 18 height 18
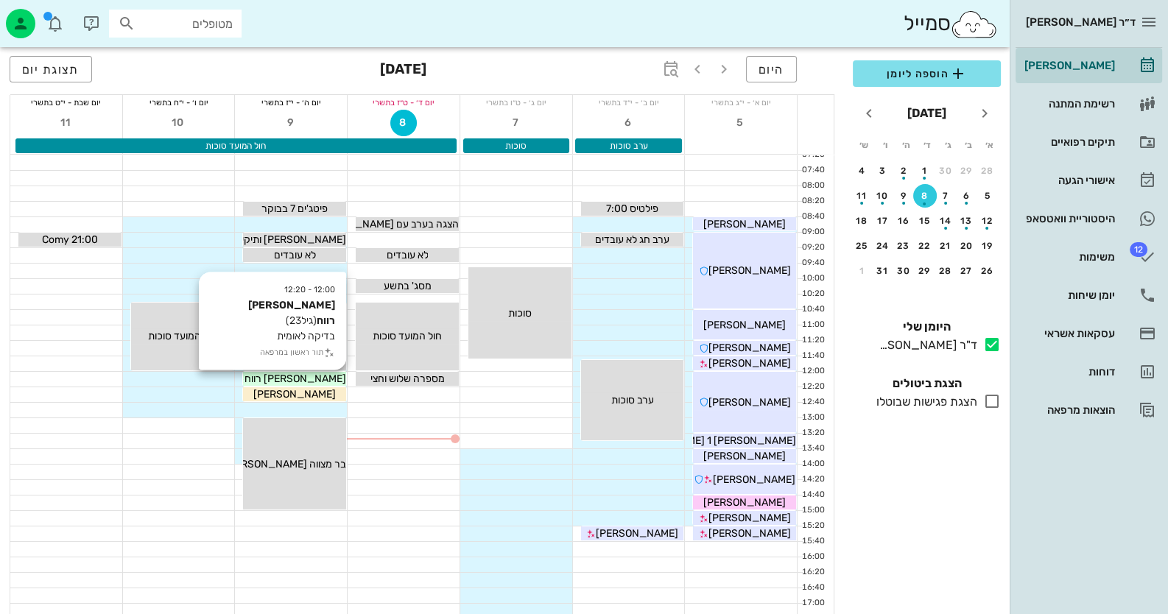
click at [324, 379] on div "[PERSON_NAME] רווח" at bounding box center [294, 378] width 103 height 15
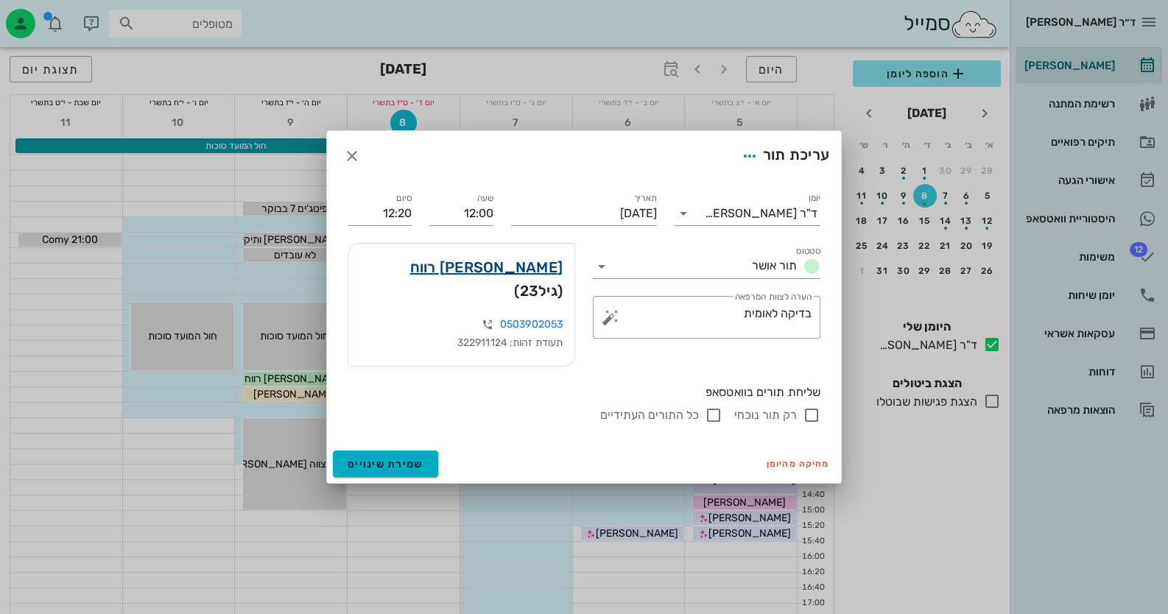
click at [541, 276] on link "תומר רווח" at bounding box center [486, 268] width 153 height 24
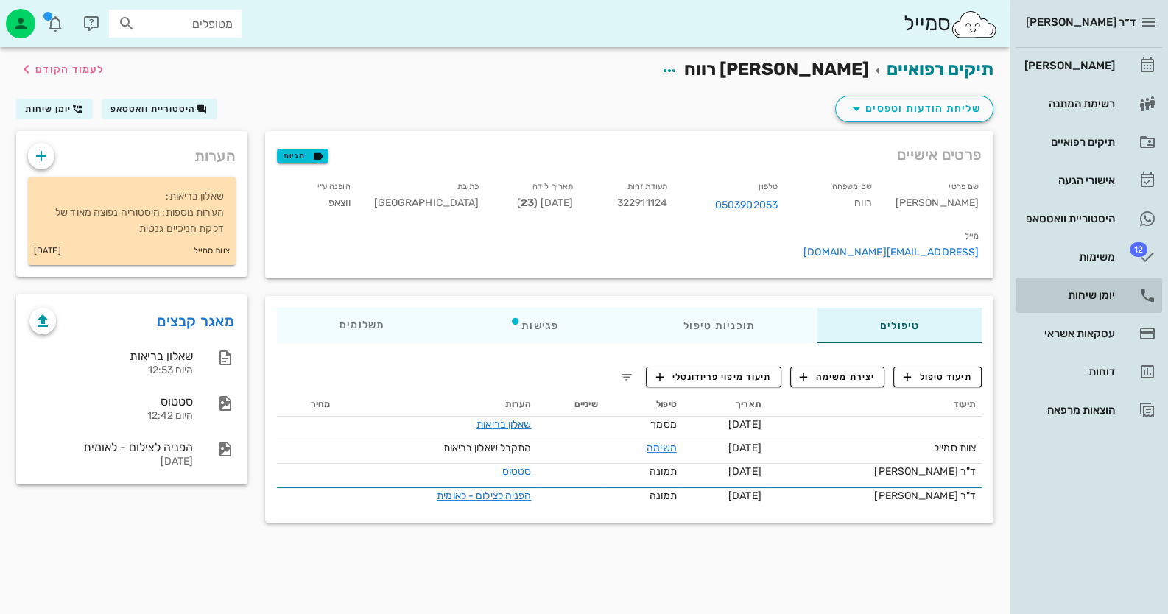
click at [1097, 287] on div "יומן שיחות" at bounding box center [1068, 296] width 94 height 24
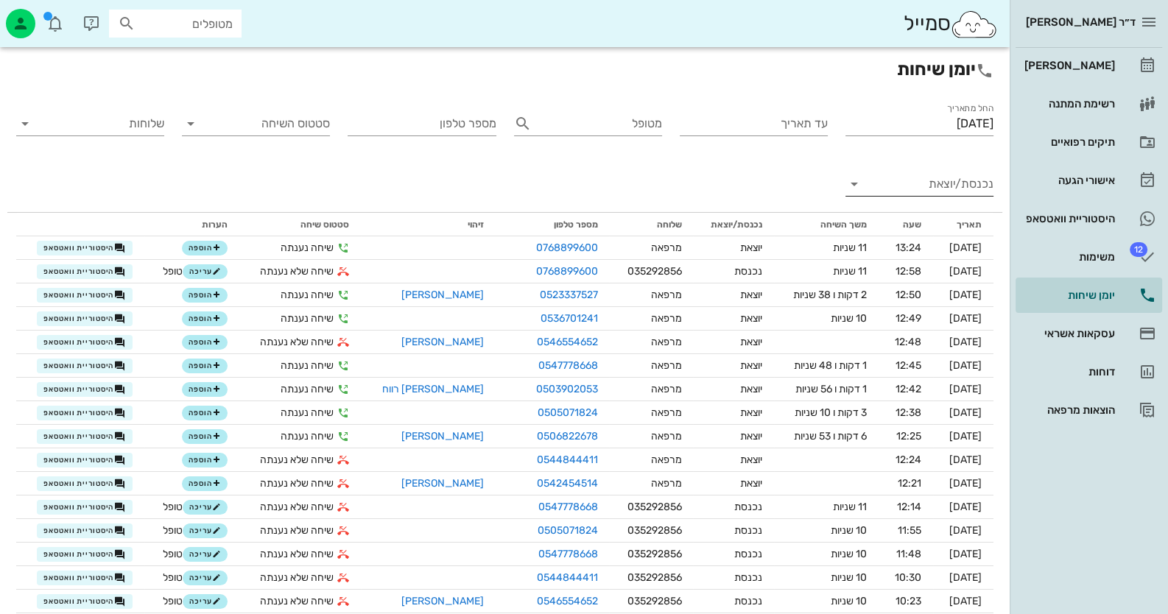
click at [918, 189] on input "נכנסת/יוצאת" at bounding box center [931, 184] width 124 height 24
click at [919, 189] on div "נכנסת" at bounding box center [919, 195] width 148 height 35
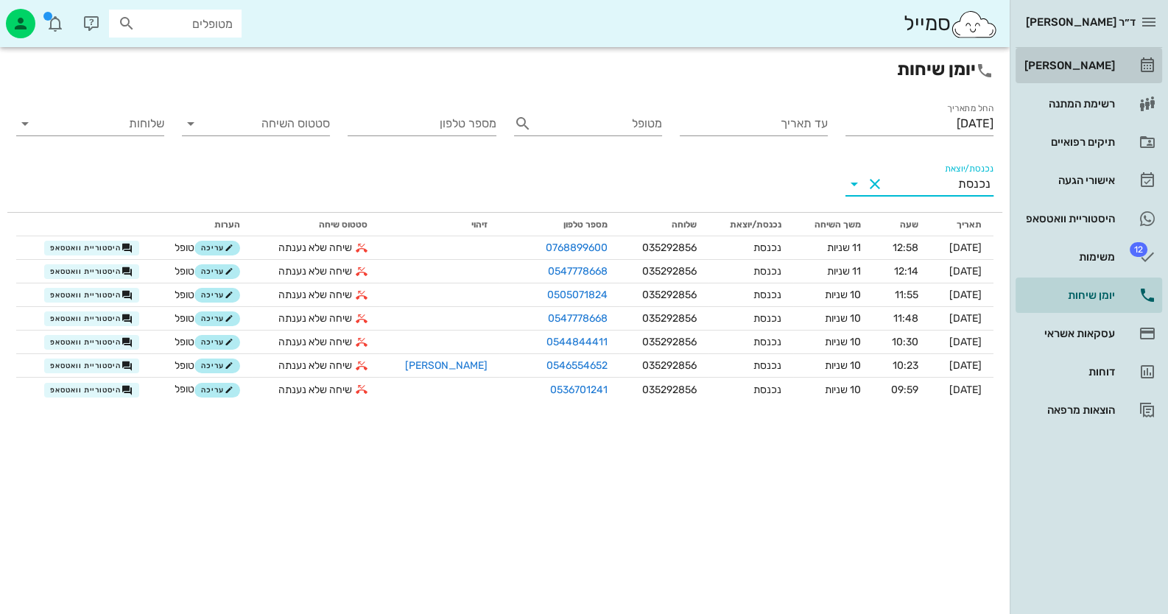
click at [1123, 73] on link "[PERSON_NAME]" at bounding box center [1089, 65] width 147 height 35
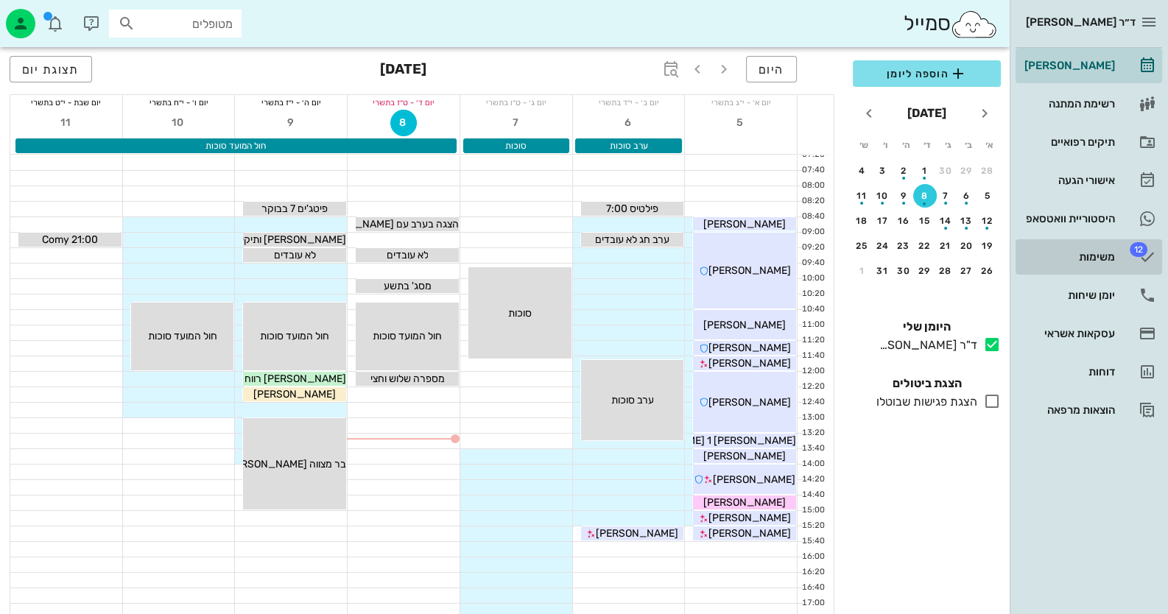
click at [1136, 242] on span "12" at bounding box center [1139, 249] width 18 height 15
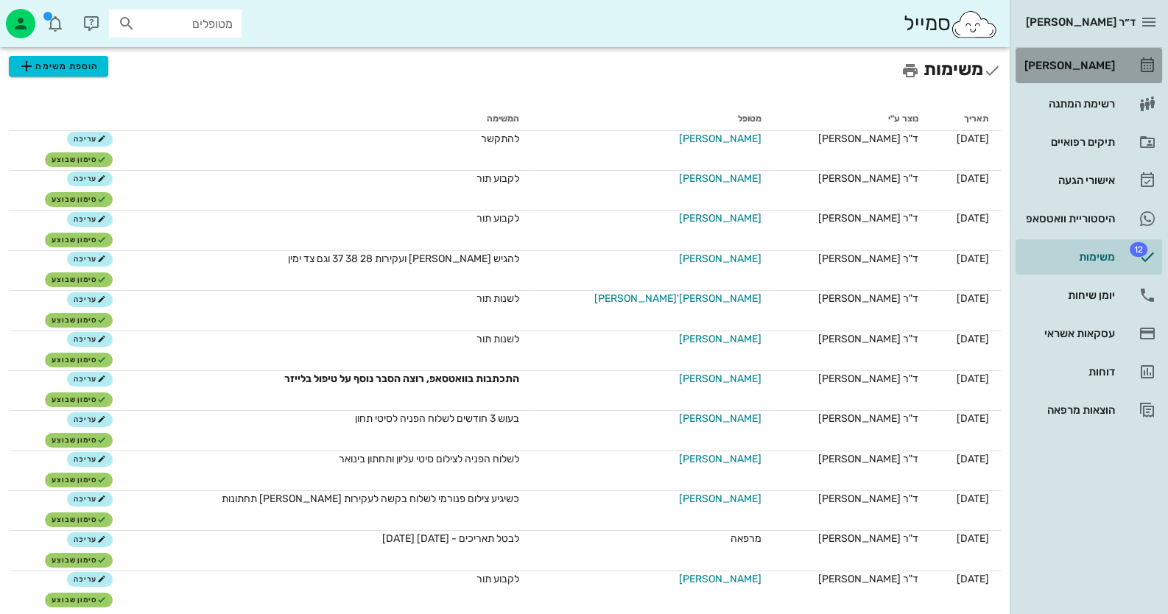
click at [1056, 68] on div "[PERSON_NAME]" at bounding box center [1068, 66] width 94 height 12
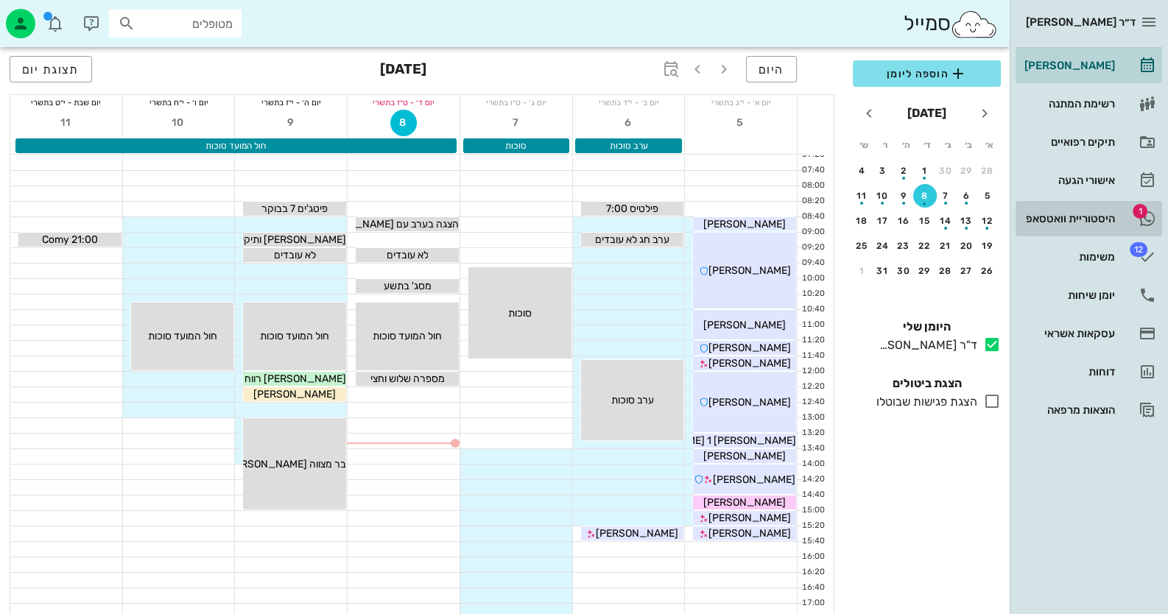
click at [1107, 217] on div "היסטוריית וואטסאפ" at bounding box center [1068, 219] width 94 height 12
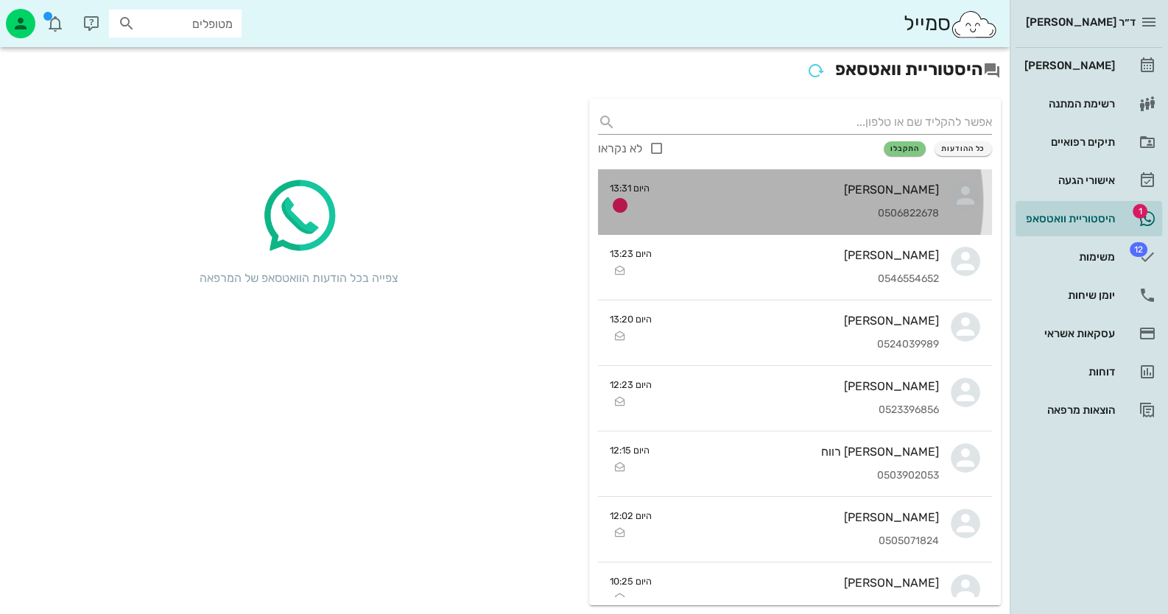
click at [954, 181] on icon at bounding box center [965, 195] width 29 height 29
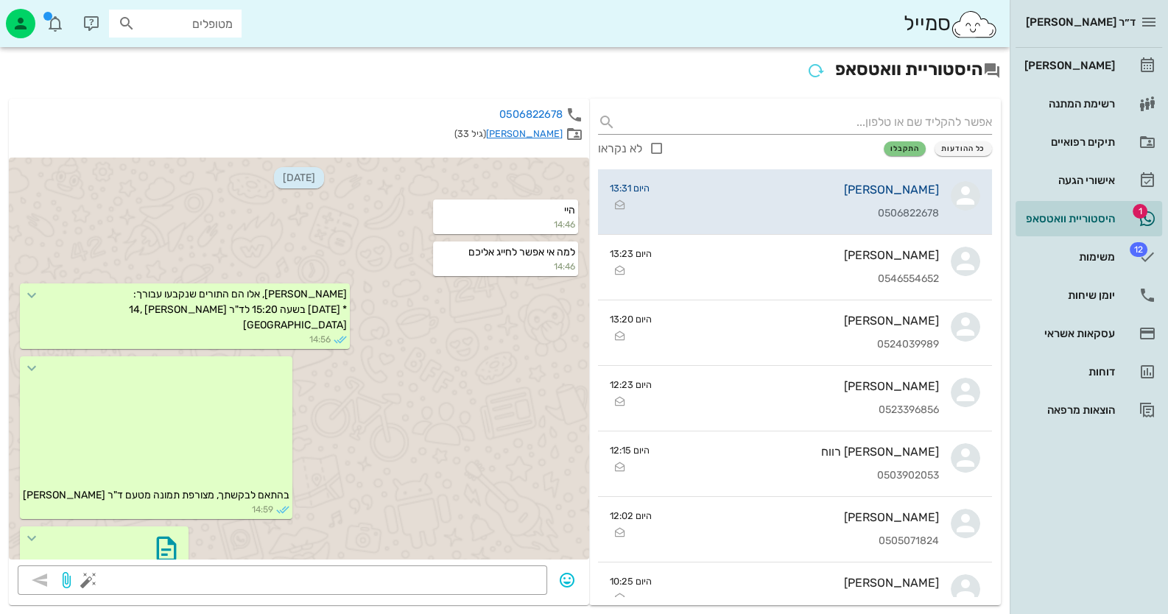
scroll to position [3364, 0]
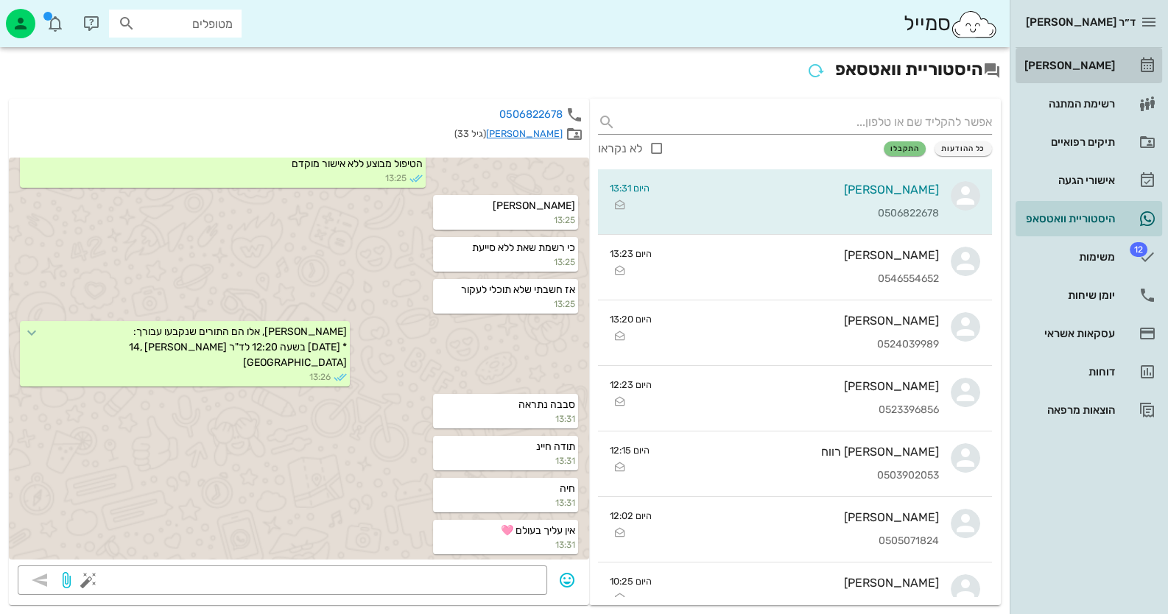
click at [1052, 63] on div "[PERSON_NAME]" at bounding box center [1068, 66] width 94 height 12
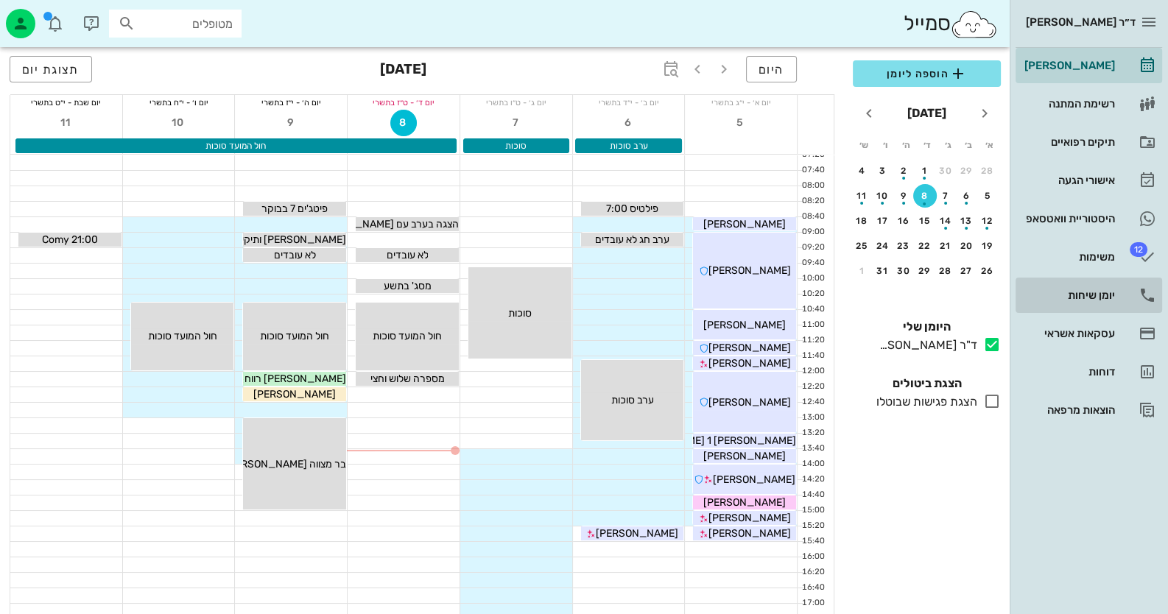
click at [1111, 281] on link "יומן שיחות" at bounding box center [1089, 295] width 147 height 35
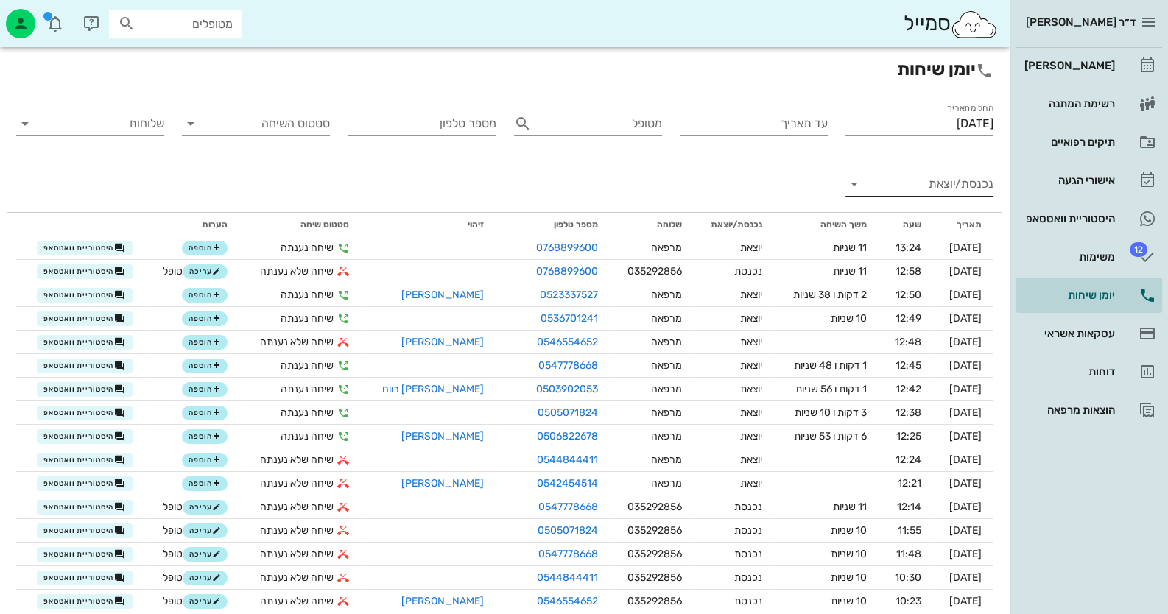
click at [957, 191] on input "נכנסת/יוצאת" at bounding box center [931, 184] width 124 height 24
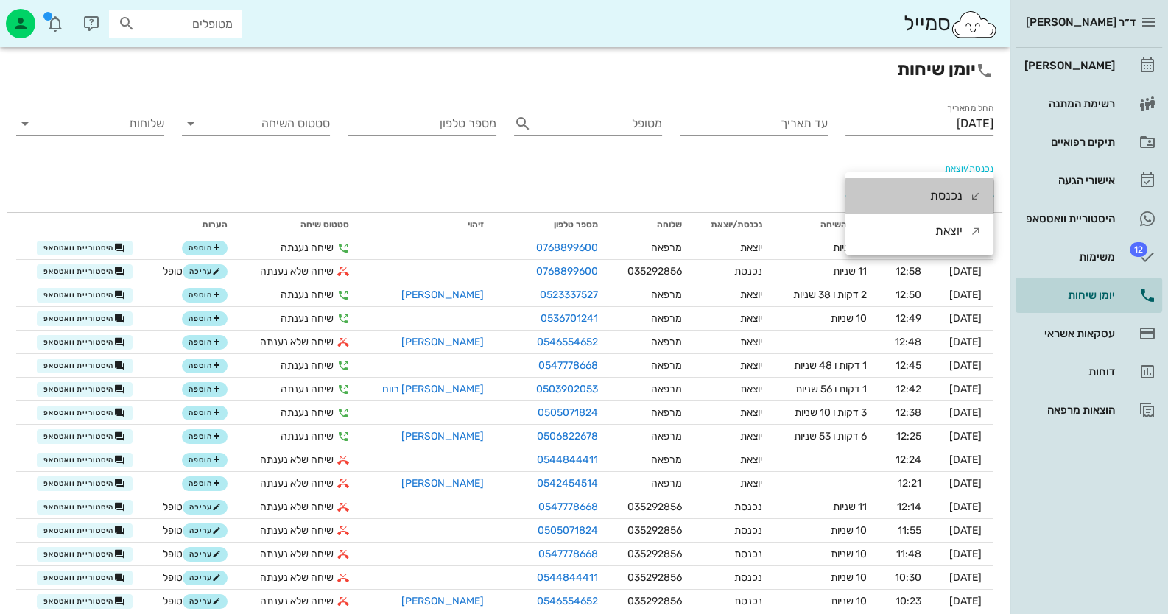
click at [957, 191] on div "נכנסת" at bounding box center [946, 195] width 32 height 35
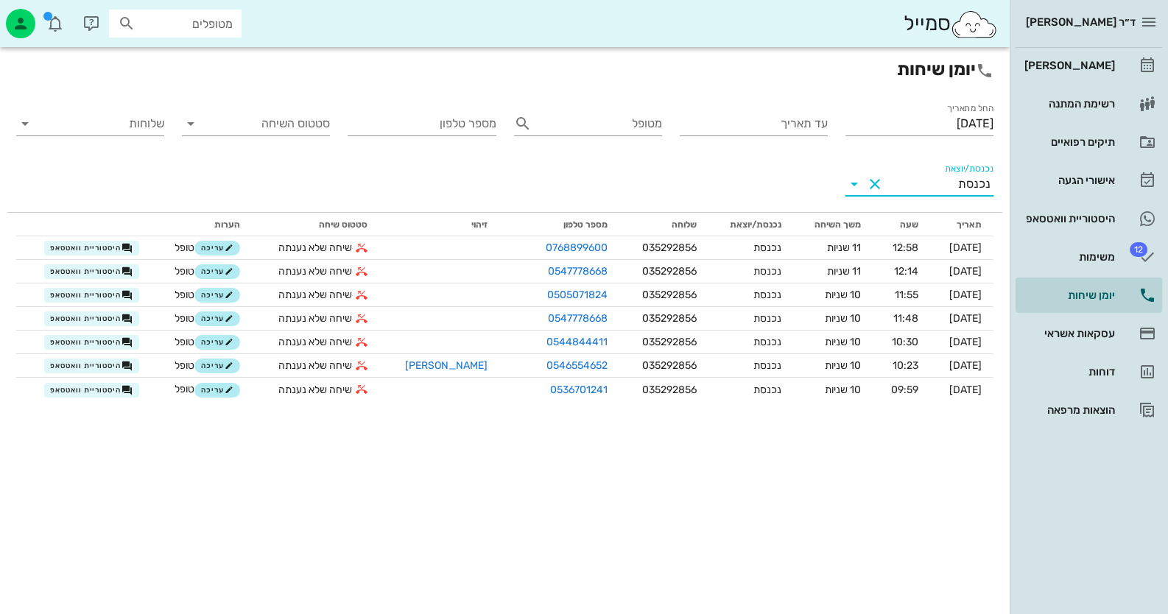
click at [1097, 570] on div "ד״ר חיה מאיר יומן מרפאה רשימת המתנה תיקים רפואיים אישורי הגעה היסטוריית וואטסאפ…" at bounding box center [1089, 307] width 158 height 614
click at [1097, 225] on div "היסטוריית וואטסאפ" at bounding box center [1068, 219] width 94 height 24
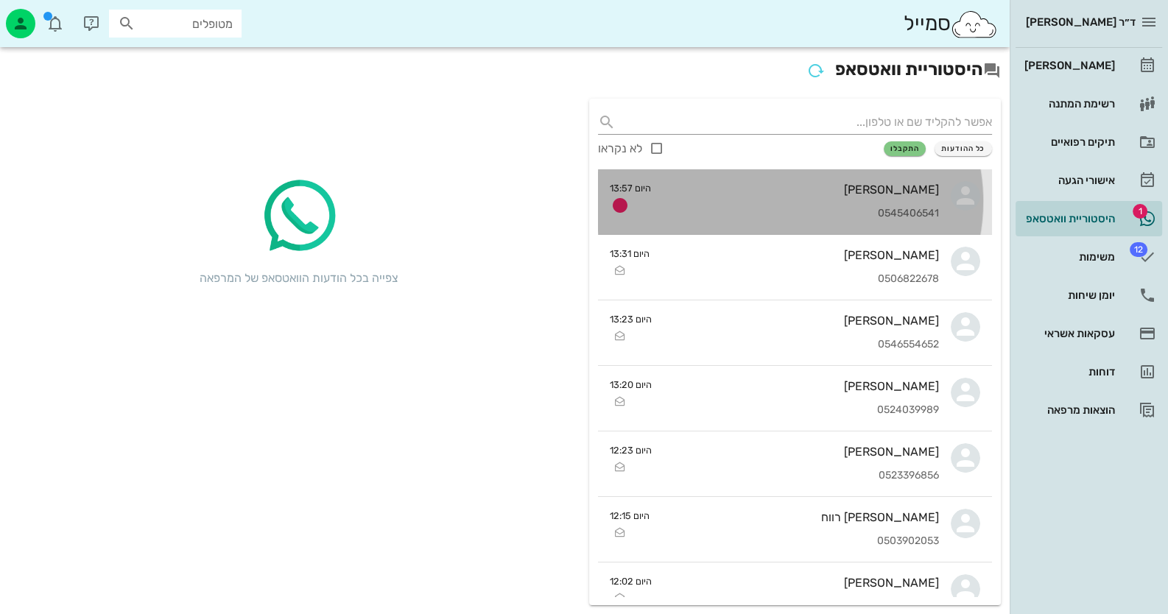
click at [747, 211] on div "0545406541" at bounding box center [801, 214] width 276 height 13
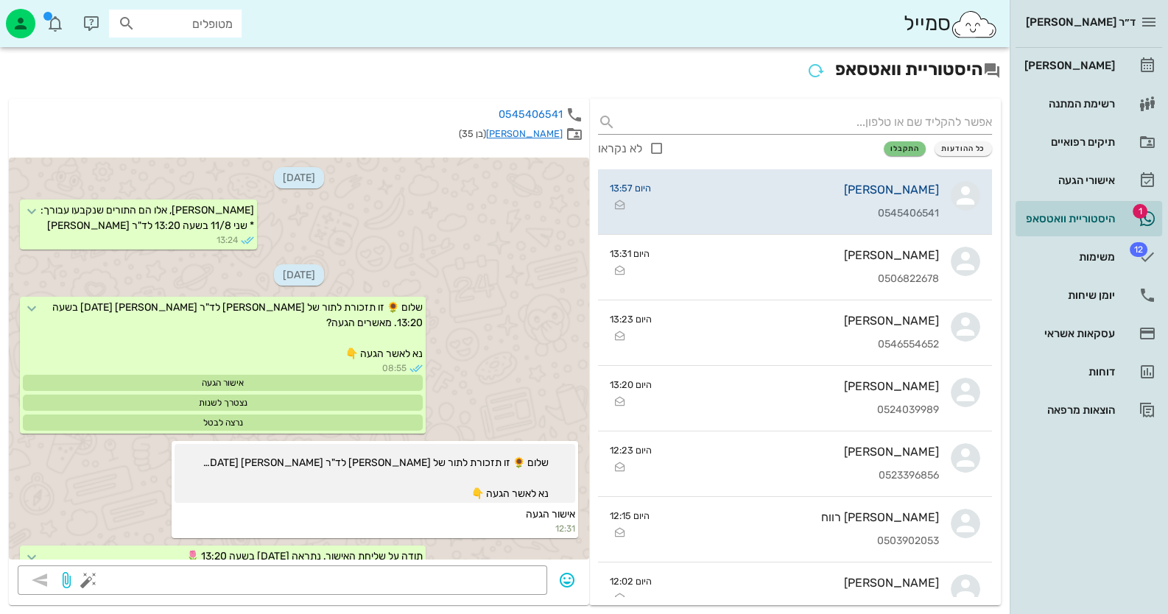
scroll to position [486, 0]
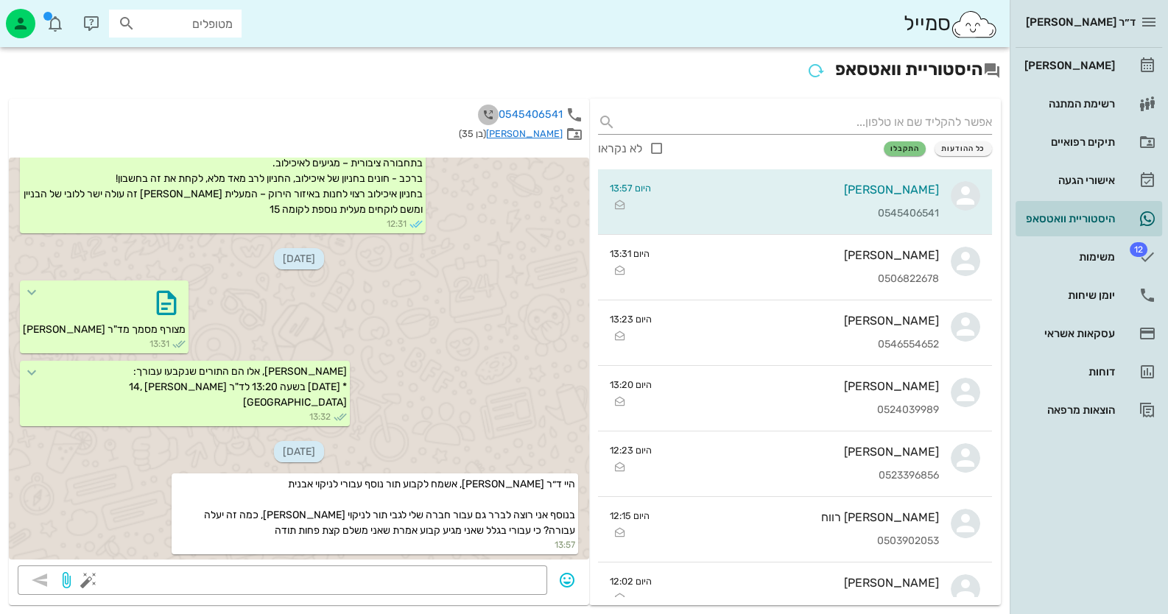
click at [493, 113] on icon "button" at bounding box center [488, 115] width 18 height 18
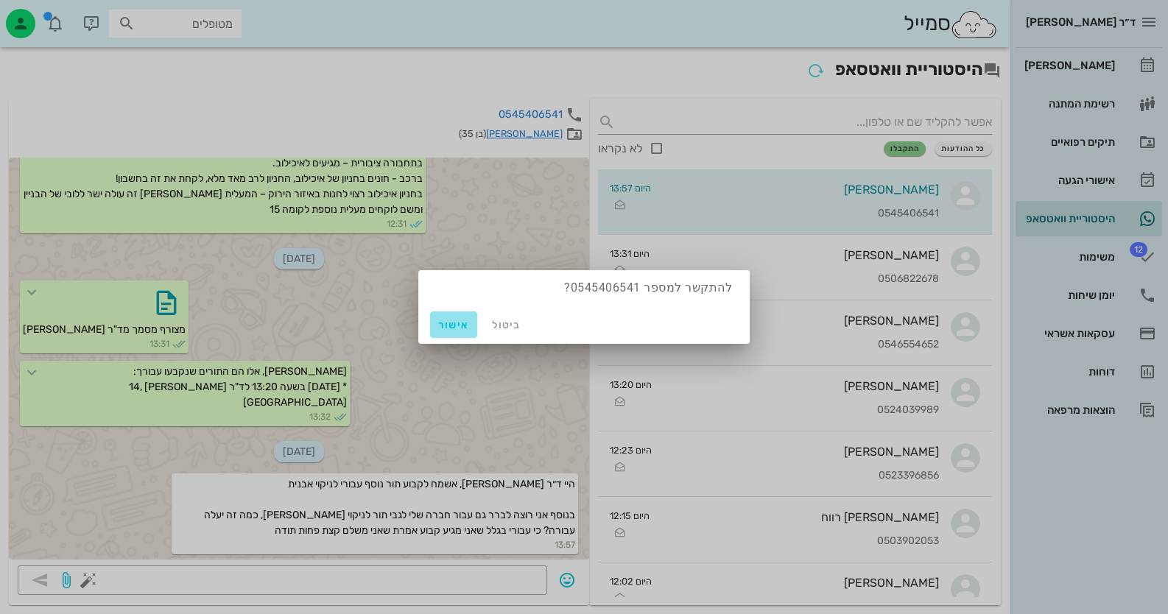
click at [456, 316] on button "אישור" at bounding box center [453, 325] width 47 height 27
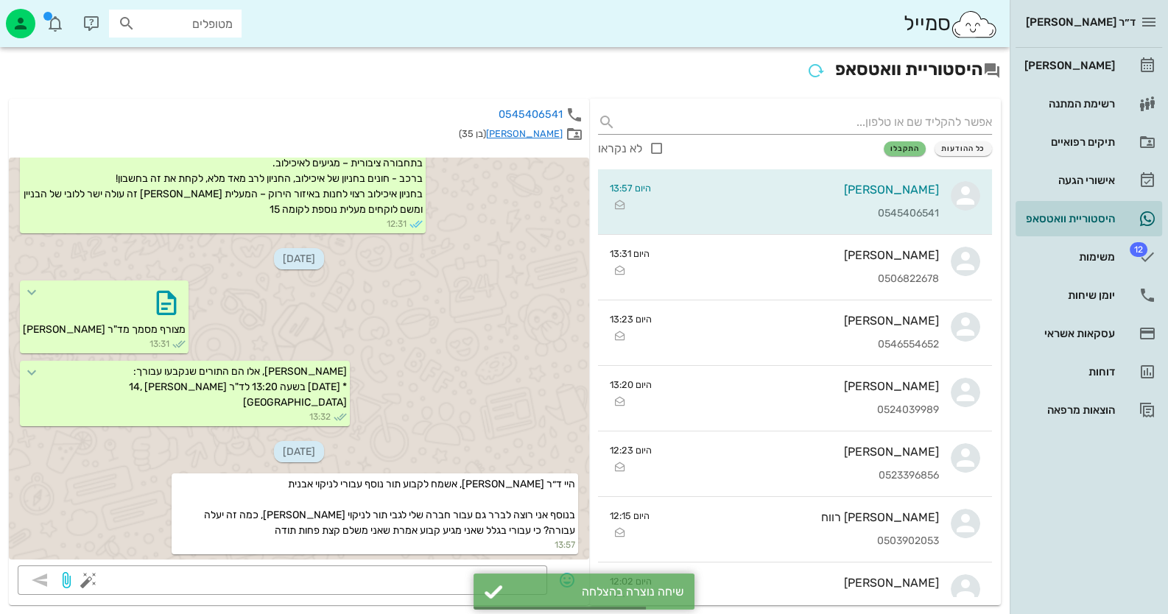
click at [555, 132] on link "גל רטיג" at bounding box center [524, 133] width 77 height 11
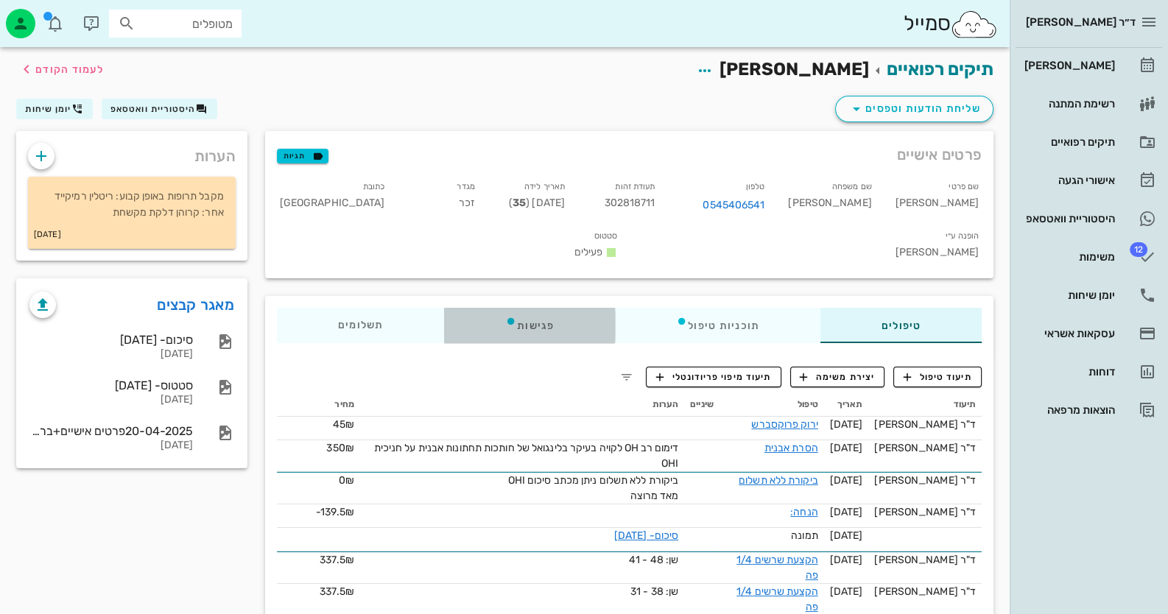
click at [522, 308] on div "פגישות" at bounding box center [529, 325] width 171 height 35
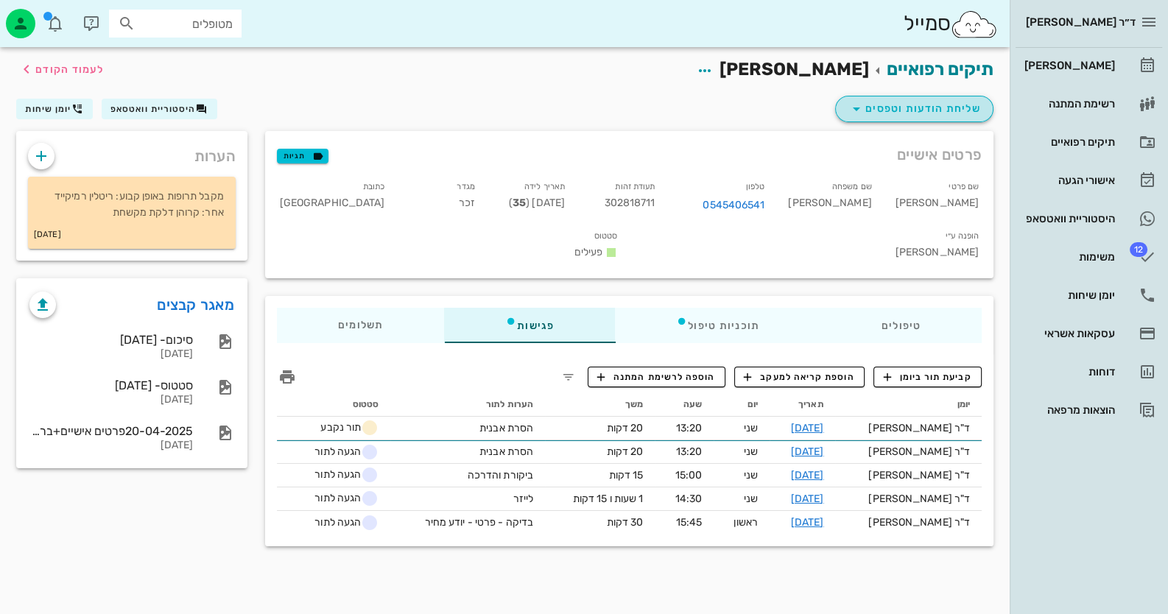
click at [936, 119] on button "שליחת הודעות וטפסים" at bounding box center [914, 109] width 158 height 27
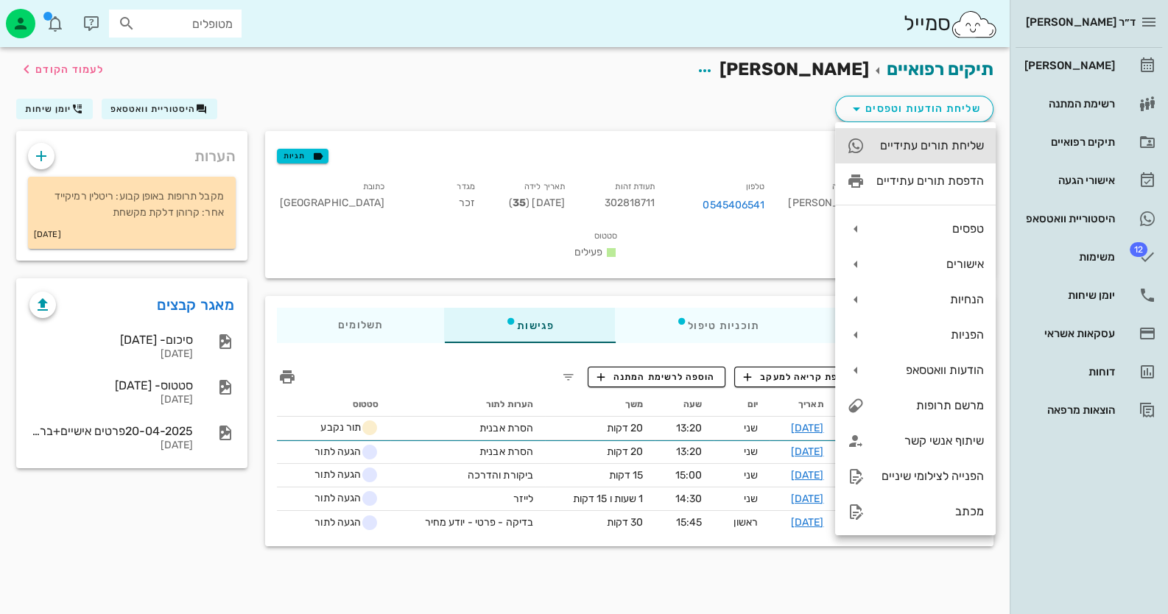
click at [961, 151] on div "שליחת תורים עתידיים" at bounding box center [930, 145] width 108 height 14
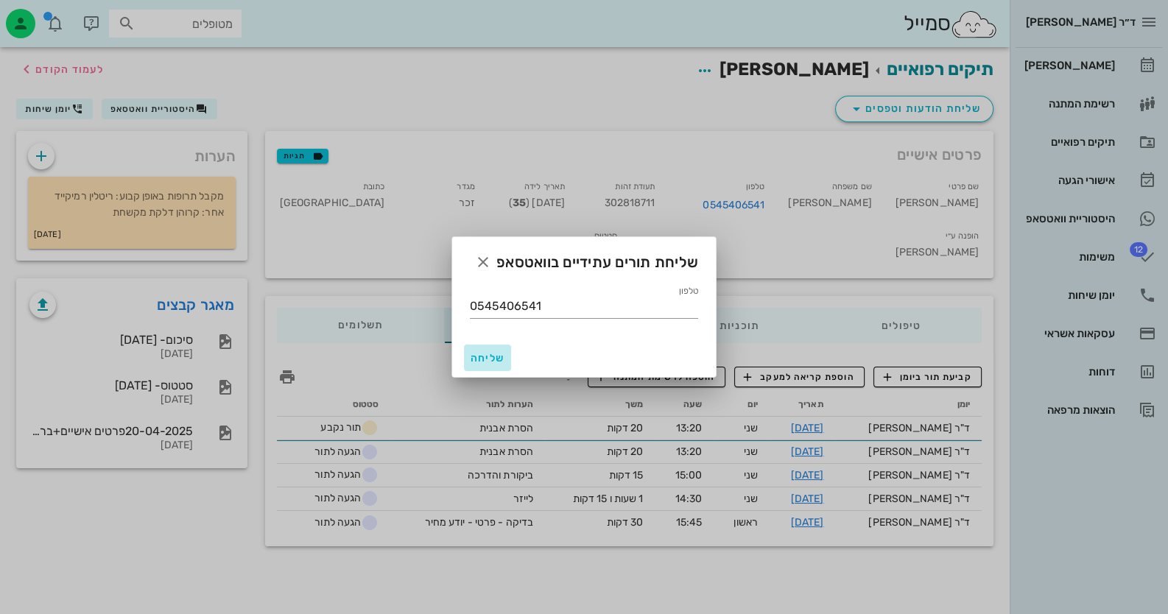
click at [478, 353] on span "שליחה" at bounding box center [487, 358] width 35 height 13
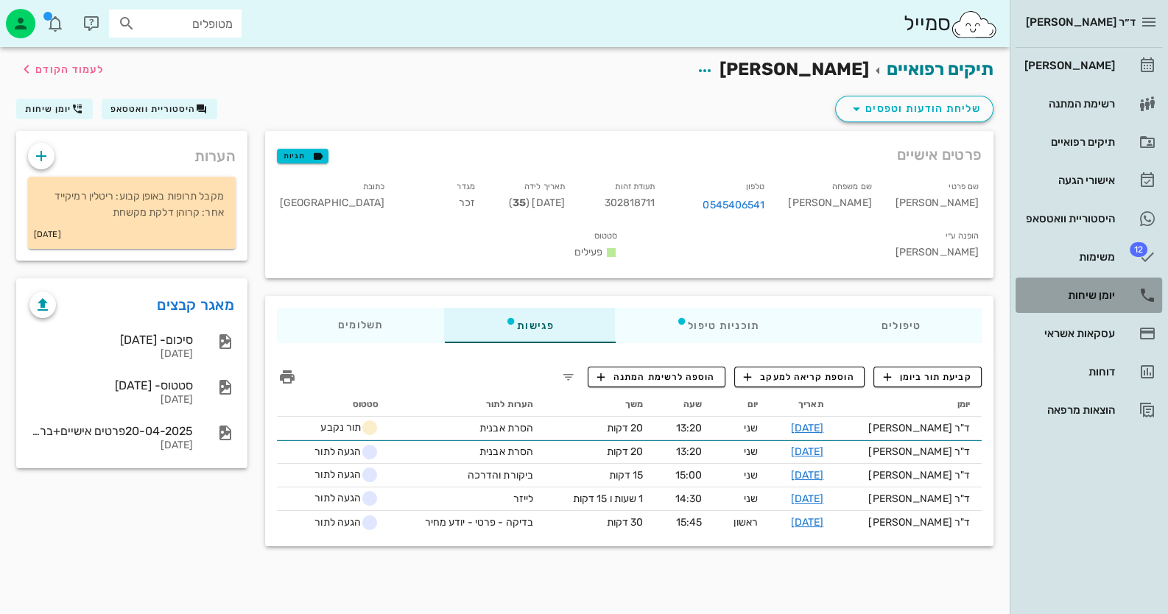
click at [1105, 285] on div "יומן שיחות" at bounding box center [1068, 296] width 94 height 24
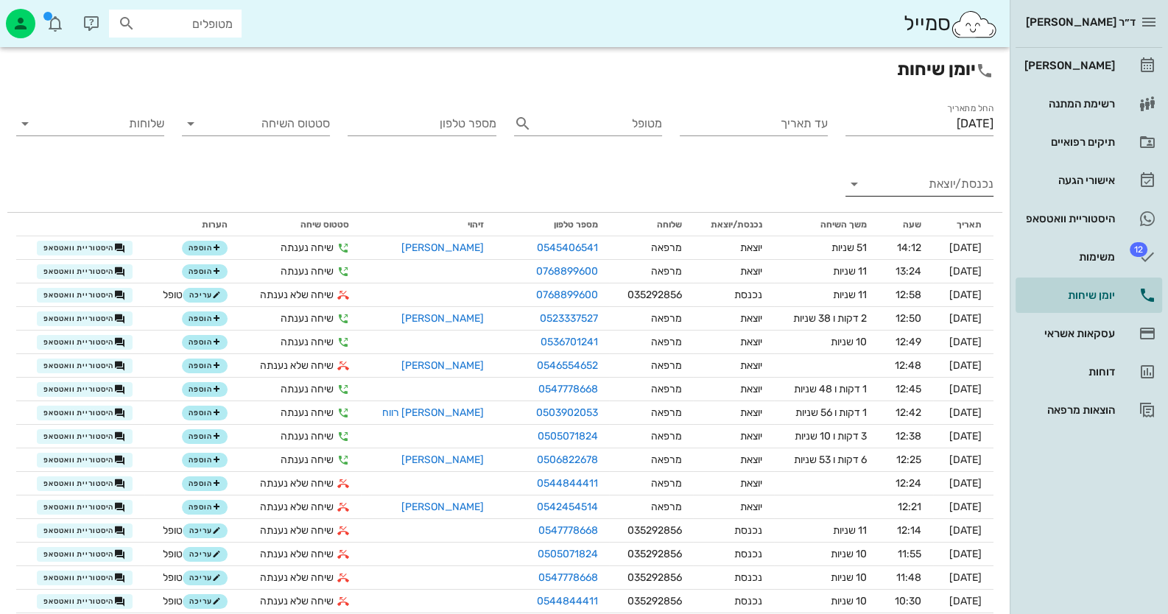
click at [954, 172] on input "נכנסת/יוצאת" at bounding box center [931, 184] width 124 height 24
click at [954, 184] on div "נכנסת" at bounding box center [946, 195] width 32 height 35
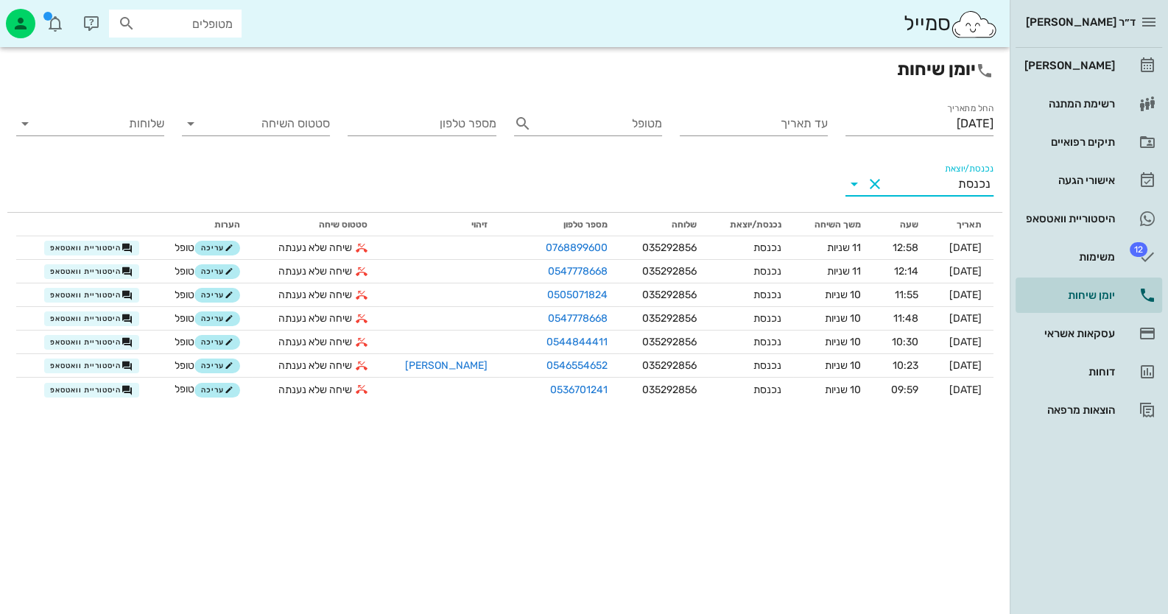
click at [225, 25] on input "מטופלים" at bounding box center [185, 23] width 94 height 19
type input "c"
type input "בנחוס"
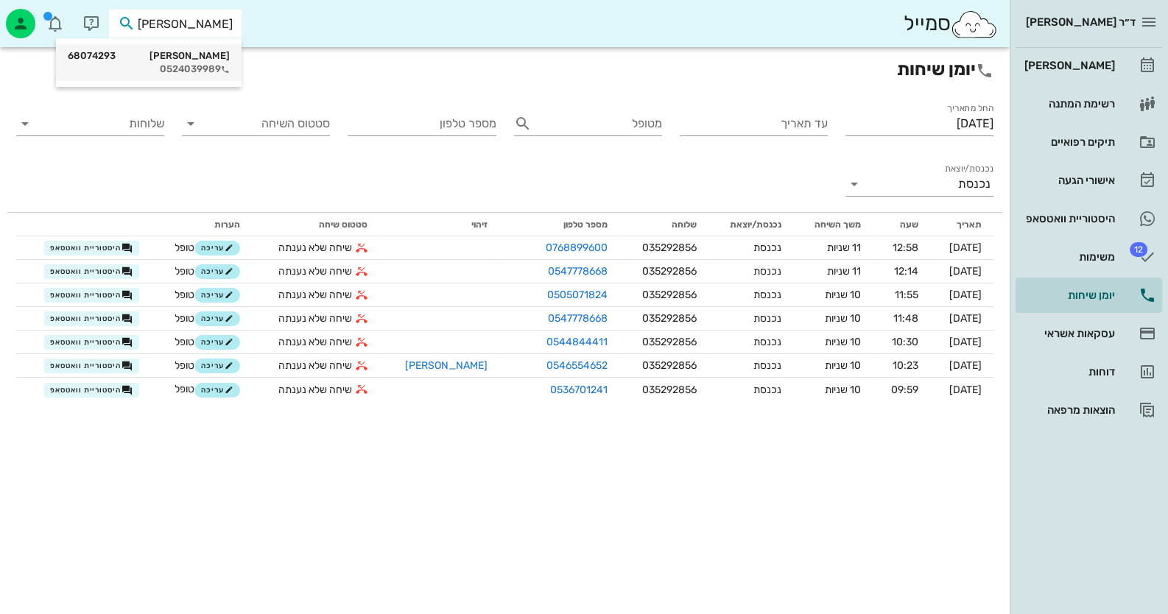
click at [212, 66] on div "0524039989" at bounding box center [149, 69] width 162 height 12
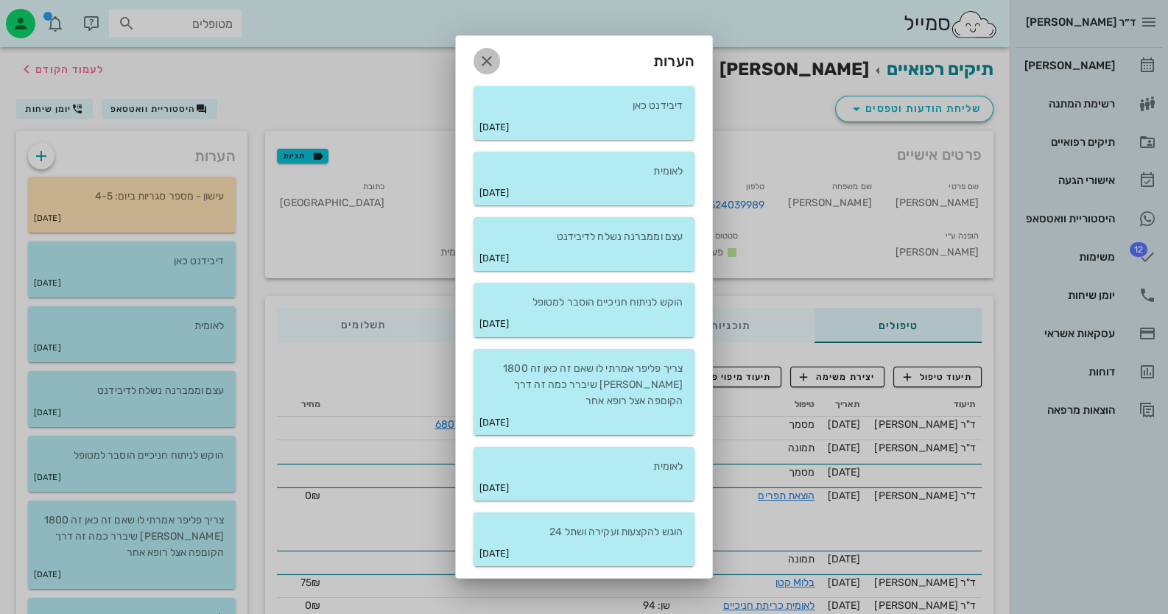
click at [486, 53] on icon "button" at bounding box center [487, 61] width 18 height 18
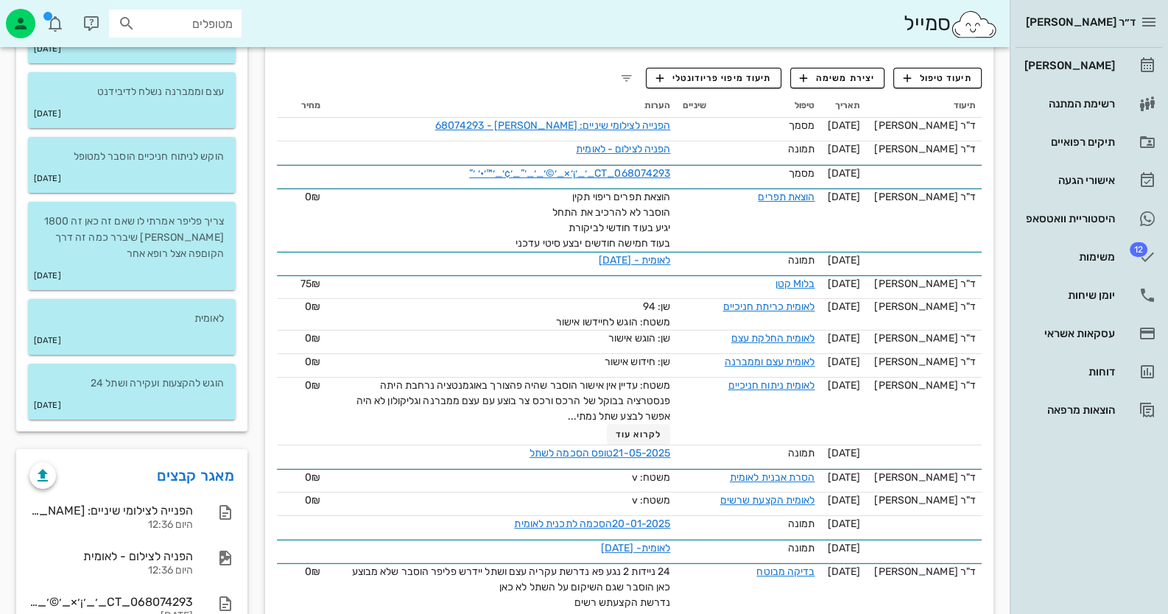
scroll to position [442, 0]
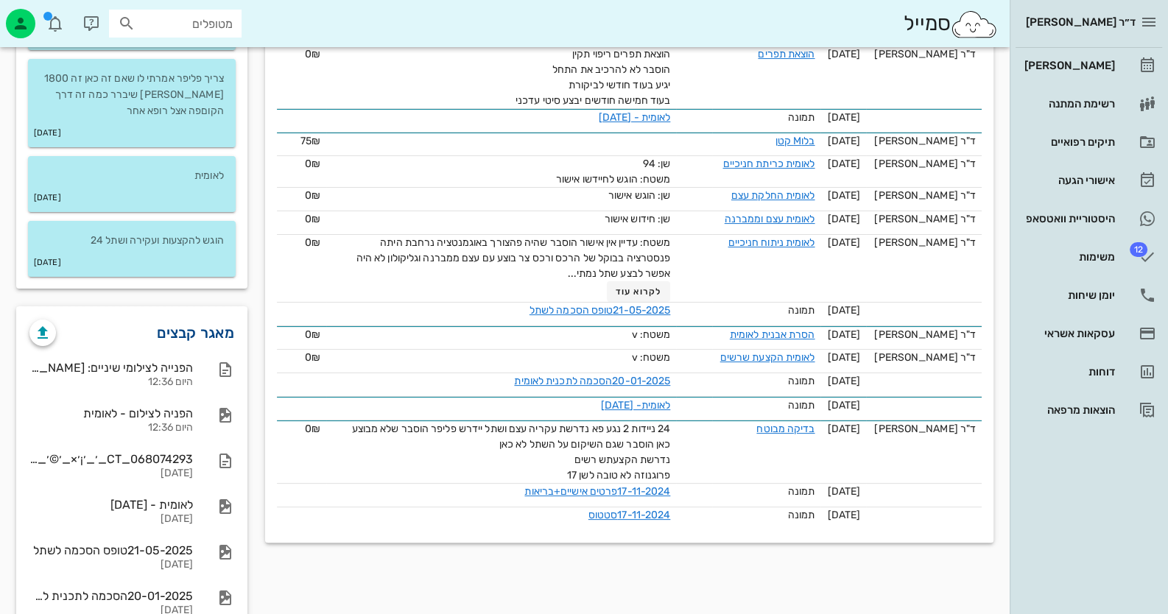
click at [205, 337] on link "מאגר קבצים" at bounding box center [195, 333] width 77 height 24
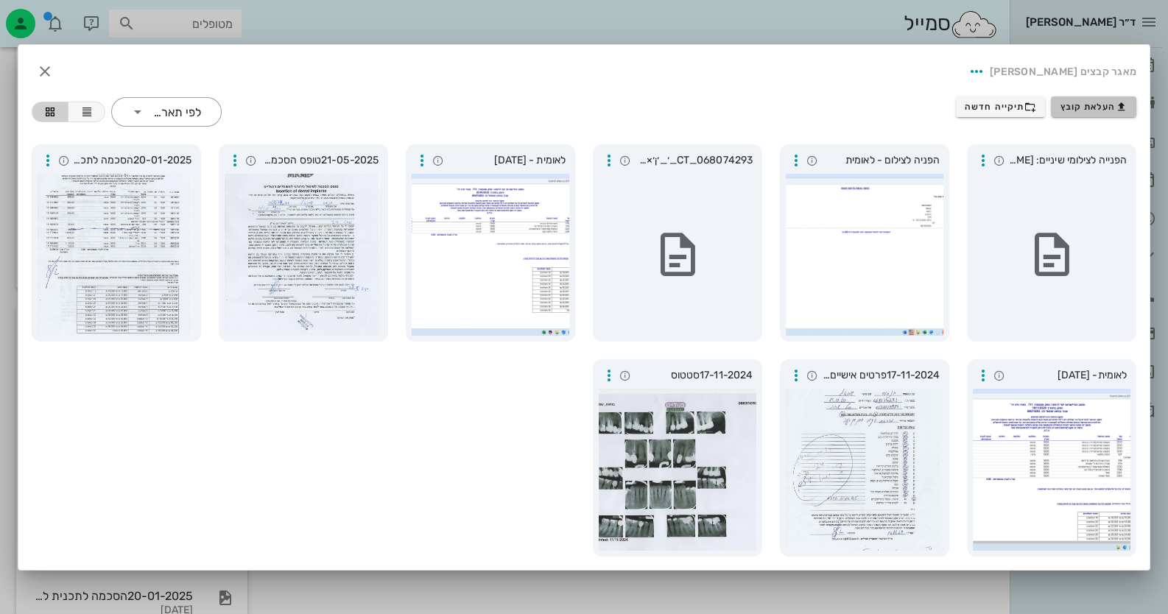
click at [1101, 110] on span "העלאת קובץ" at bounding box center [1093, 107] width 67 height 12
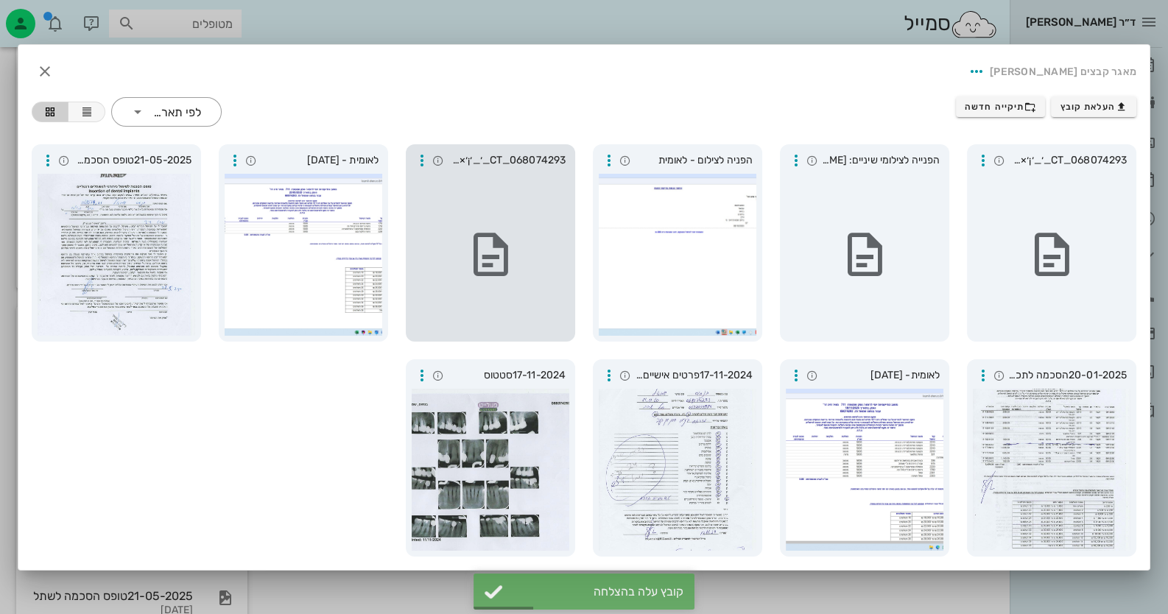
click at [472, 224] on div at bounding box center [491, 255] width 158 height 162
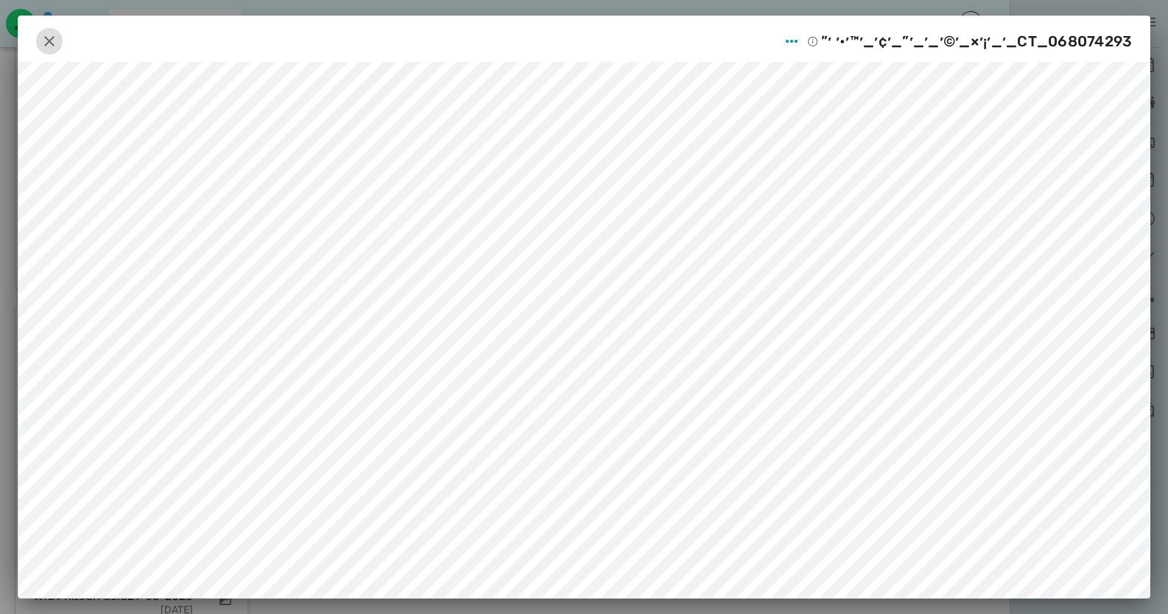
click at [56, 38] on icon "button" at bounding box center [50, 41] width 18 height 18
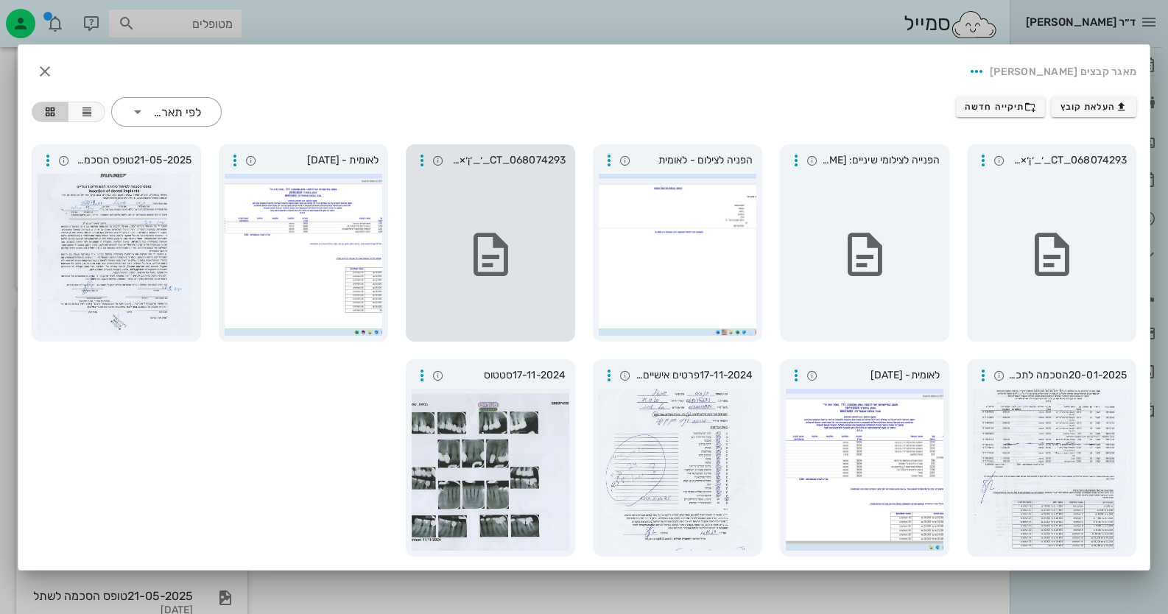
click at [526, 191] on div at bounding box center [491, 255] width 158 height 162
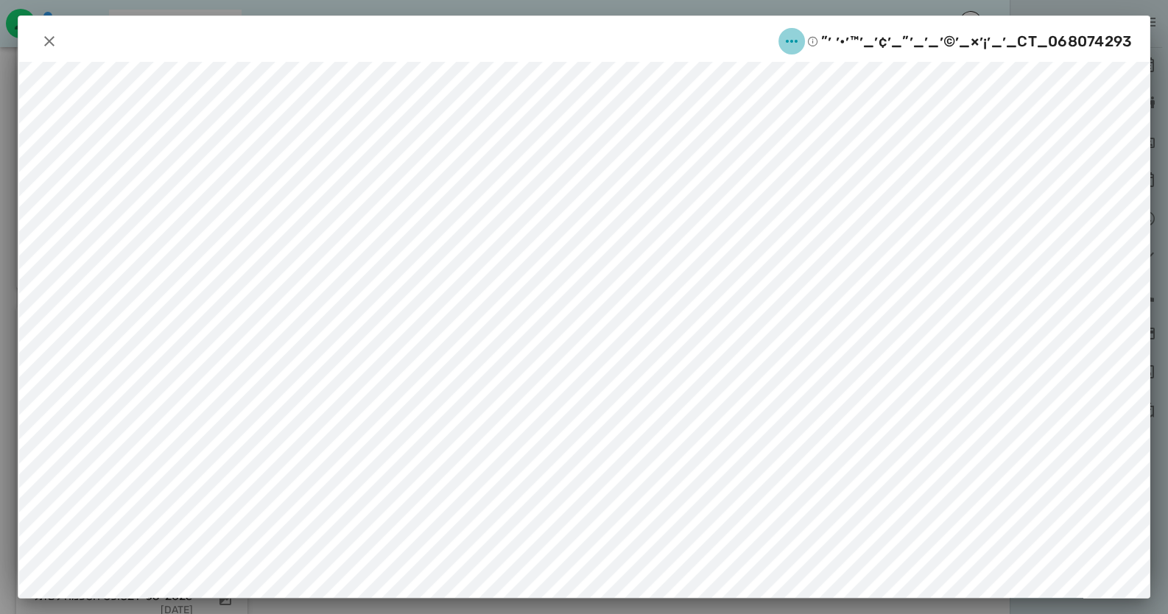
click at [799, 38] on icon "button" at bounding box center [792, 41] width 18 height 18
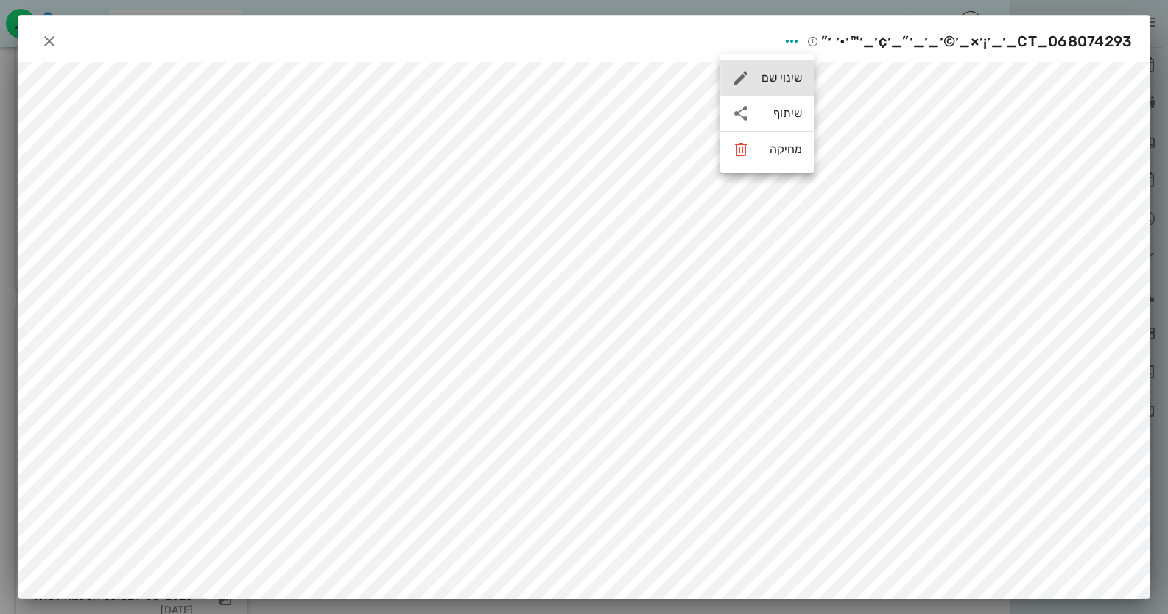
click at [784, 77] on div "שינוי שם" at bounding box center [781, 78] width 41 height 14
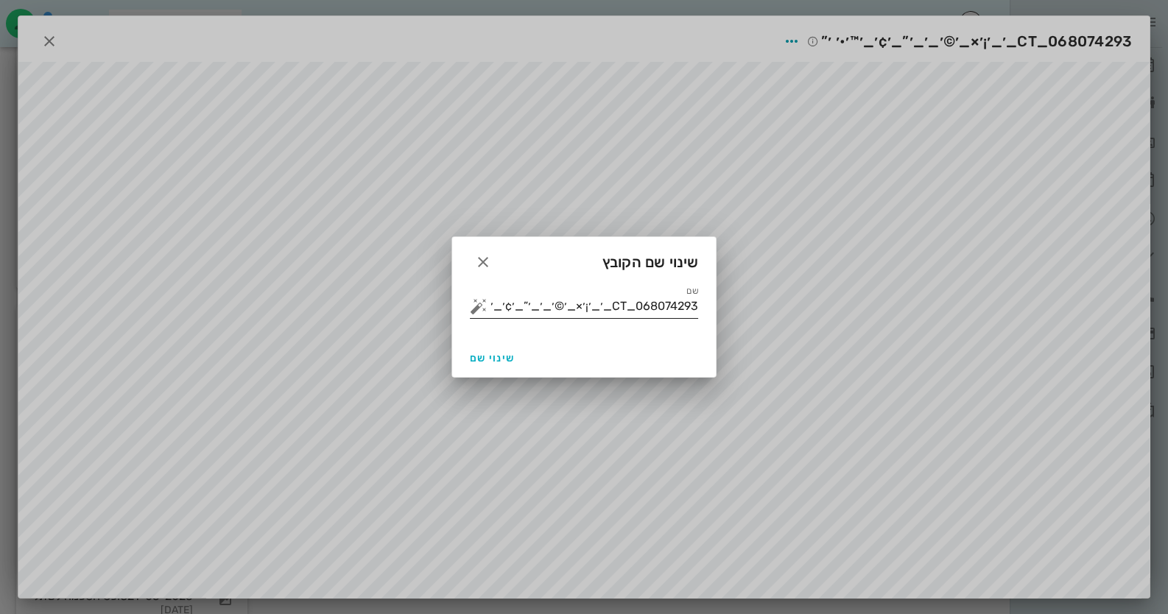
click at [471, 305] on button "button" at bounding box center [479, 307] width 18 height 18
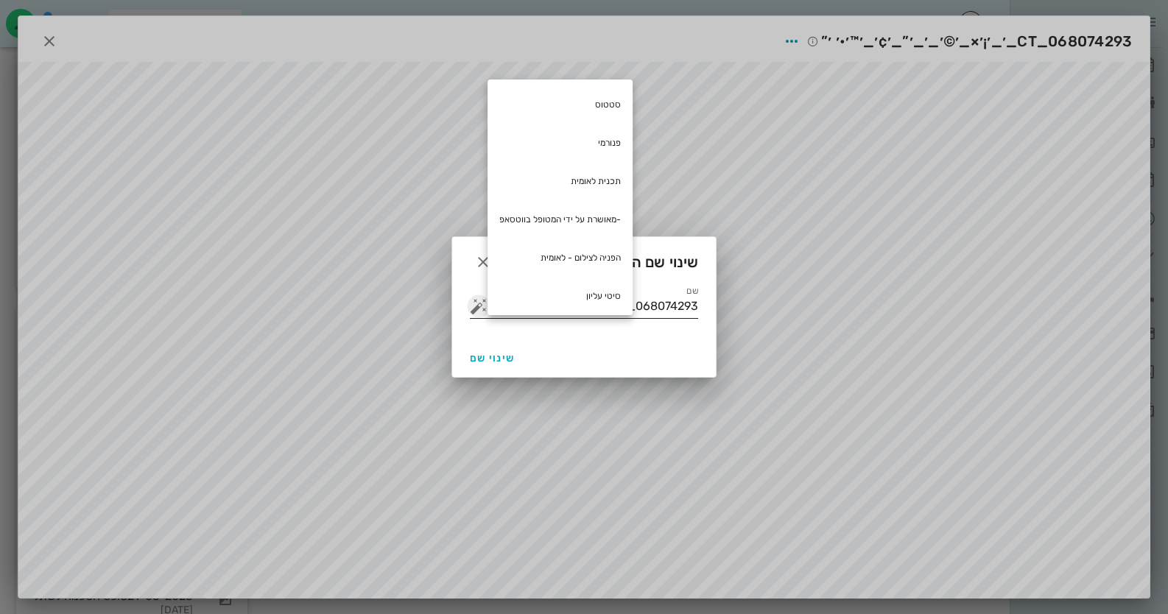
scroll to position [0, 0]
click at [580, 289] on div "סיטי עליון" at bounding box center [560, 296] width 145 height 38
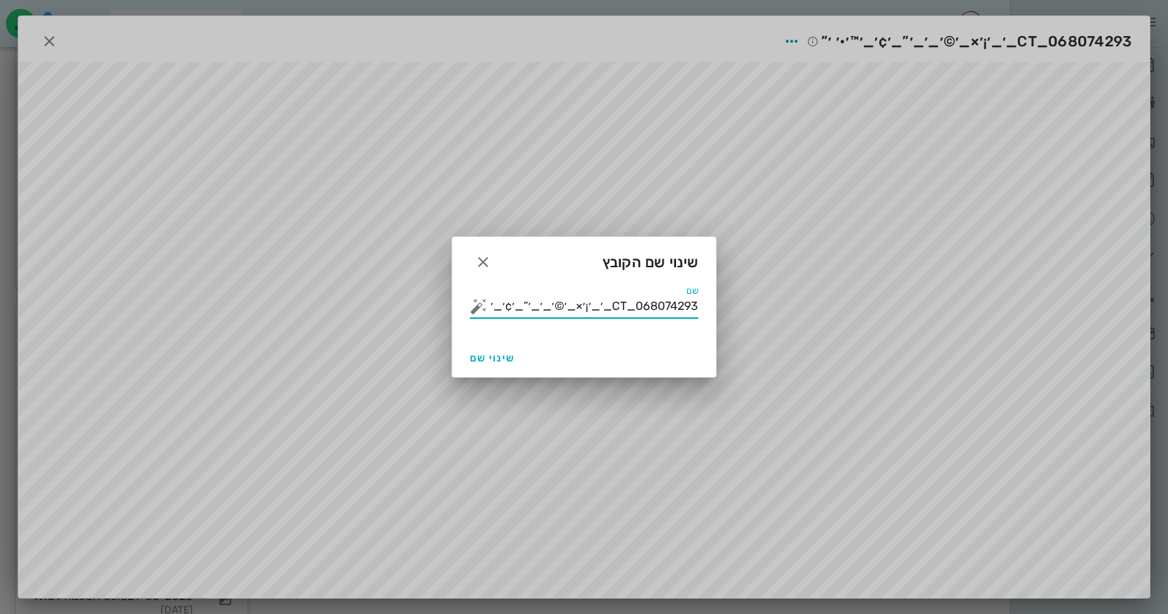
drag, startPoint x: 533, startPoint y: 305, endPoint x: 1049, endPoint y: 309, distance: 515.5
click at [1049, 309] on div "ד״ר חיה מאיר יומן מרפאה רשימת המתנה תיקים רפואיים אישורי הגעה היסטוריית וואטסאפ…" at bounding box center [584, 125] width 1168 height 1134
type input "1סיטי עליון"
click at [478, 347] on button "שינוי שם" at bounding box center [492, 358] width 57 height 27
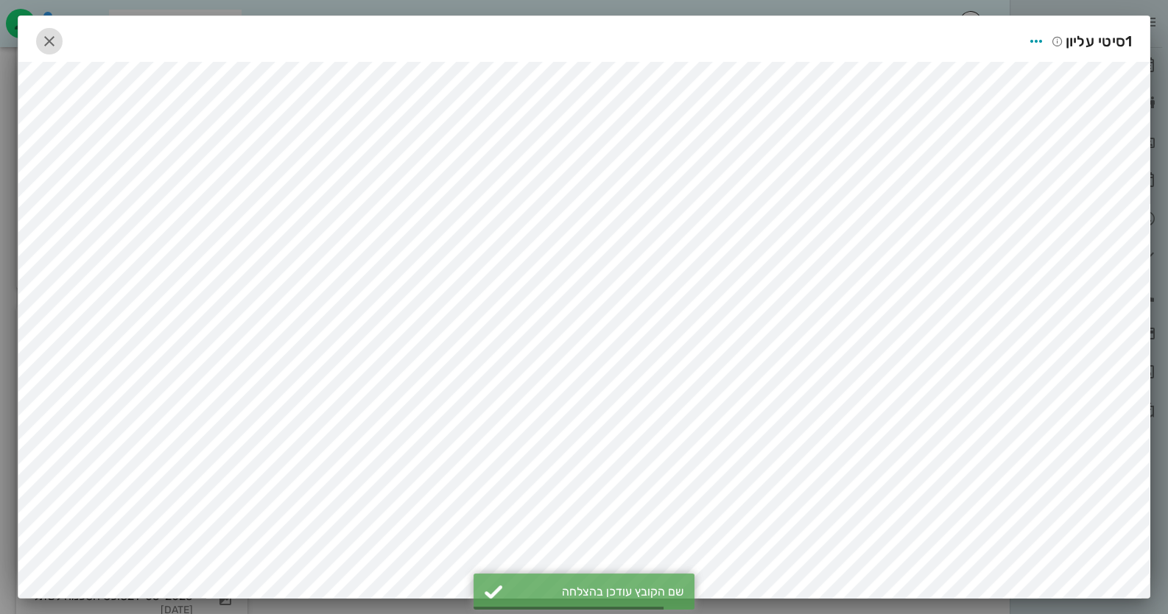
click at [58, 41] on icon "button" at bounding box center [50, 41] width 18 height 18
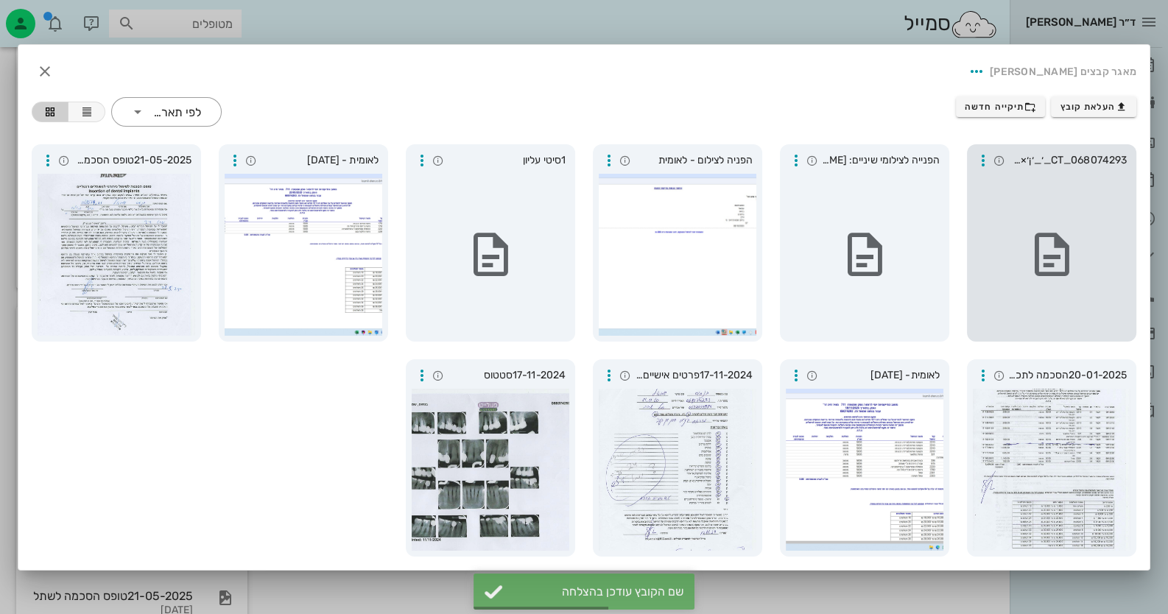
click at [1024, 161] on span "068074293_CT_׳_׳¡׳×_׳©׳_׳_׳”_׳¢׳_׳™׳•׳ ׳” (1)" at bounding box center [1068, 160] width 118 height 16
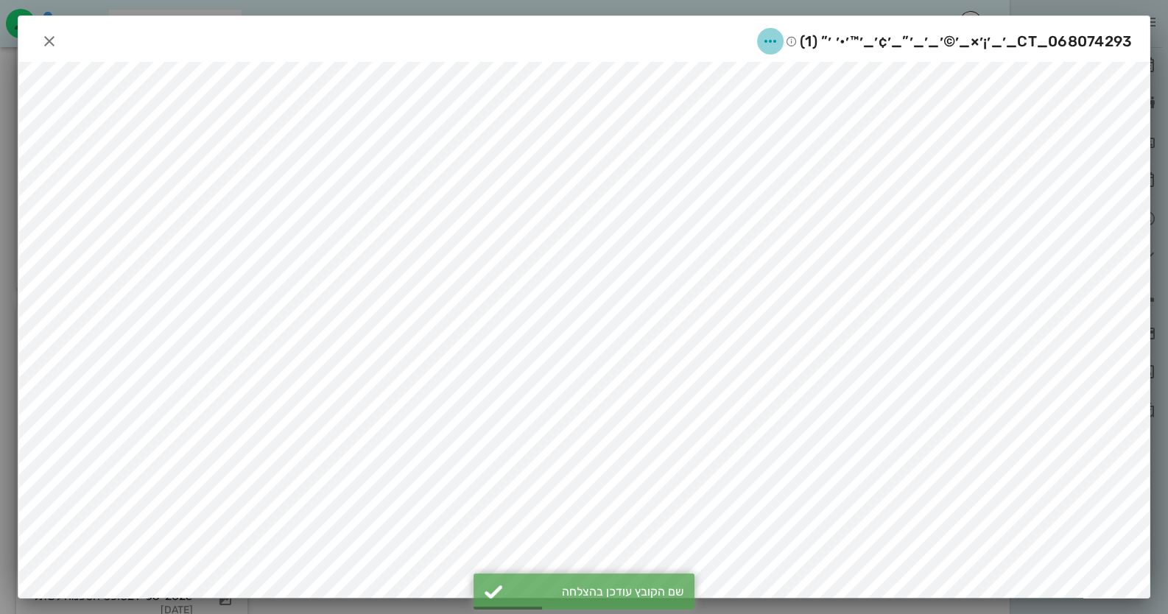
click at [770, 35] on icon "button" at bounding box center [770, 41] width 18 height 18
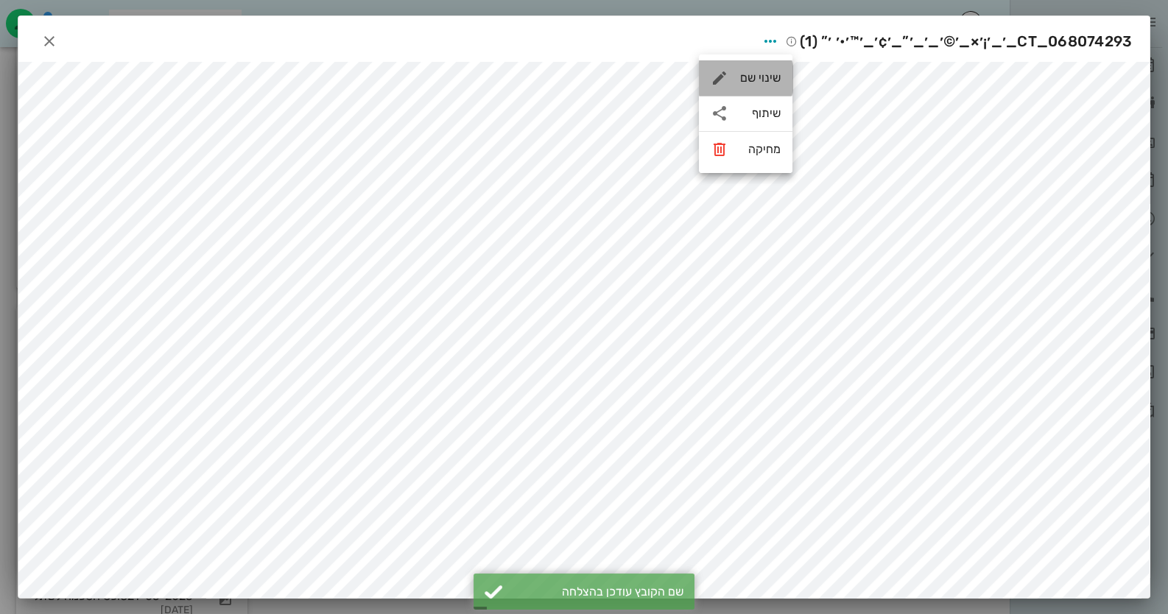
click at [765, 77] on div "שינוי שם" at bounding box center [760, 78] width 41 height 14
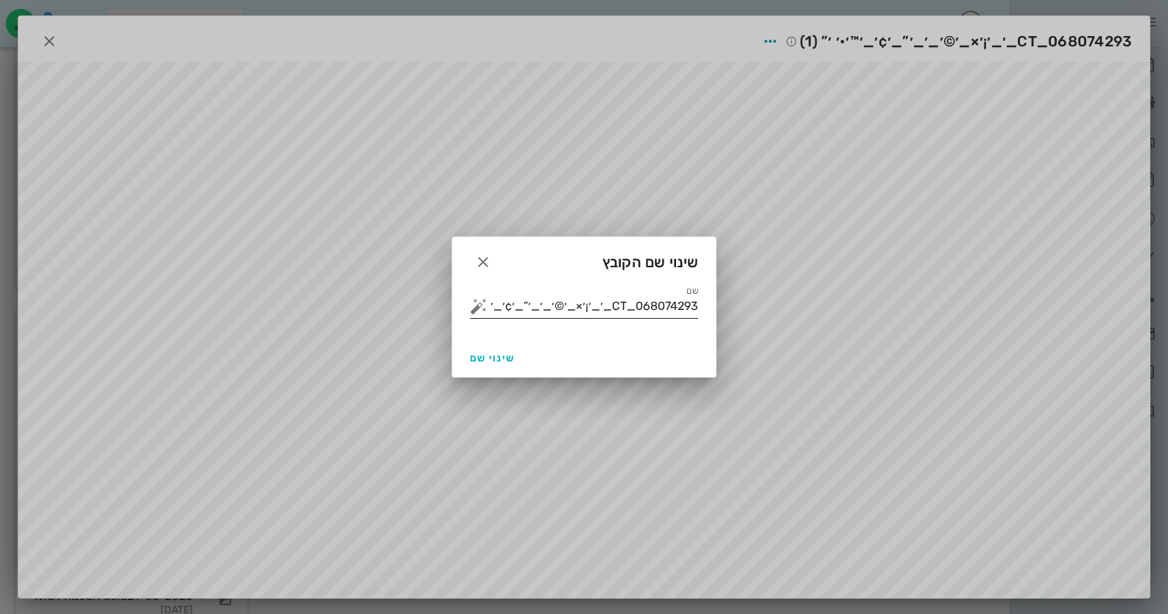
click at [488, 305] on div at bounding box center [480, 307] width 21 height 18
click at [479, 309] on button "button" at bounding box center [479, 307] width 18 height 18
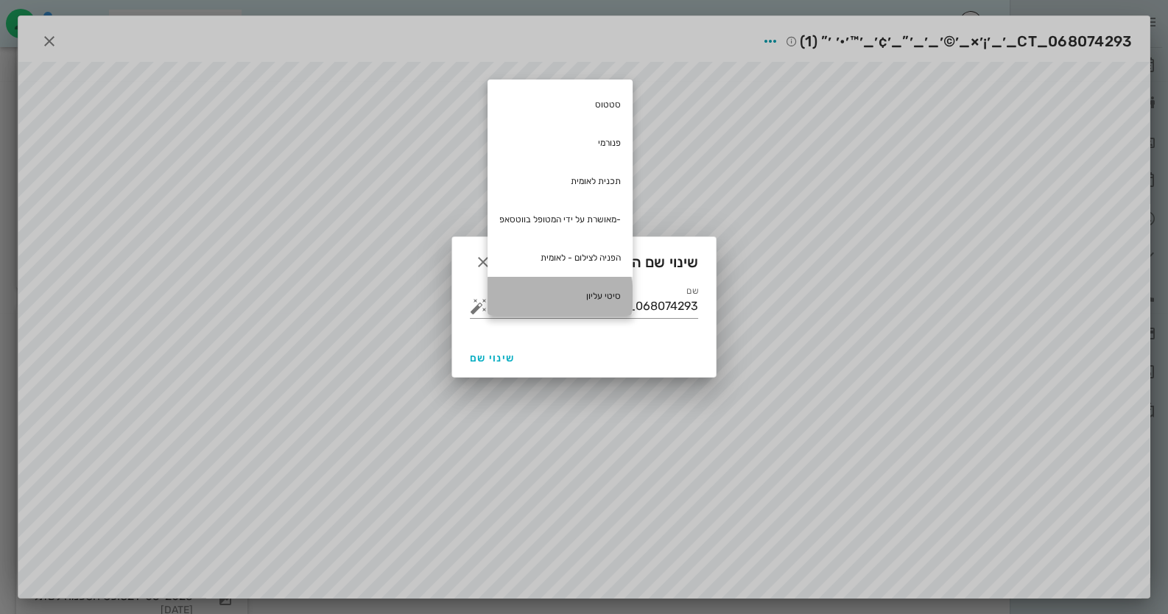
click at [592, 301] on div "סיטי עליון" at bounding box center [560, 296] width 145 height 38
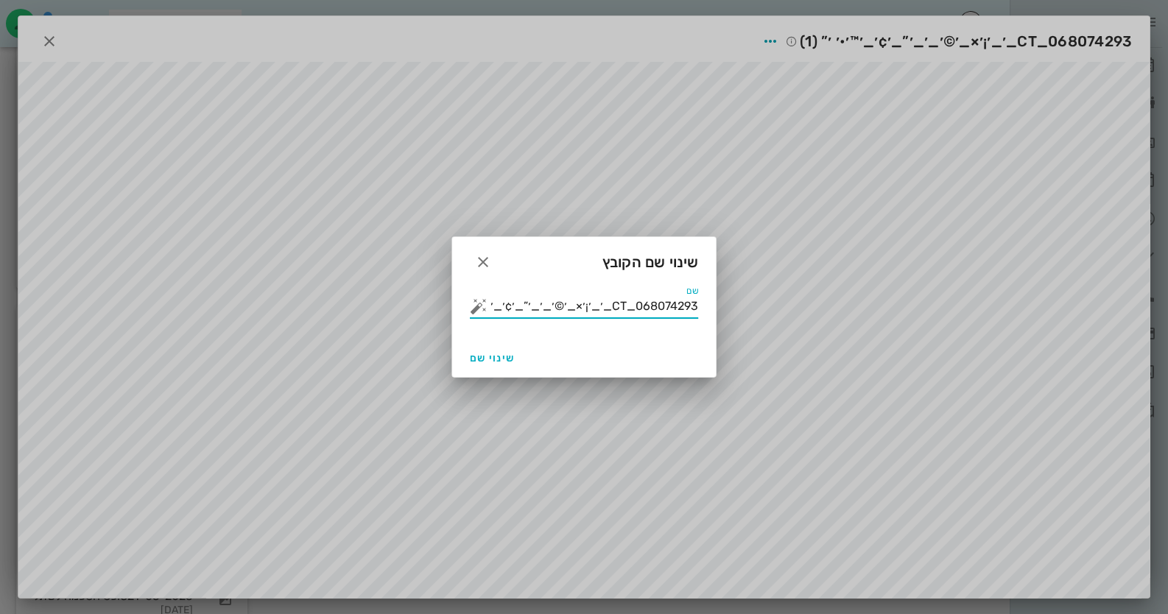
drag, startPoint x: 545, startPoint y: 304, endPoint x: 891, endPoint y: 314, distance: 346.3
click at [888, 314] on div "ד״ר חיה מאיר יומן מרפאה רשימת המתנה תיקים רפואיים אישורי הגעה היסטוריית וואטסאפ…" at bounding box center [584, 125] width 1168 height 1134
type input "סיטי עליון2"
click at [498, 356] on span "שינוי שם" at bounding box center [492, 358] width 45 height 13
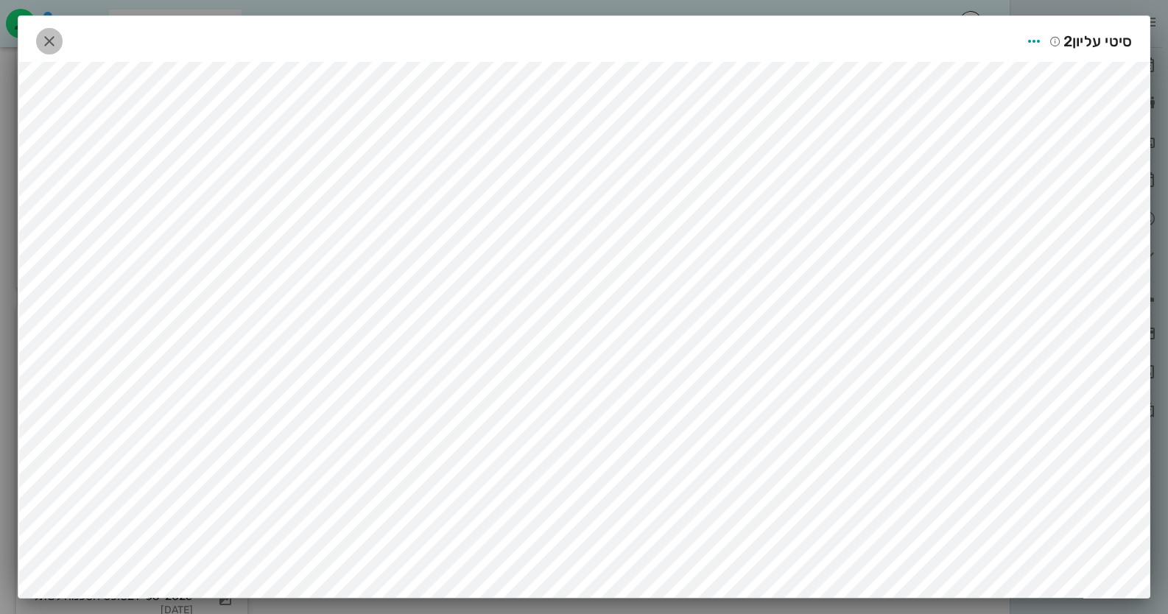
click at [63, 34] on span "button" at bounding box center [49, 41] width 27 height 18
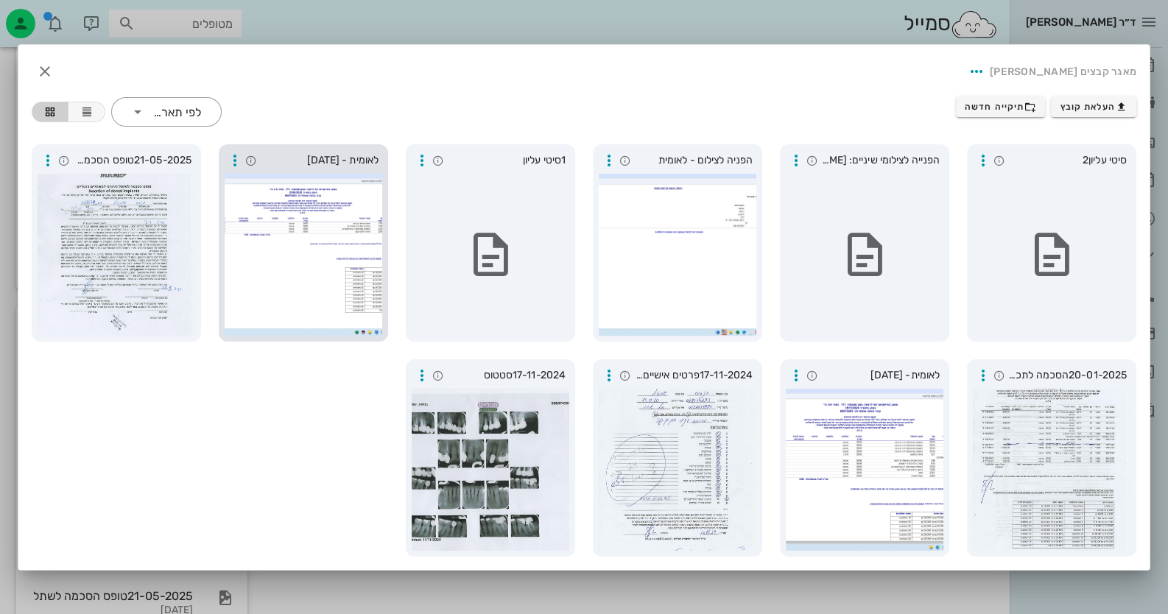
click at [236, 233] on div at bounding box center [304, 255] width 158 height 162
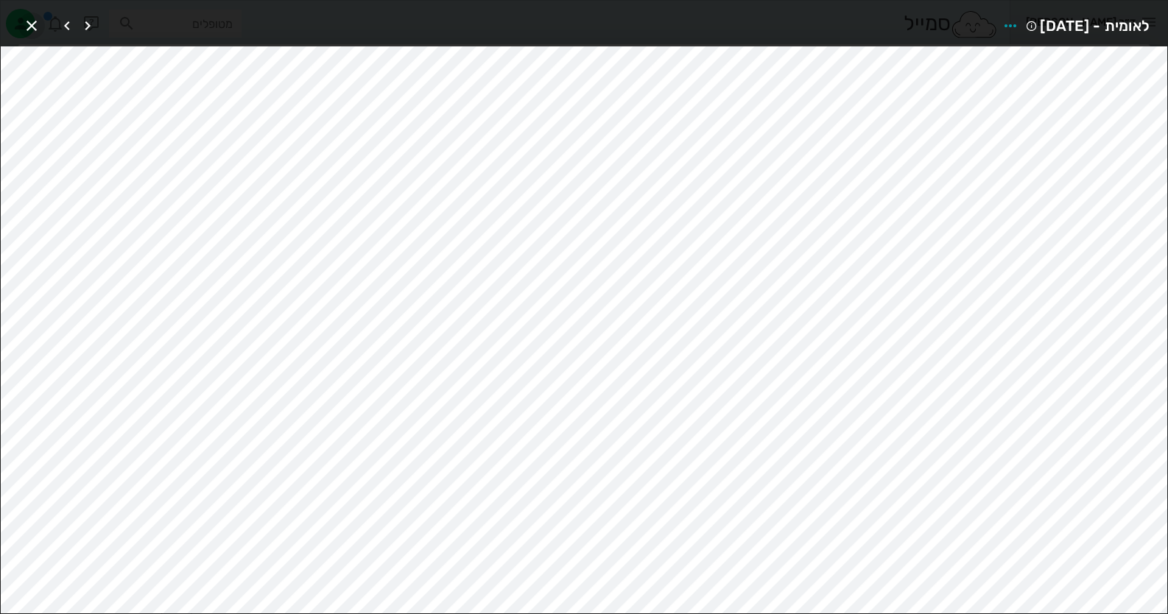
click at [27, 21] on icon "button" at bounding box center [32, 26] width 18 height 18
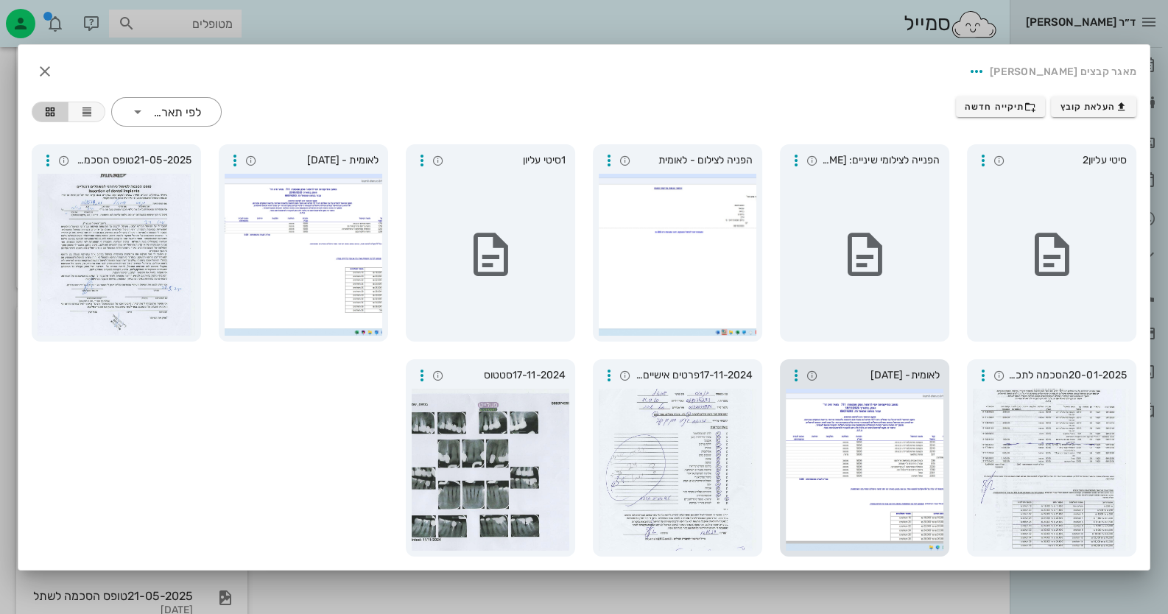
click at [861, 468] on div at bounding box center [865, 470] width 158 height 162
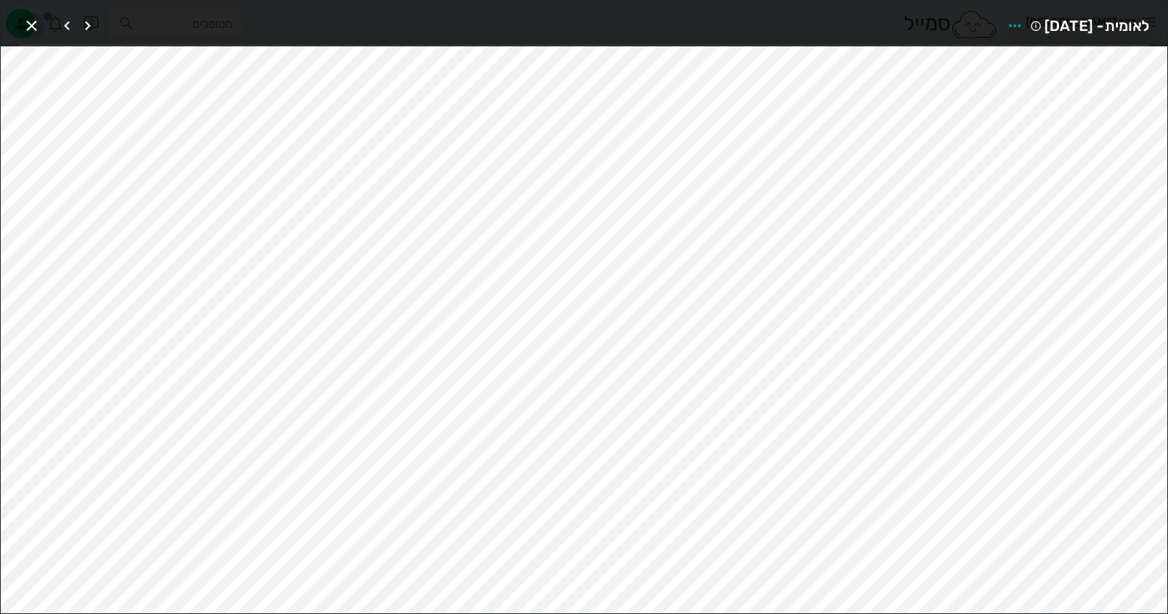
click at [27, 25] on icon "button" at bounding box center [32, 26] width 18 height 18
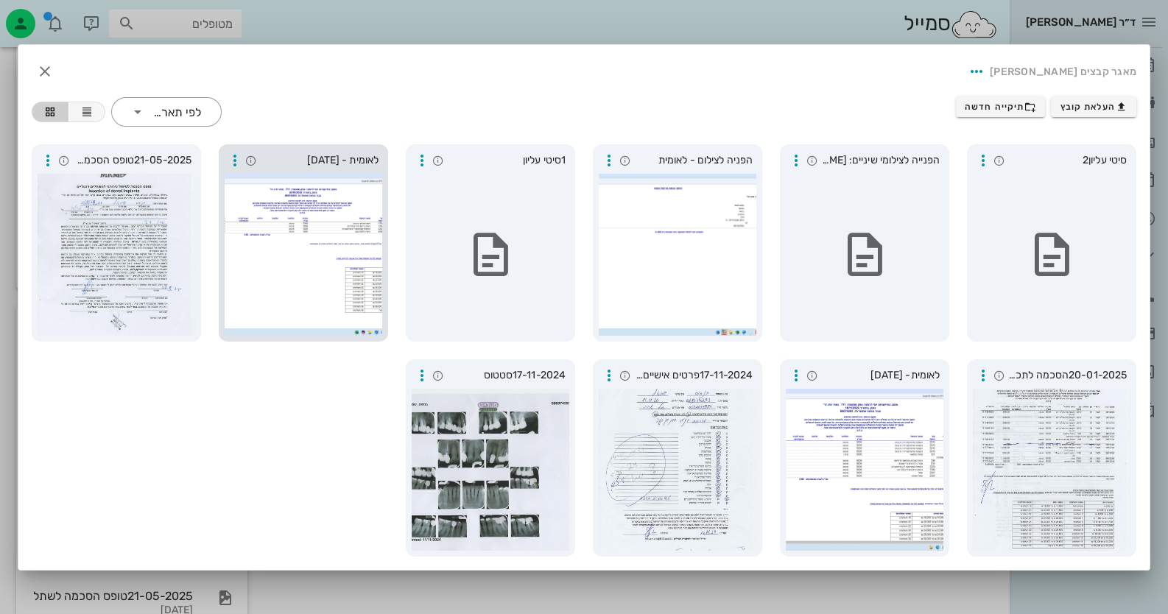
click at [335, 250] on div at bounding box center [304, 255] width 158 height 162
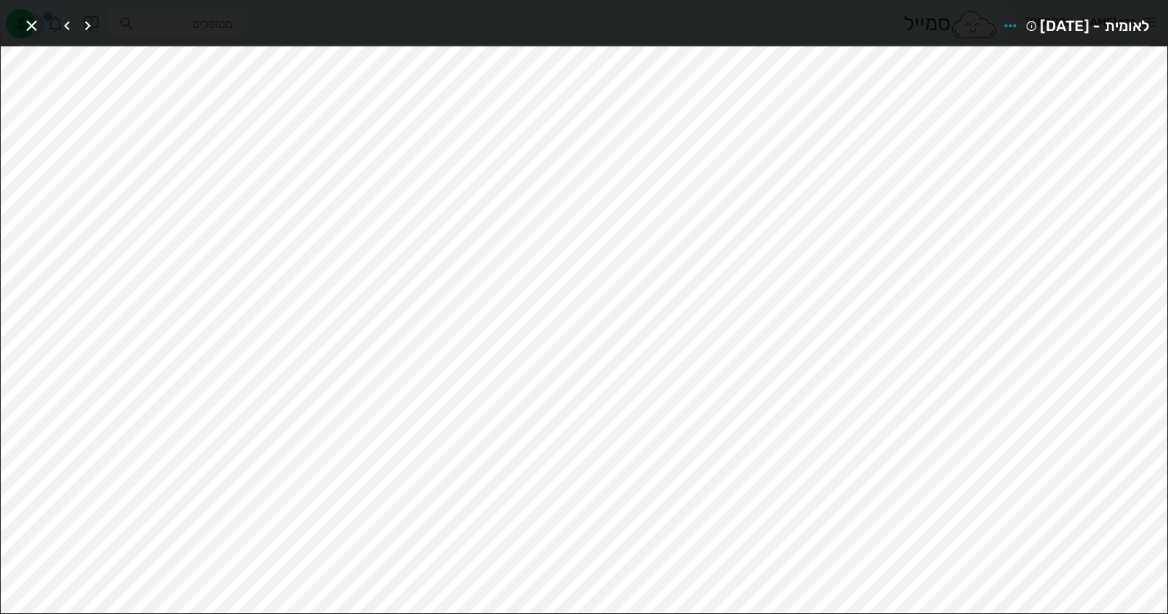
click at [29, 20] on icon "button" at bounding box center [32, 26] width 18 height 18
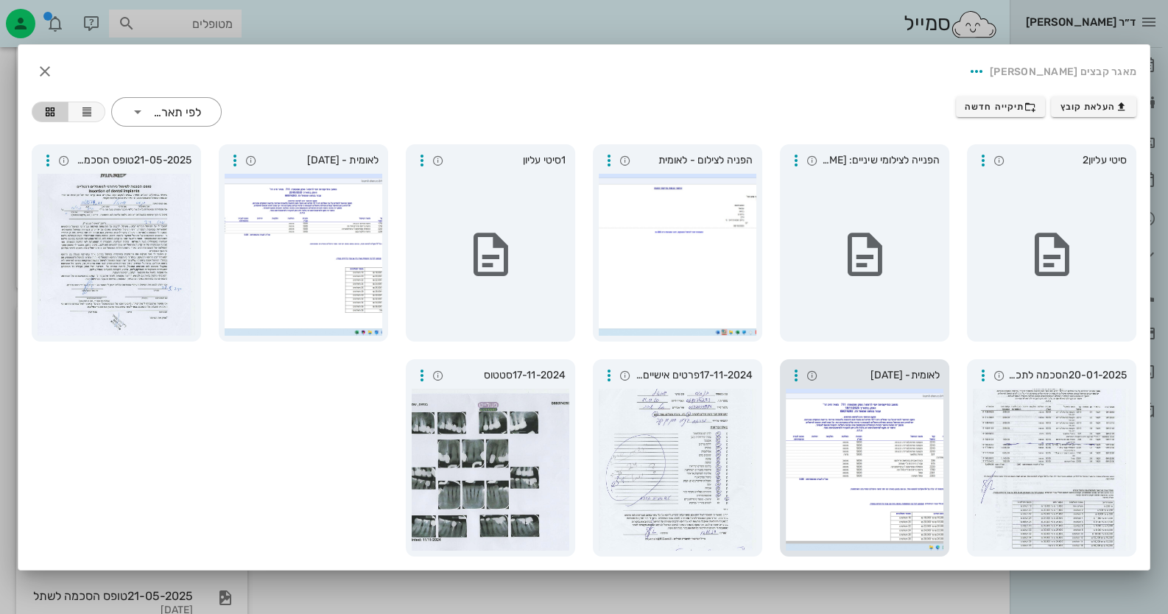
click at [856, 460] on div at bounding box center [865, 470] width 158 height 162
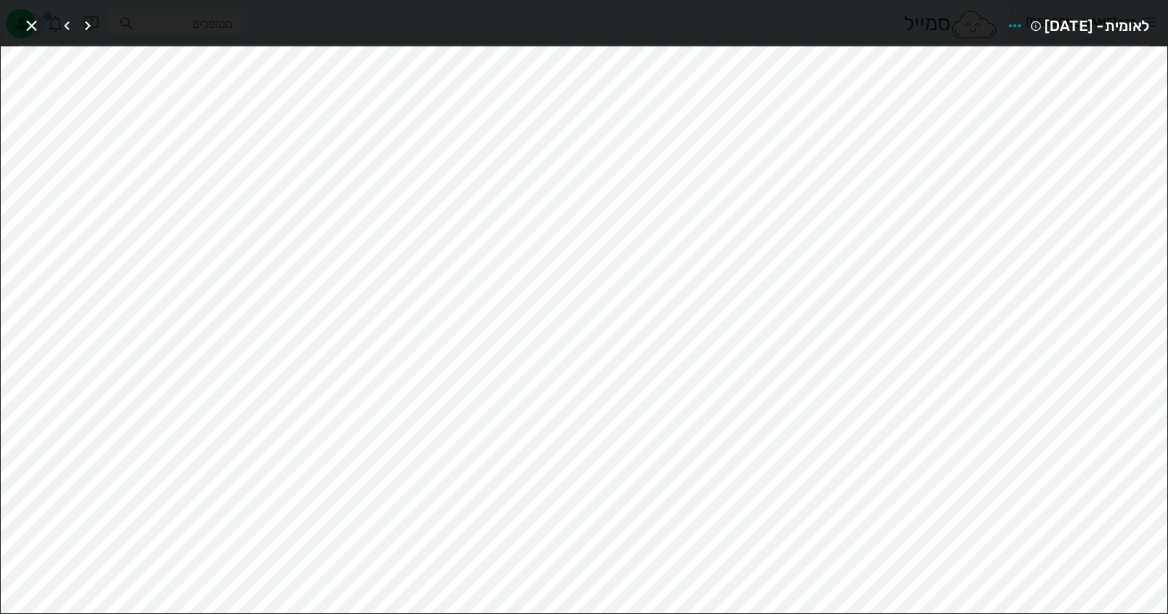
click at [27, 21] on icon "button" at bounding box center [32, 26] width 18 height 18
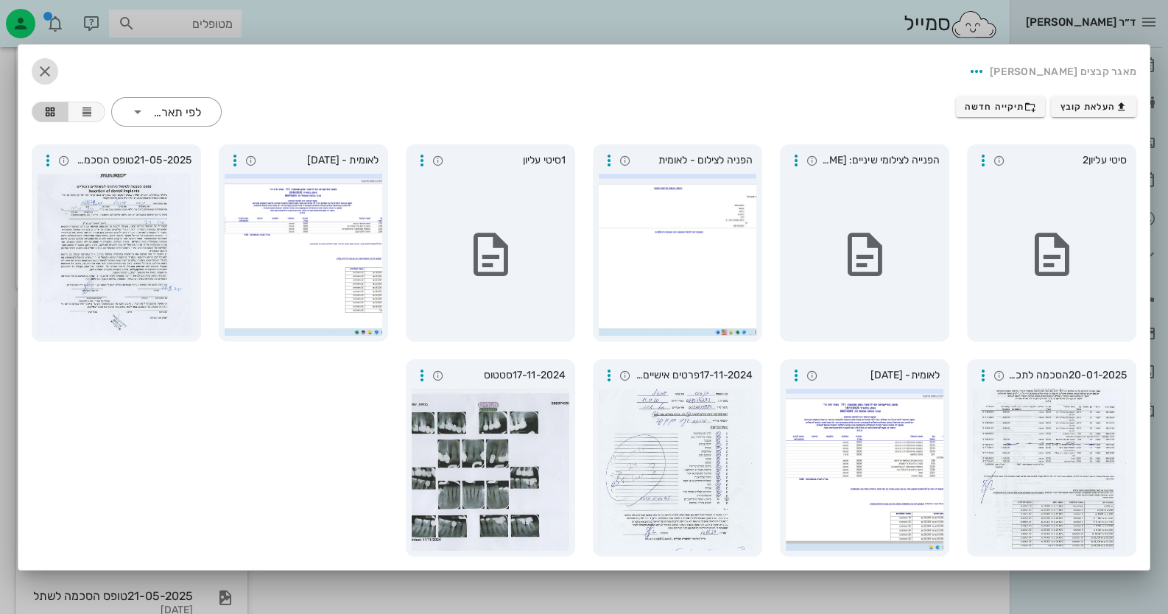
click at [45, 69] on icon "button" at bounding box center [45, 72] width 18 height 18
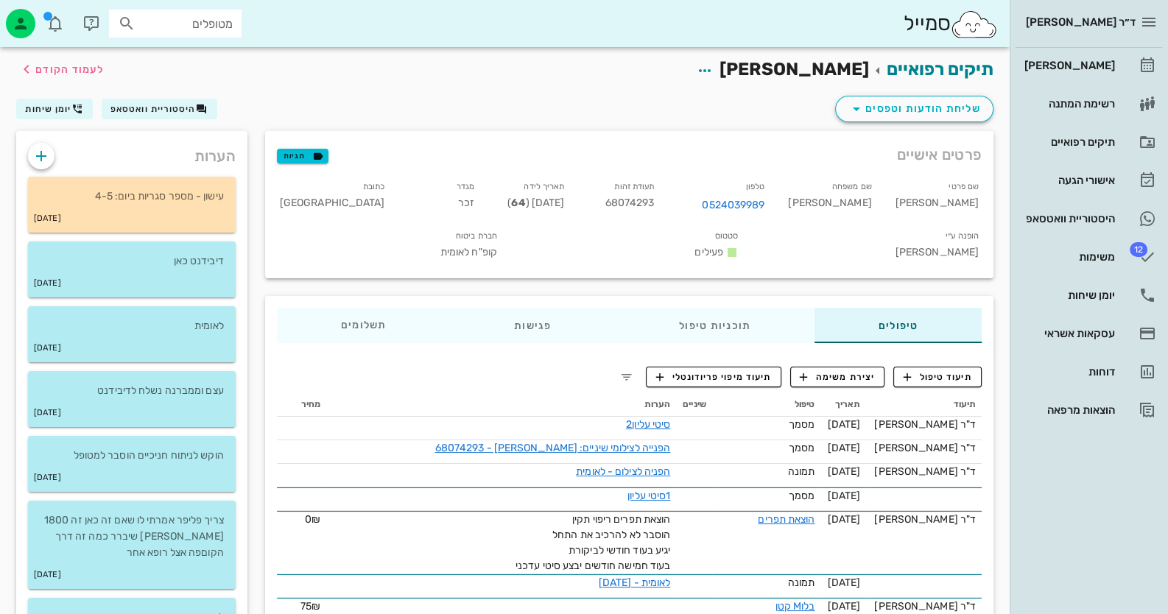
click at [655, 198] on span "68074293" at bounding box center [629, 203] width 49 height 13
copy span "68074293"
click at [1083, 228] on div "היסטוריית וואטסאפ" at bounding box center [1068, 219] width 94 height 24
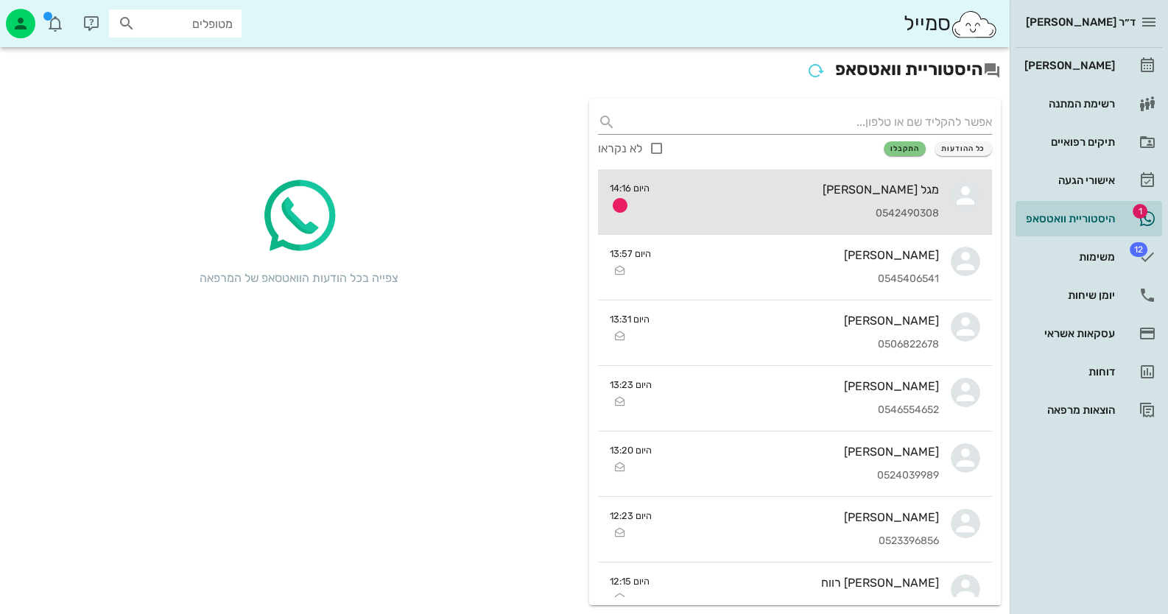
click at [928, 215] on div "0542490308" at bounding box center [800, 214] width 278 height 13
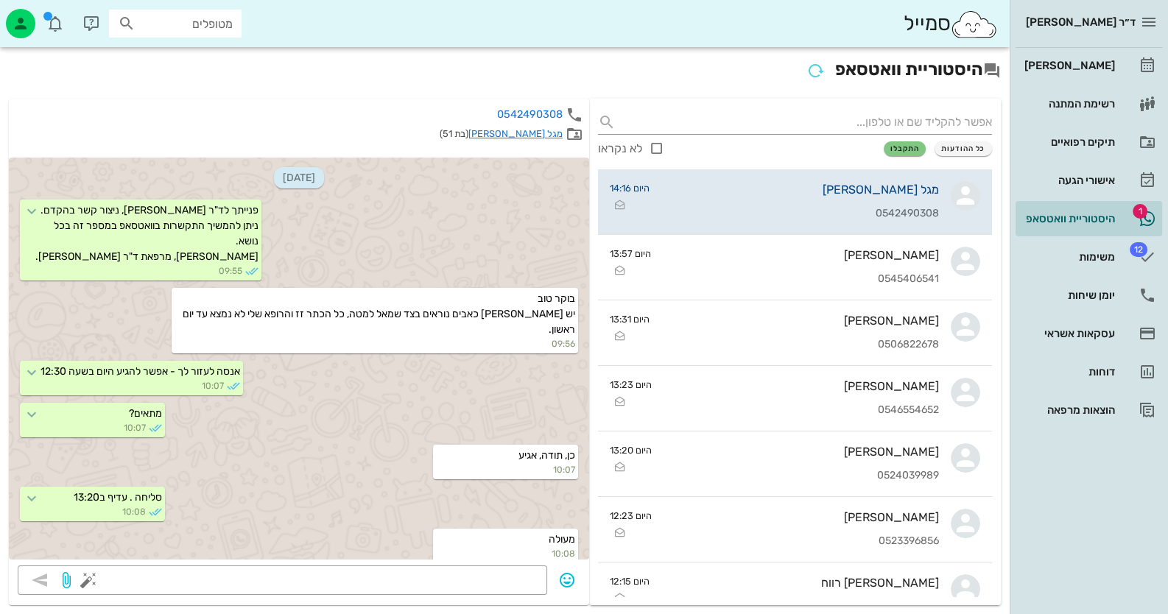
scroll to position [290, 0]
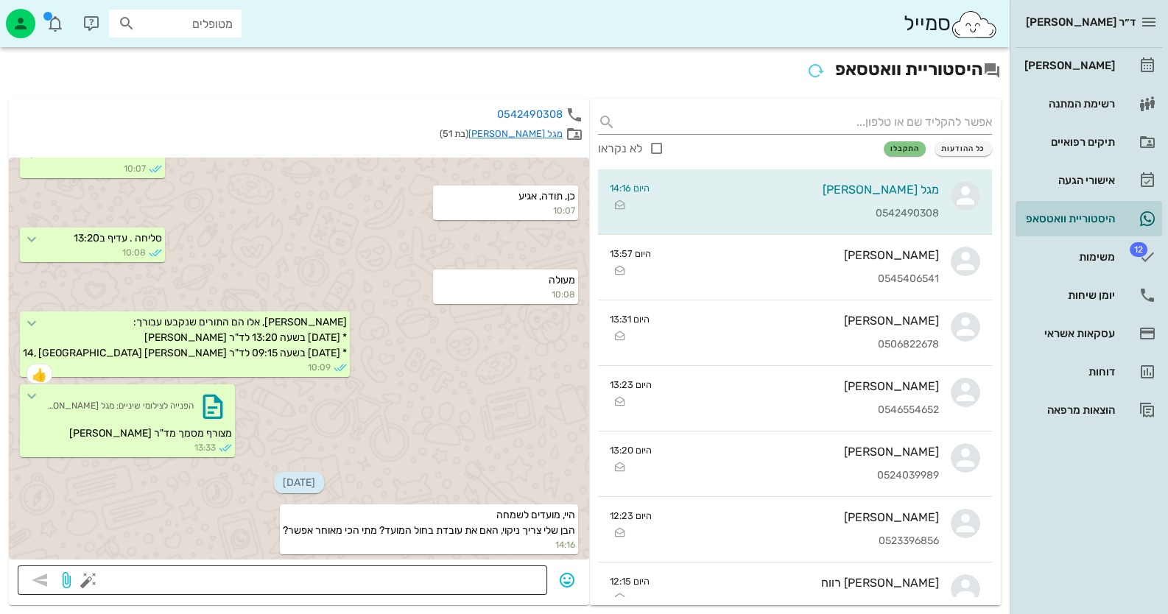
click at [484, 581] on textarea at bounding box center [314, 582] width 447 height 24
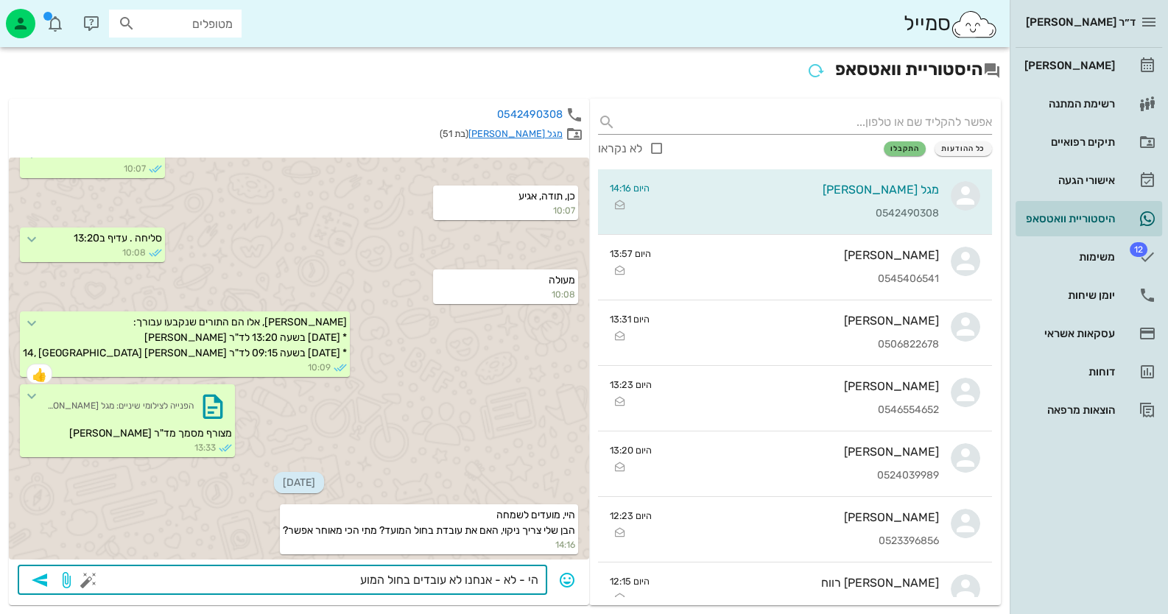
type textarea "הי - לא - אנחנו לא עובדים בחול המועד"
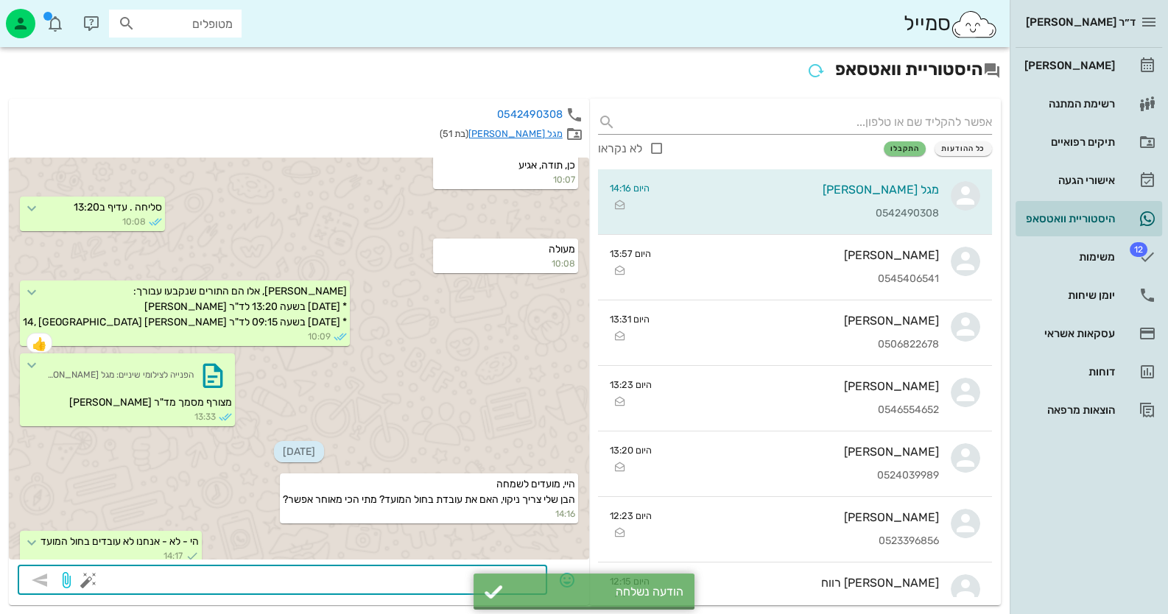
scroll to position [331, 0]
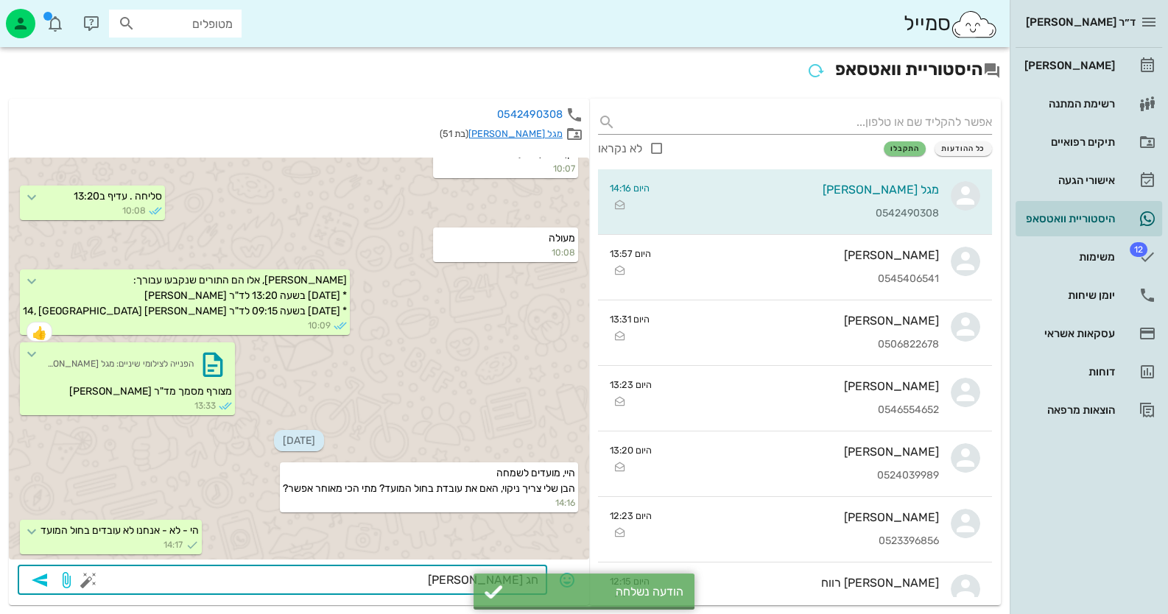
type textarea "חג שמח"
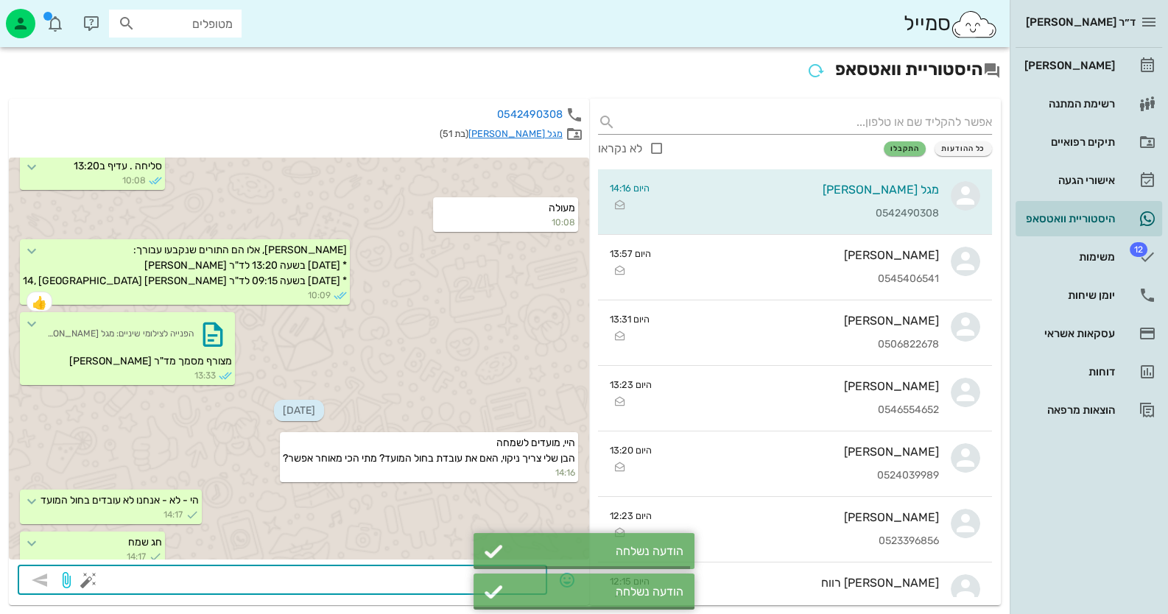
scroll to position [373, 0]
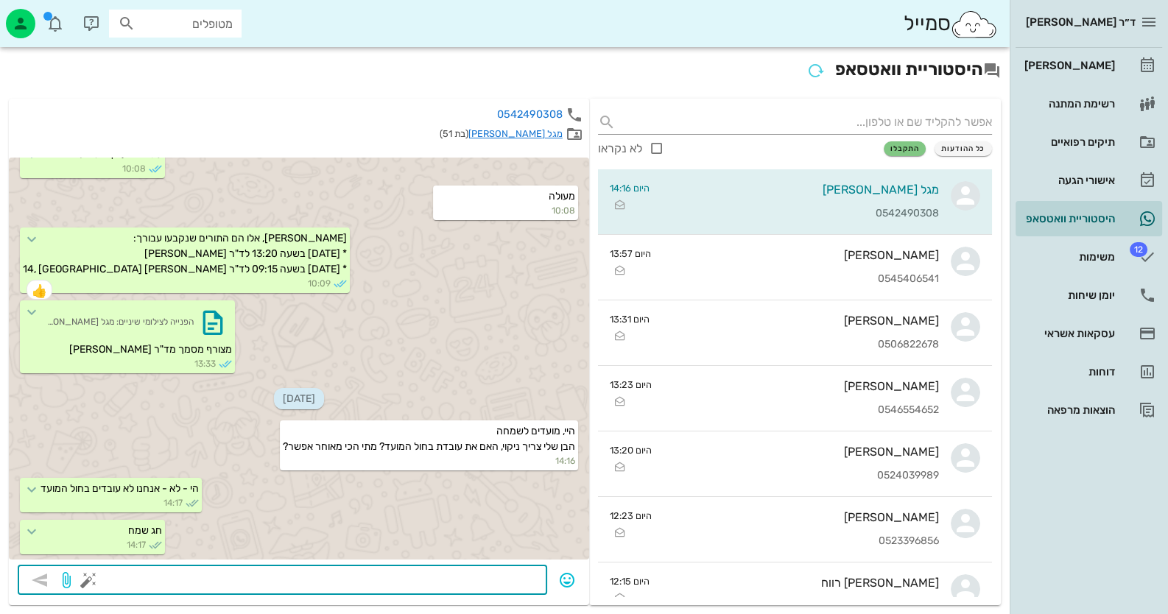
click at [204, 13] on div "מטופלים" at bounding box center [175, 24] width 133 height 28
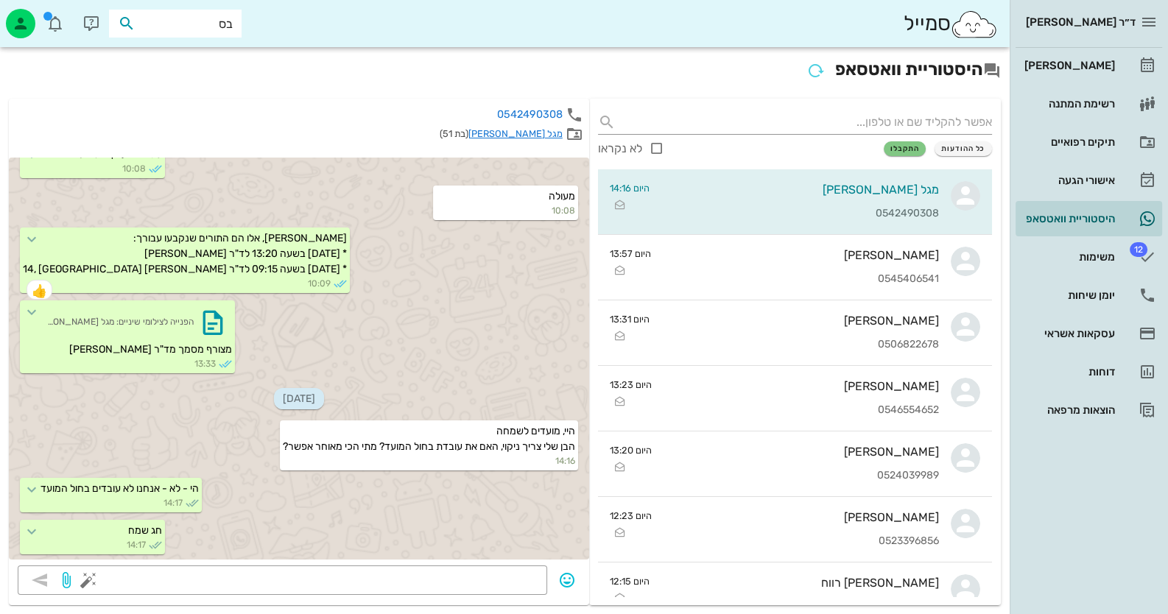
type input "ב"
type input "בנחוס"
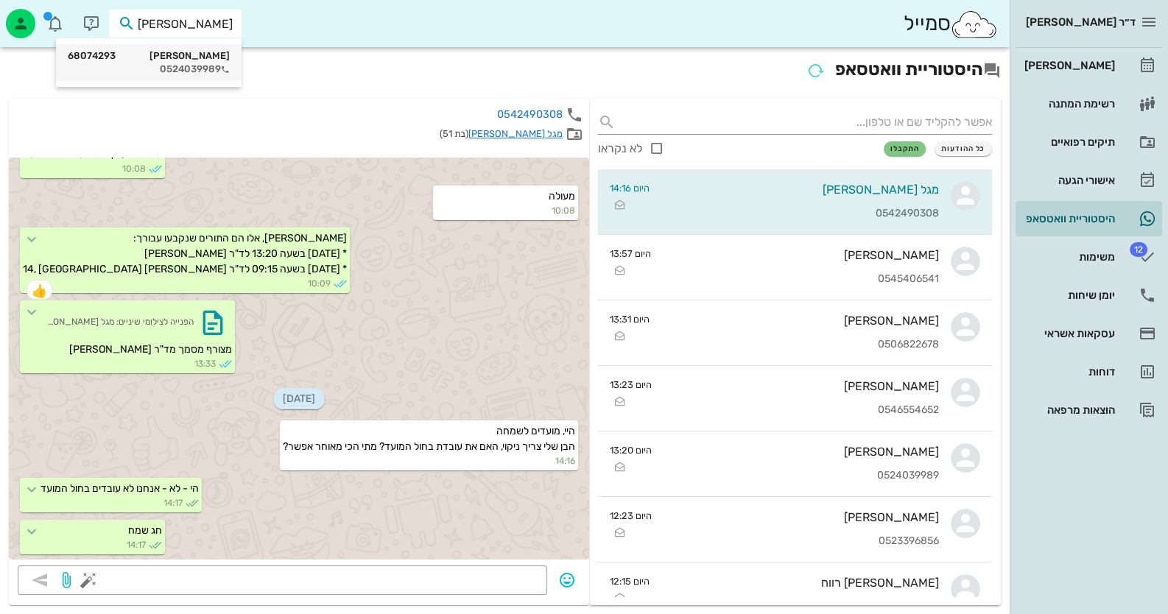
click at [211, 63] on div "0524039989" at bounding box center [149, 69] width 162 height 12
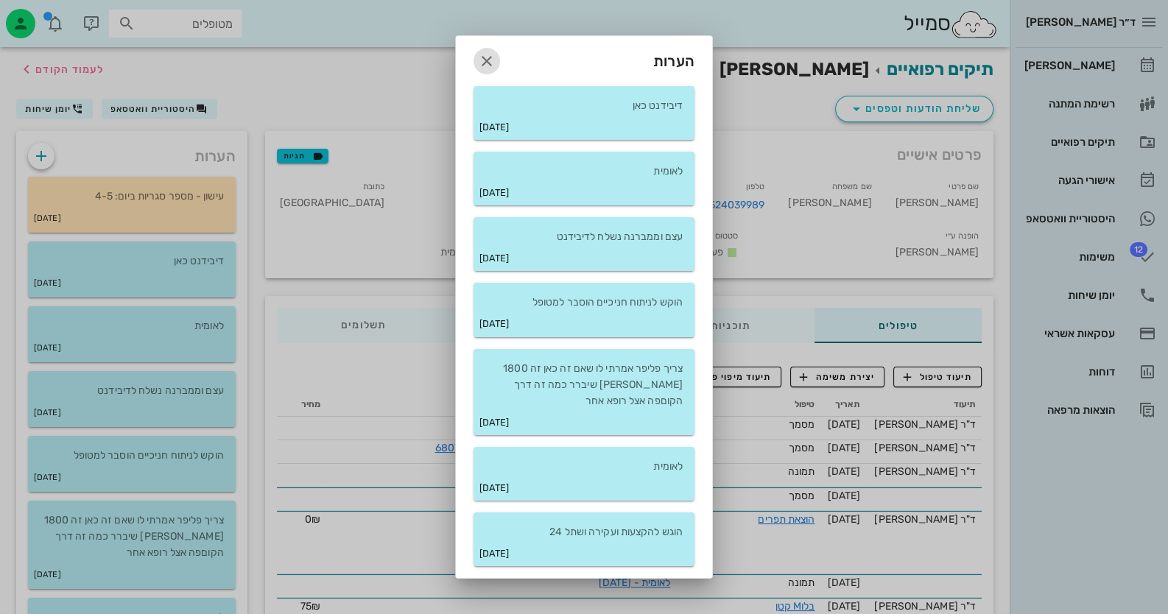
click at [490, 52] on icon "button" at bounding box center [487, 61] width 18 height 18
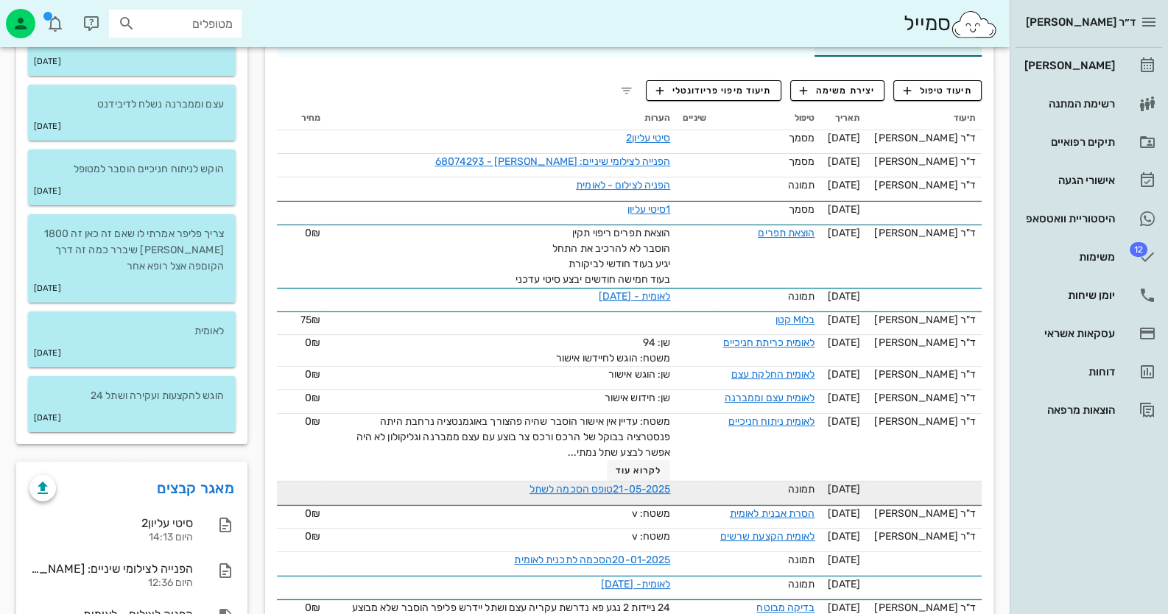
scroll to position [294, 0]
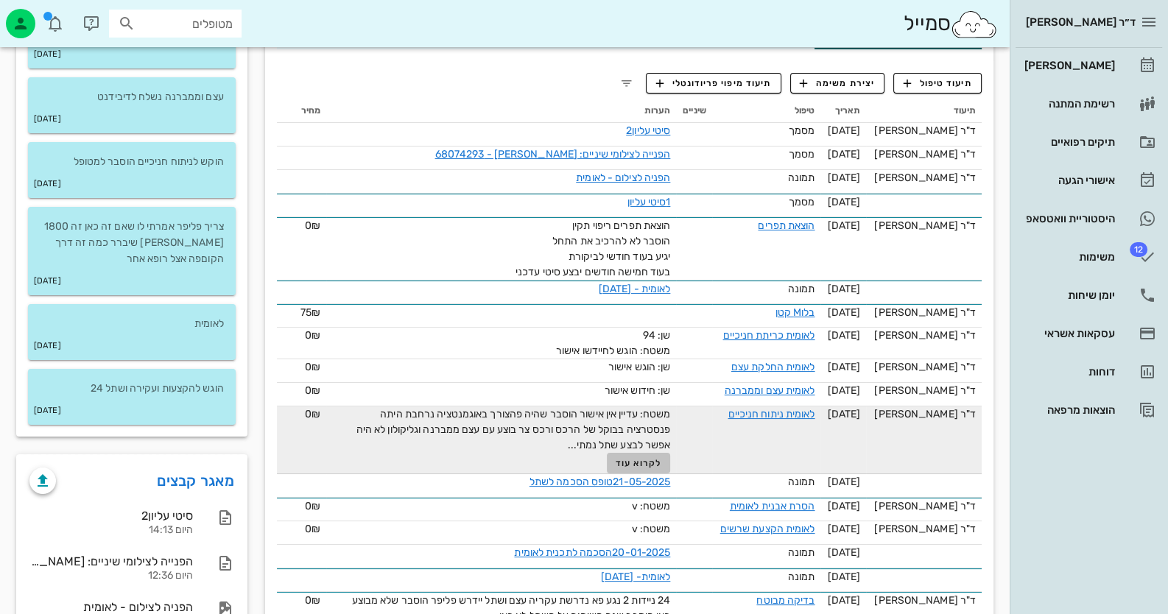
click at [647, 453] on button "לקרוא עוד" at bounding box center [639, 463] width 64 height 21
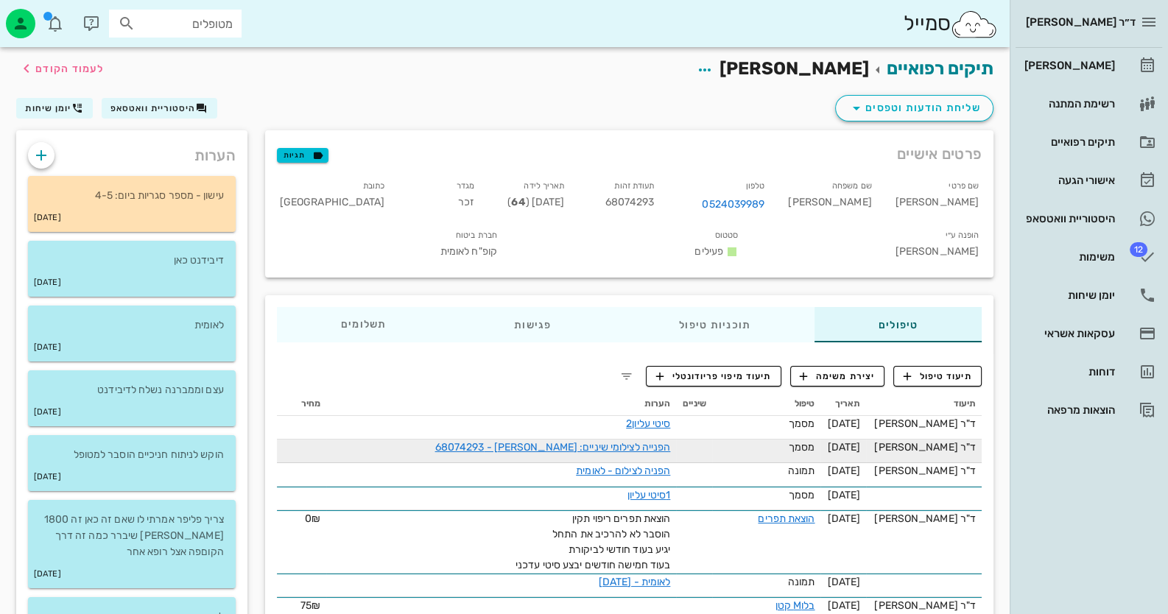
scroll to position [0, 0]
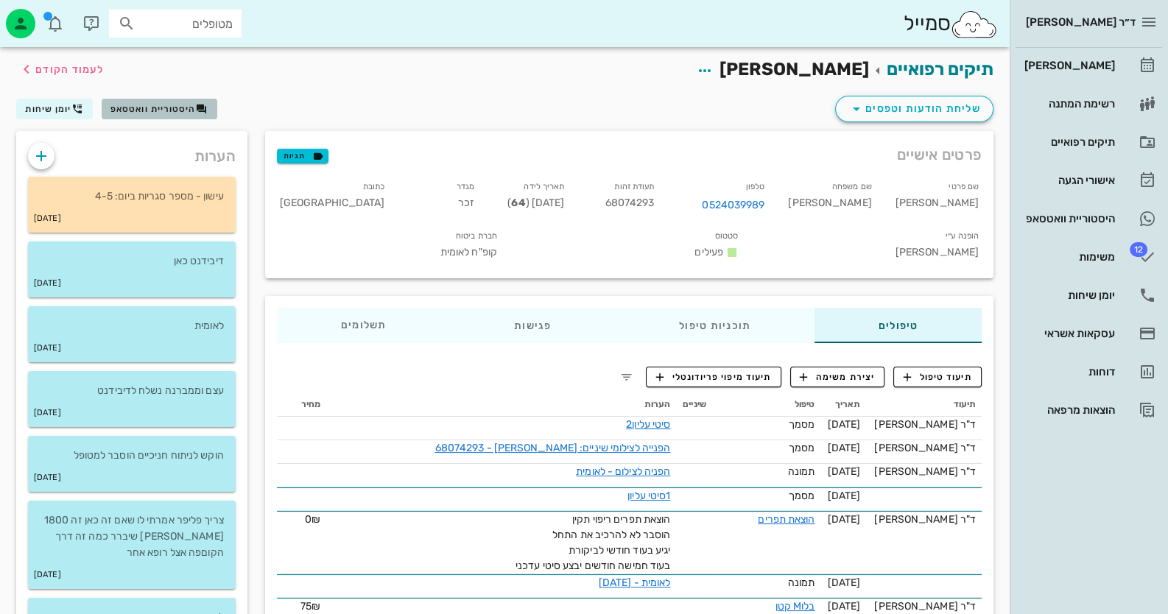
click at [174, 117] on button "היסטוריית וואטסאפ" at bounding box center [160, 109] width 116 height 21
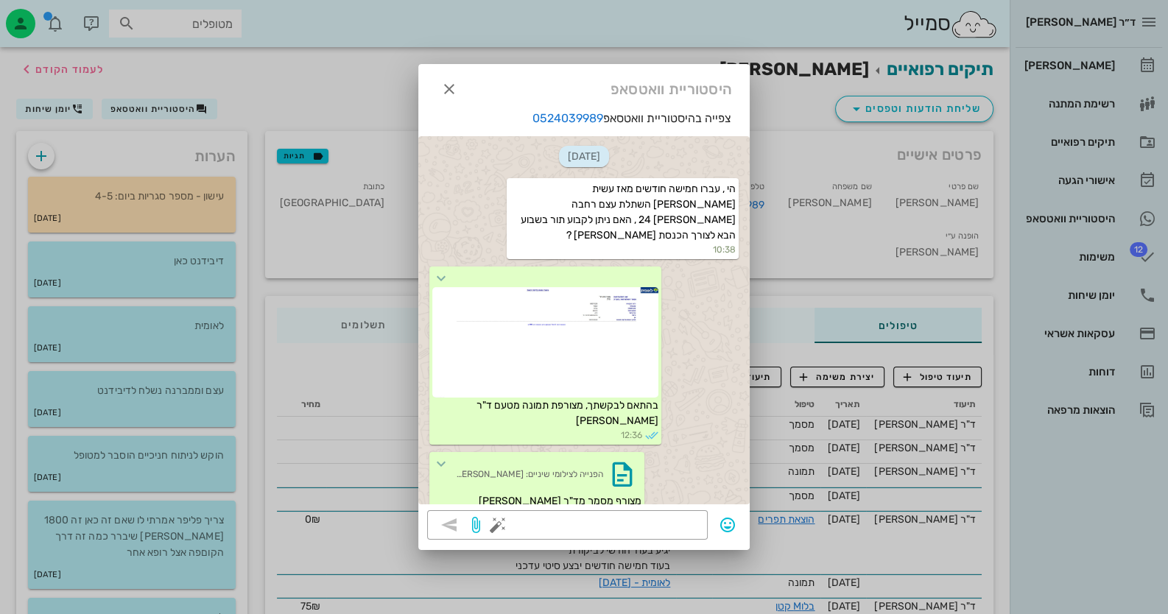
scroll to position [255, 0]
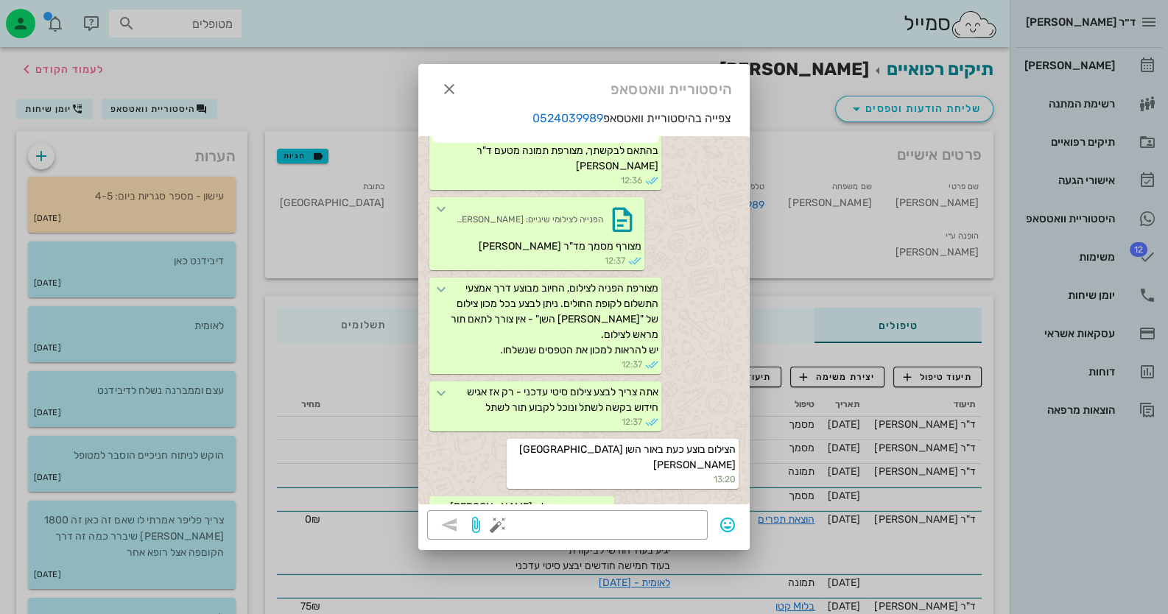
click at [591, 506] on div "צפייה בהיסטוריית וואטסאפ 0524039989 08-10-2025 הי , עברו חמישה חודשים מאז עשית …" at bounding box center [583, 310] width 331 height 401
click at [634, 524] on textarea at bounding box center [600, 527] width 198 height 24
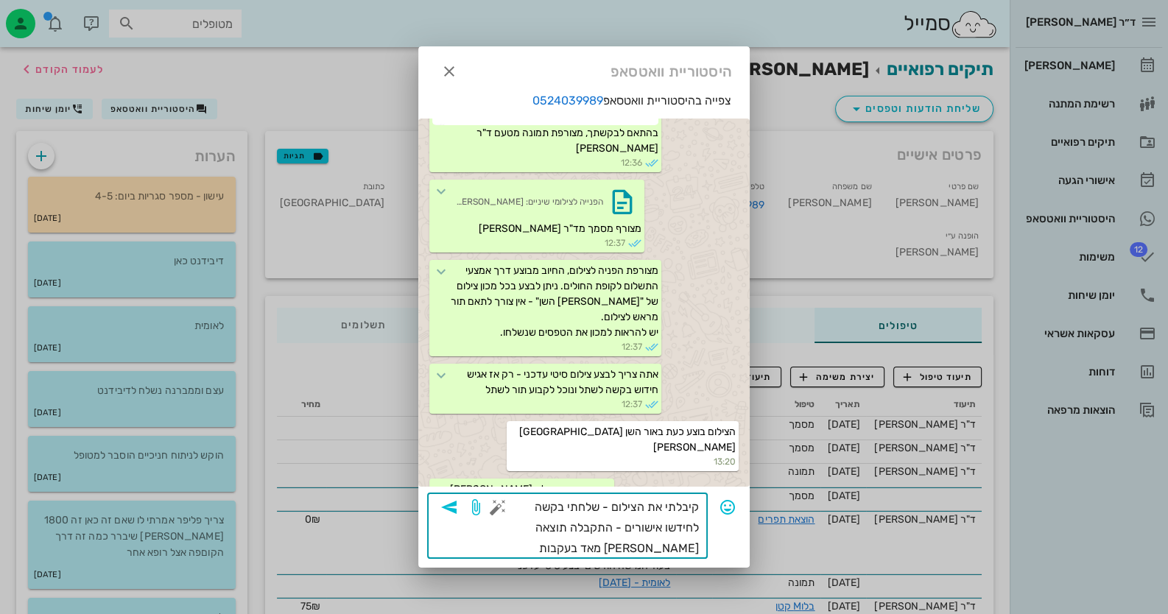
type textarea "קיבלתי את הצילום - שלחתי בקשה לחידשו אישורים - התקבלה תוצאה יפה מאד בעקבות השתל…"
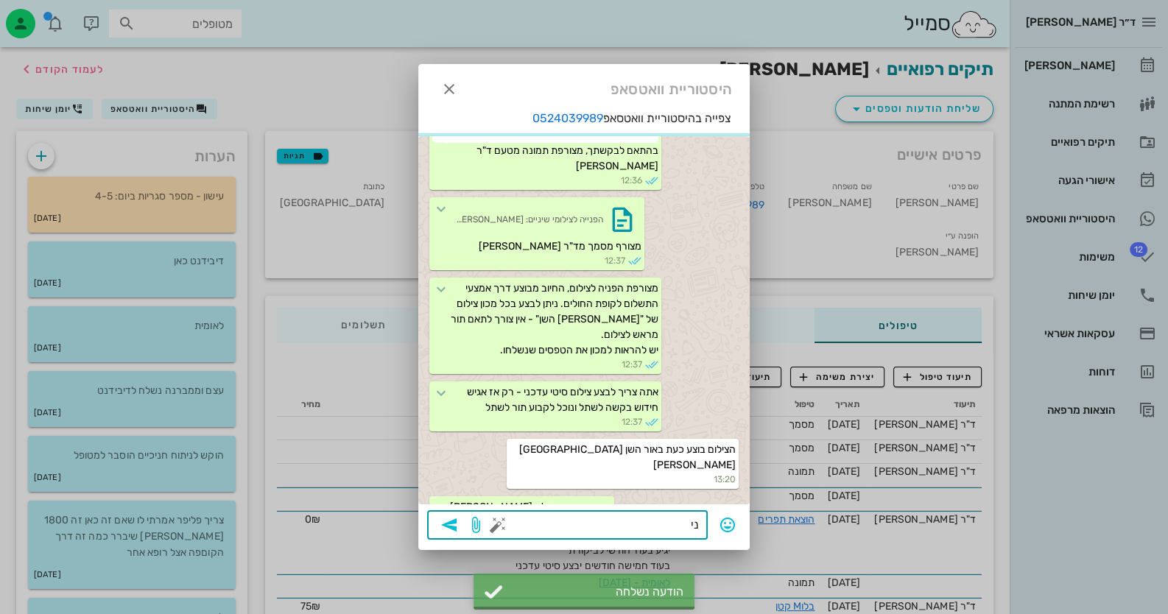
scroll to position [328, 0]
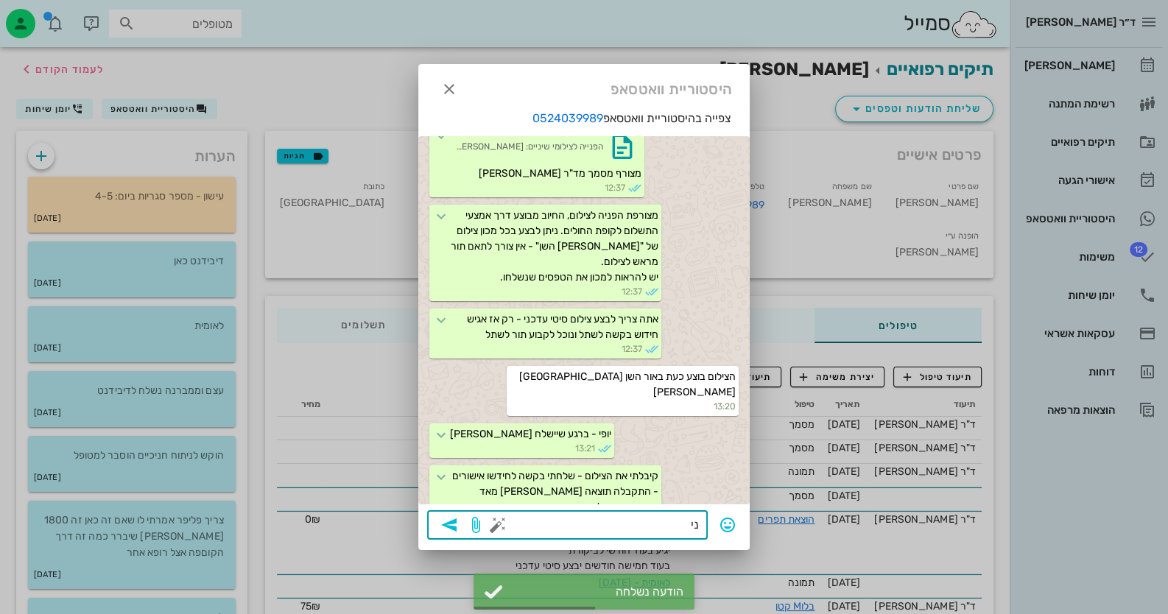
type textarea "נ"
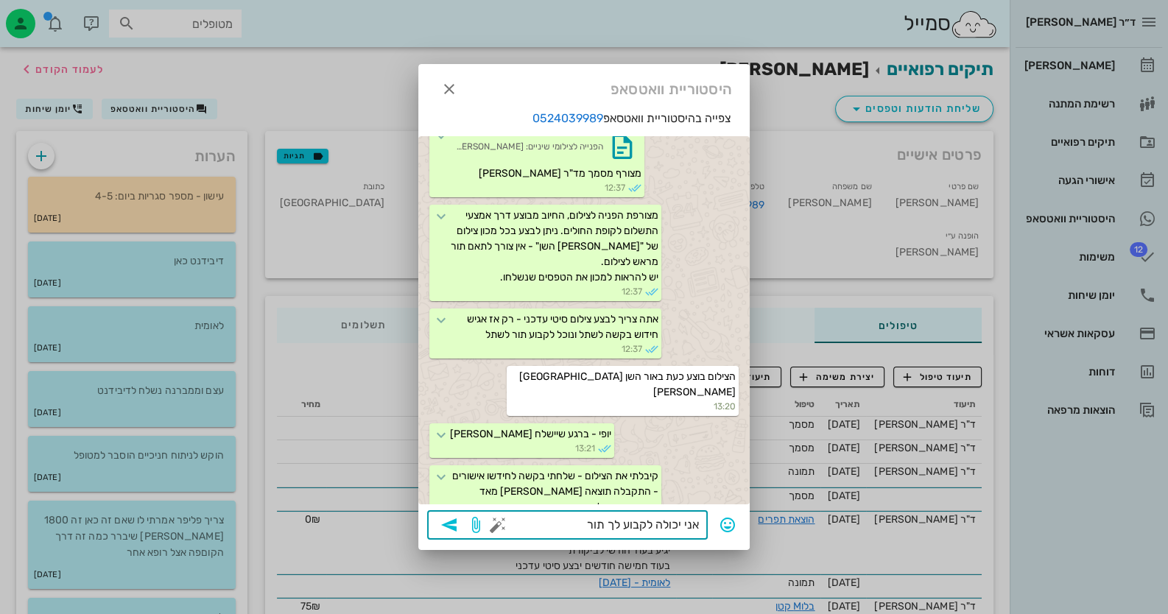
type textarea "אני יכולה לקבוע לך תור"
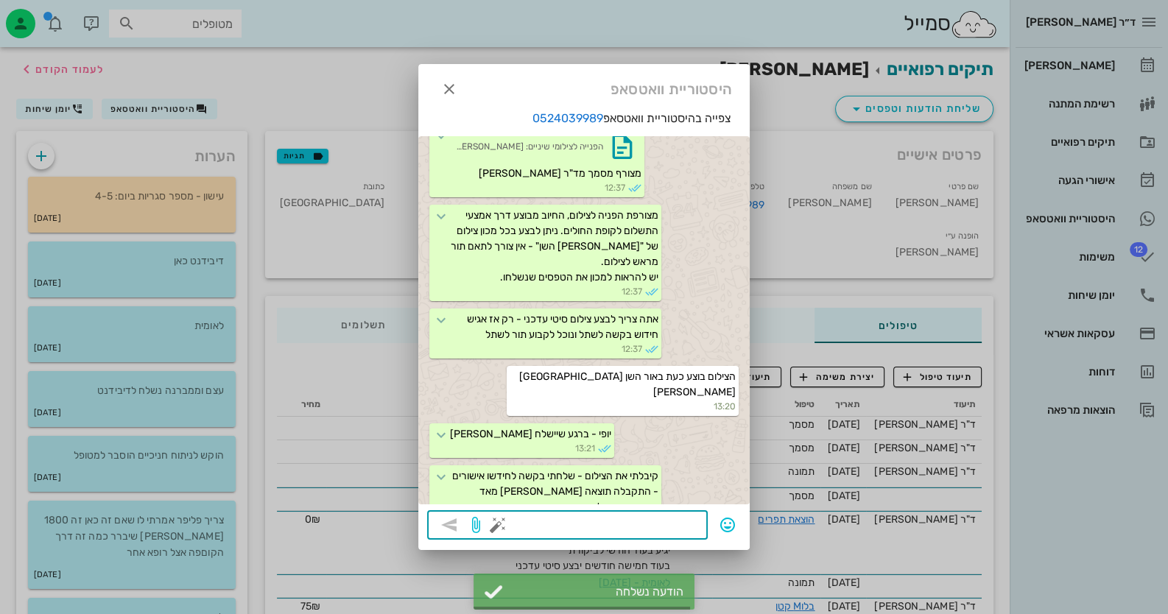
scroll to position [370, 0]
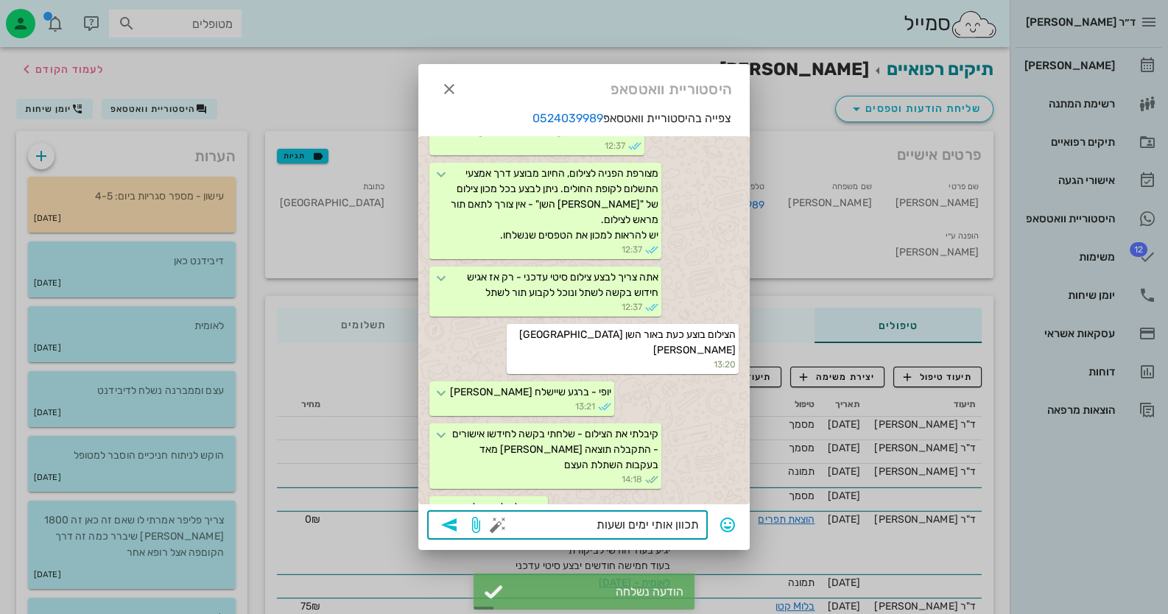
type textarea "תכוון אותי ימים ושעות"
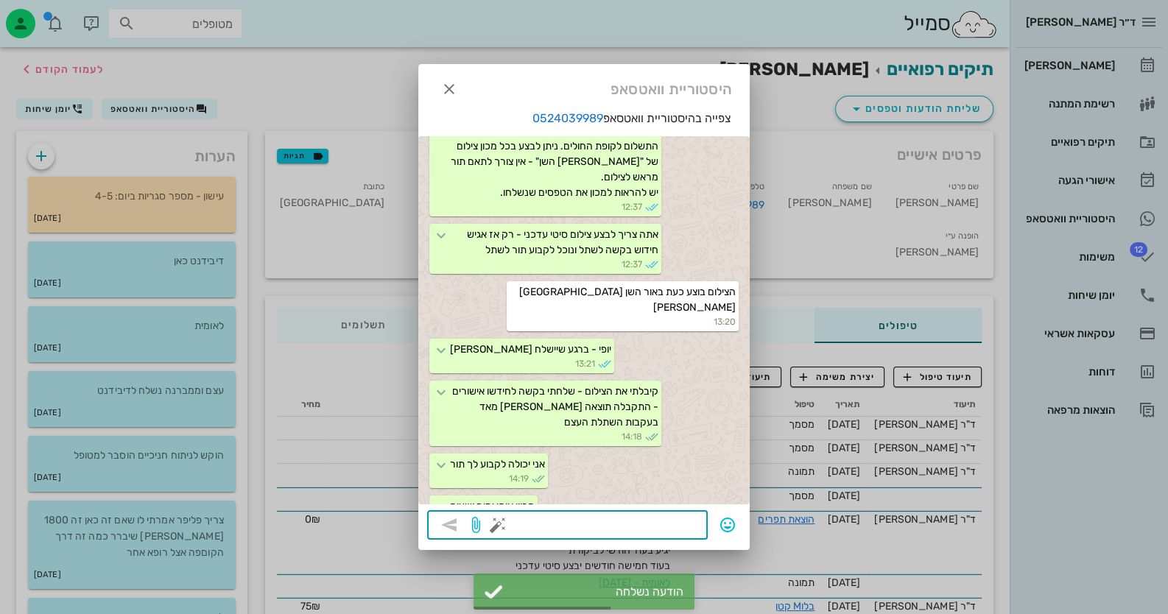
click at [493, 527] on button "button" at bounding box center [498, 525] width 18 height 18
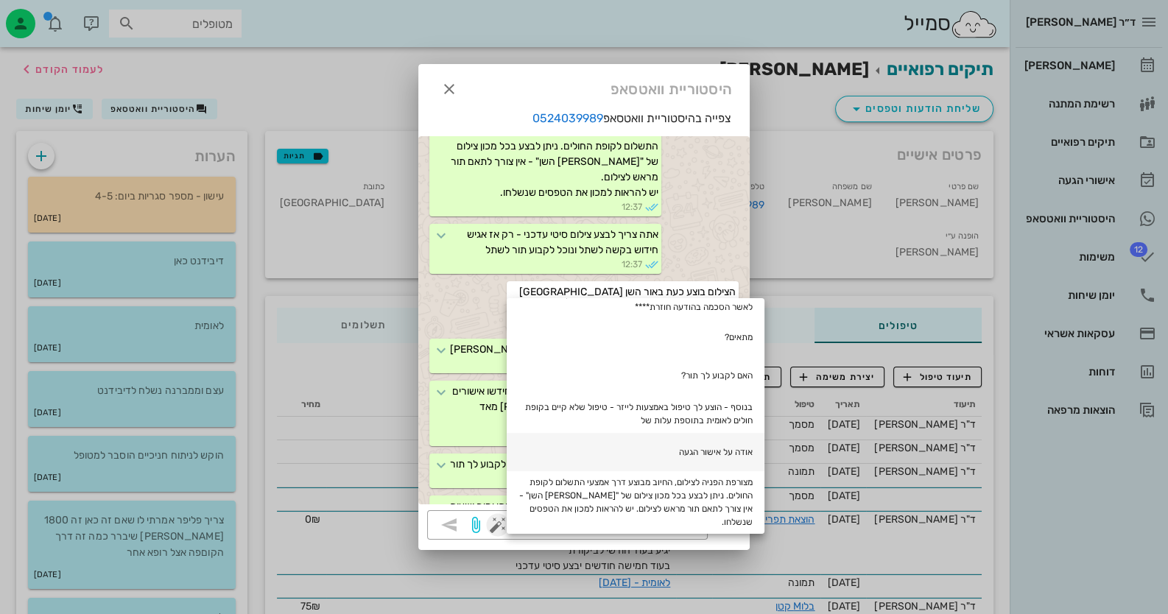
scroll to position [294, 0]
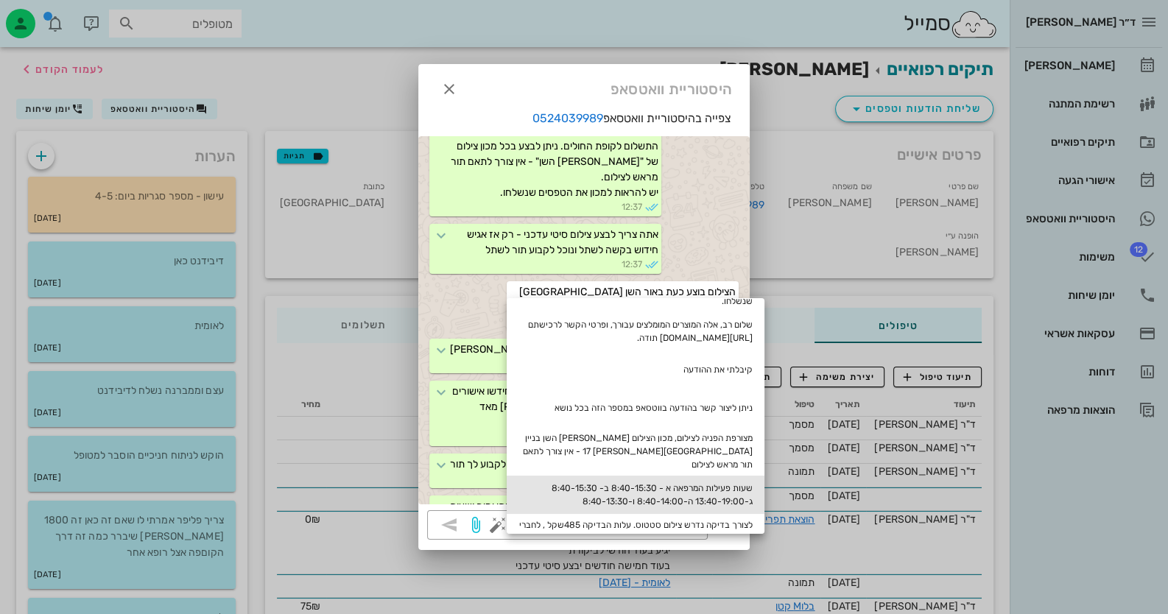
click at [717, 476] on div "שעות פעילות המרפאה א - 8:40-15:30 ב- 8:40-15:30 ג-13:40-19:00 ה-8:40-14:00 ו-8:…" at bounding box center [636, 495] width 258 height 38
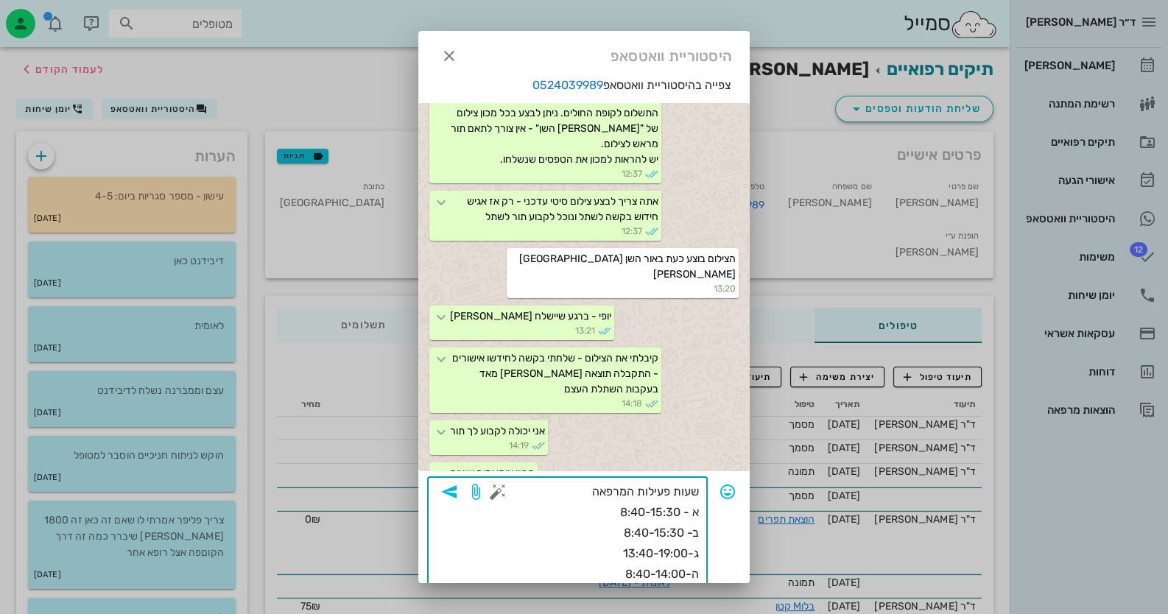
scroll to position [29, 0]
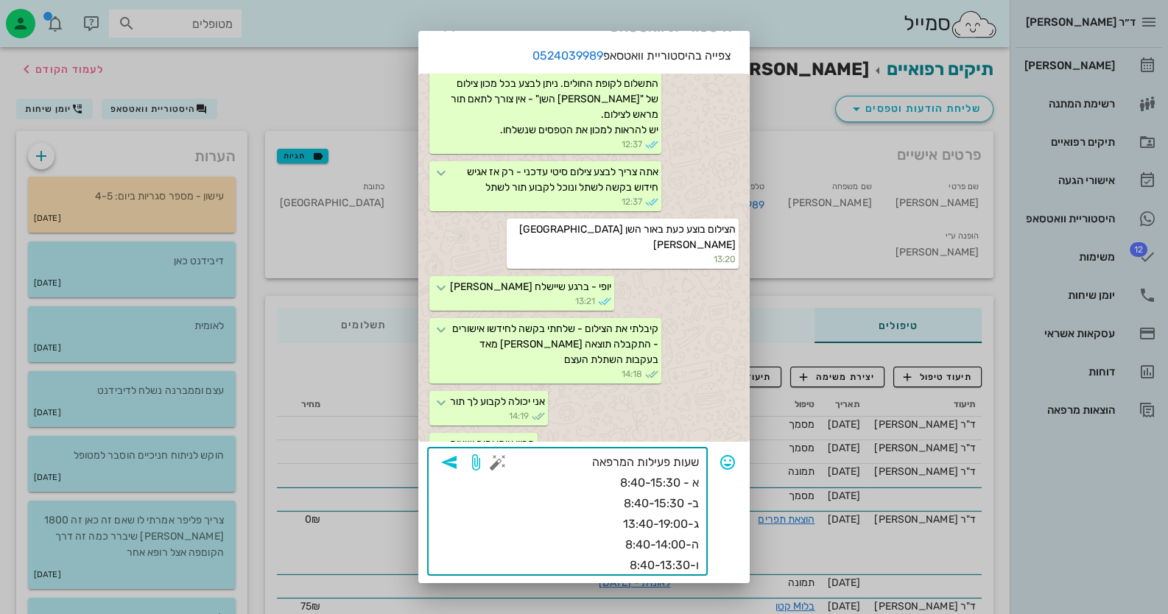
click at [699, 459] on div "​ שעות פעילות המרפאה א - 8:40-15:30 ב- 8:40-15:30 ג-13:40-19:00 ה-8:40-14:00 ו-…" at bounding box center [567, 512] width 281 height 128
click at [697, 458] on textarea "שעות פעילות המרפאה א - 8:40-15:30 ב- 8:40-15:30 ג-13:40-19:00 ה-8:40-14:00 ו-8:…" at bounding box center [600, 514] width 198 height 124
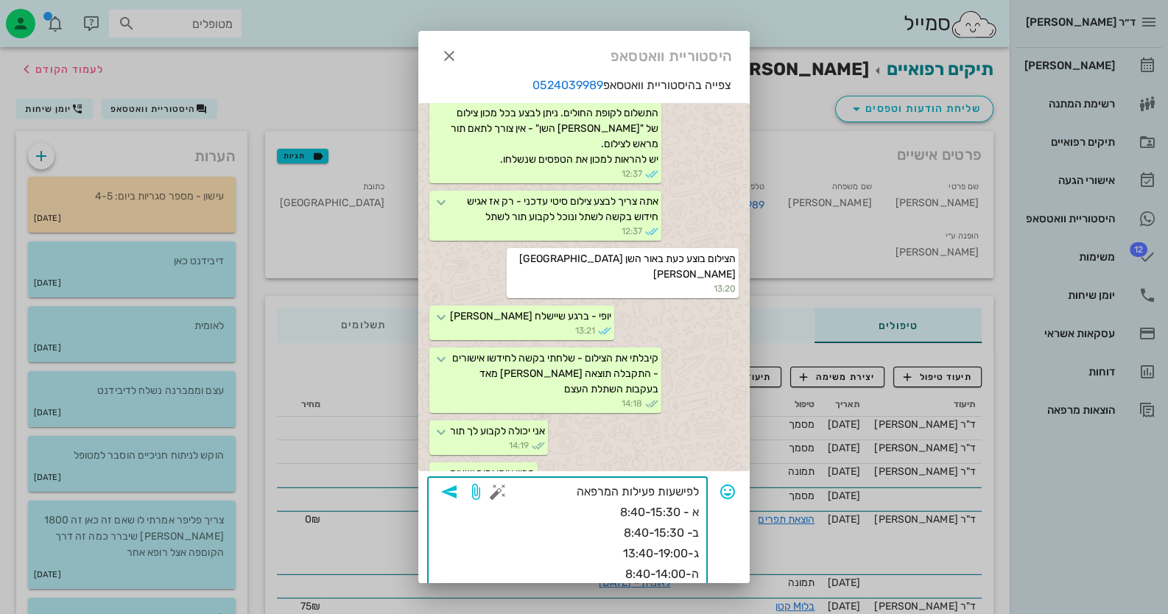
type textarea "לפי שעות פעילות המרפאה א - 8:40-15:30 ב- 8:40-15:30 ג-13:40-19:00 ה-8:40-14:00 …"
click at [462, 483] on span "button" at bounding box center [449, 492] width 27 height 18
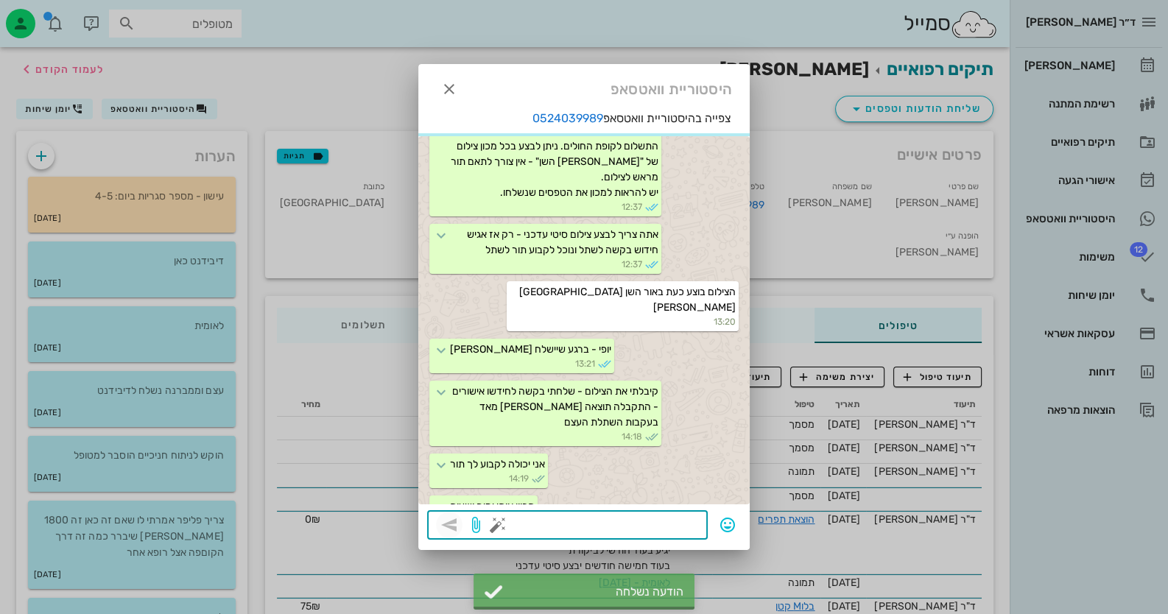
scroll to position [531, 0]
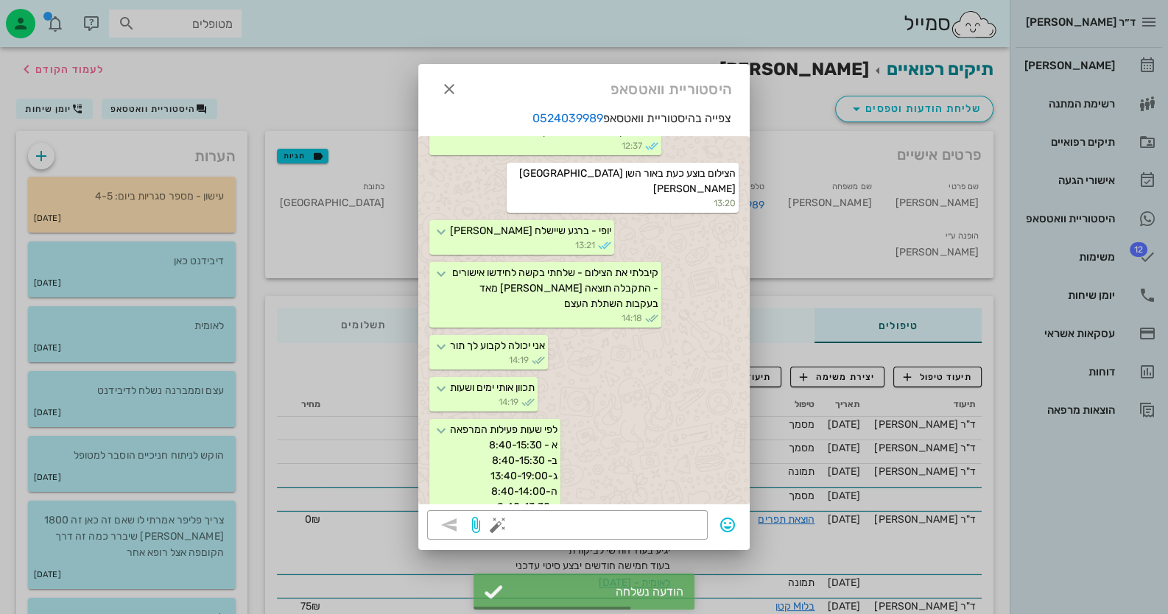
click at [434, 84] on div "היסטוריית וואטסאפ" at bounding box center [583, 87] width 331 height 46
click at [441, 84] on icon "button" at bounding box center [449, 89] width 18 height 18
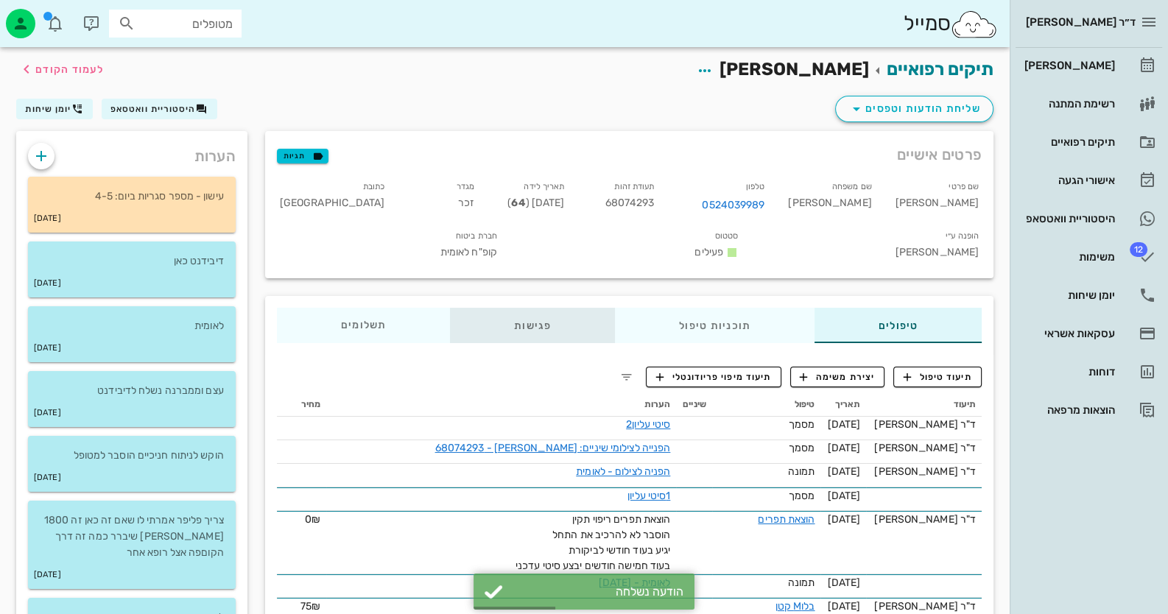
click at [532, 315] on div "פגישות" at bounding box center [532, 325] width 165 height 35
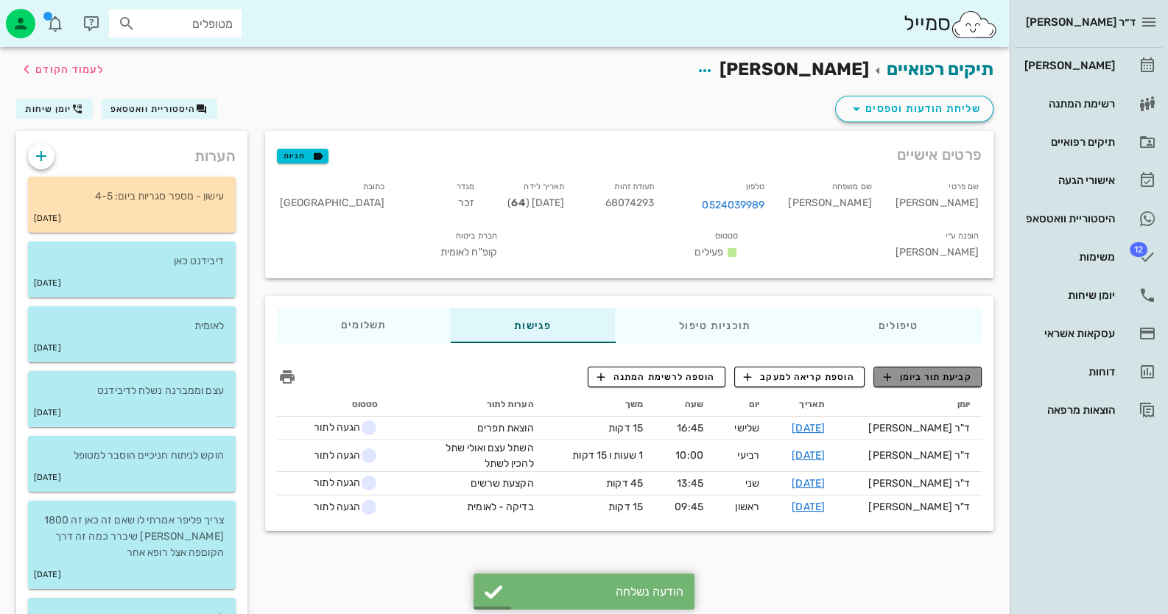
click at [954, 370] on span "קביעת תור ביומן" at bounding box center [927, 376] width 88 height 13
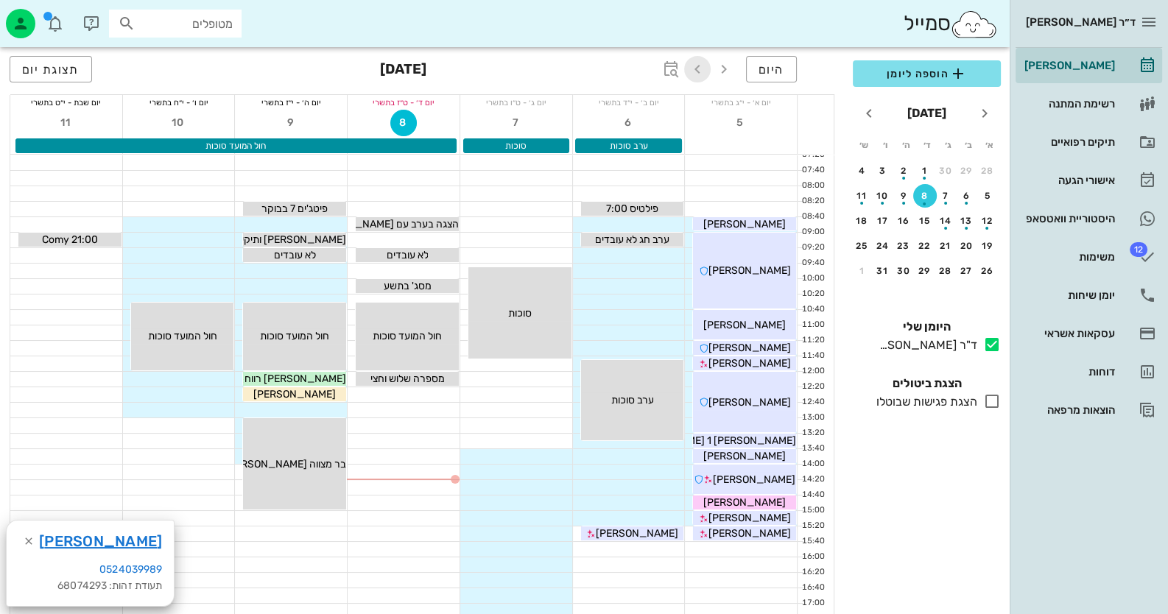
click at [700, 63] on icon "button" at bounding box center [698, 69] width 18 height 18
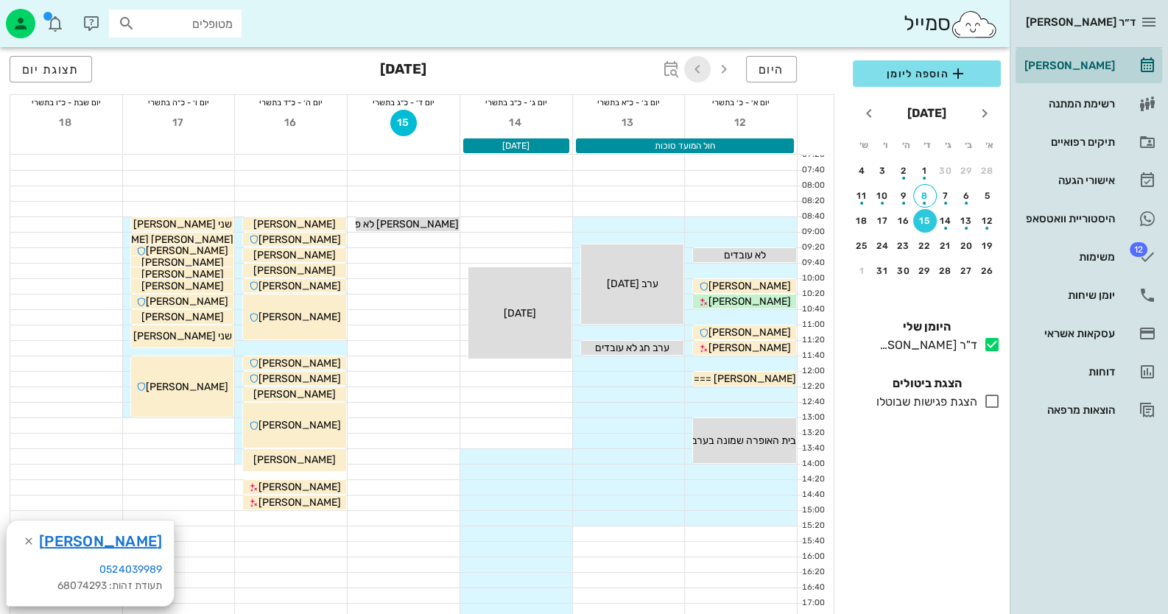
click at [700, 63] on icon "button" at bounding box center [698, 69] width 18 height 18
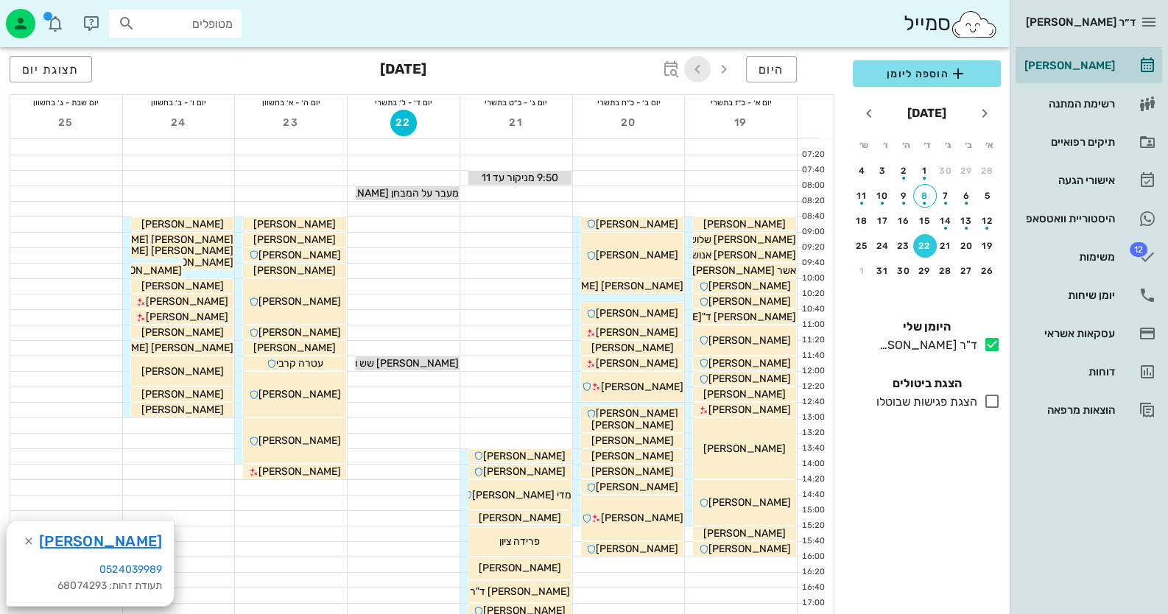
click at [700, 63] on icon "button" at bounding box center [698, 69] width 18 height 18
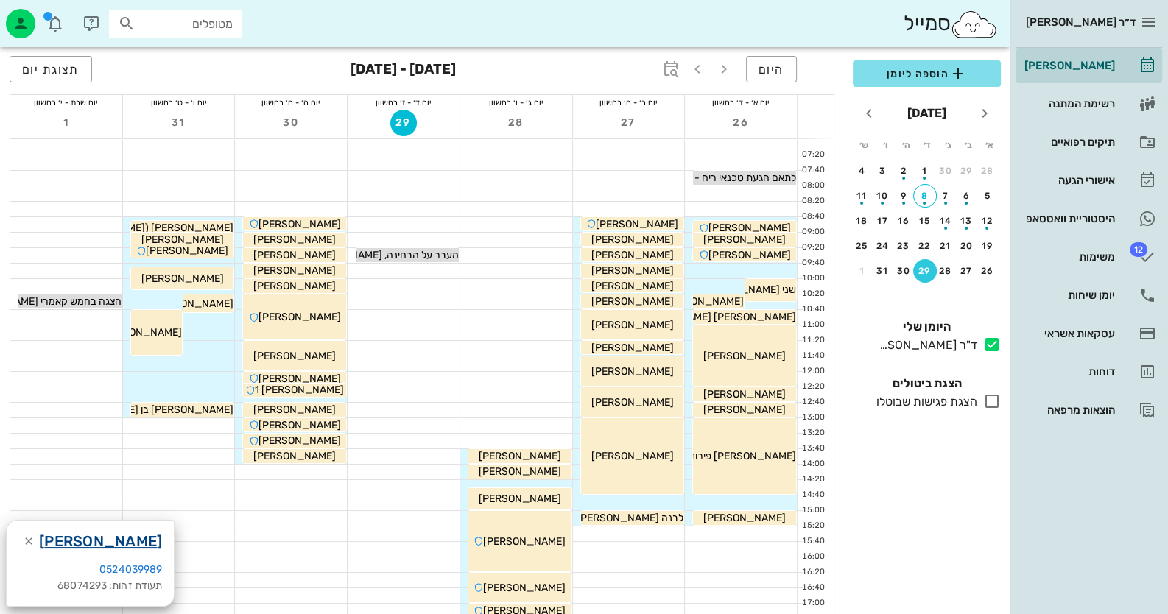
click at [111, 535] on link "שמואל בנחוס" at bounding box center [100, 542] width 123 height 24
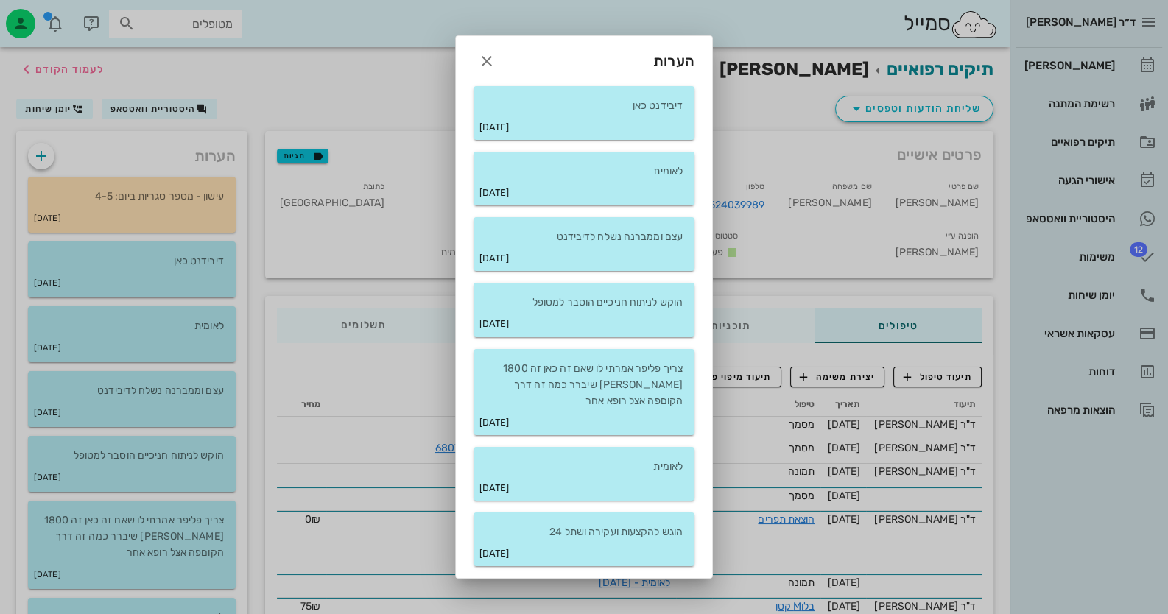
click at [149, 110] on div at bounding box center [584, 307] width 1168 height 614
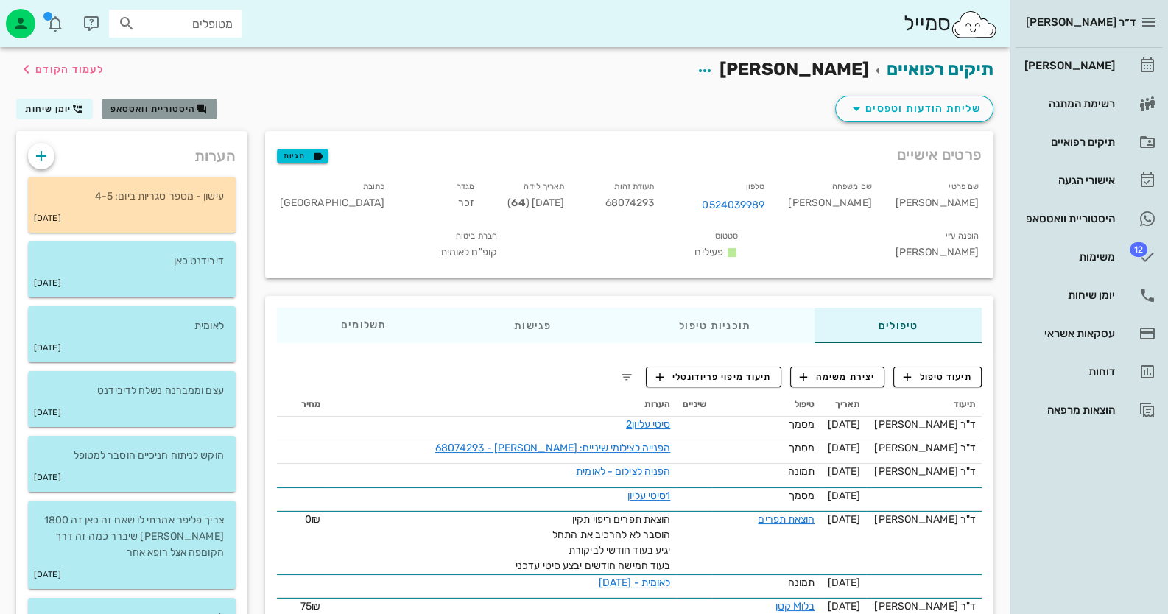
click at [126, 106] on span "היסטוריית וואטסאפ" at bounding box center [152, 109] width 85 height 10
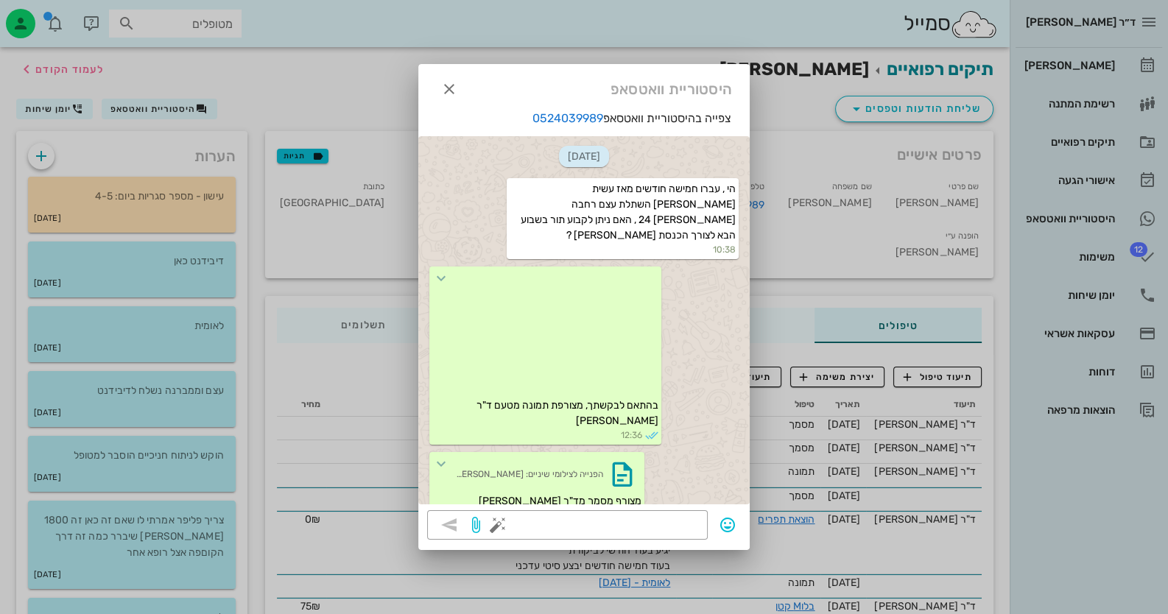
scroll to position [531, 0]
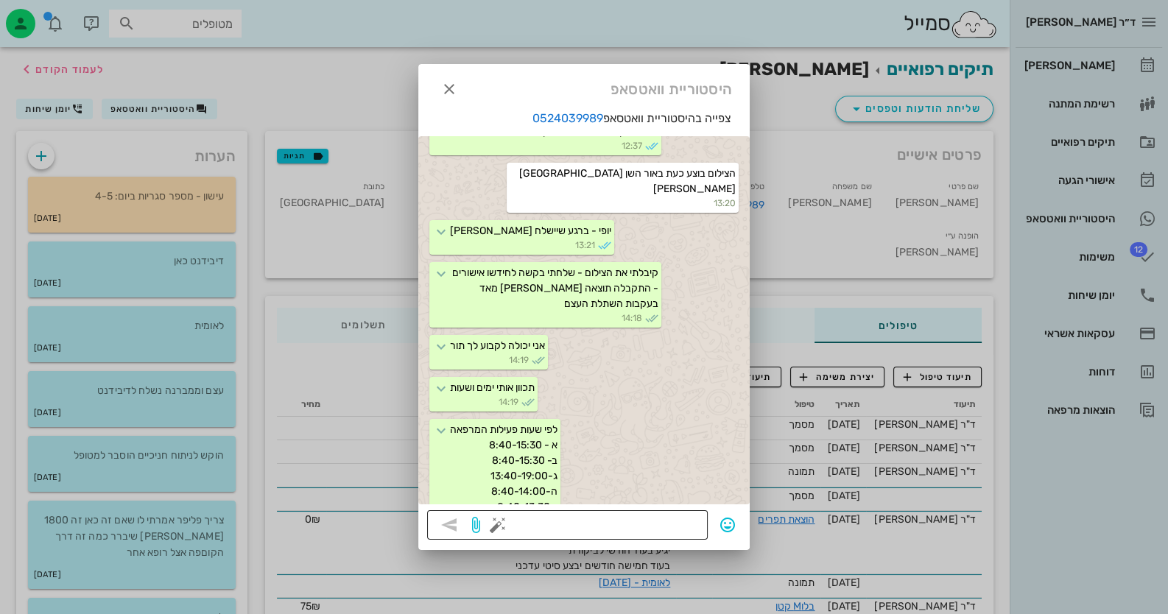
click at [567, 527] on textarea at bounding box center [600, 527] width 198 height 24
type textarea "התור הקרוב הבא - 30.10 11:40"
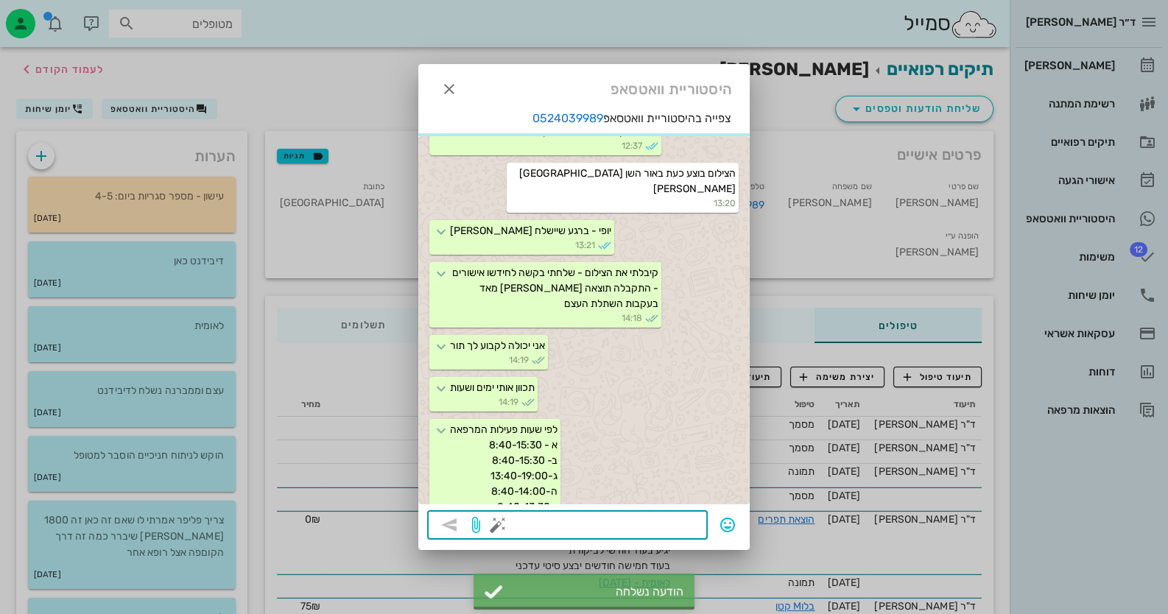
scroll to position [573, 0]
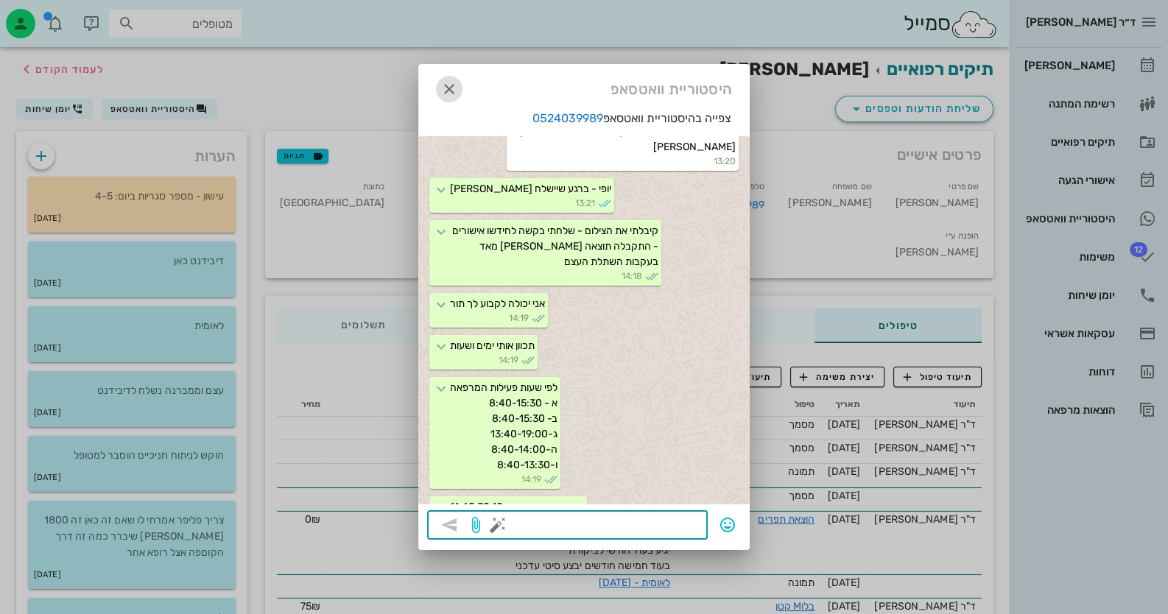
click at [443, 88] on icon "button" at bounding box center [449, 89] width 18 height 18
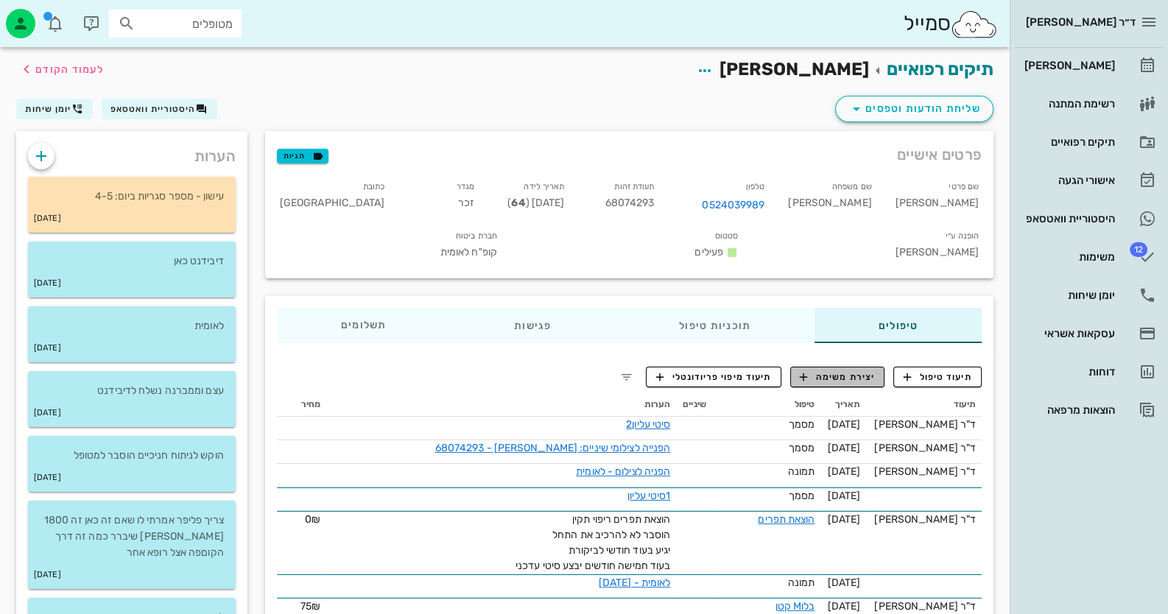
click at [817, 370] on span "יצירת משימה" at bounding box center [837, 376] width 75 height 13
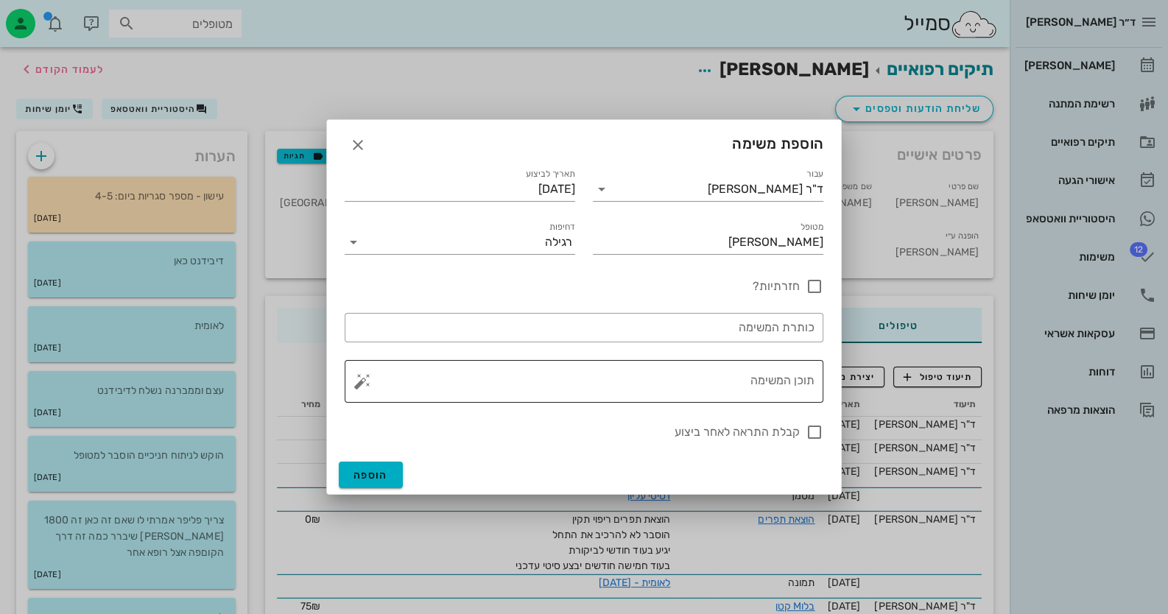
click at [362, 381] on button "button" at bounding box center [362, 382] width 18 height 18
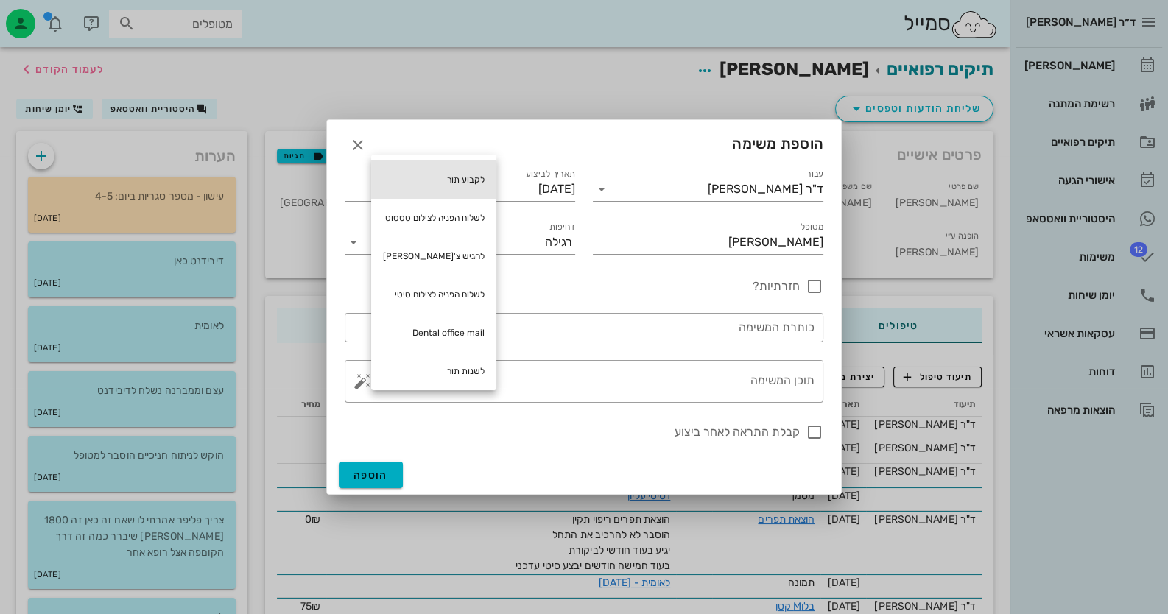
click at [468, 170] on div "לקבוע תור" at bounding box center [433, 180] width 125 height 38
type textarea "לקבוע תור"
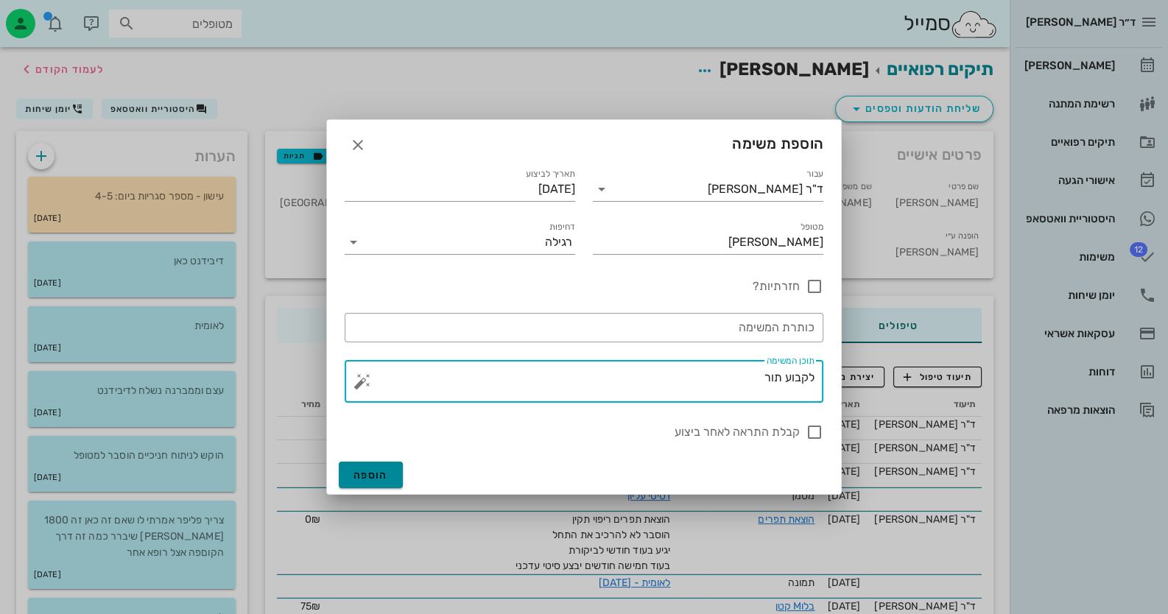
click at [367, 471] on span "הוספה" at bounding box center [370, 475] width 35 height 13
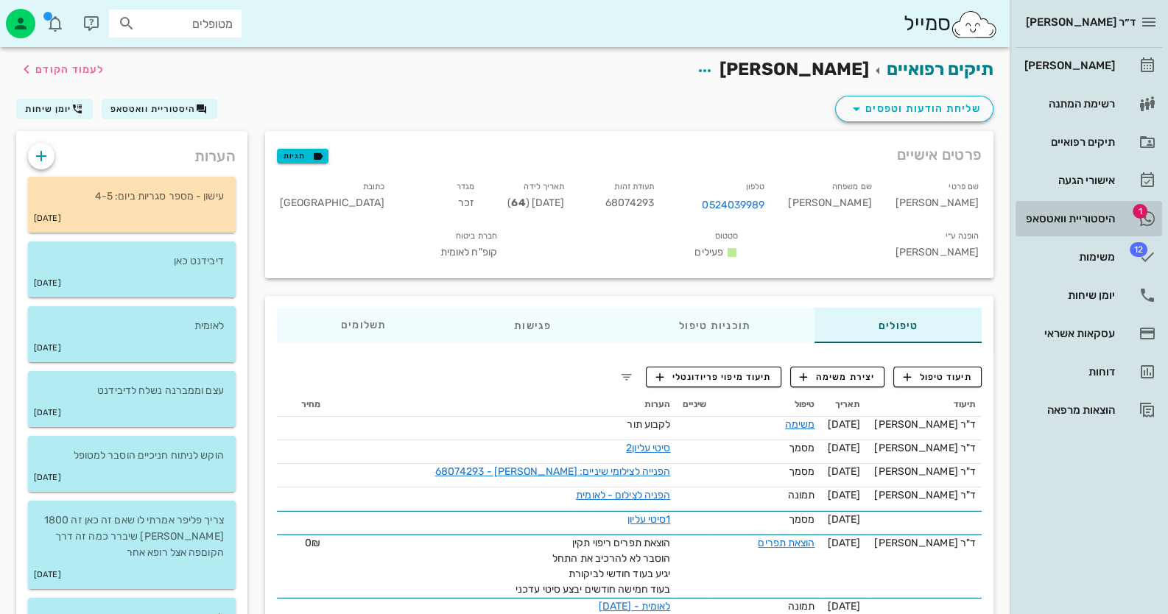
click at [1074, 205] on link "1 היסטוריית וואטסאפ" at bounding box center [1089, 218] width 147 height 35
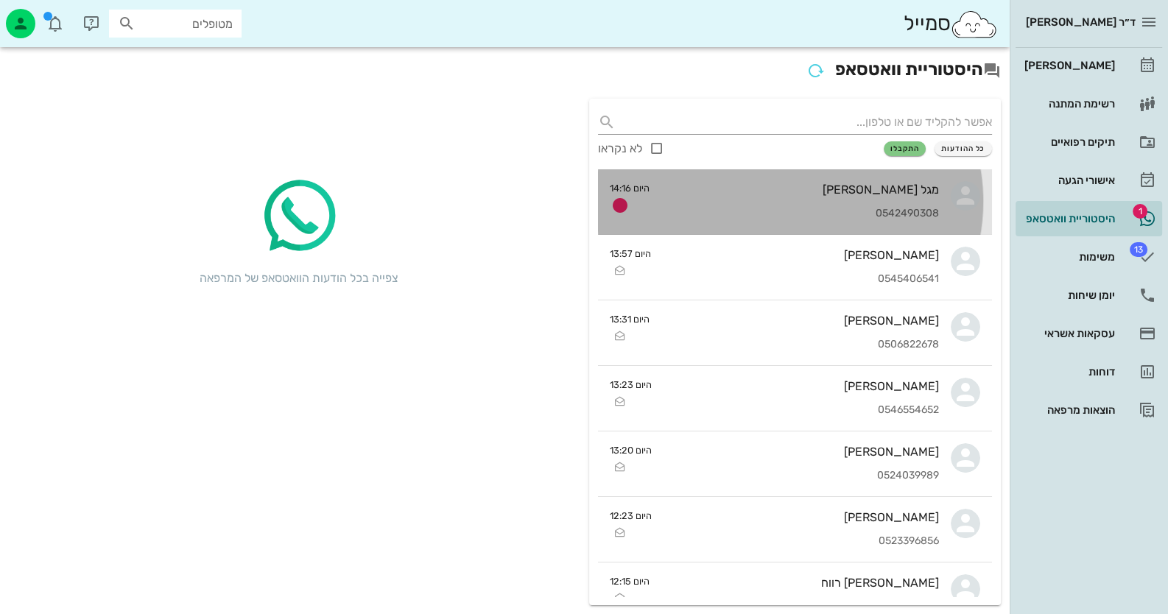
click at [764, 205] on div "מגל ישועה 0542490308" at bounding box center [800, 201] width 278 height 65
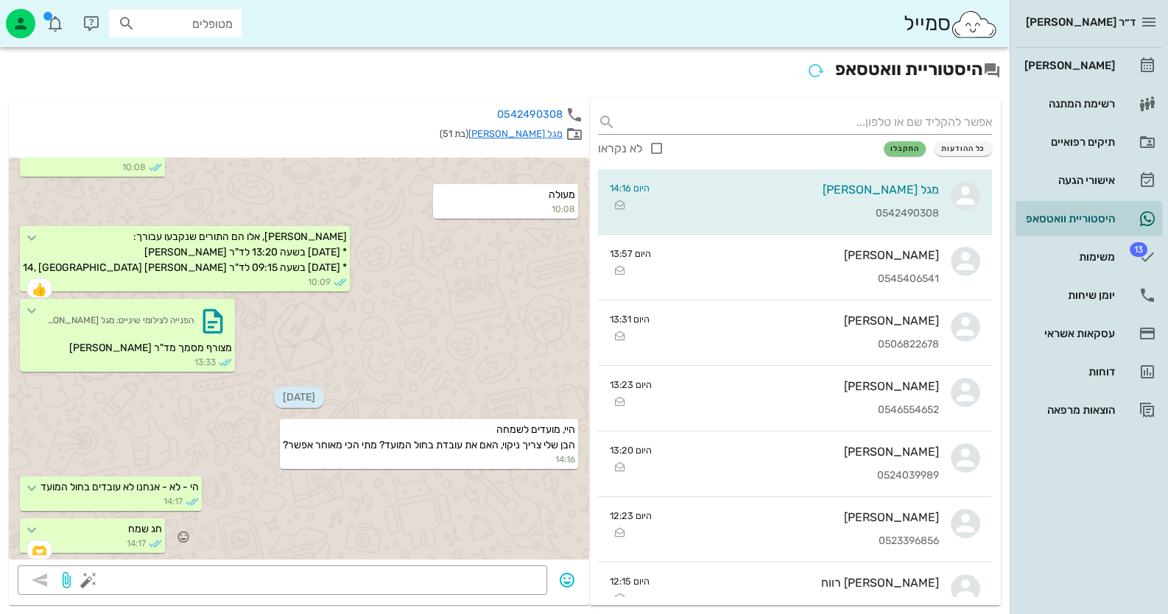
scroll to position [375, 0]
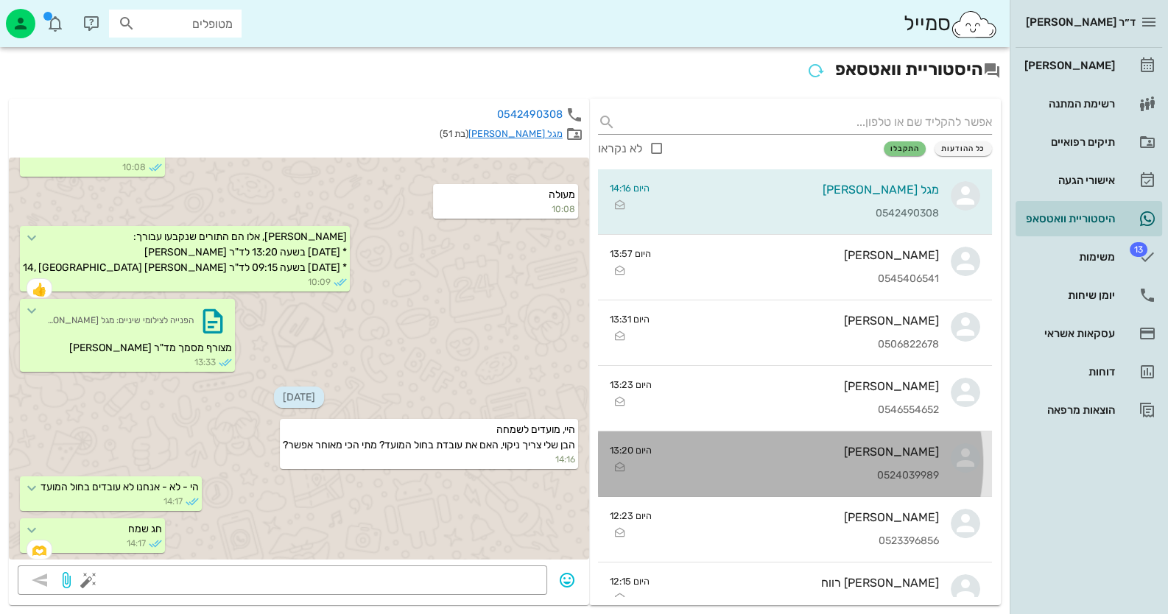
click at [891, 454] on div "[PERSON_NAME]" at bounding box center [801, 452] width 275 height 14
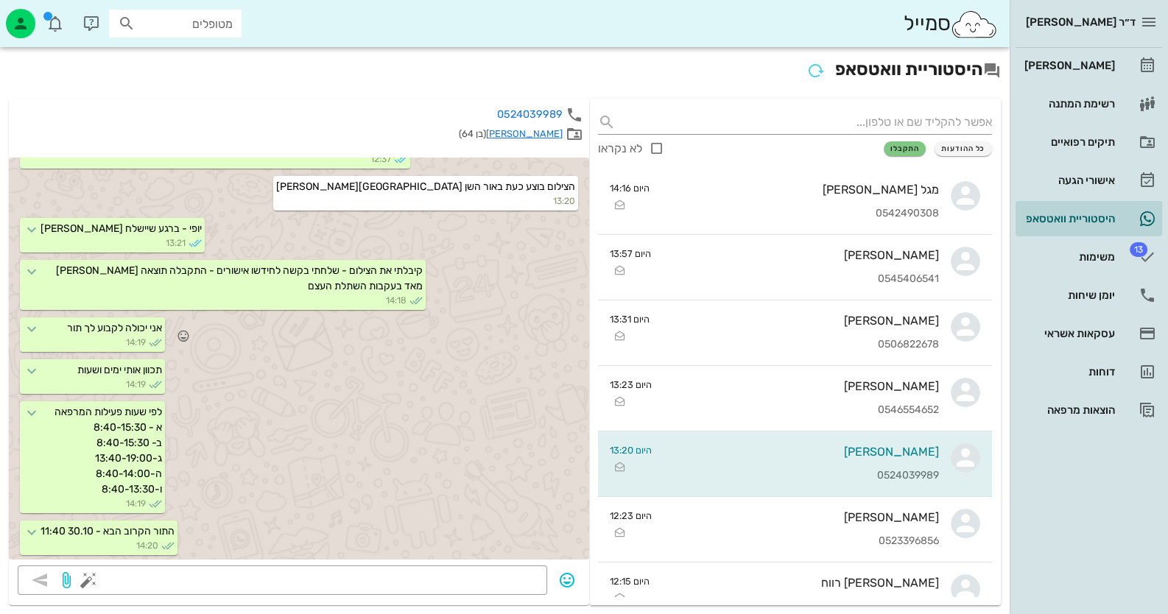
scroll to position [446, 0]
click at [490, 112] on icon "button" at bounding box center [487, 115] width 18 height 18
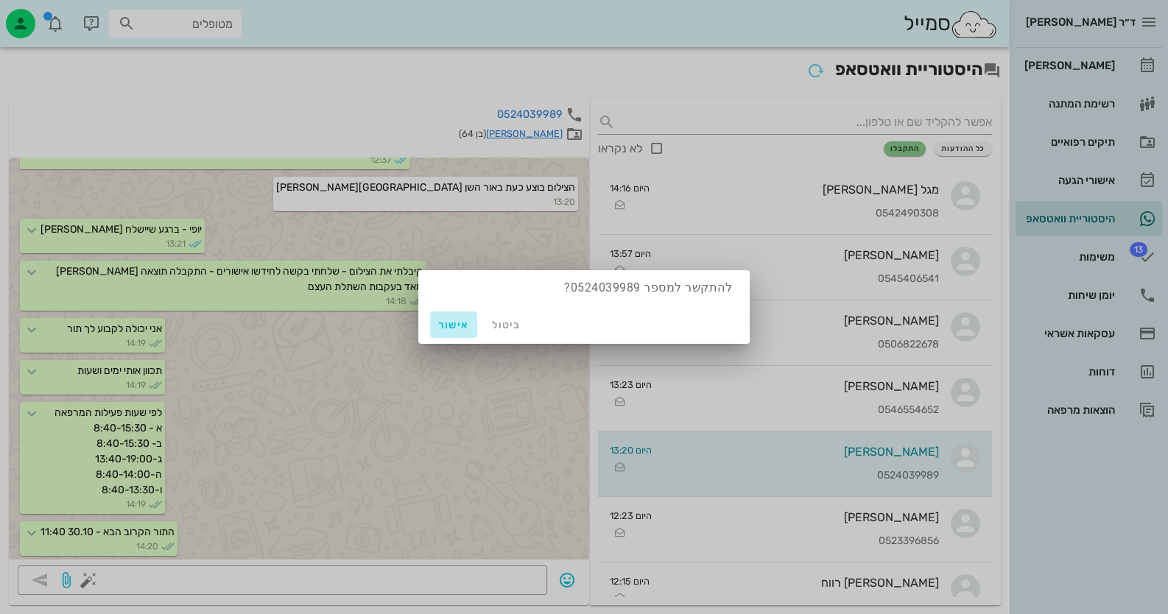
click at [455, 320] on span "אישור" at bounding box center [453, 325] width 35 height 13
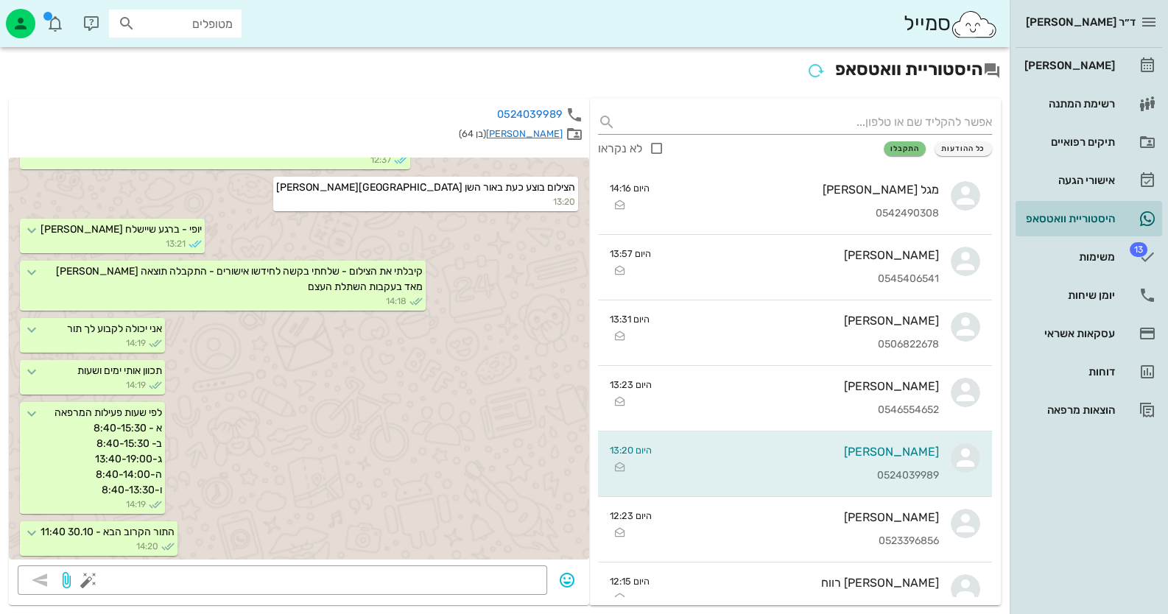
click at [543, 133] on link "[PERSON_NAME]" at bounding box center [524, 133] width 77 height 11
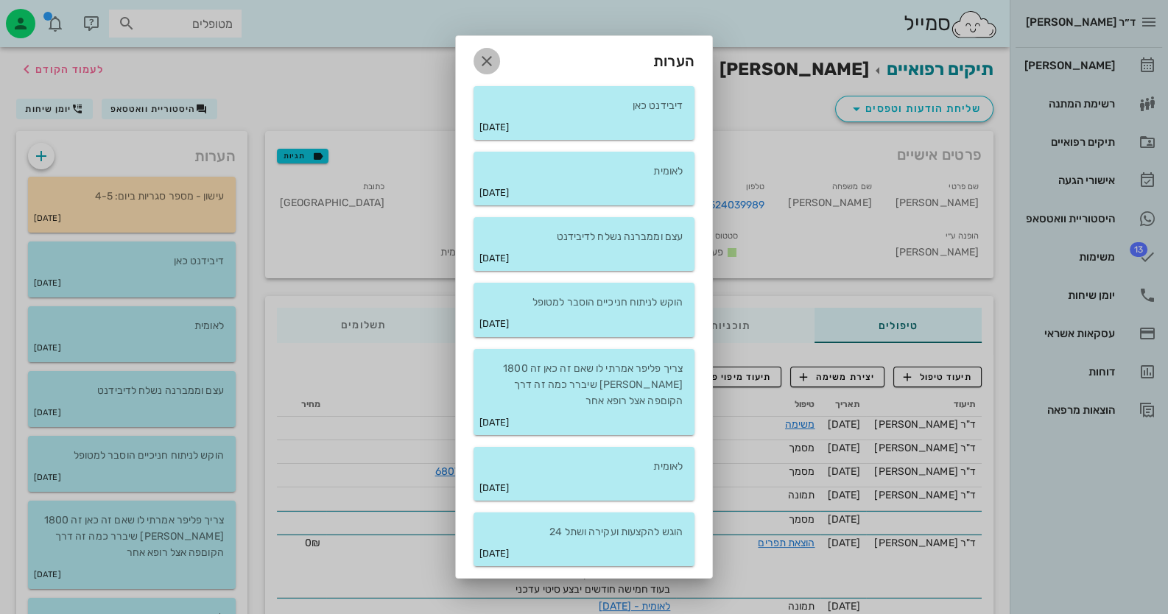
click at [479, 54] on icon "button" at bounding box center [487, 61] width 18 height 18
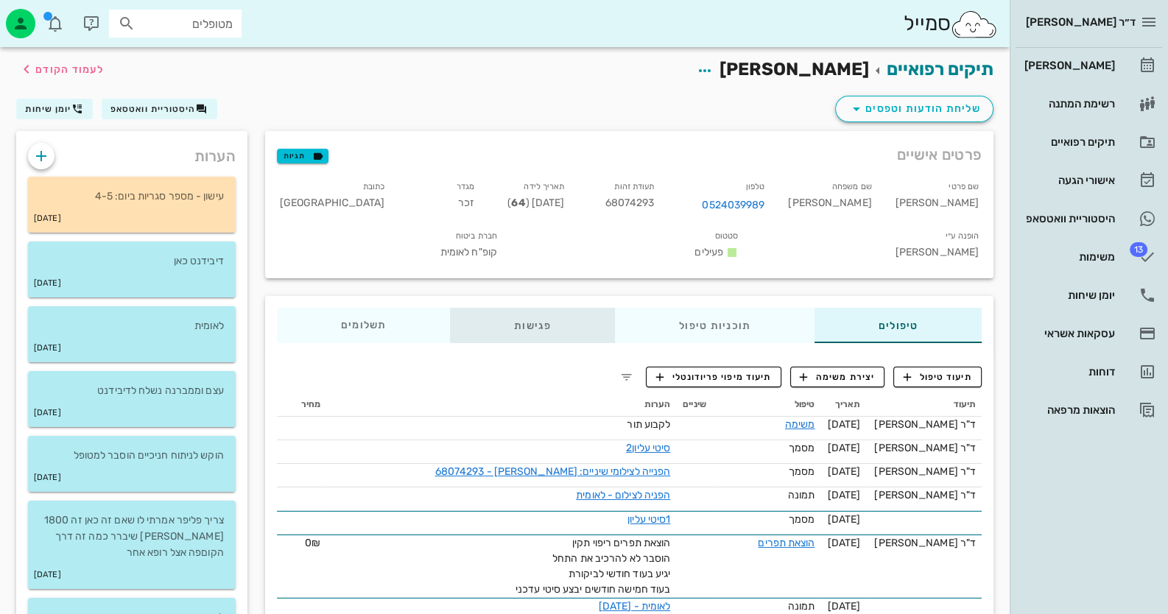
click at [531, 308] on div "פגישות" at bounding box center [532, 325] width 165 height 35
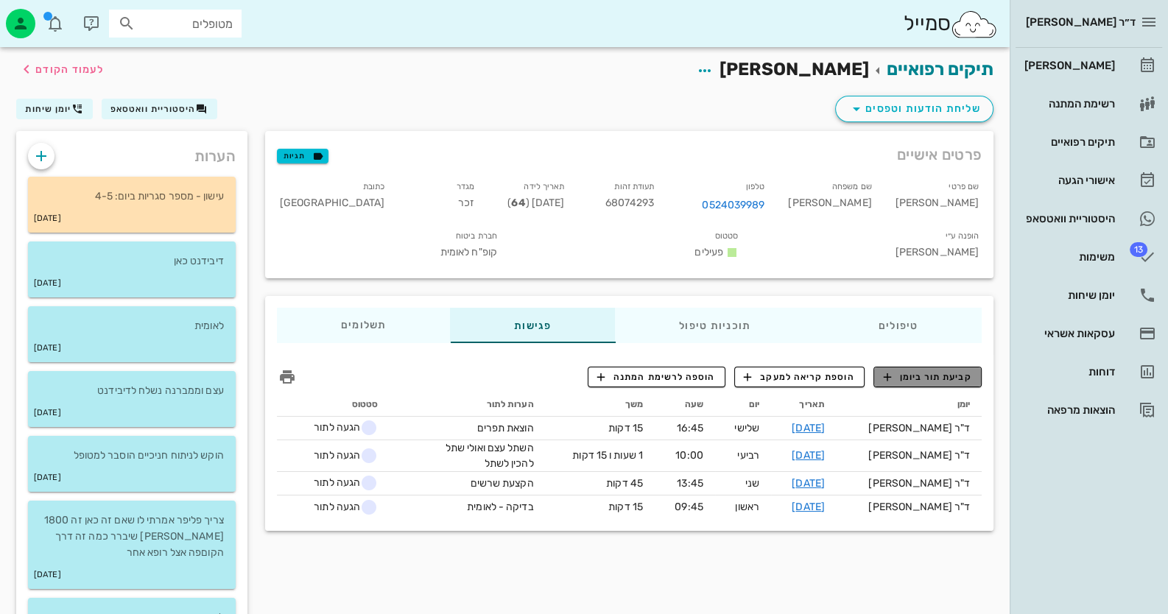
click at [932, 370] on span "קביעת תור ביומן" at bounding box center [927, 376] width 88 height 13
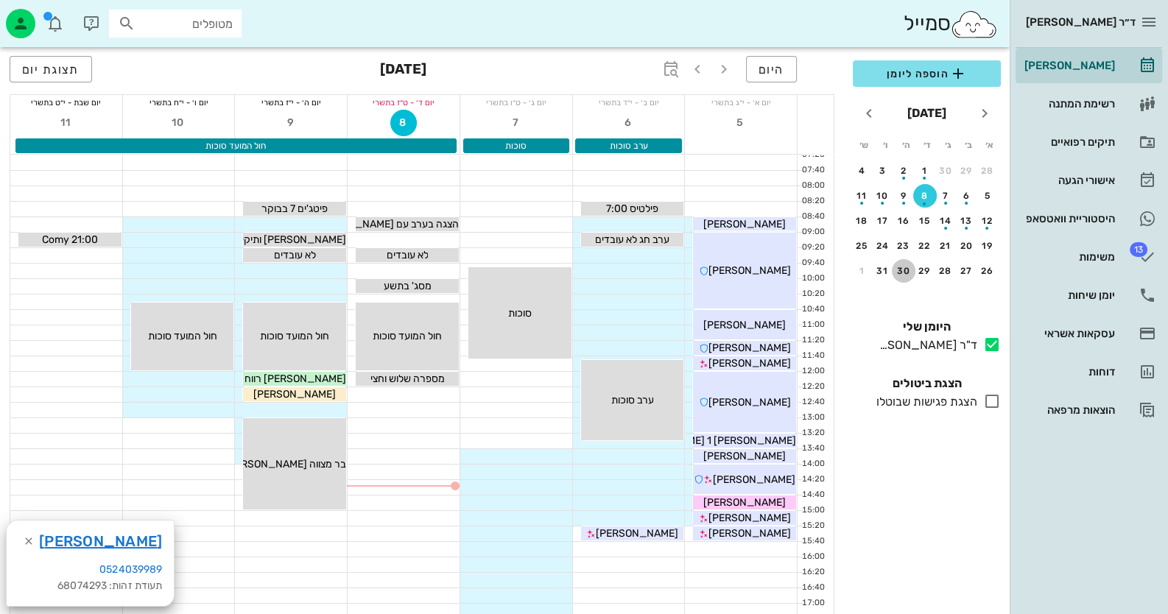
click at [901, 268] on div "30" at bounding box center [904, 271] width 24 height 10
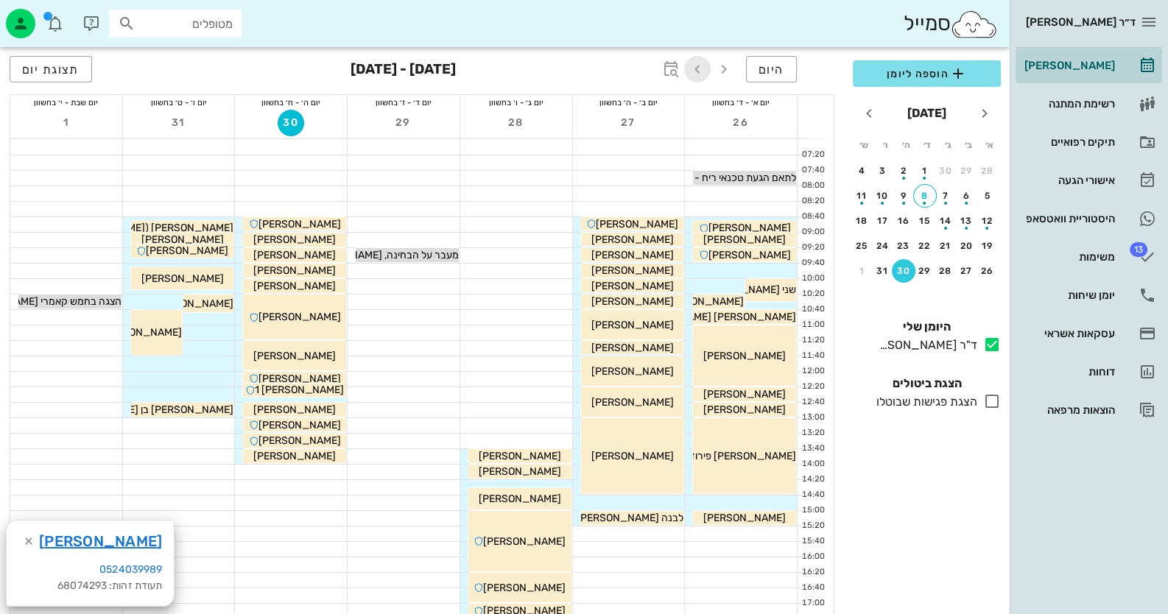
click at [700, 66] on icon "button" at bounding box center [698, 69] width 18 height 18
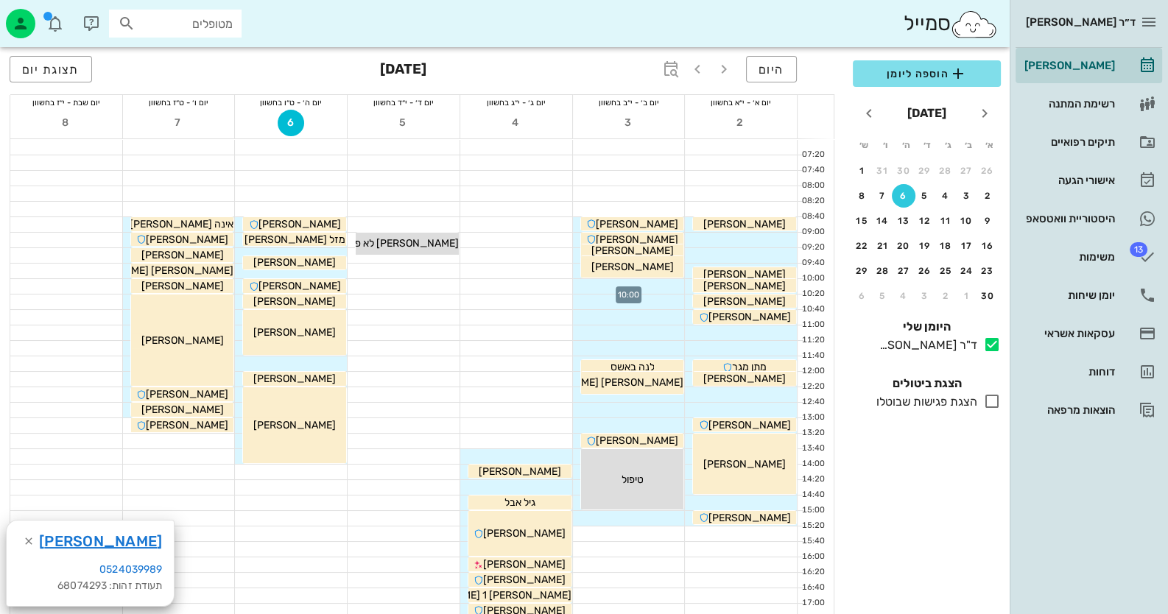
click at [664, 283] on div at bounding box center [629, 286] width 112 height 15
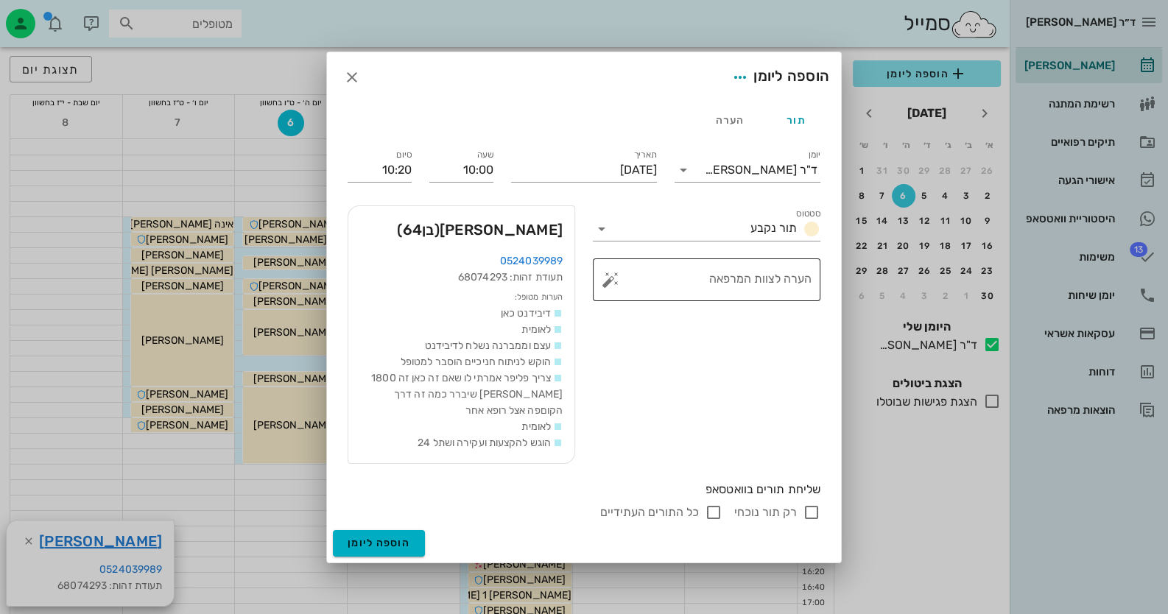
click at [616, 282] on button "button" at bounding box center [611, 280] width 18 height 18
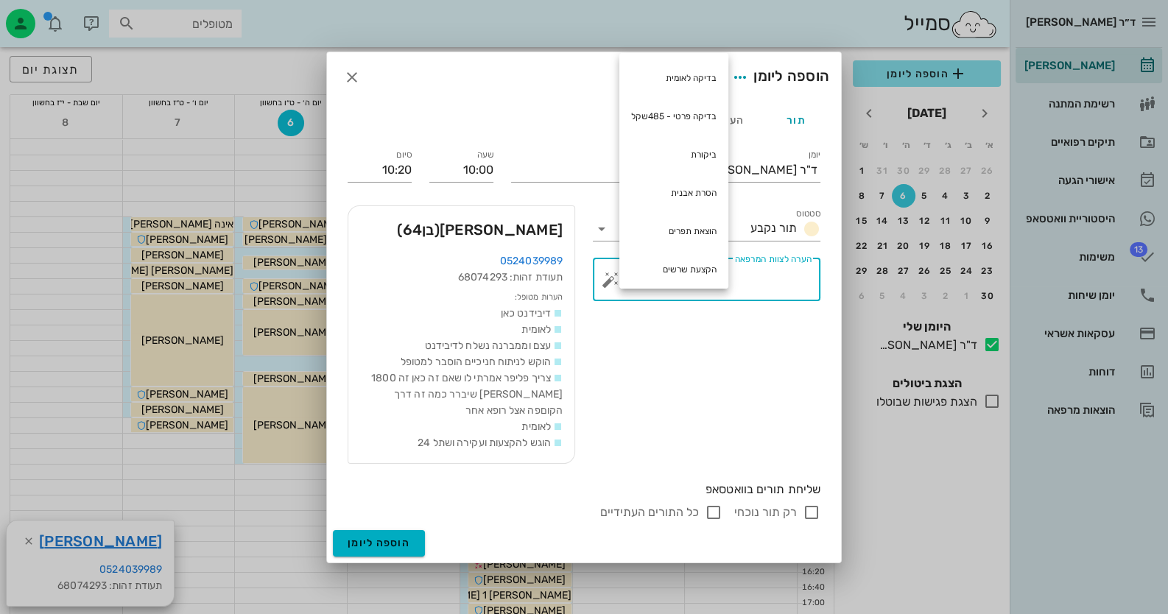
click at [754, 278] on textarea "הערה לצוות המרפאה" at bounding box center [712, 283] width 198 height 35
click at [608, 283] on button "button" at bounding box center [611, 280] width 18 height 18
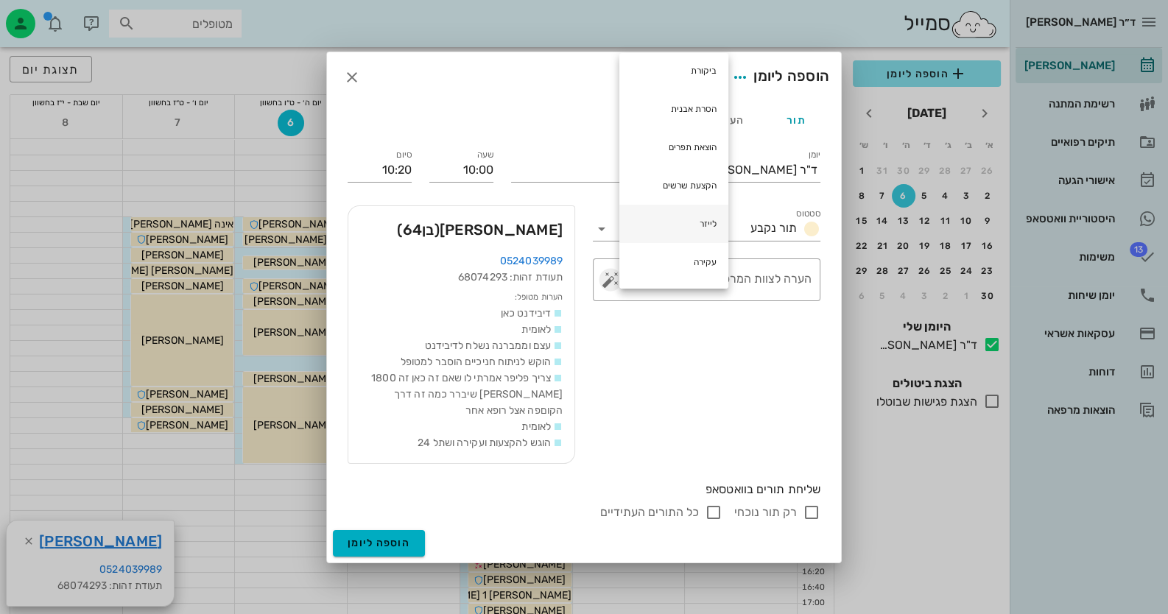
scroll to position [147, 0]
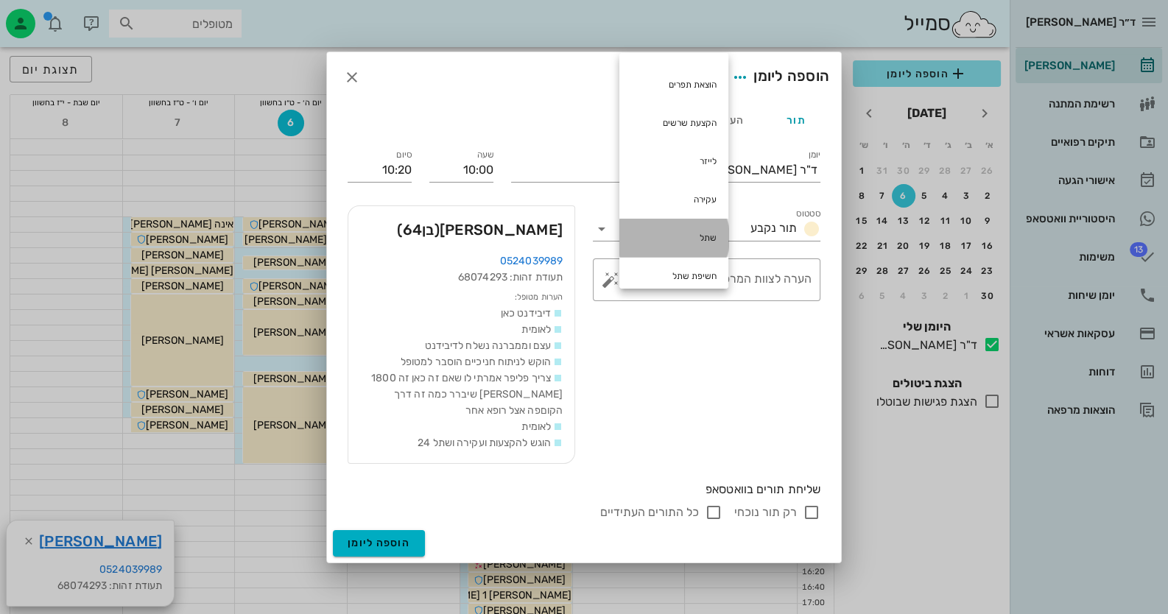
click at [722, 239] on div "שתל" at bounding box center [673, 238] width 109 height 38
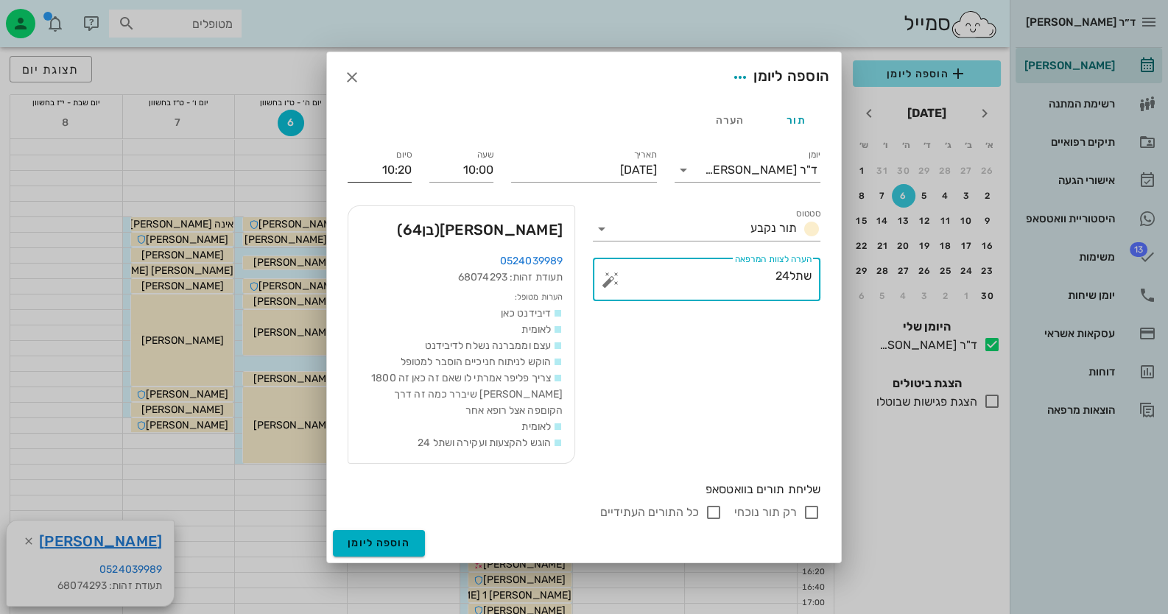
type textarea "שתל24"
click at [364, 166] on input "10:20" at bounding box center [380, 170] width 64 height 24
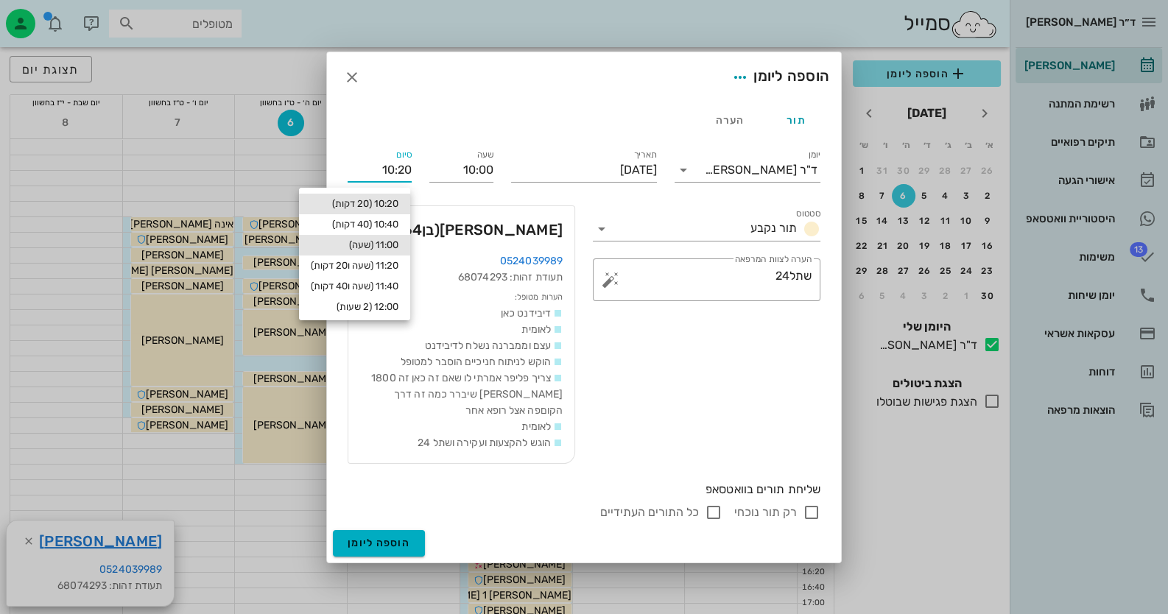
click at [394, 242] on div "11:00 (שעה)" at bounding box center [355, 245] width 88 height 12
type input "11:00"
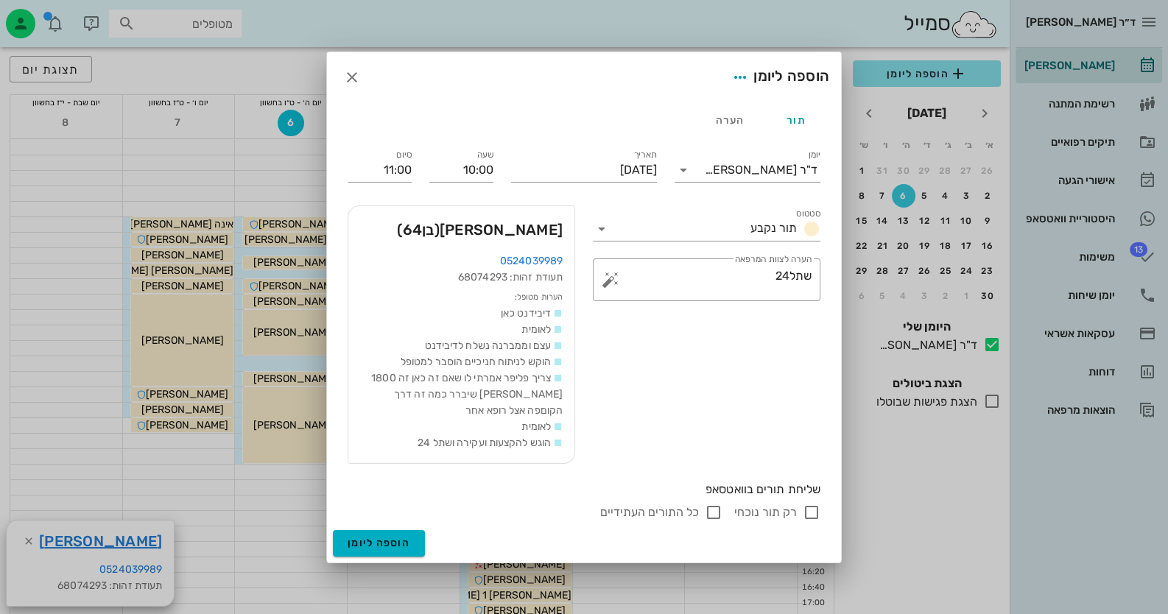
click at [806, 511] on input "רק תור נוכחי" at bounding box center [812, 513] width 18 height 18
checkbox input "false"
click at [408, 535] on button "הוספה ליומן" at bounding box center [379, 543] width 92 height 27
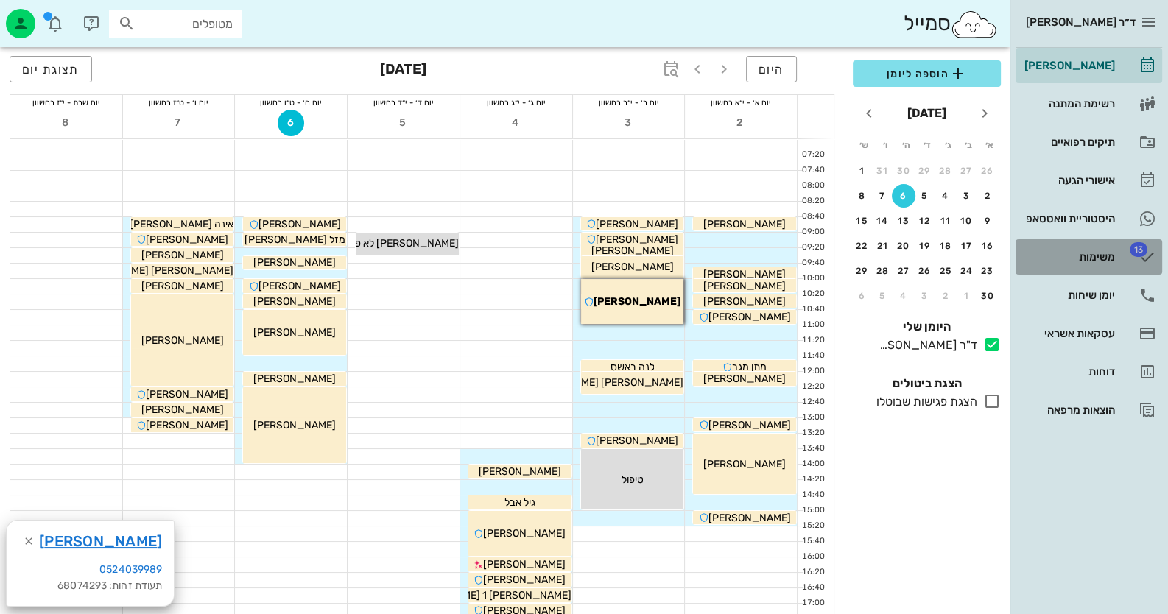
click at [1134, 263] on link "13 משימות" at bounding box center [1089, 256] width 147 height 35
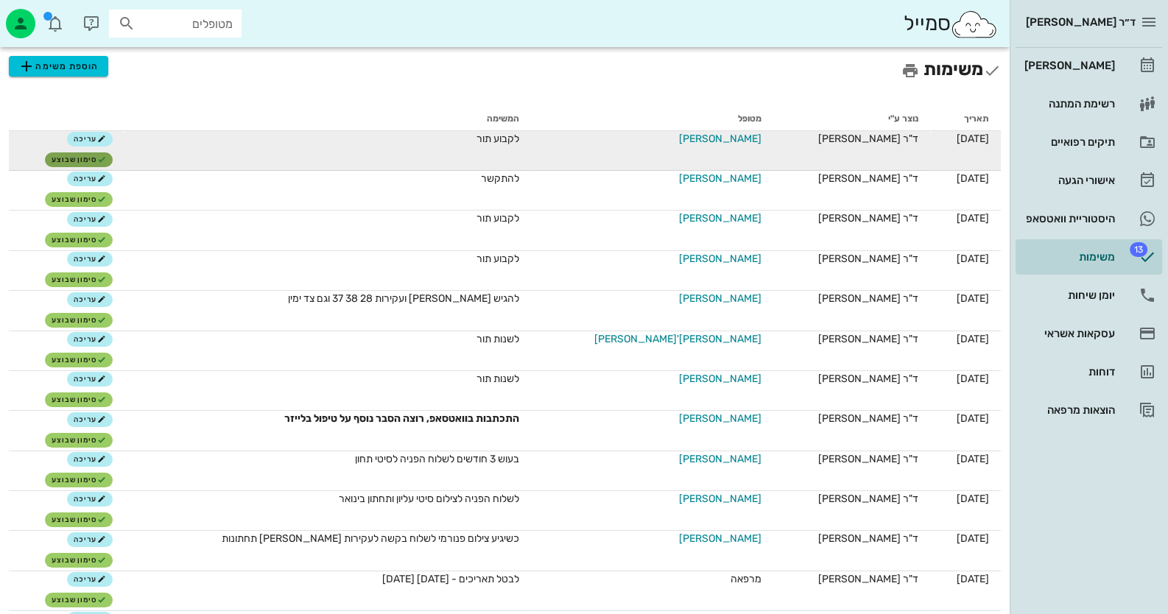
click at [106, 161] on span "סימון שבוצע" at bounding box center [79, 159] width 54 height 9
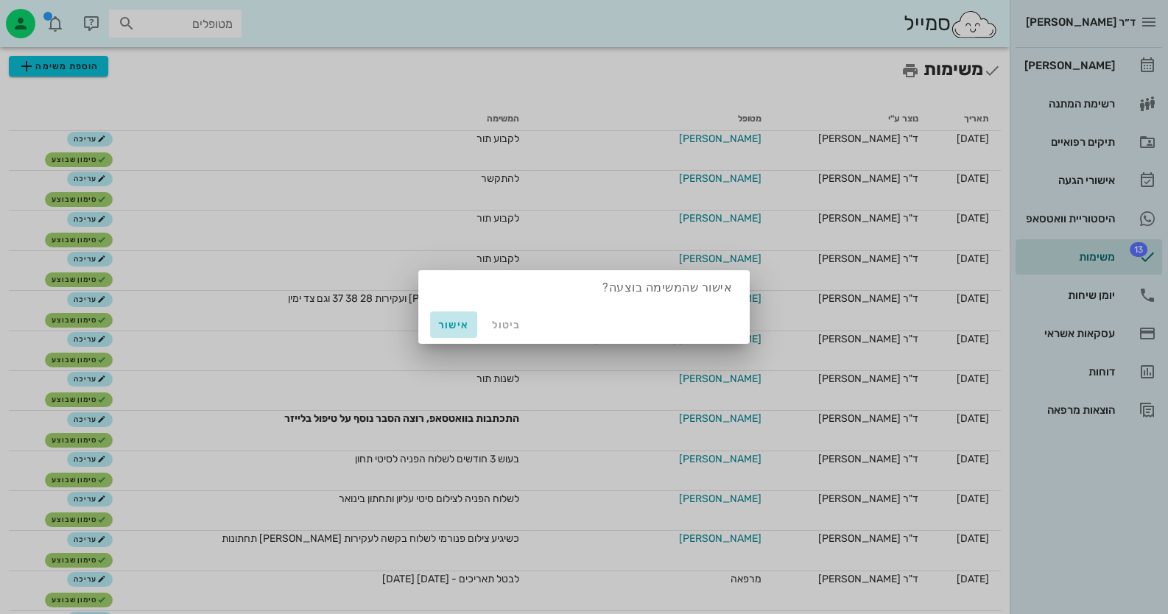
click at [465, 322] on span "אישור" at bounding box center [453, 325] width 35 height 13
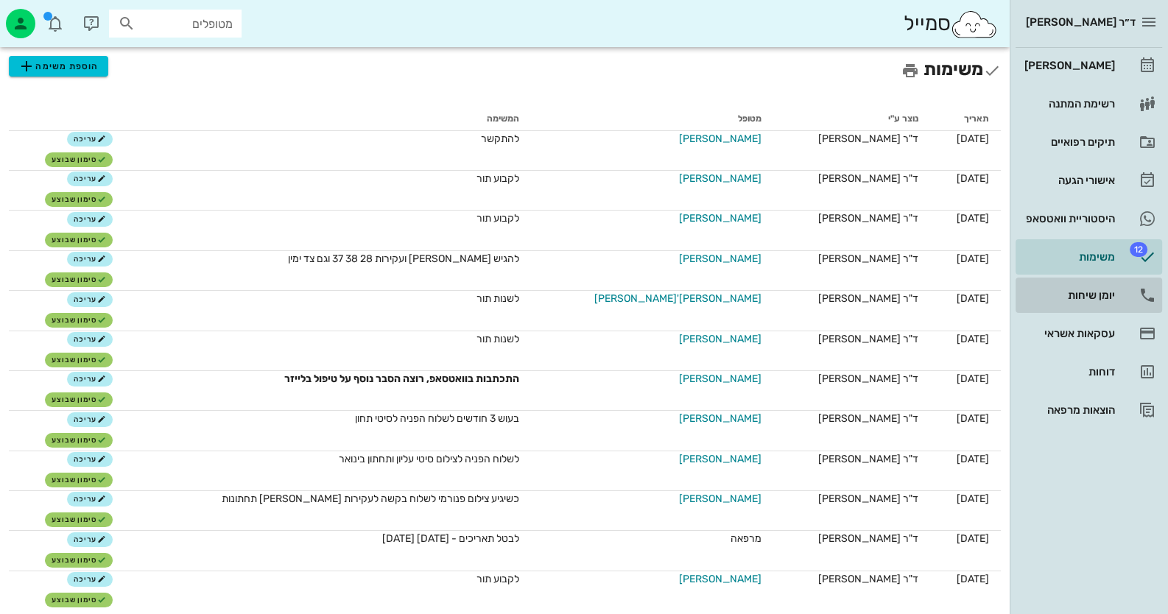
click at [1108, 298] on div "יומן שיחות" at bounding box center [1068, 295] width 94 height 12
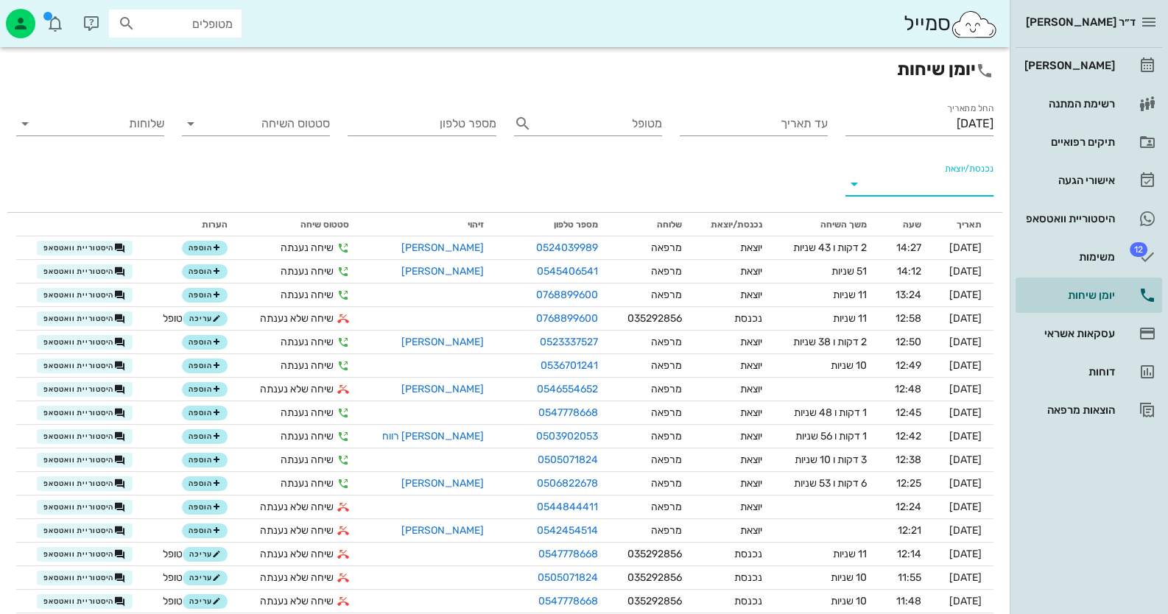
click at [903, 186] on input "נכנסת/יוצאת" at bounding box center [931, 184] width 124 height 24
click at [903, 186] on div "נכנסת" at bounding box center [919, 195] width 148 height 35
